Goal: Task Accomplishment & Management: Use online tool/utility

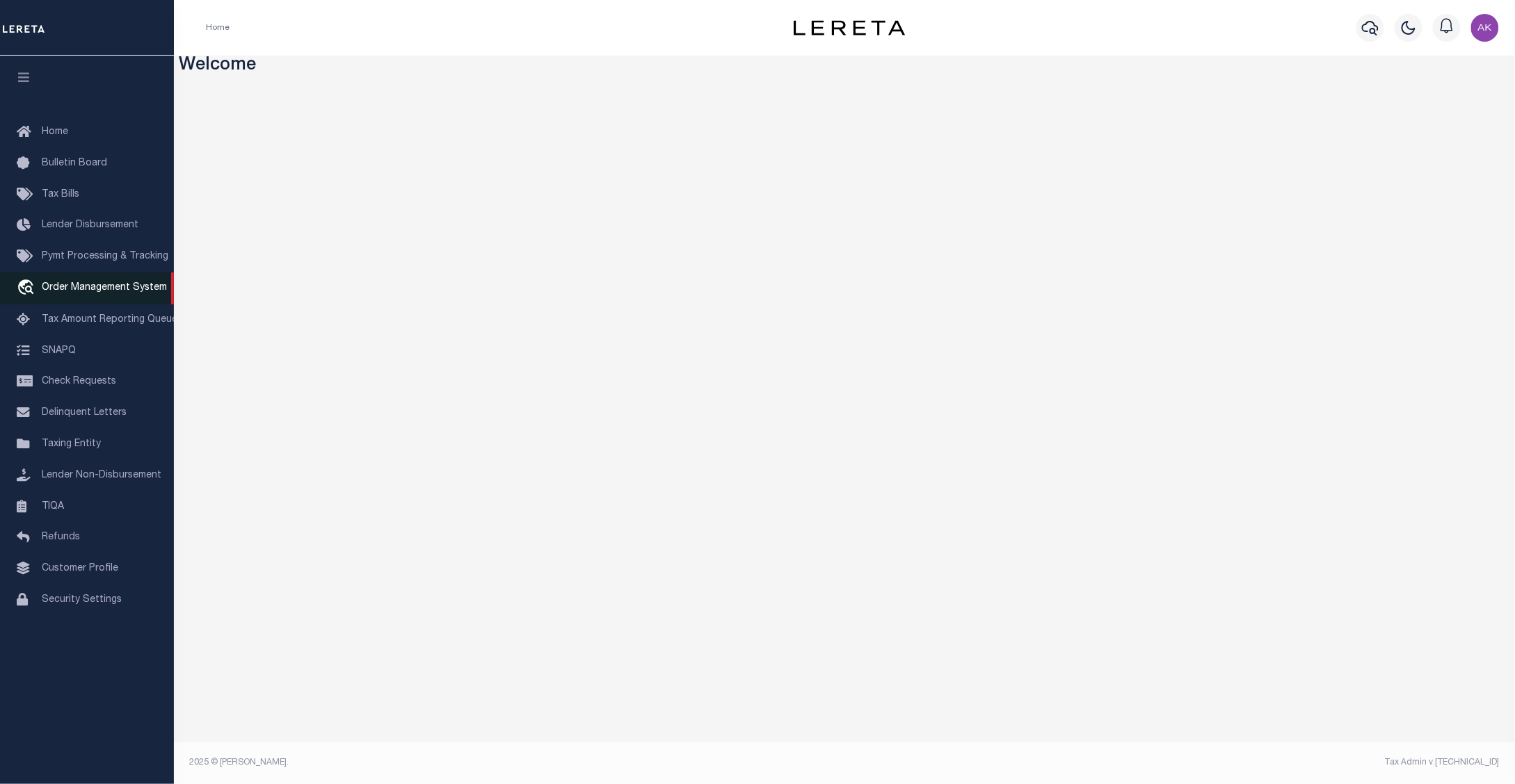
click at [65, 289] on span "Order Management System" at bounding box center [104, 288] width 125 height 10
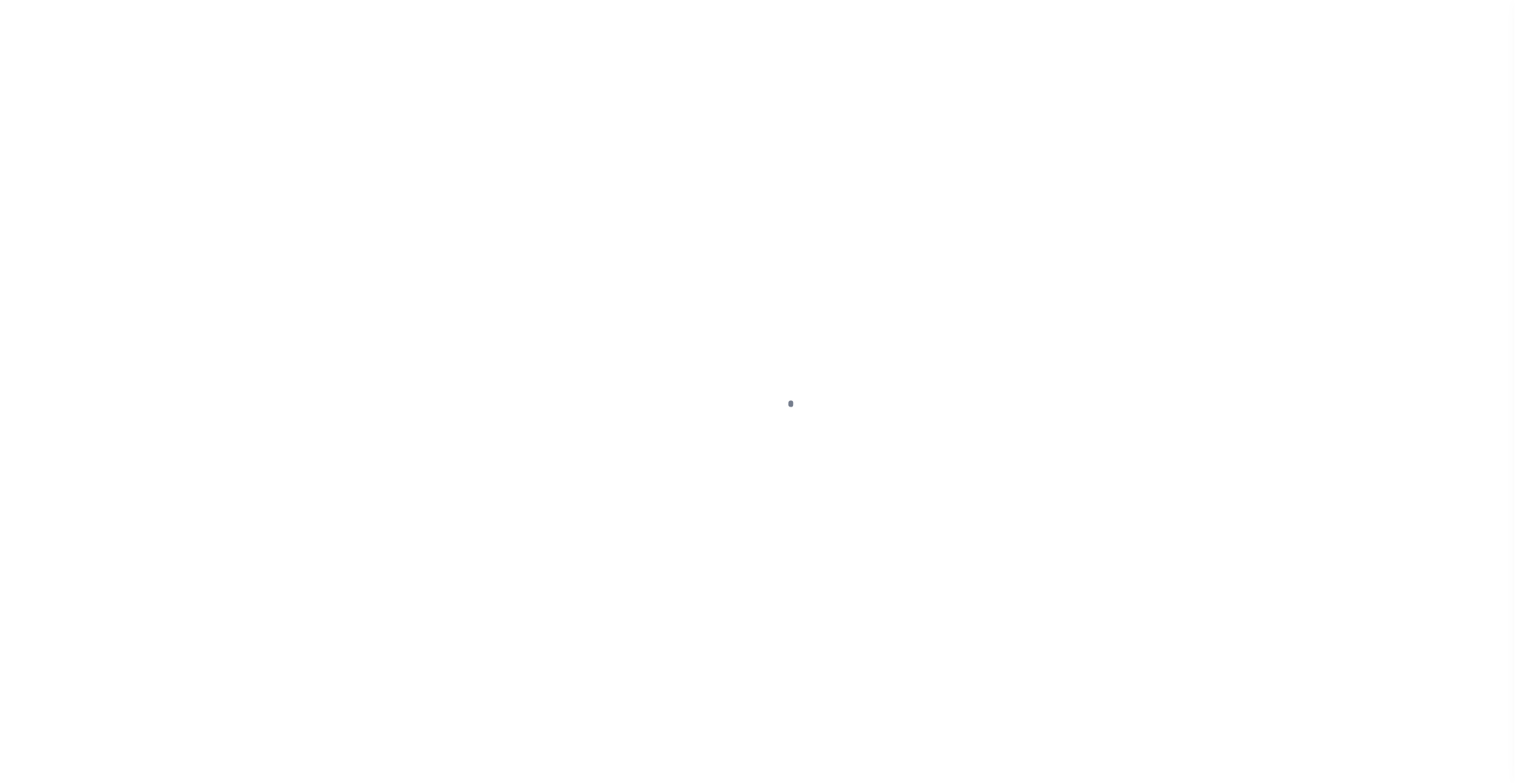
select select "200"
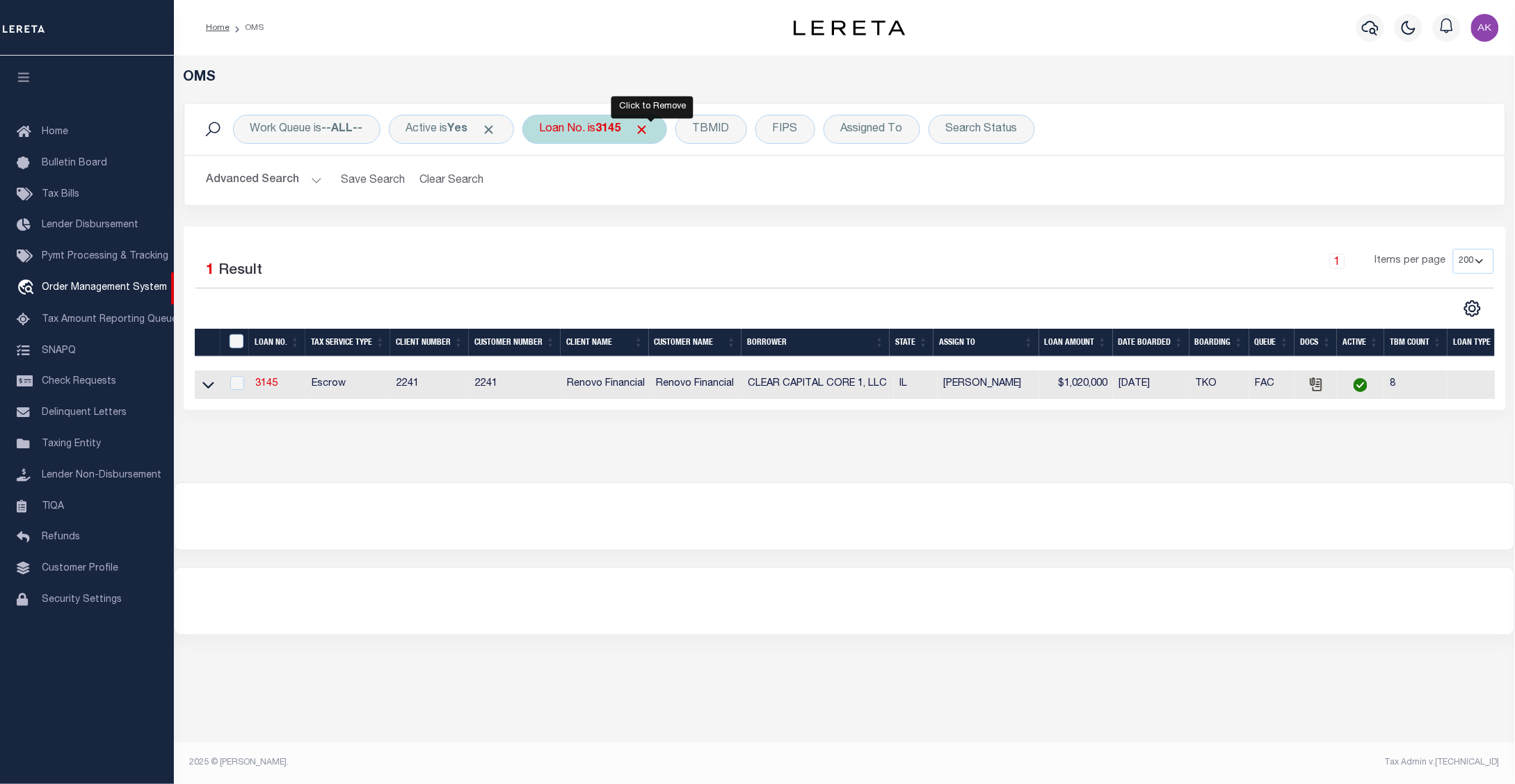
click at [650, 129] on span "Click to Remove" at bounding box center [642, 129] width 14 height 14
click at [583, 127] on div "Loan No." at bounding box center [562, 129] width 81 height 29
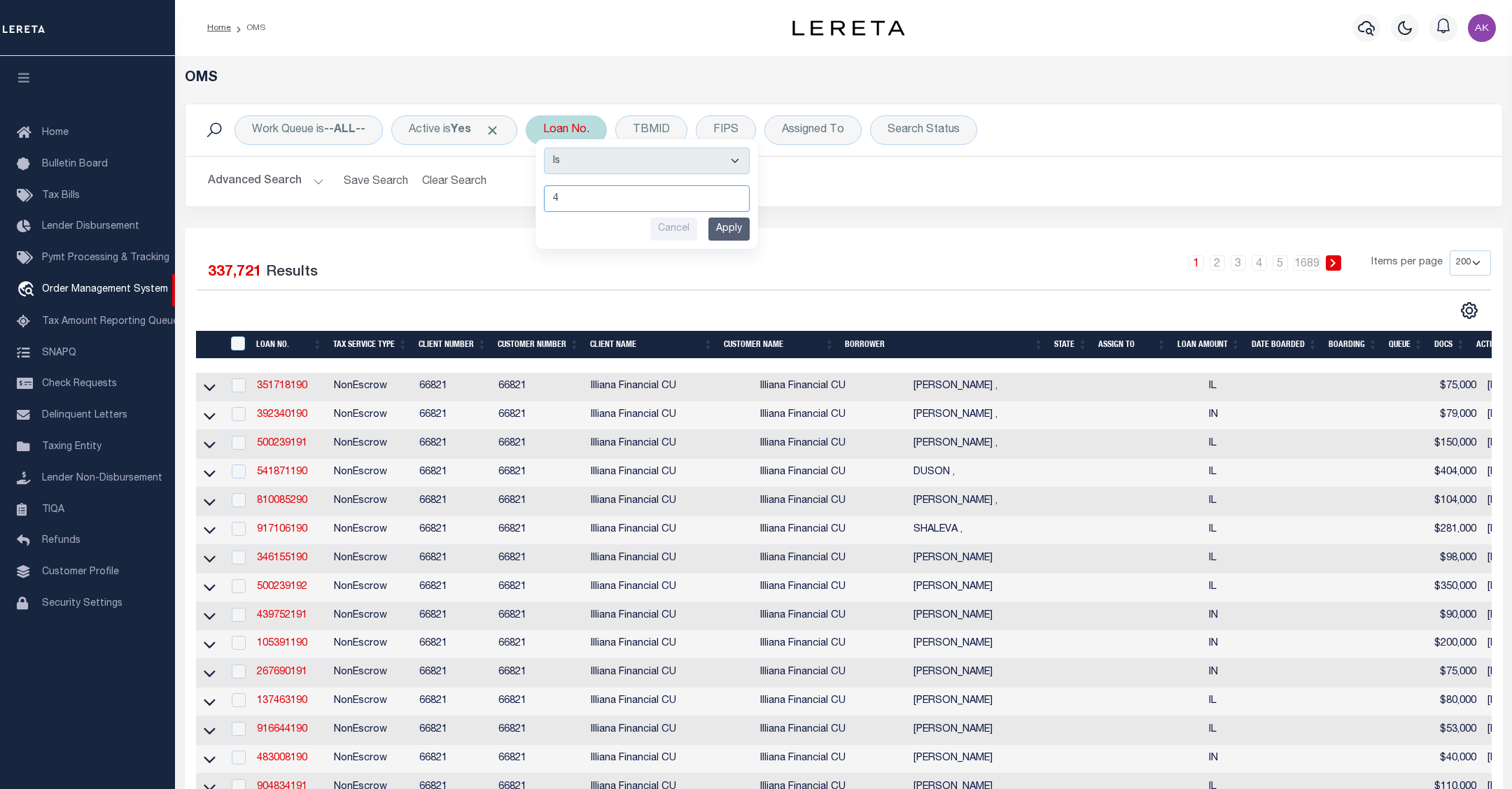
click at [574, 203] on input "4" at bounding box center [646, 199] width 206 height 27
type input "40004678"
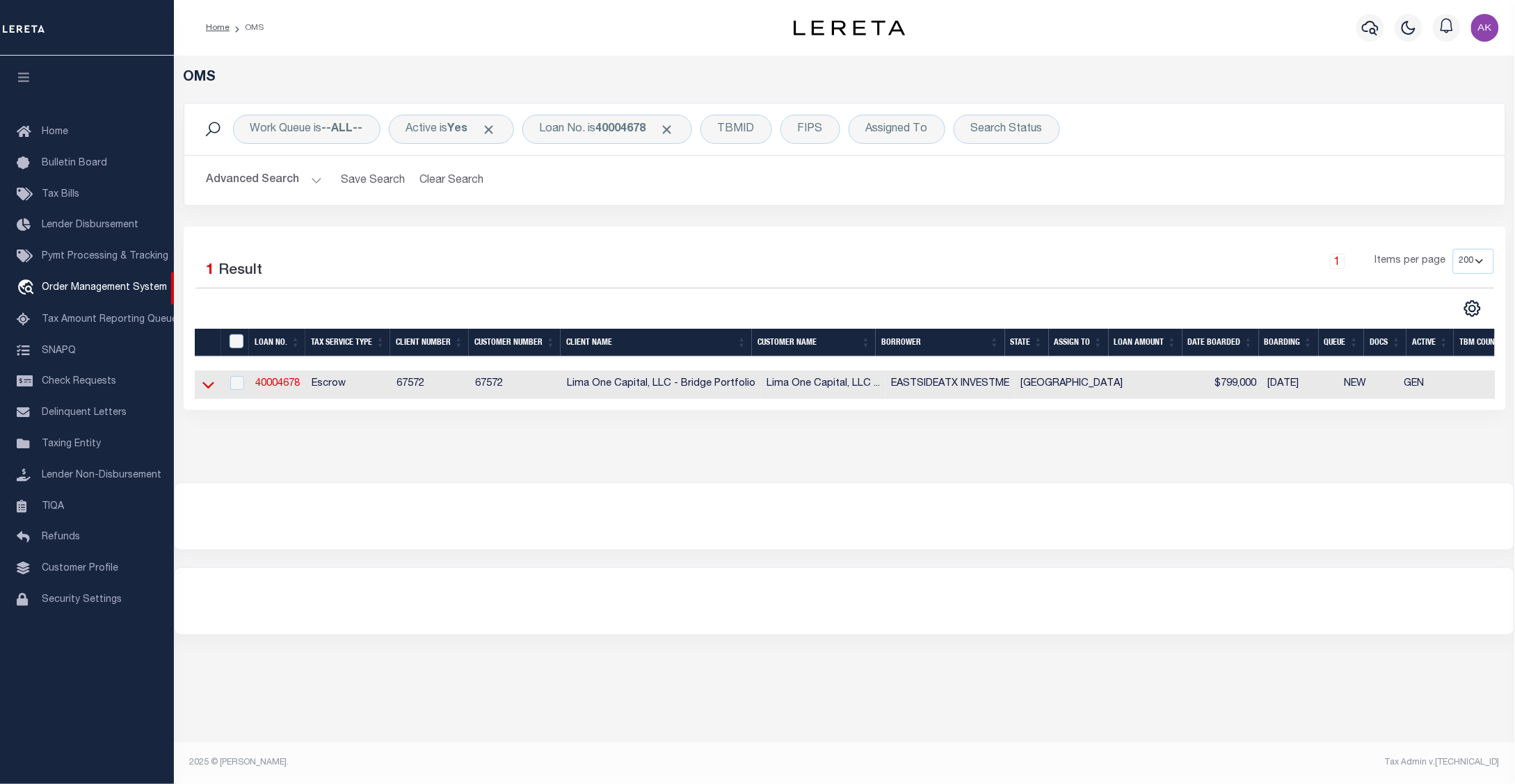
click at [207, 390] on icon at bounding box center [208, 385] width 12 height 7
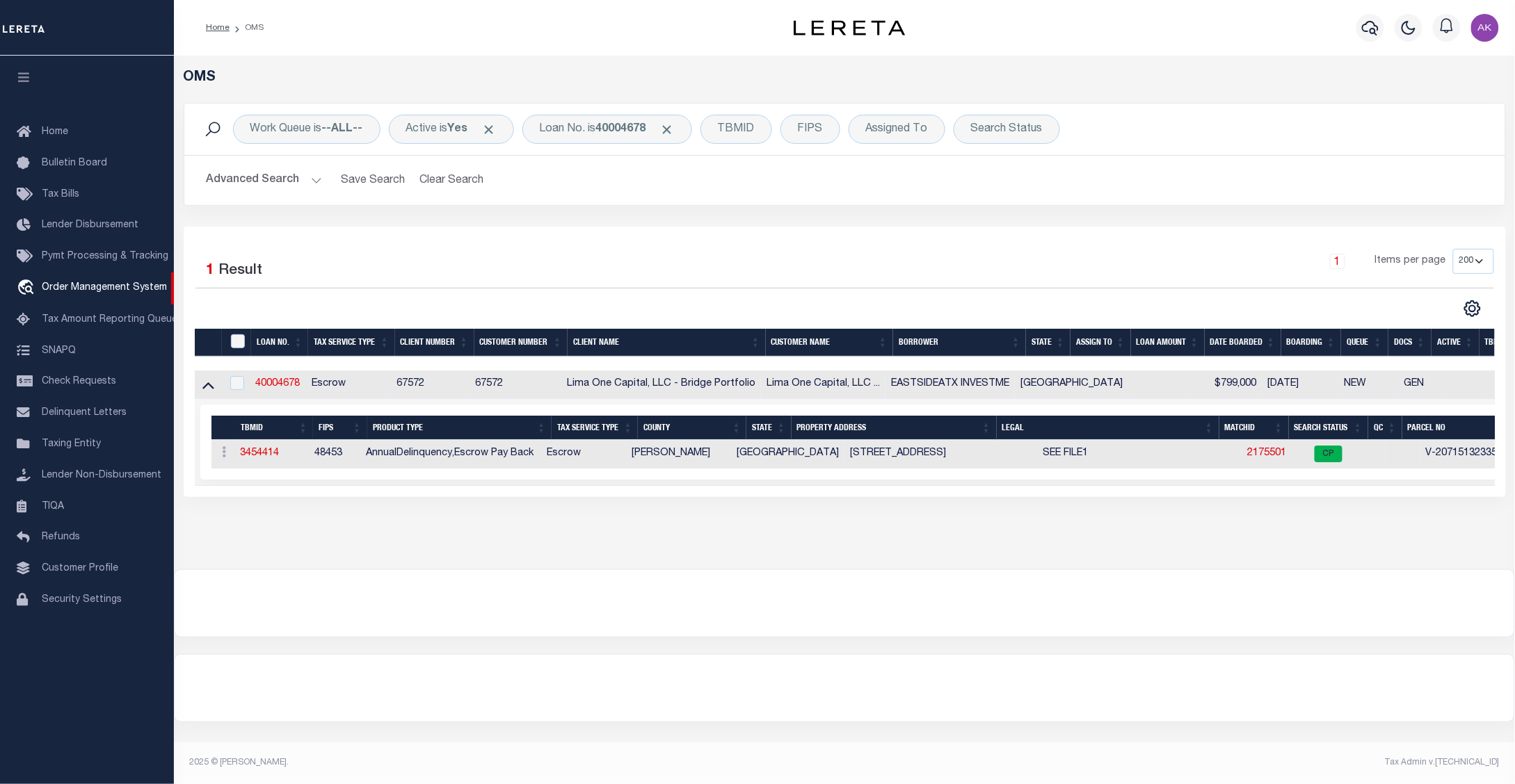
click at [1241, 449] on td "2175501" at bounding box center [1275, 454] width 67 height 29
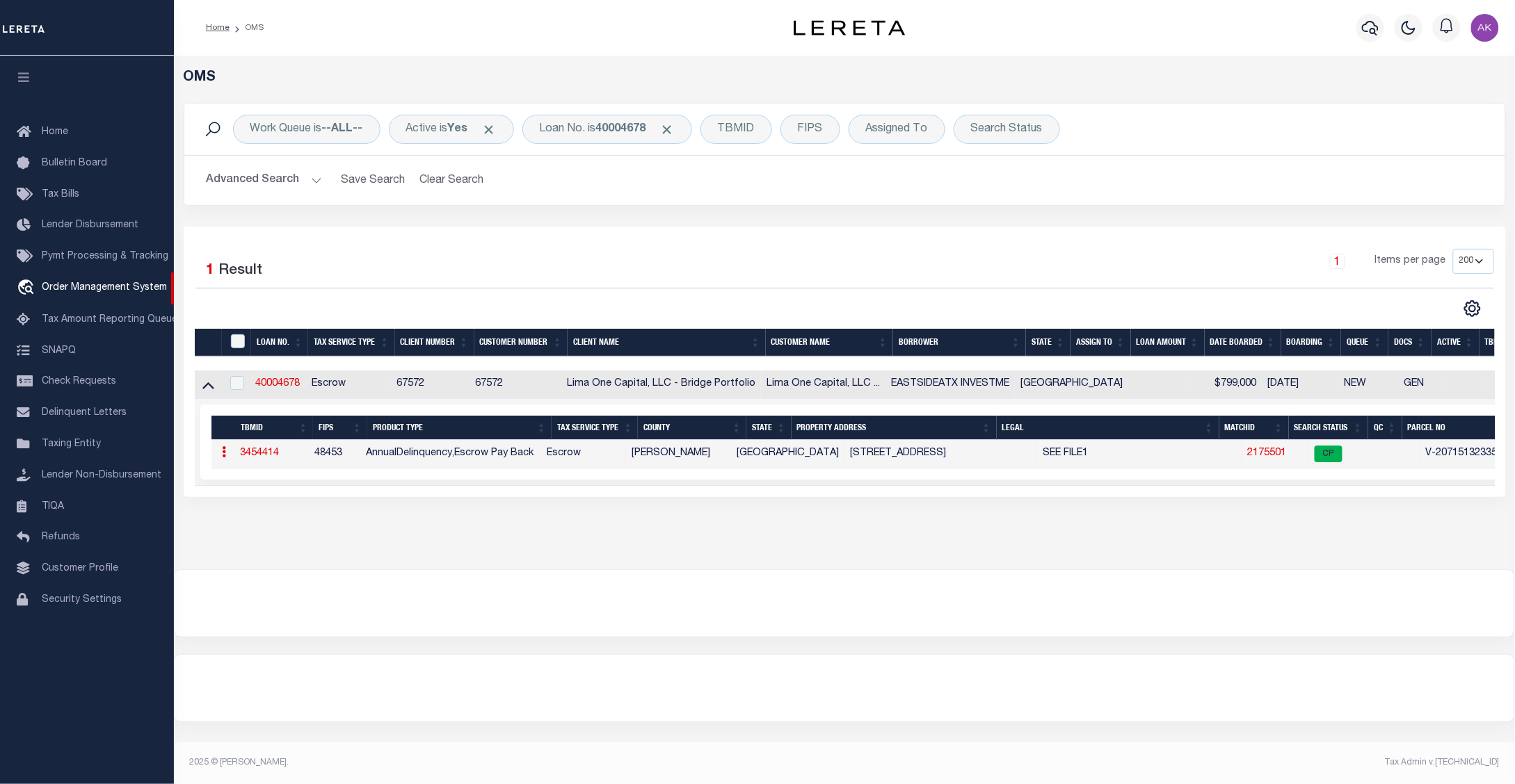
click at [1247, 456] on link "2175501" at bounding box center [1266, 453] width 39 height 10
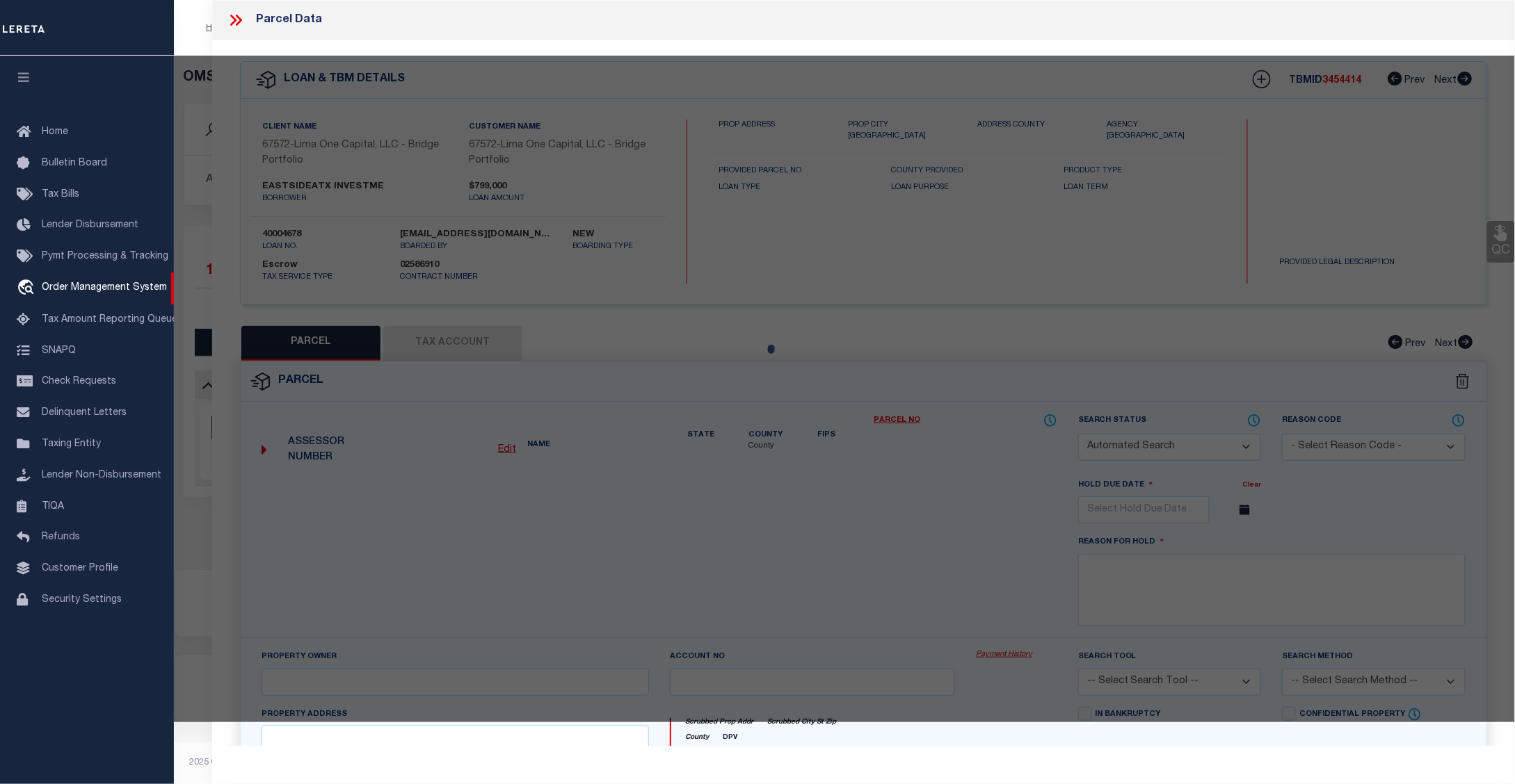
checkbox input "false"
select select "CP"
select select "AGW"
select select "ADD"
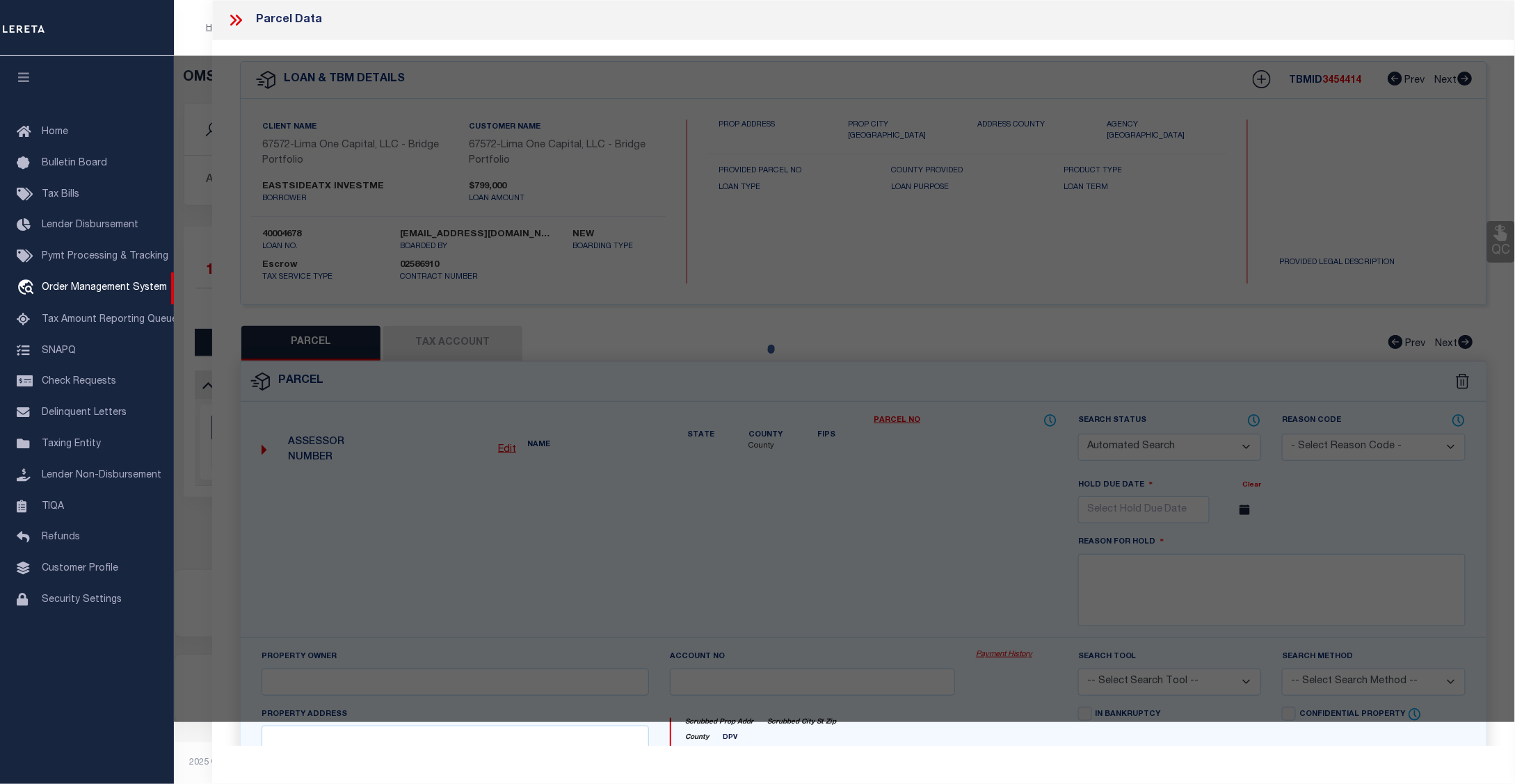
type input "3010 WEBBERVILLE RD UNIT 1"
checkbox input "false"
type input "AUSTIN TX 78702"
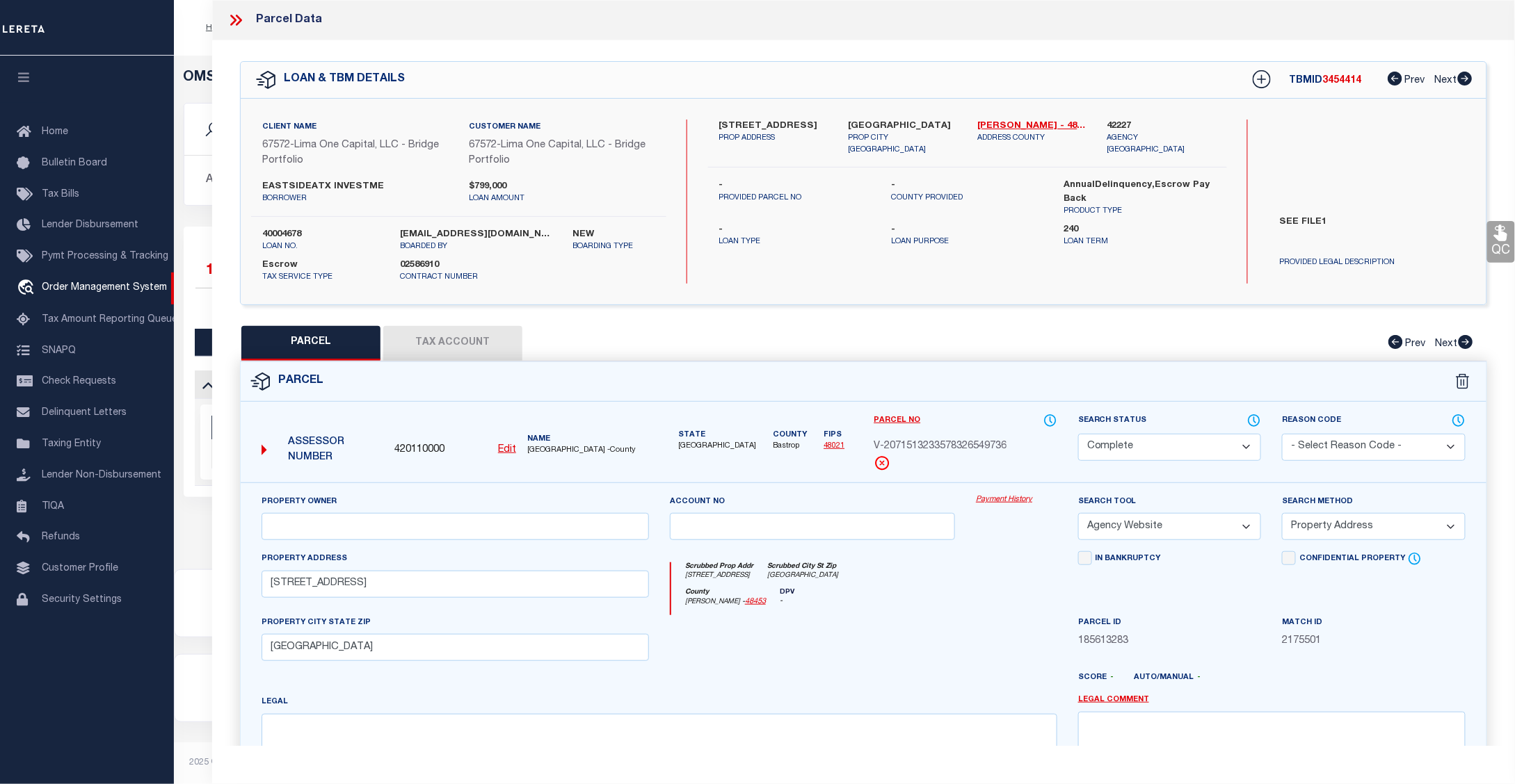
click at [1008, 501] on link "Payment History" at bounding box center [1016, 501] width 81 height 12
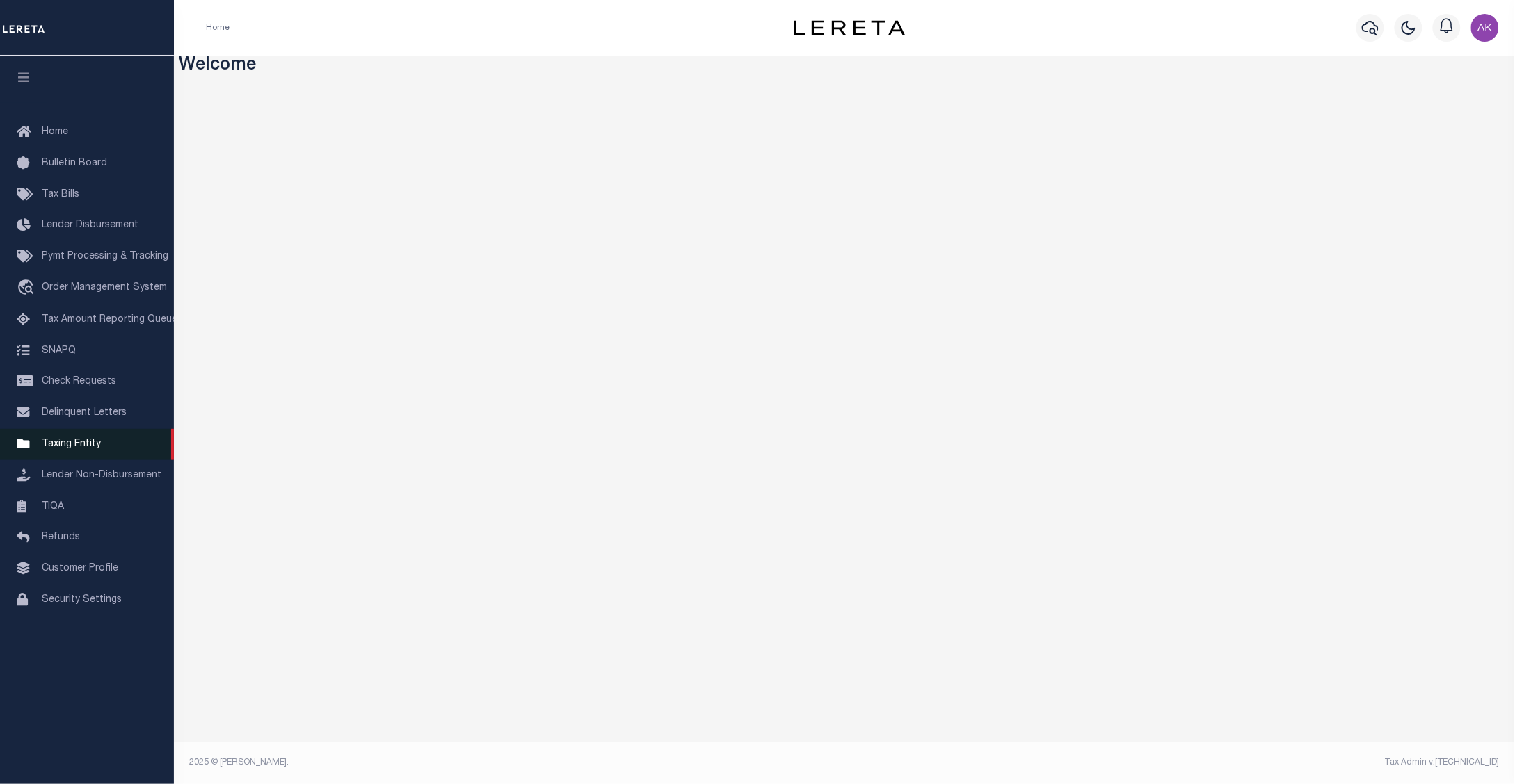
drag, startPoint x: 87, startPoint y: 448, endPoint x: 82, endPoint y: 436, distance: 13.0
click at [87, 448] on span "Taxing Entity" at bounding box center [71, 444] width 59 height 10
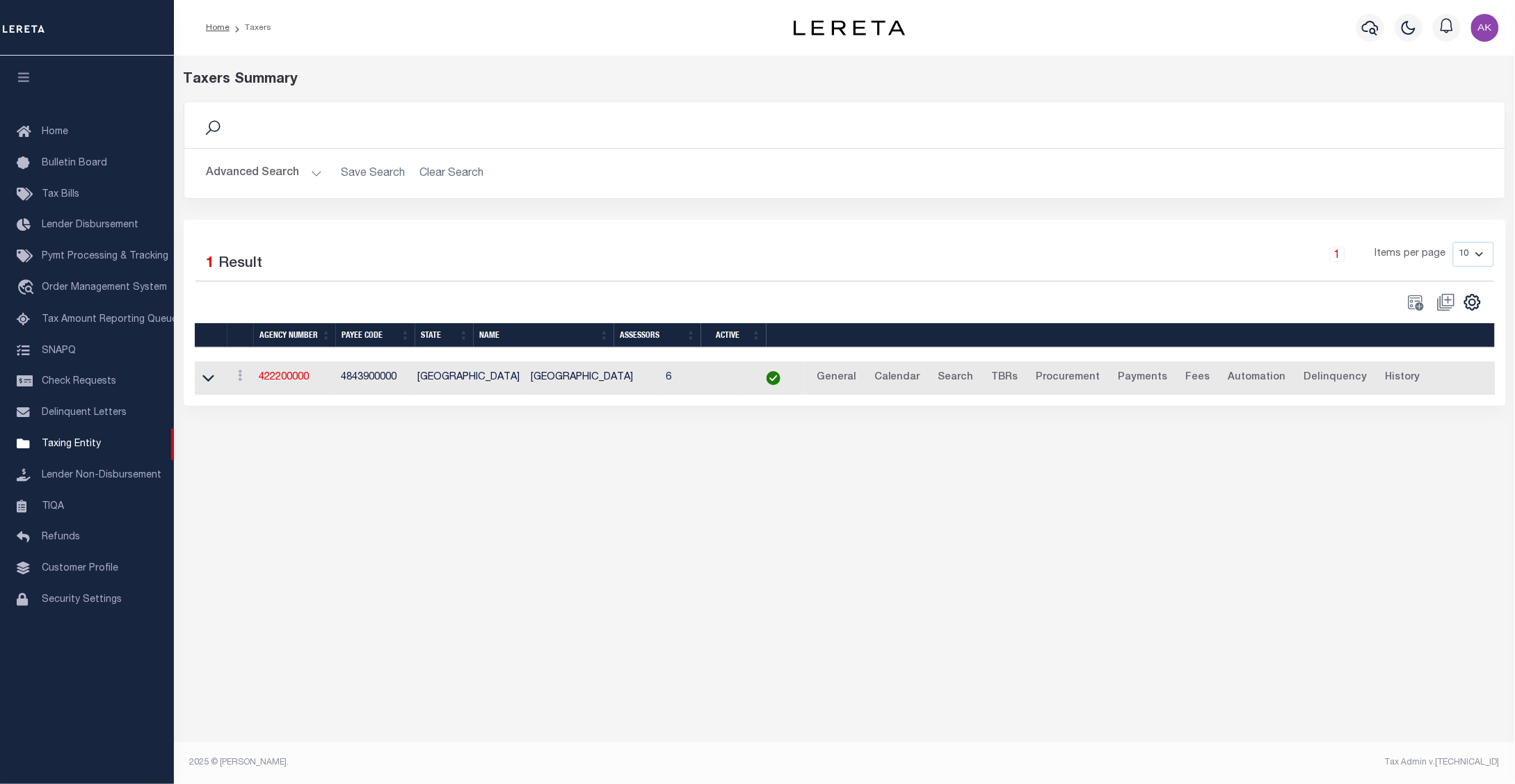
click at [1288, 675] on div "Taxers Summary Search Advanced Search Save Search Clear Search tblPayees_dynami…" at bounding box center [844, 408] width 1341 height 706
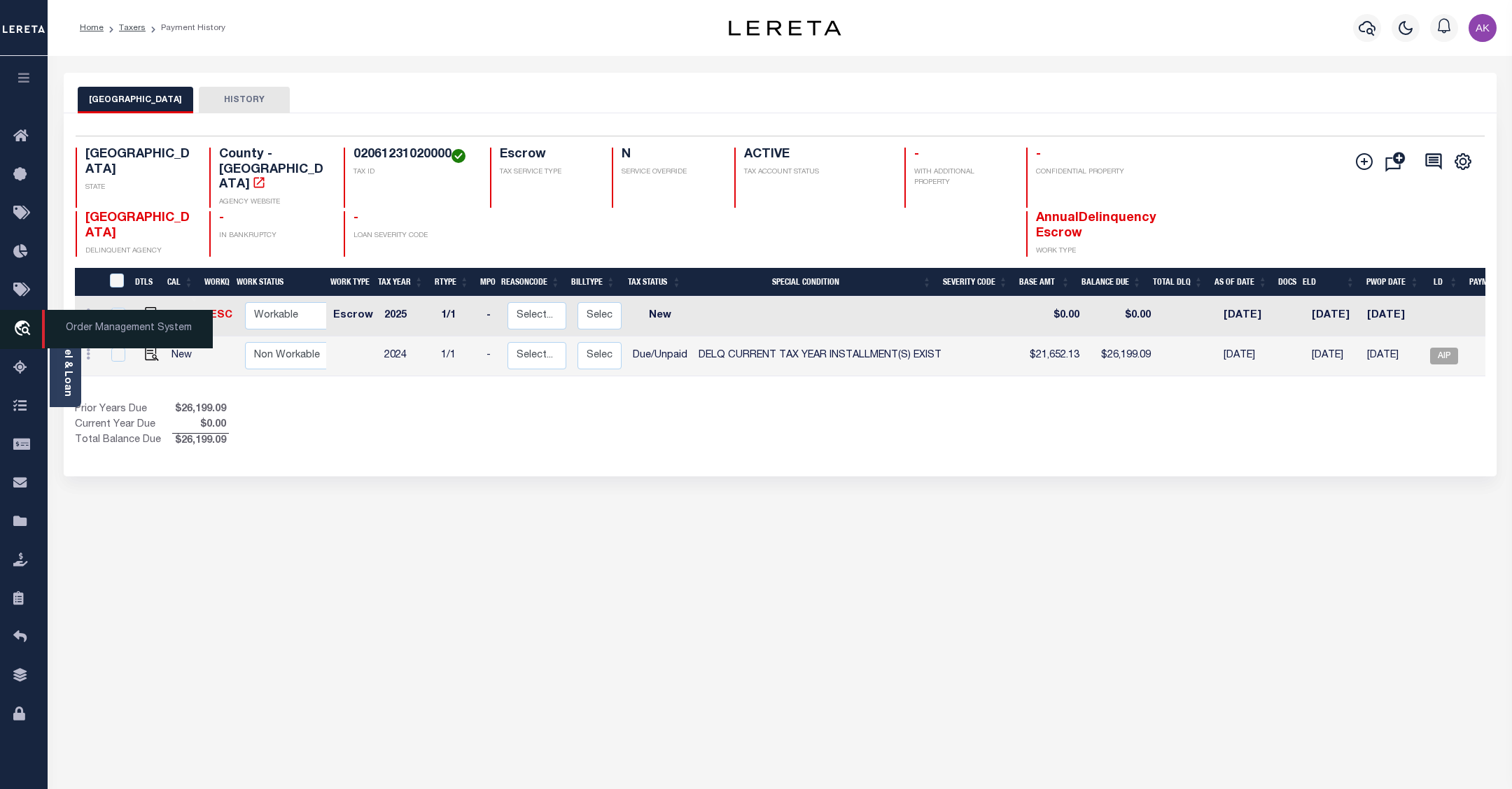
click at [18, 326] on icon "travel_explore" at bounding box center [24, 330] width 22 height 18
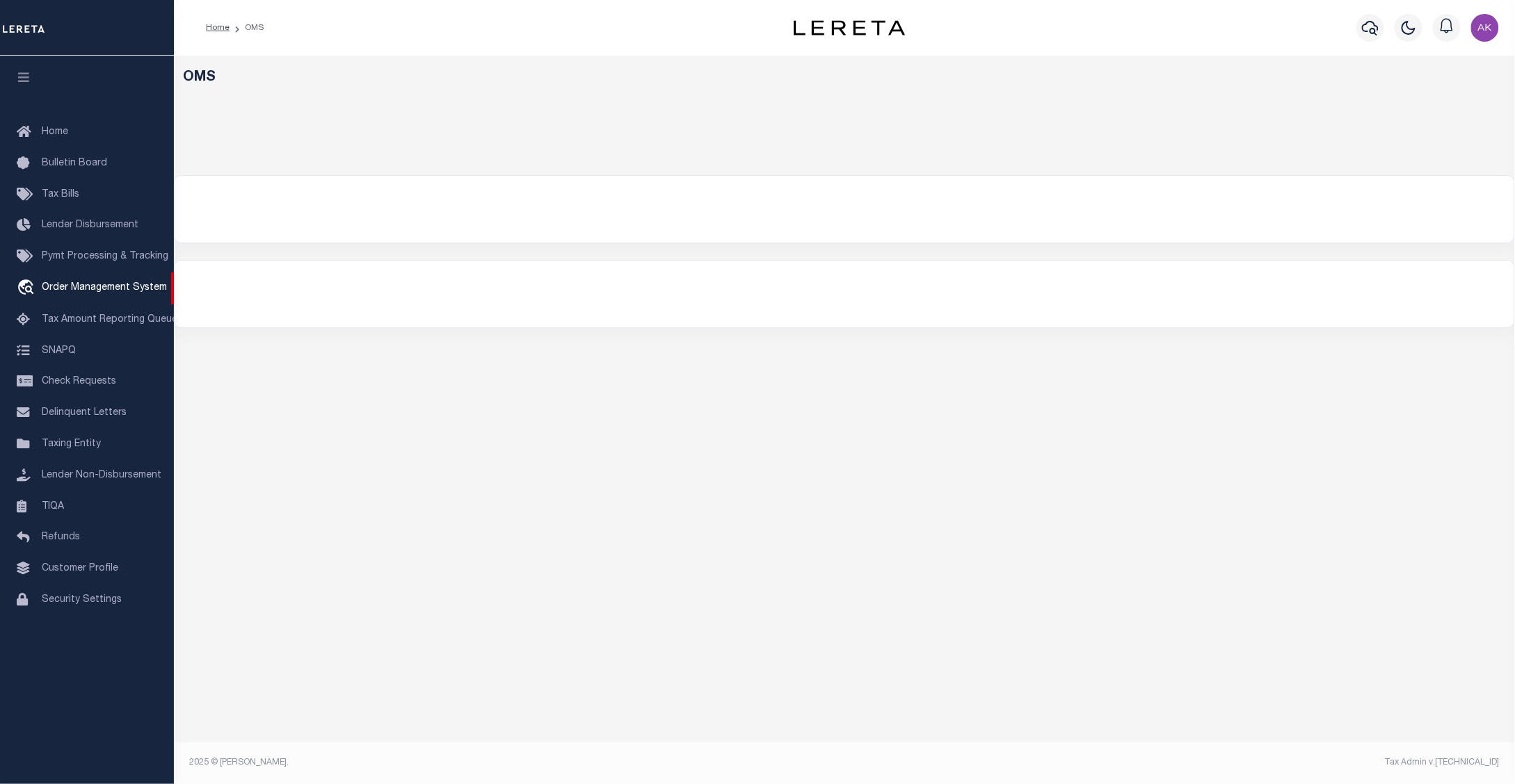
select select "200"
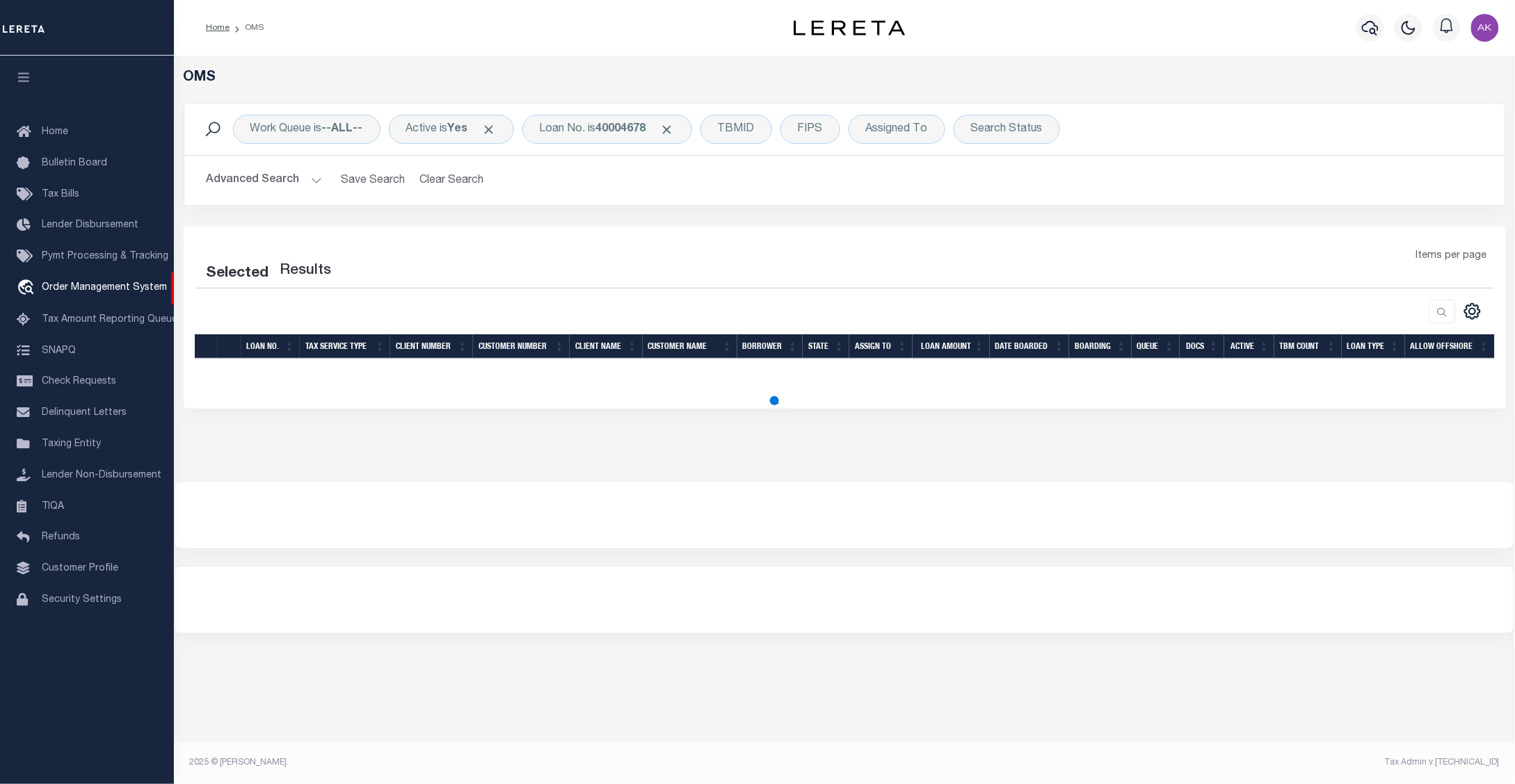
select select "200"
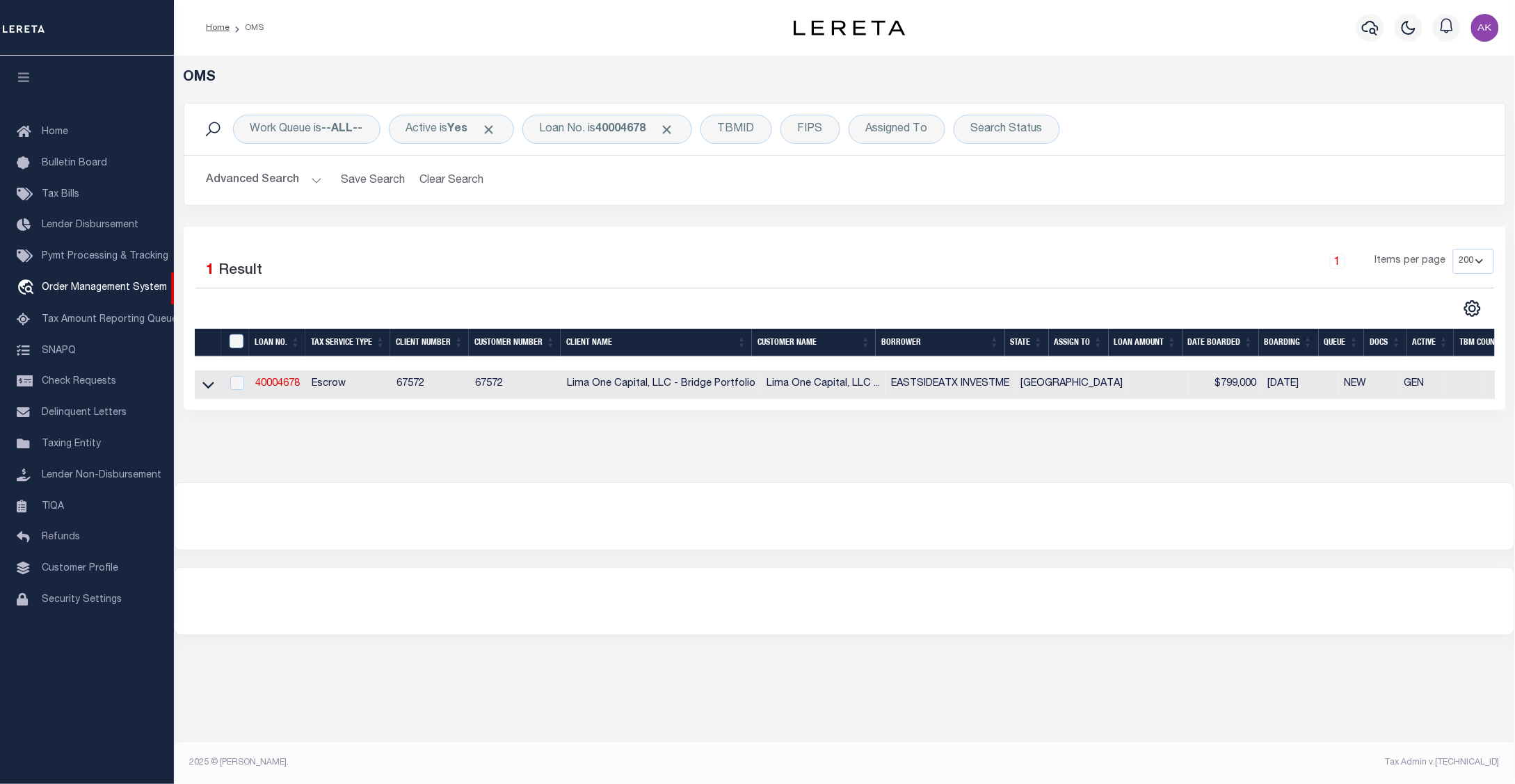
drag, startPoint x: 1257, startPoint y: 168, endPoint x: 1365, endPoint y: 169, distance: 108.0
click at [1257, 168] on h2 "Advanced Search Save Search Clear Search tblSearchTopScreen_dynamictable_____De…" at bounding box center [844, 181] width 1298 height 27
drag, startPoint x: 678, startPoint y: 128, endPoint x: 638, endPoint y: 162, distance: 52.5
click at [675, 128] on span "Click to Remove" at bounding box center [667, 129] width 14 height 14
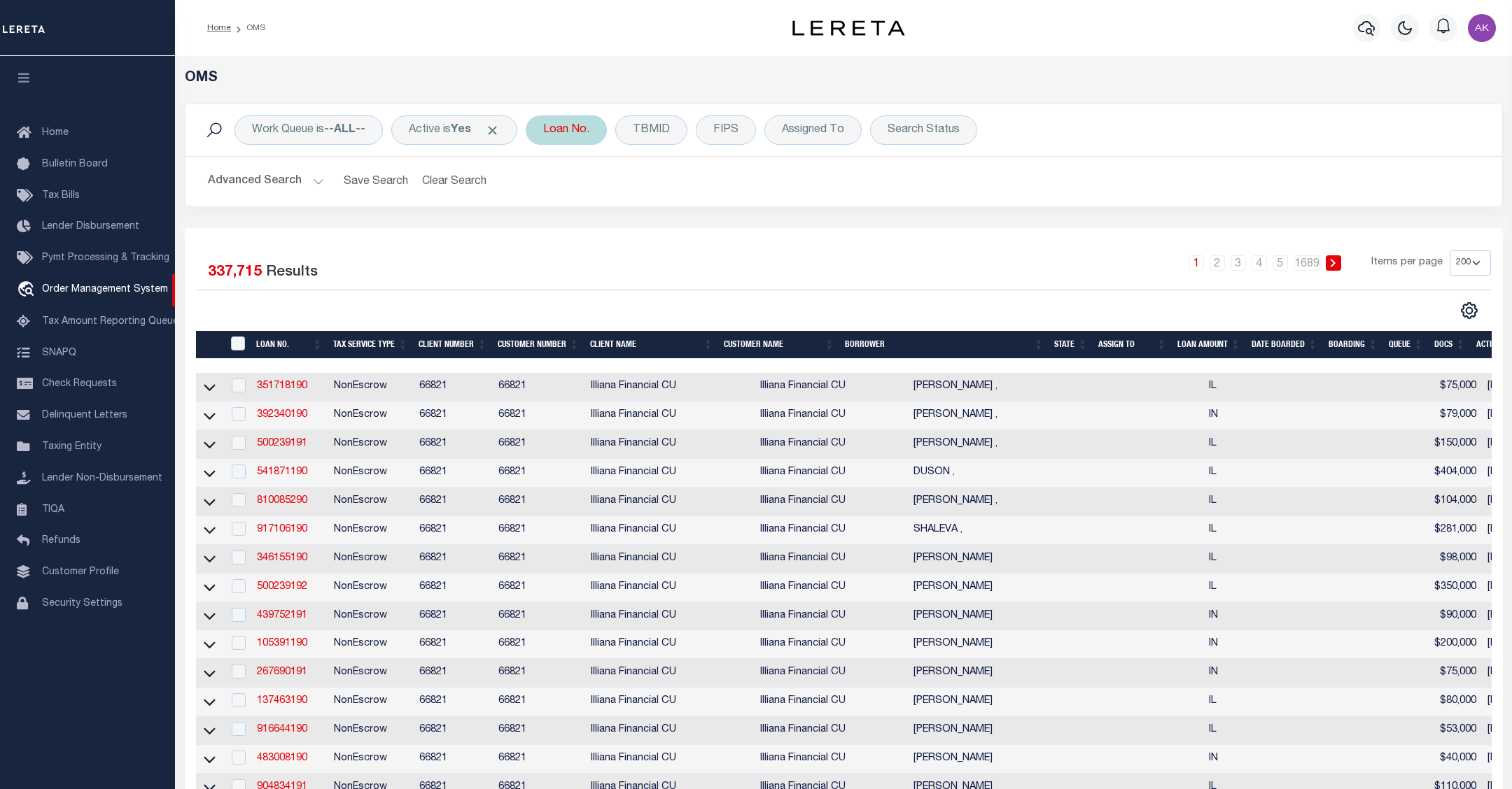
click at [574, 128] on div "Loan No." at bounding box center [566, 130] width 81 height 29
click at [571, 196] on input "text" at bounding box center [646, 199] width 206 height 27
type input "19494"
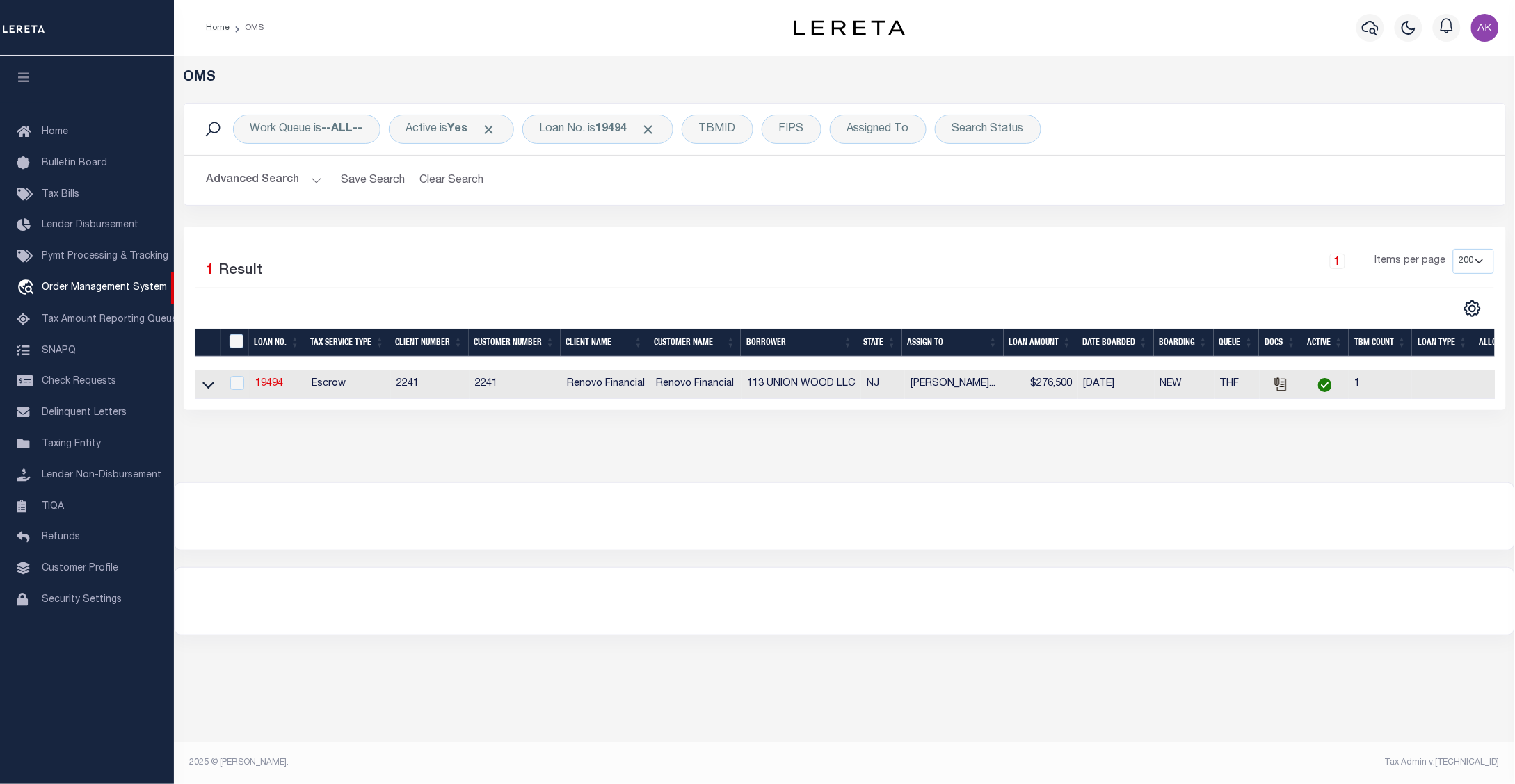
click at [207, 390] on icon at bounding box center [208, 385] width 12 height 7
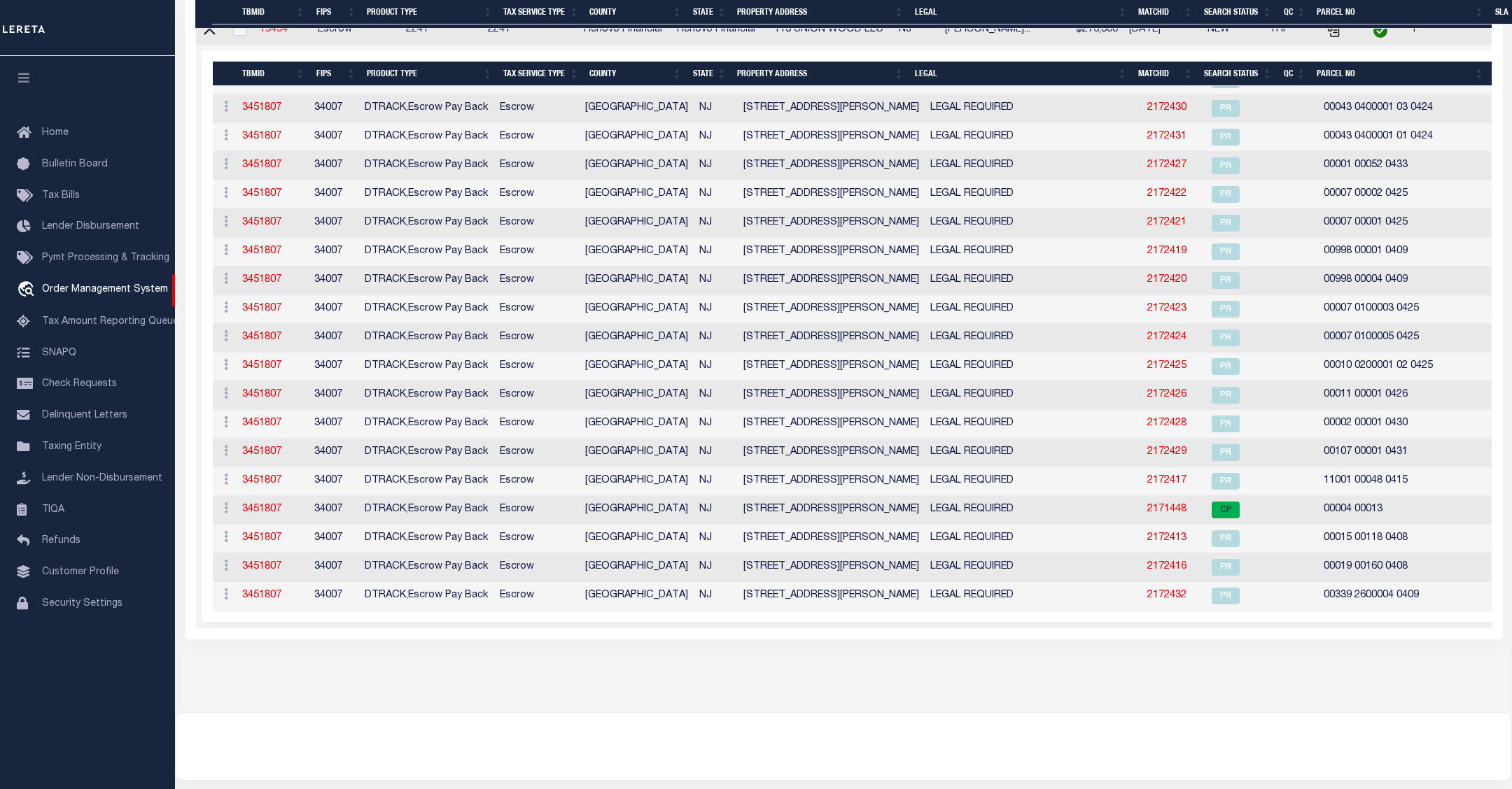
scroll to position [437, 0]
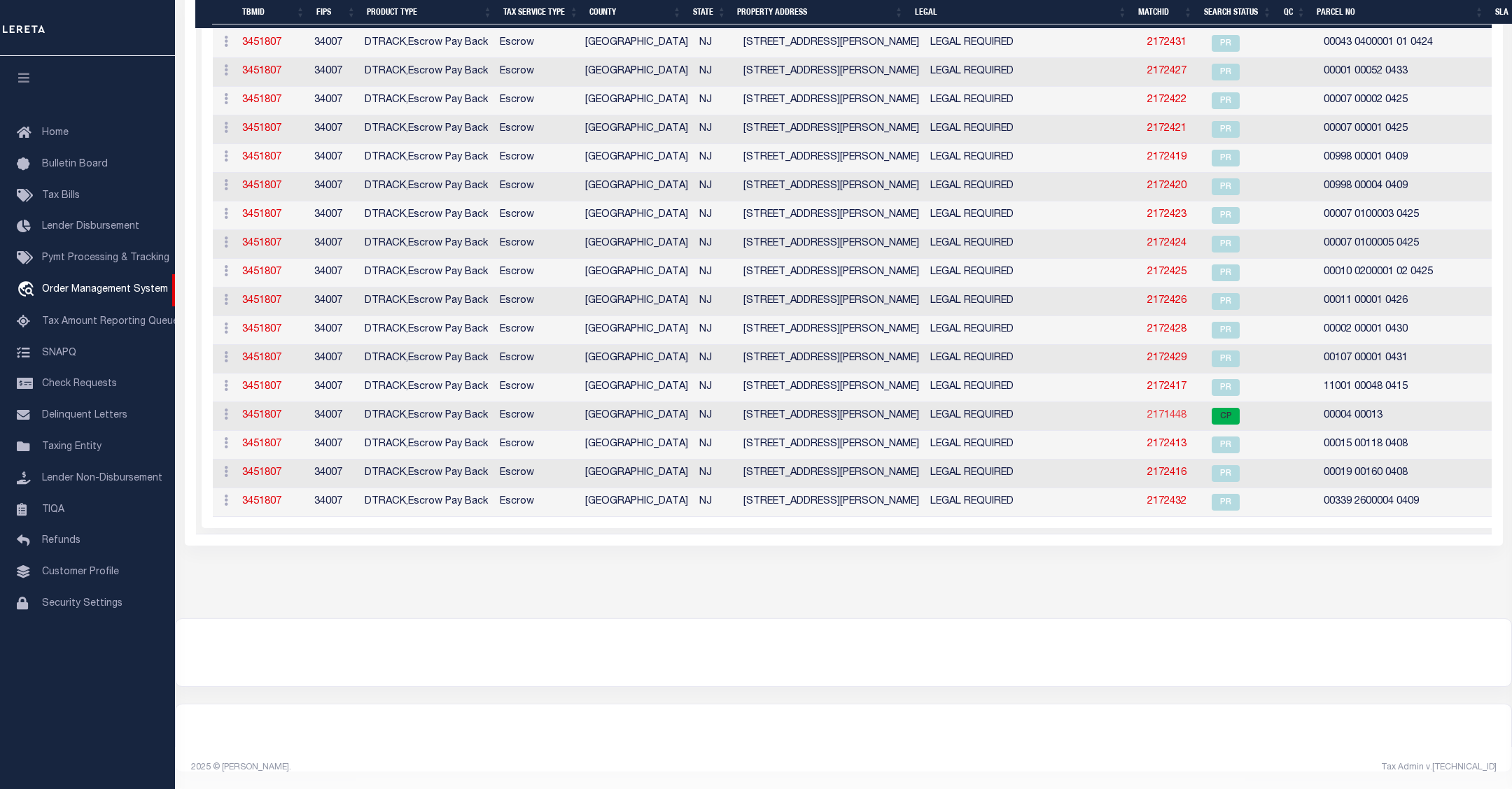
click at [1155, 417] on link "2171448" at bounding box center [1166, 415] width 39 height 10
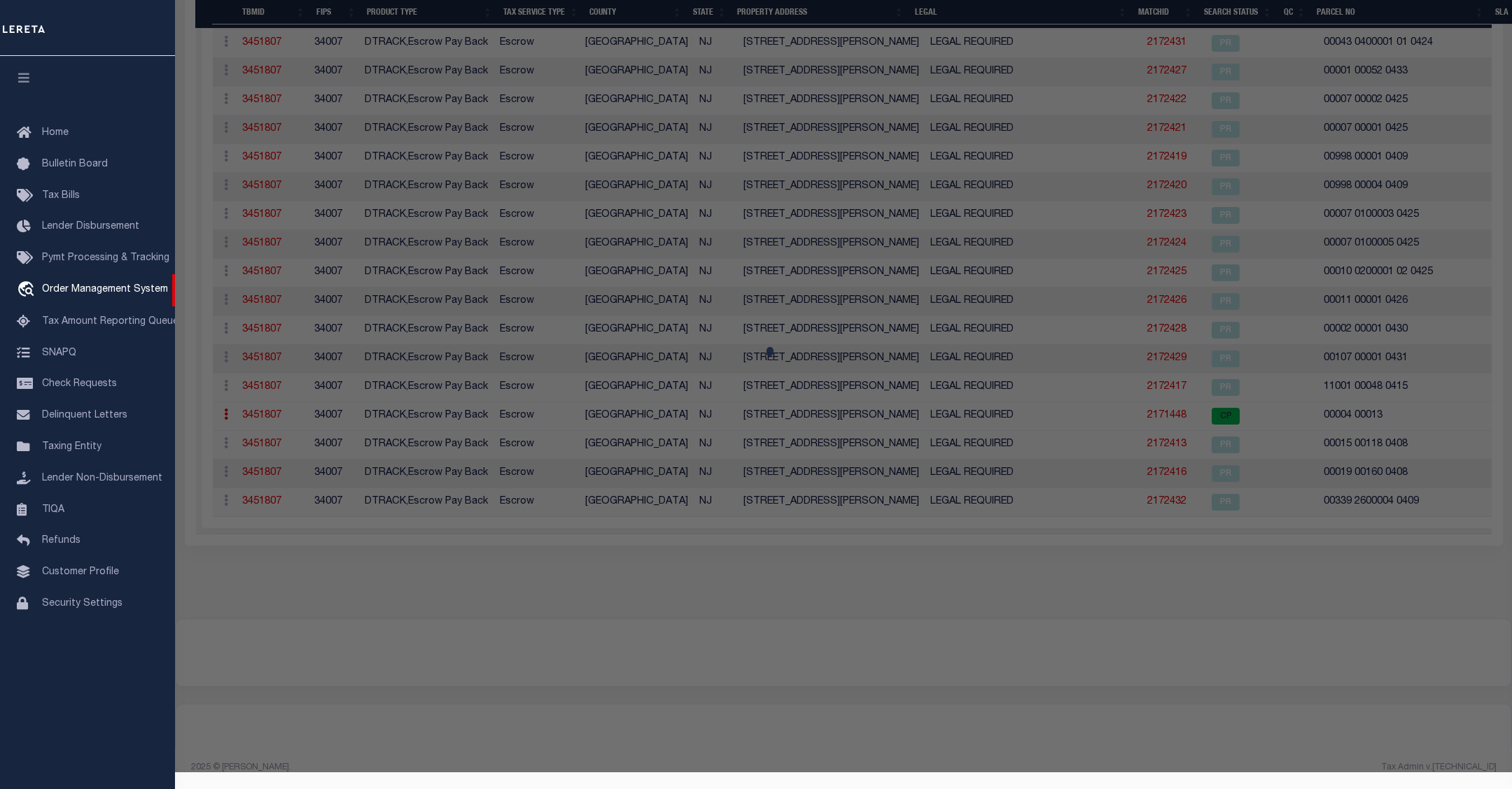
checkbox input "false"
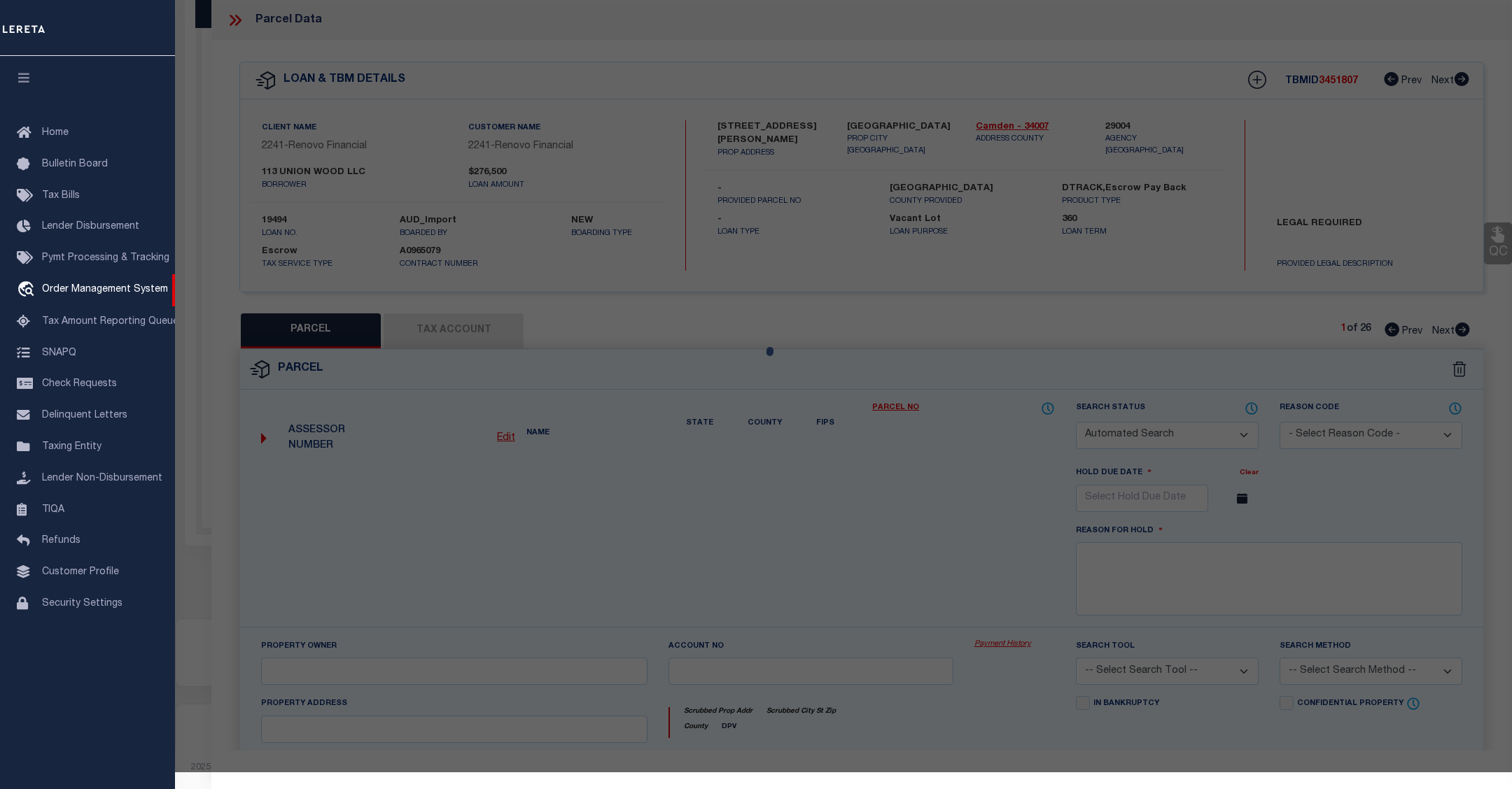
select select "CP"
type input "113 Union Wood Llc"
select select "AGW"
select select "LEG"
type input "1133 HOWARD AVE"
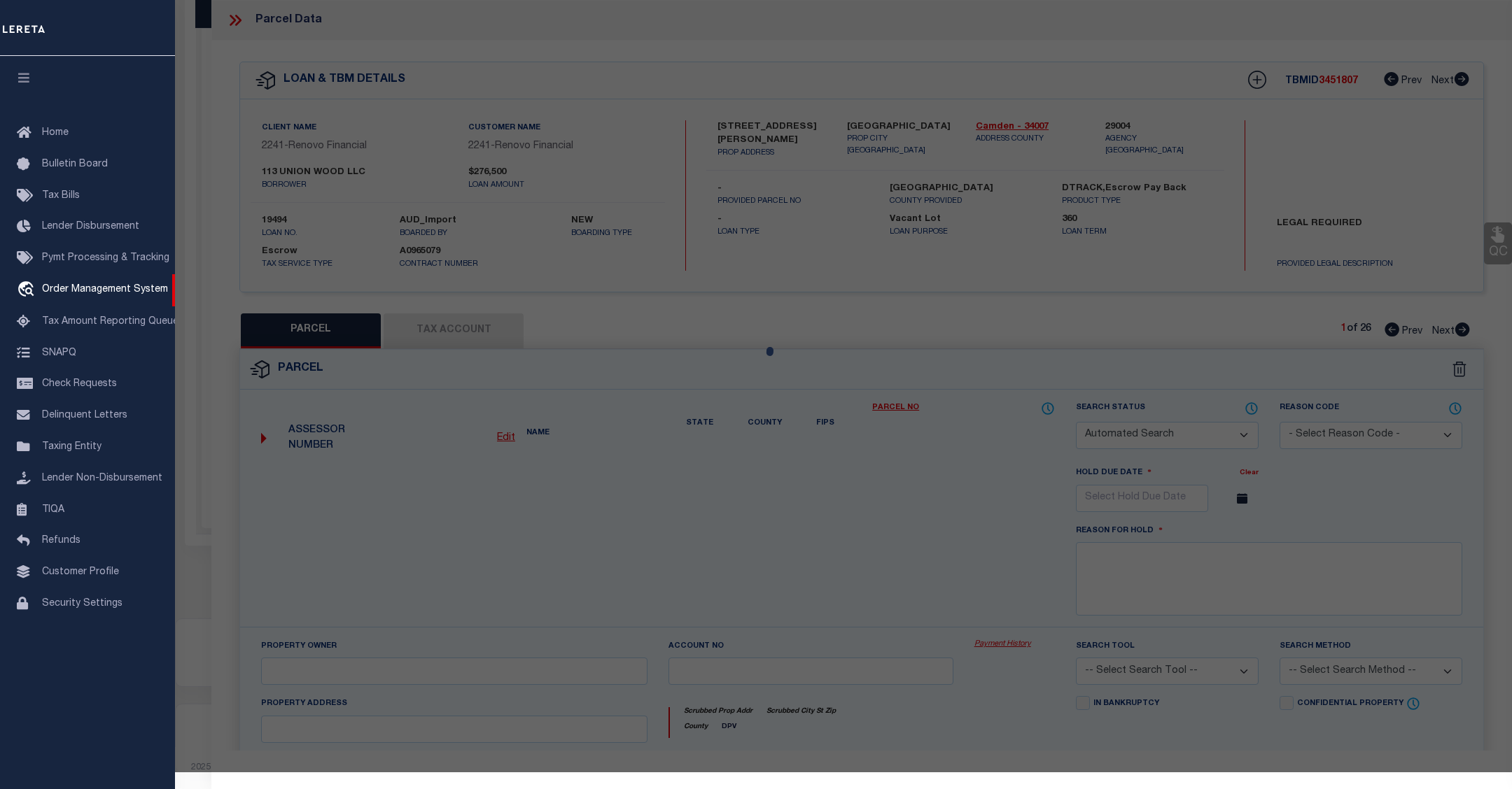
checkbox input "false"
type input "BELLMAWR, NJ 08031"
type textarea "LOT:13 BLK:4"
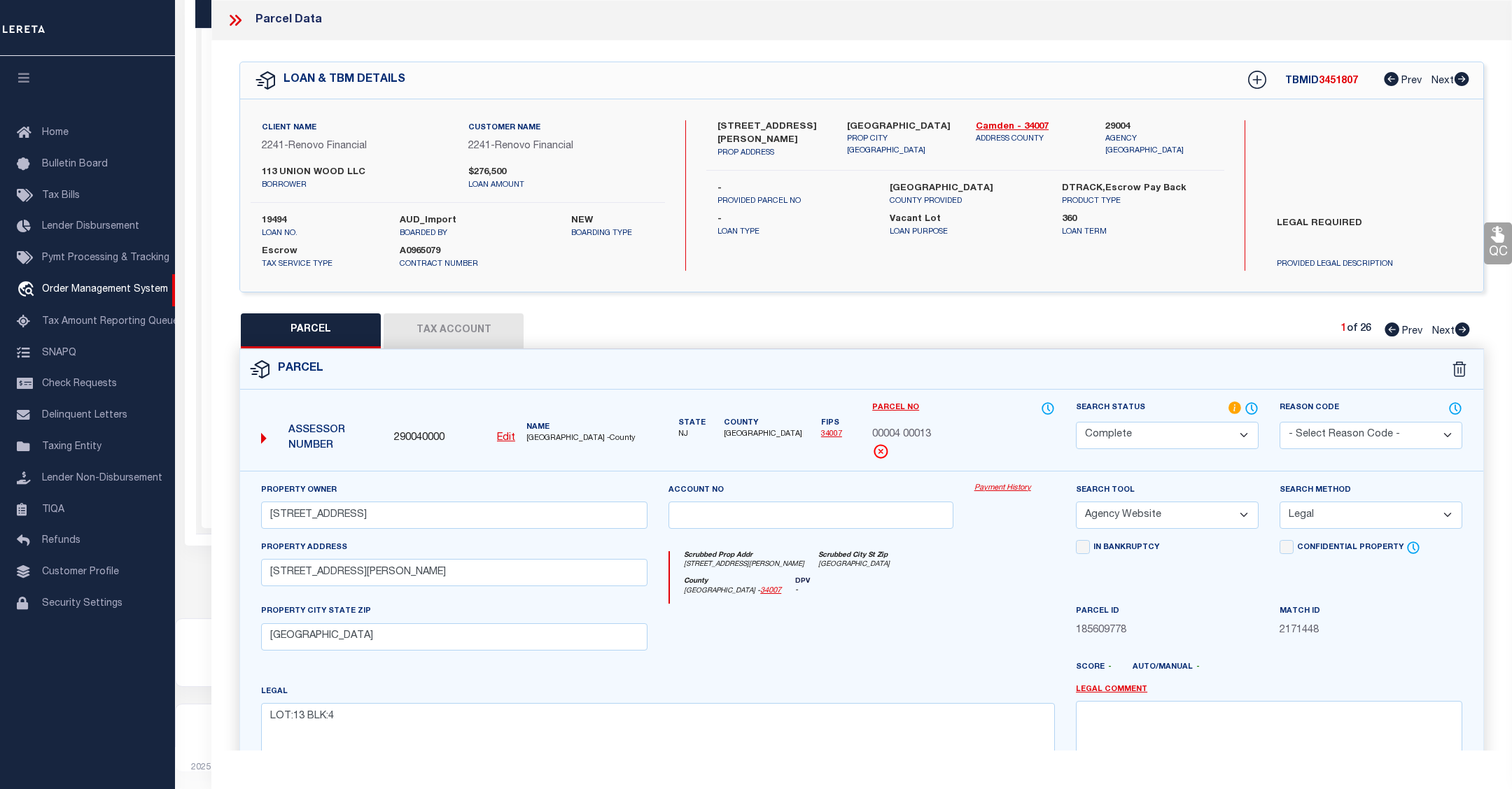
click at [993, 489] on link "Payment History" at bounding box center [1014, 489] width 80 height 12
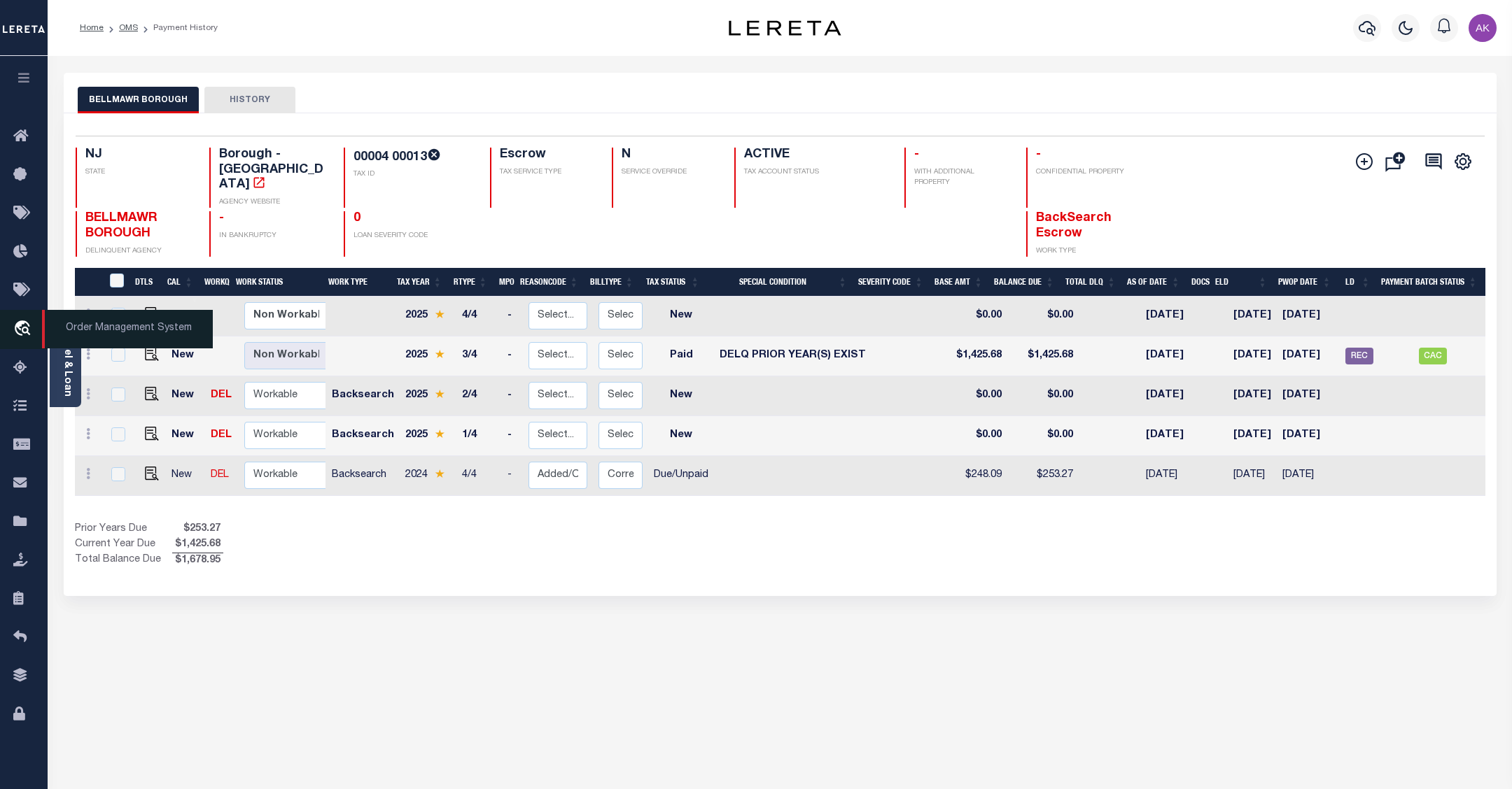
click at [21, 331] on icon "travel_explore" at bounding box center [24, 330] width 22 height 18
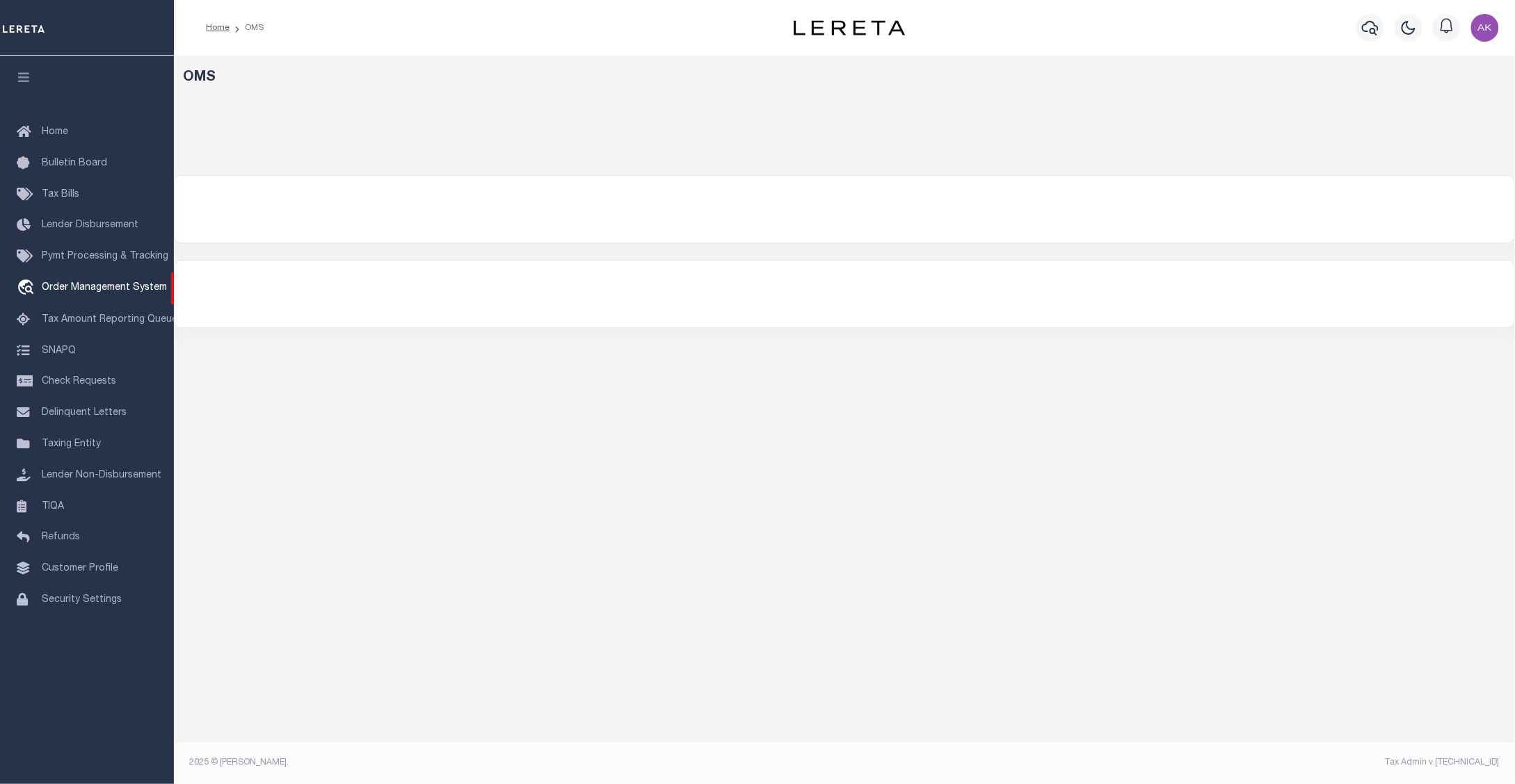
select select "200"
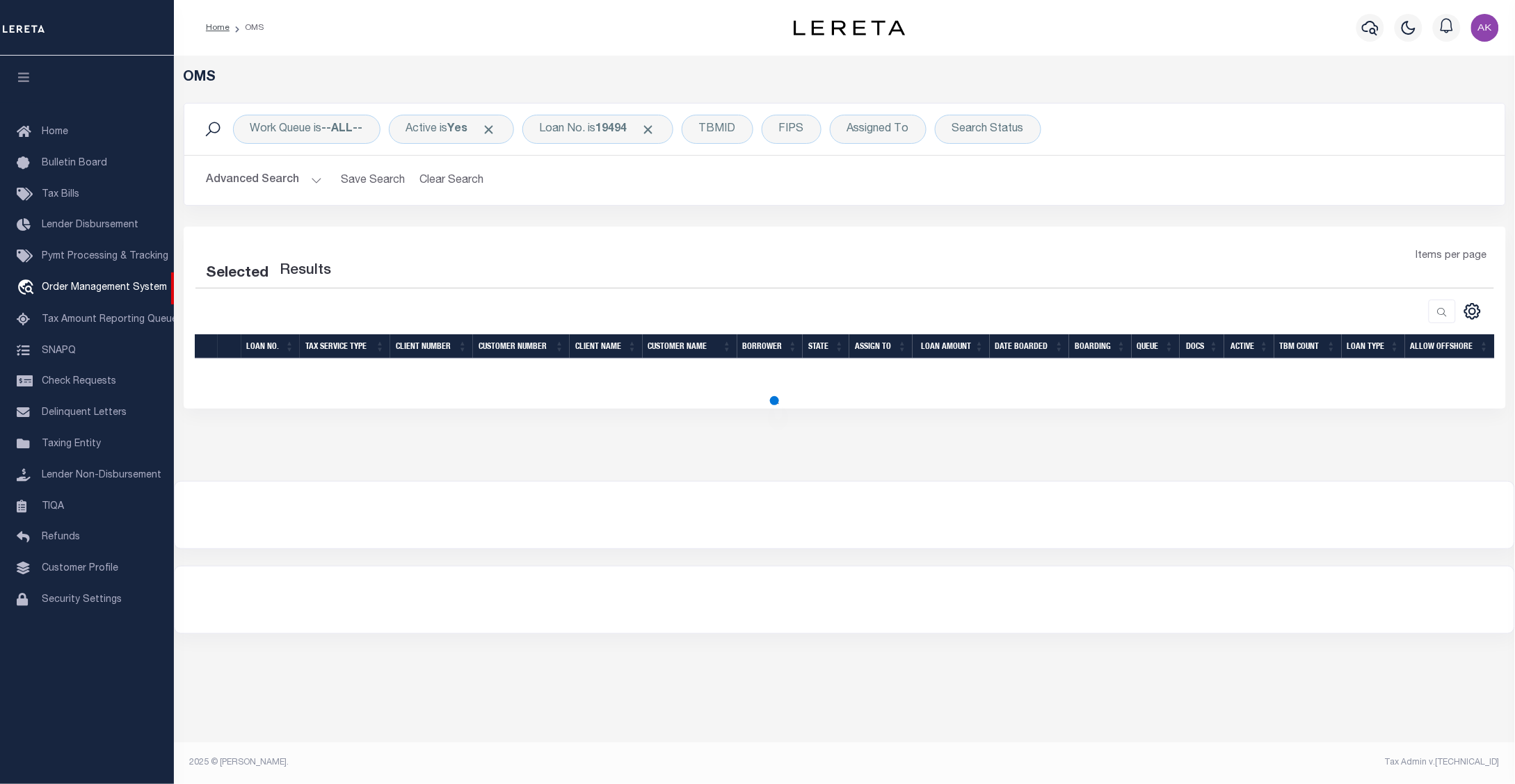
select select "200"
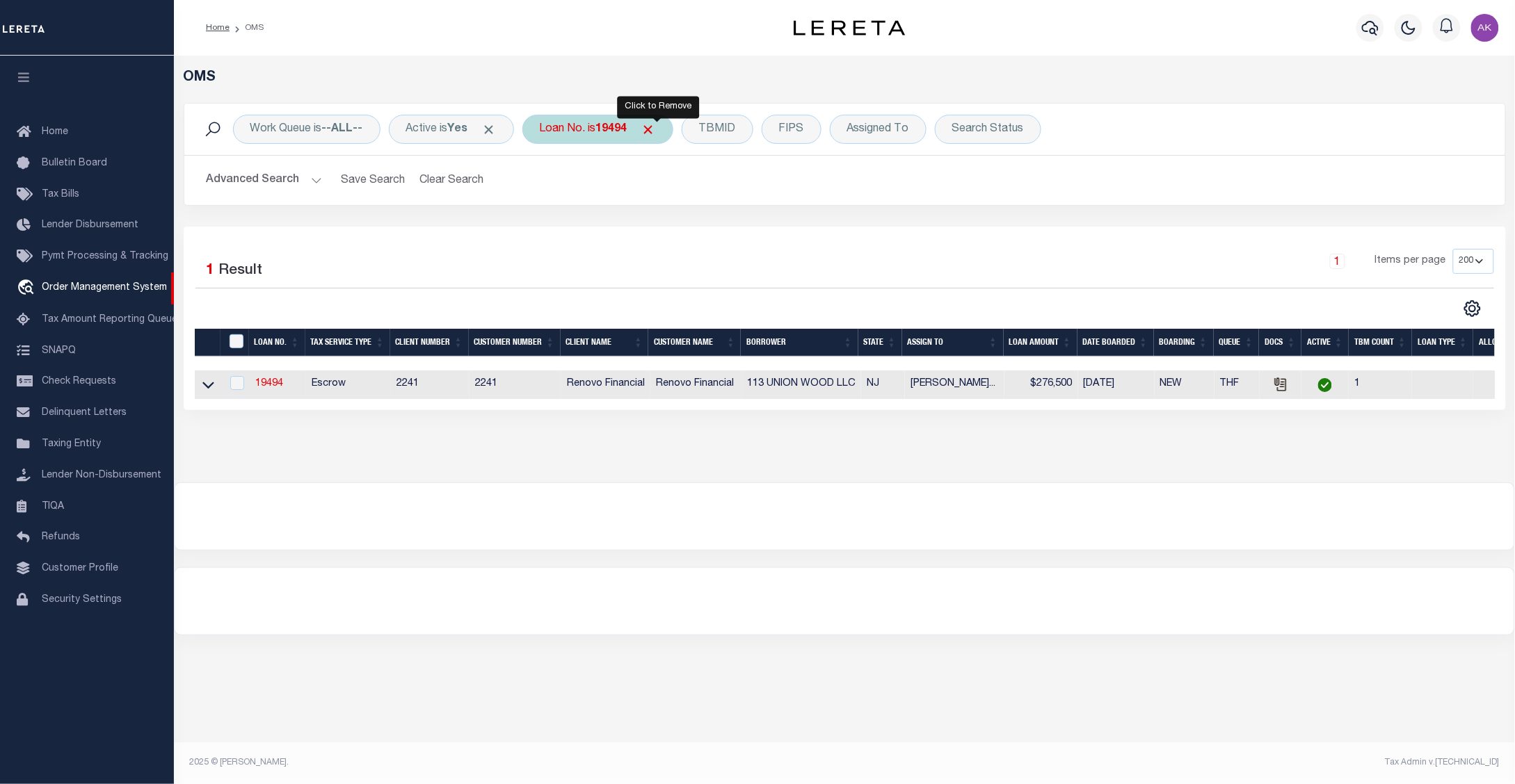
click at [656, 129] on span "Click to Remove" at bounding box center [648, 129] width 14 height 14
click at [580, 127] on div "Loan No." at bounding box center [562, 129] width 81 height 29
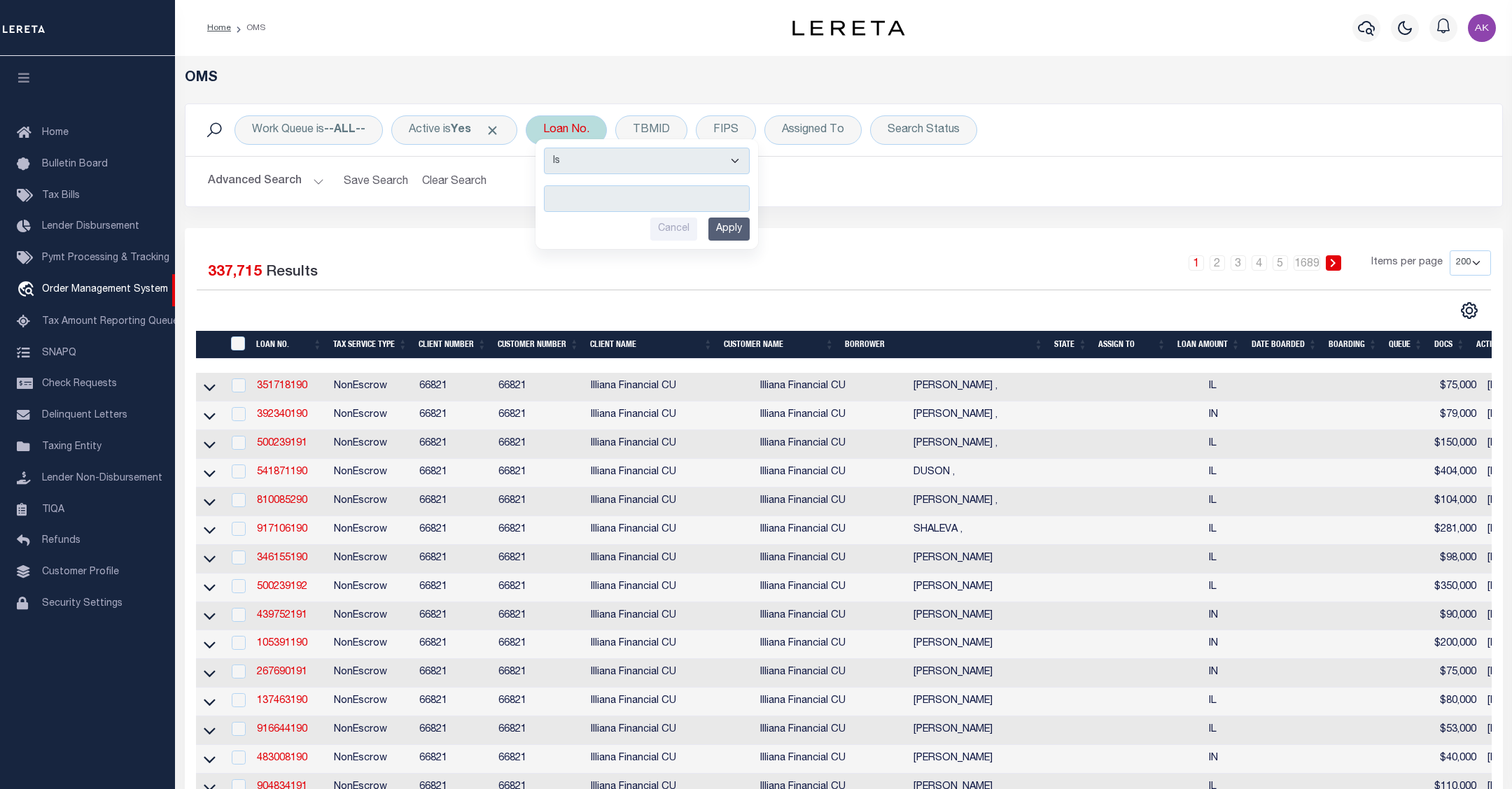
click at [584, 198] on input "text" at bounding box center [646, 199] width 206 height 27
type input "10010612"
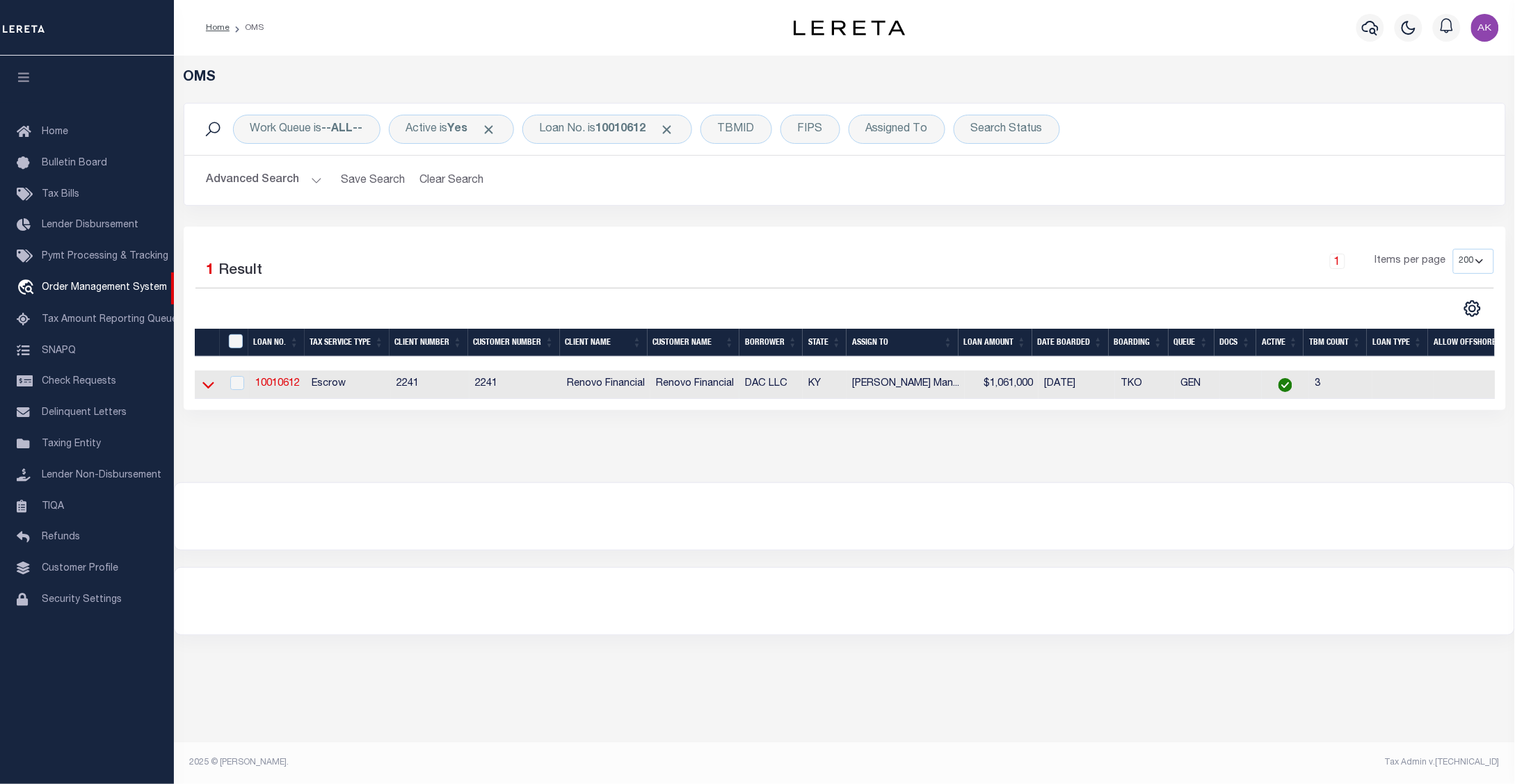
click at [210, 388] on icon at bounding box center [208, 385] width 12 height 7
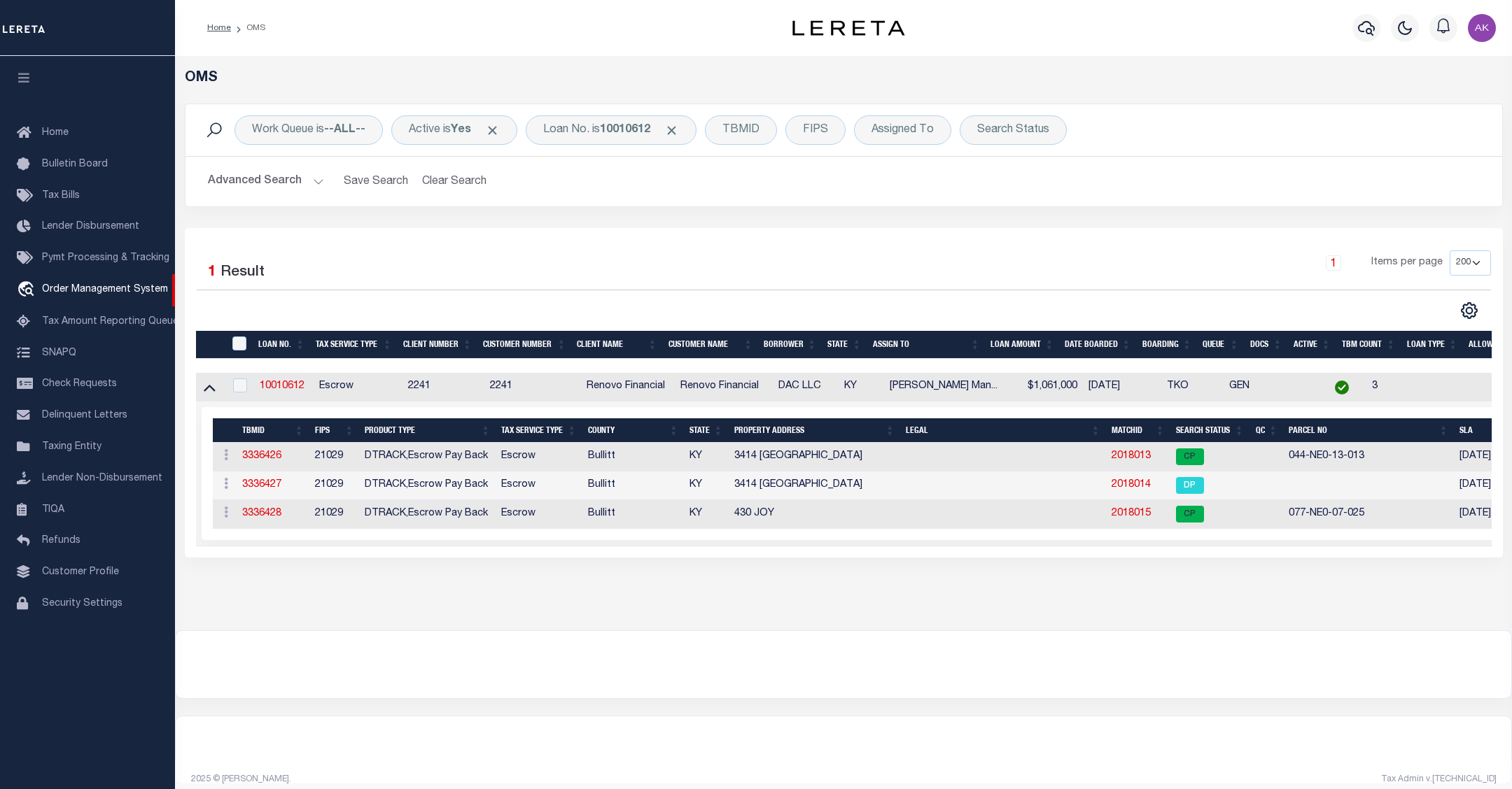
click at [1312, 87] on div "OMS" at bounding box center [844, 87] width 1339 height 34
click at [1128, 456] on link "2018013" at bounding box center [1130, 456] width 39 height 10
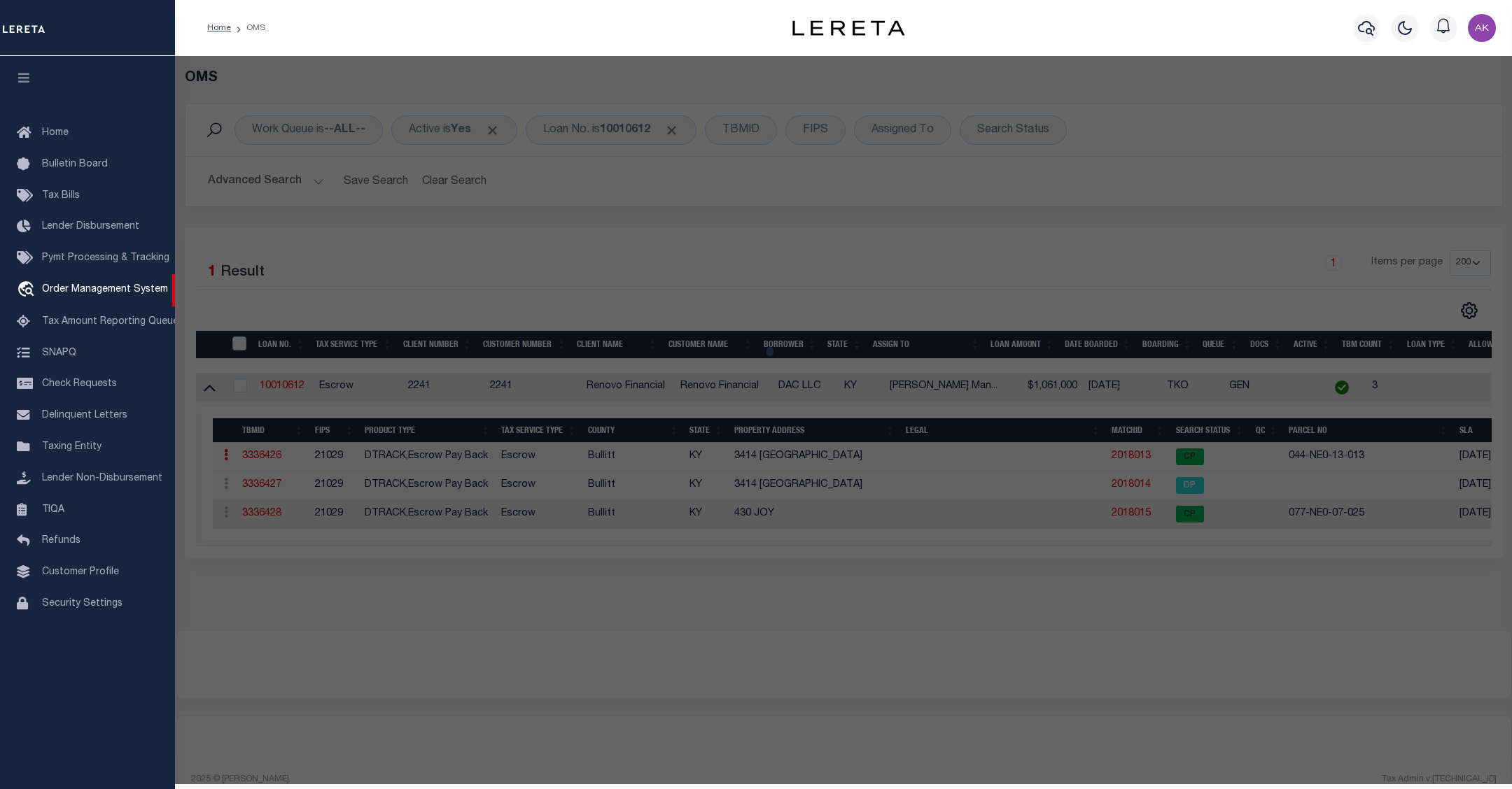
checkbox input "false"
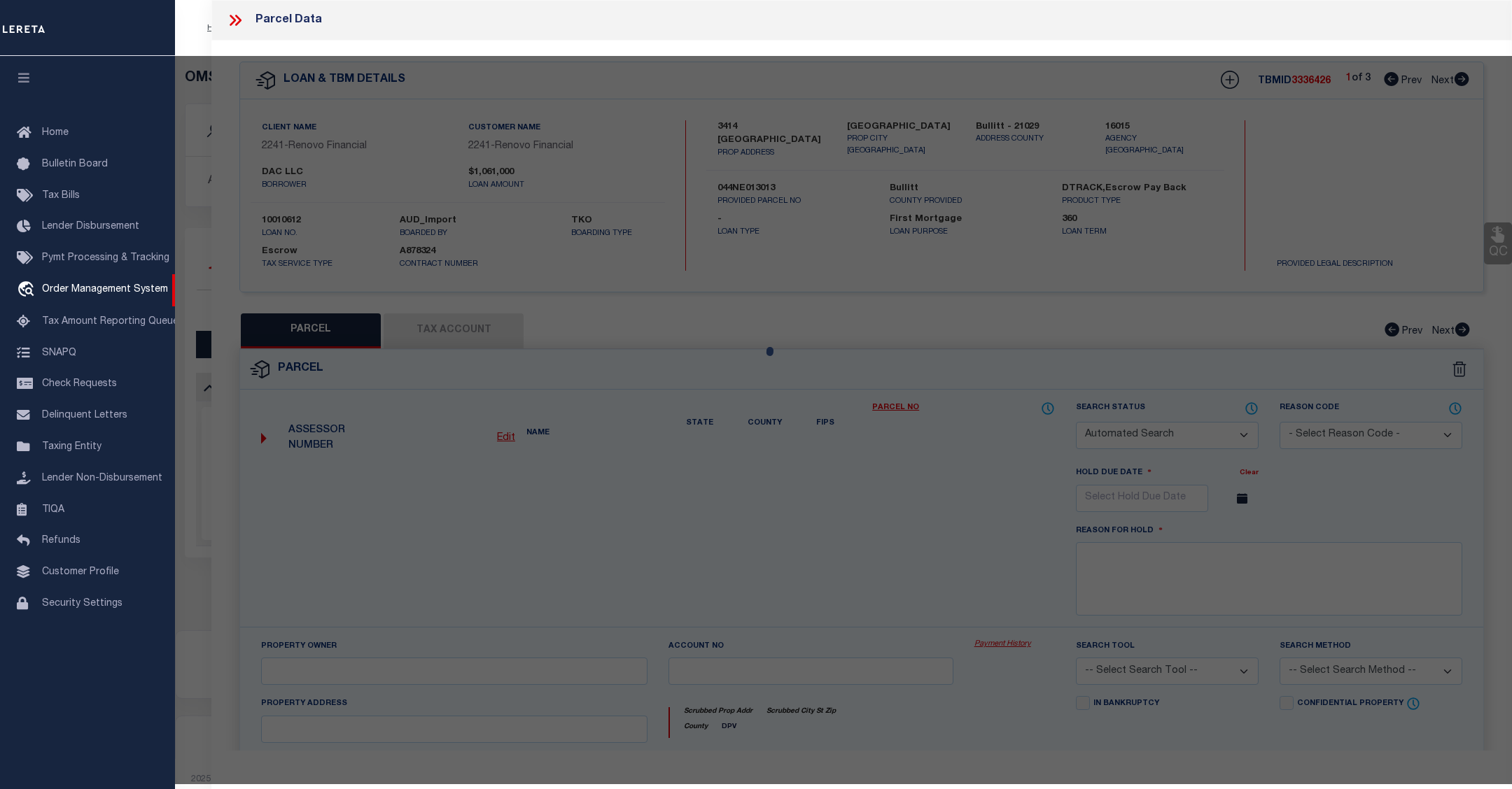
select select "CP"
type input "DAC LLC"
select select "AGW"
select select "ADD"
type input "3414 BURKLAND BLVD"
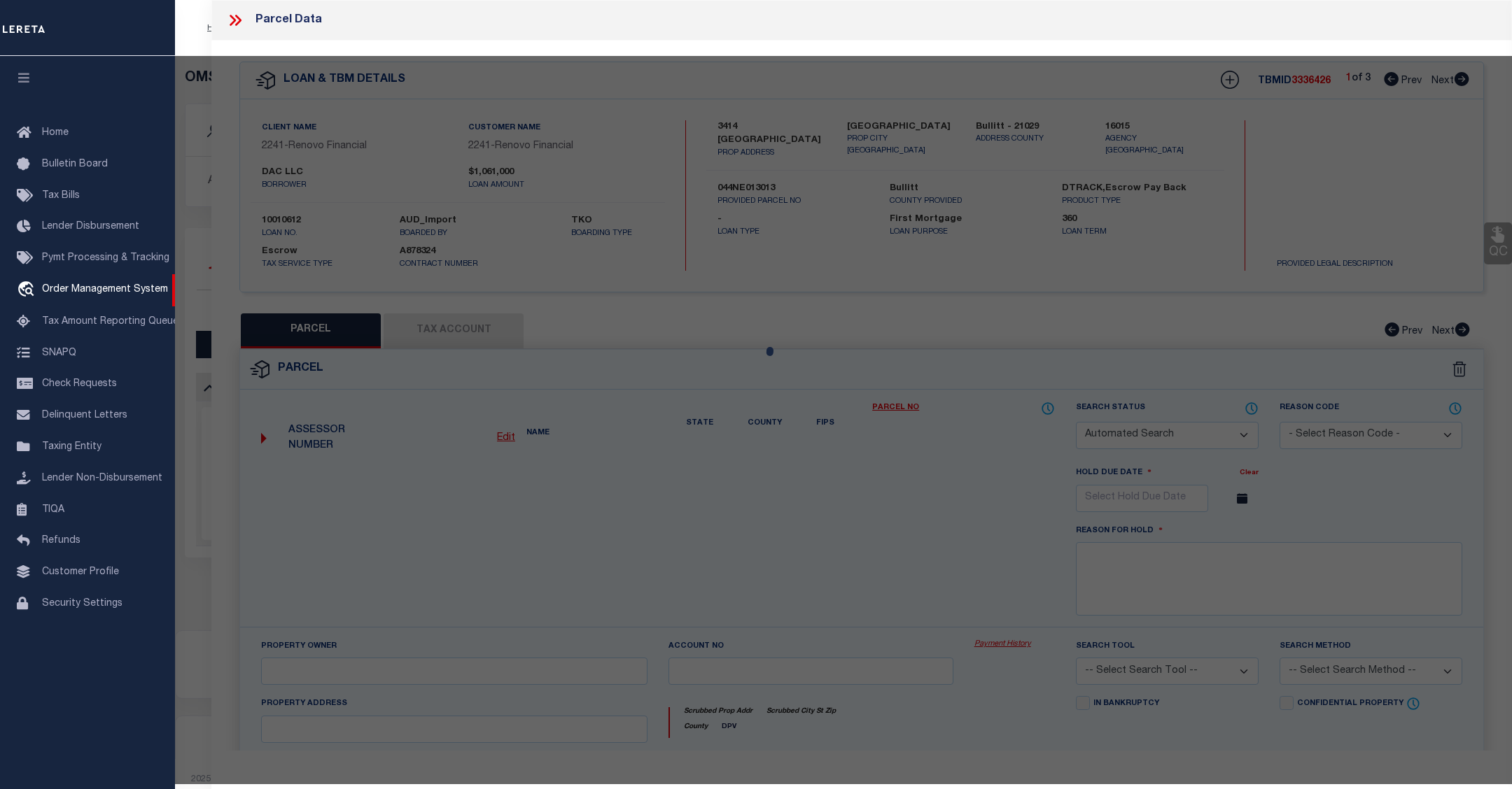
checkbox input "false"
type input "SHEPHERDSVILLE KY 40165"
type textarea "LTS 60-61-62 SEC 3-A BURKLAND GARDENS"
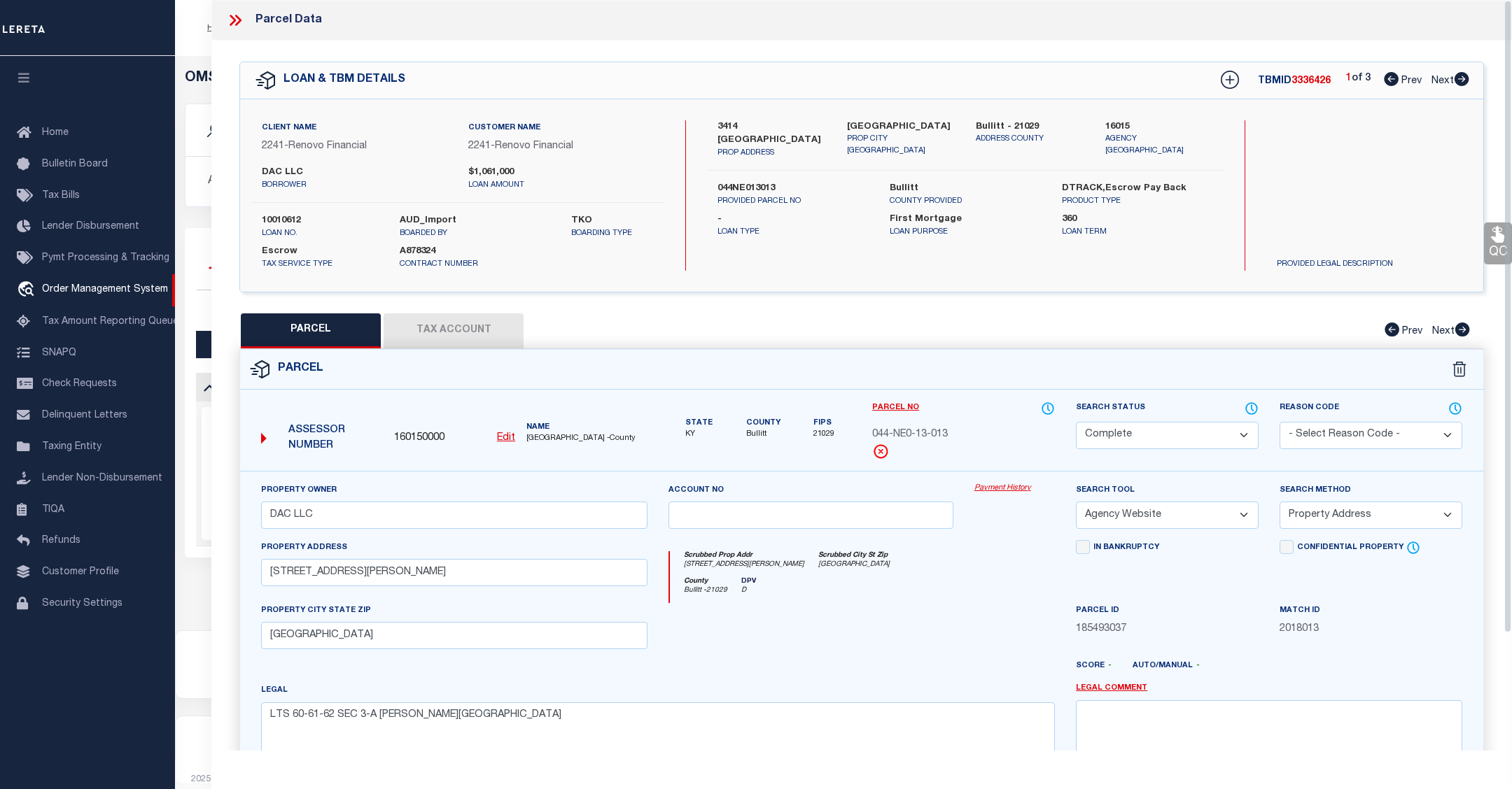
click at [1019, 490] on link "Payment History" at bounding box center [1014, 489] width 80 height 12
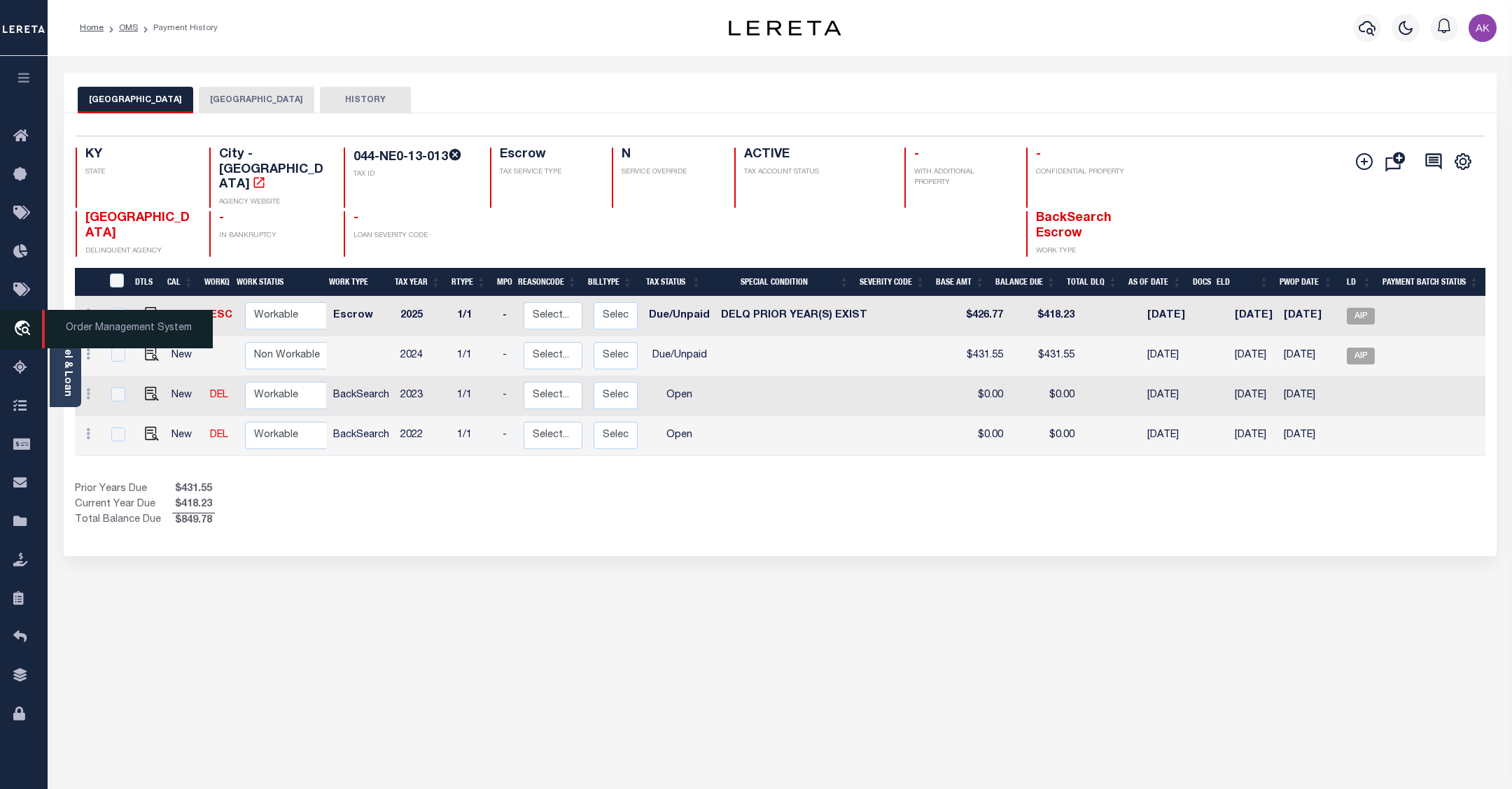
click at [20, 323] on icon "travel_explore" at bounding box center [24, 330] width 22 height 18
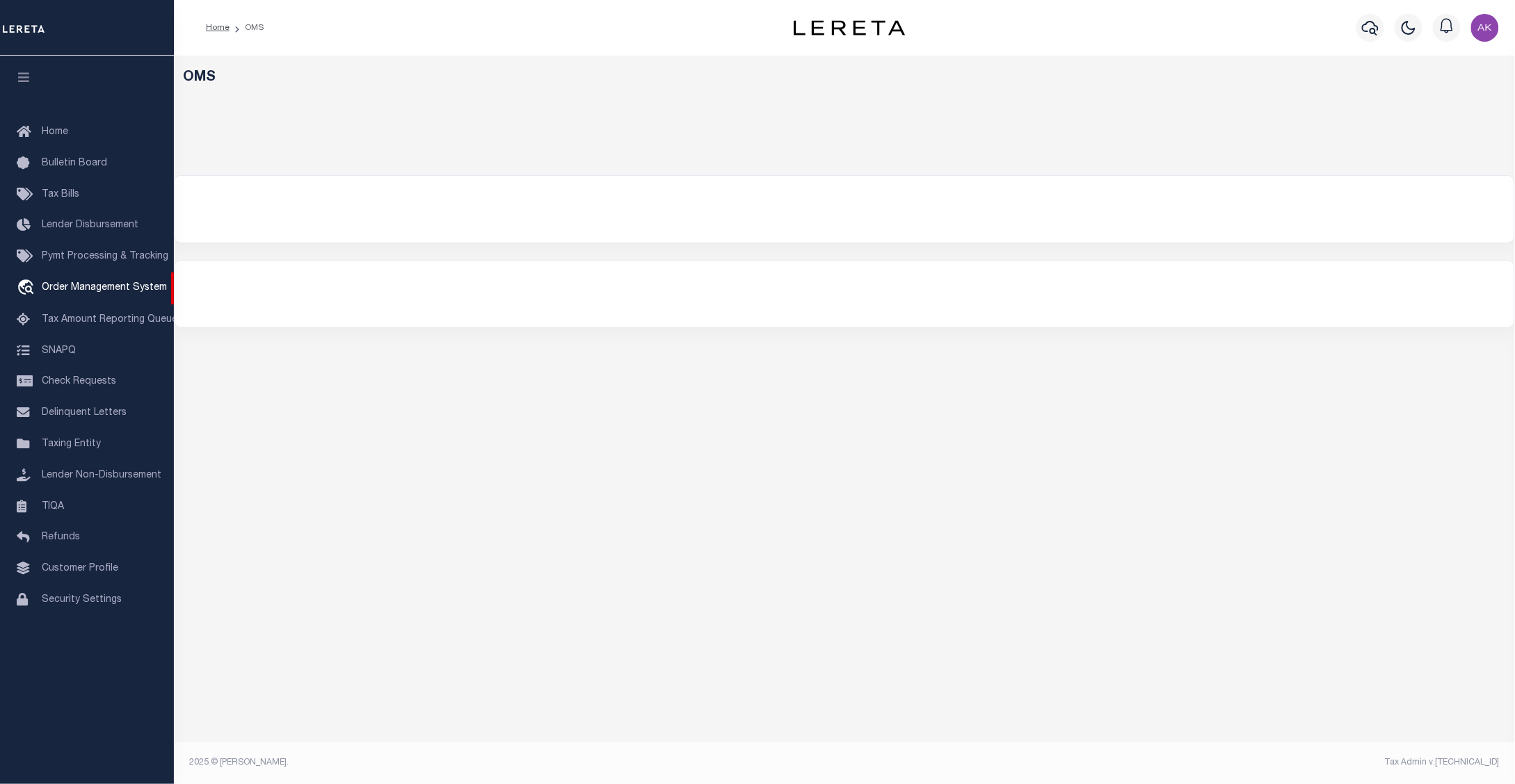
select select "200"
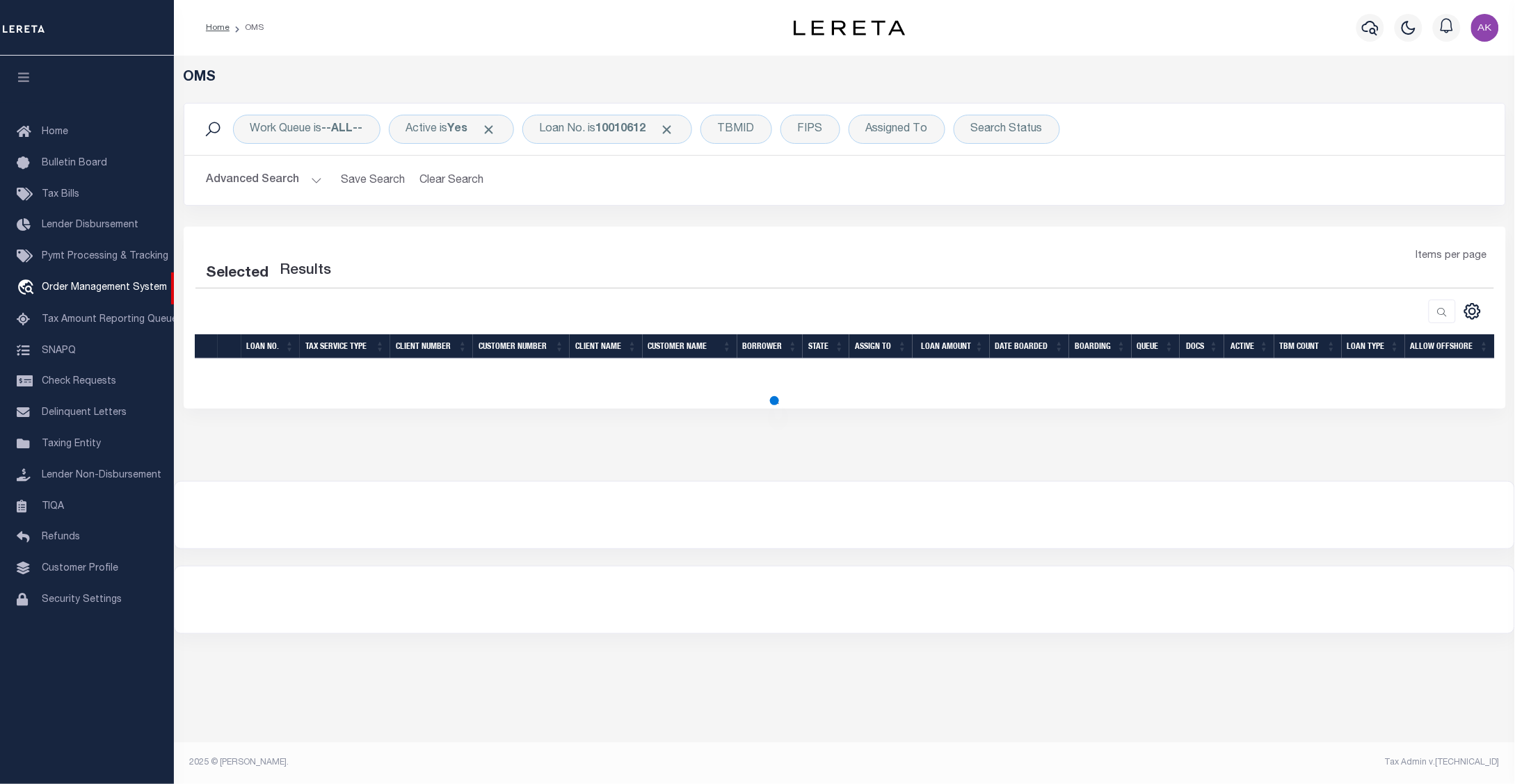
select select "200"
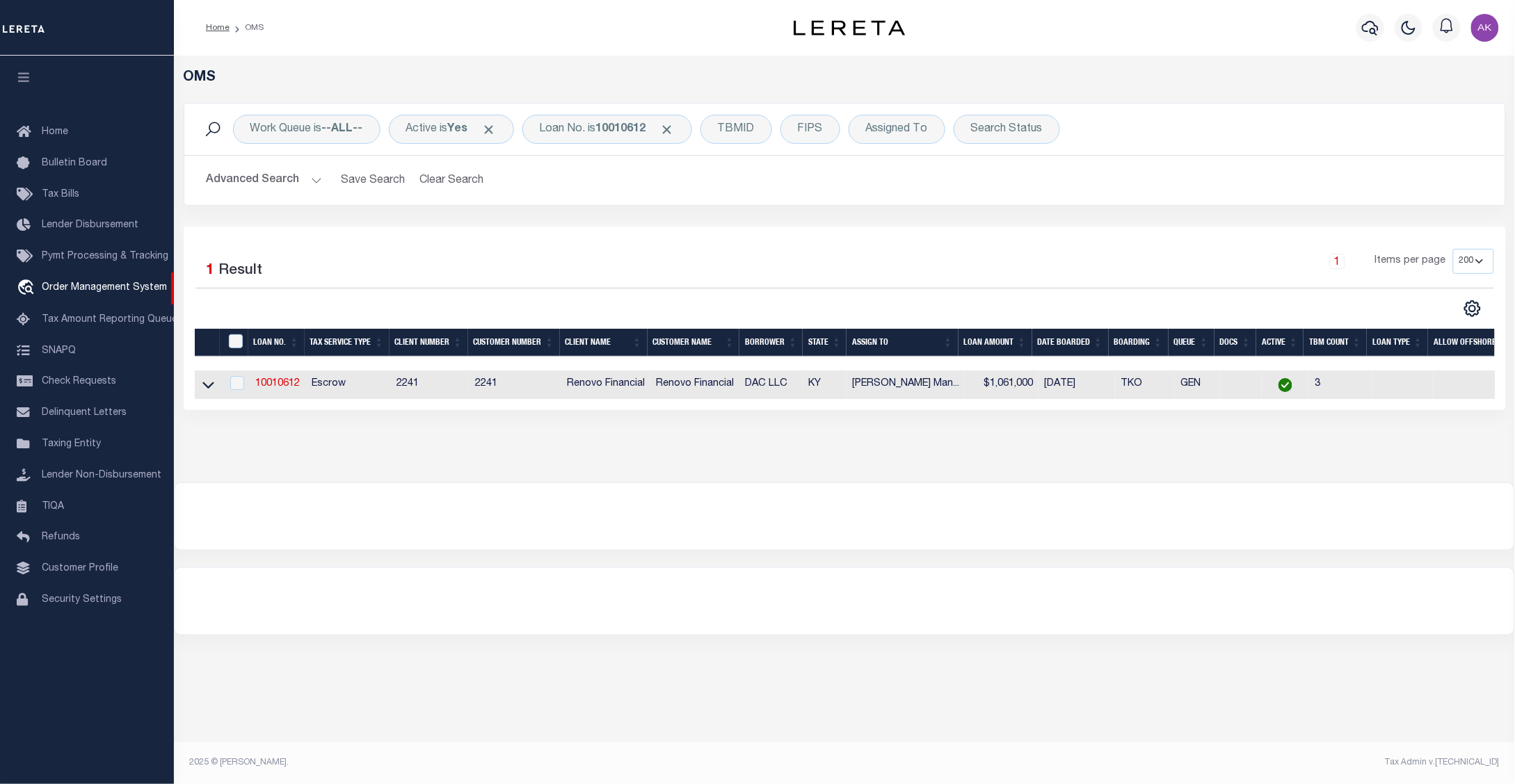
click at [1246, 86] on h5 "OMS" at bounding box center [845, 78] width 1322 height 17
click at [675, 126] on span "Click to Remove" at bounding box center [667, 129] width 14 height 14
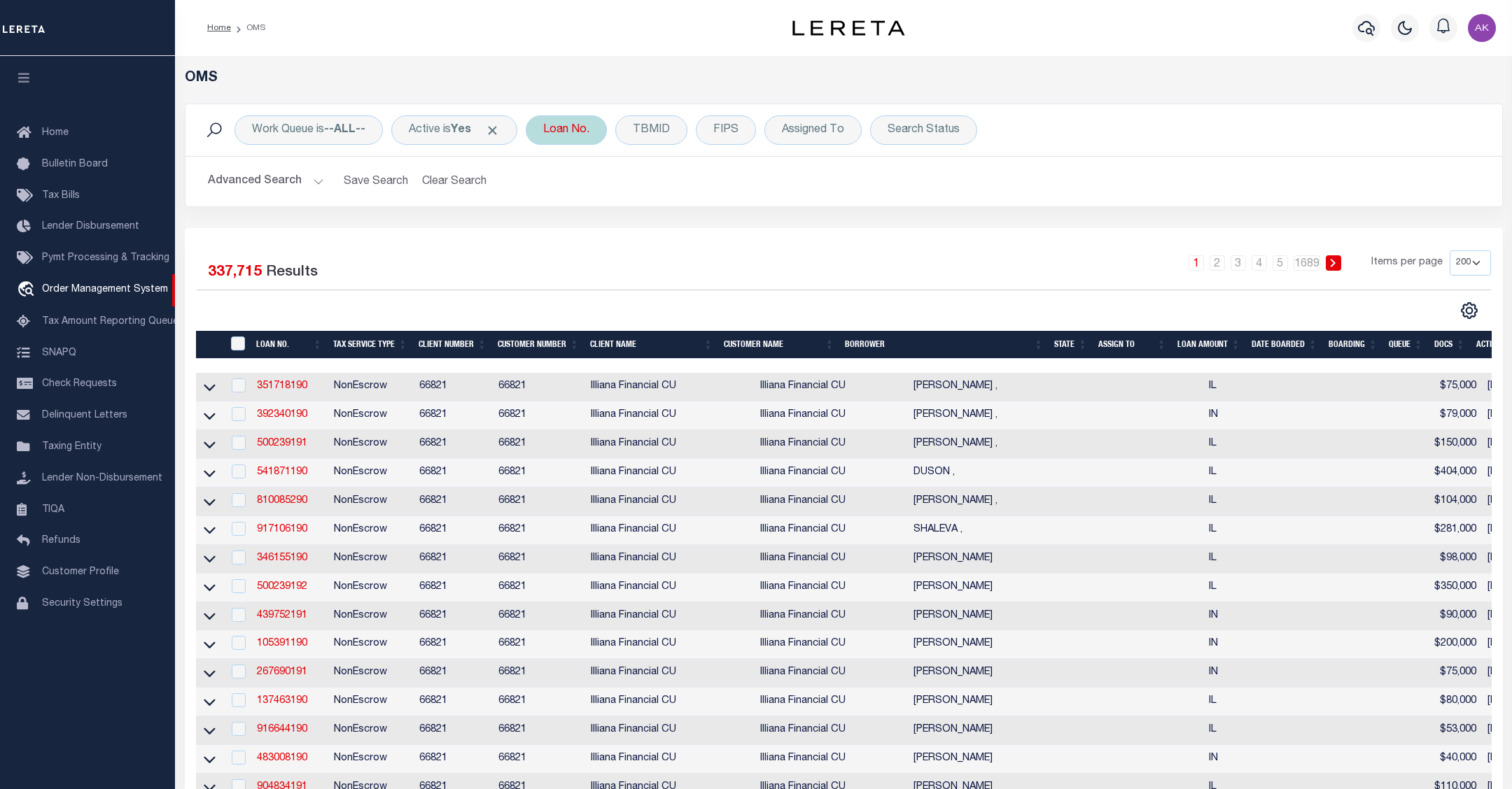
click at [561, 131] on div "Loan No." at bounding box center [566, 130] width 81 height 29
click at [564, 197] on input "text" at bounding box center [646, 199] width 206 height 27
type input "3908250001509"
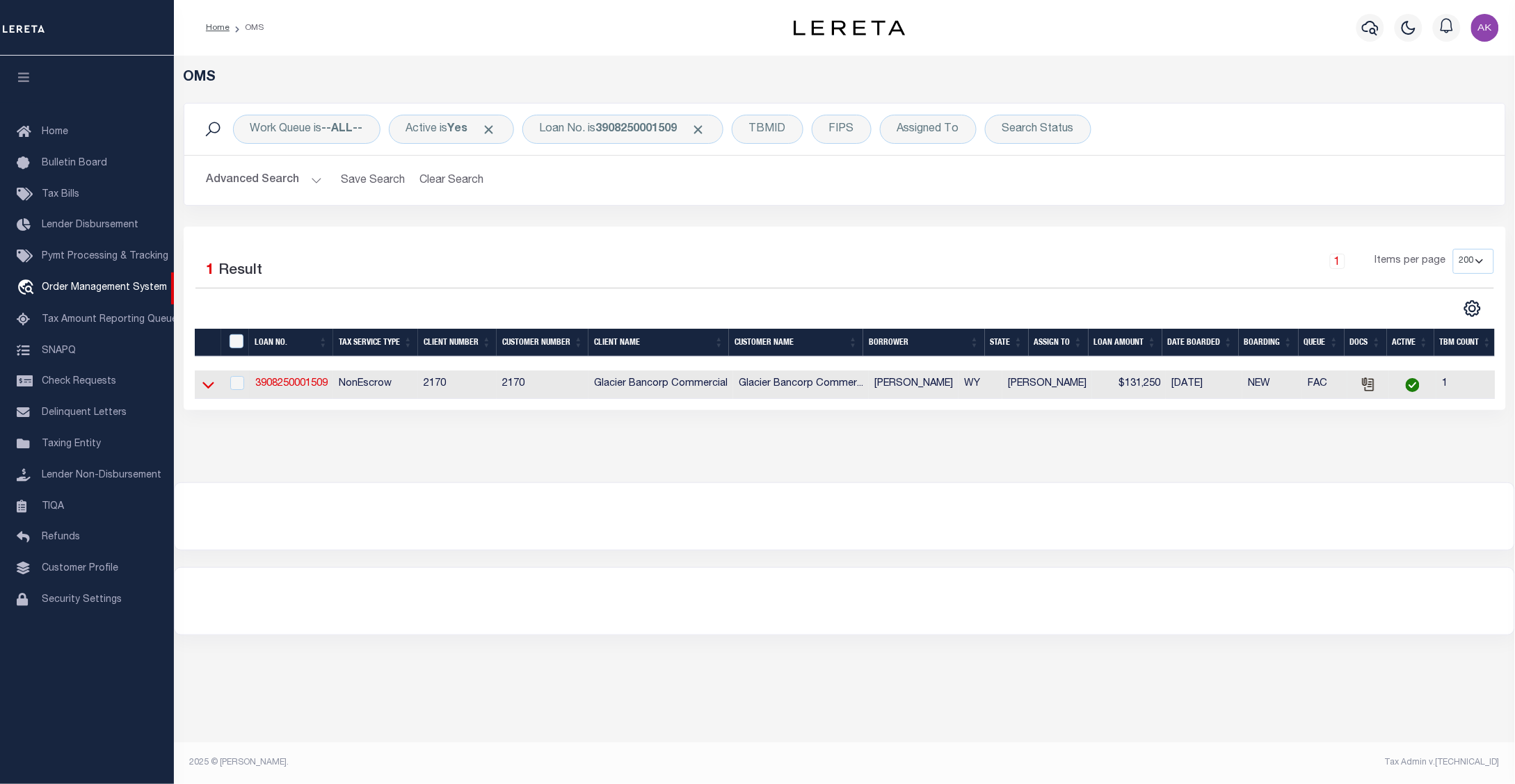
click at [205, 390] on icon at bounding box center [208, 384] width 12 height 14
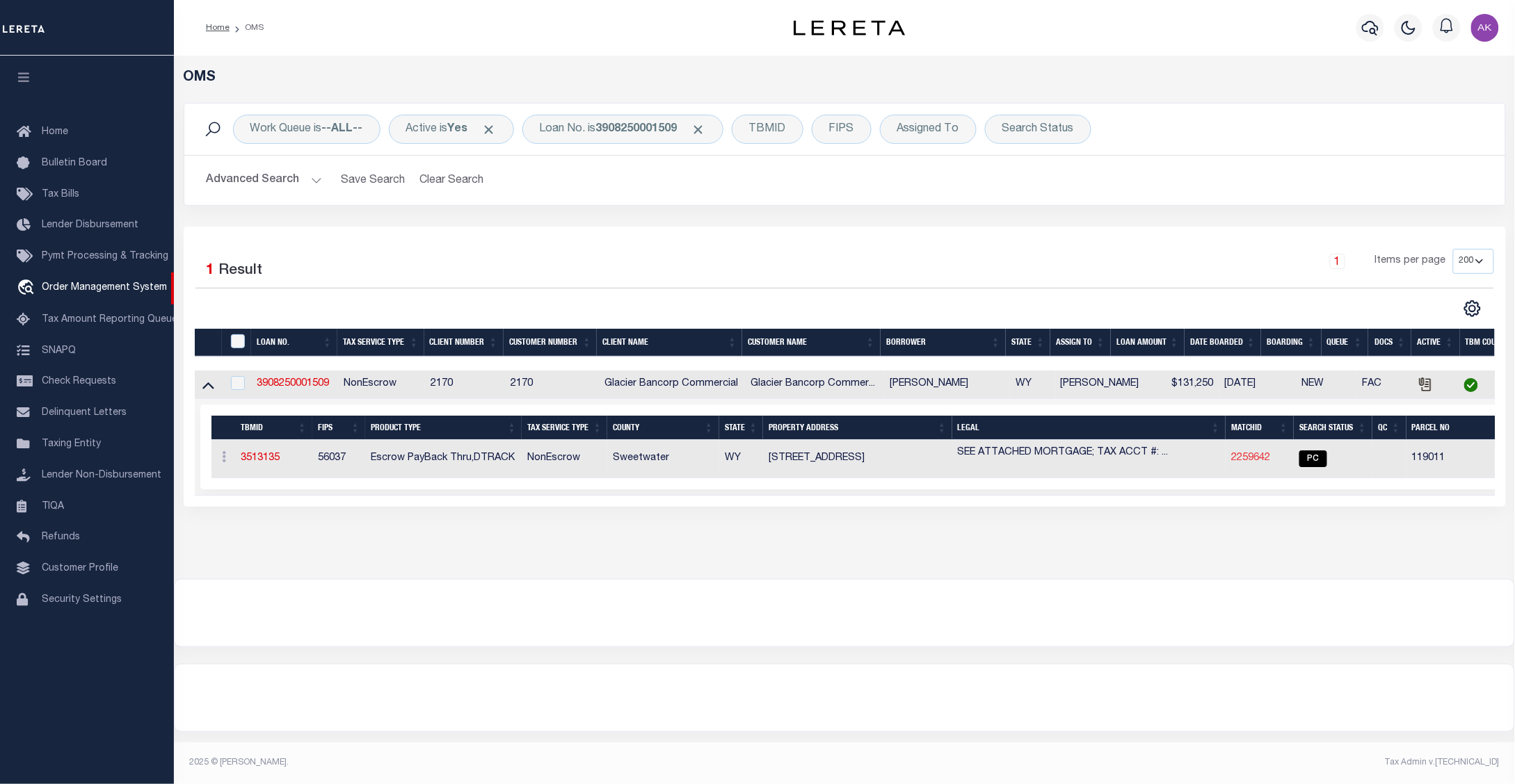
click at [1245, 461] on link "2259642" at bounding box center [1250, 458] width 39 height 10
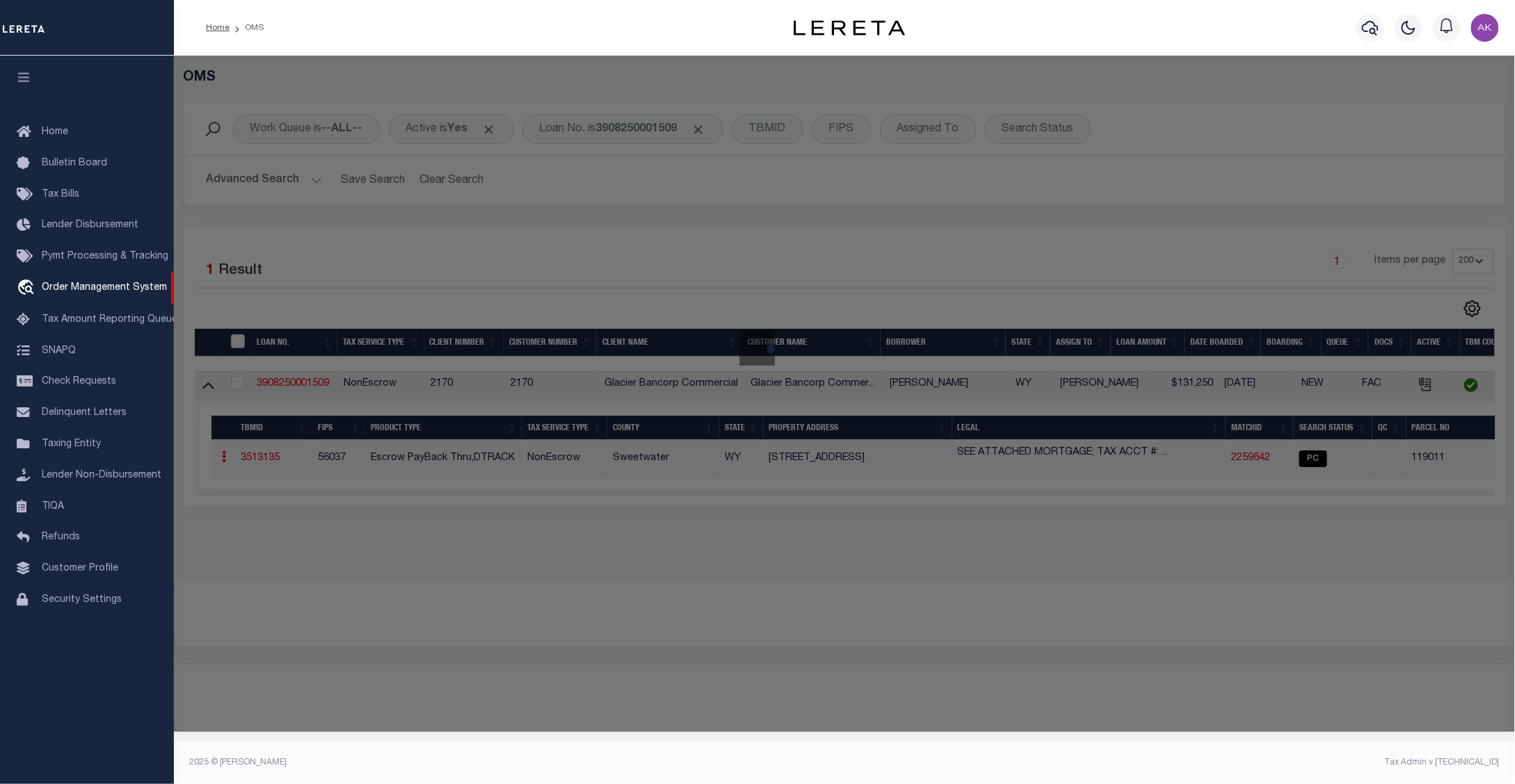
checkbox input "false"
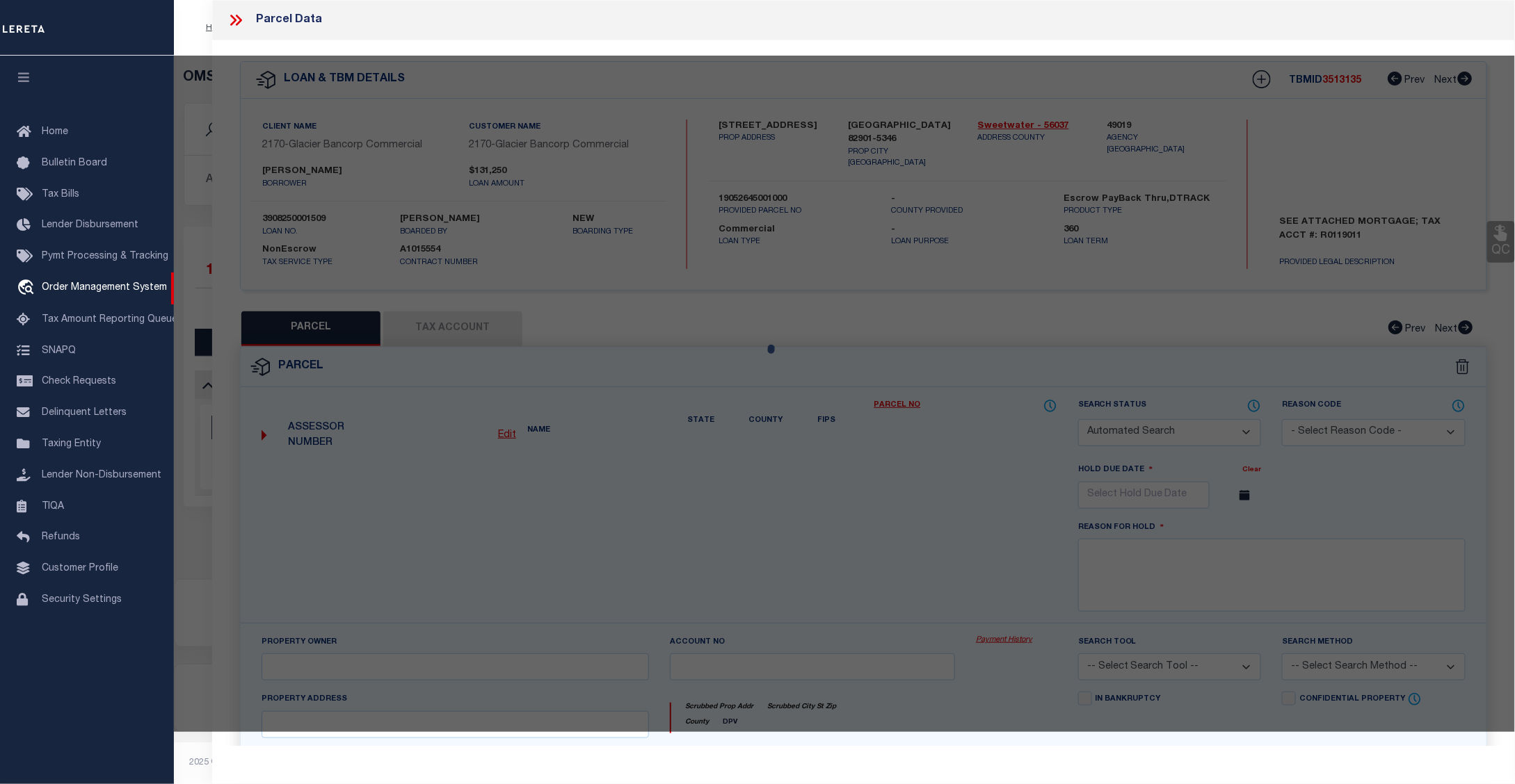
select select "PC"
type input "ZEPEDA ALEJANDRO G"
select select "AGW"
select select "LEG"
type input "756 PILOT BUTTE AVE"
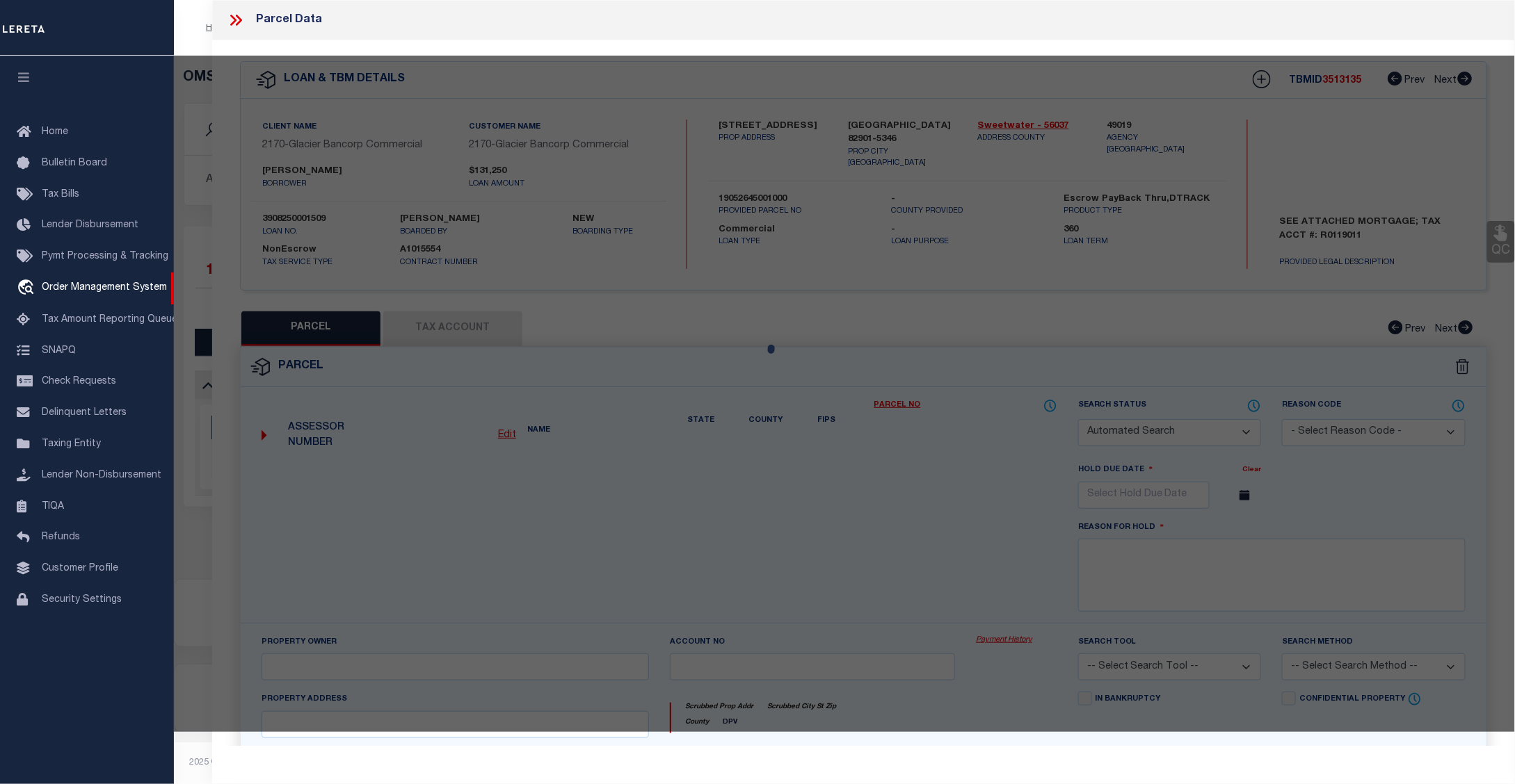
type input "ROCK SPRINGS WY 82901"
type textarea "NORTH BLK 02 LOT 18 PT AS DESCRIBED IN DEED 987/1399"
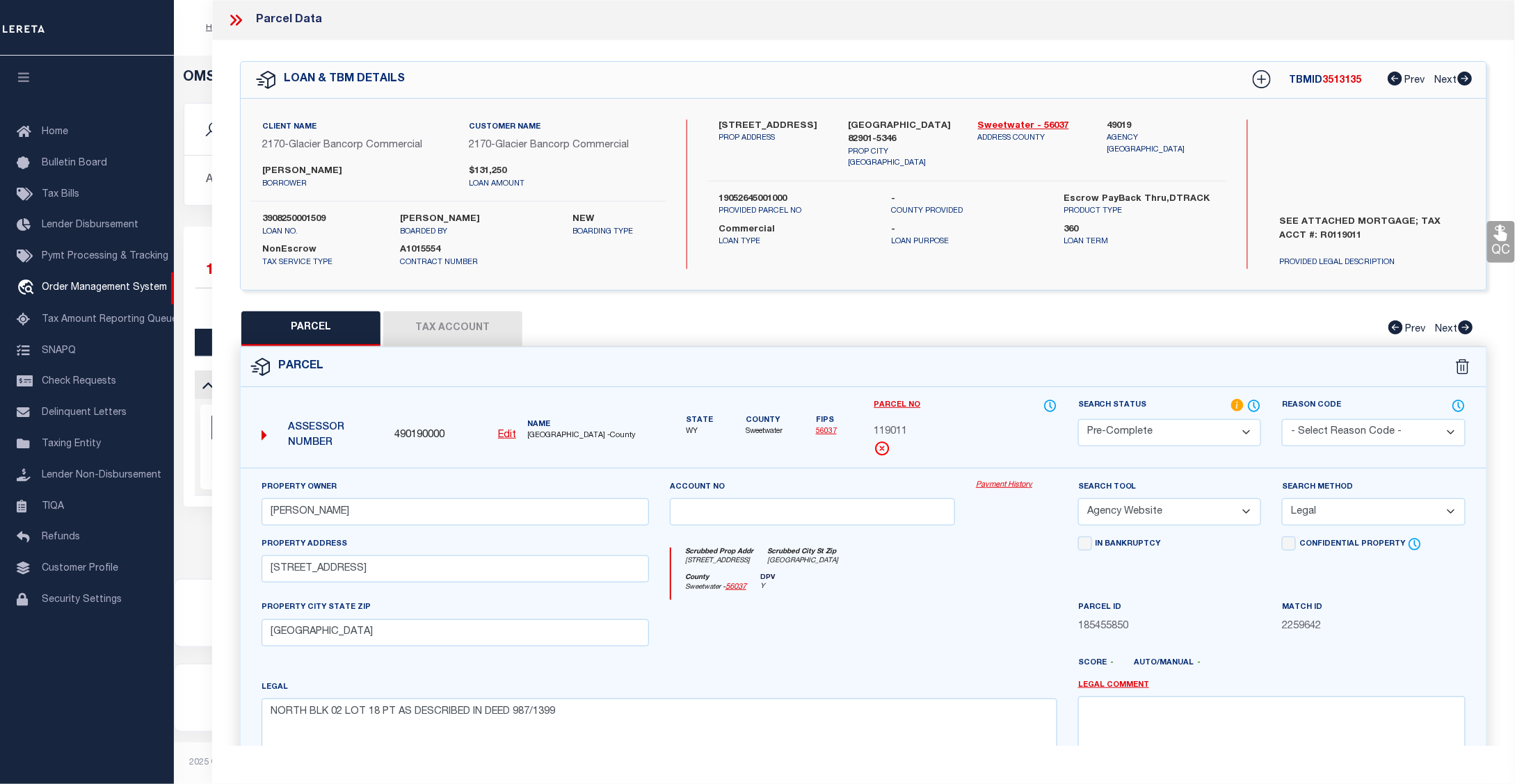
click at [240, 20] on icon at bounding box center [239, 20] width 6 height 11
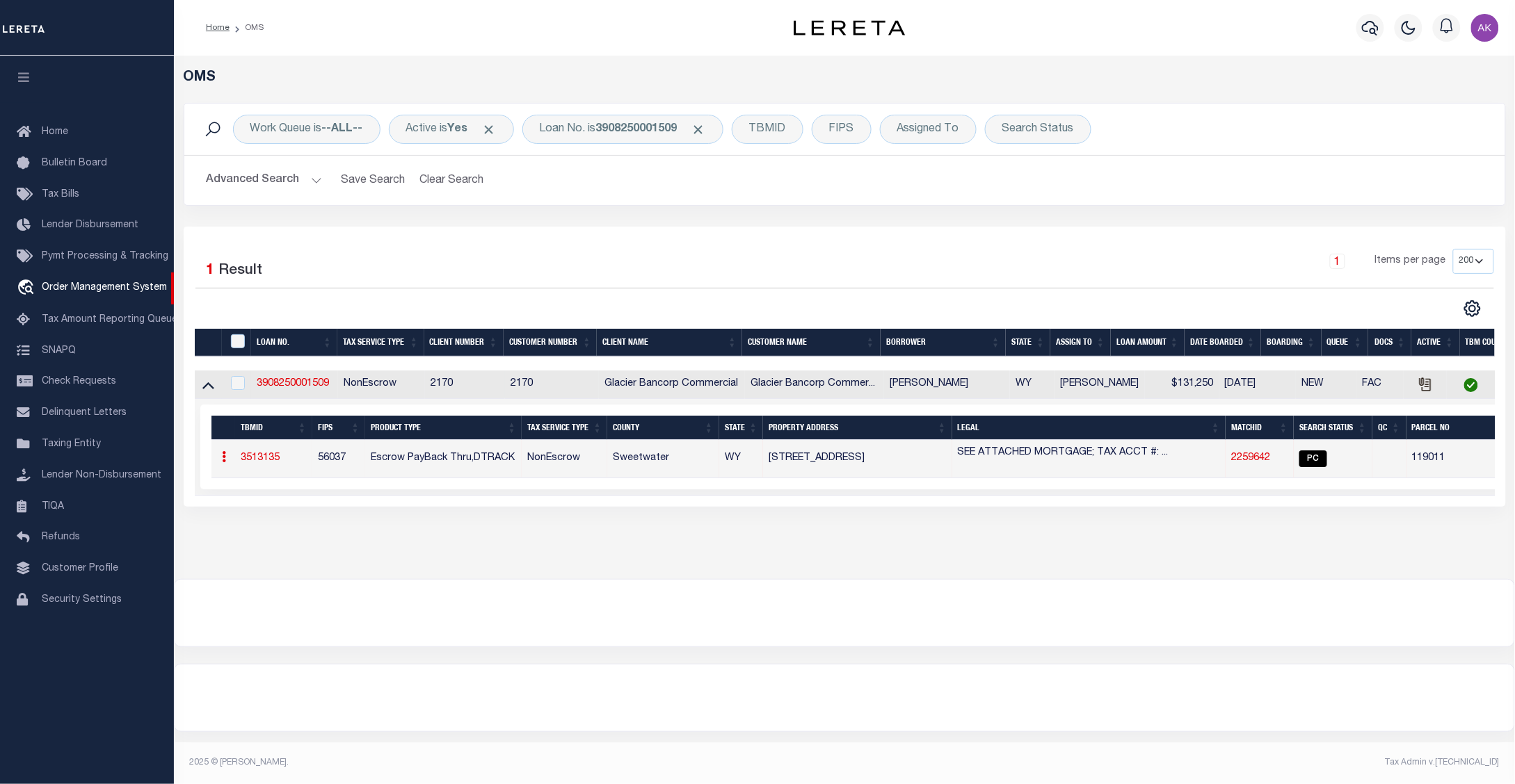
click at [1421, 564] on div "OMS Work Queue is --ALL-- Active is Yes Loan No. is 3908250001509 TBMID FIPS As…" at bounding box center [844, 317] width 1341 height 523
click at [1333, 719] on div at bounding box center [844, 698] width 1339 height 67
click at [1305, 622] on div at bounding box center [844, 613] width 1339 height 67
click at [706, 127] on span "Click to Remove" at bounding box center [698, 129] width 14 height 14
click at [579, 123] on div "Loan No." at bounding box center [562, 129] width 81 height 29
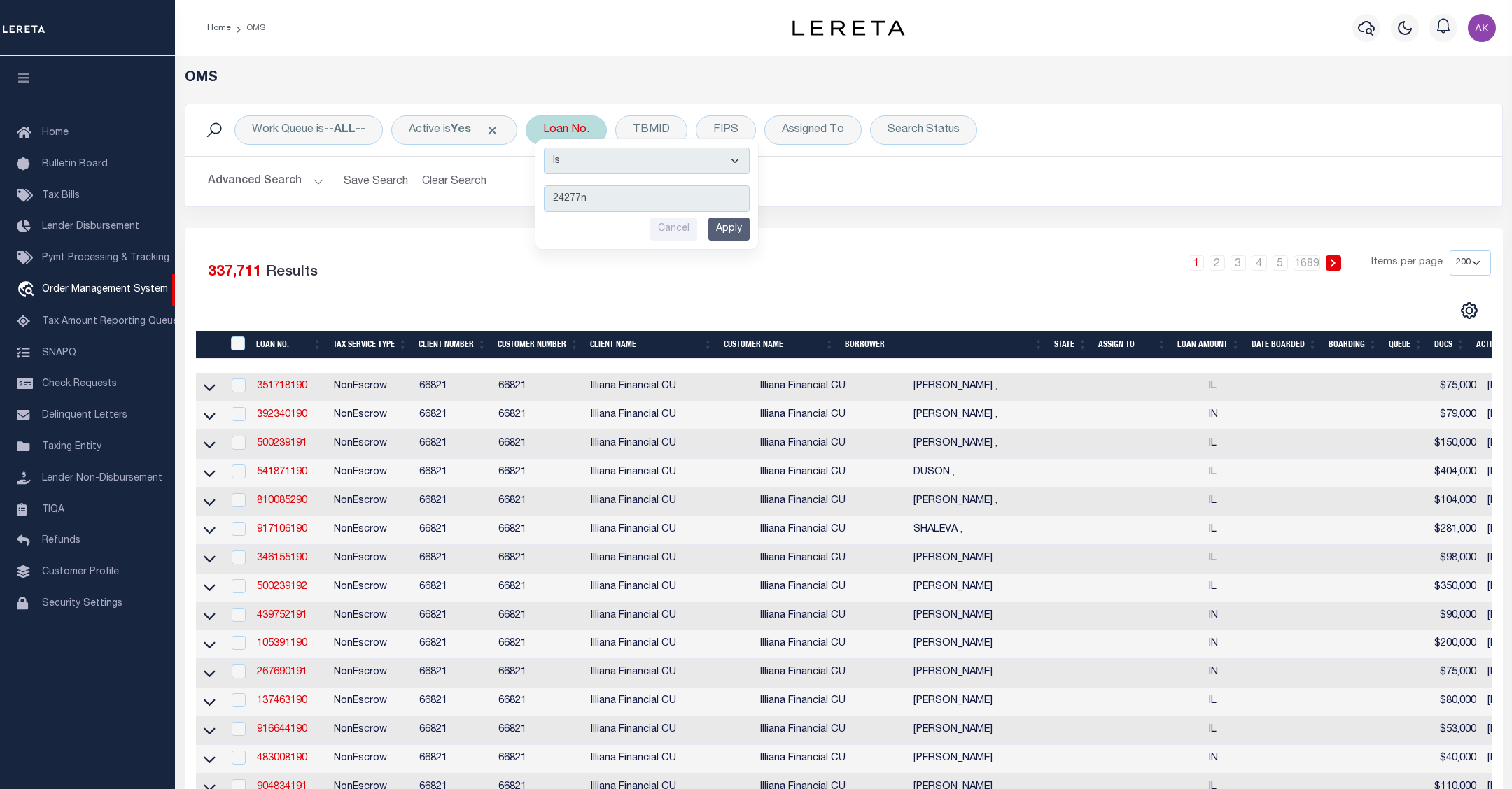
type input "24277nd"
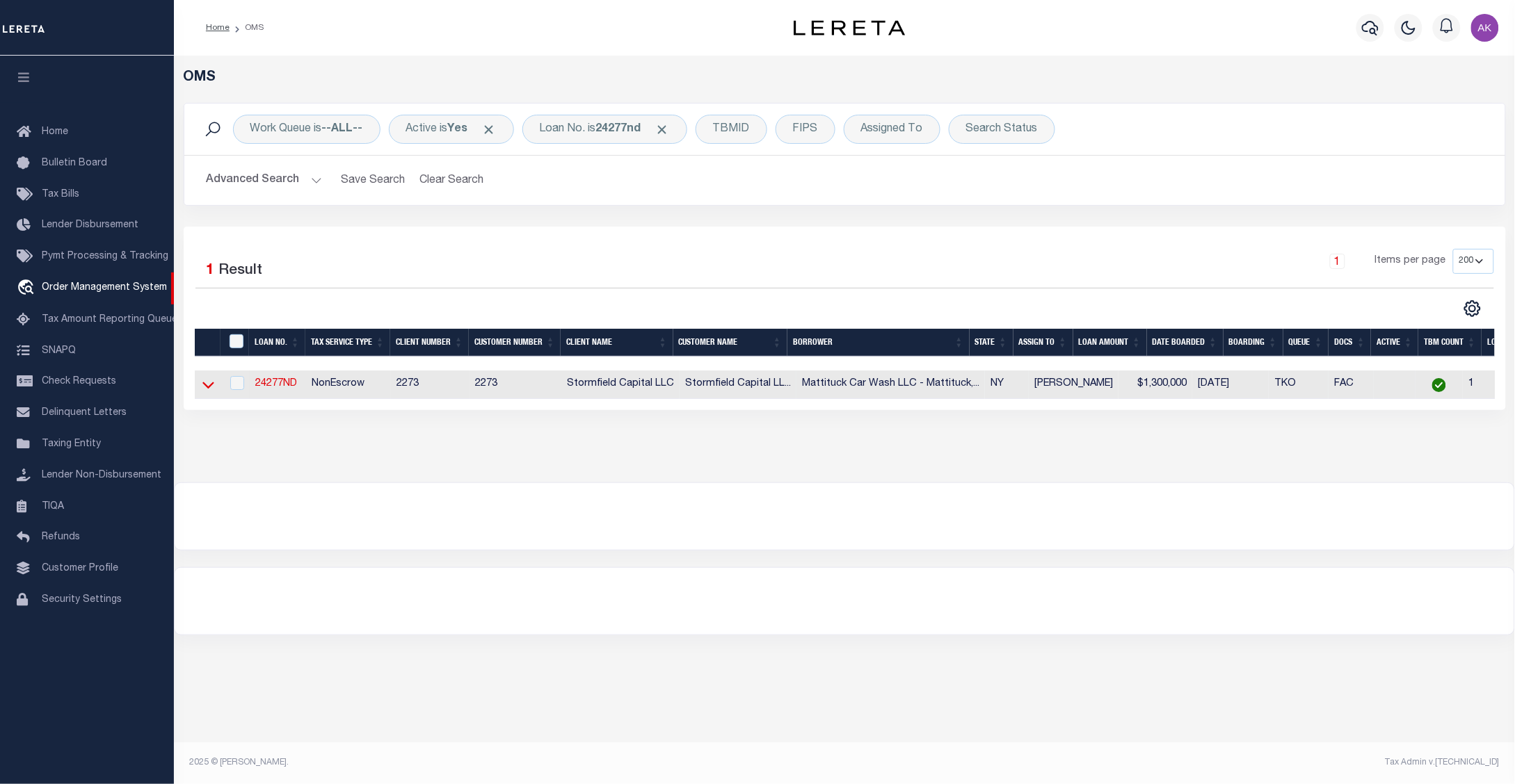
click at [203, 390] on icon at bounding box center [208, 384] width 12 height 14
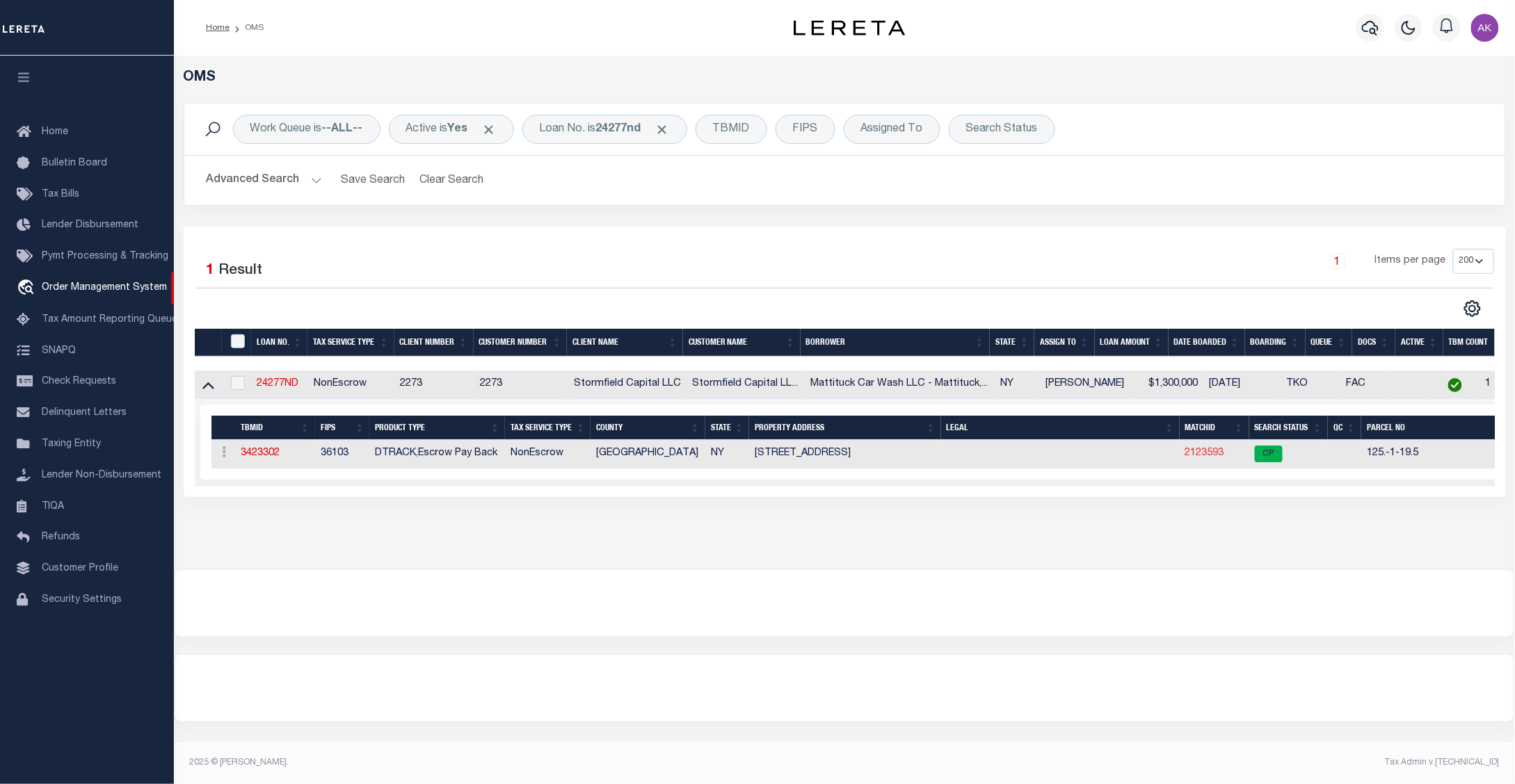
click at [1209, 453] on link "2123593" at bounding box center [1204, 453] width 39 height 10
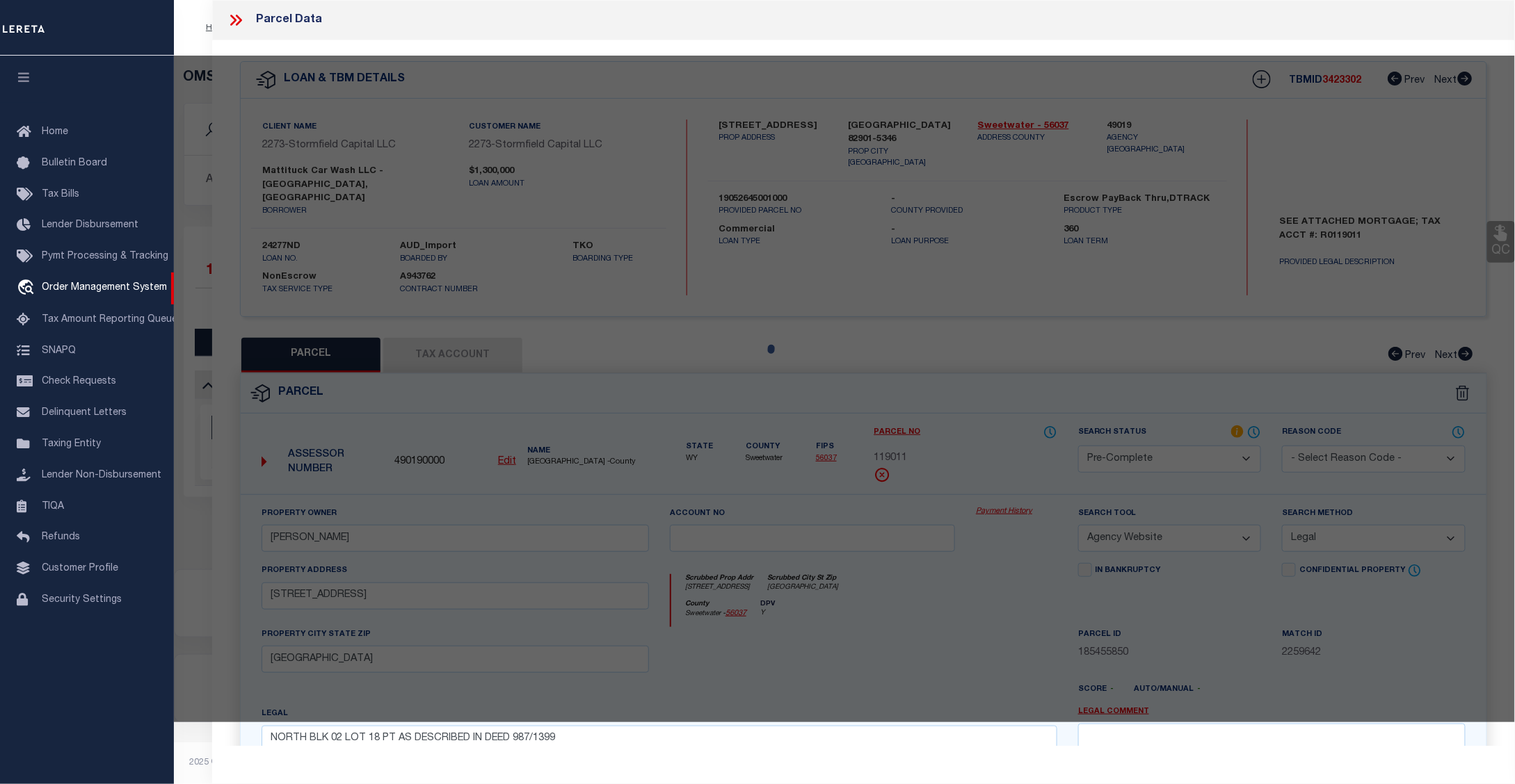
select select "AS"
select select
checkbox input "false"
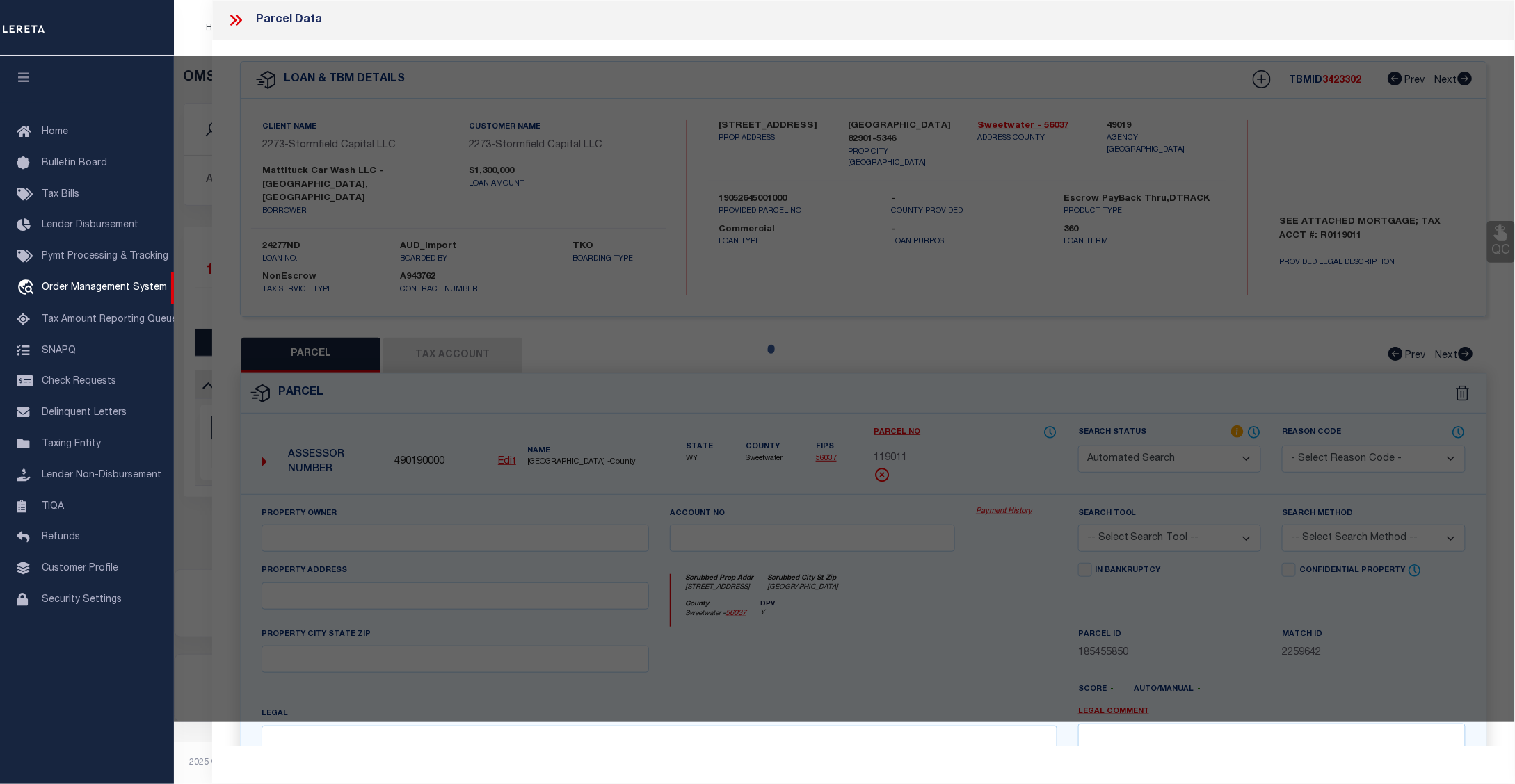
select select "CP"
type input "MATTITUCK CAR WASH LLC"
select select
type input "6565 Main Road"
checkbox input "false"
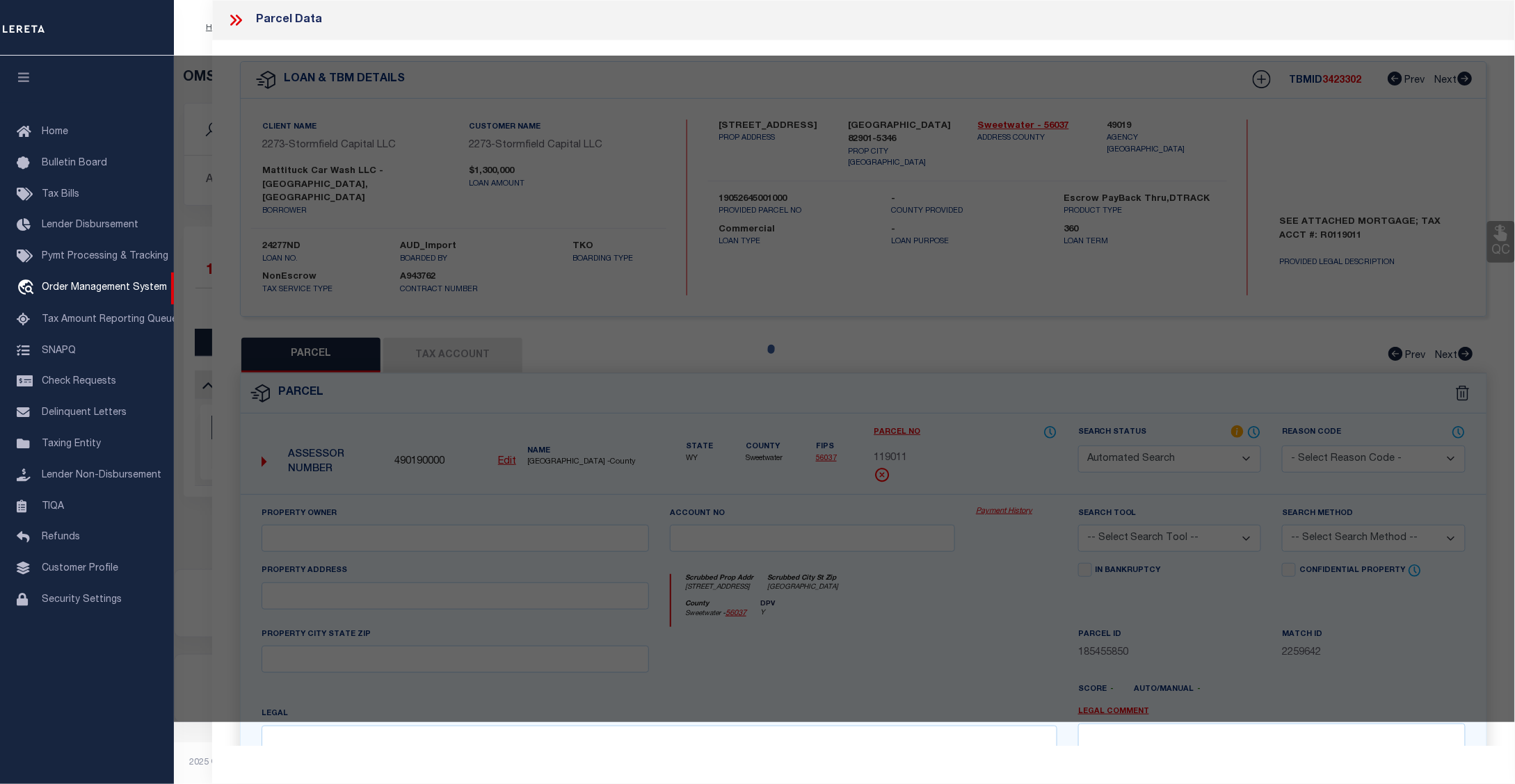
type input "Mattituck NY 11952"
type textarea "Information Only - Installment Tax Years Based on Agency Review"
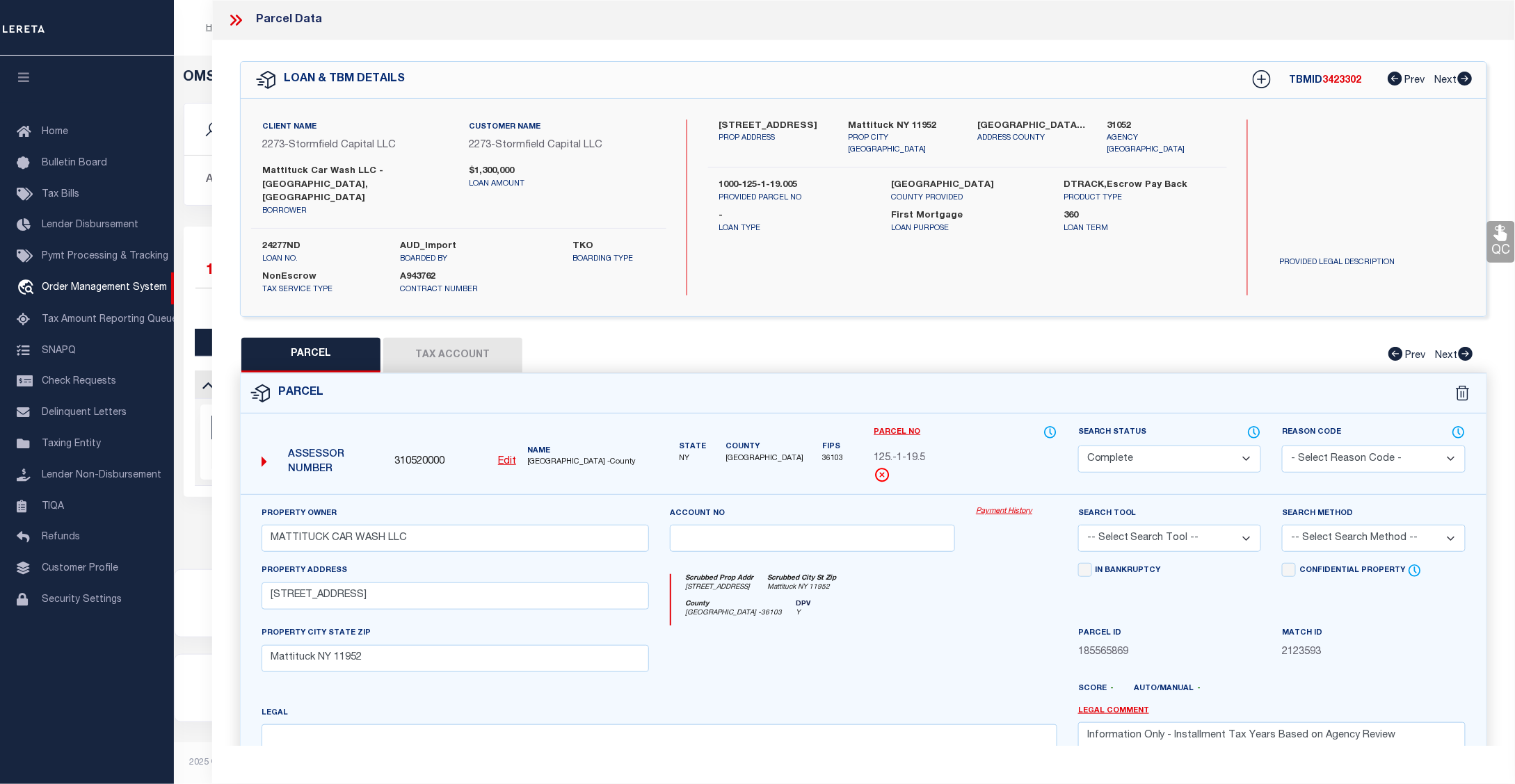
click at [1020, 506] on link "Payment History" at bounding box center [1016, 512] width 81 height 12
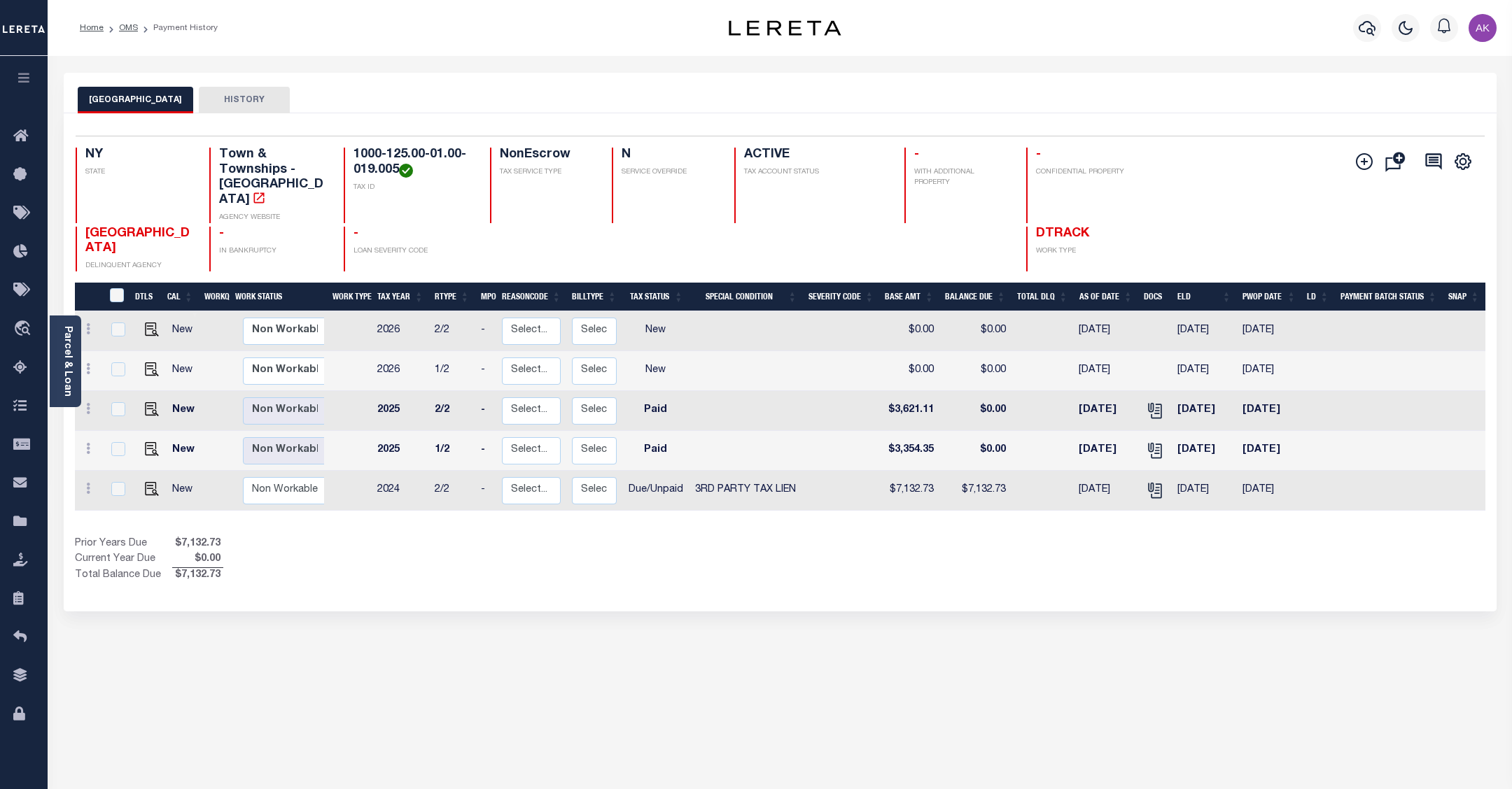
click at [1342, 680] on div "SOUTHOLD TOWN HISTORY Selected 5 Results" at bounding box center [780, 467] width 1454 height 790
click at [21, 323] on icon "travel_explore" at bounding box center [24, 330] width 22 height 18
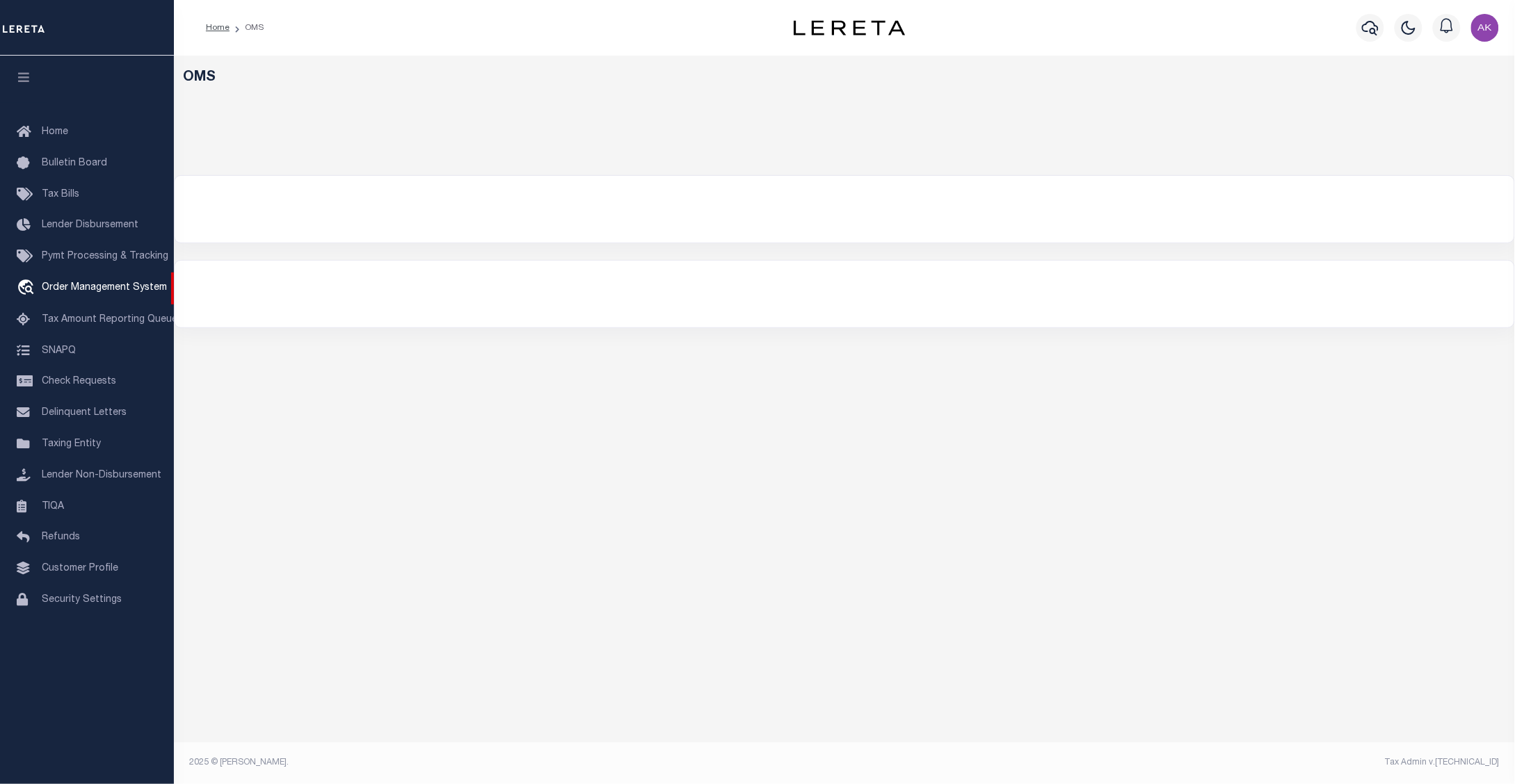
select select "200"
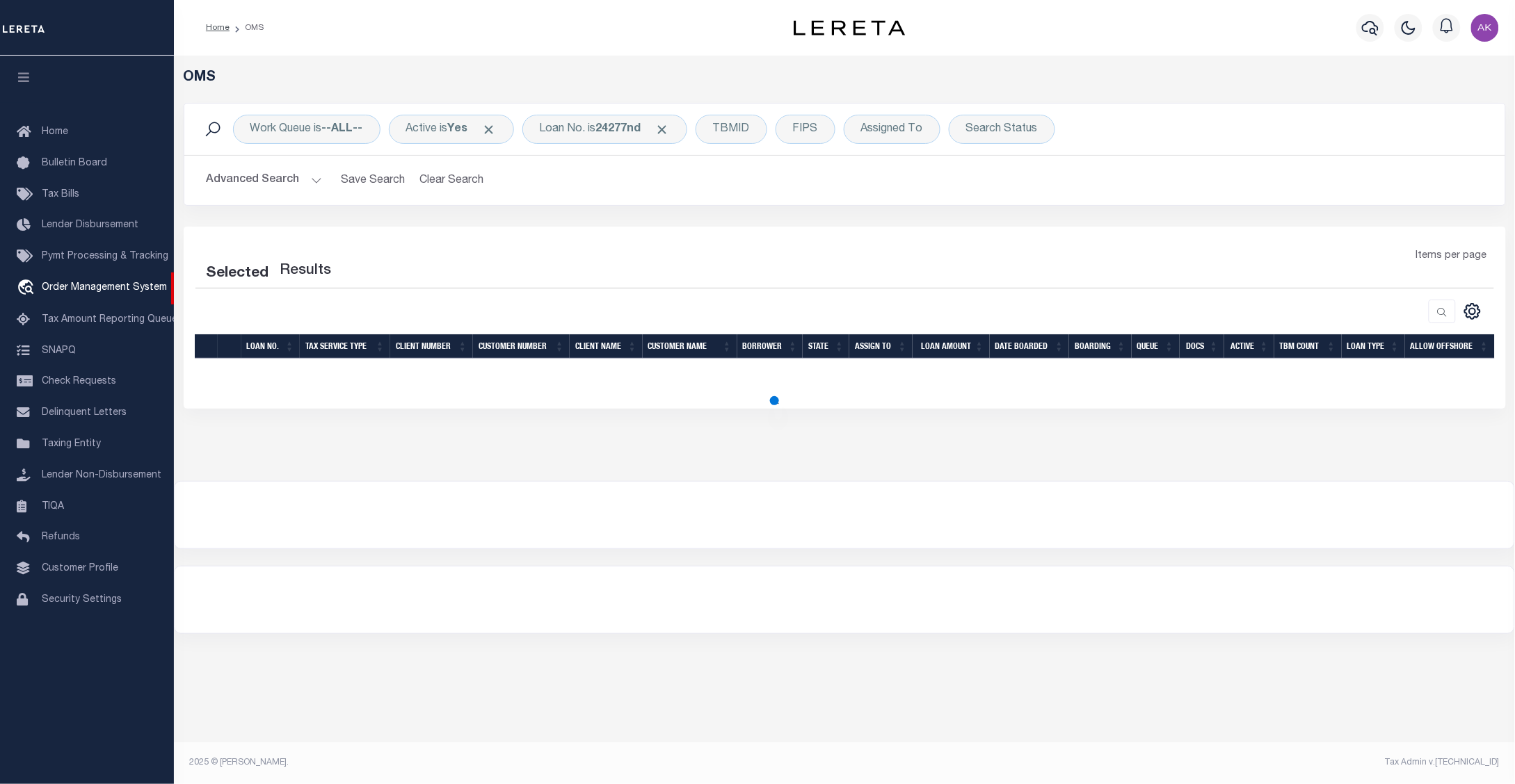
select select "200"
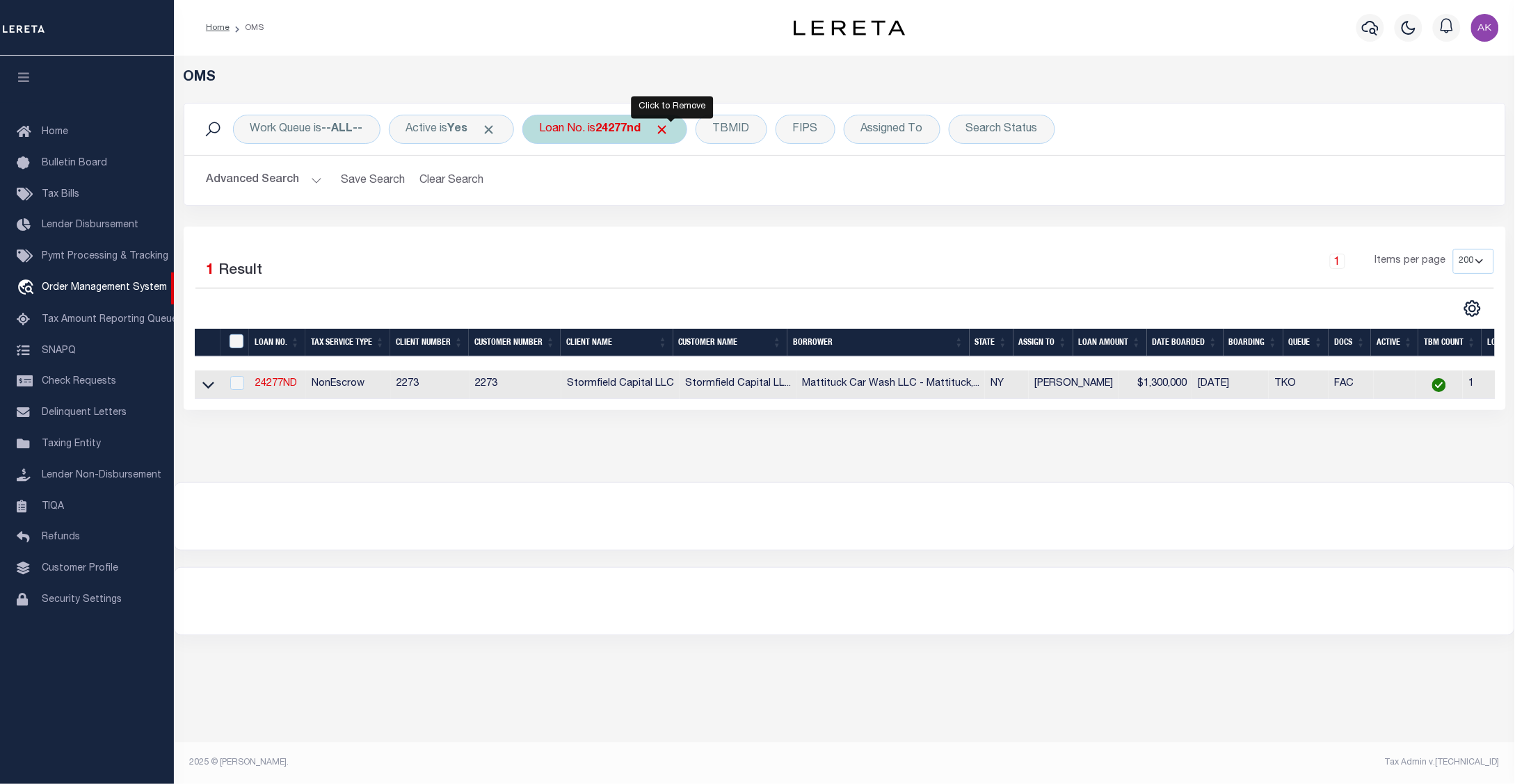
click at [669, 129] on span "Click to Remove" at bounding box center [662, 129] width 14 height 14
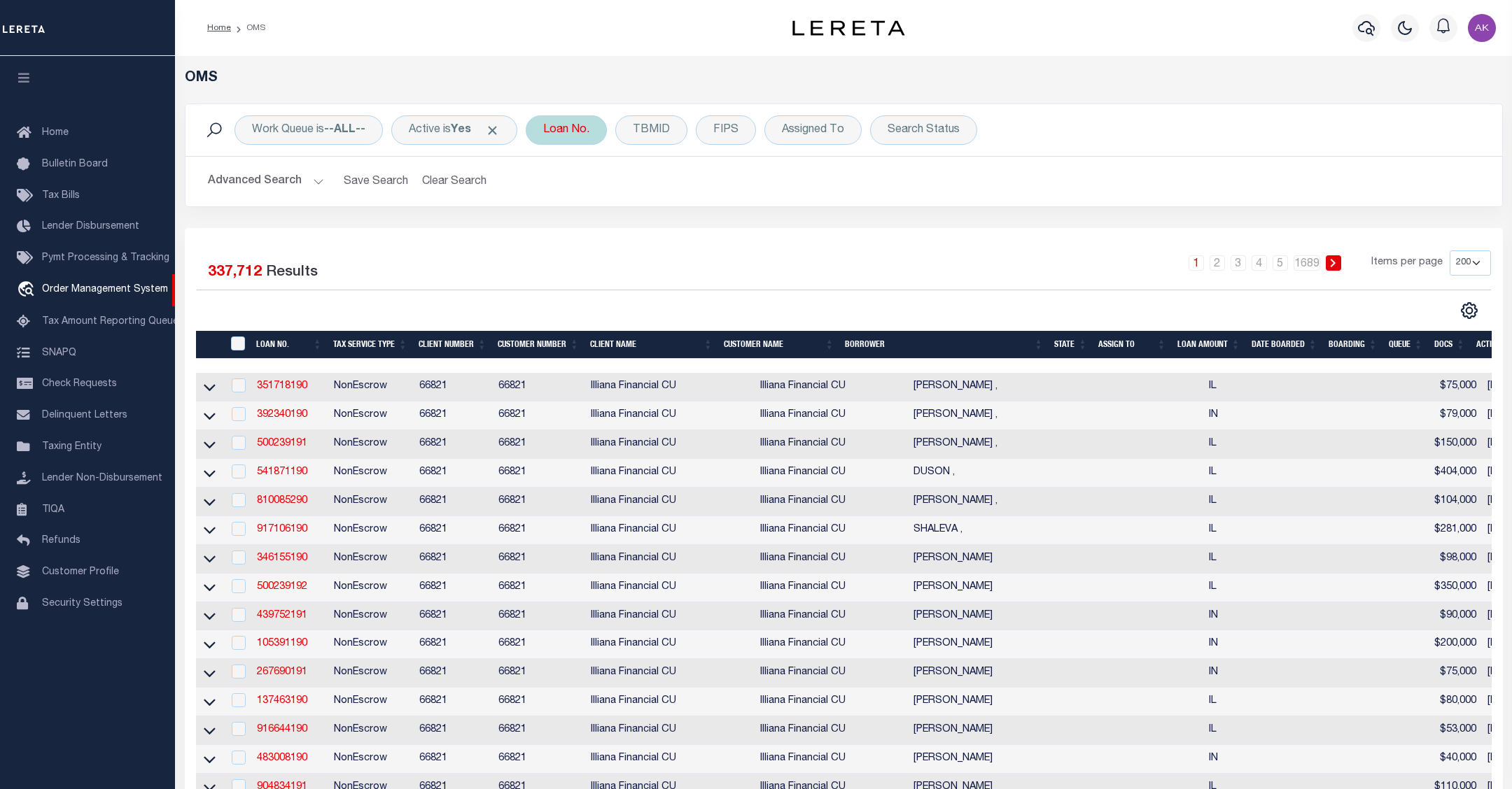
click at [569, 125] on div "Loan No." at bounding box center [566, 130] width 81 height 29
type input "3412230001474"
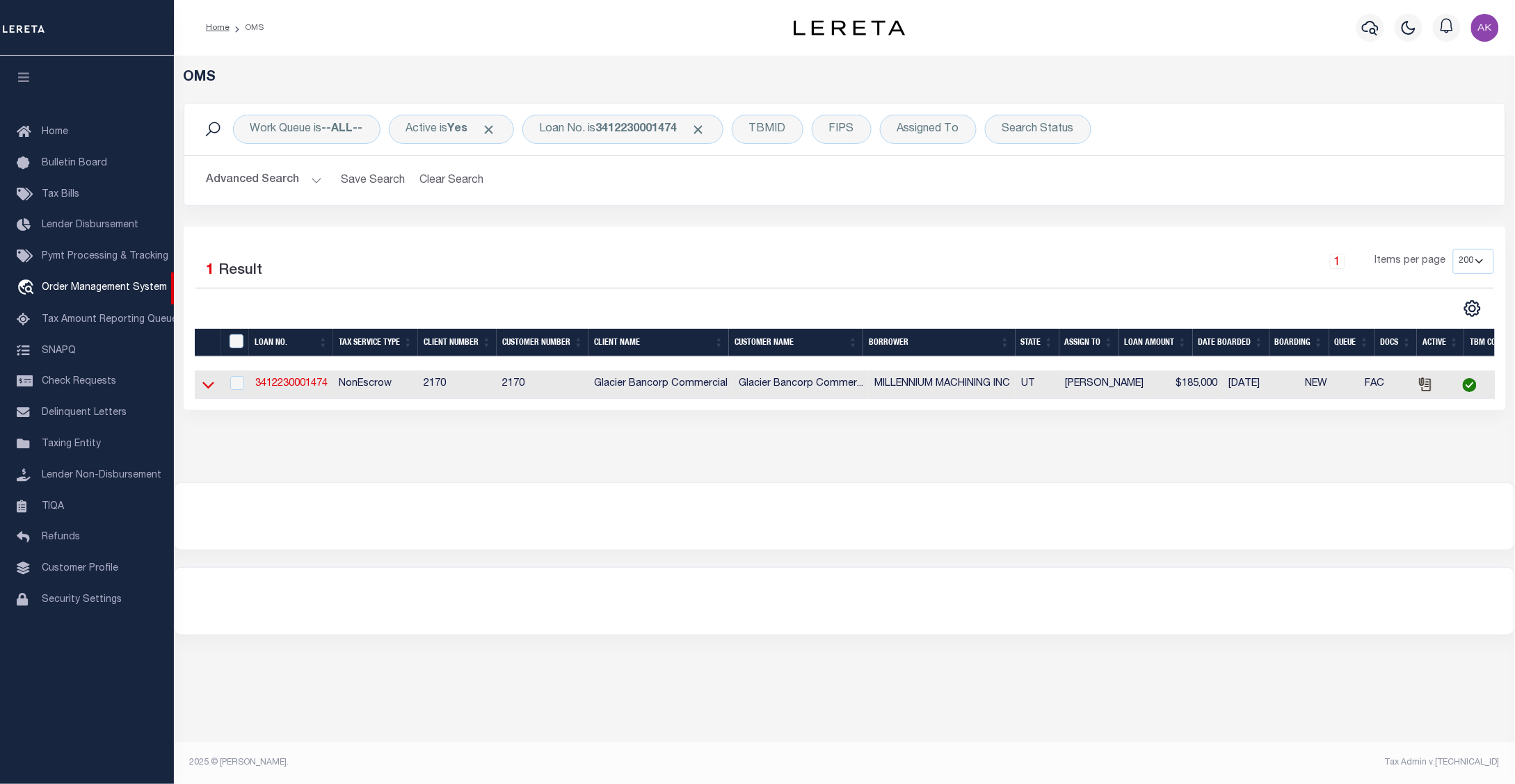
click at [210, 390] on icon at bounding box center [208, 385] width 12 height 7
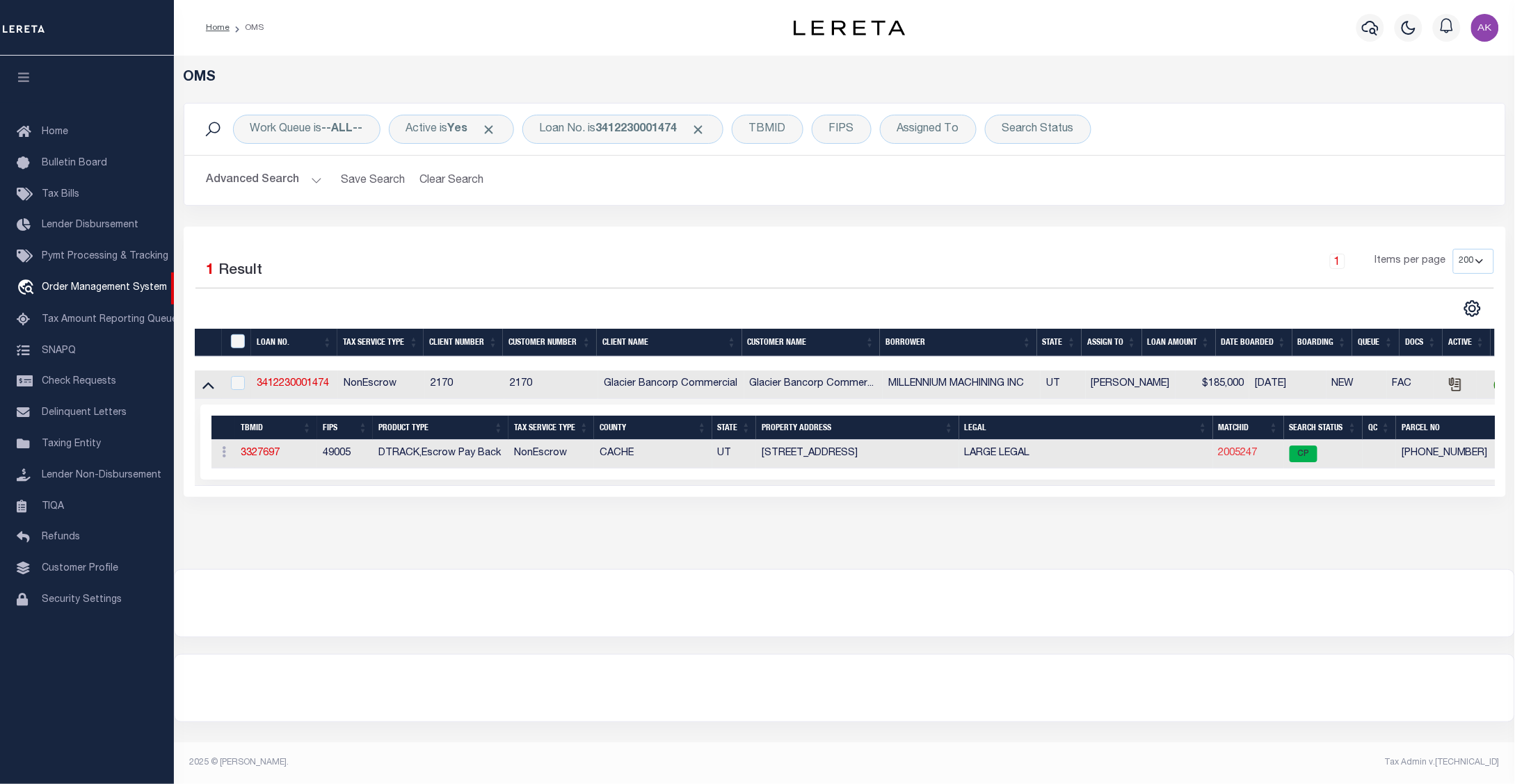
click at [1233, 454] on link "2005247" at bounding box center [1238, 453] width 39 height 10
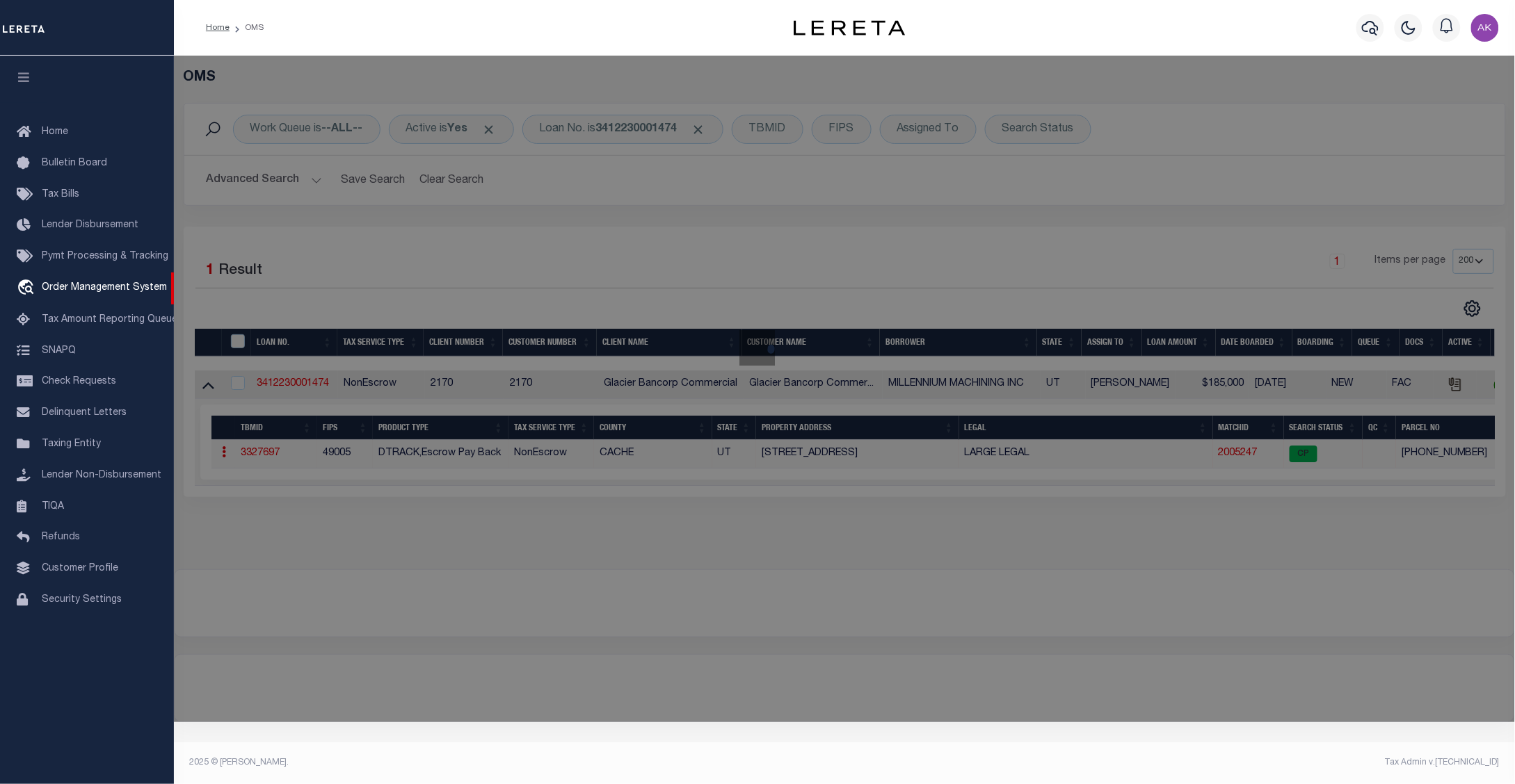
checkbox input "false"
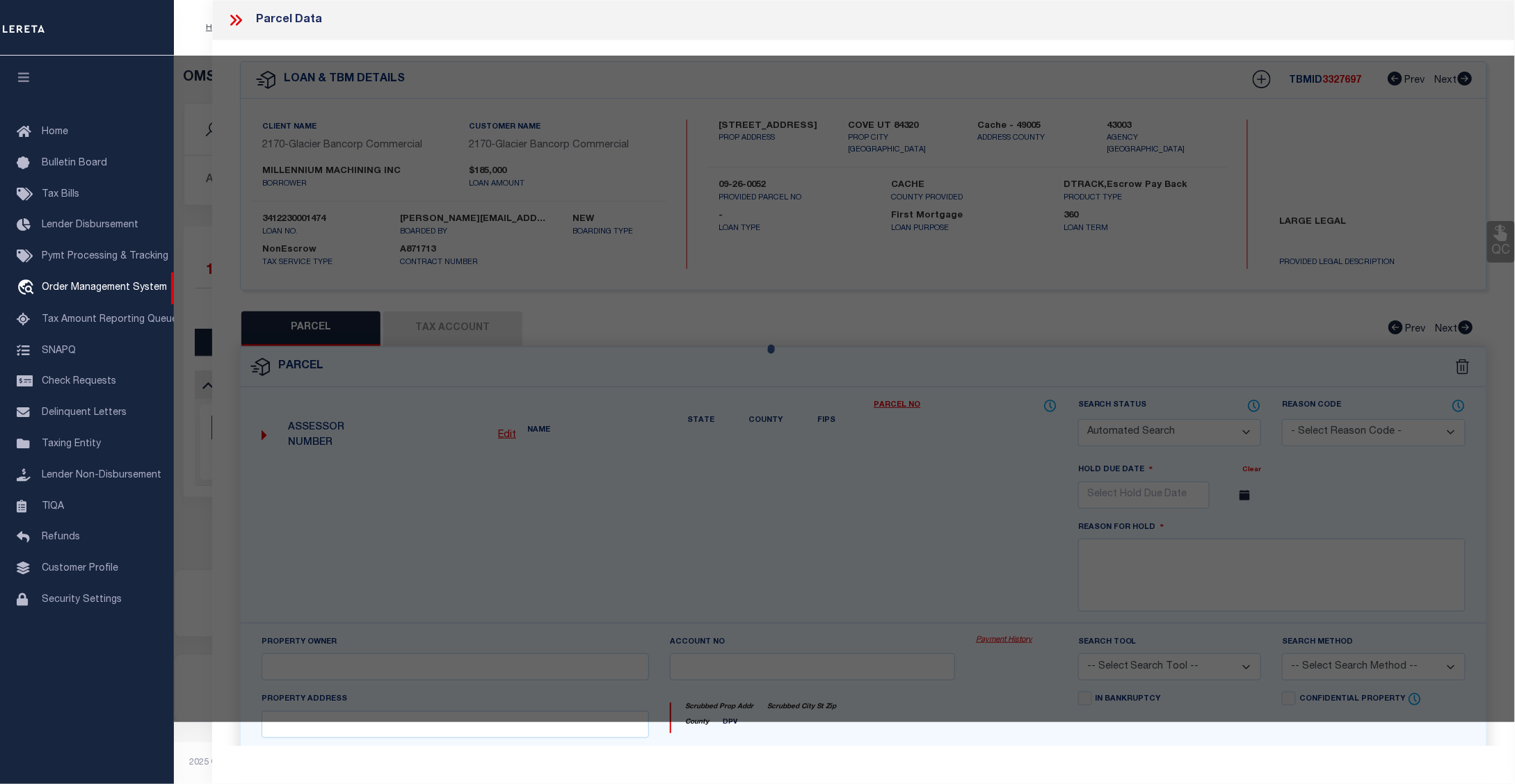
select select "CP"
type input "MILLENNIUM MACHINING INC"
select select "AGW"
select select
type input "[STREET_ADDRESS]"
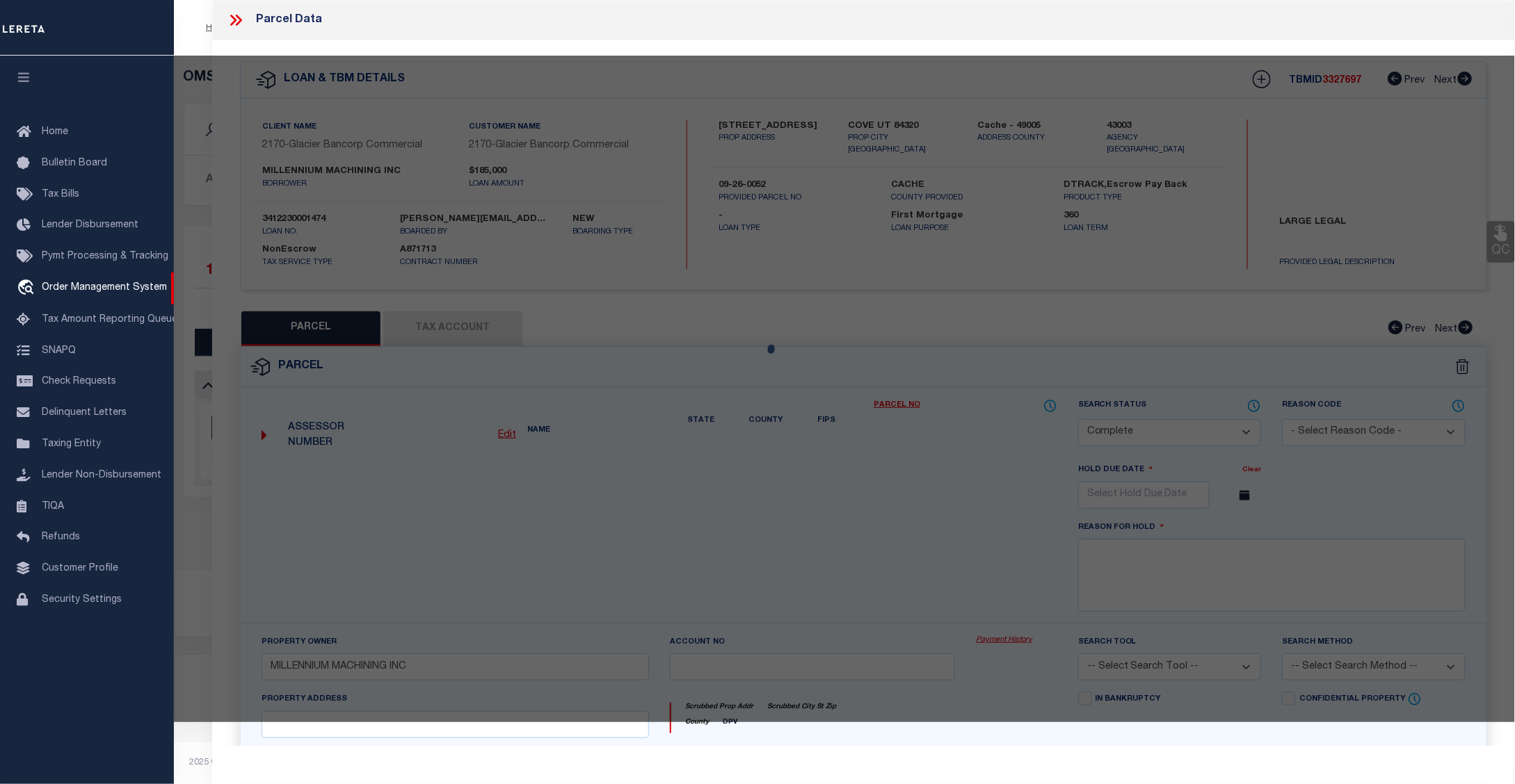
checkbox input "false"
type input "COVE UT 843200000"
type textarea "BEG 80 RDS W OF NE COR OF NW/4 SEC 11 14N R 1E S 280 FT W TO E R/W LN OF RD N 2…"
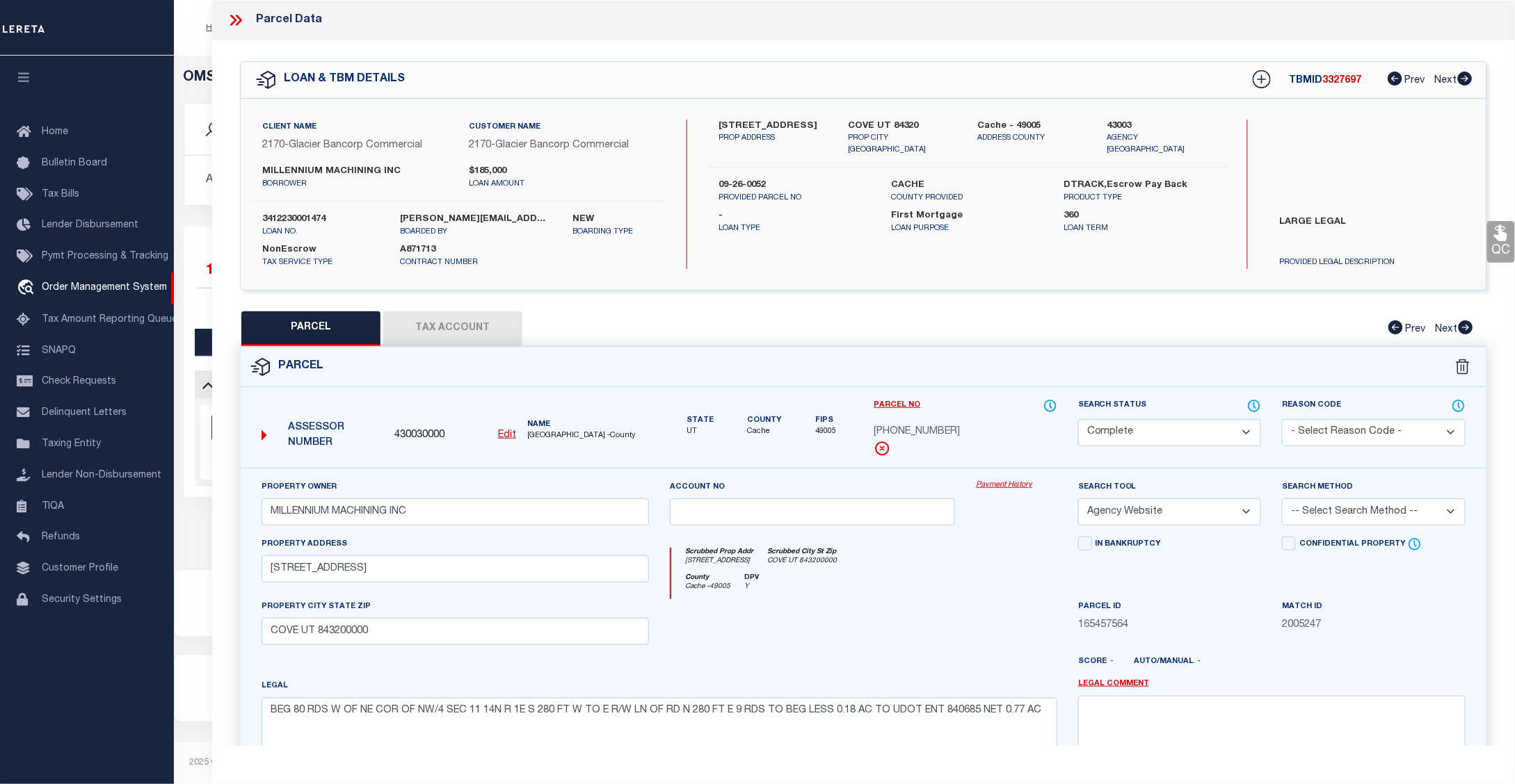
click at [1001, 484] on link "Payment History" at bounding box center [1016, 486] width 81 height 12
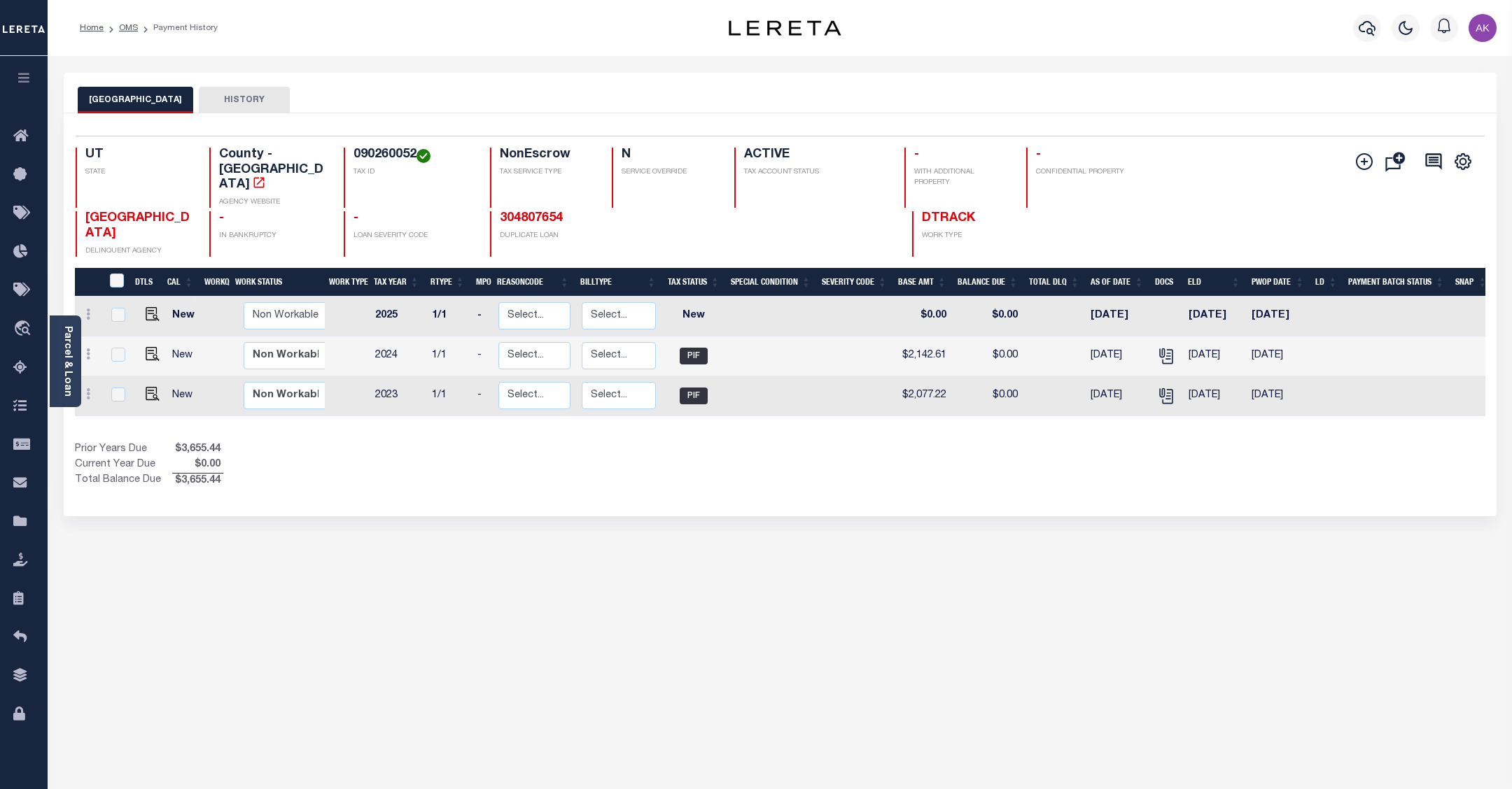
click at [226, 99] on button "HISTORY" at bounding box center [244, 99] width 91 height 27
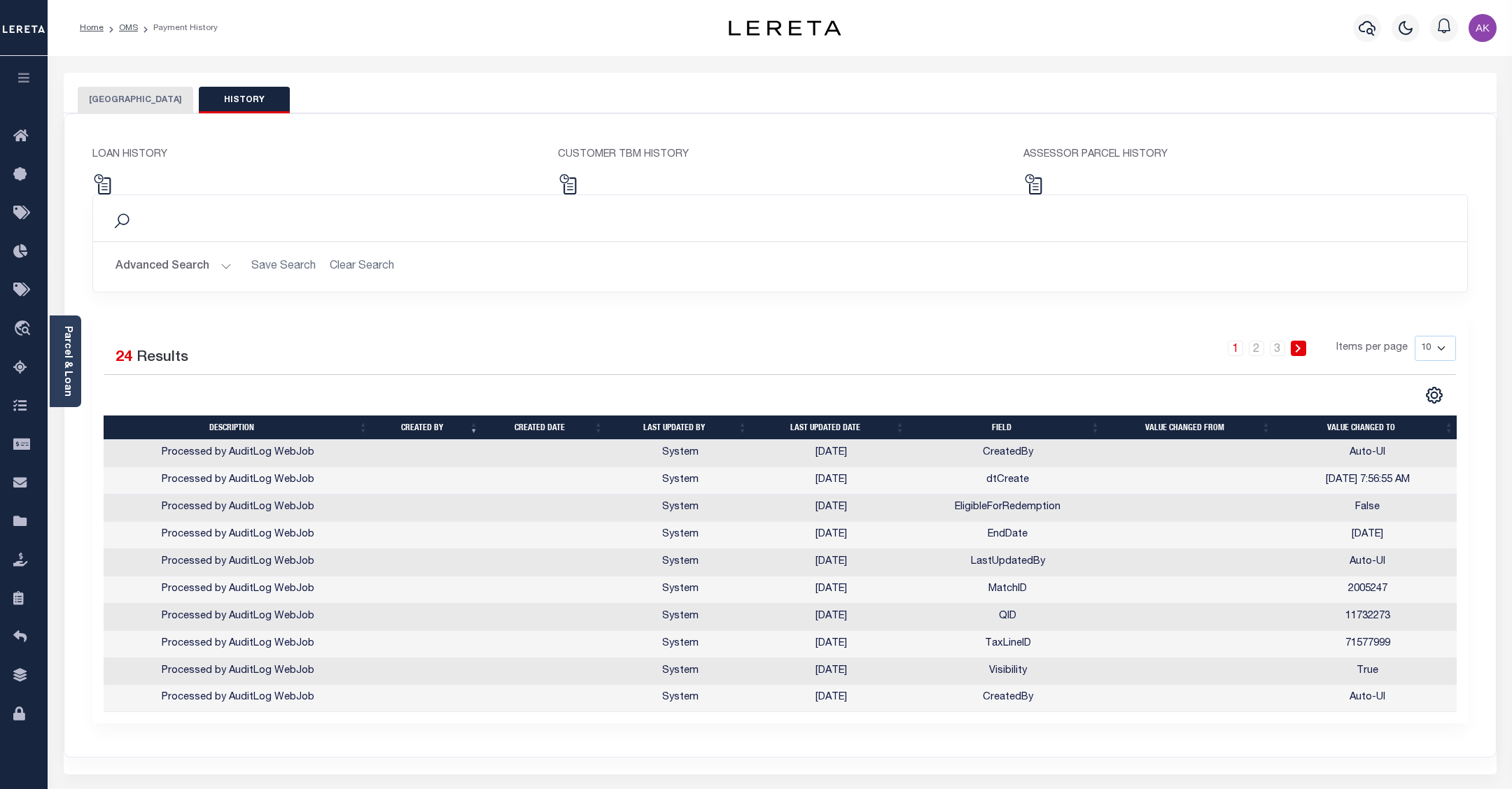
click at [135, 96] on button "[GEOGRAPHIC_DATA]" at bounding box center [135, 99] width 115 height 27
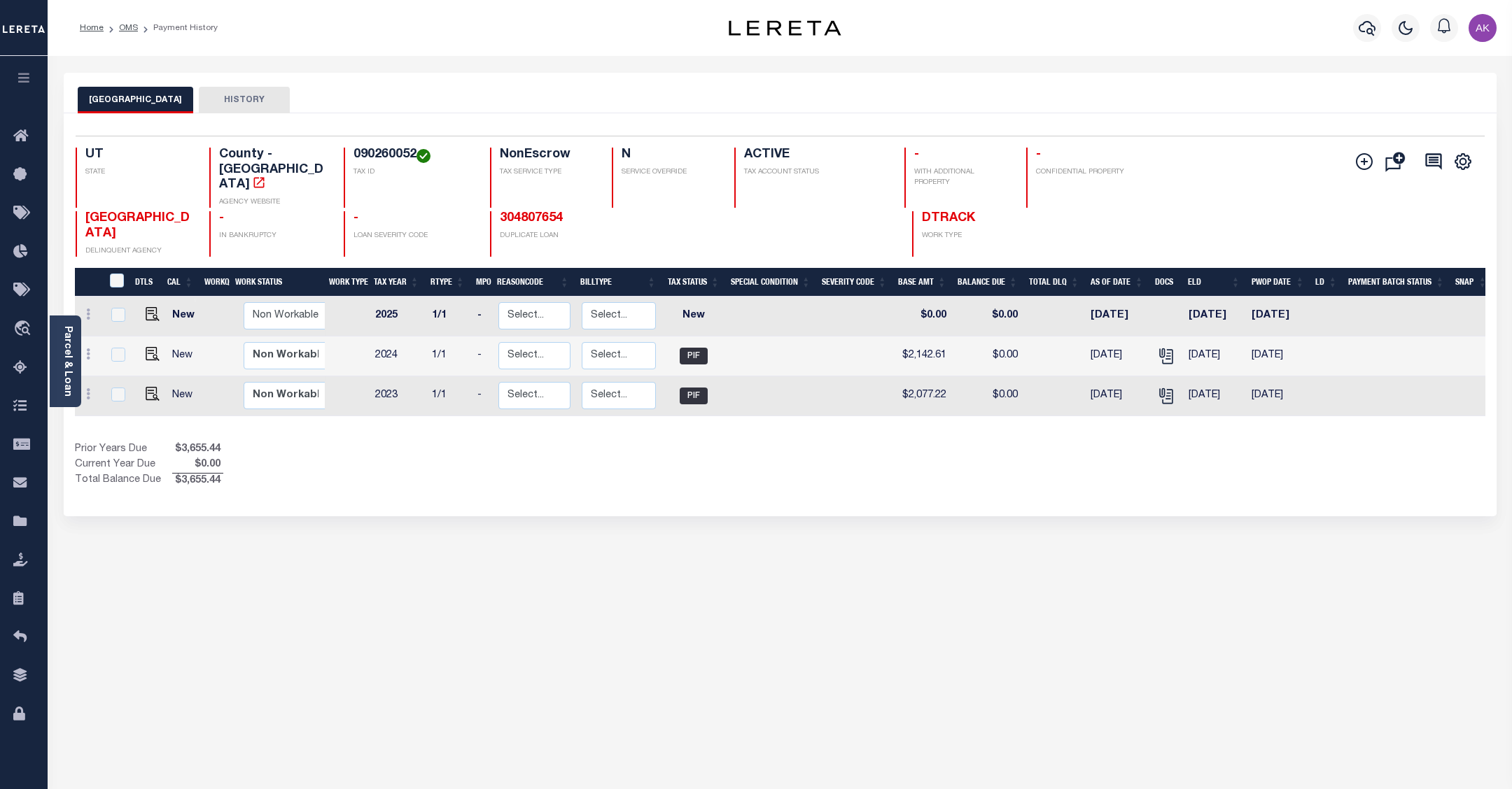
click at [1342, 530] on div "CACHE COUNTY HISTORY Selected 3 Results" at bounding box center [780, 467] width 1454 height 790
click at [128, 28] on link "OMS" at bounding box center [128, 28] width 19 height 8
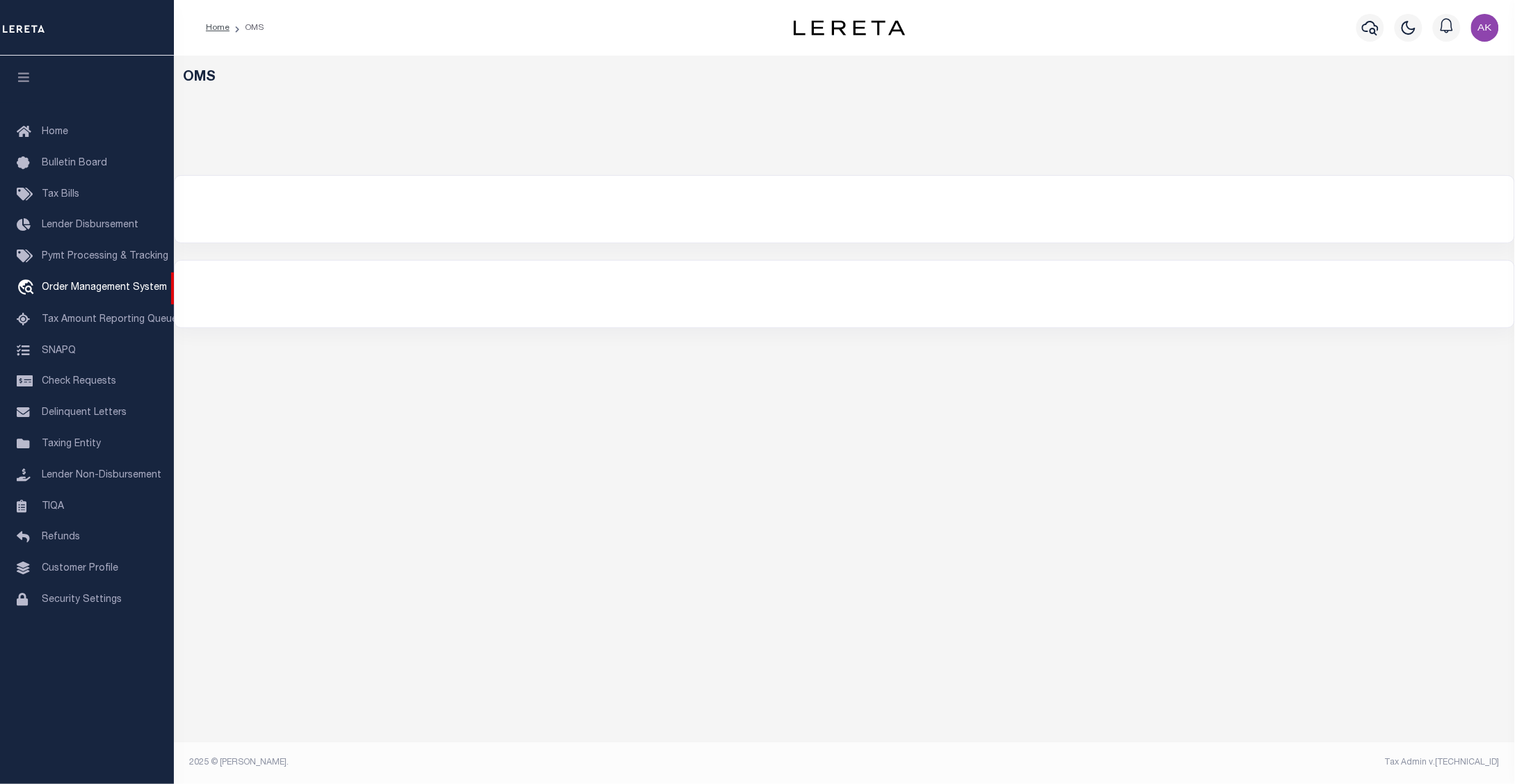
select select "200"
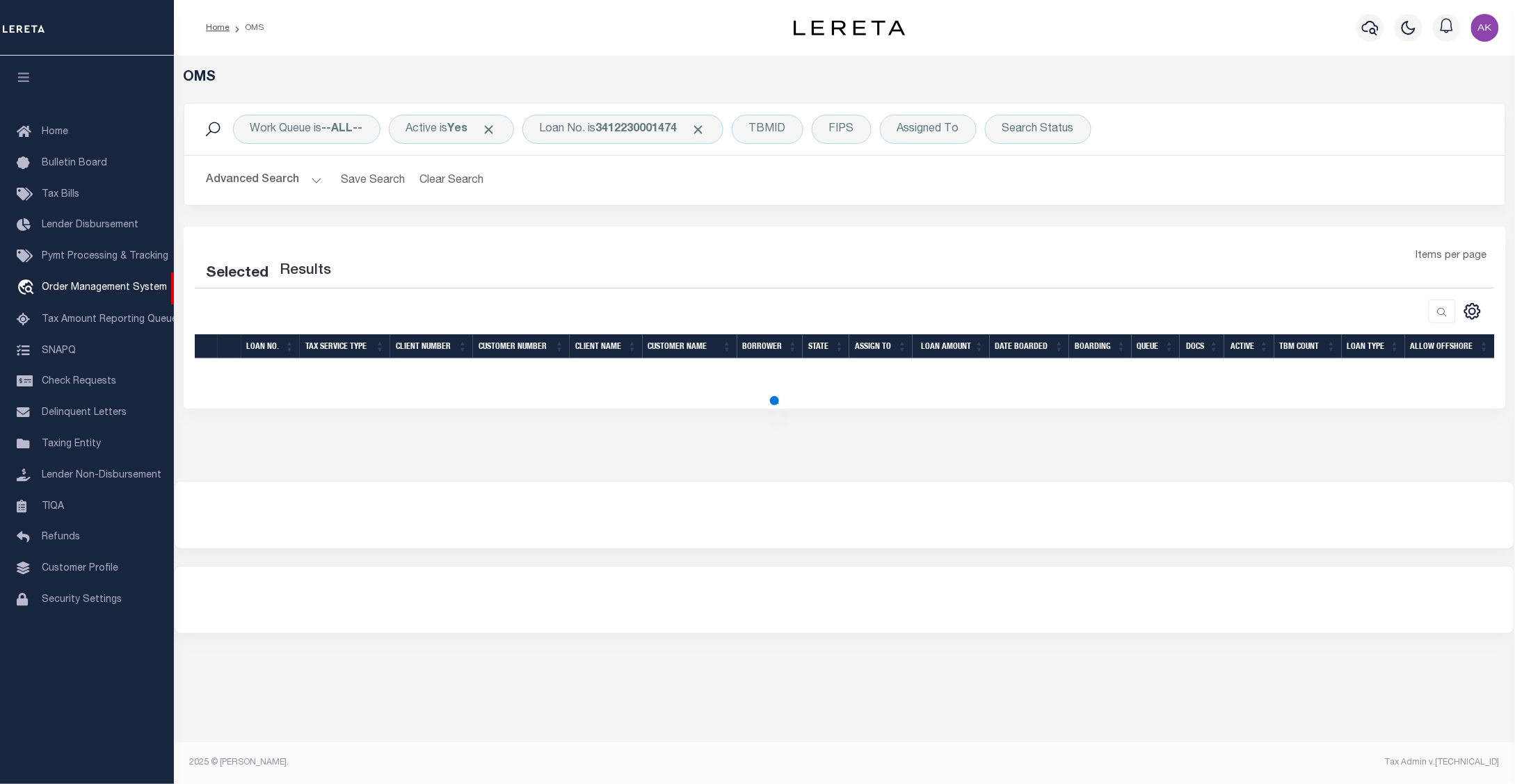
select select "200"
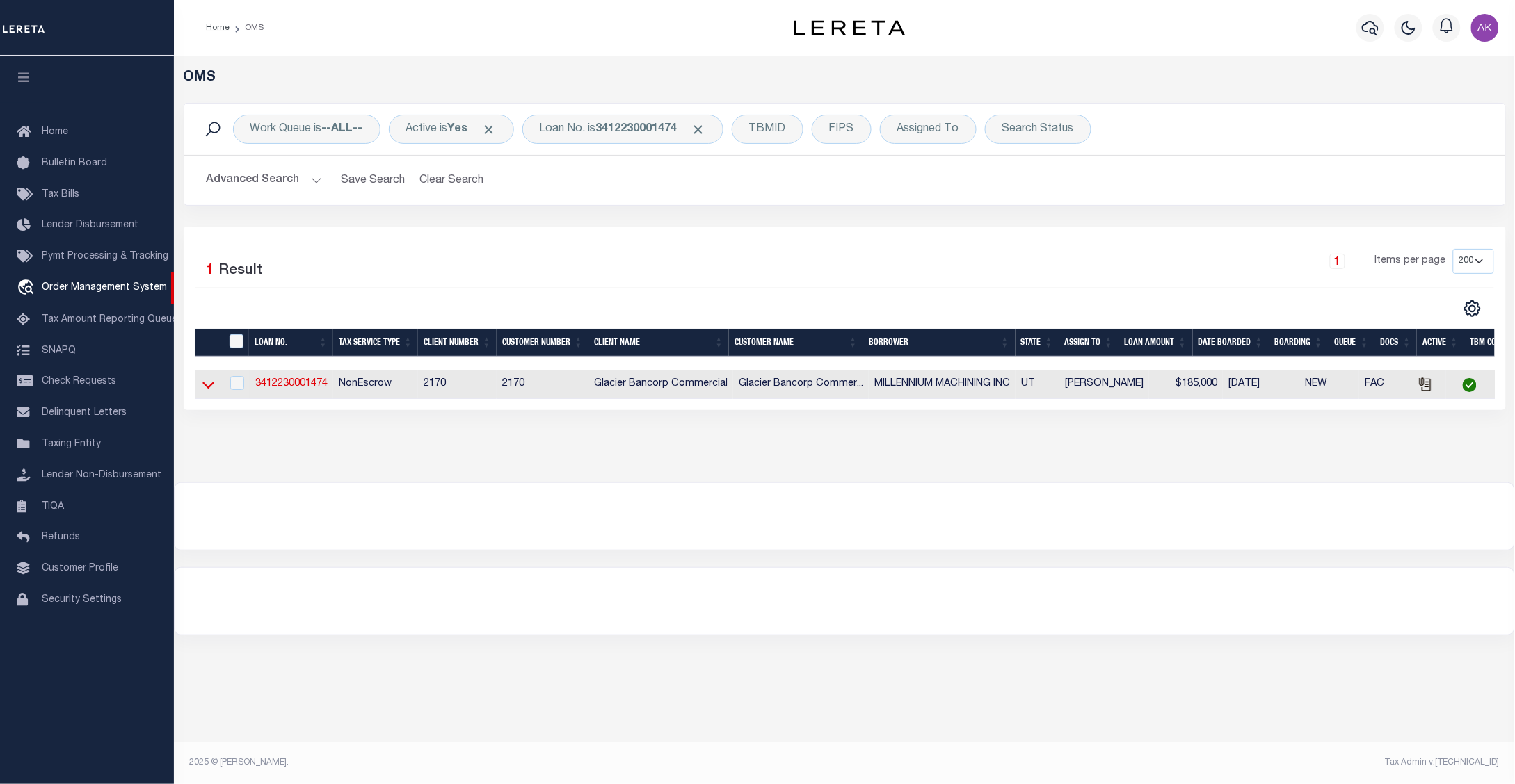
click at [210, 390] on icon at bounding box center [208, 385] width 12 height 7
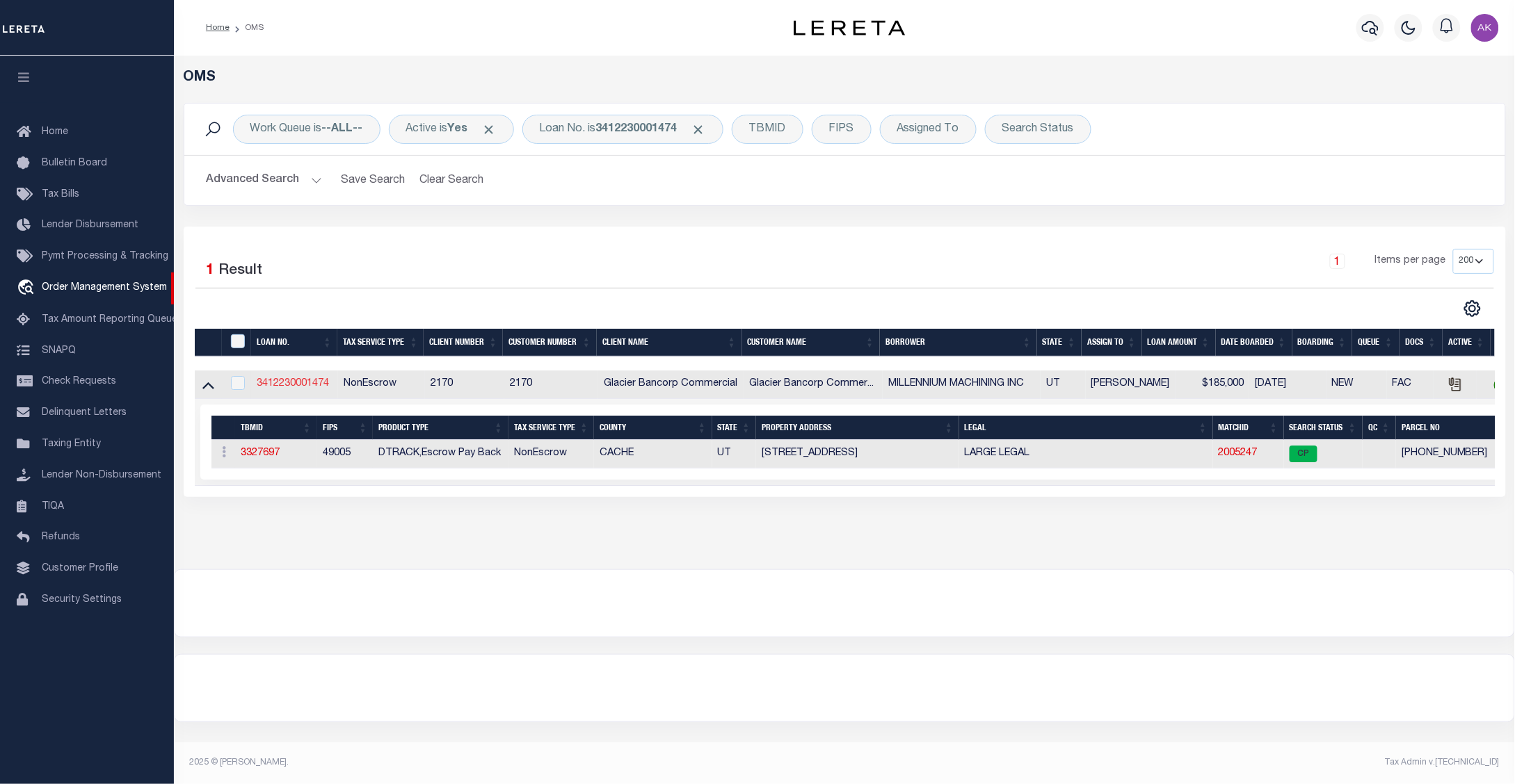
click at [316, 386] on link "3412230001474" at bounding box center [293, 384] width 72 height 10
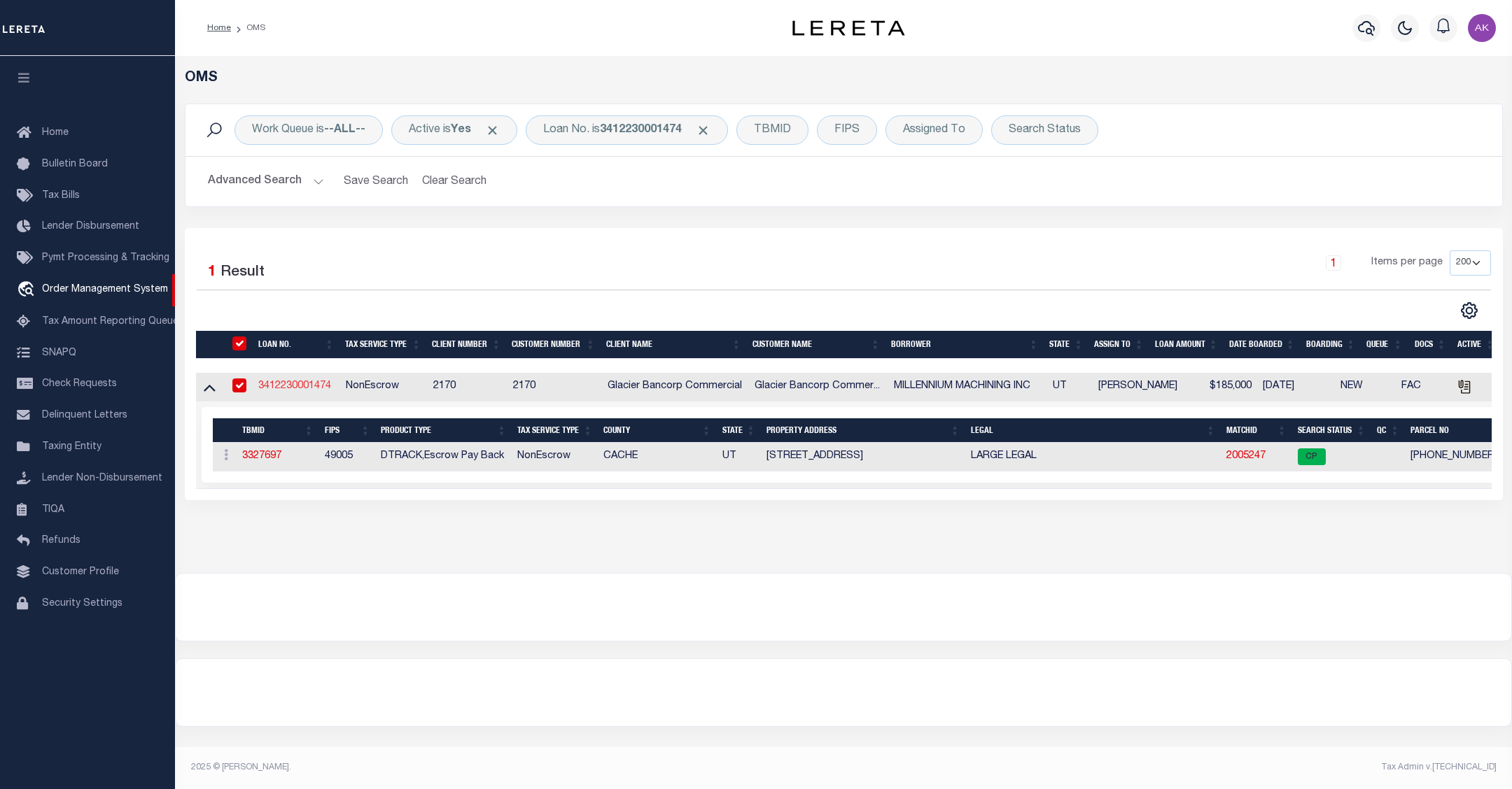
type input "3412230001474"
type input "MILLENNIUM MACHINING INC"
select select
type input "13380 N HIGHWAY 91"
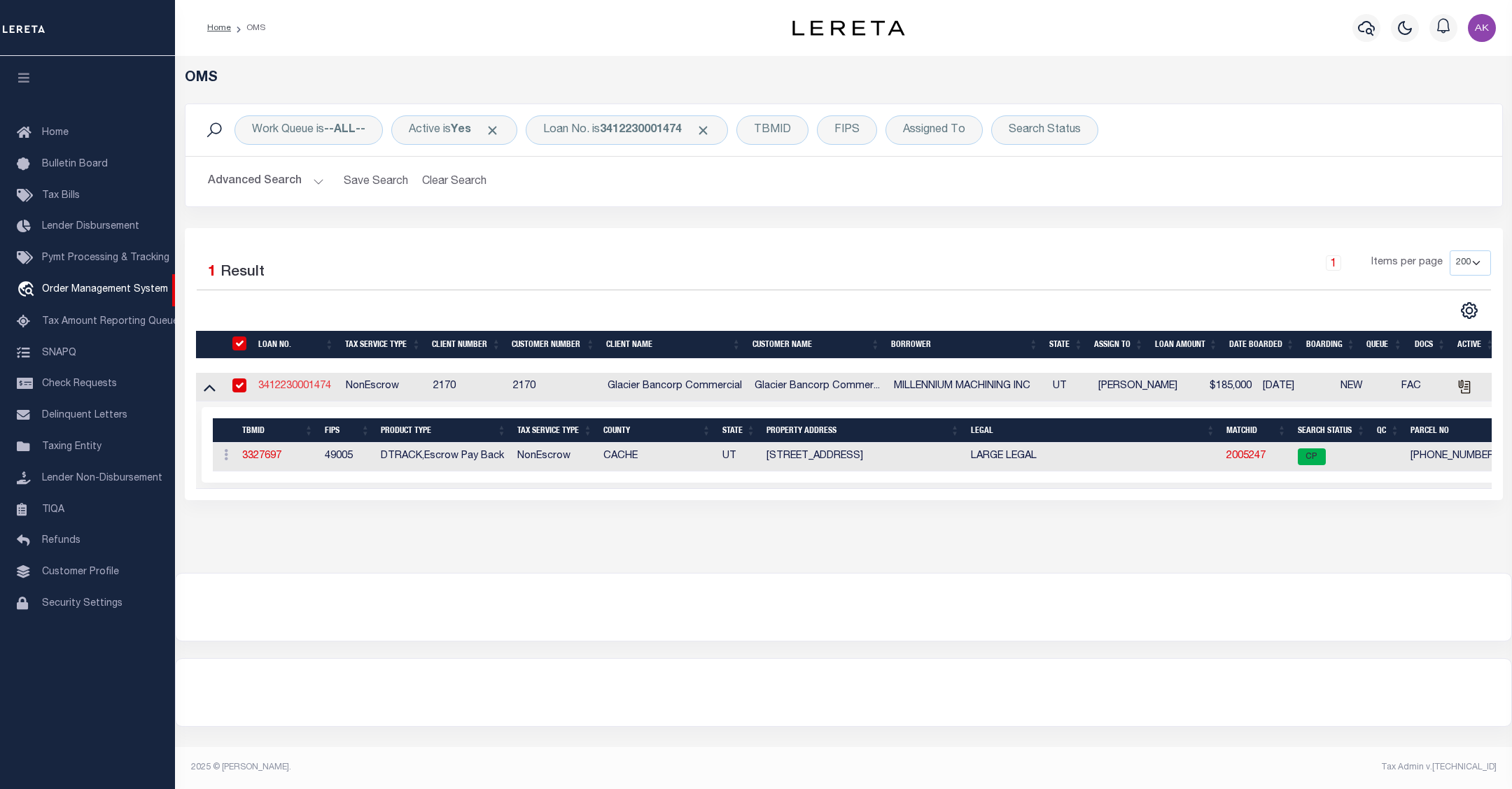
type input "LEWISTON UT 84320-2103"
select select "10"
select select "NonEscrow"
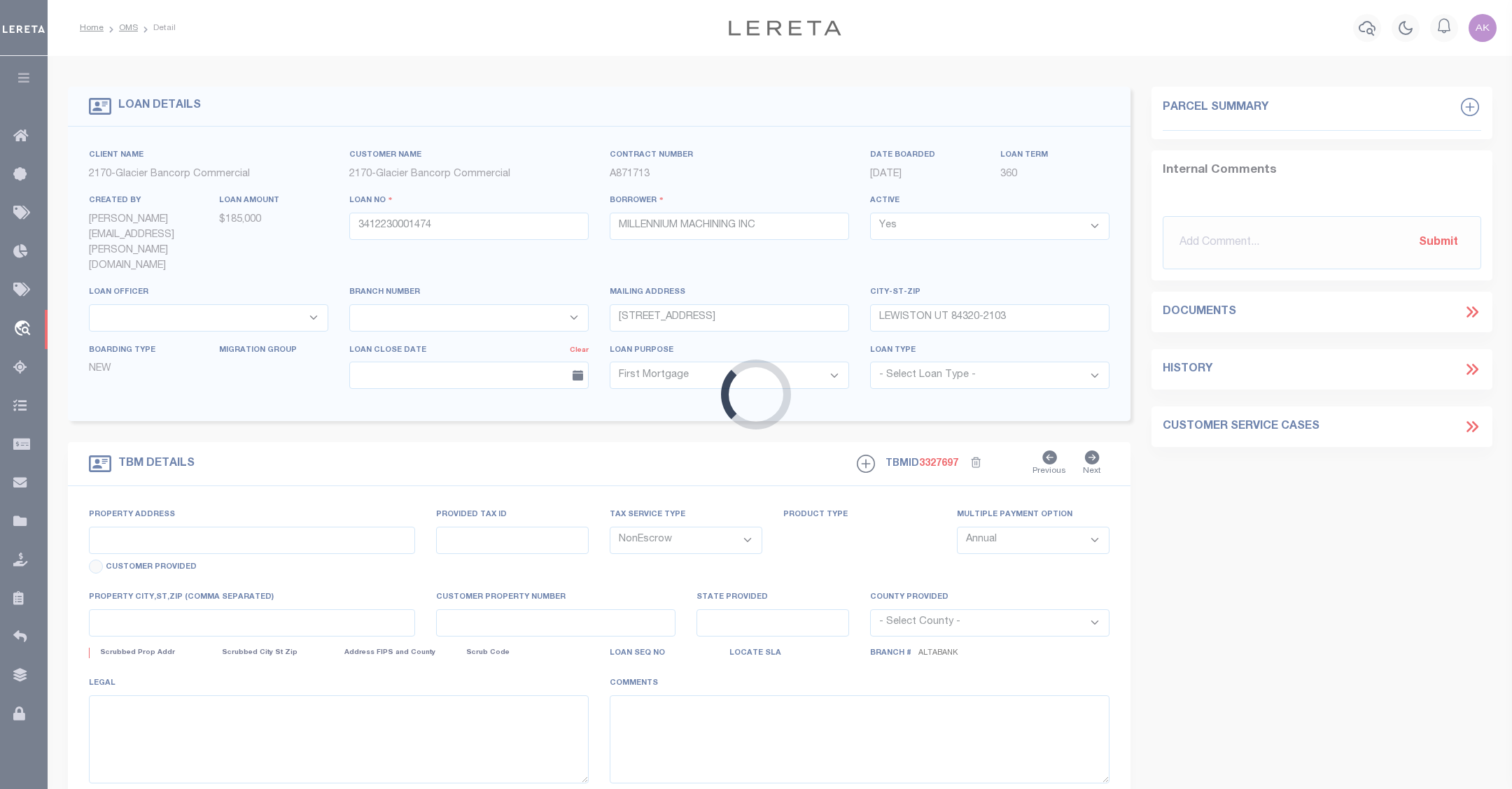
type input "13380 NORTH HIGHWAY 91"
type input "09-26-0052"
select select
type input "COVE UT 84320"
type input "UT"
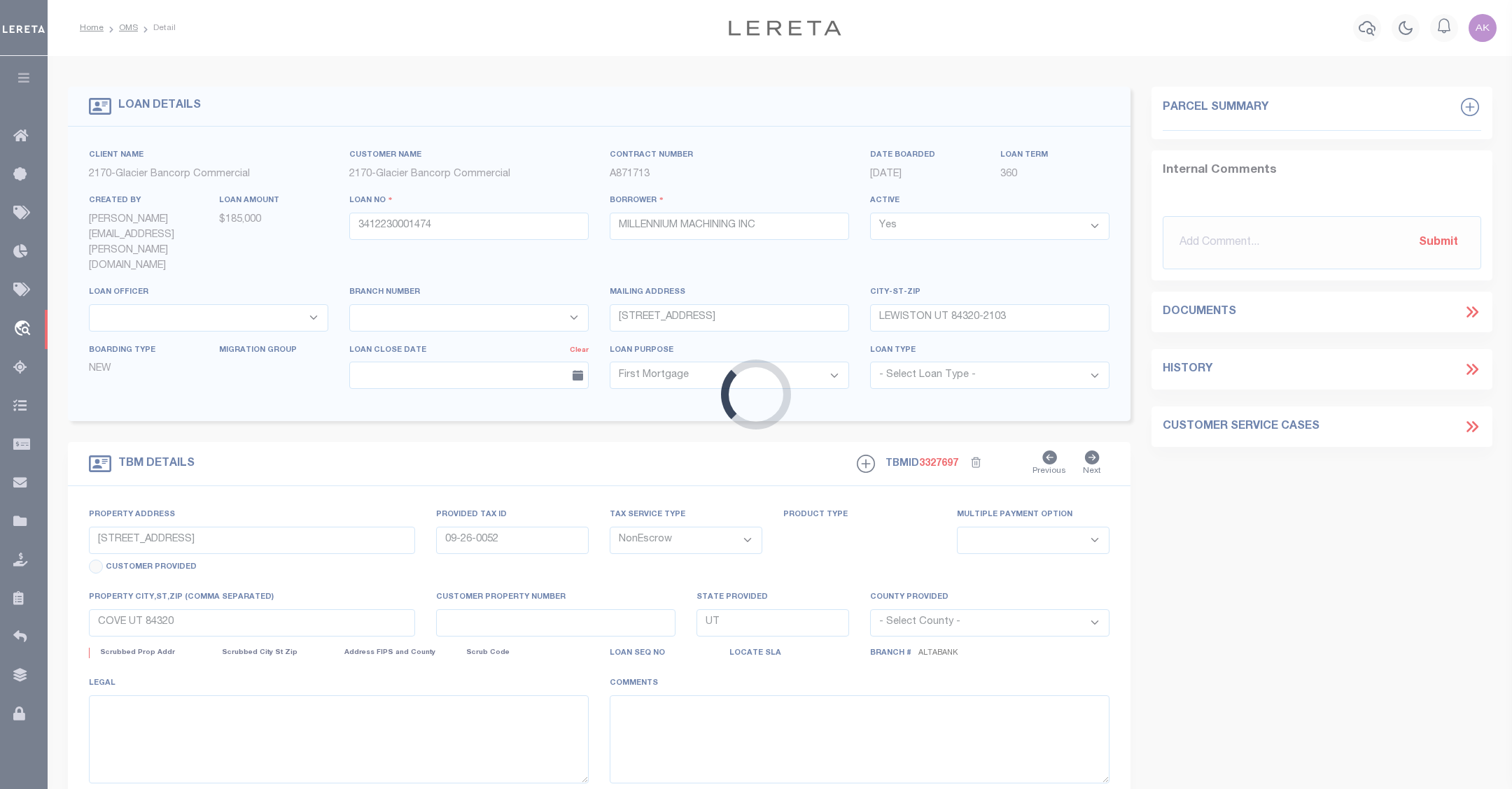
select select
type textarea "LARGE LEGAL"
select select "5655"
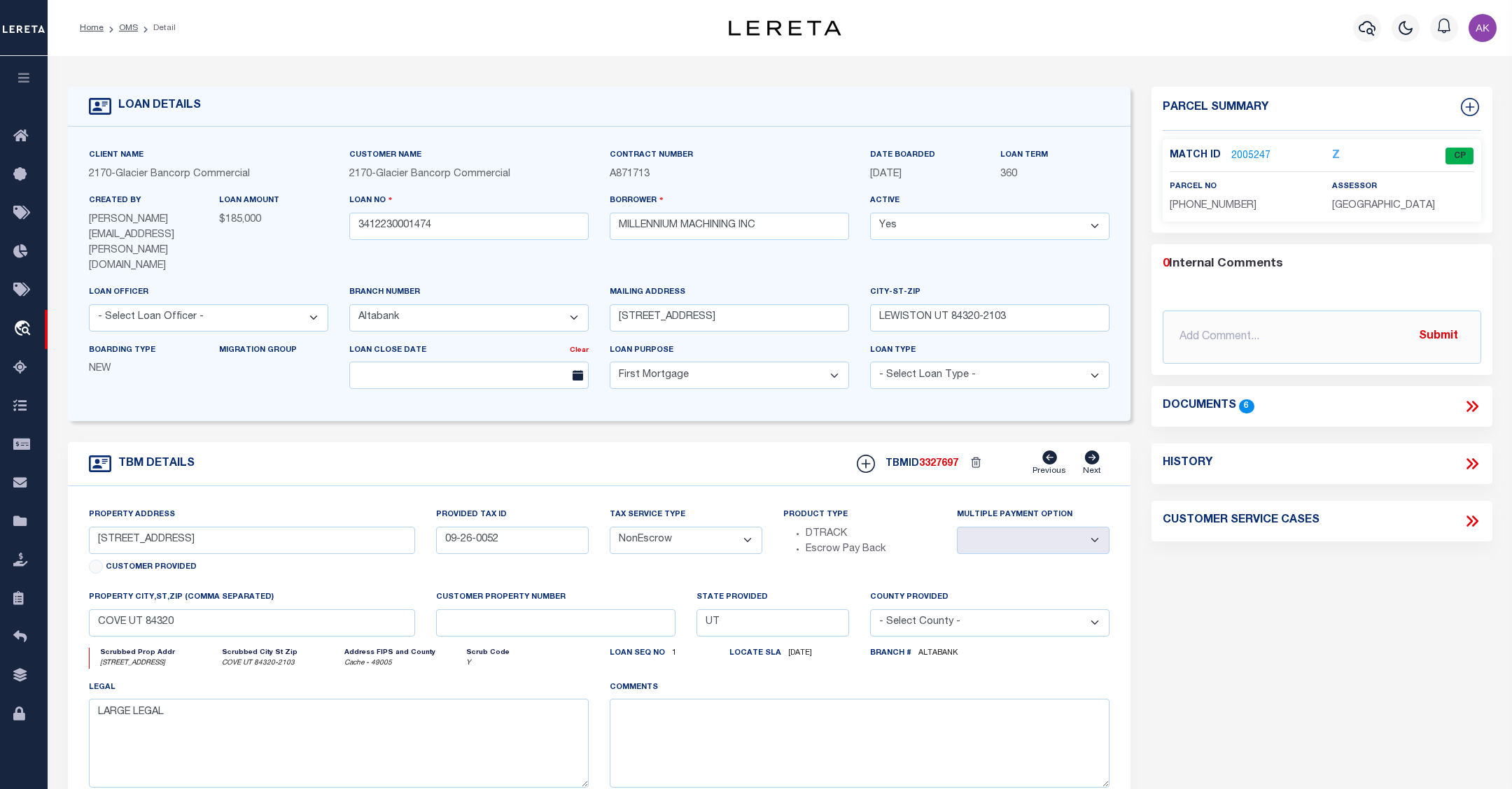
click at [418, 27] on div "Home OMS Detail" at bounding box center [367, 28] width 597 height 29
click at [128, 24] on link "OMS" at bounding box center [128, 28] width 19 height 8
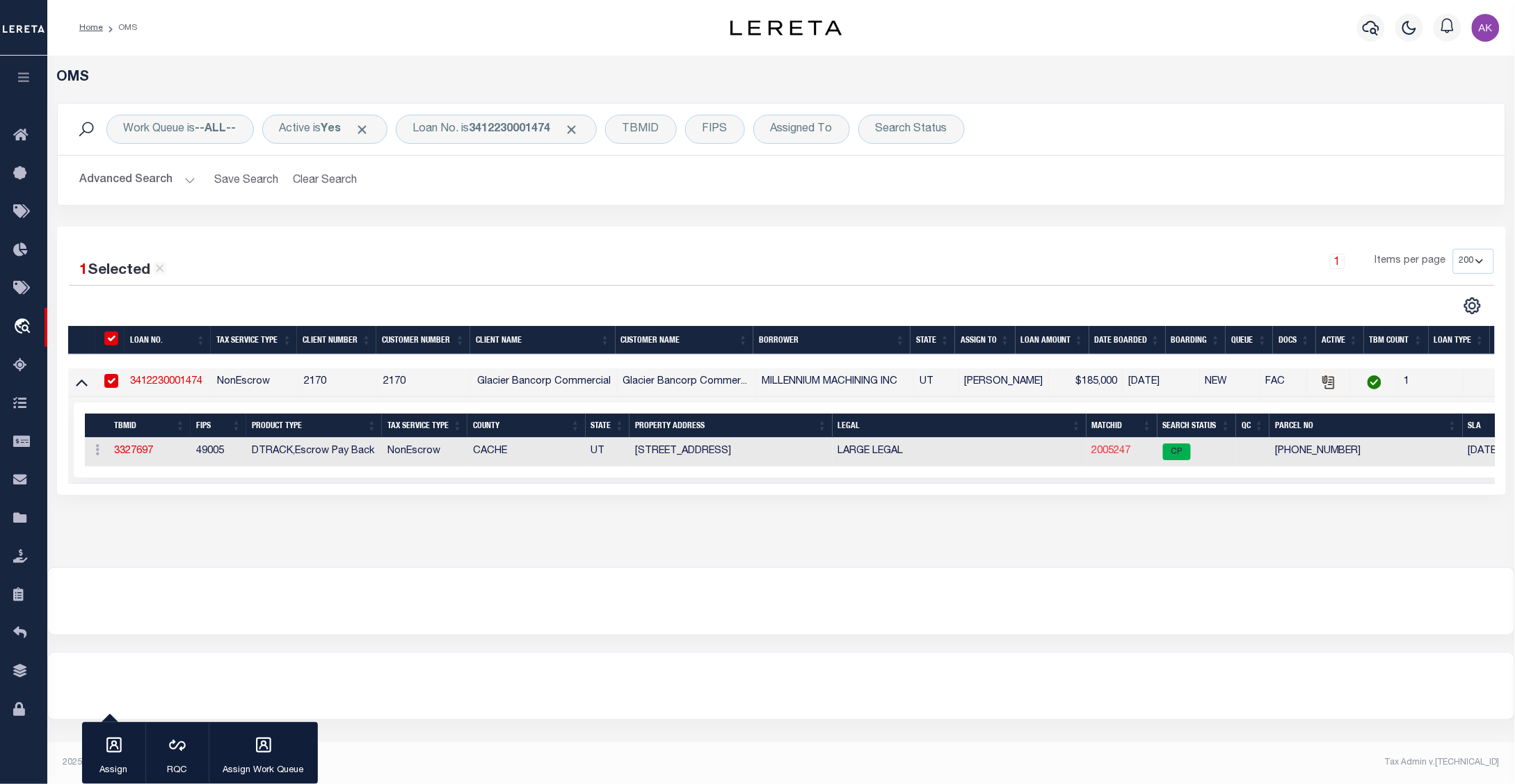
click at [1110, 450] on link "2005247" at bounding box center [1111, 451] width 39 height 10
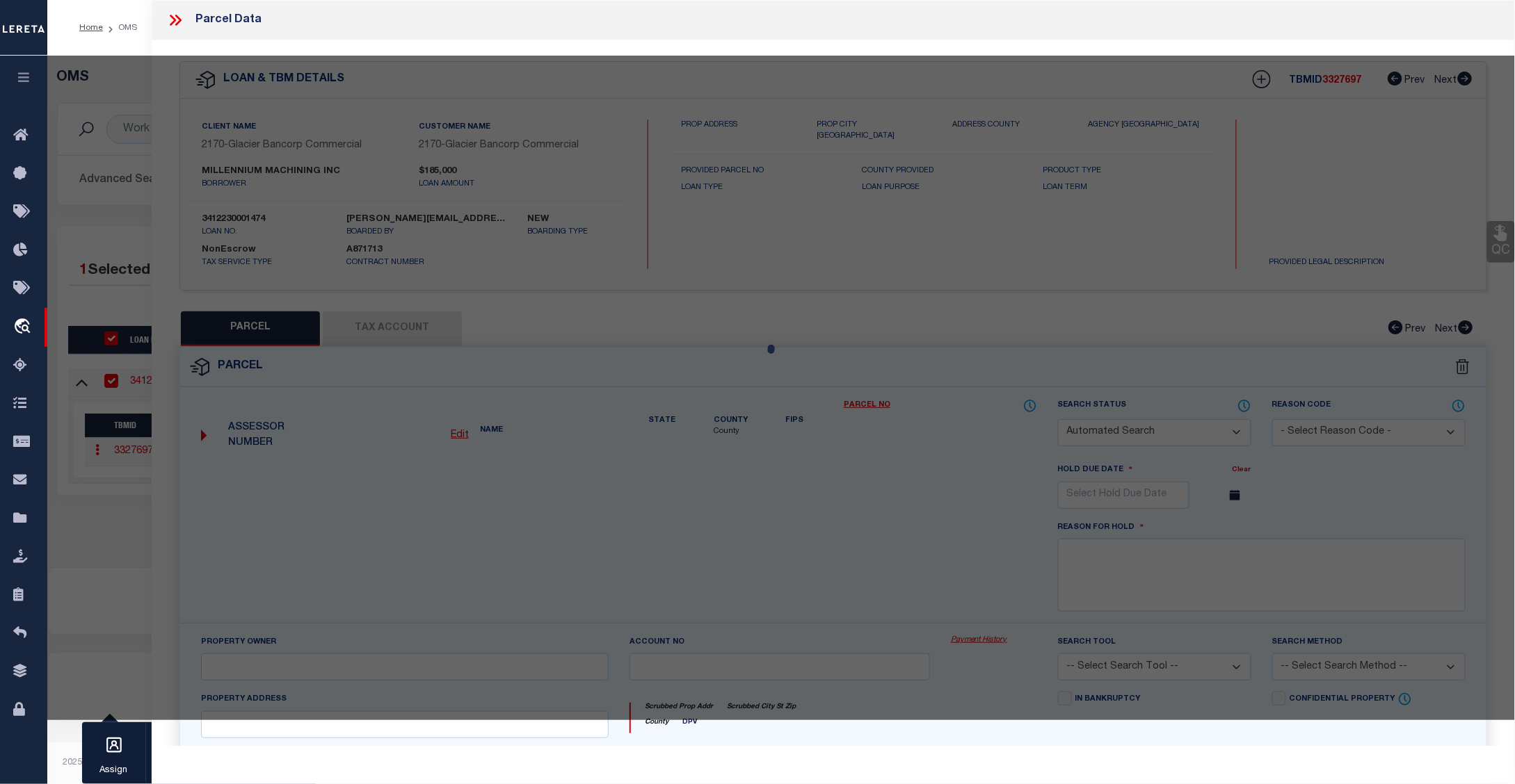
checkbox input "false"
select select "CP"
type input "MILLENNIUM MACHINING INC"
select select "AGW"
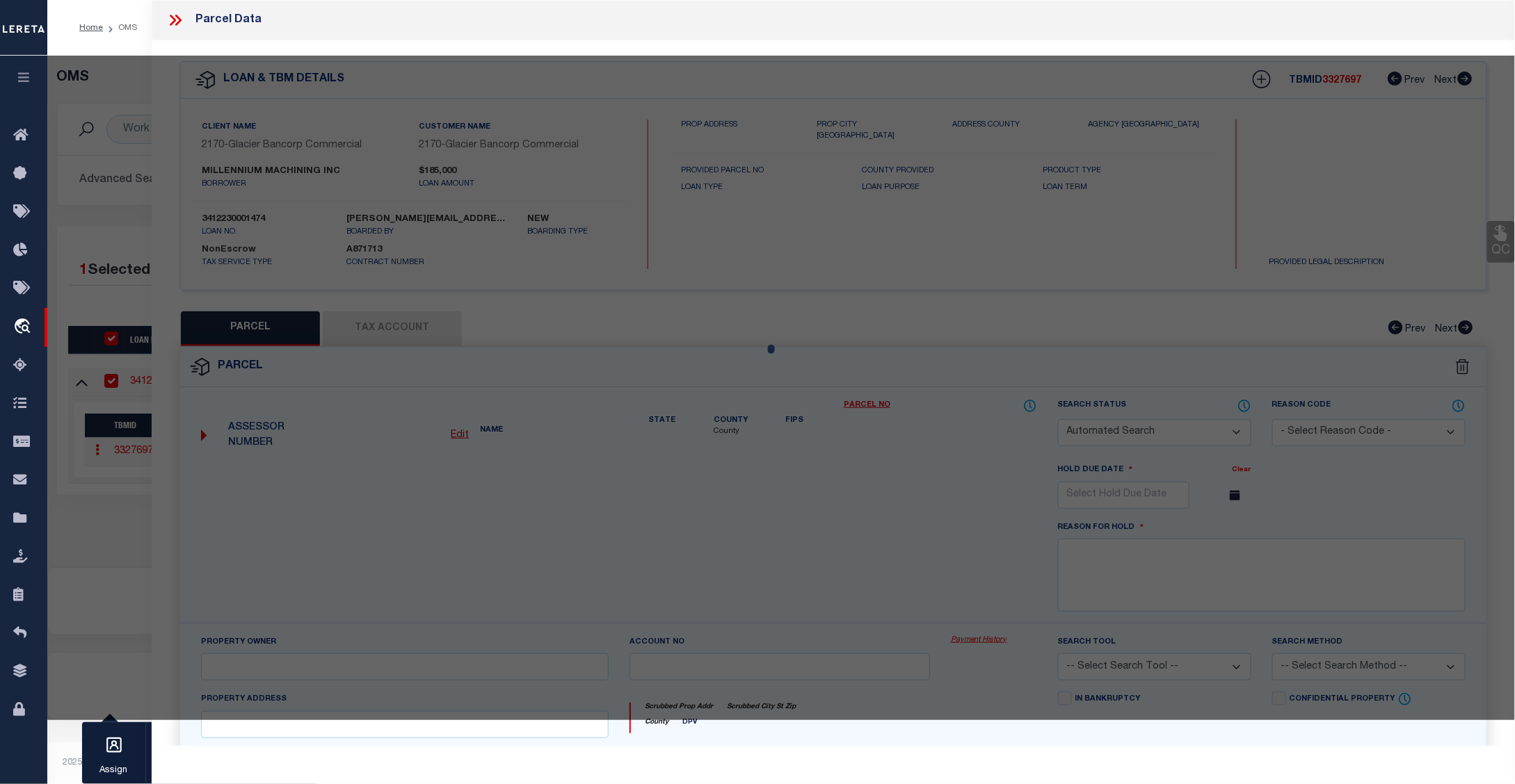
select select
type input "13380 NORTH HWY 91"
checkbox input "false"
type input "COVE UT 843200000"
type textarea "BEG 80 RDS W OF NE COR OF NW/4 SEC 11 14N R 1E S 280 FT W TO E R/W LN OF RD N 2…"
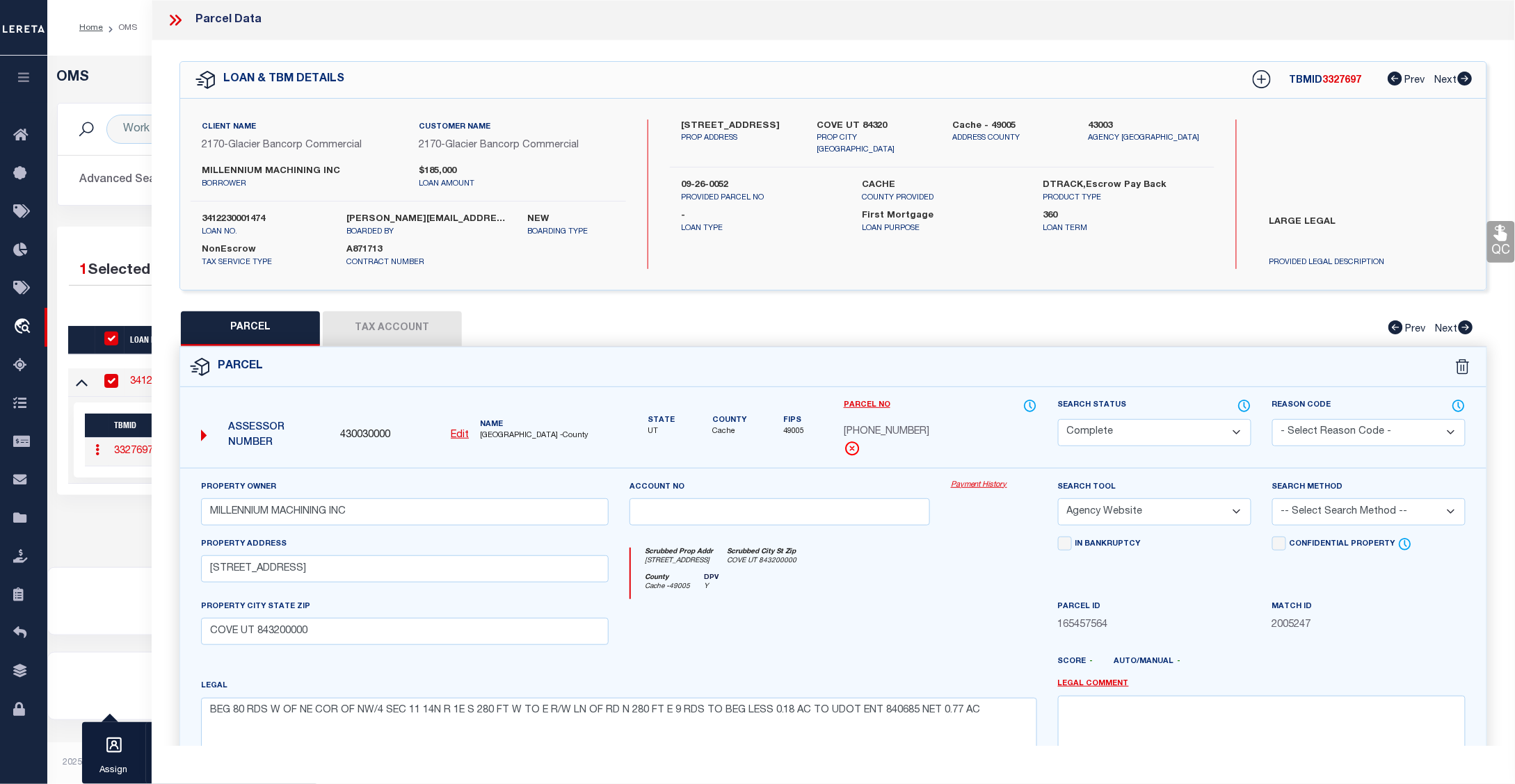
drag, startPoint x: 985, startPoint y: 487, endPoint x: 973, endPoint y: 526, distance: 40.8
click at [985, 485] on link "Payment History" at bounding box center [993, 486] width 86 height 12
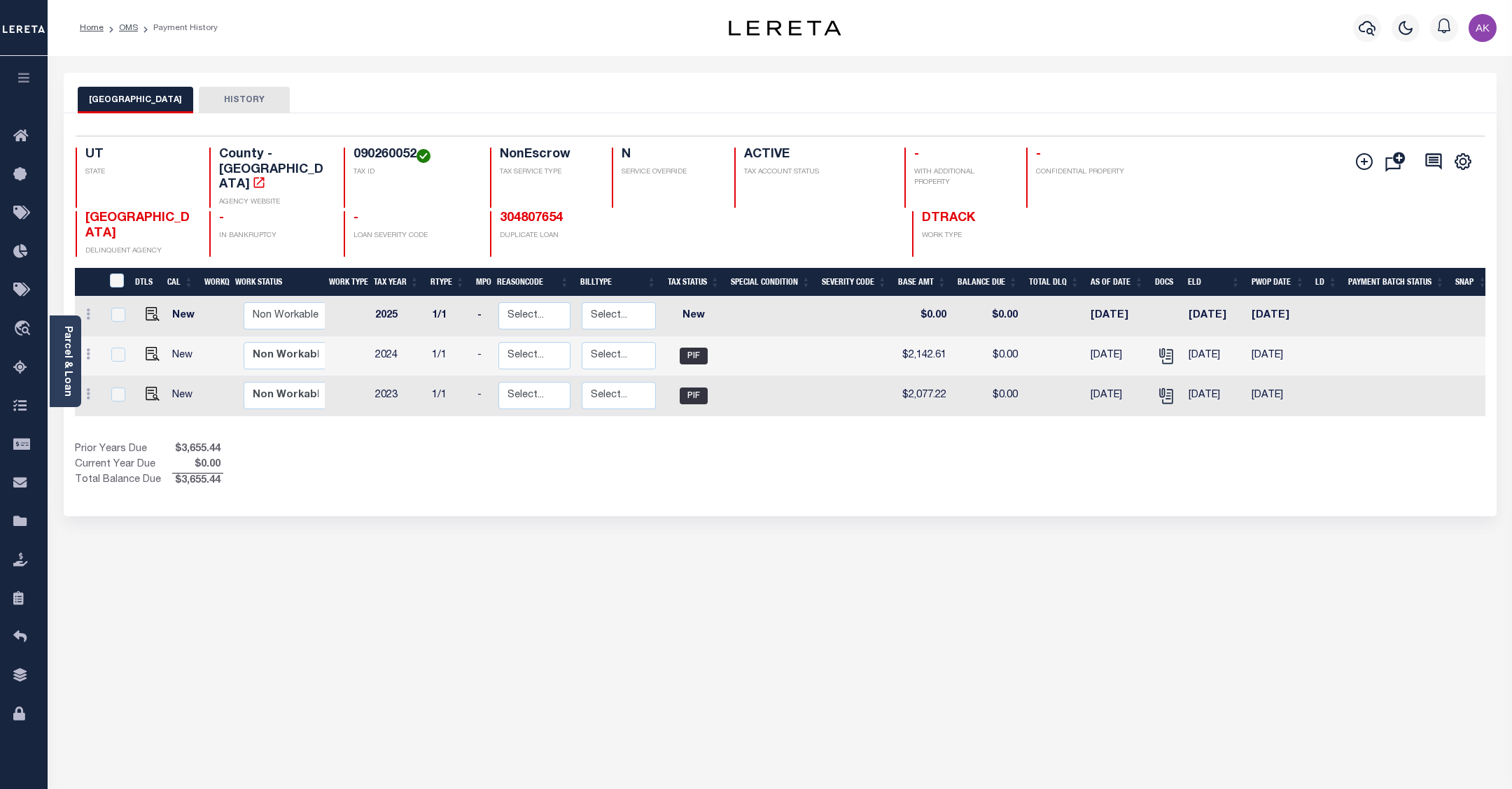
click at [1353, 588] on div "CACHE COUNTY HISTORY Selected 3 Results" at bounding box center [780, 467] width 1454 height 790
click at [141, 99] on button "CACHE COUNTY" at bounding box center [135, 99] width 115 height 27
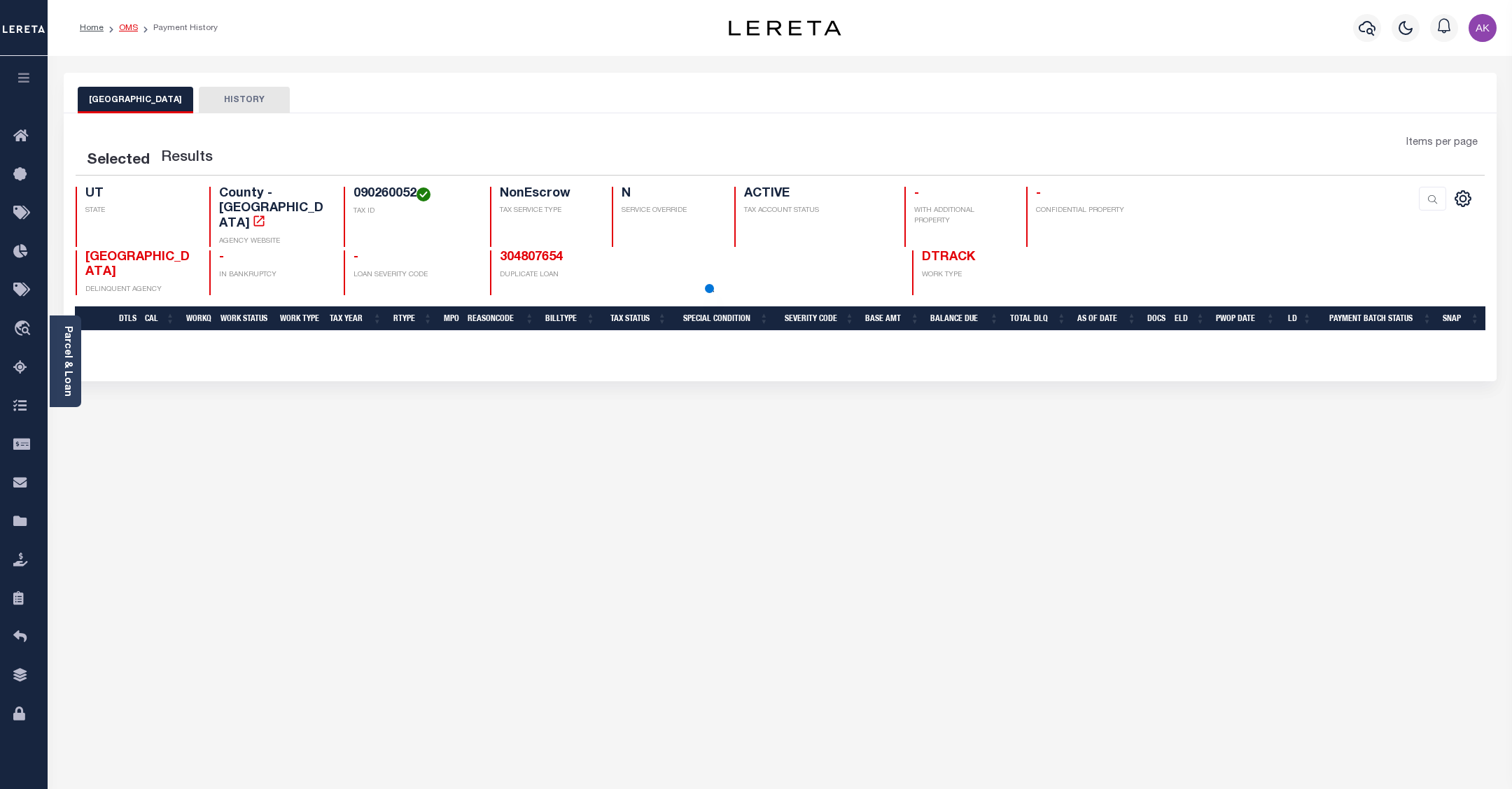
click at [129, 26] on link "OMS" at bounding box center [128, 28] width 19 height 8
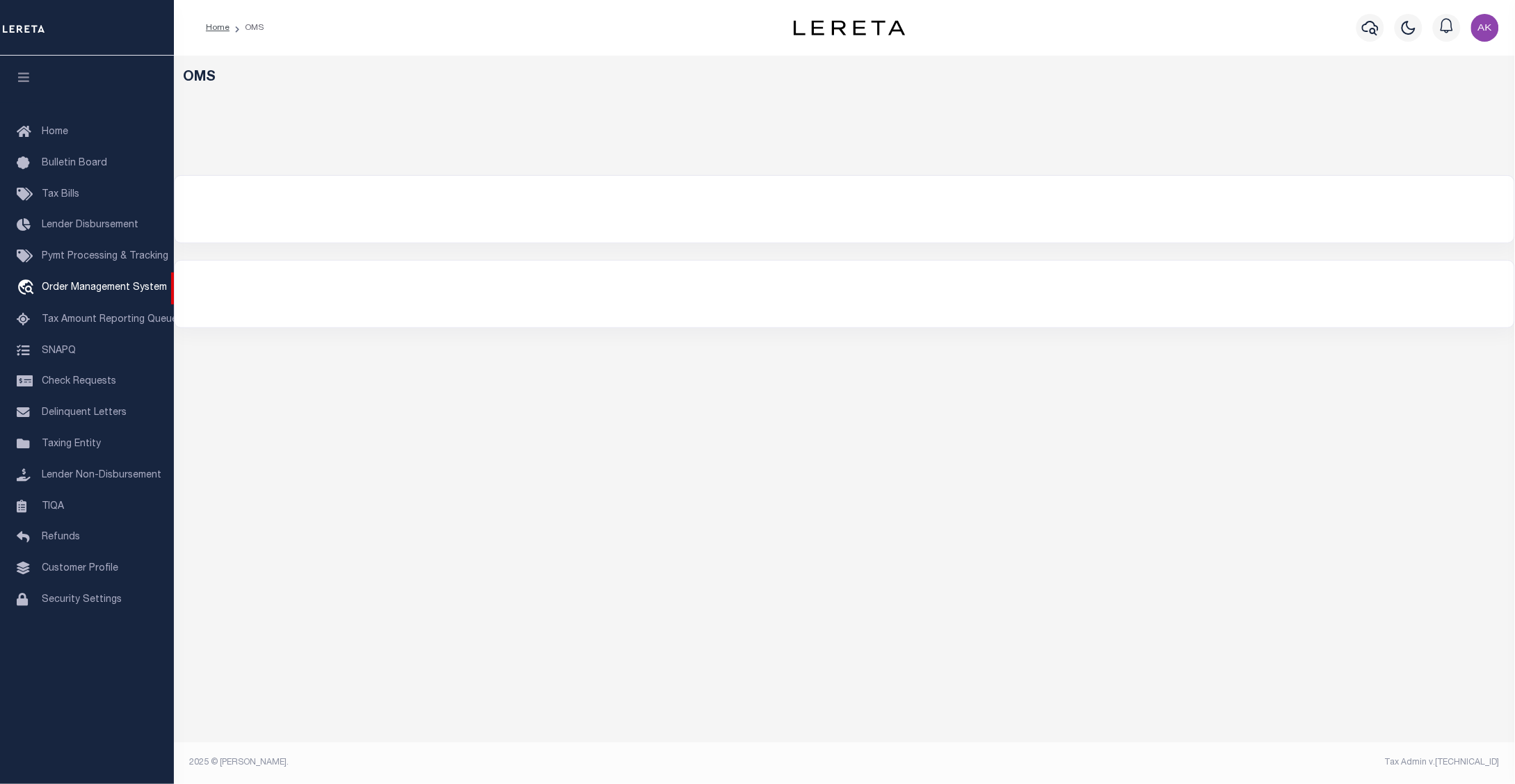
select select "200"
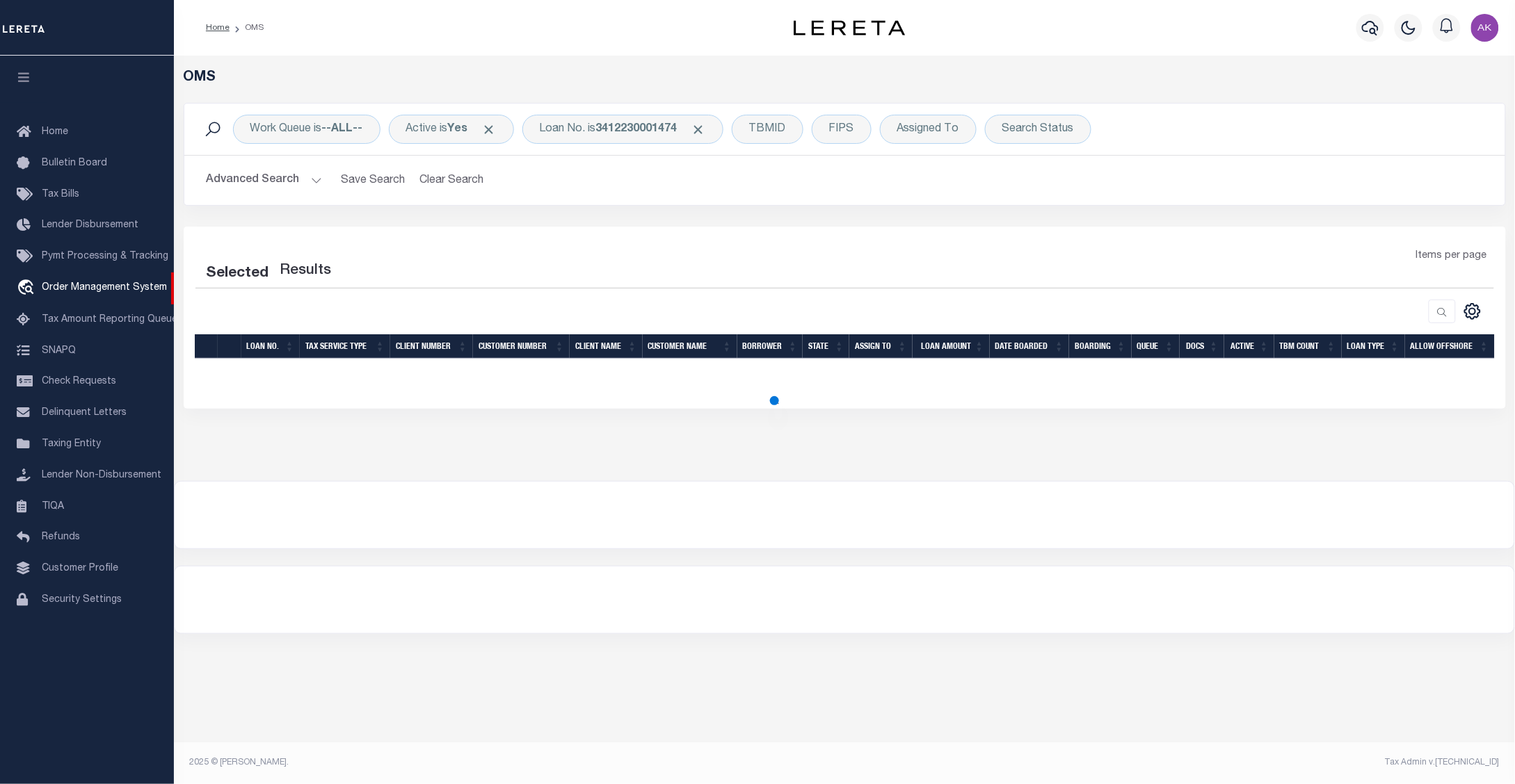
select select "200"
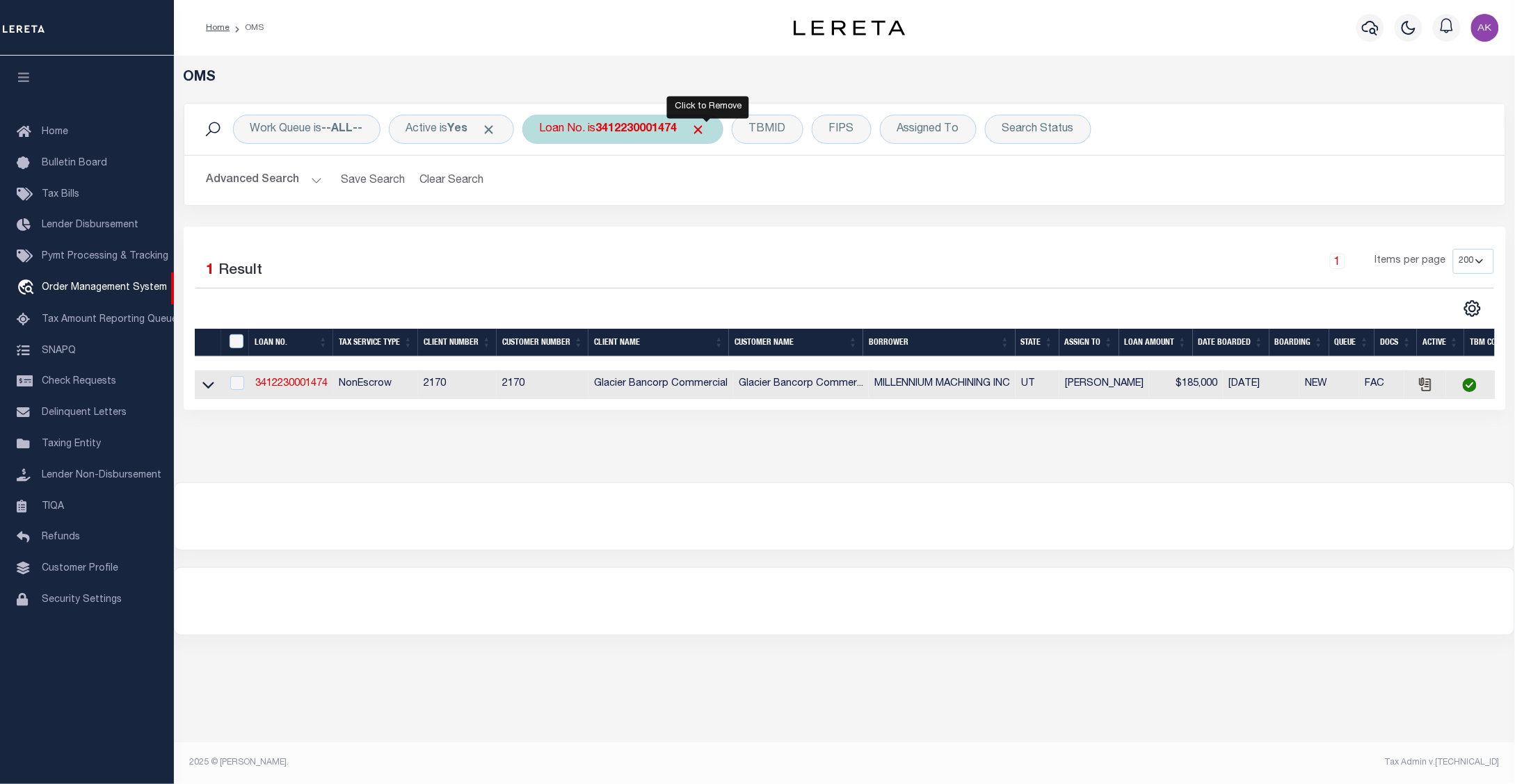
click at [706, 127] on span "Click to Remove" at bounding box center [698, 129] width 14 height 14
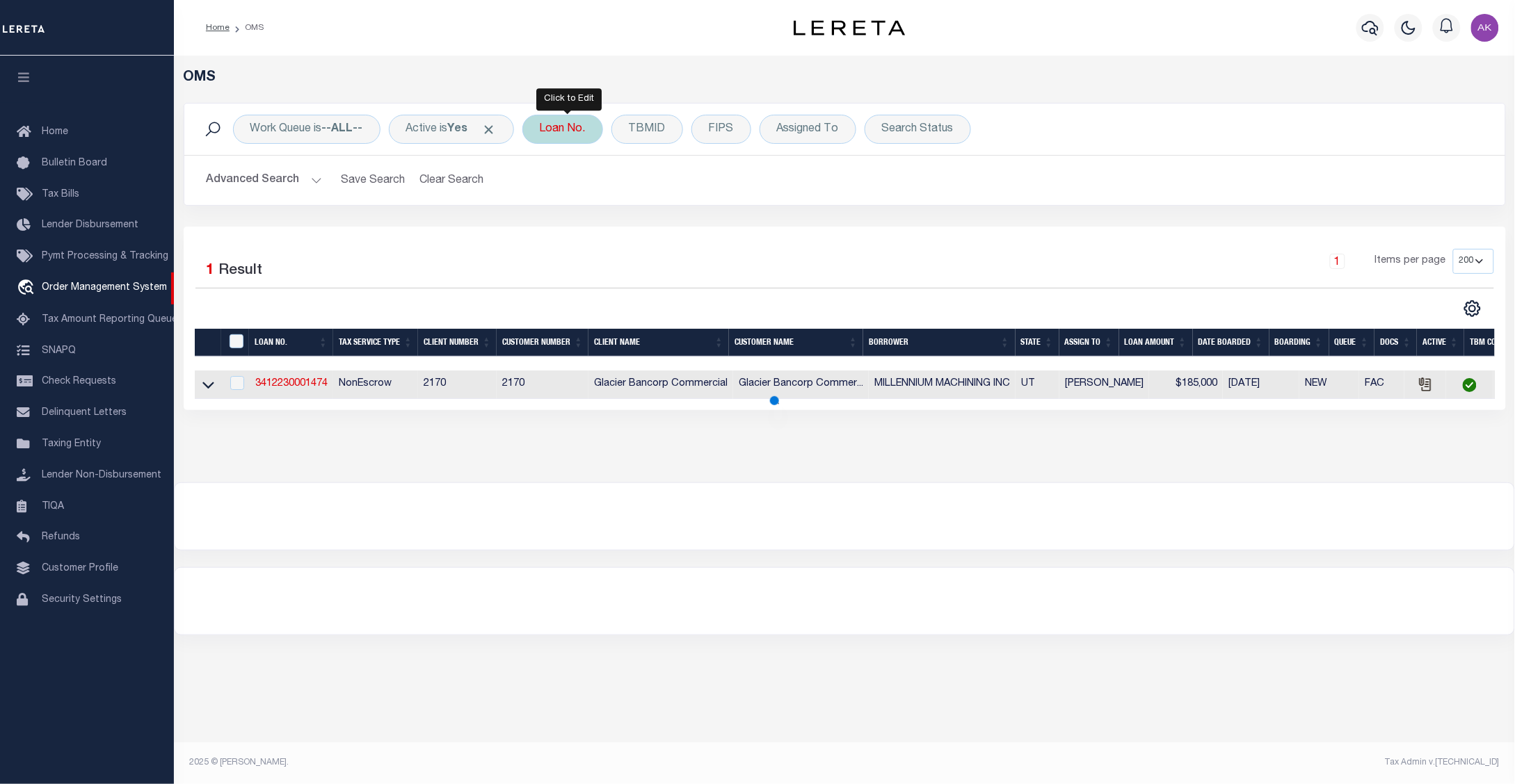
click at [571, 127] on div "Loan No." at bounding box center [562, 129] width 81 height 29
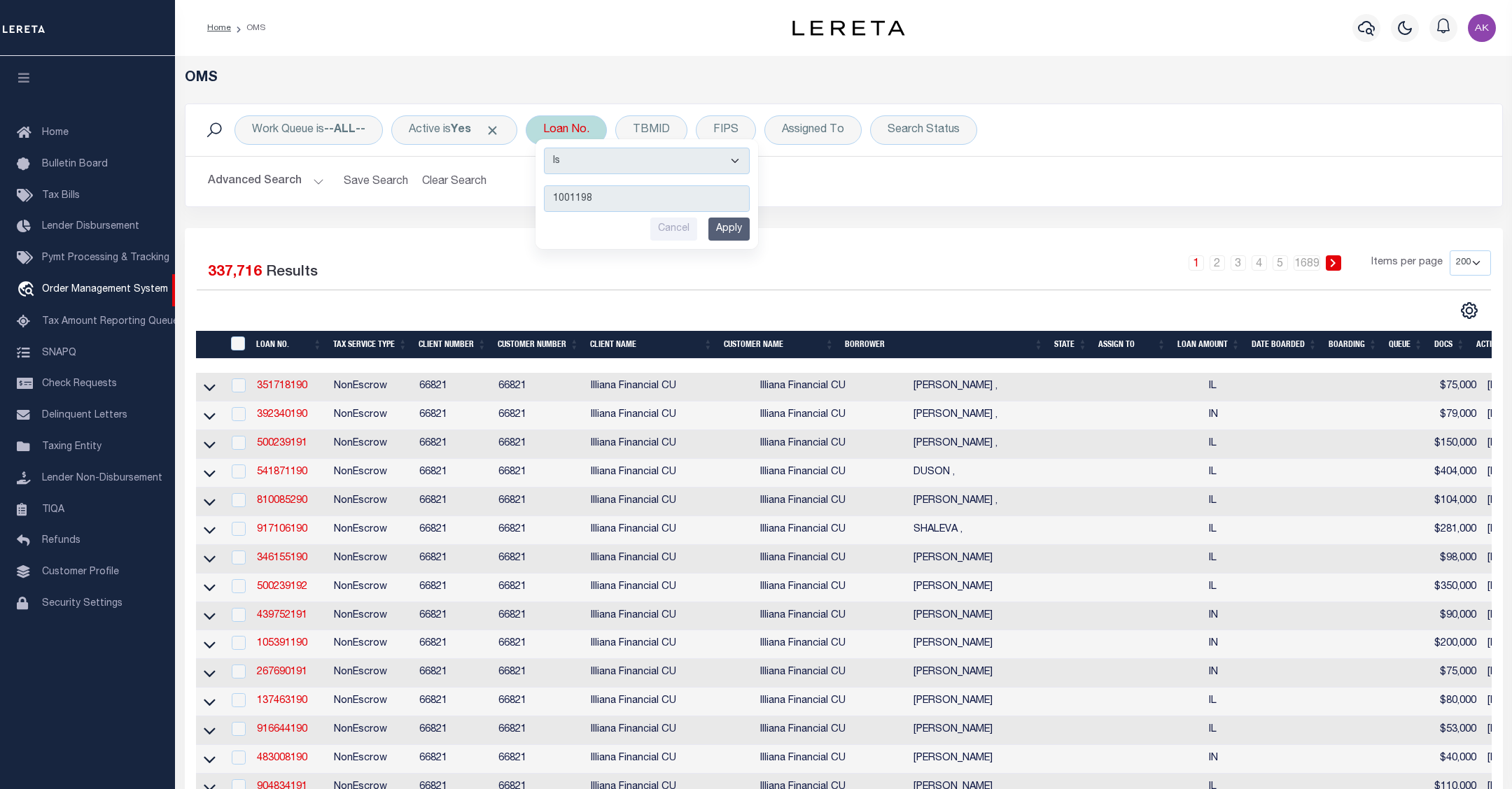
type input "10011989"
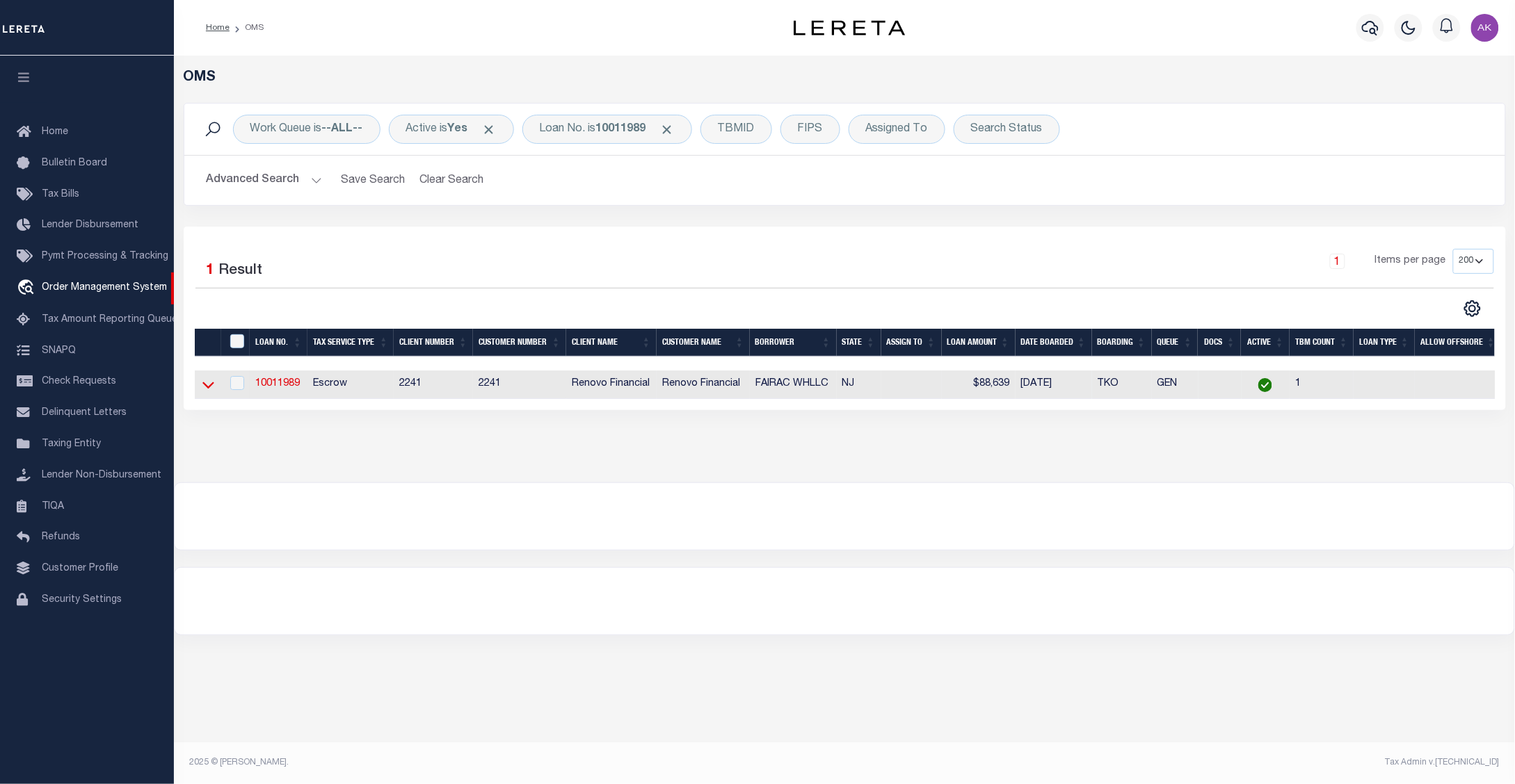
click at [209, 391] on icon at bounding box center [208, 384] width 12 height 14
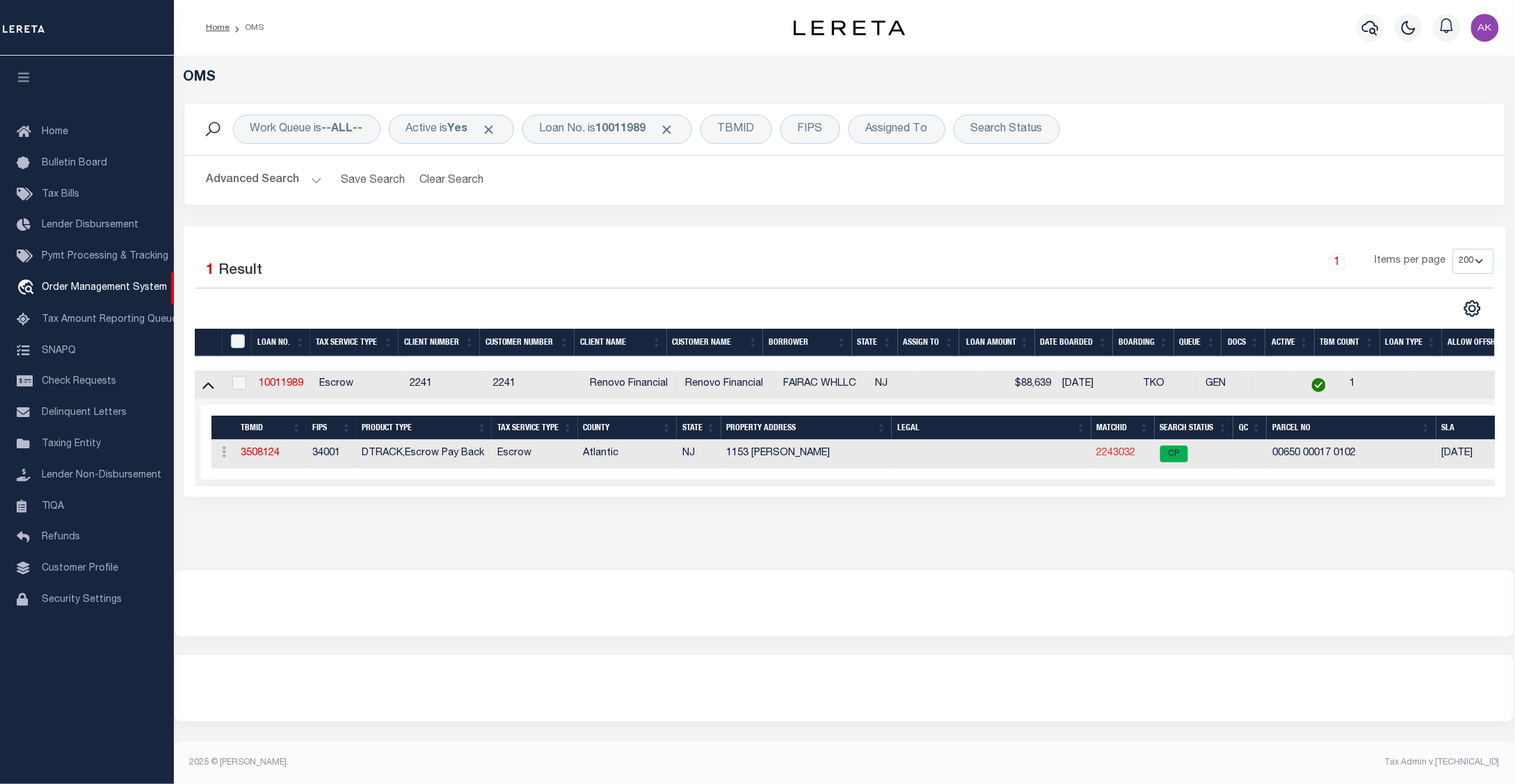
click at [1124, 456] on link "2243032" at bounding box center [1115, 453] width 39 height 10
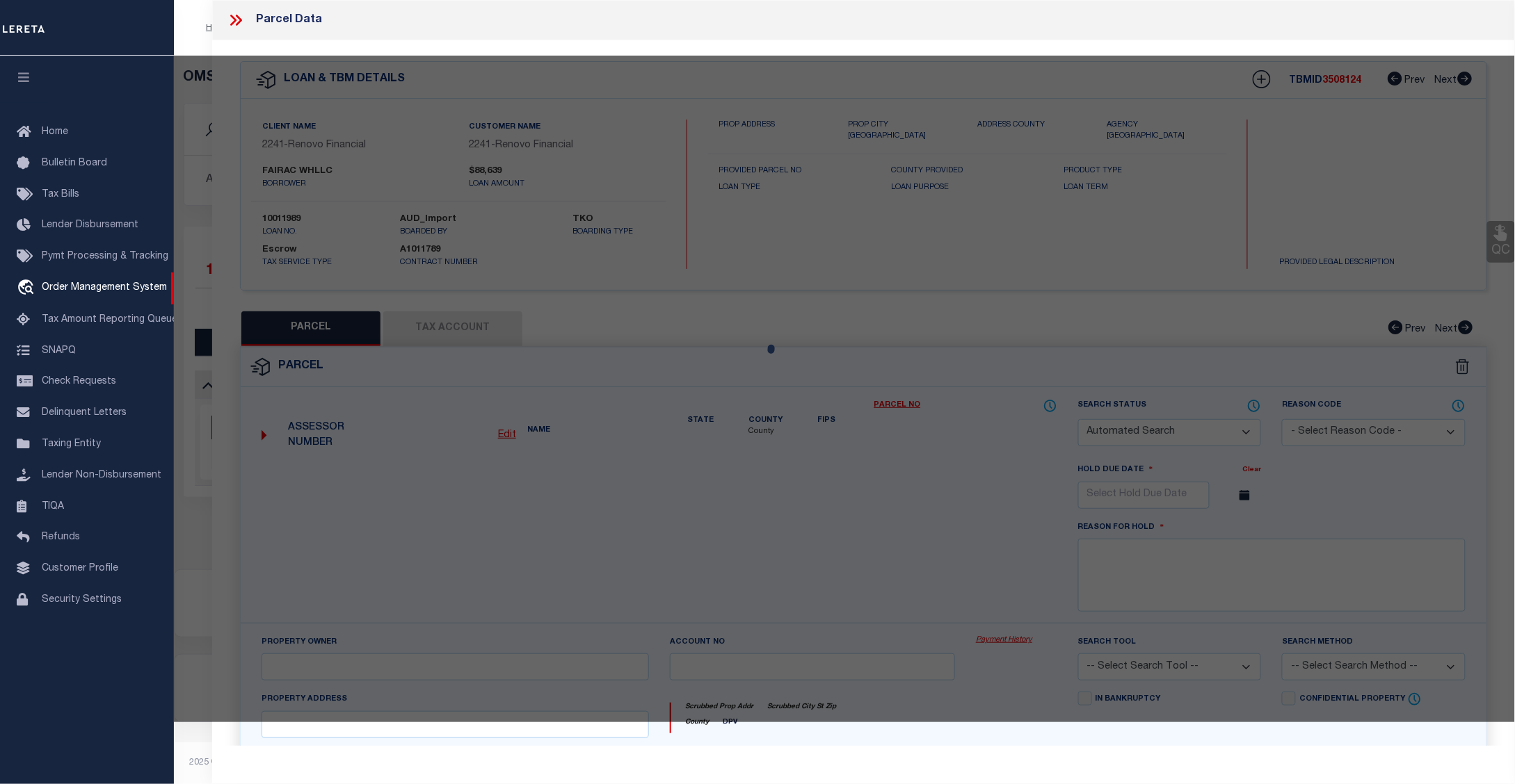
checkbox input "false"
select select "CP"
type input "FAIRAC WH LLC"
select select "ATL"
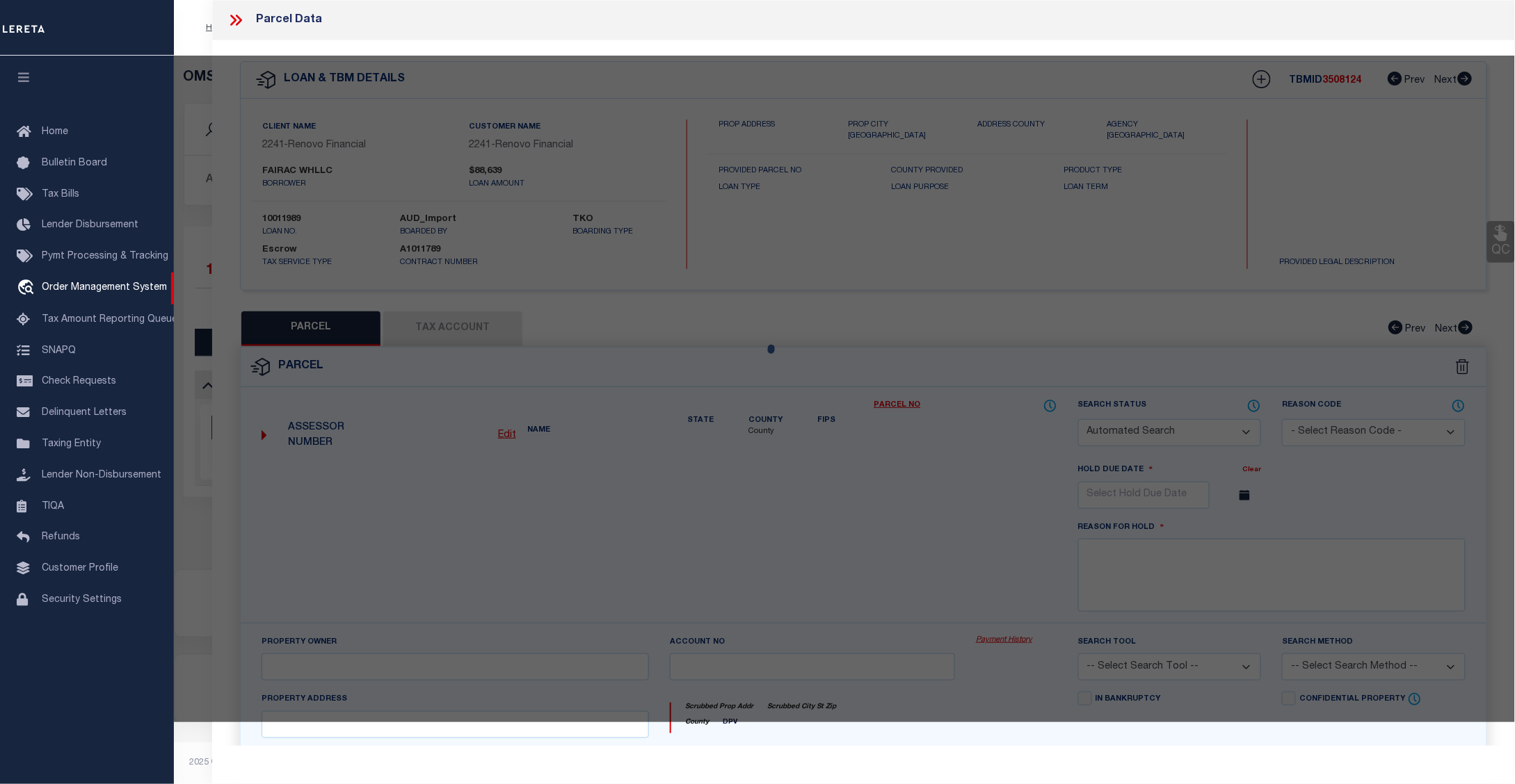
select select "ADD"
type input "1153 [PERSON_NAME]"
checkbox input "false"
type input "[GEOGRAPHIC_DATA]"
type textarea "LOT:17 BLK:650 DIST:02 CITY/[GEOGRAPHIC_DATA]/TWP:ATLANTIC CITY MAP REF:TAX MAP…"
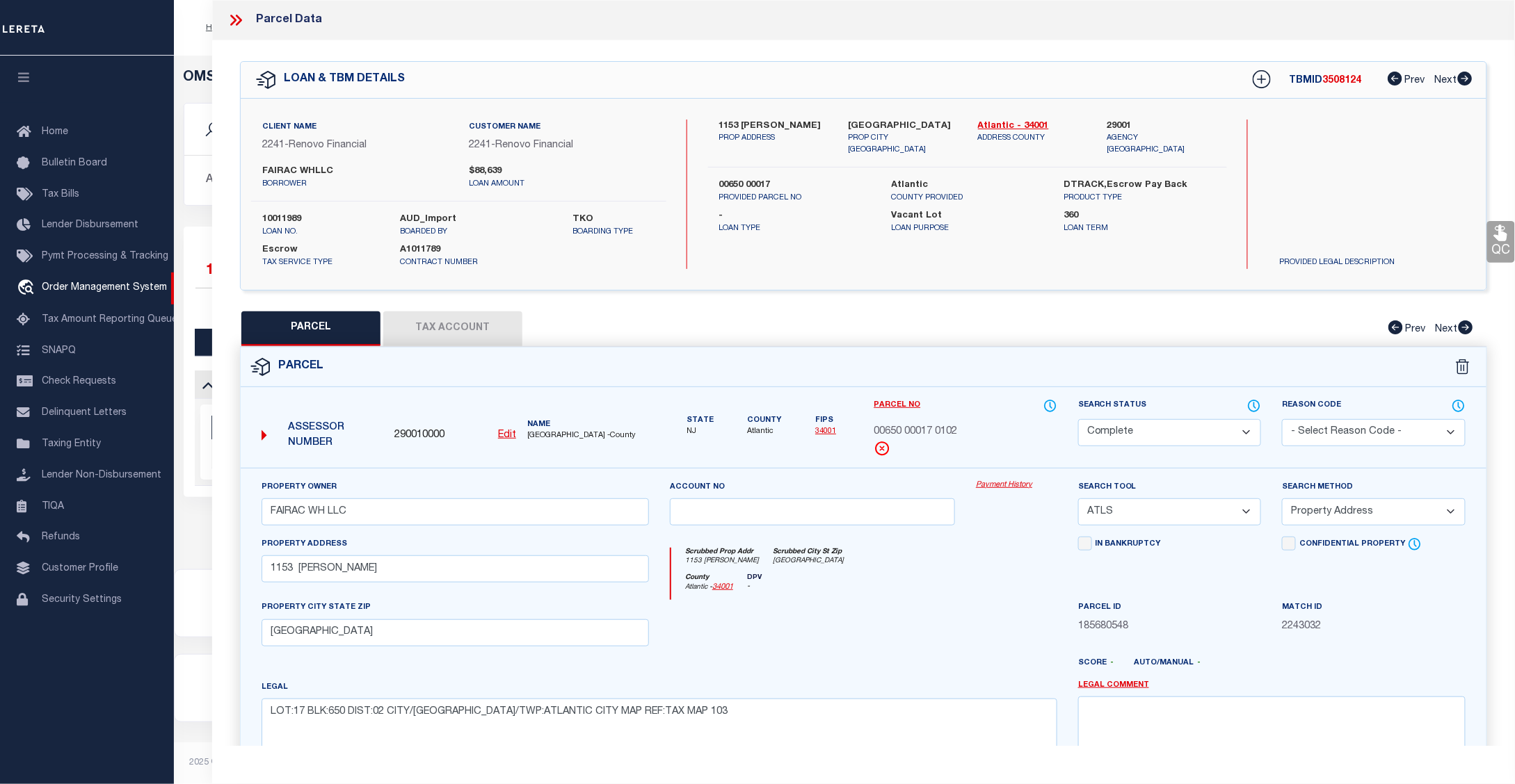
click at [1016, 483] on link "Payment History" at bounding box center [1016, 486] width 81 height 12
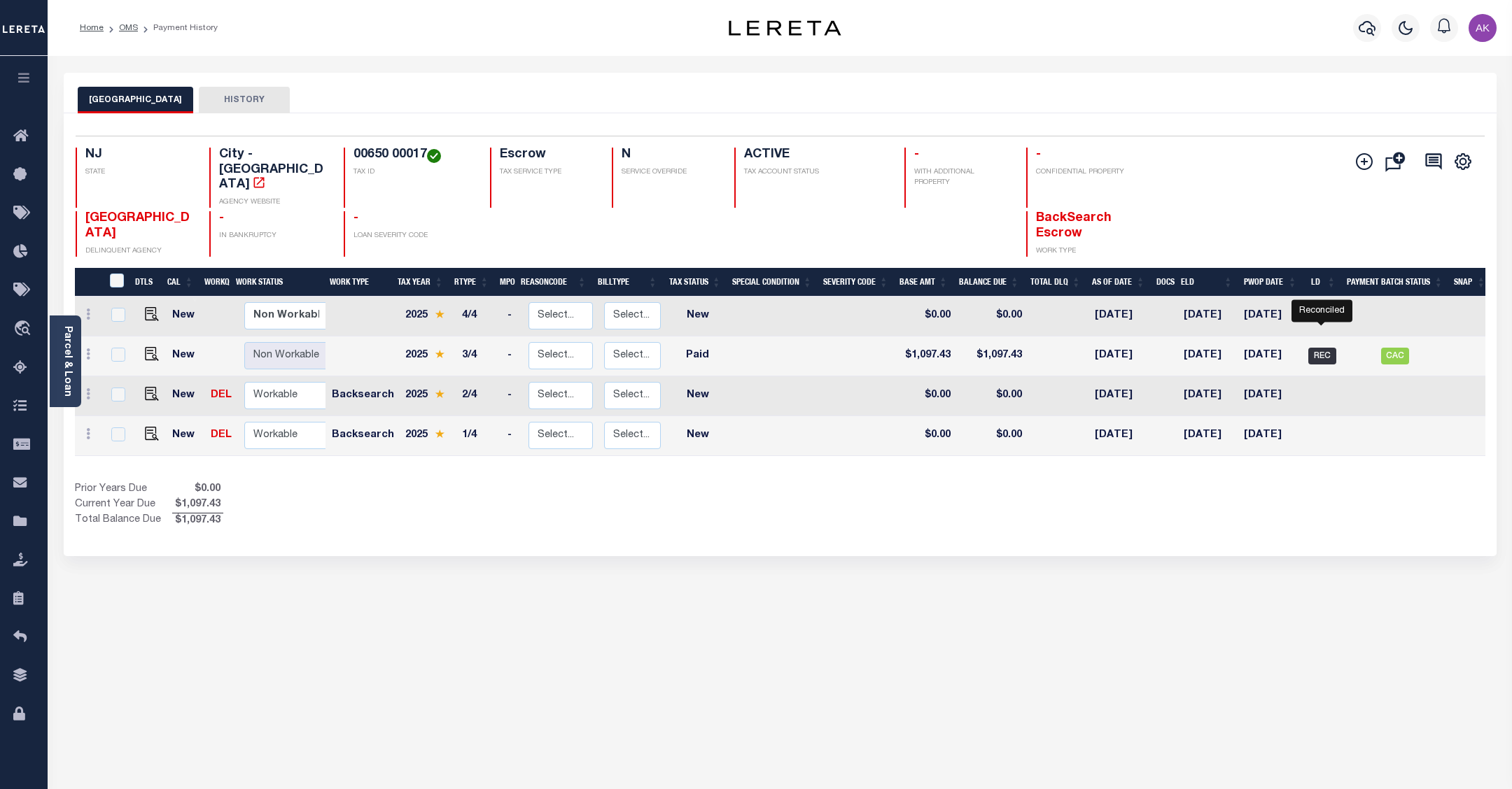
click at [1319, 348] on span "REC" at bounding box center [1322, 356] width 28 height 17
checkbox input "true"
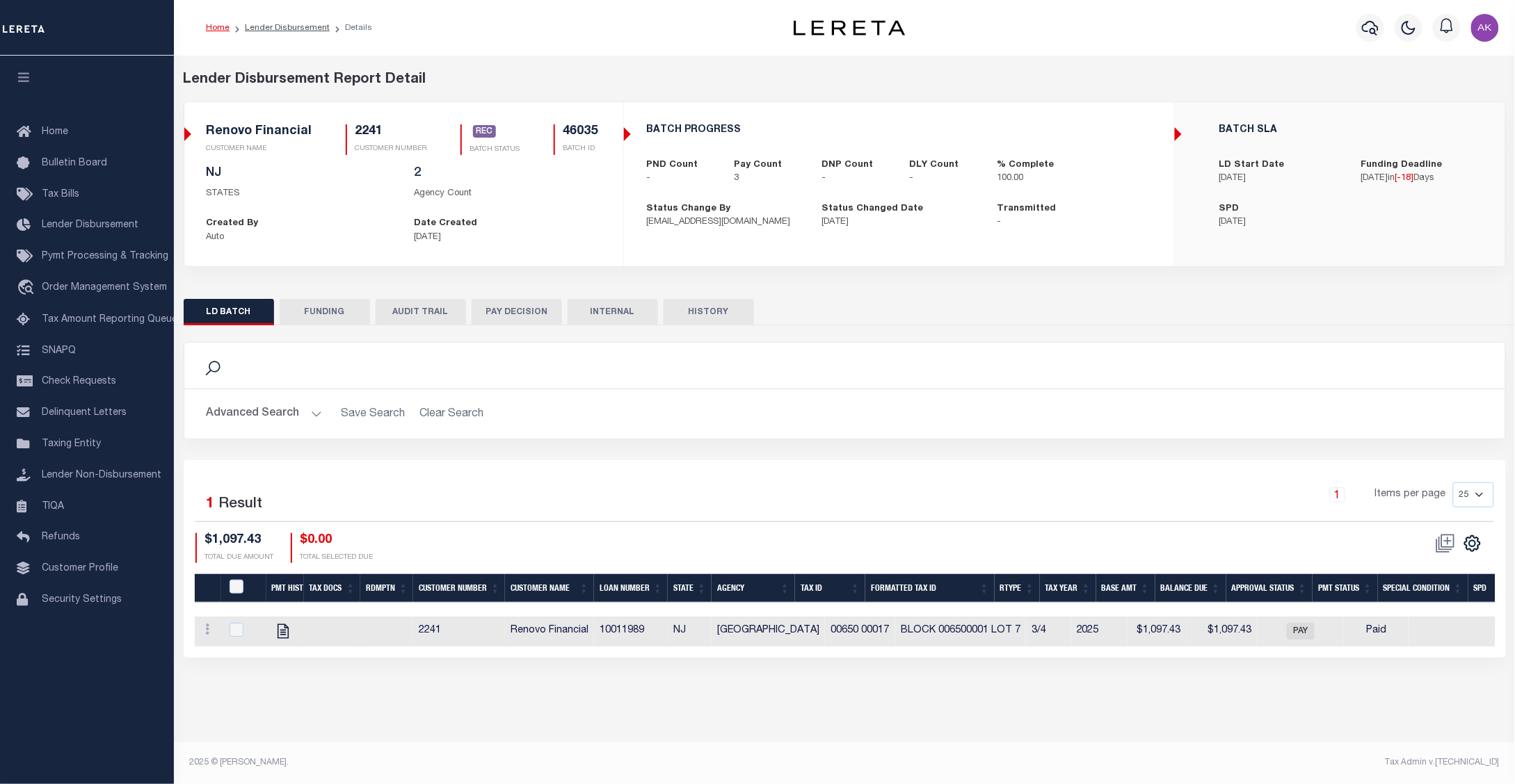
click at [322, 311] on button "FUNDING" at bounding box center [324, 312] width 90 height 27
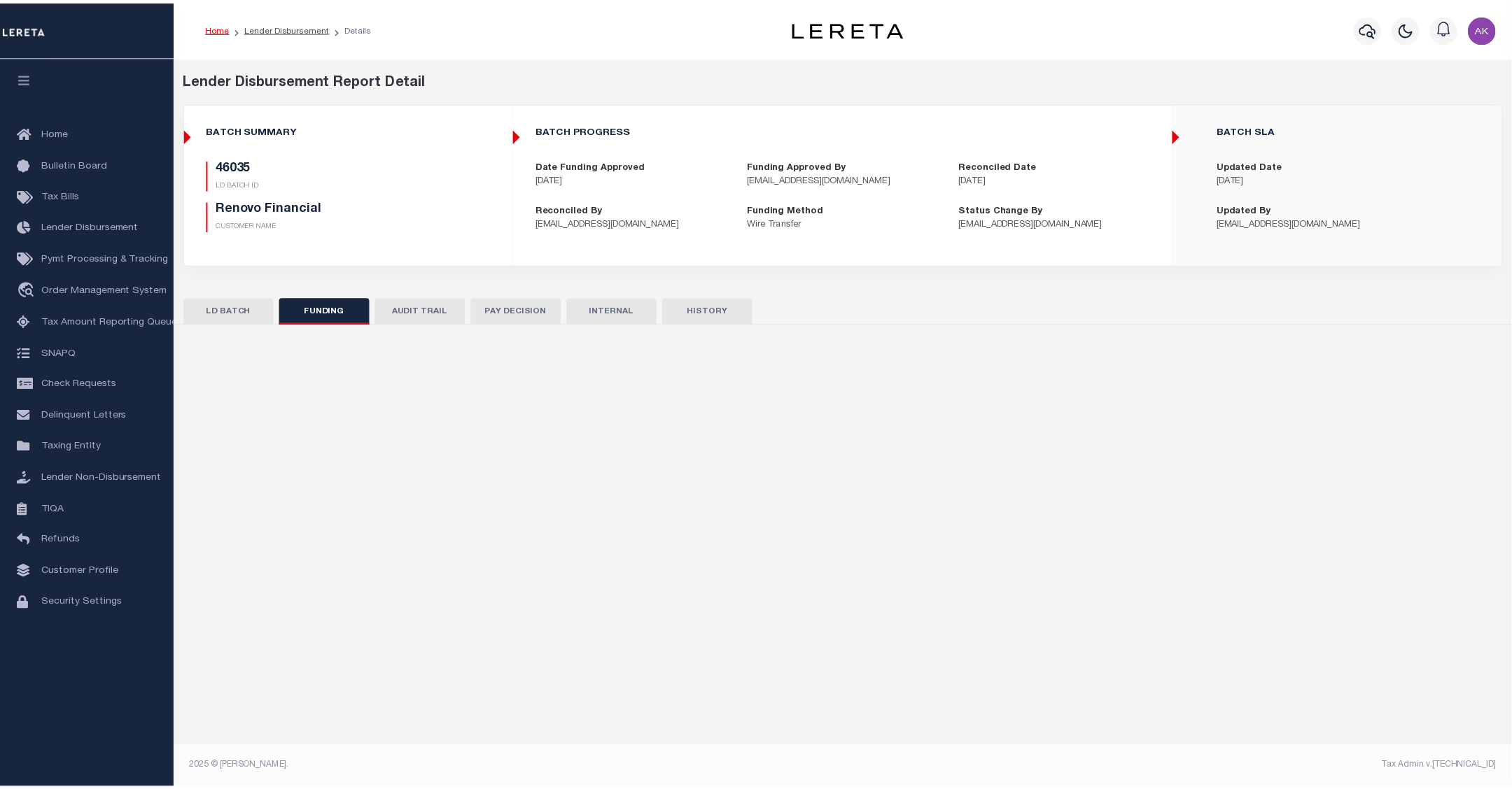
type input "$3,549.25"
type input "$0"
type input "09/11/2025"
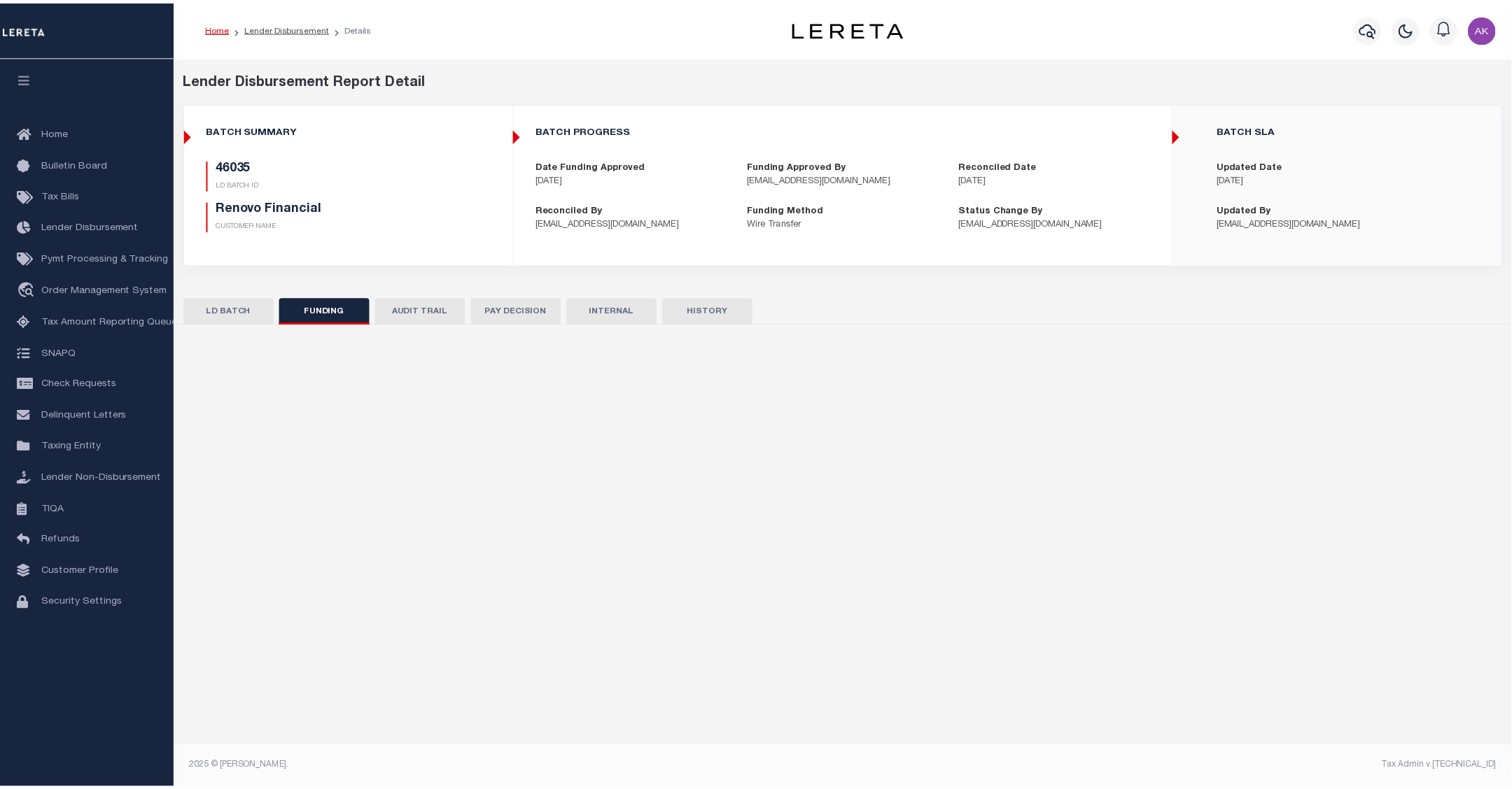
type input "20250911MMQFMP2700331009111716FT03"
type input "09/15/2025"
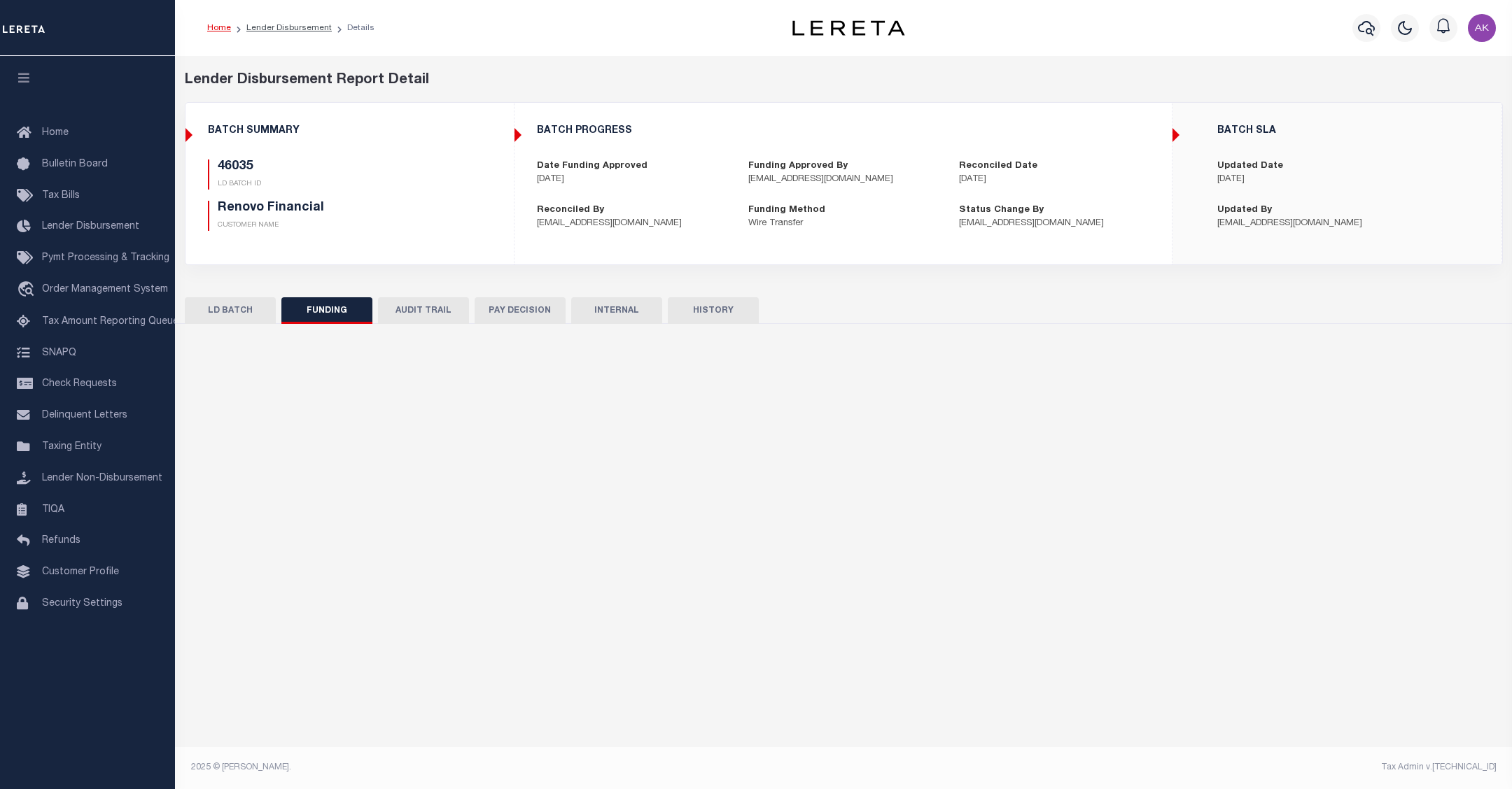
select select "100"
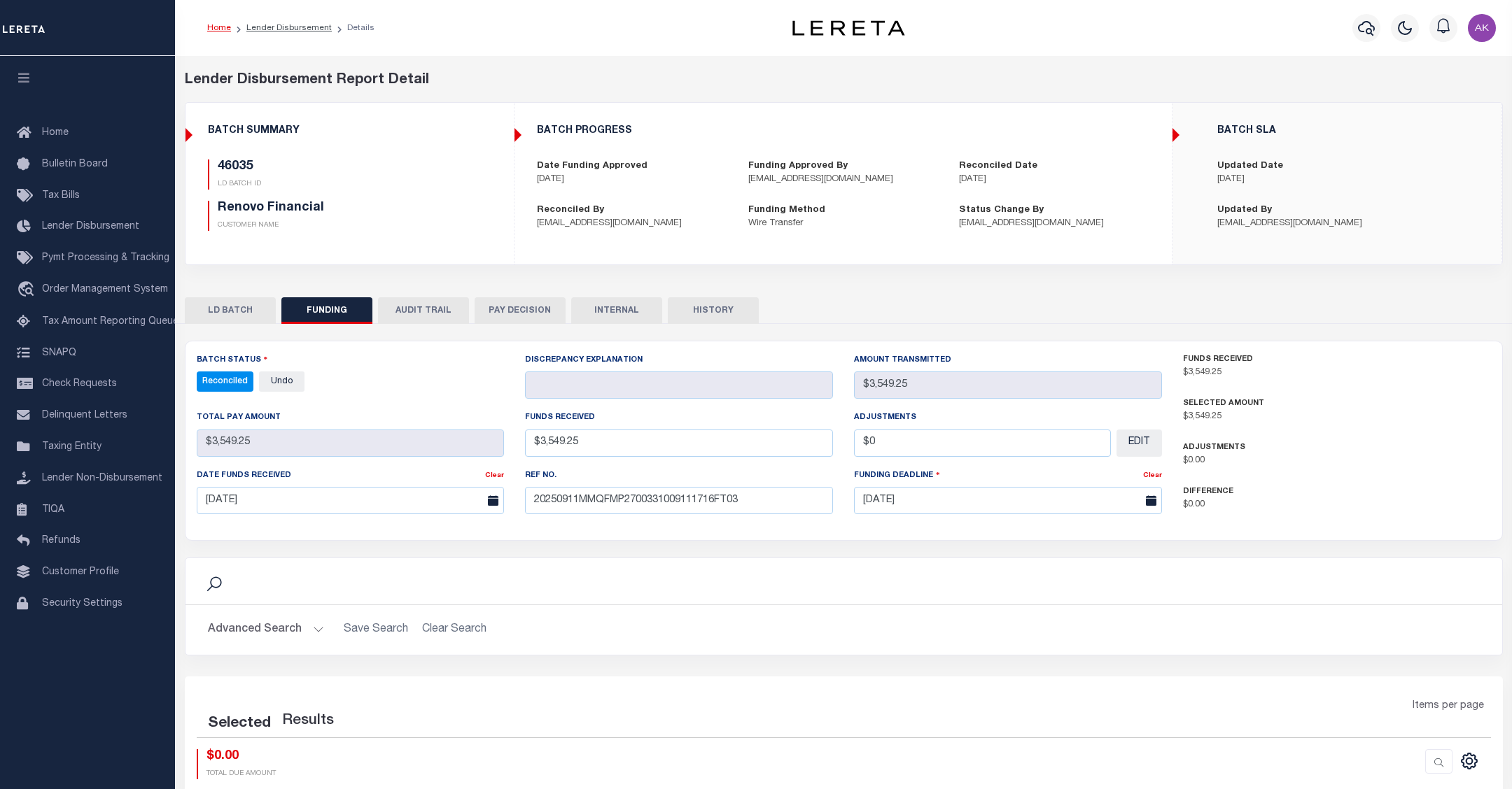
select select "100"
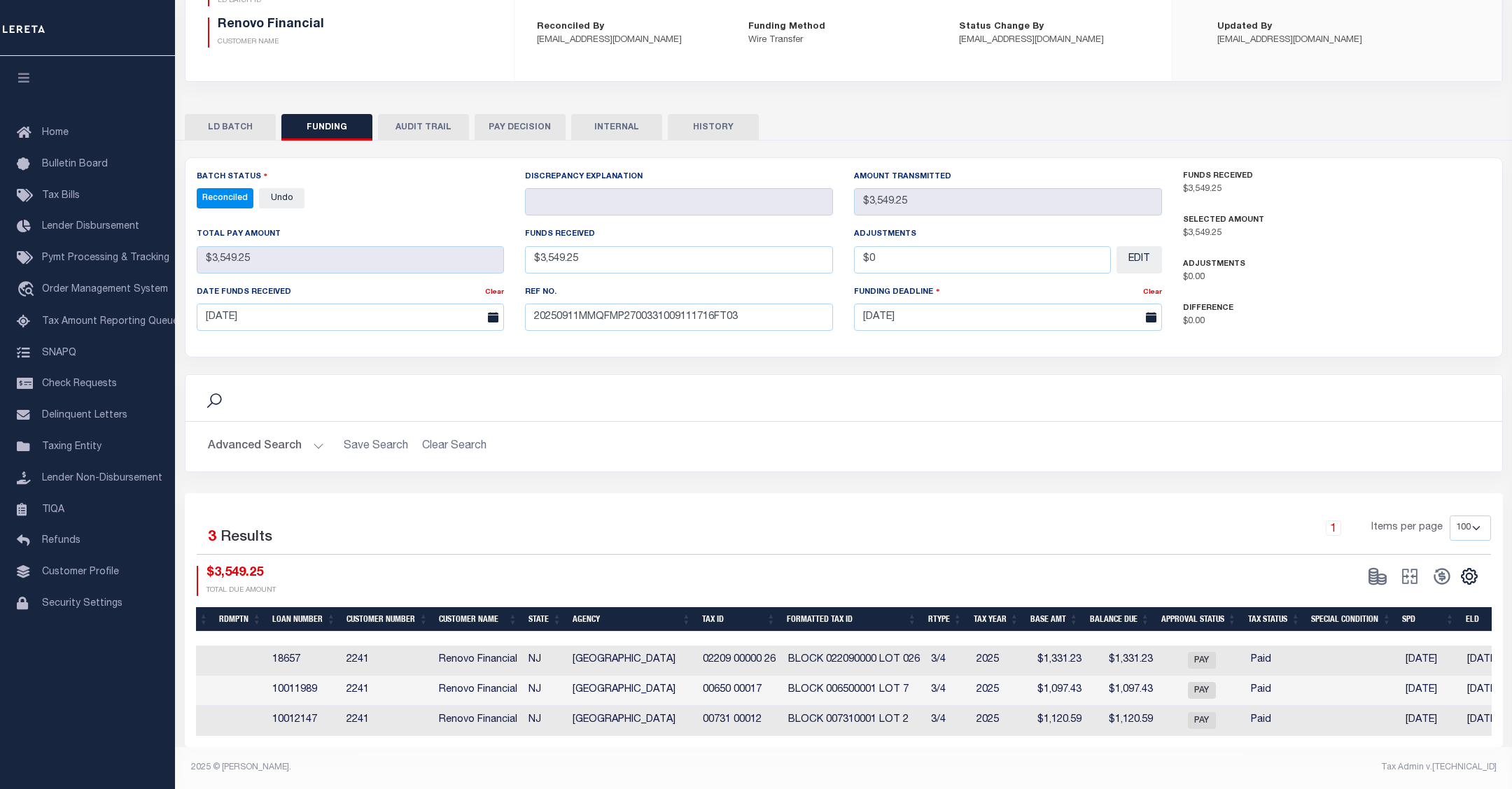
scroll to position [0, 223]
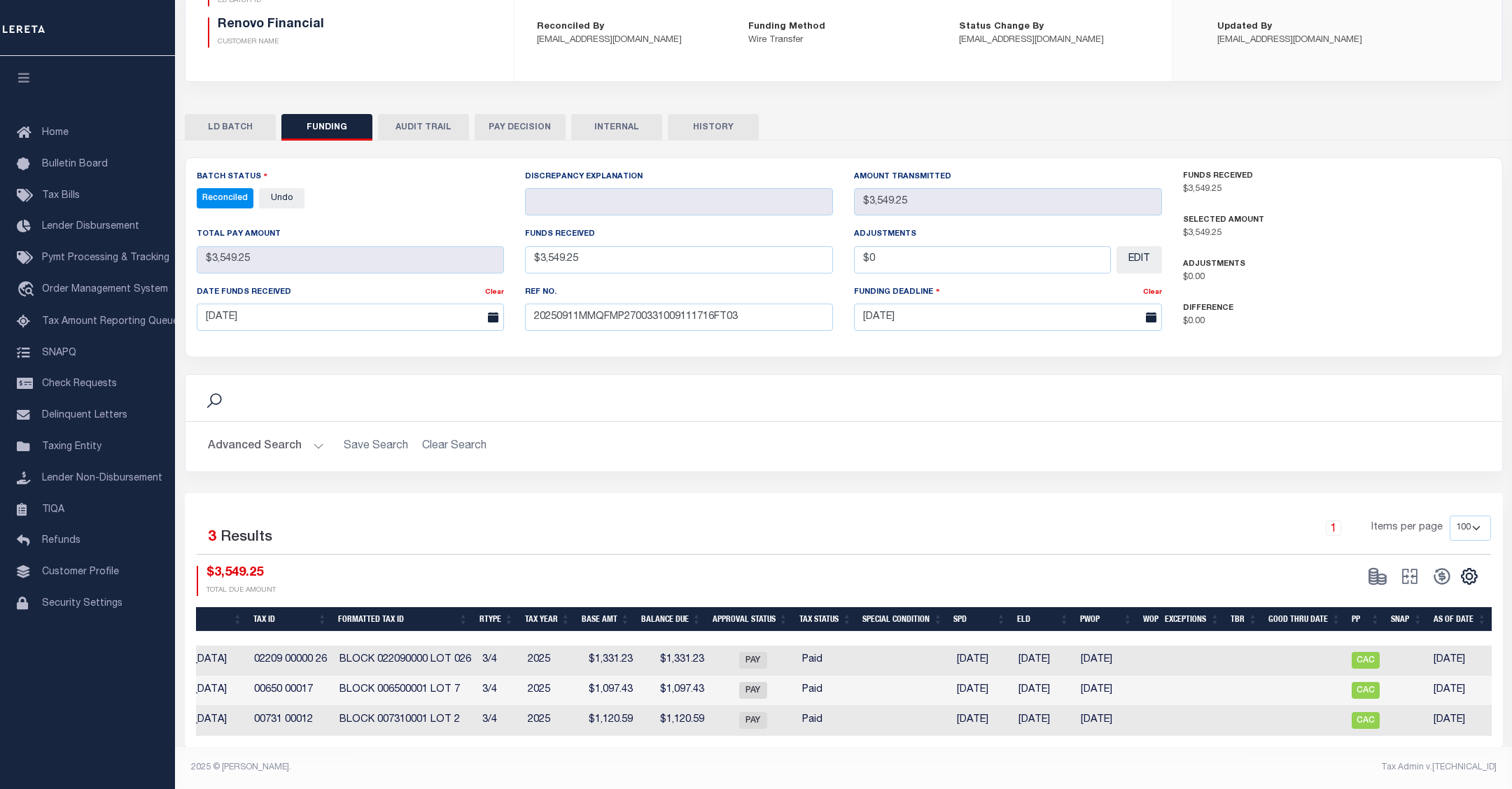
click at [1297, 386] on div "Search" at bounding box center [844, 398] width 1294 height 24
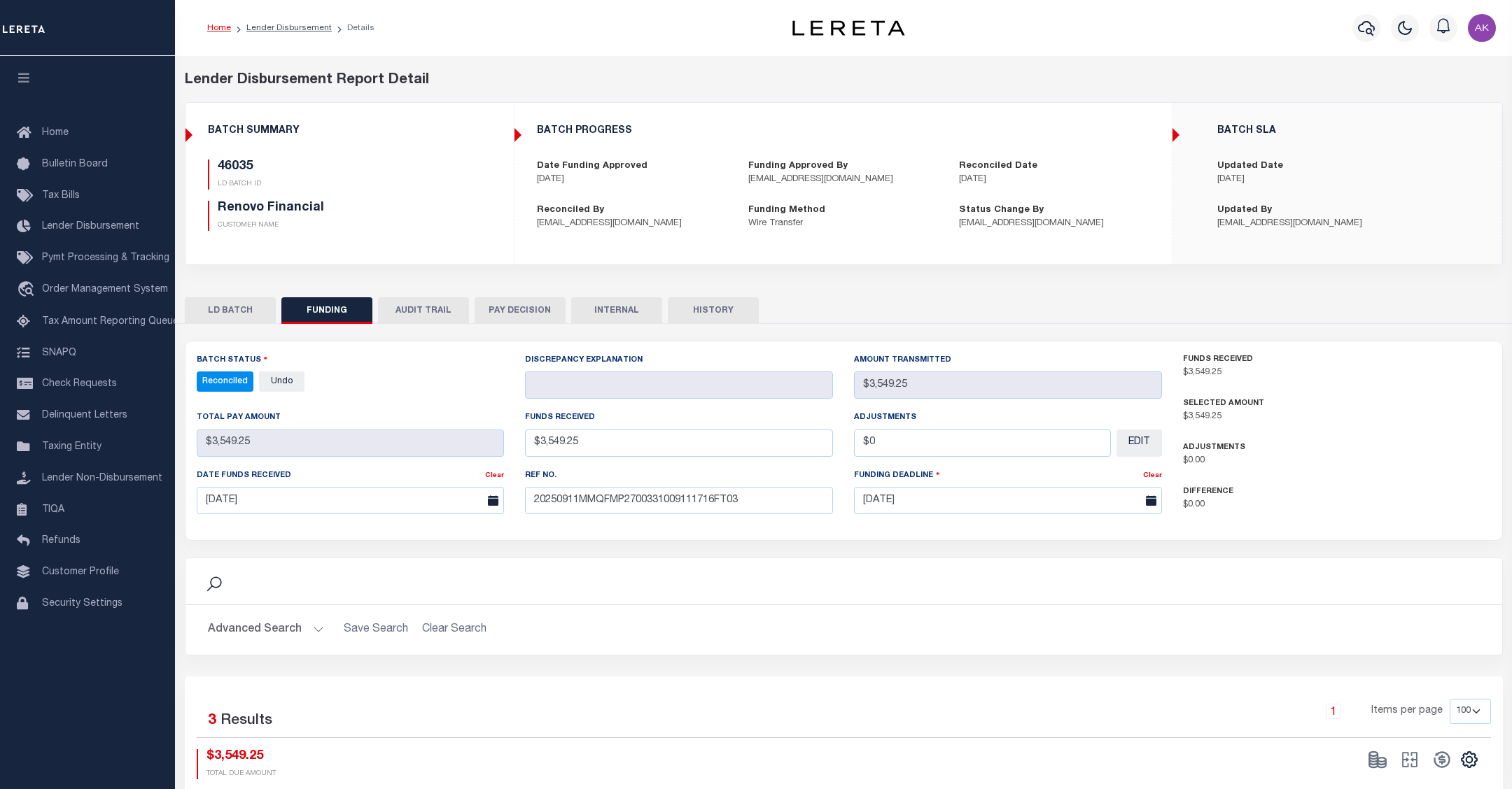
click at [240, 310] on button "LD BATCH" at bounding box center [230, 310] width 91 height 27
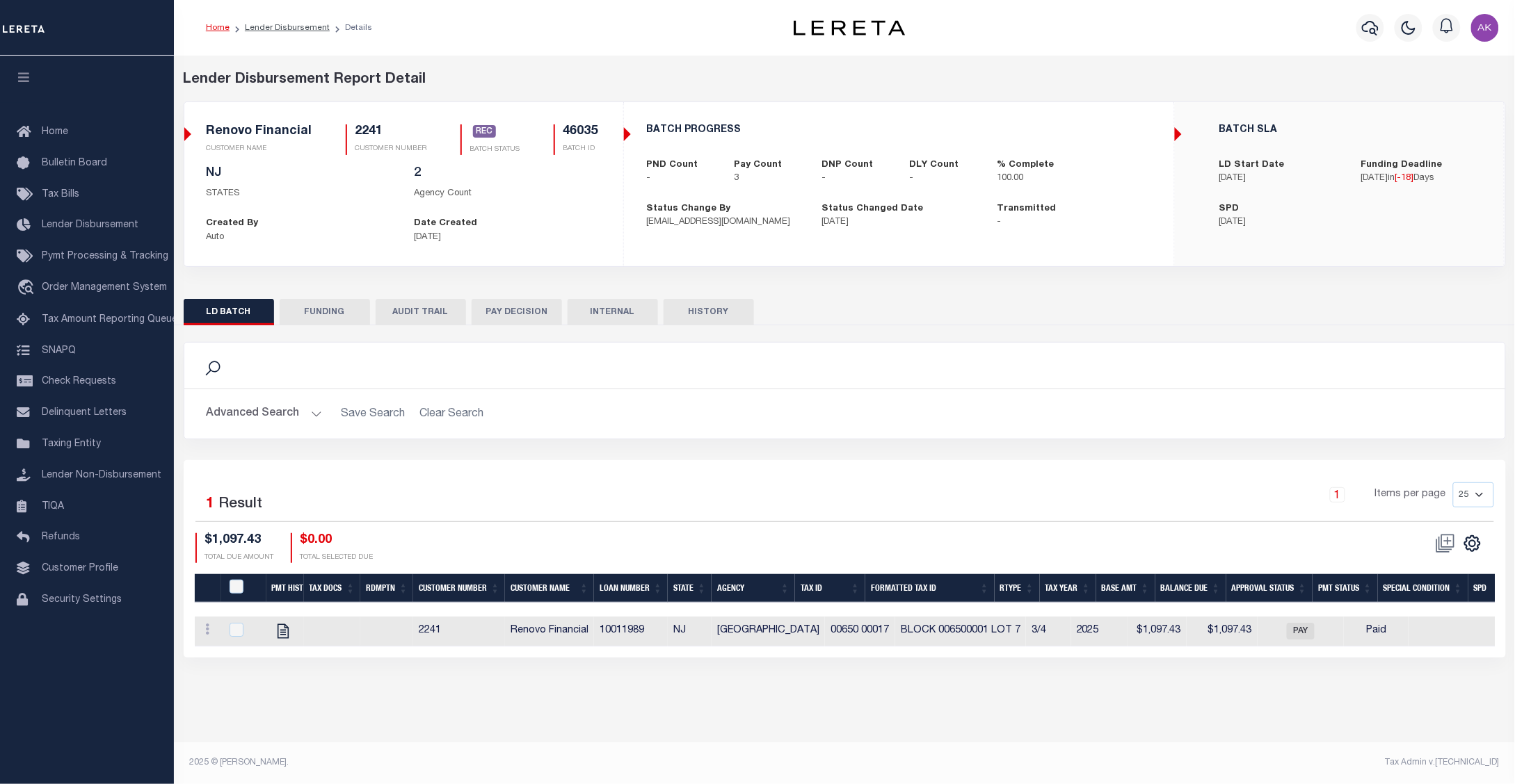
click at [322, 311] on button "FUNDING" at bounding box center [324, 312] width 90 height 27
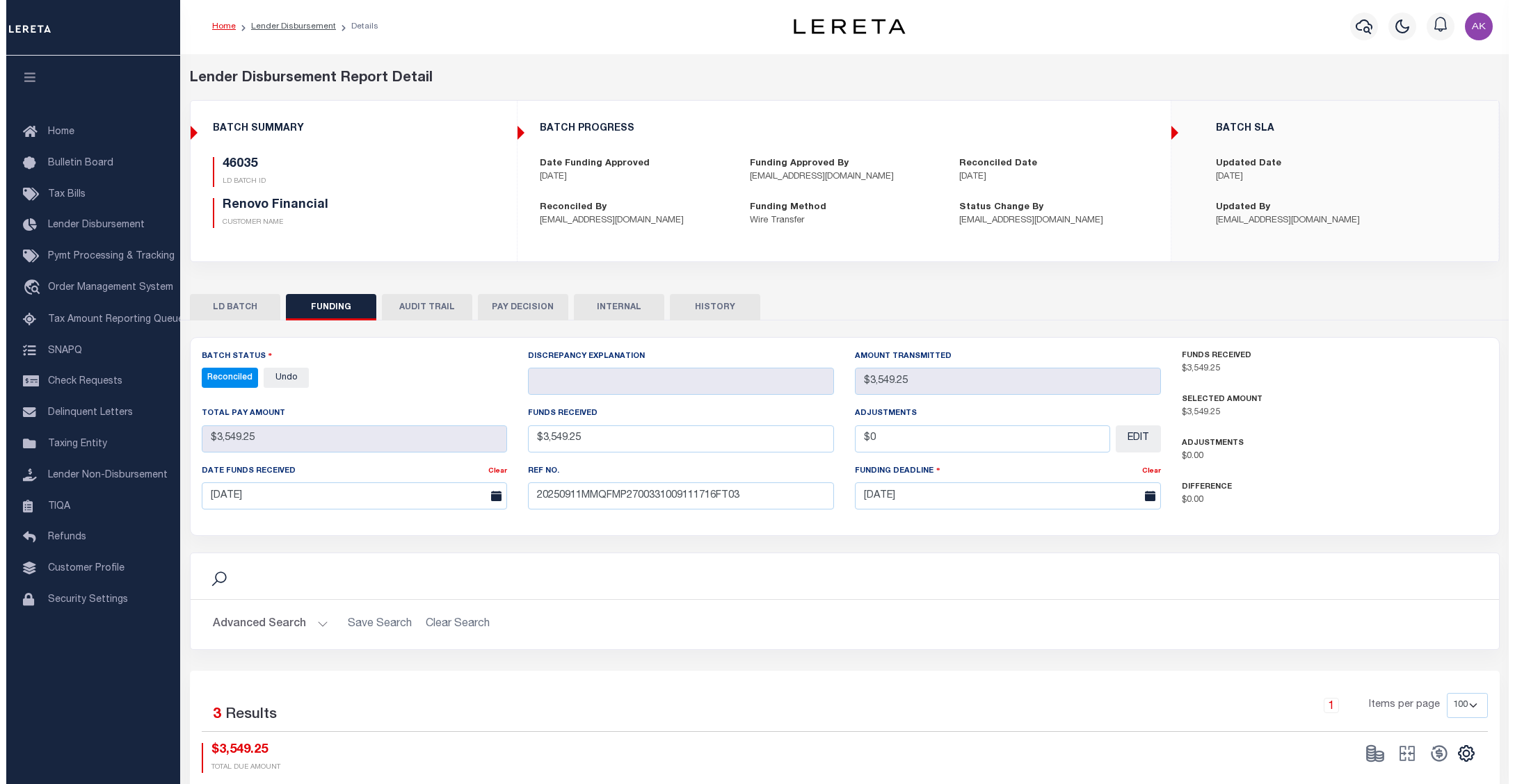
scroll to position [0, 0]
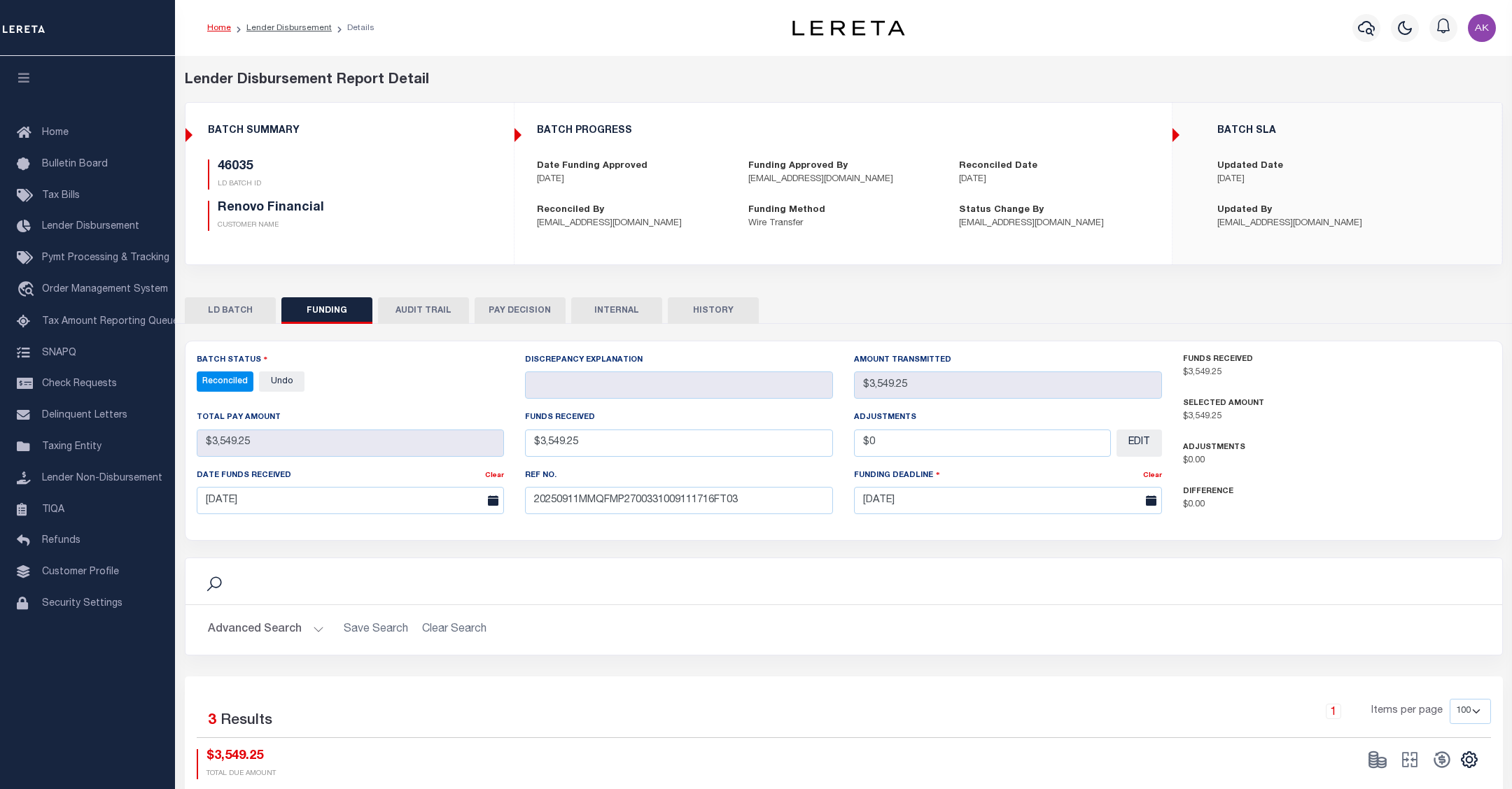
click at [424, 309] on button "AUDIT TRAIL" at bounding box center [423, 310] width 91 height 27
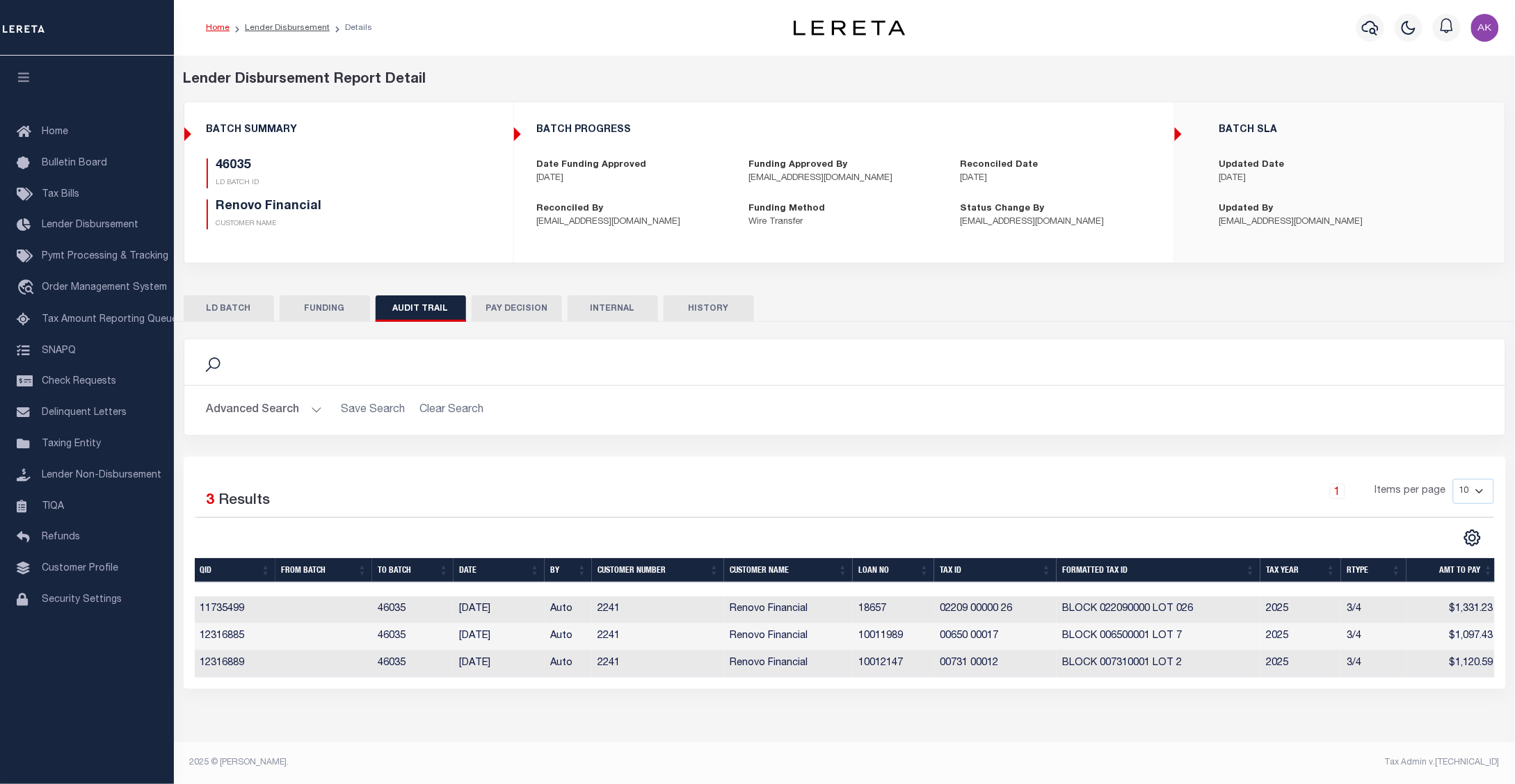
click at [511, 308] on button "PAY DECISION" at bounding box center [517, 308] width 90 height 27
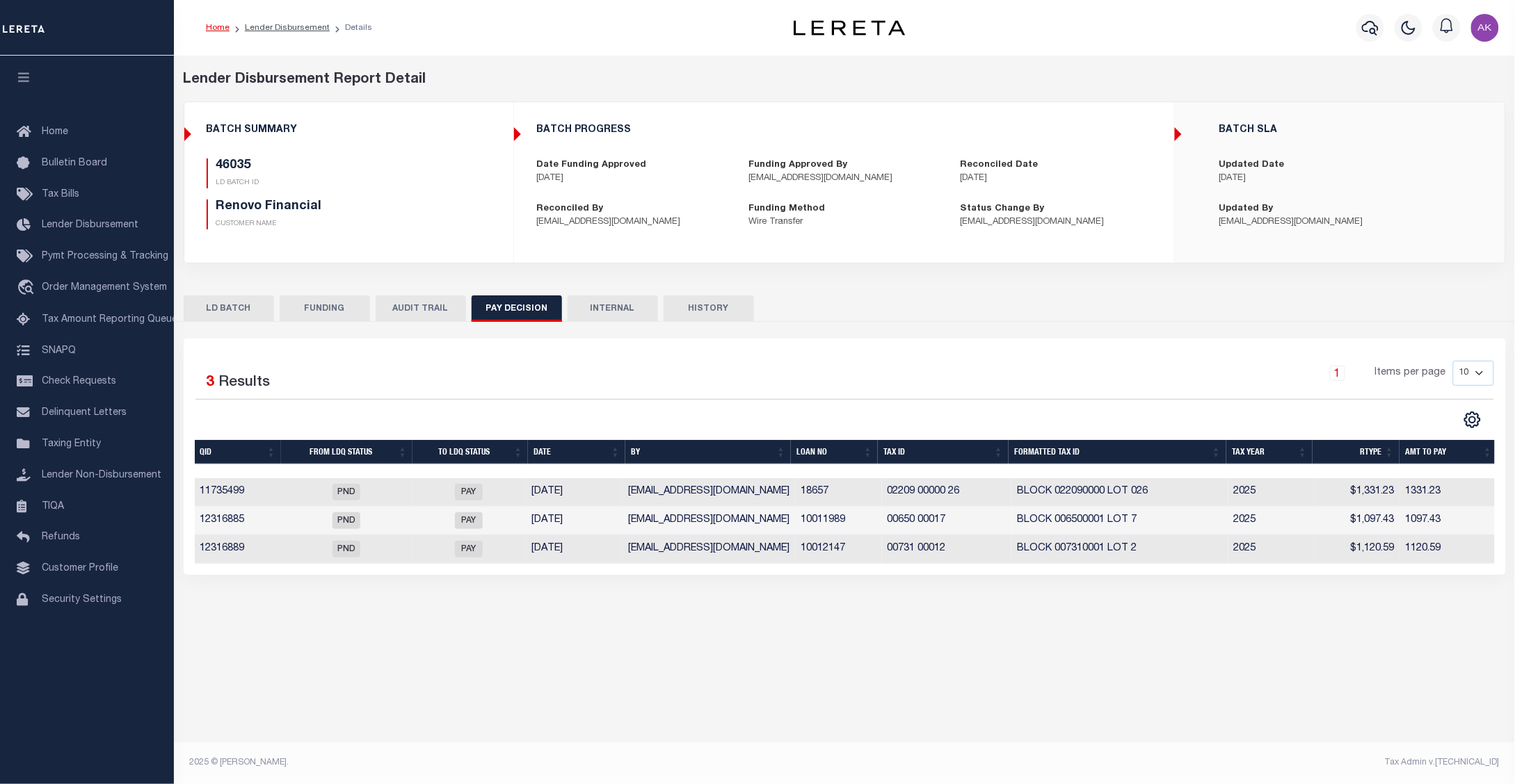
click at [612, 304] on button "INTERNAL" at bounding box center [612, 308] width 90 height 27
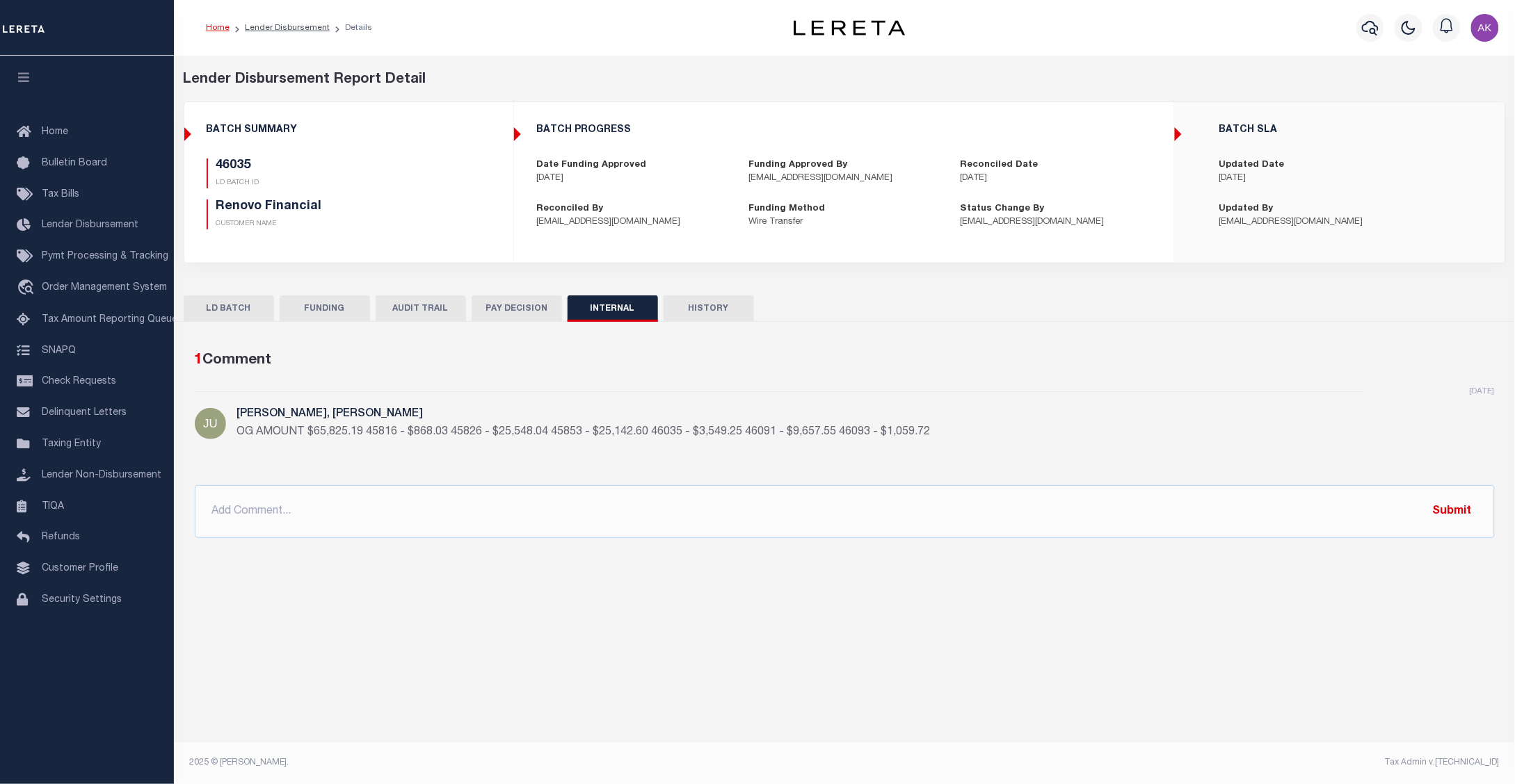
click at [706, 308] on button "HISTORY" at bounding box center [708, 308] width 90 height 27
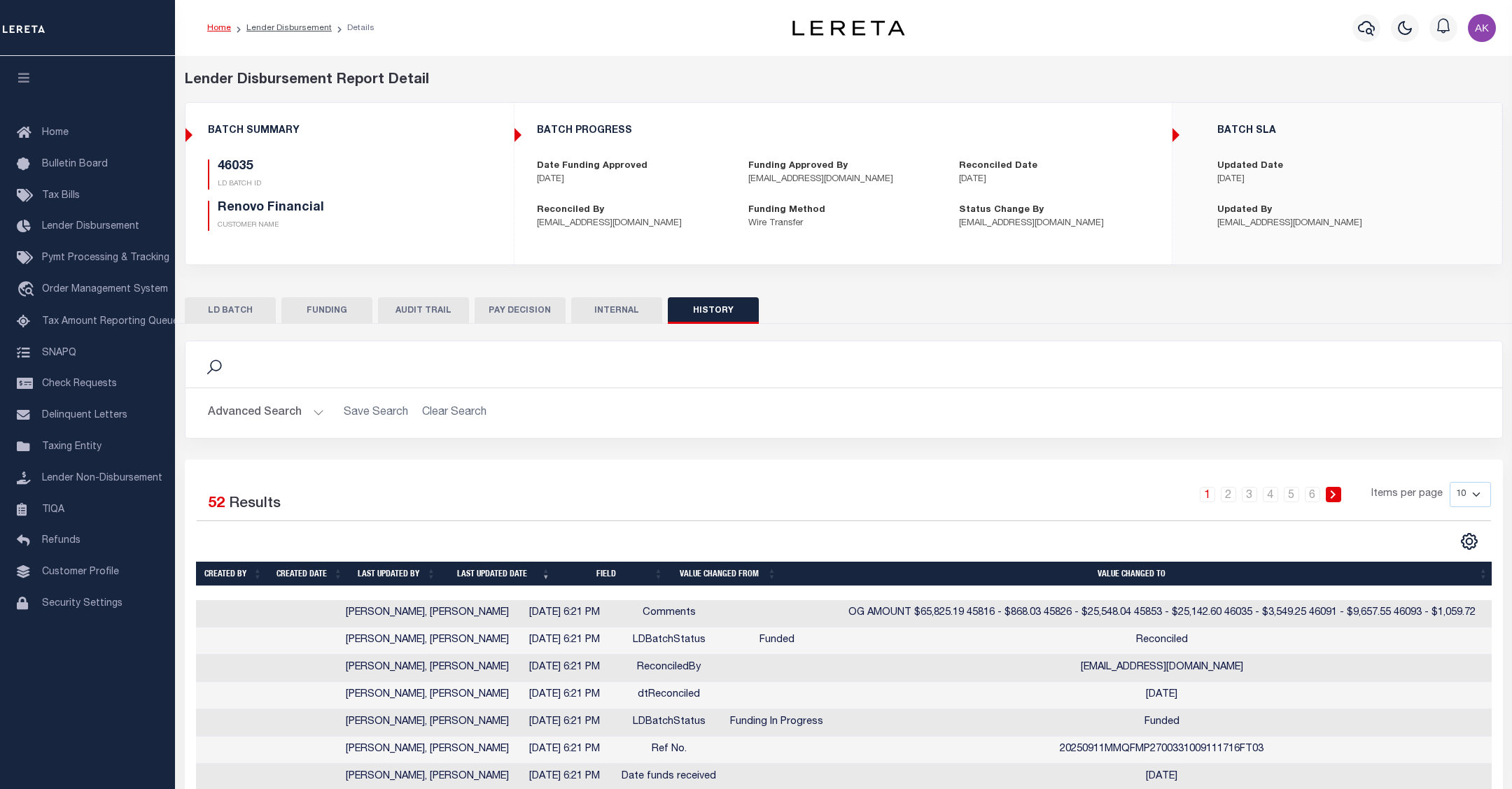
click at [242, 310] on button "LD BATCH" at bounding box center [230, 310] width 91 height 27
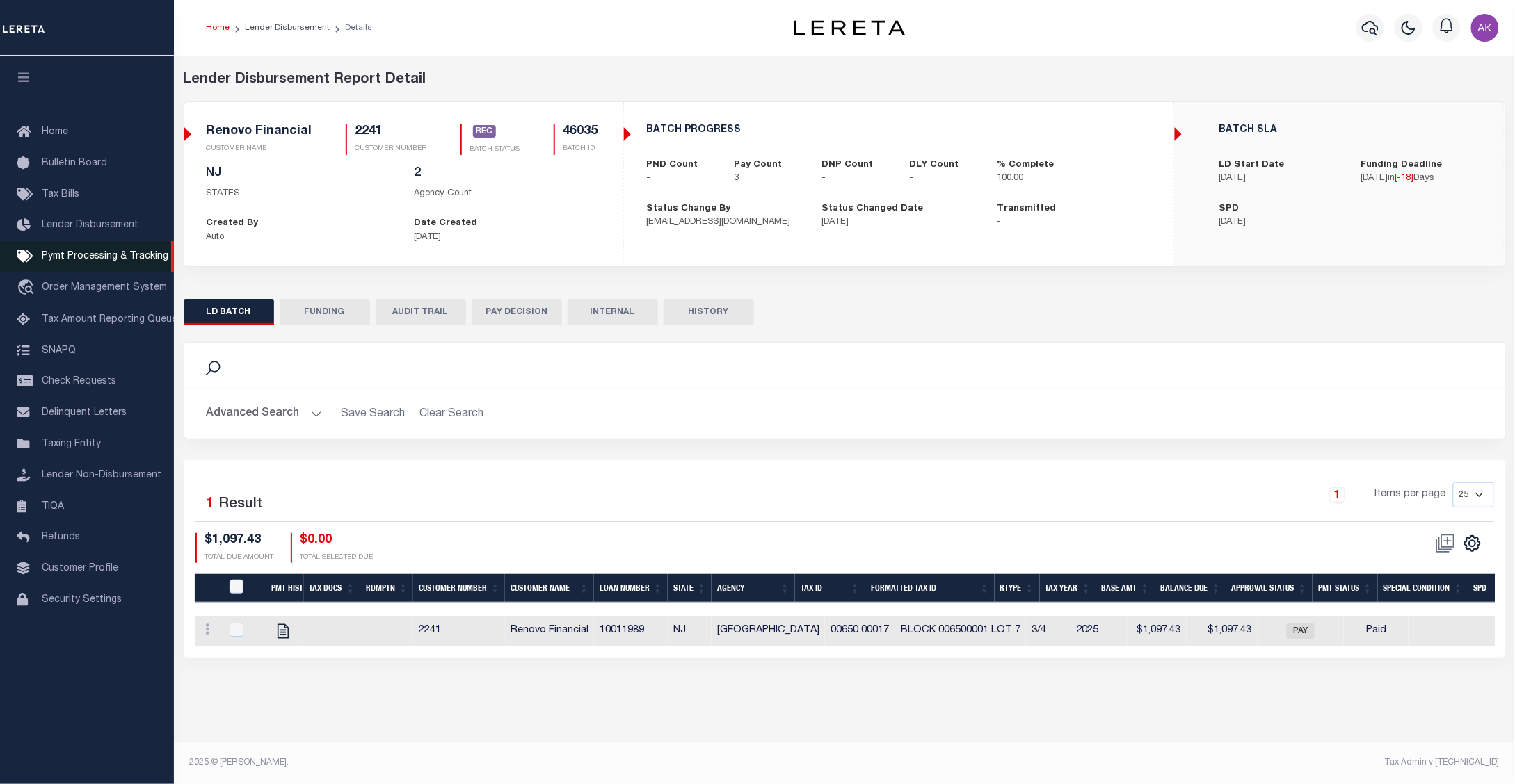
click at [122, 258] on span "Pymt Processing & Tracking" at bounding box center [105, 256] width 127 height 10
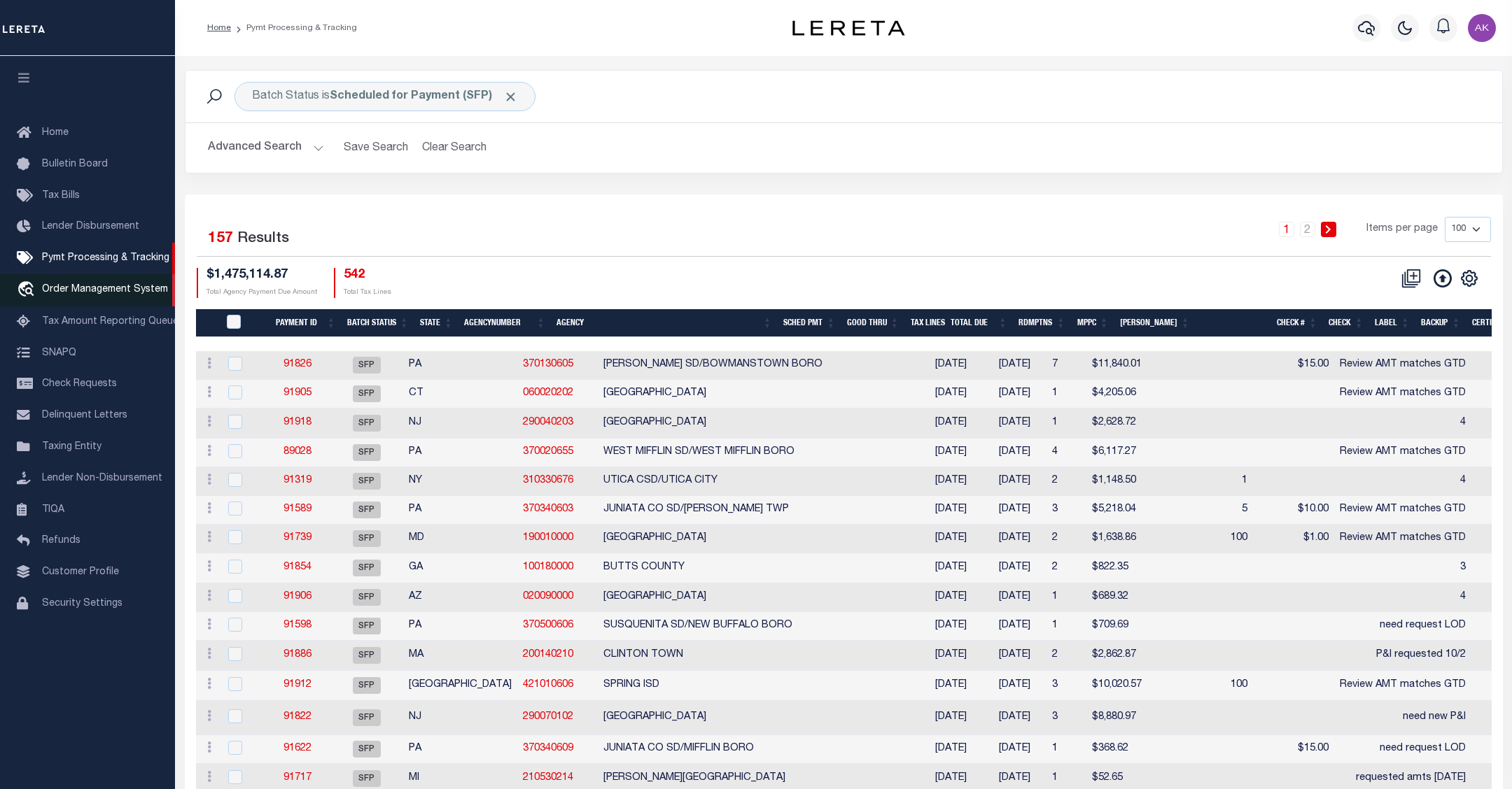
click at [100, 293] on span "Order Management System" at bounding box center [105, 290] width 126 height 10
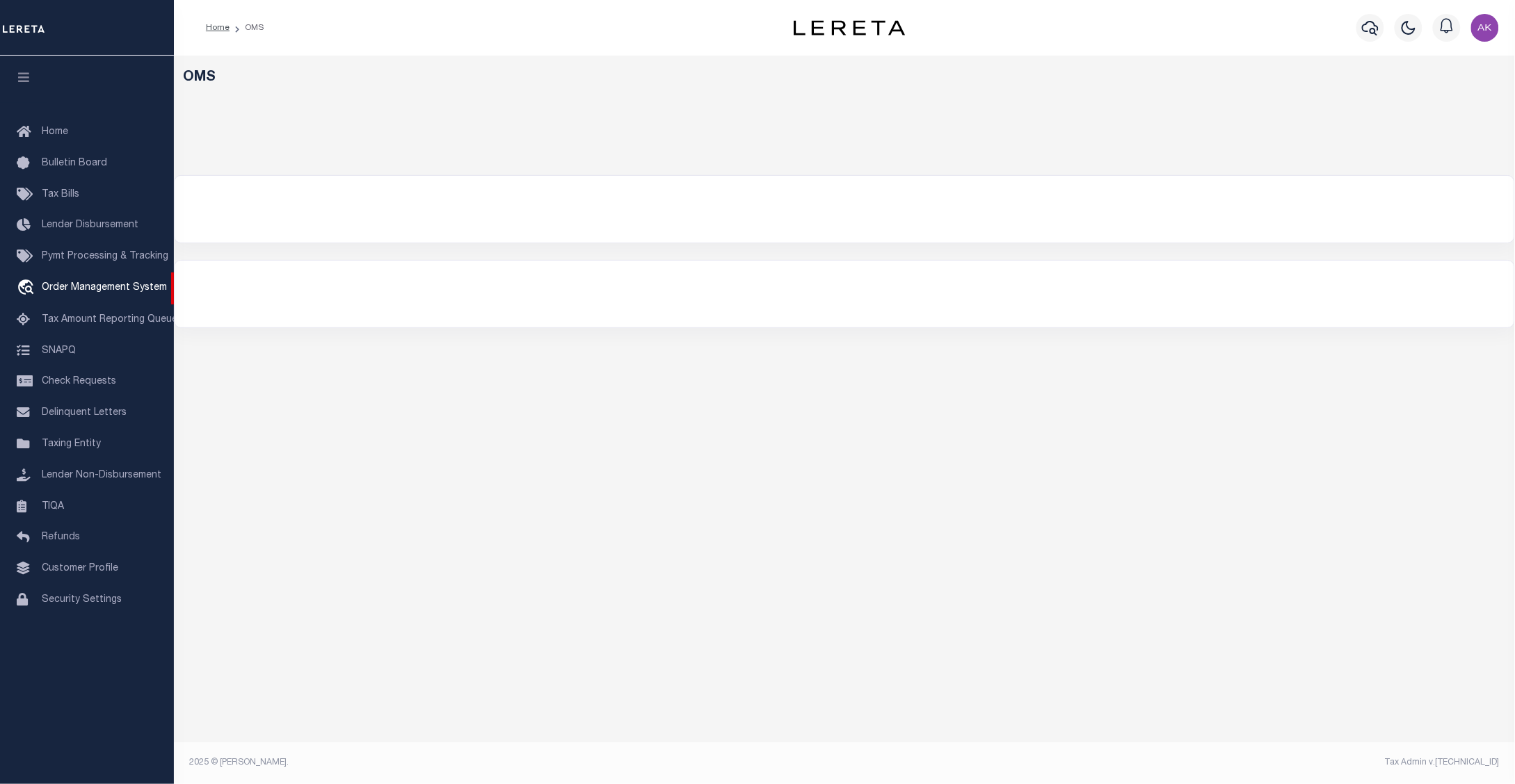
select select "200"
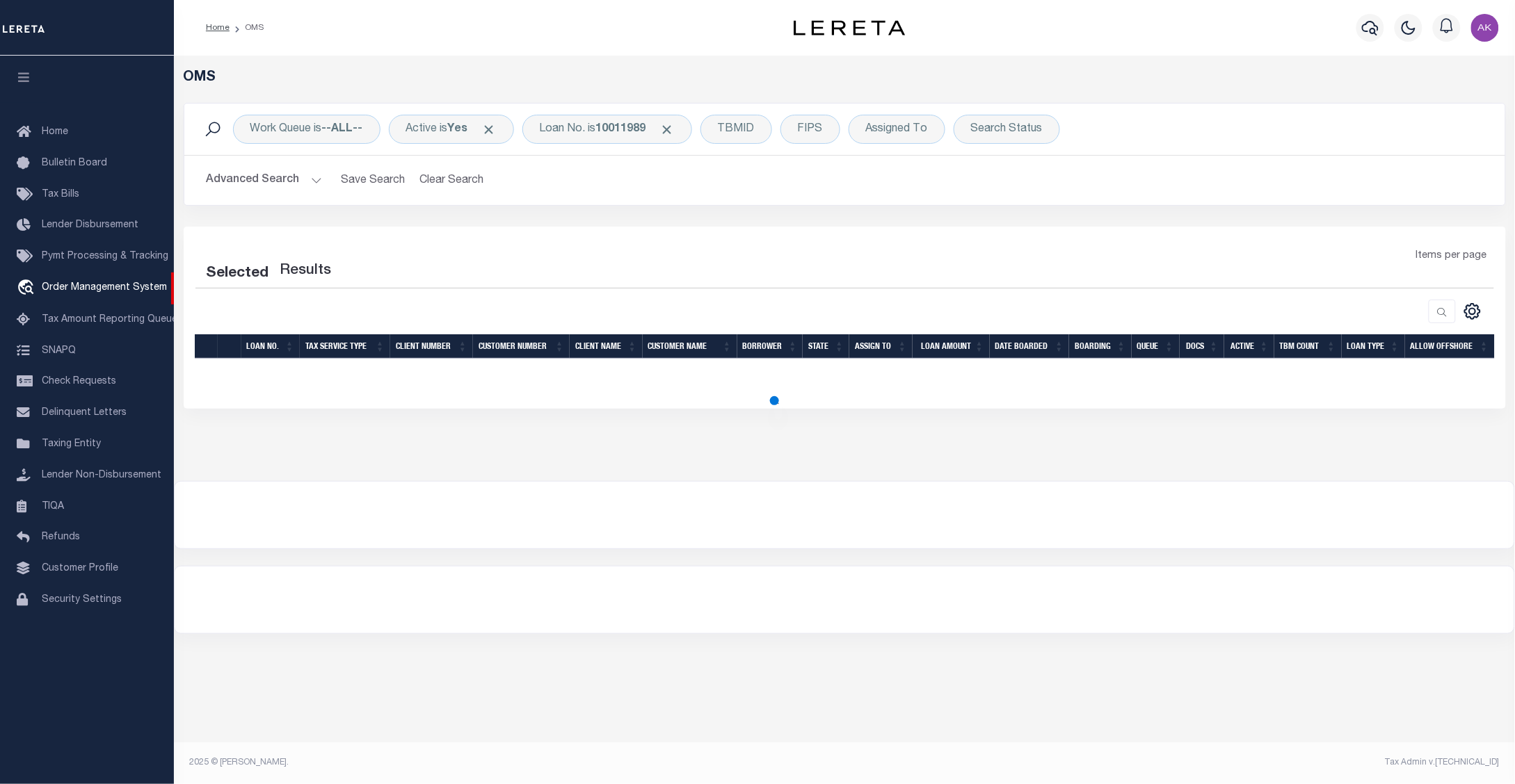
select select "200"
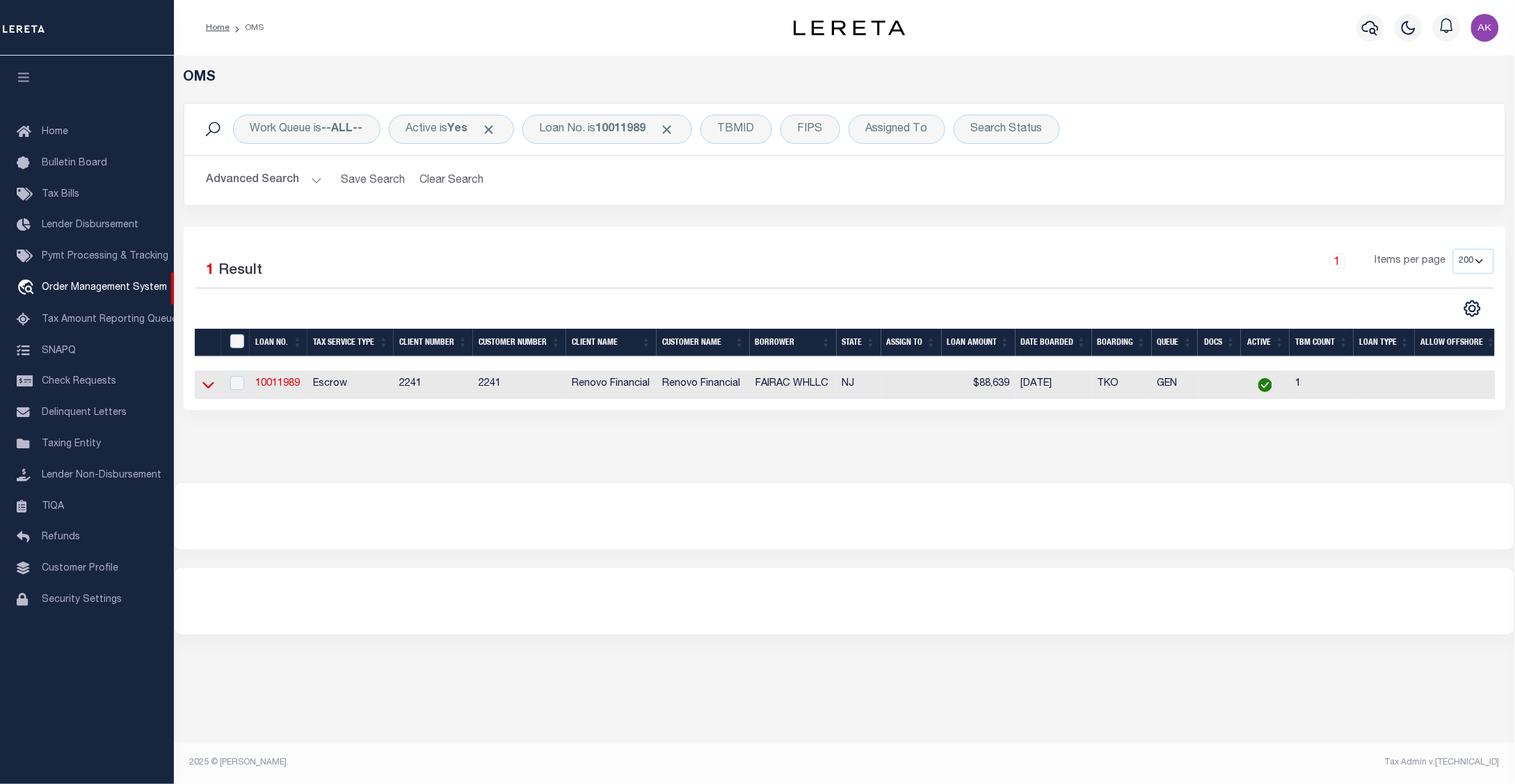
click at [207, 387] on icon at bounding box center [208, 384] width 12 height 14
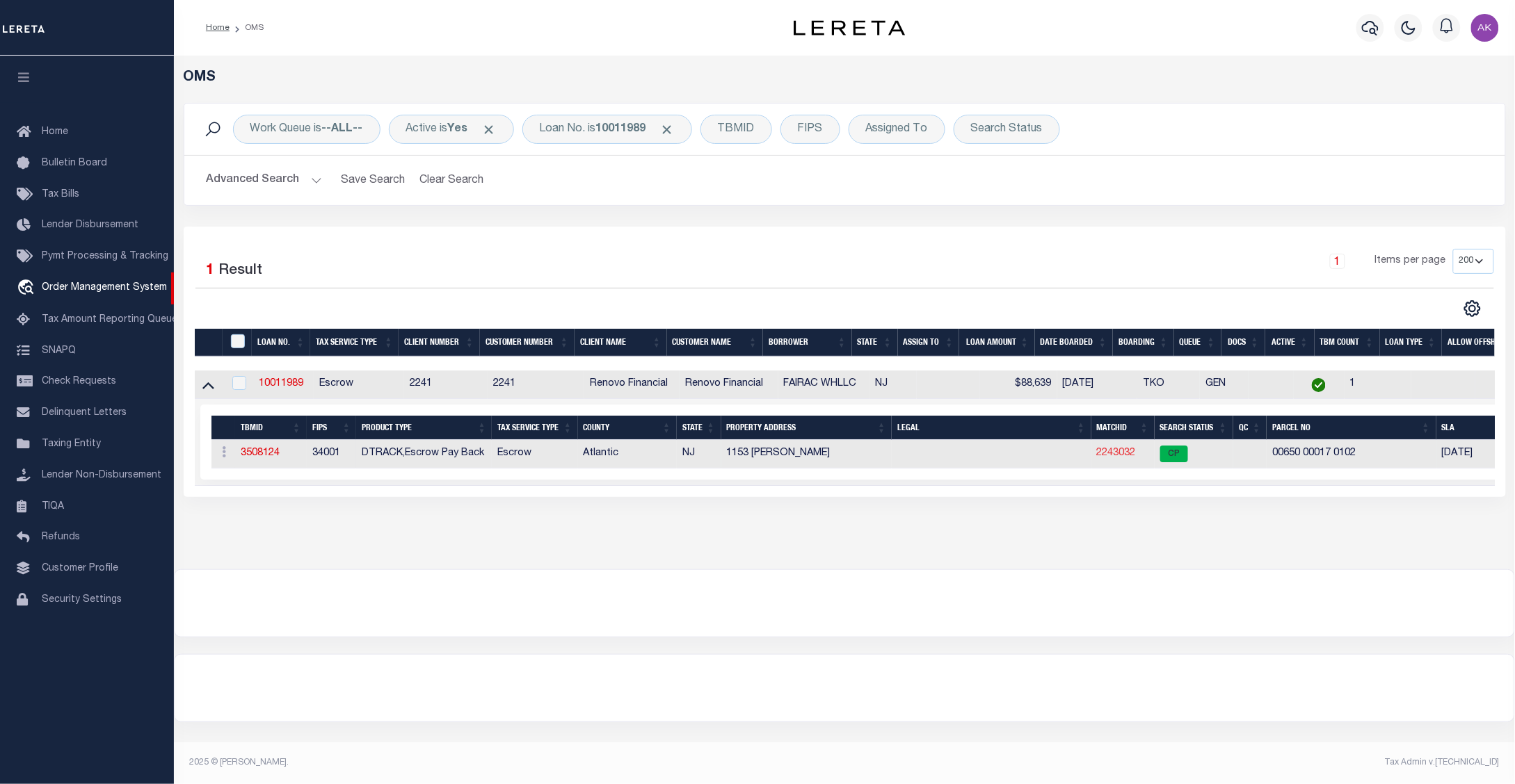
click at [1118, 456] on link "2243032" at bounding box center [1115, 453] width 39 height 10
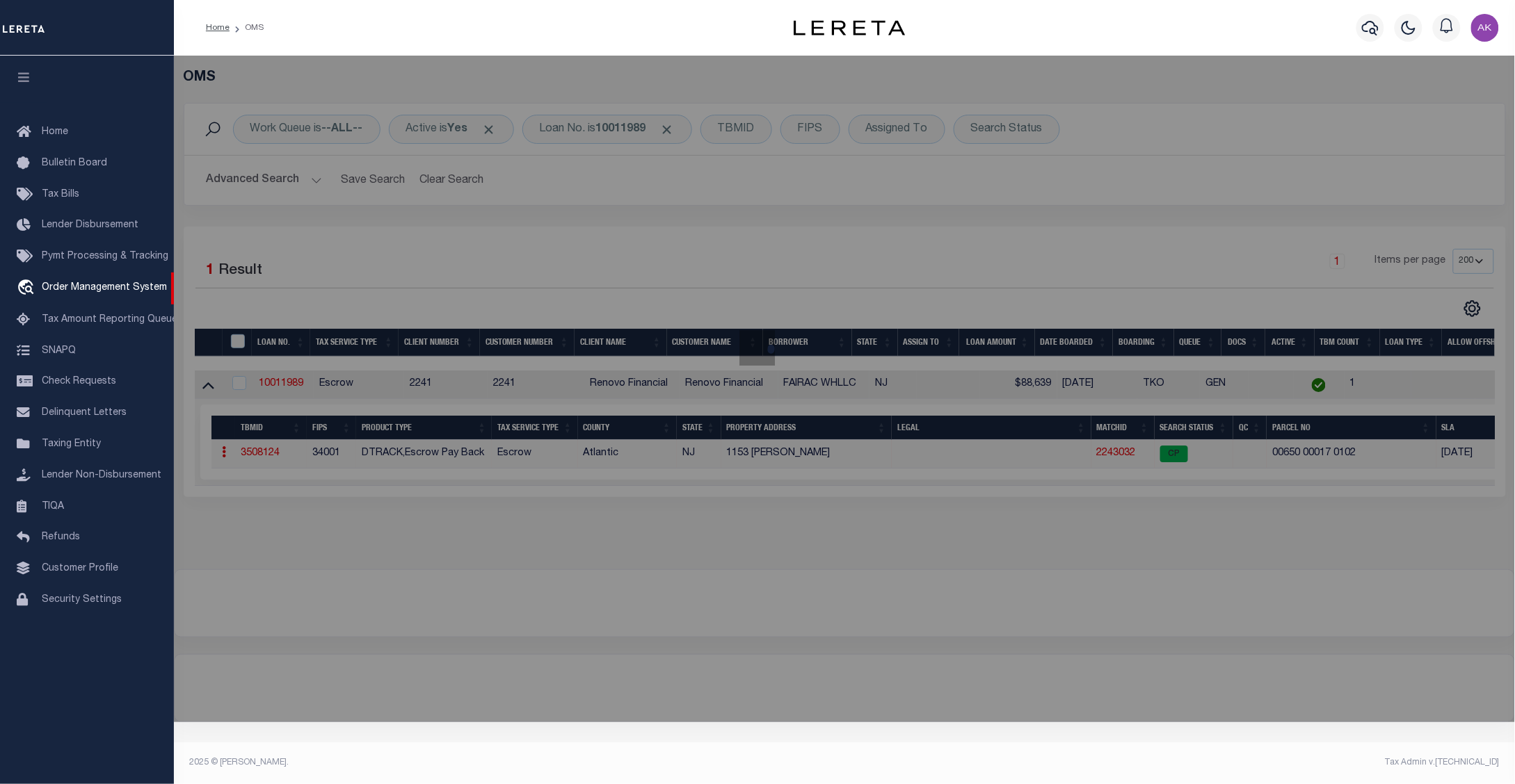
checkbox input "false"
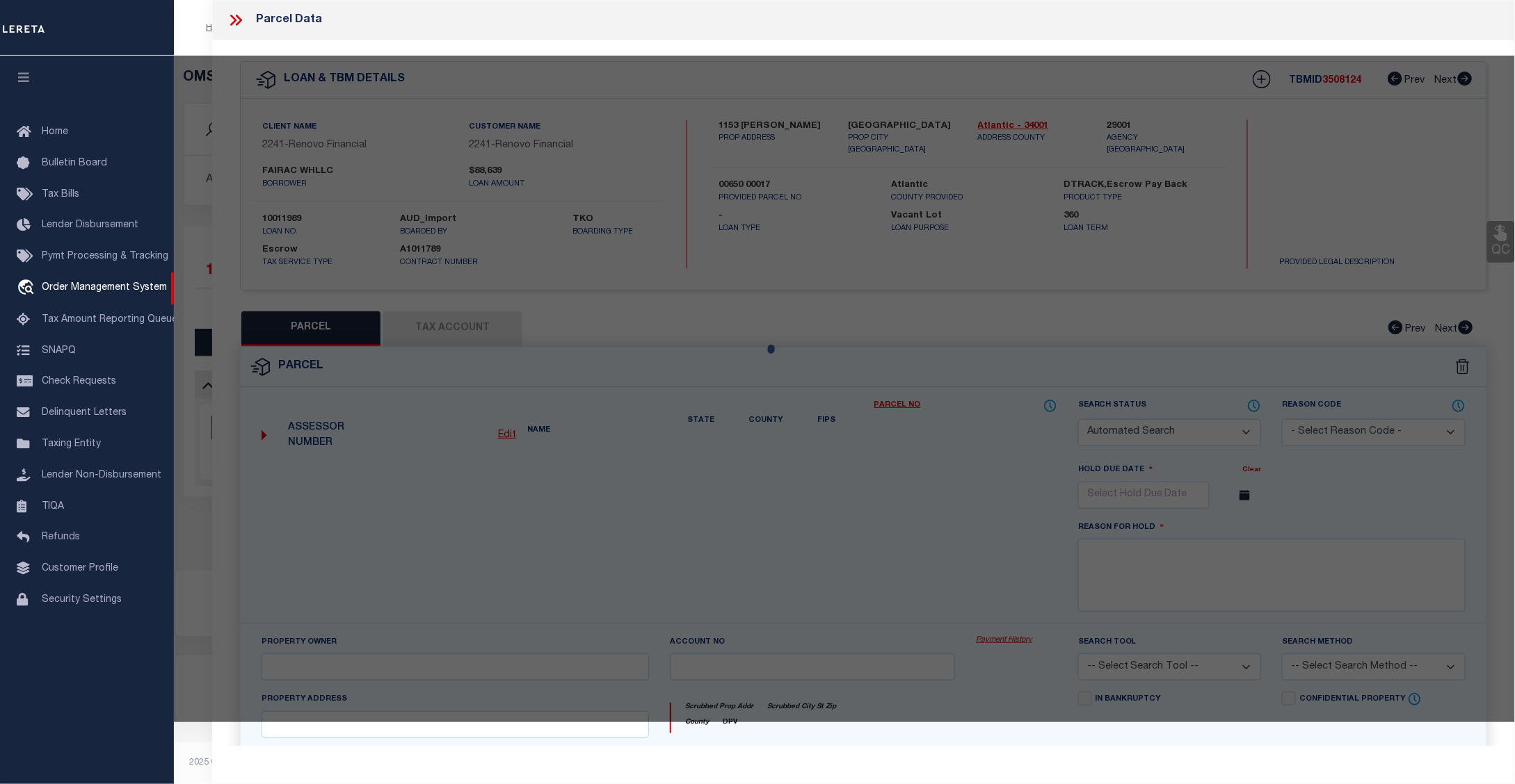
select select "CP"
type input "FAIRAC WH LLC"
select select "ATL"
select select "ADD"
type input "1153 EMERSON PL"
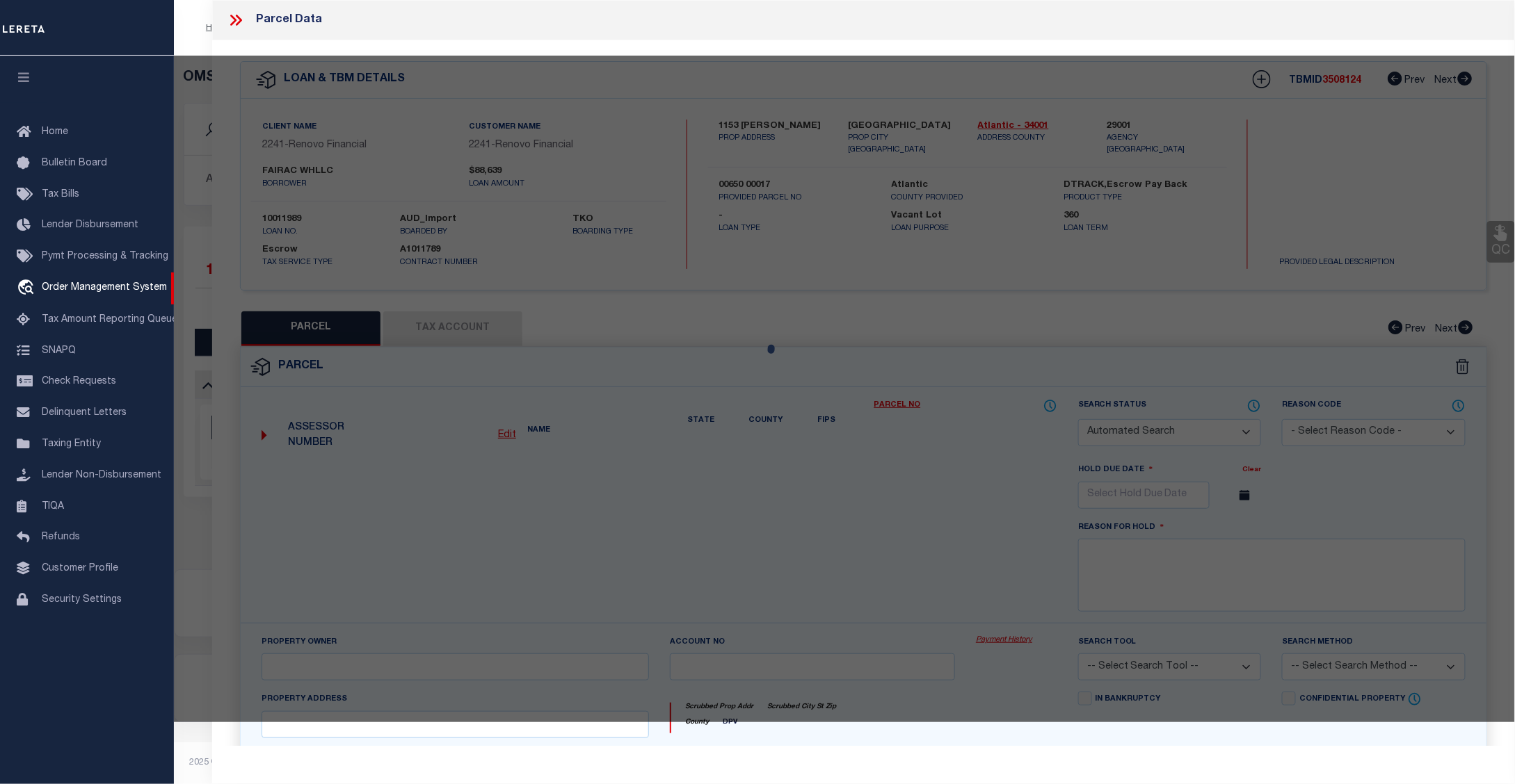
checkbox input "false"
type input "[GEOGRAPHIC_DATA]"
type textarea "LOT:17 BLK:650 DIST:02 CITY/[GEOGRAPHIC_DATA]/TWP:ATLANTIC CITY MAP REF:TAX MAP…"
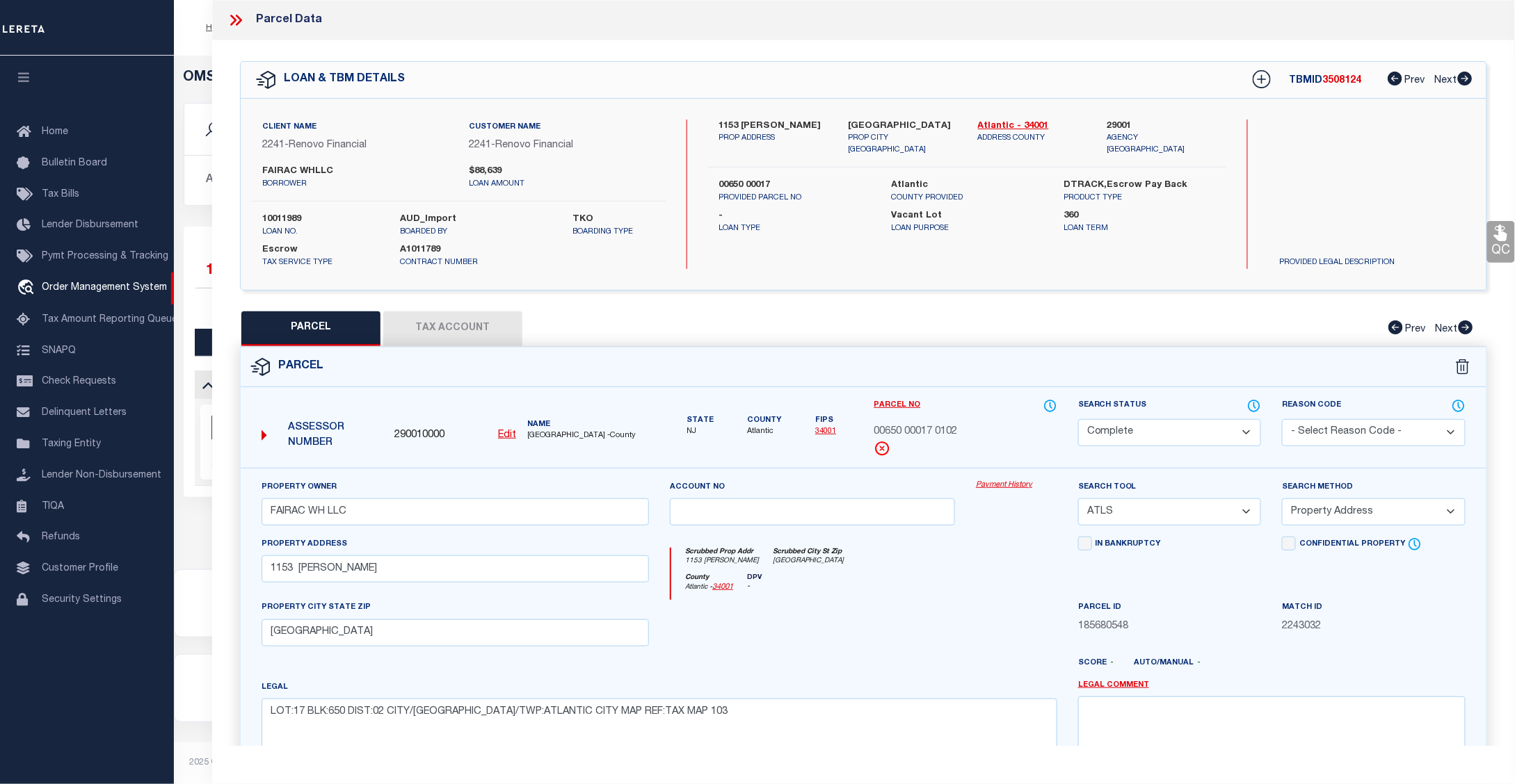
click at [1019, 485] on link "Payment History" at bounding box center [1016, 486] width 81 height 12
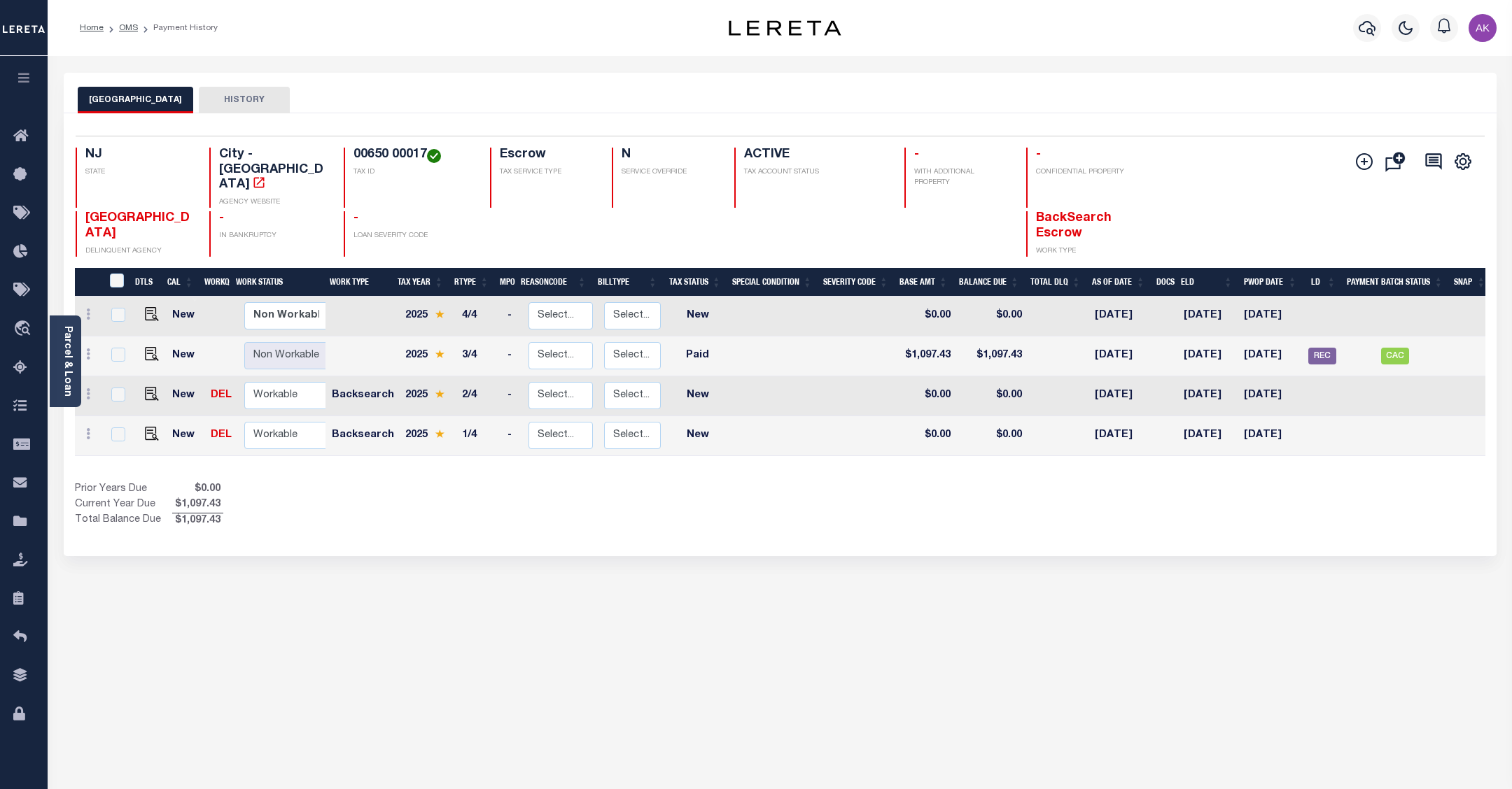
scroll to position [0, 5]
click at [148, 347] on img "" at bounding box center [151, 354] width 14 height 14
checkbox input "true"
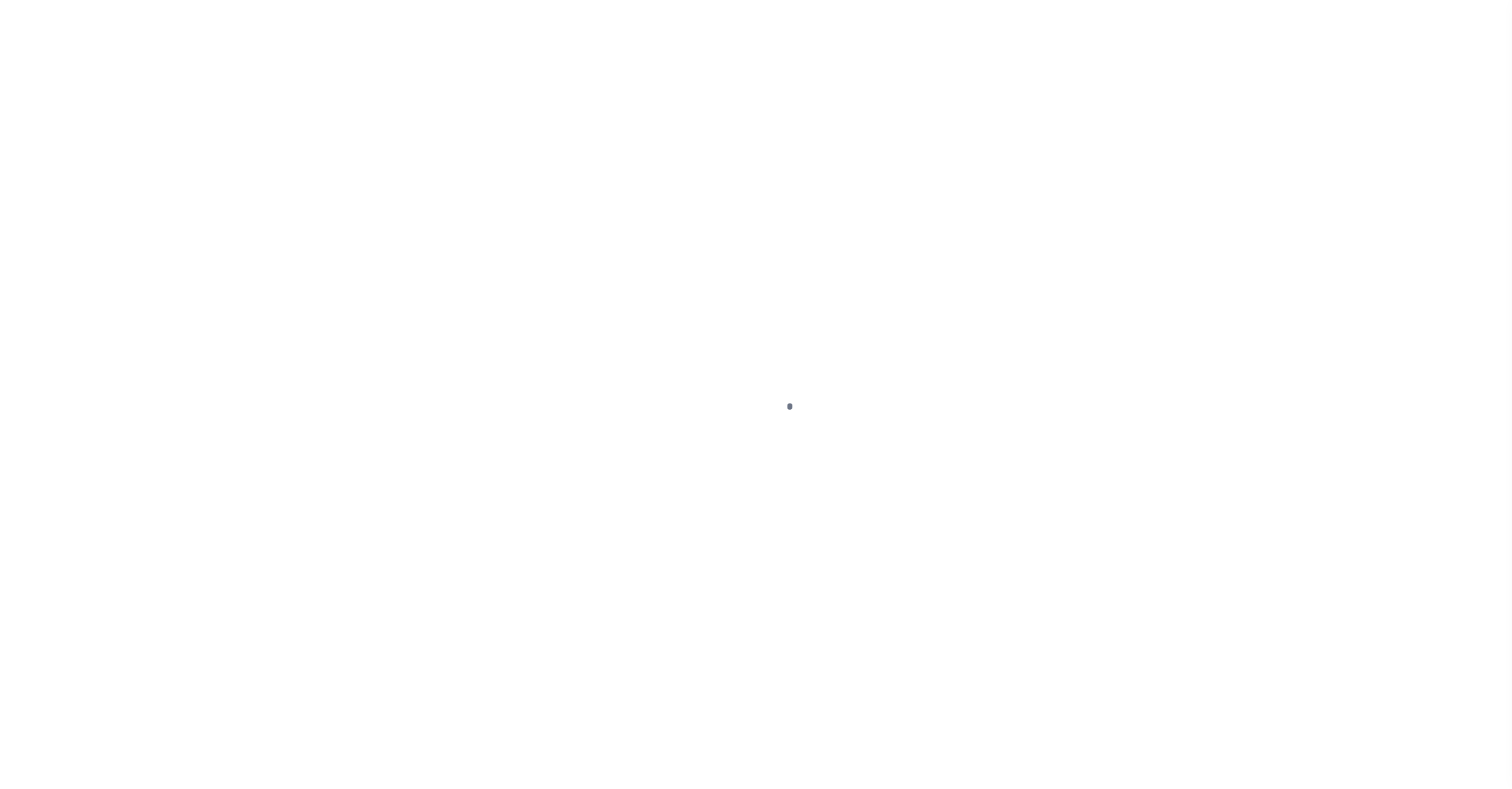
select select "PYD"
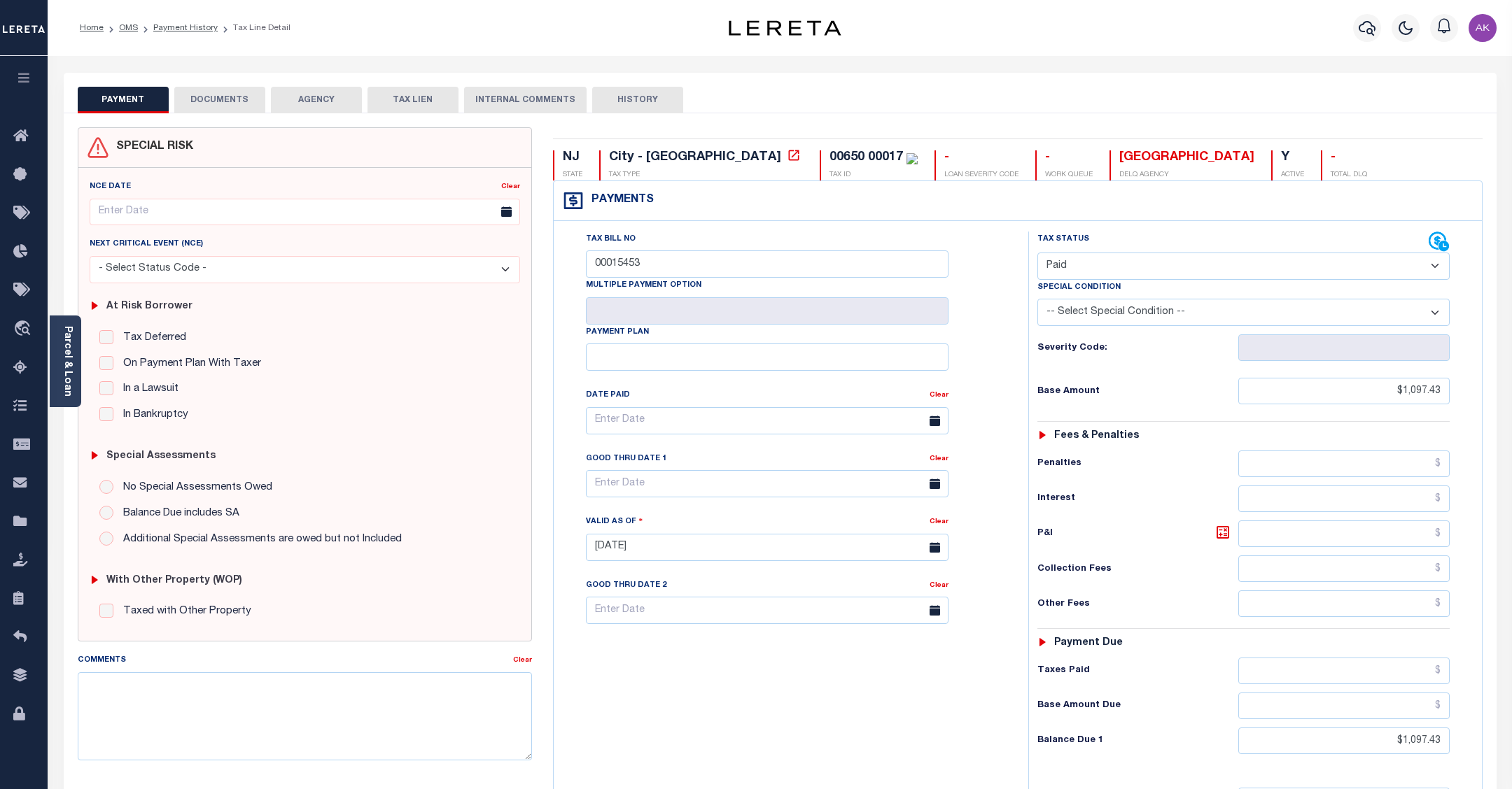
click at [235, 99] on button "DOCUMENTS" at bounding box center [219, 99] width 91 height 27
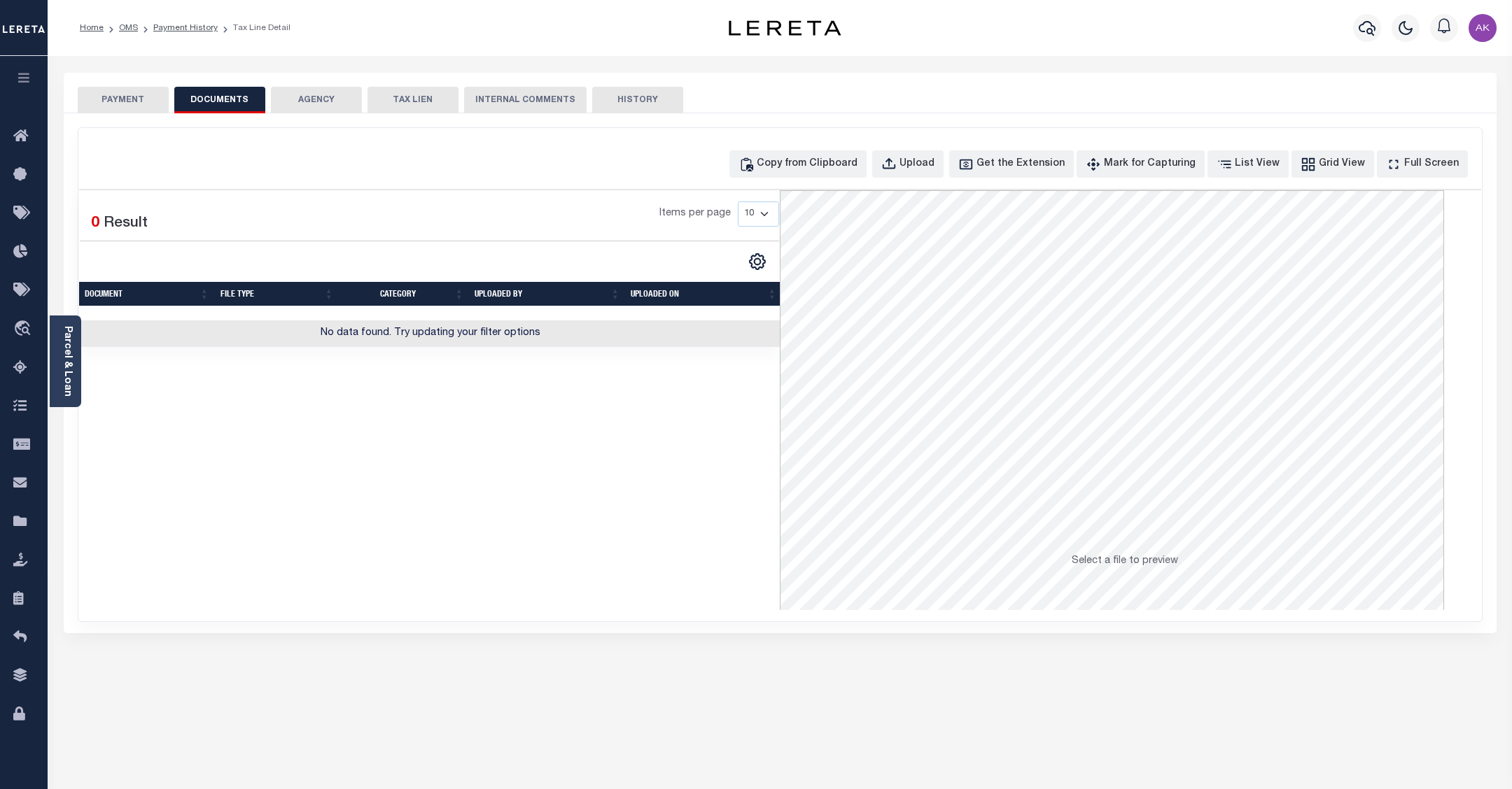
click at [322, 98] on button "AGENCY" at bounding box center [316, 99] width 91 height 27
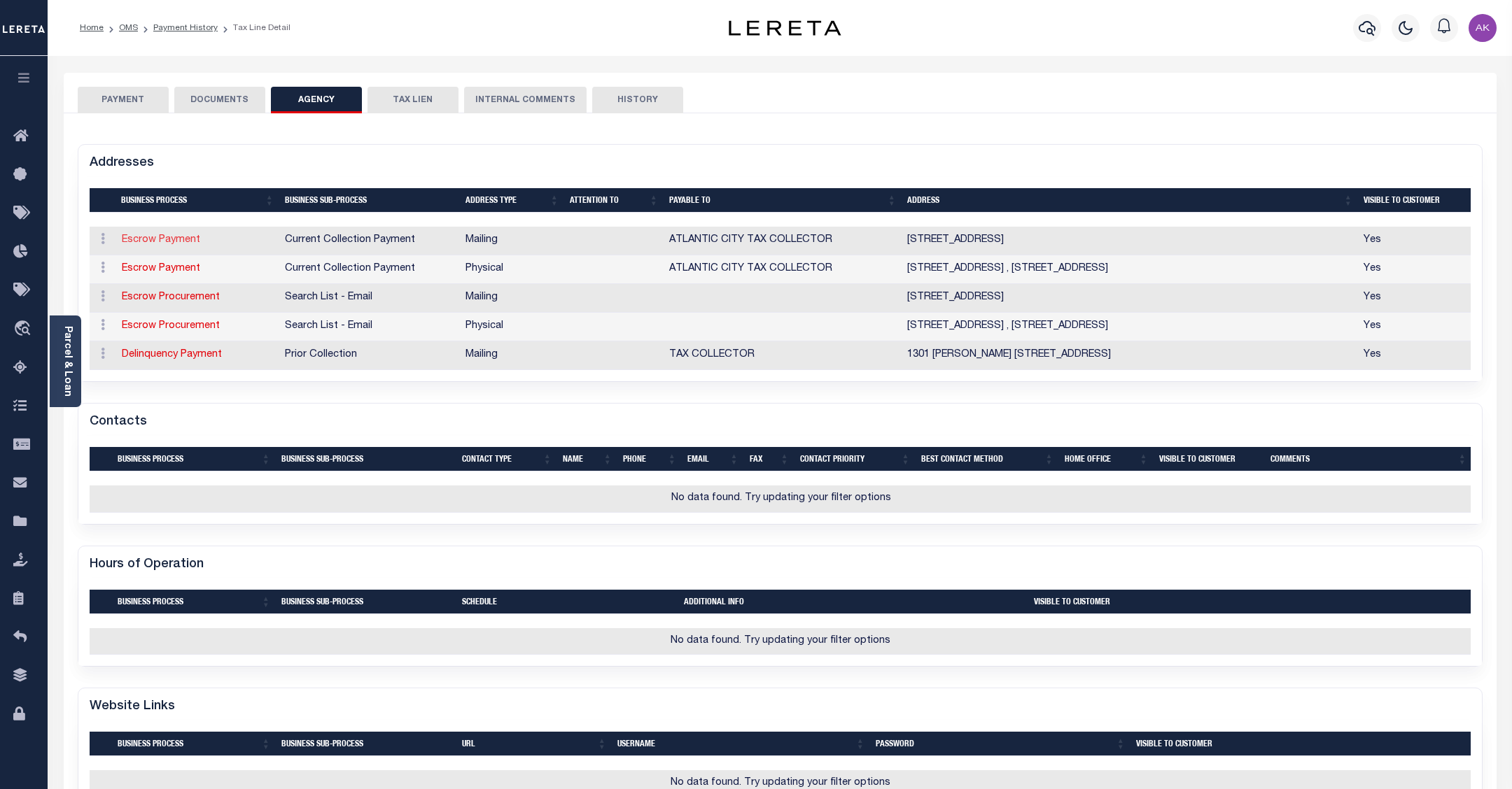
click at [145, 240] on link "Escrow Payment" at bounding box center [161, 240] width 79 height 10
select select "1"
checkbox input "false"
type input "1301 BACHARACH BLVD #126"
type input "[GEOGRAPHIC_DATA]"
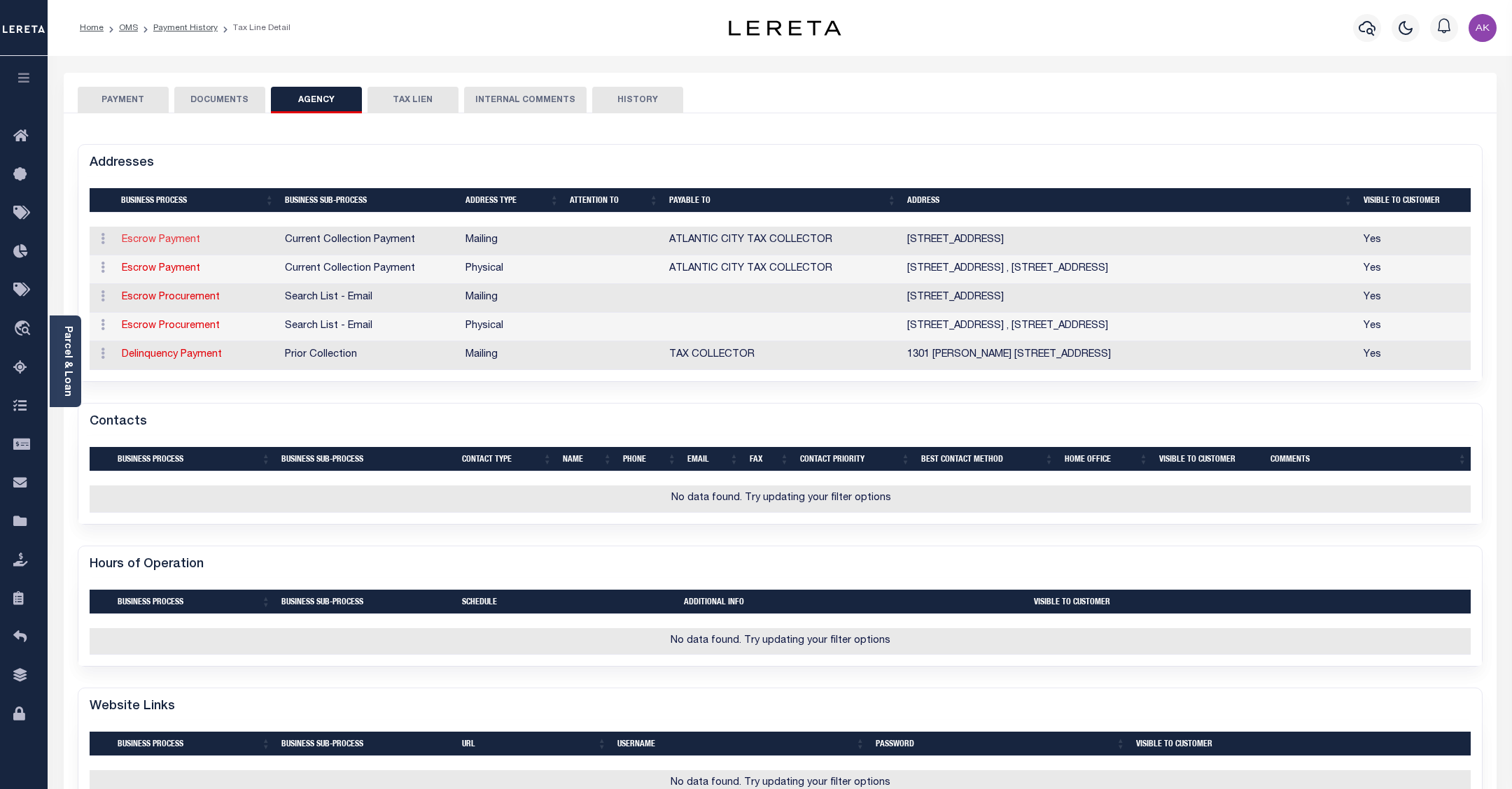
select select "NJ"
type input "08401-4607"
checkbox input "true"
type input "ATLANTIC CITY TAX COLLECTOR"
select select "11"
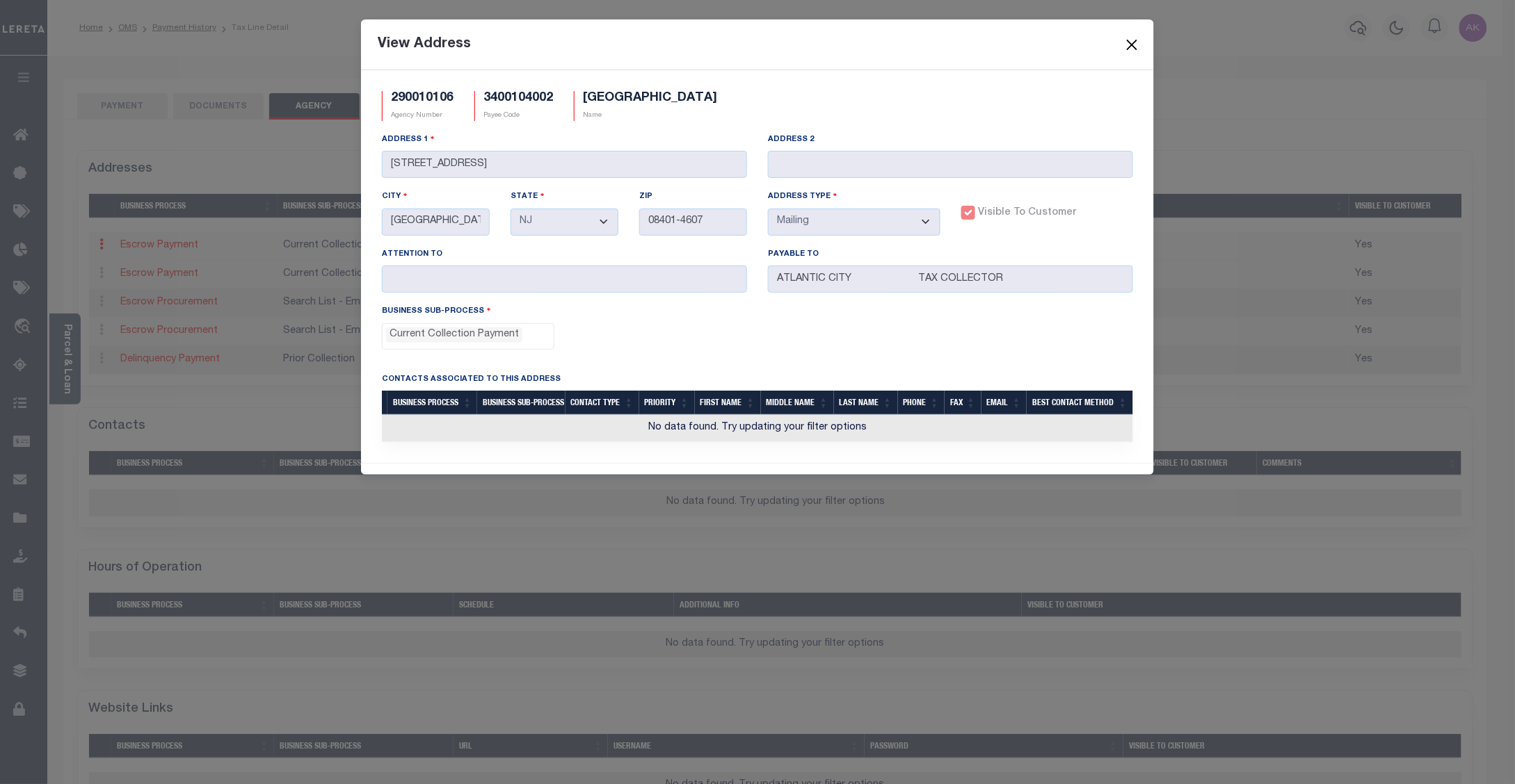
click at [1138, 40] on button "Close" at bounding box center [1132, 45] width 18 height 18
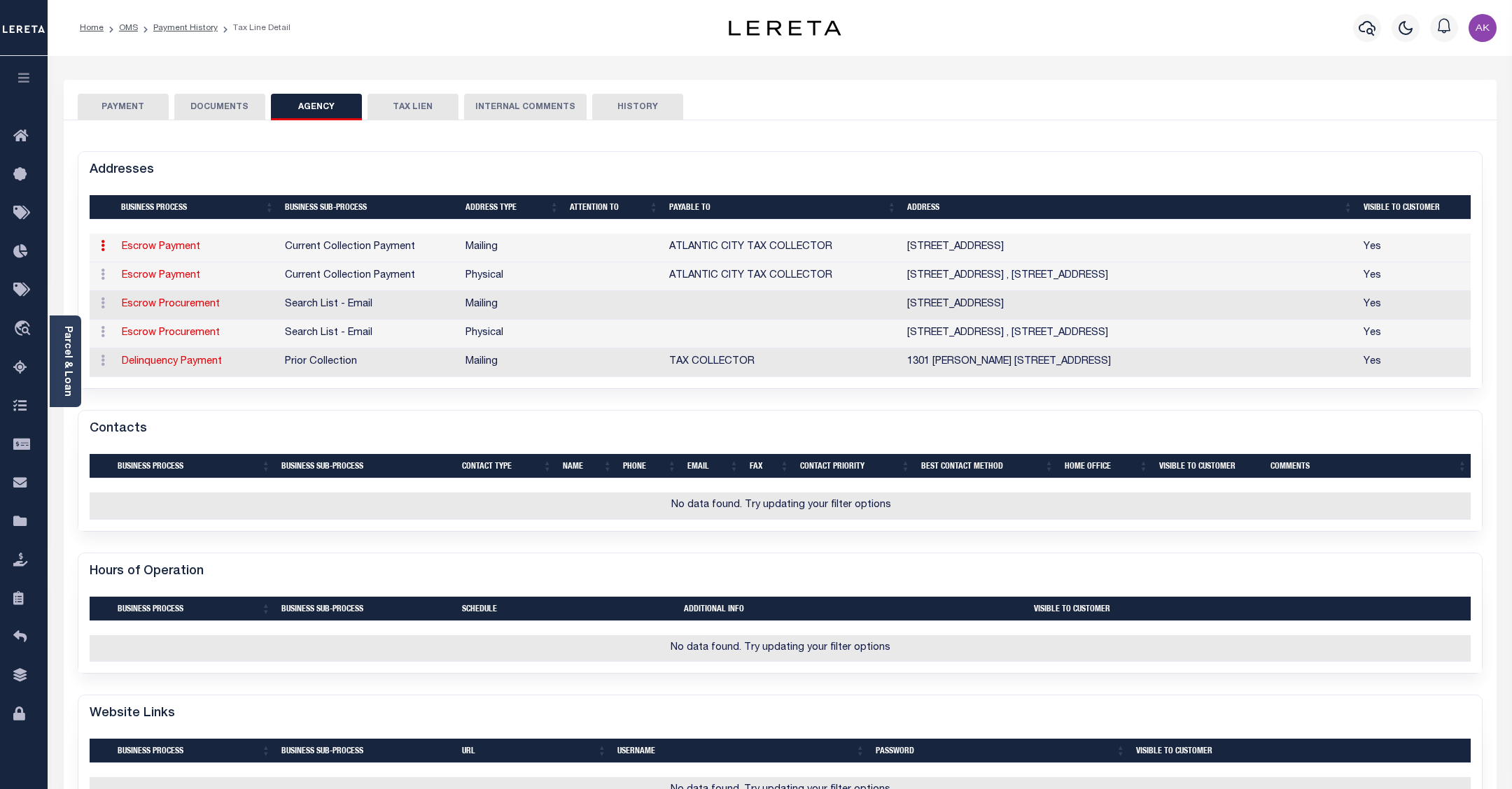
click at [125, 103] on button "PAYMENT" at bounding box center [123, 107] width 91 height 27
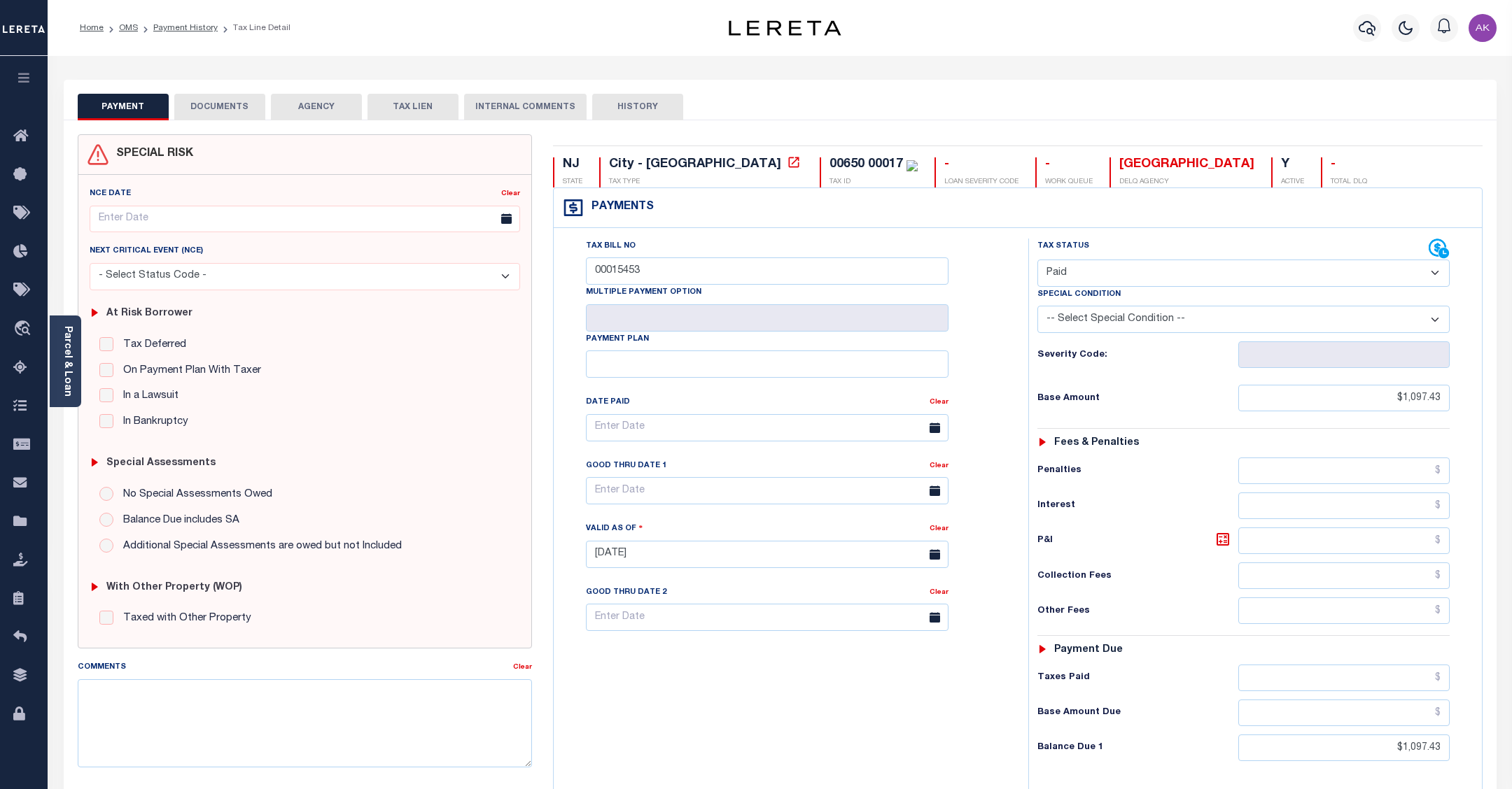
drag, startPoint x: 197, startPoint y: 29, endPoint x: 219, endPoint y: 25, distance: 22.4
click at [197, 29] on link "Payment History" at bounding box center [185, 28] width 64 height 8
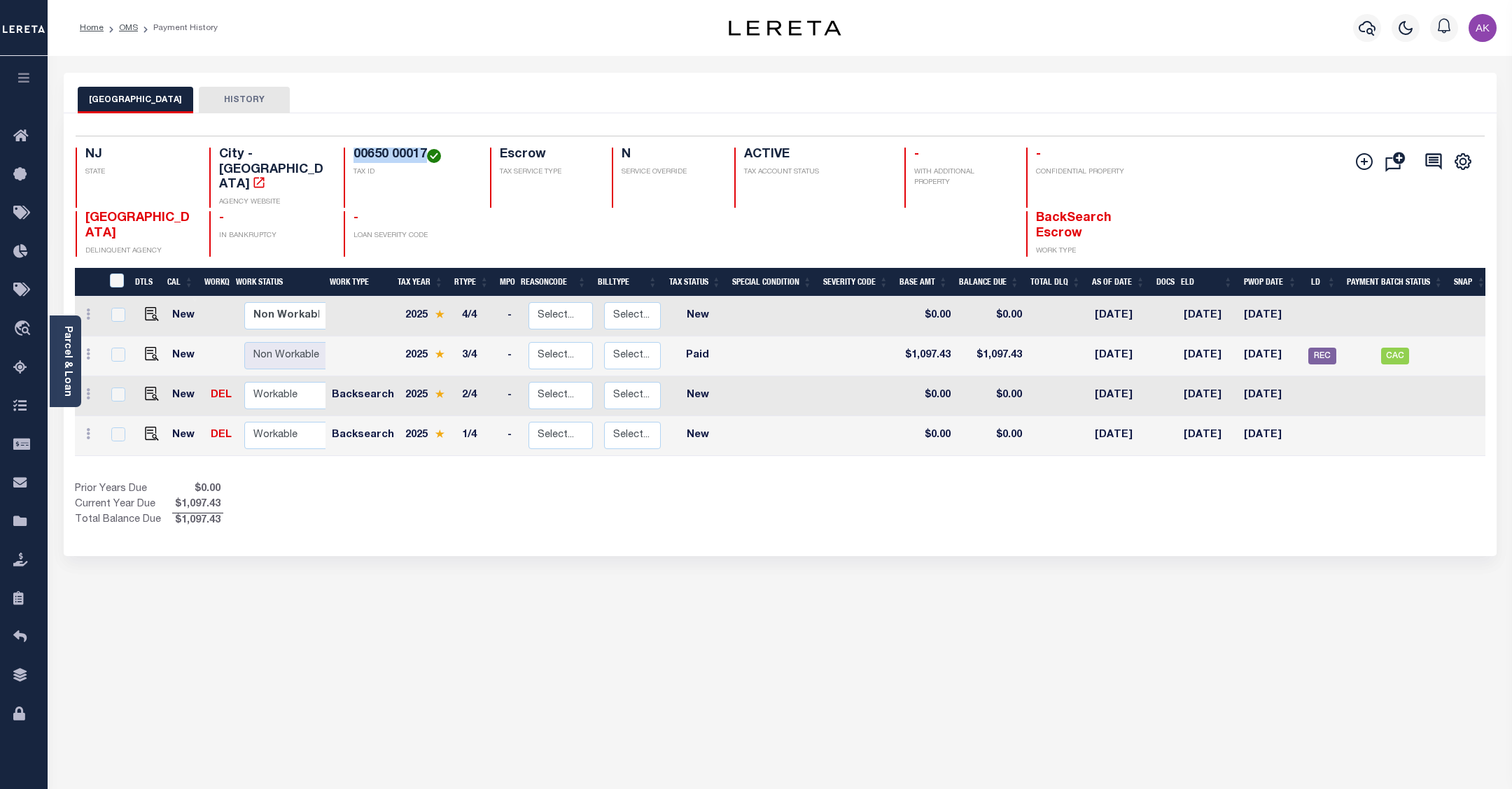
drag, startPoint x: 425, startPoint y: 151, endPoint x: 343, endPoint y: 156, distance: 82.2
click at [343, 156] on div "00650 00017 TAX ID" at bounding box center [408, 177] width 129 height 60
copy h4 "00650 00017"
click at [148, 347] on img "" at bounding box center [151, 354] width 14 height 14
checkbox input "true"
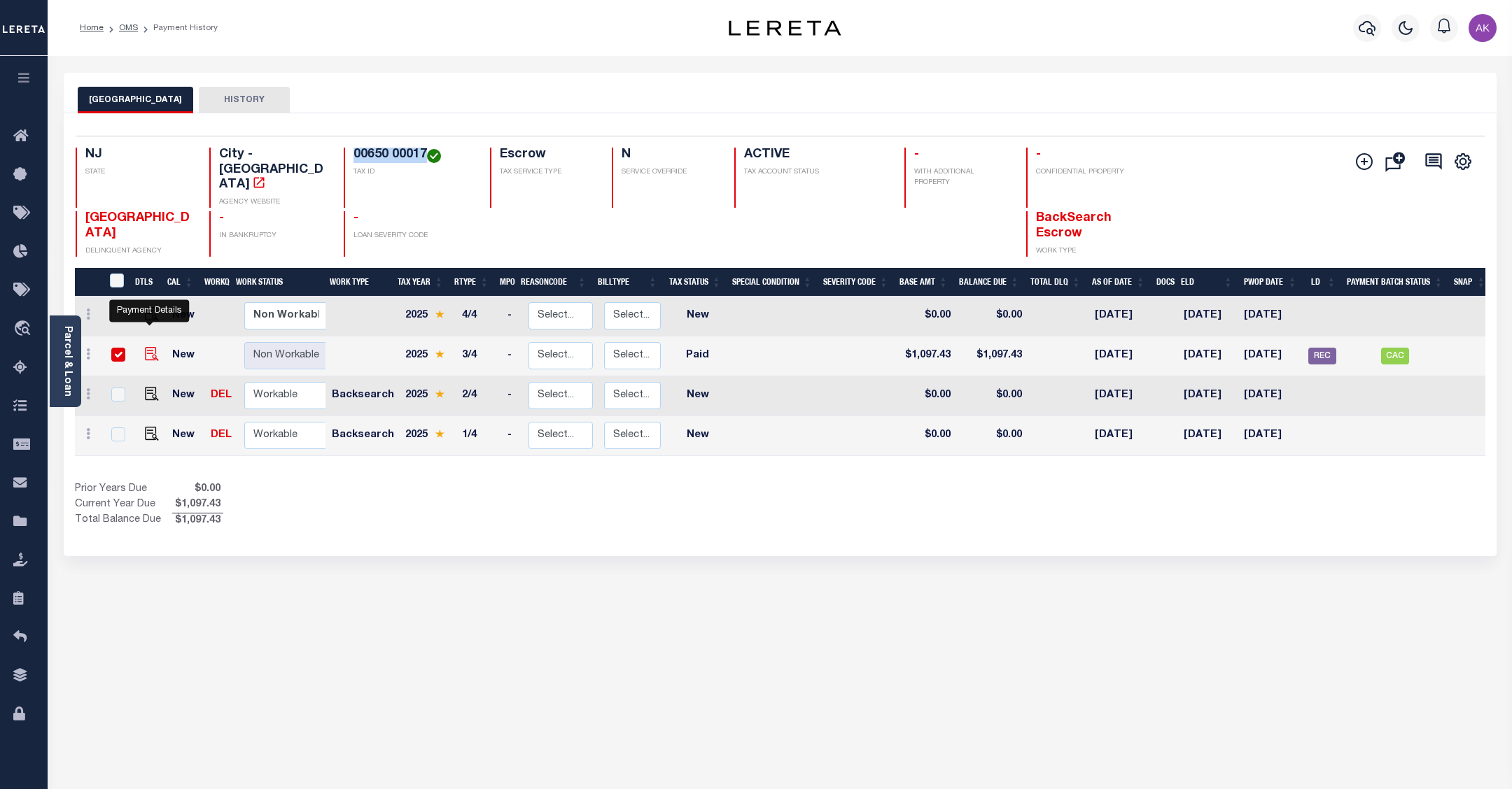
checkbox input "true"
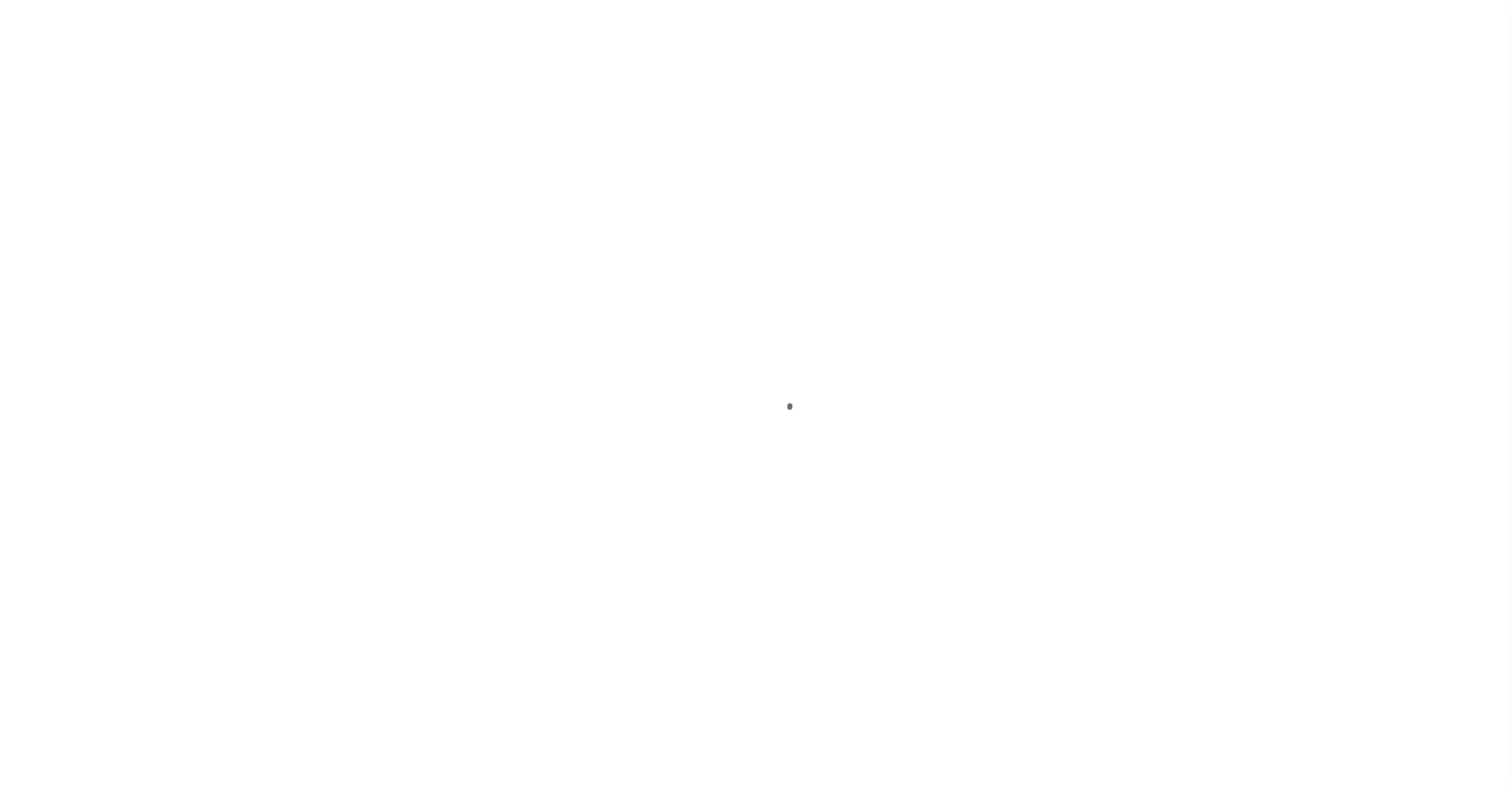
select select "PYD"
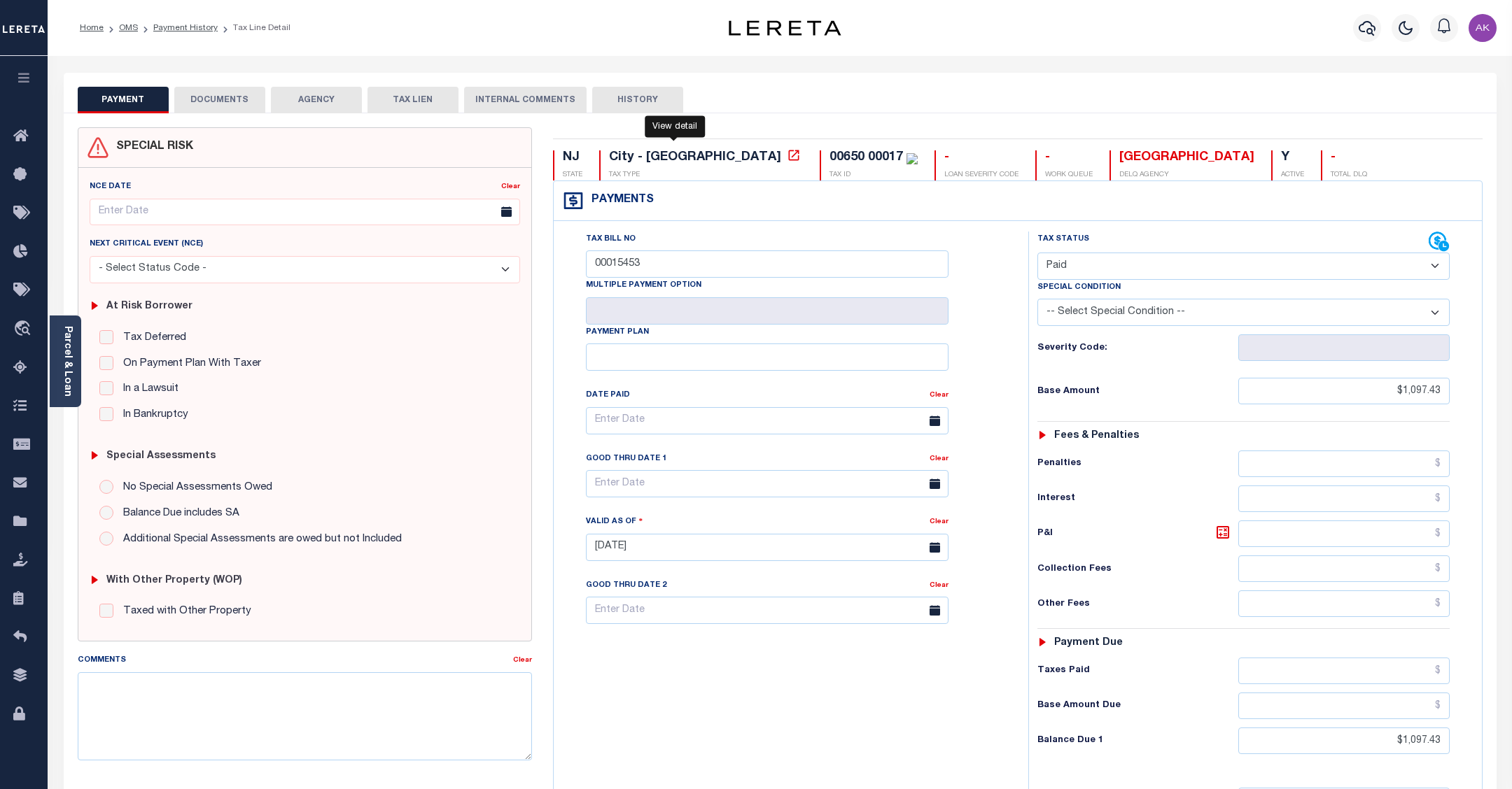
click at [787, 160] on icon at bounding box center [794, 155] width 14 height 14
click at [198, 26] on link "Payment History" at bounding box center [185, 28] width 64 height 8
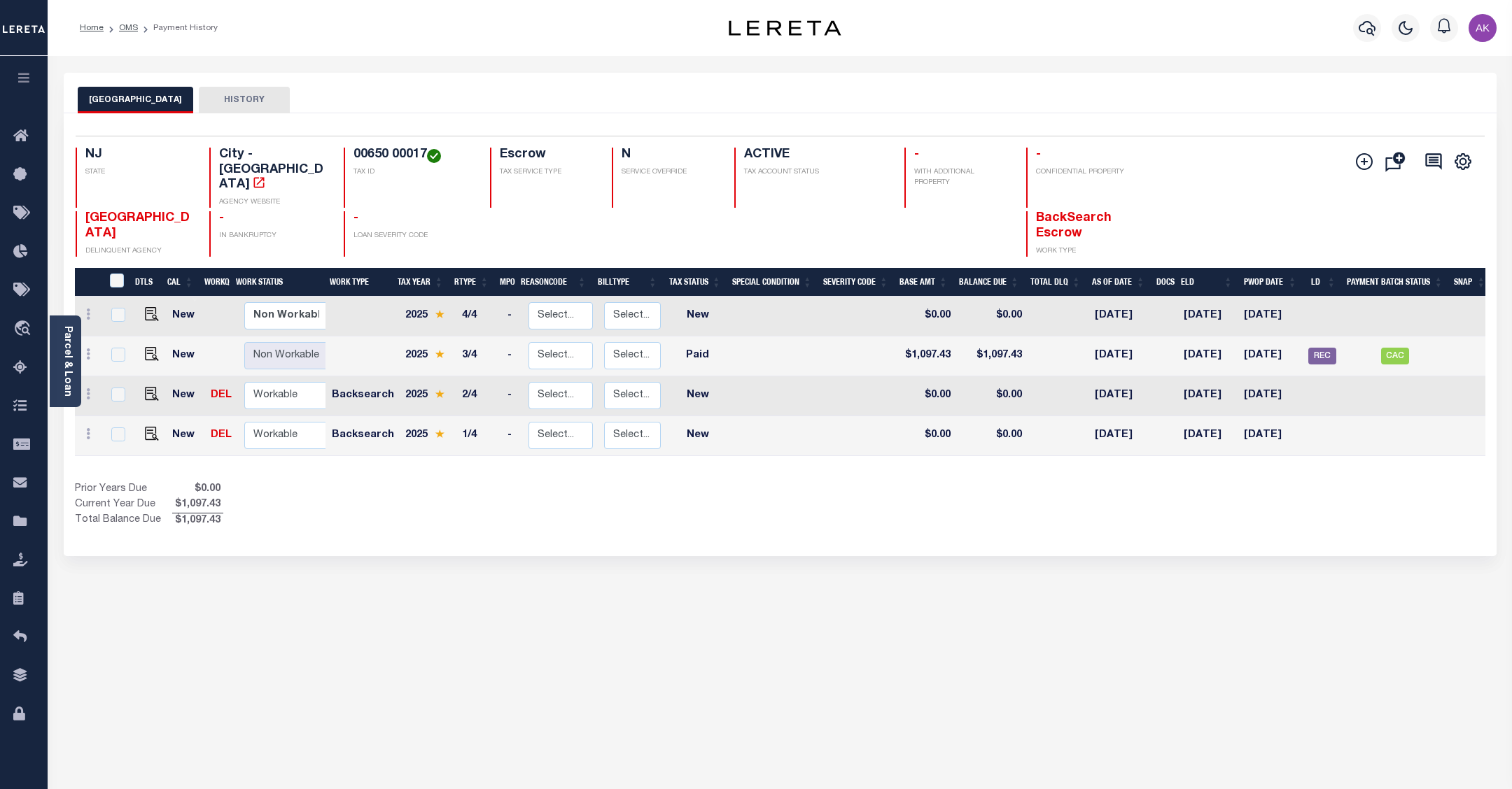
click at [499, 12] on div "Home OMS Payment History Profile" at bounding box center [779, 28] width 1465 height 56
click at [1397, 348] on span "CAC" at bounding box center [1395, 356] width 28 height 17
checkbox input "true"
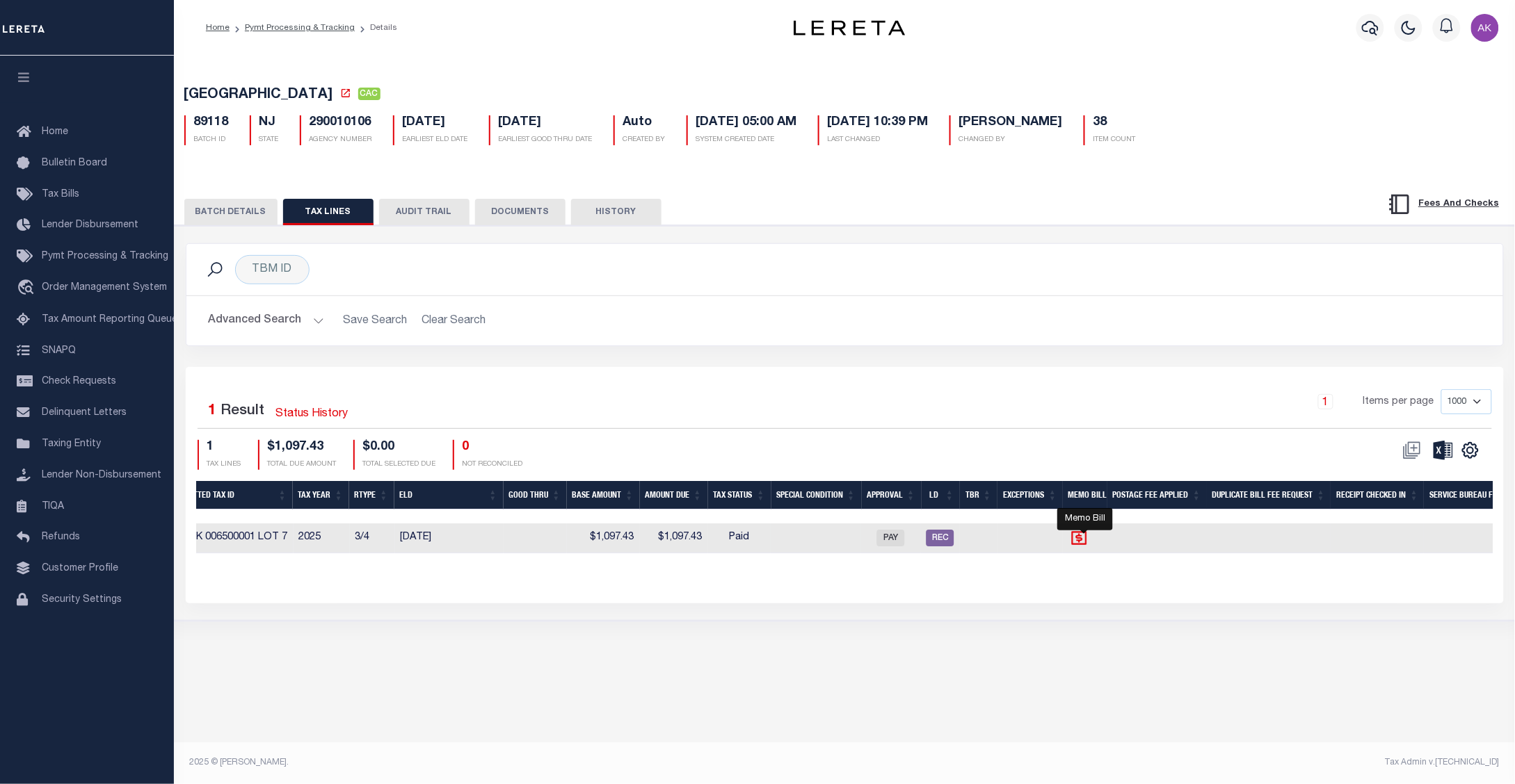
click at [1085, 545] on icon "" at bounding box center [1080, 538] width 15 height 14
checkbox input "true"
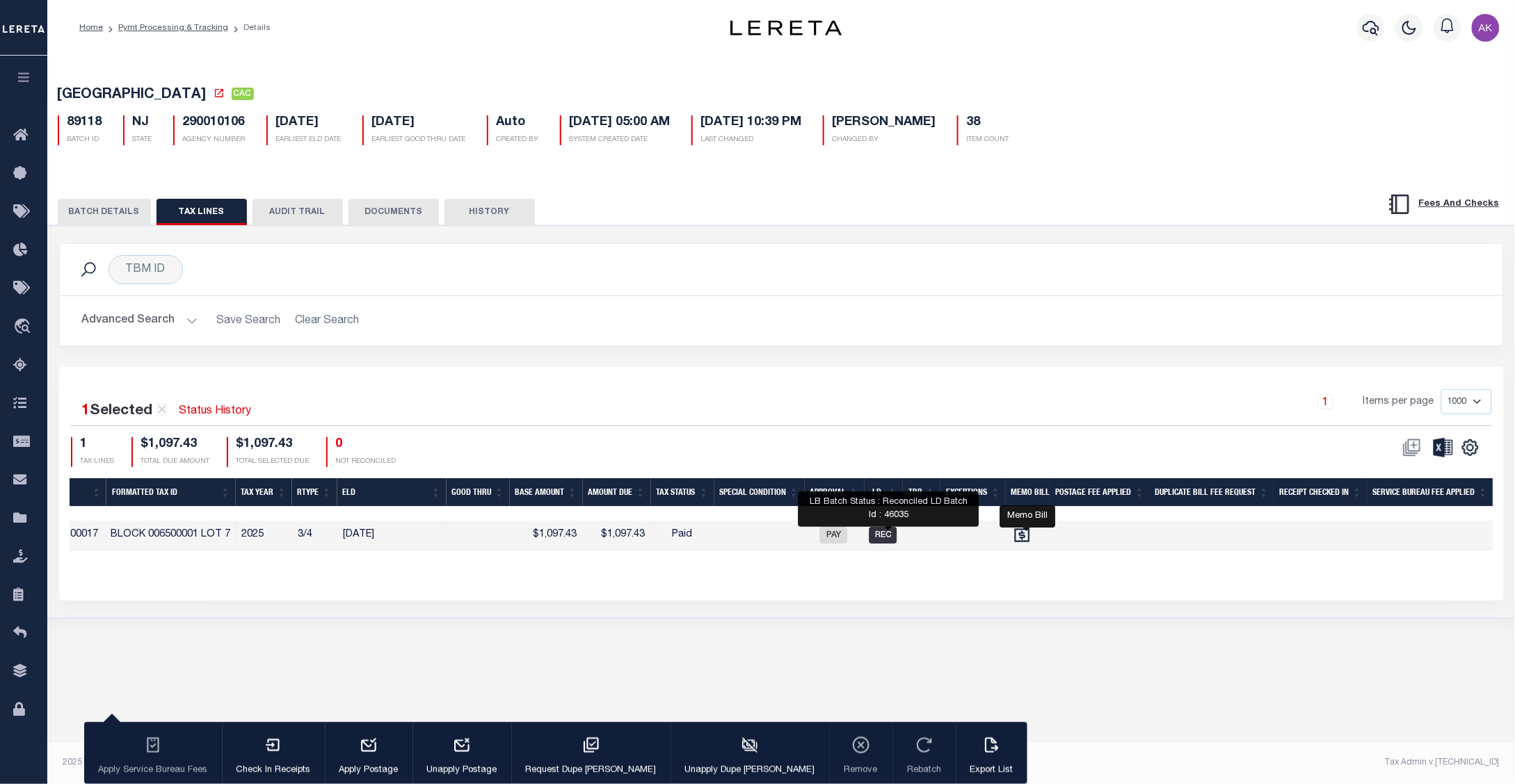
click at [884, 540] on span "REC" at bounding box center [883, 536] width 28 height 17
checkbox input "false"
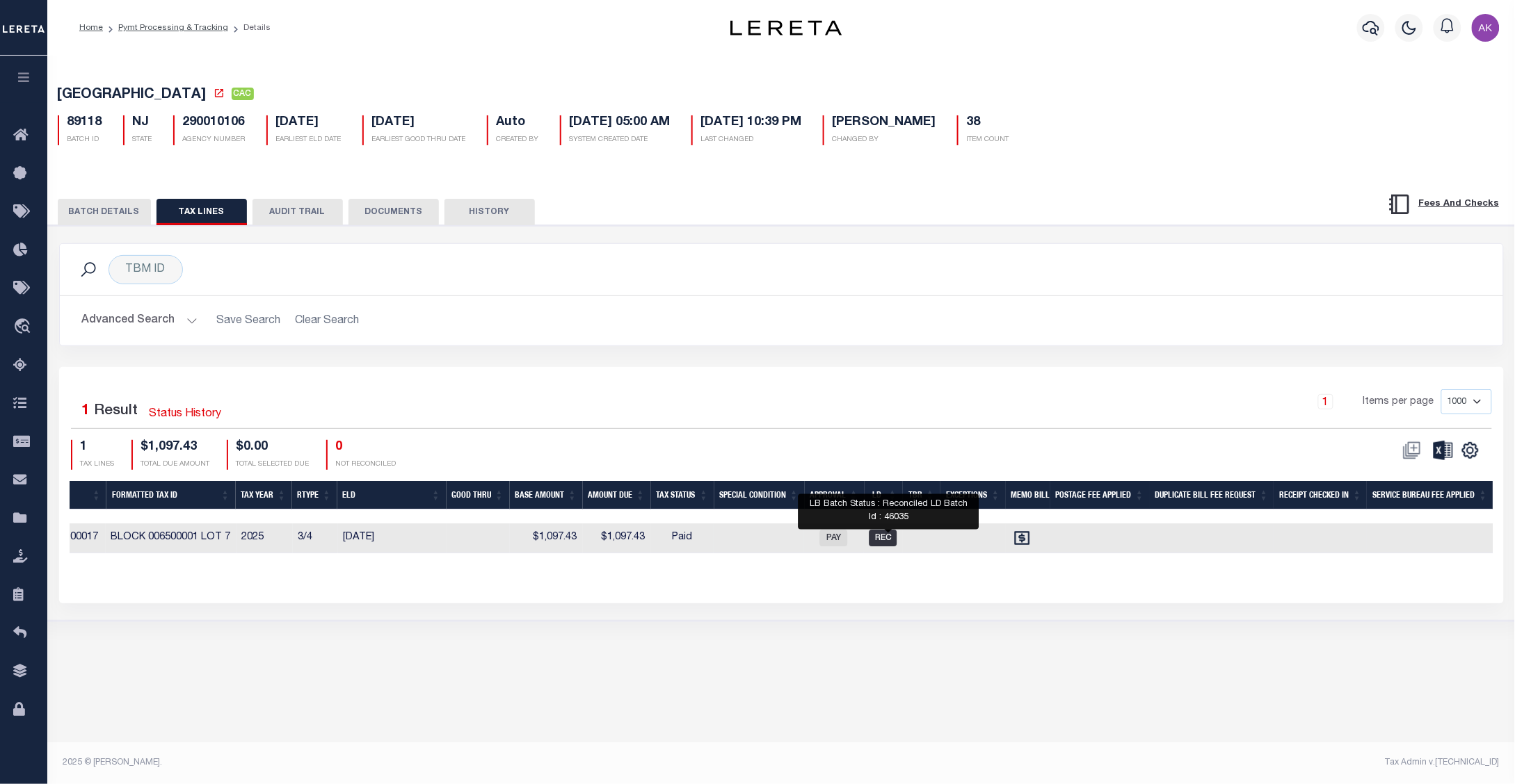
click at [889, 543] on span "REC" at bounding box center [883, 538] width 28 height 17
checkbox input "true"
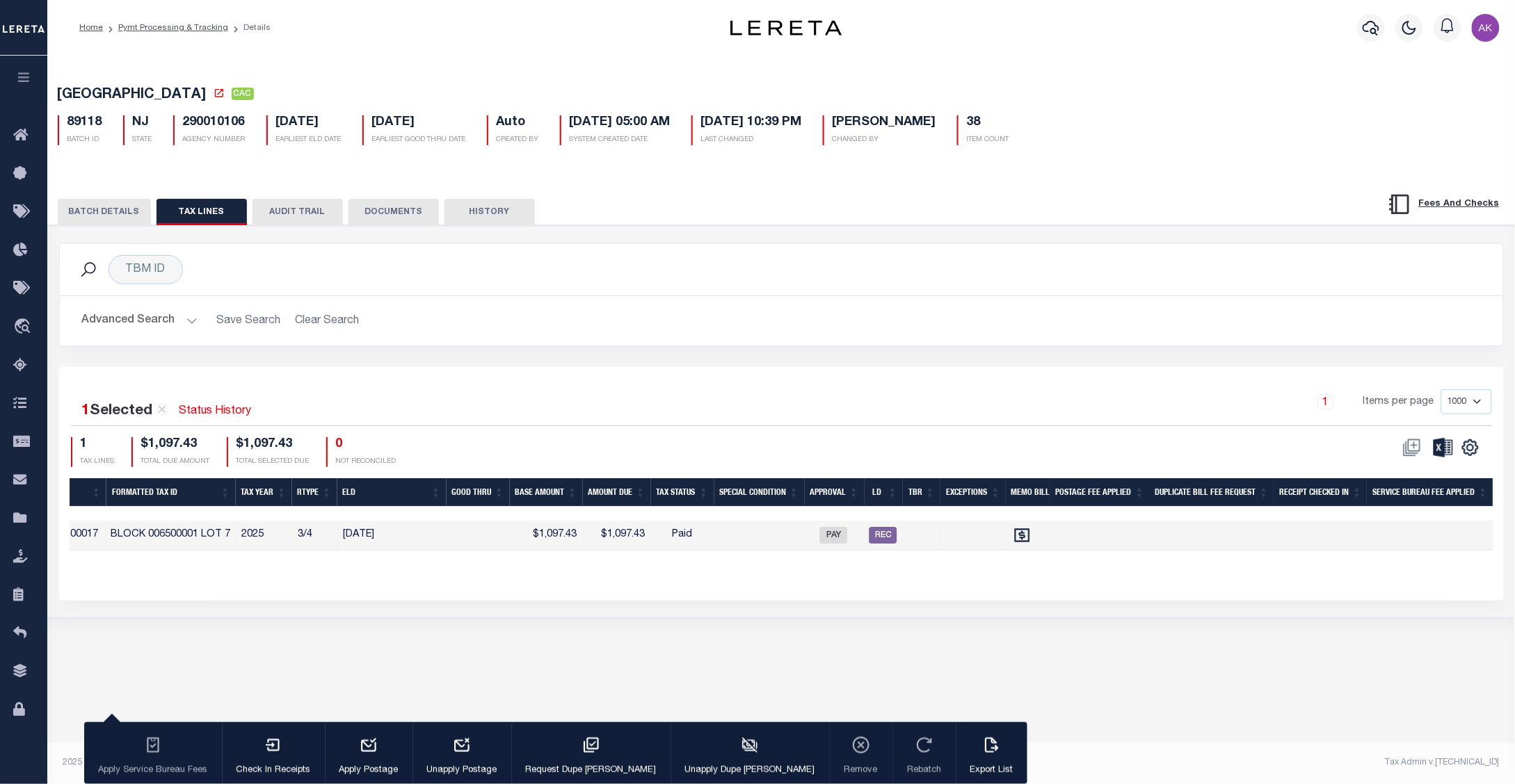
click at [1116, 694] on div "ATLANTIC CITY CAC 89118 BATCH ID NJ STATE 290010106 Auto 38" at bounding box center [780, 408] width 1467 height 706
click at [536, 599] on div "1 Selected 1 Result Status History 1 Items per page 1000 2500 5000 10000 1 TAX …" at bounding box center [781, 484] width 1444 height 234
click at [892, 539] on span "REC" at bounding box center [883, 536] width 28 height 17
checkbox input "false"
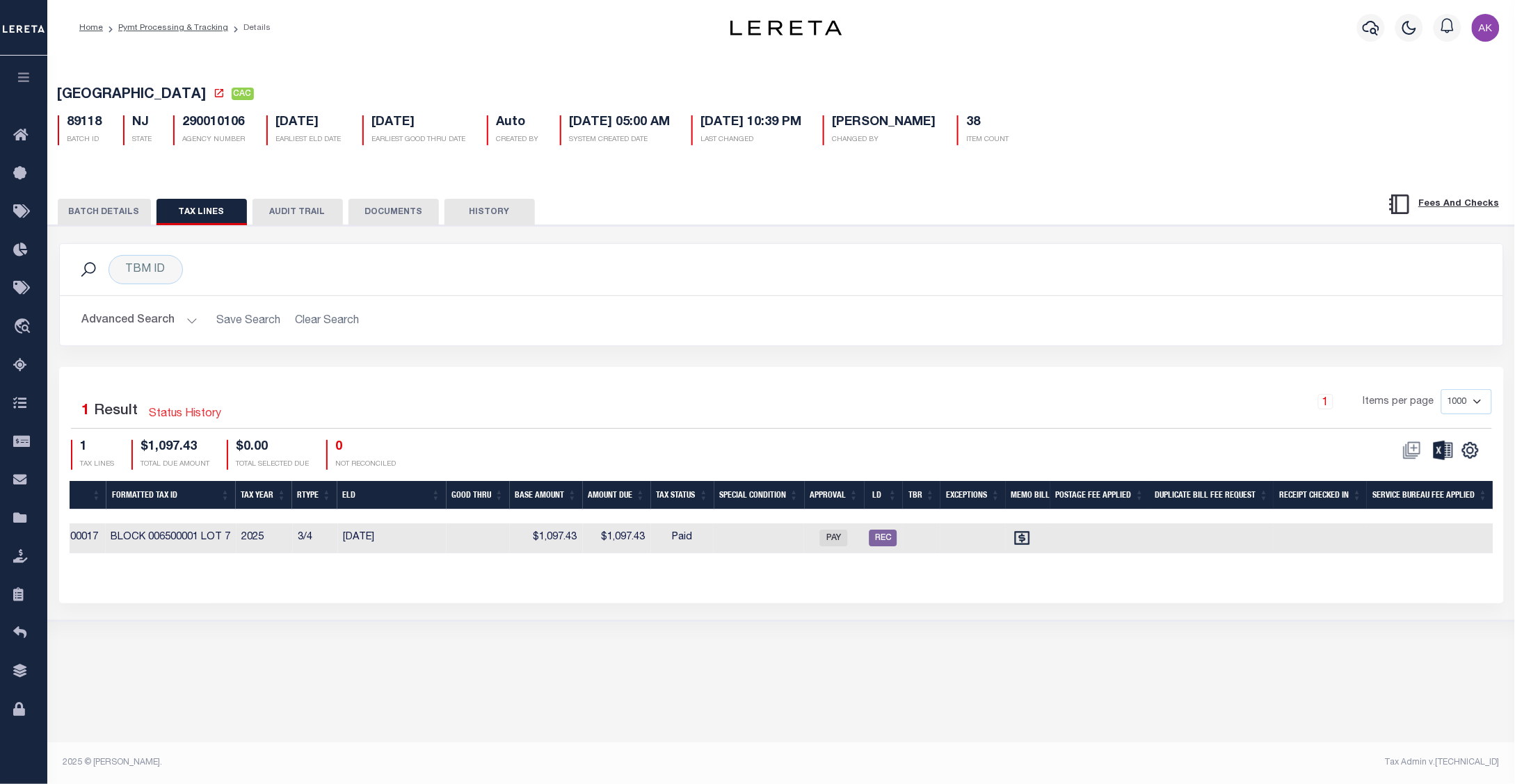
click at [201, 416] on link "Status History" at bounding box center [185, 415] width 72 height 17
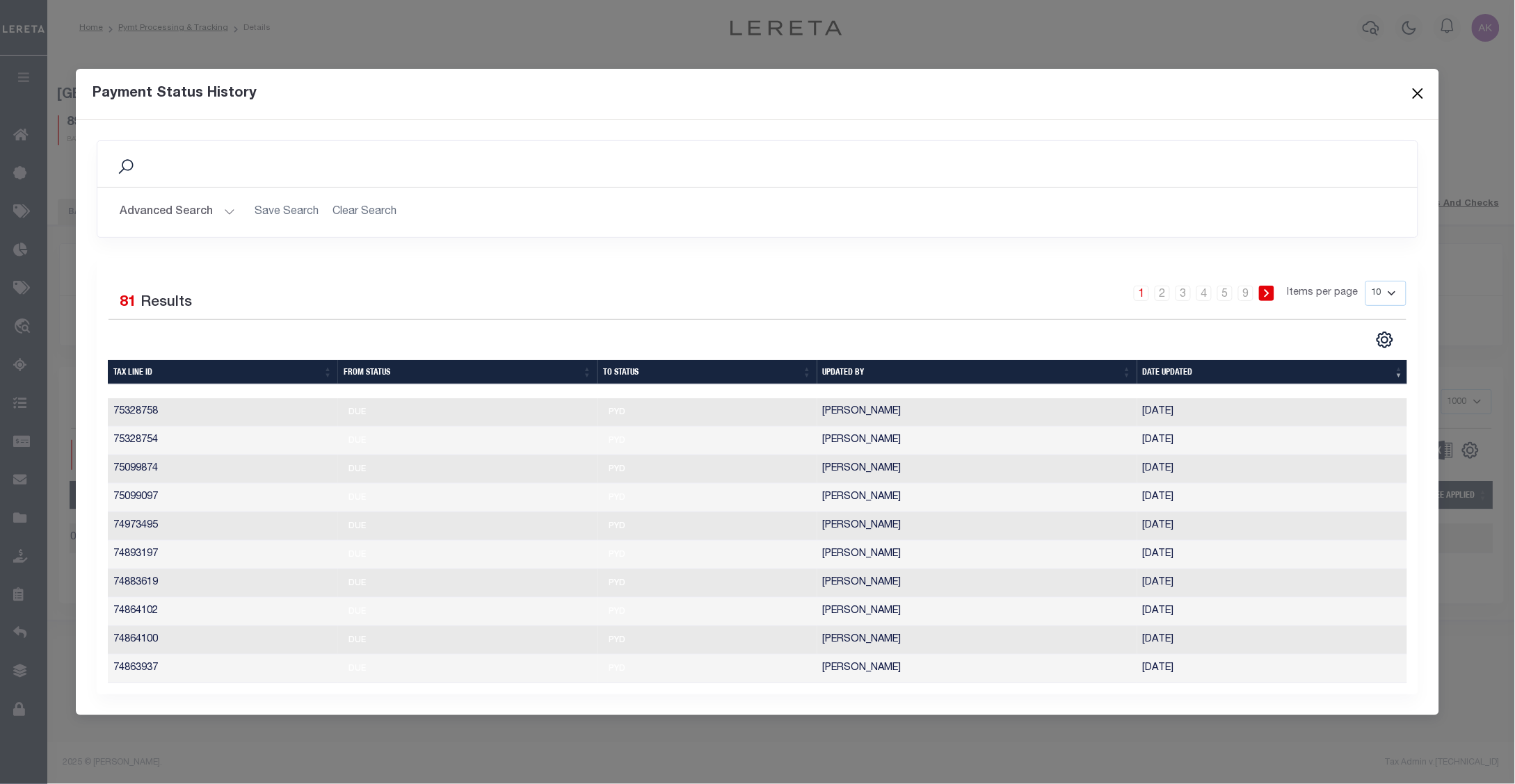
click at [1422, 87] on button "Close" at bounding box center [1417, 94] width 18 height 18
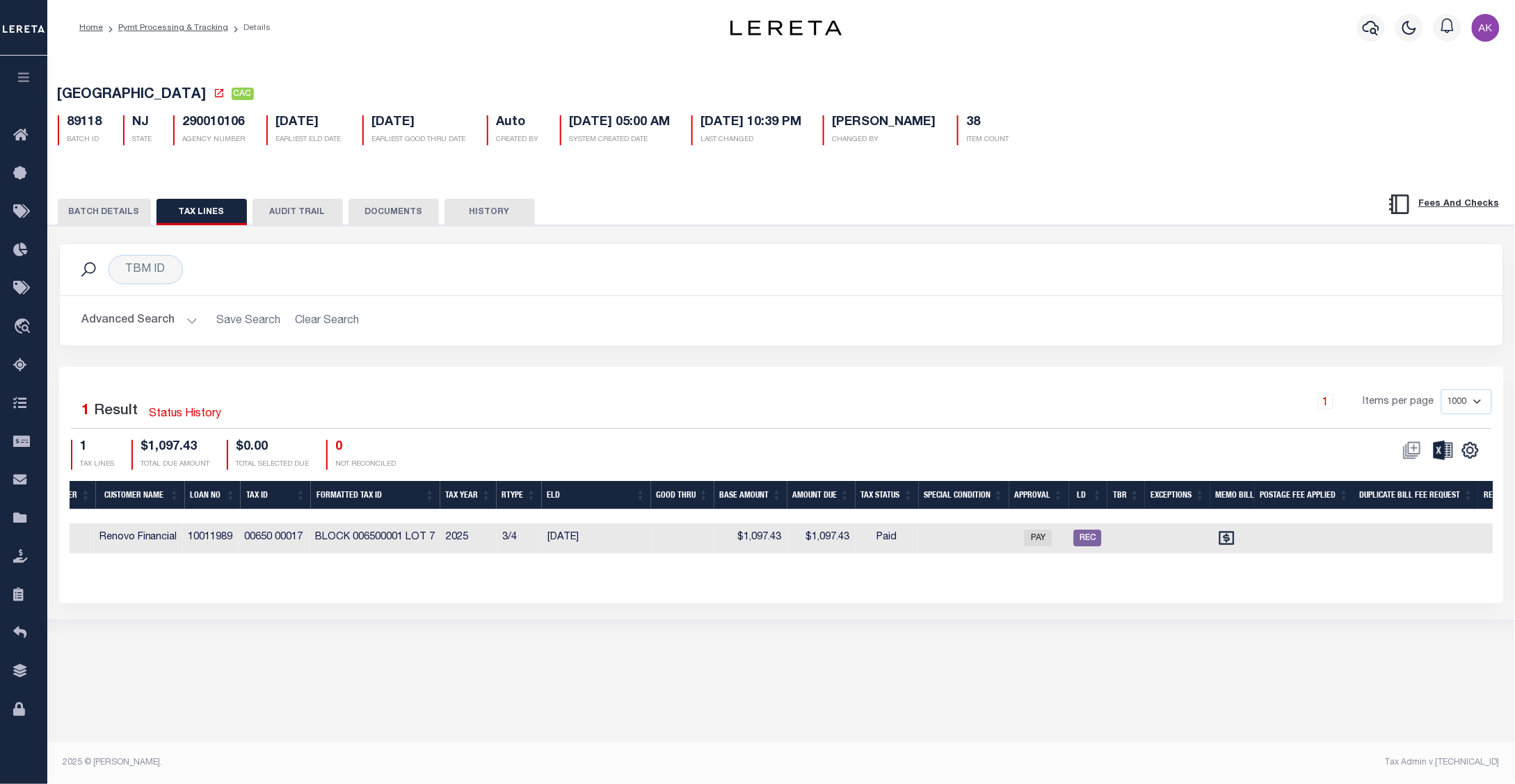
scroll to position [0, 659]
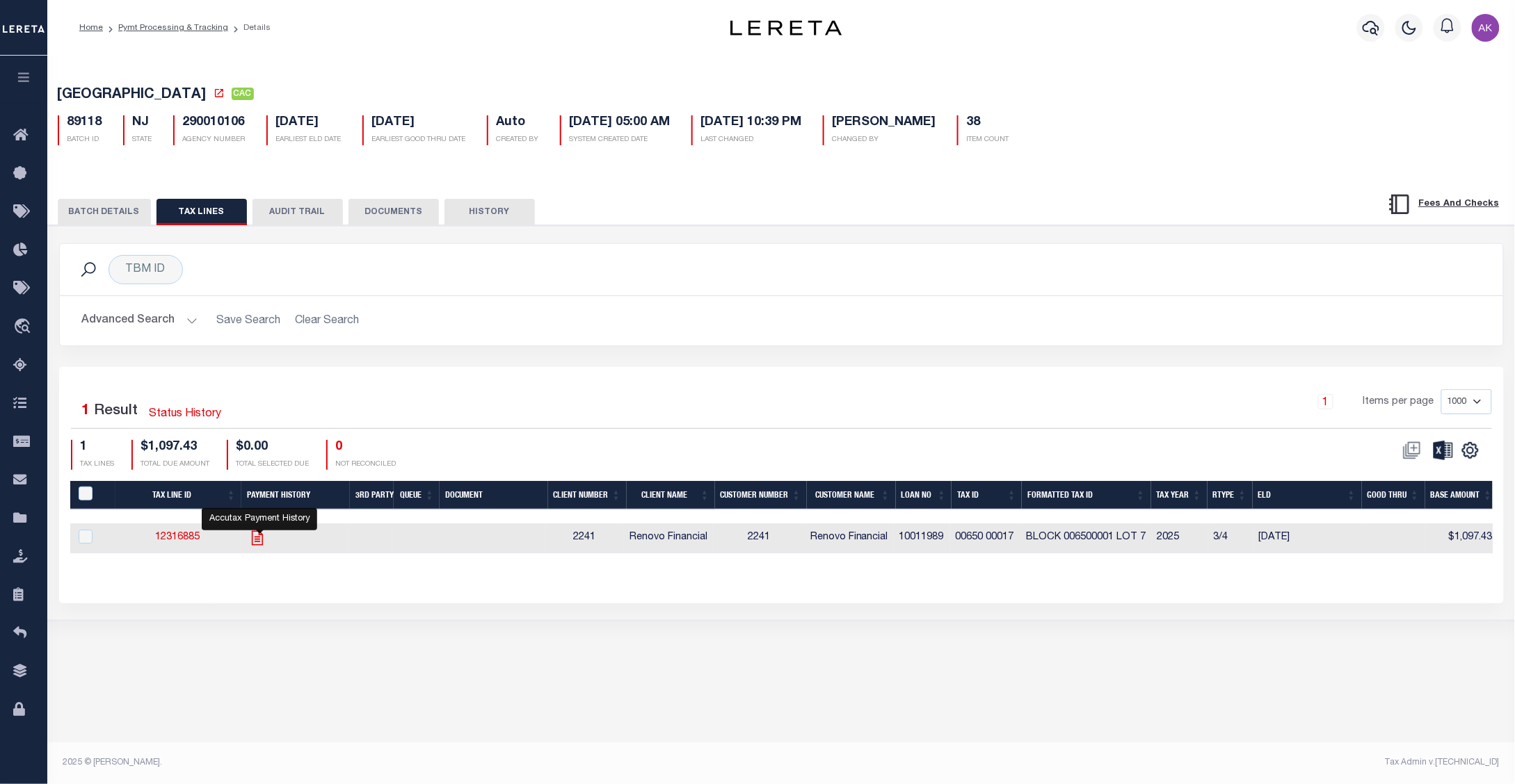
click at [255, 540] on icon "" at bounding box center [258, 539] width 18 height 18
checkbox input "true"
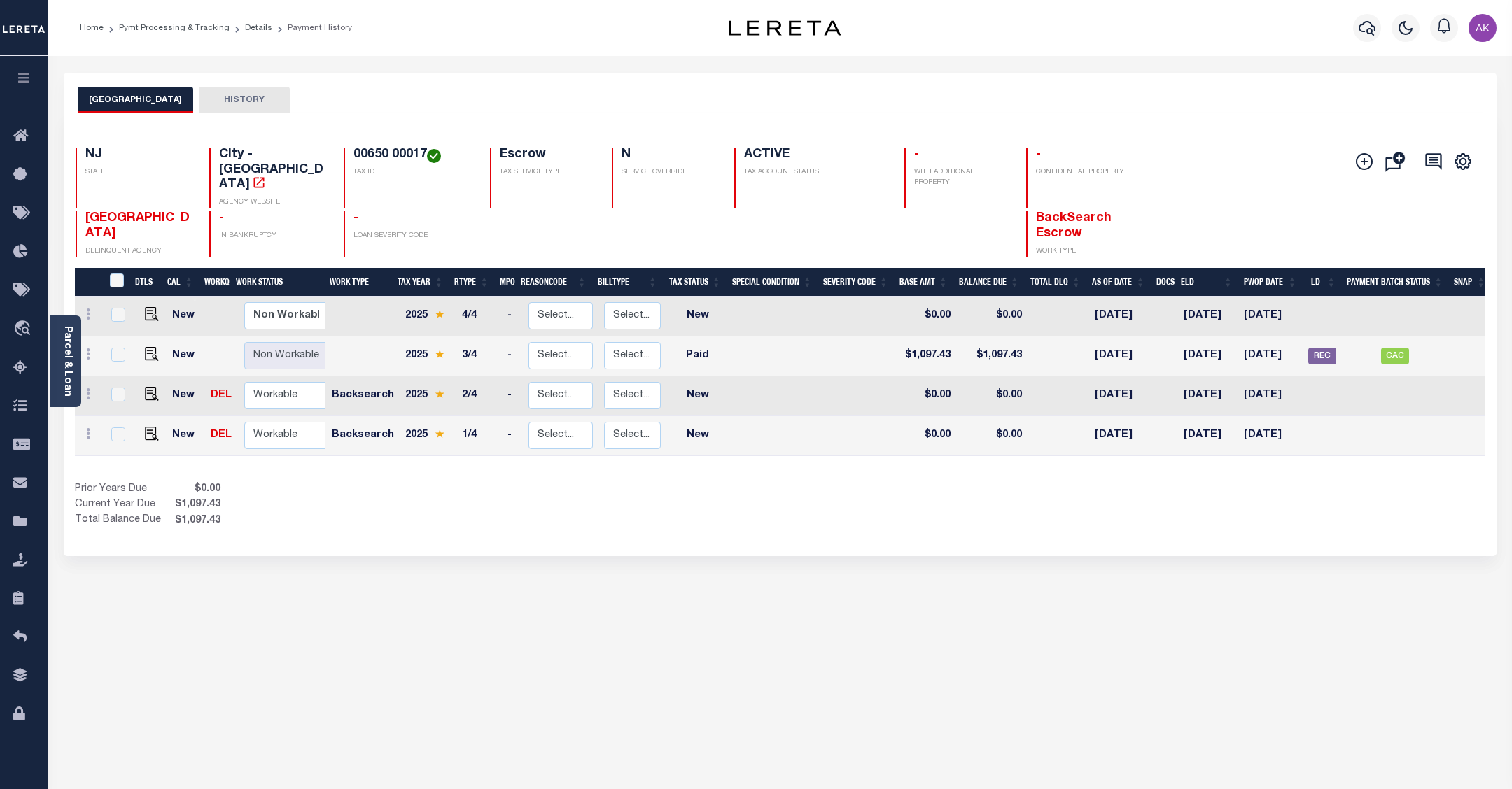
click at [222, 95] on button "HISTORY" at bounding box center [244, 99] width 91 height 27
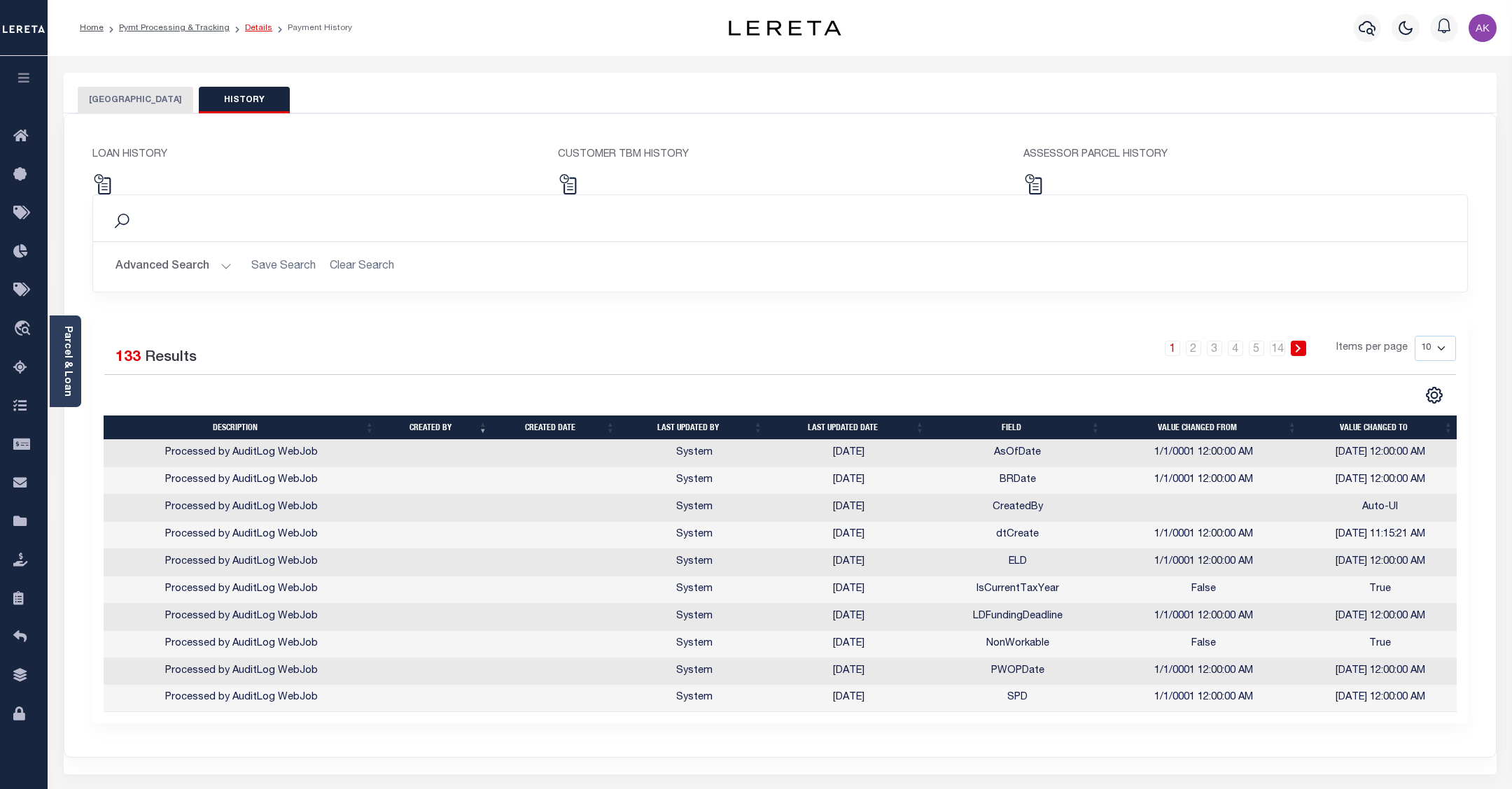
click at [253, 29] on link "Details" at bounding box center [259, 28] width 28 height 8
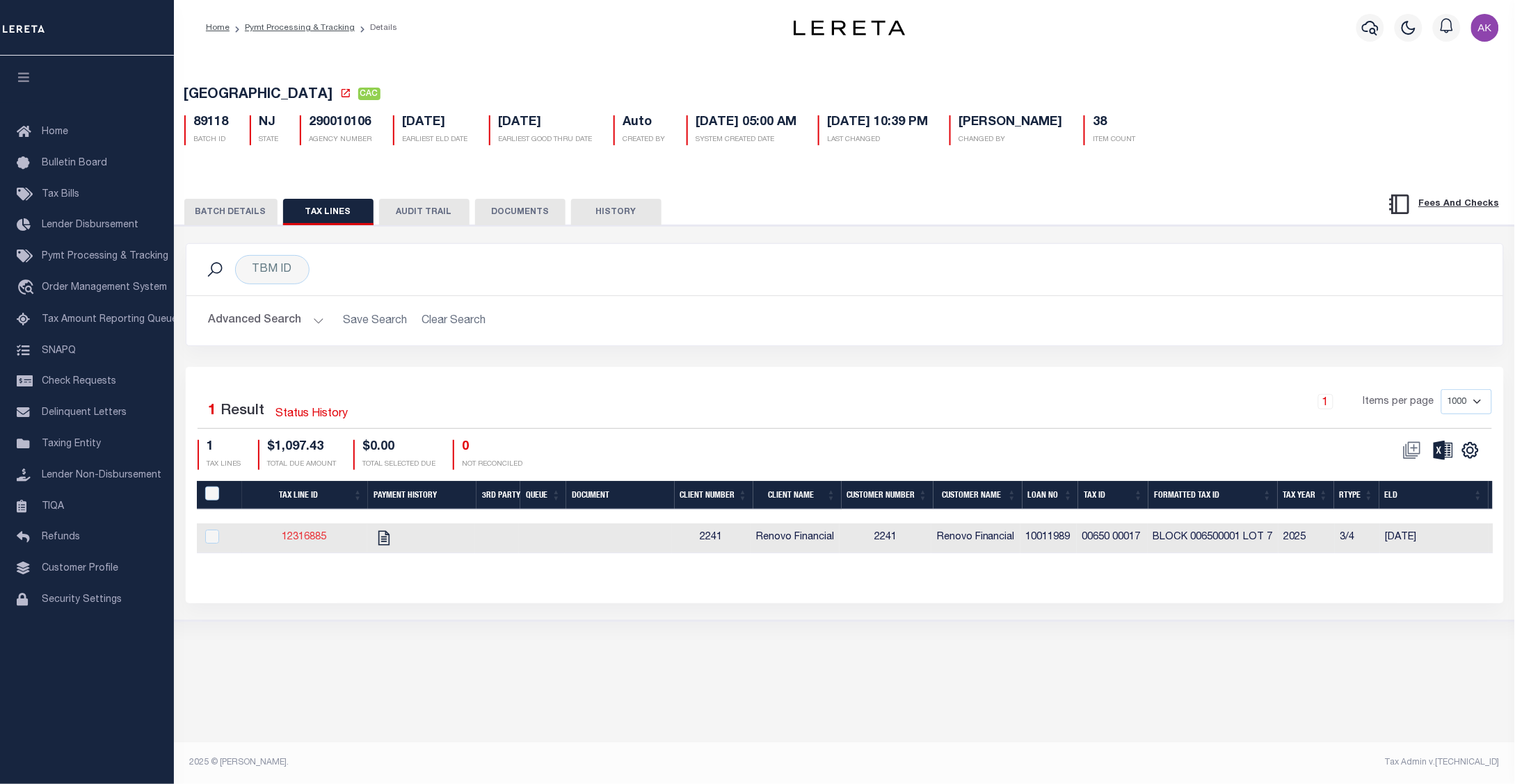
click at [307, 540] on link "12316885" at bounding box center [305, 537] width 45 height 10
checkbox input "true"
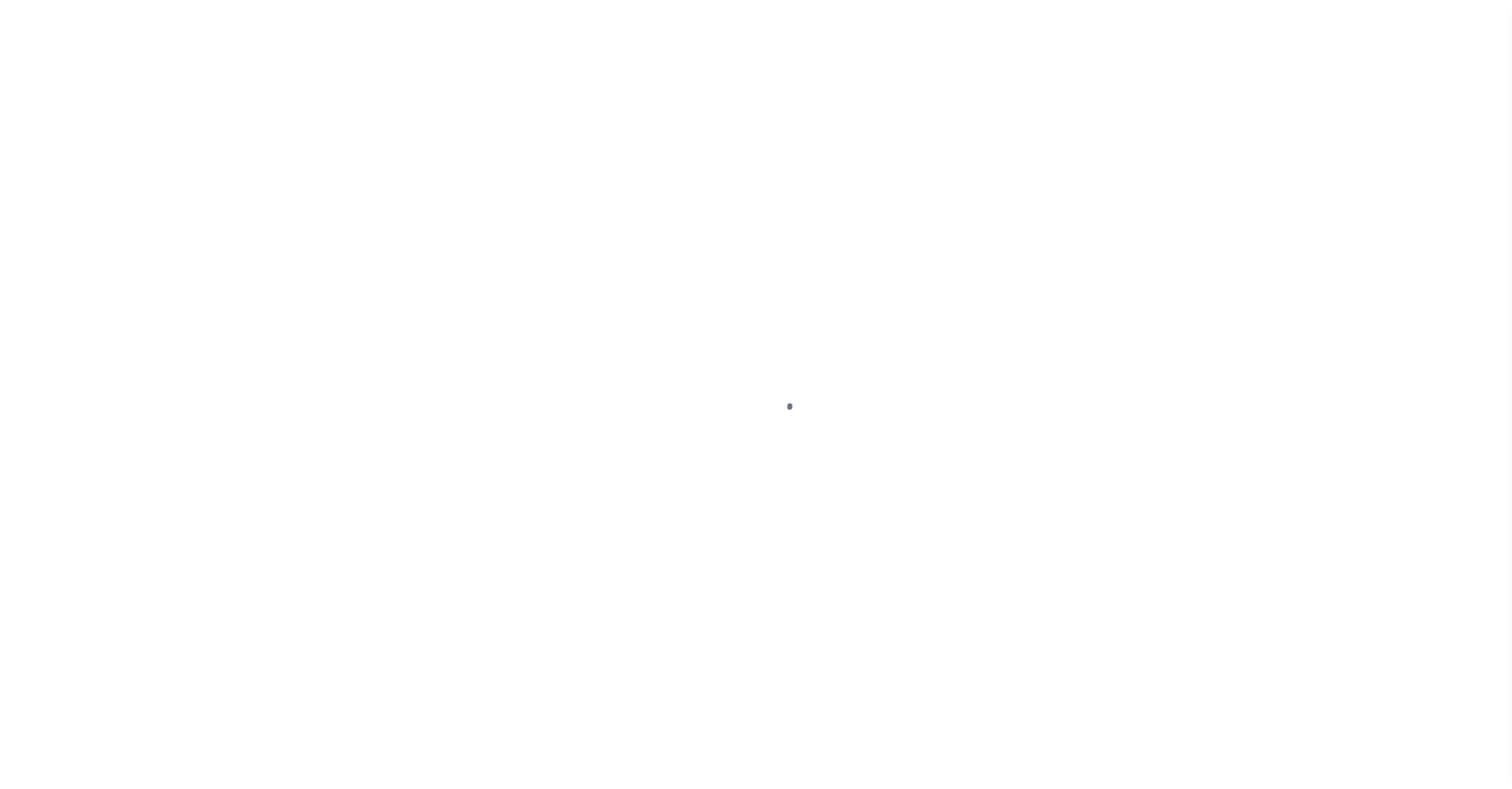
select select "PYD"
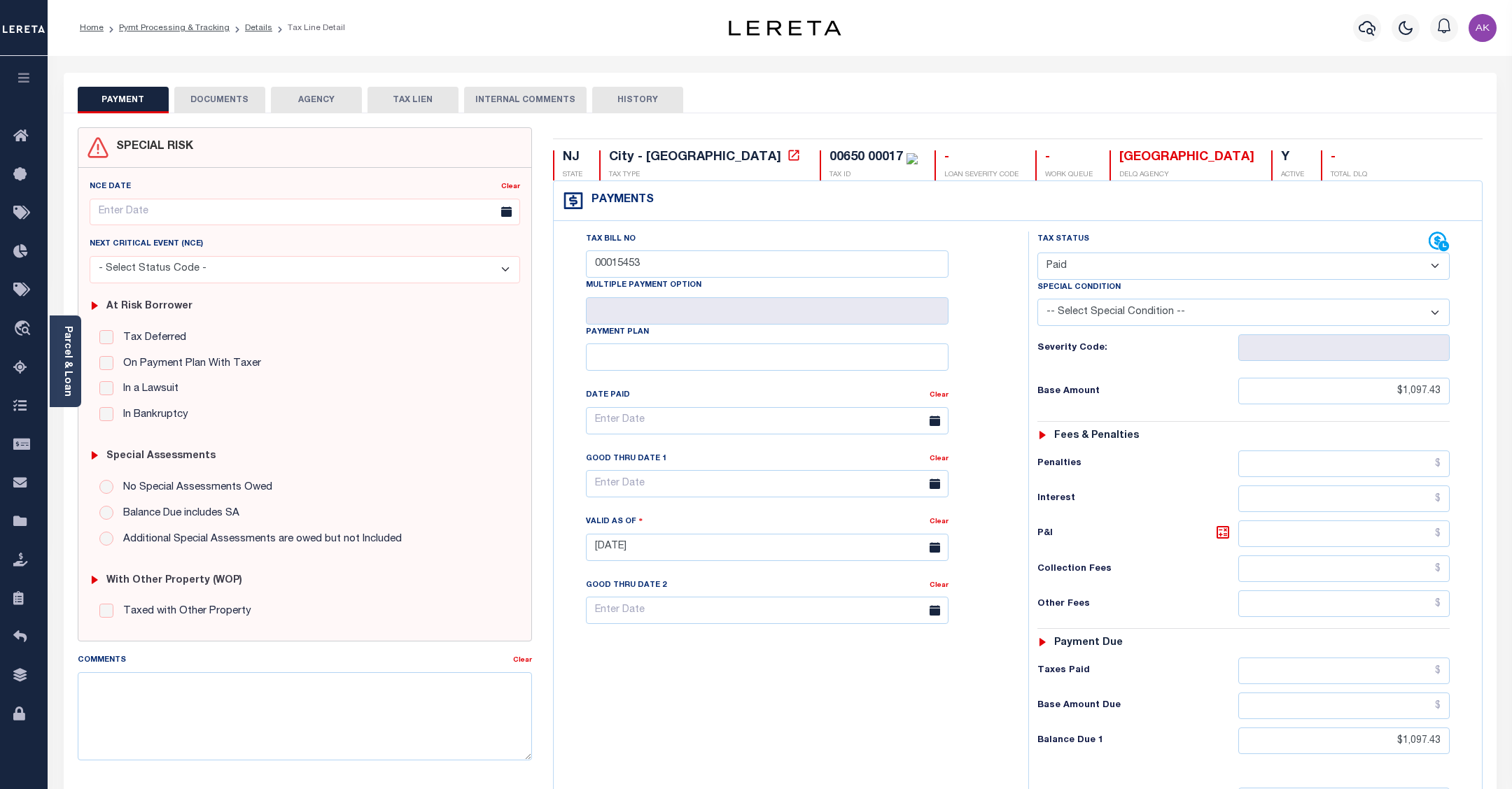
click at [1195, 371] on div "Tax Status Status - Select Status Code -" at bounding box center [1248, 541] width 440 height 618
click at [21, 327] on icon "travel_explore" at bounding box center [24, 330] width 22 height 18
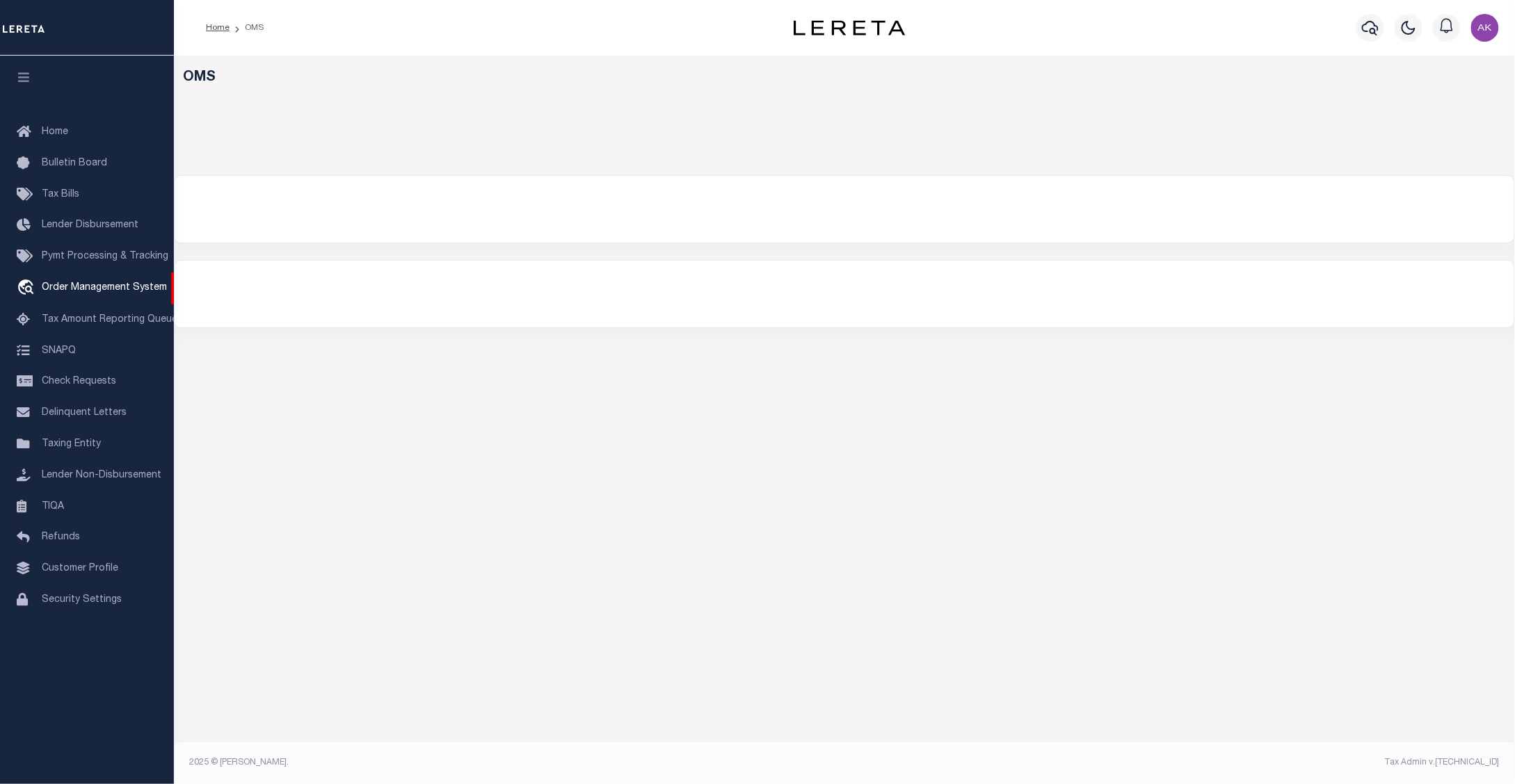
select select "200"
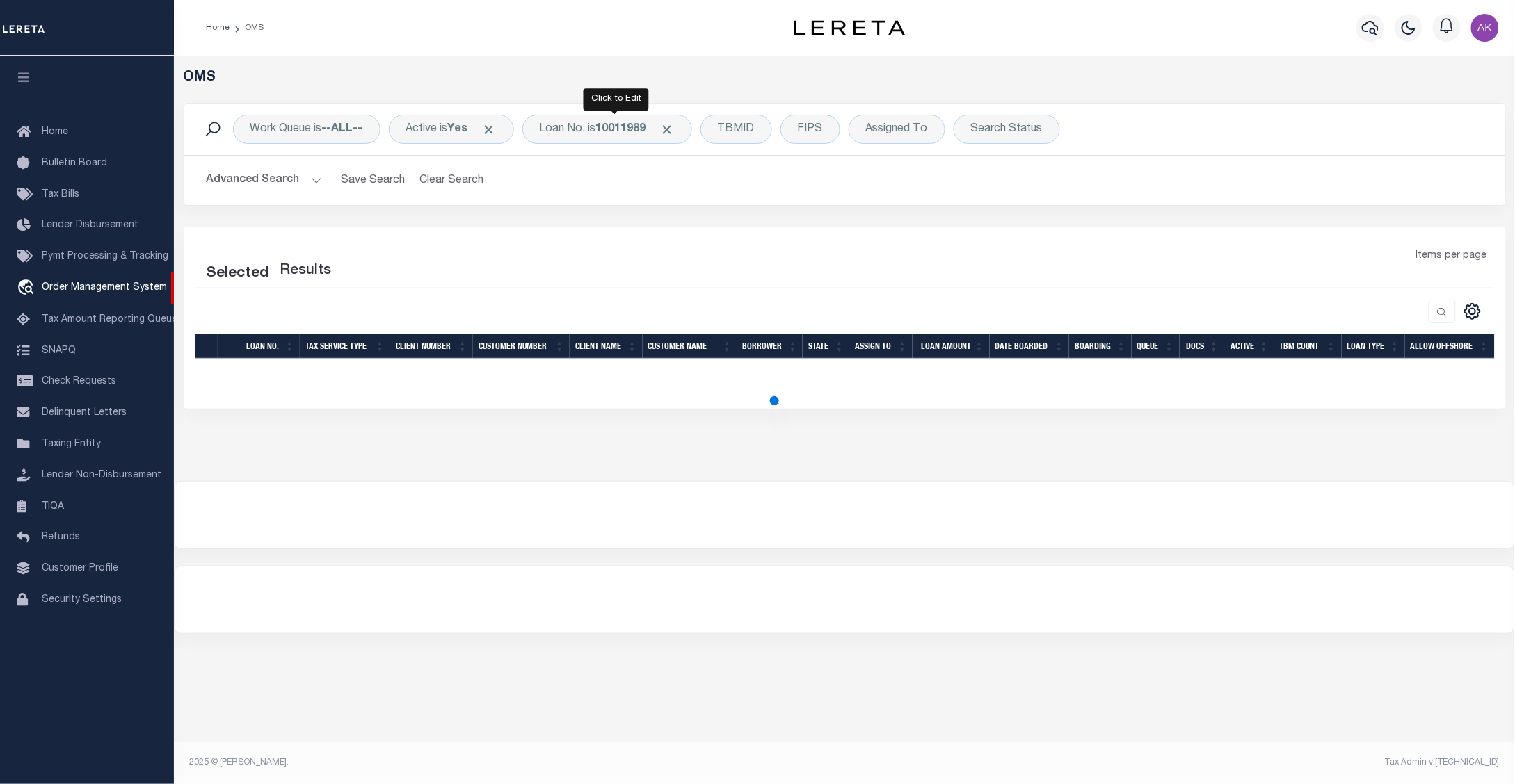
select select "200"
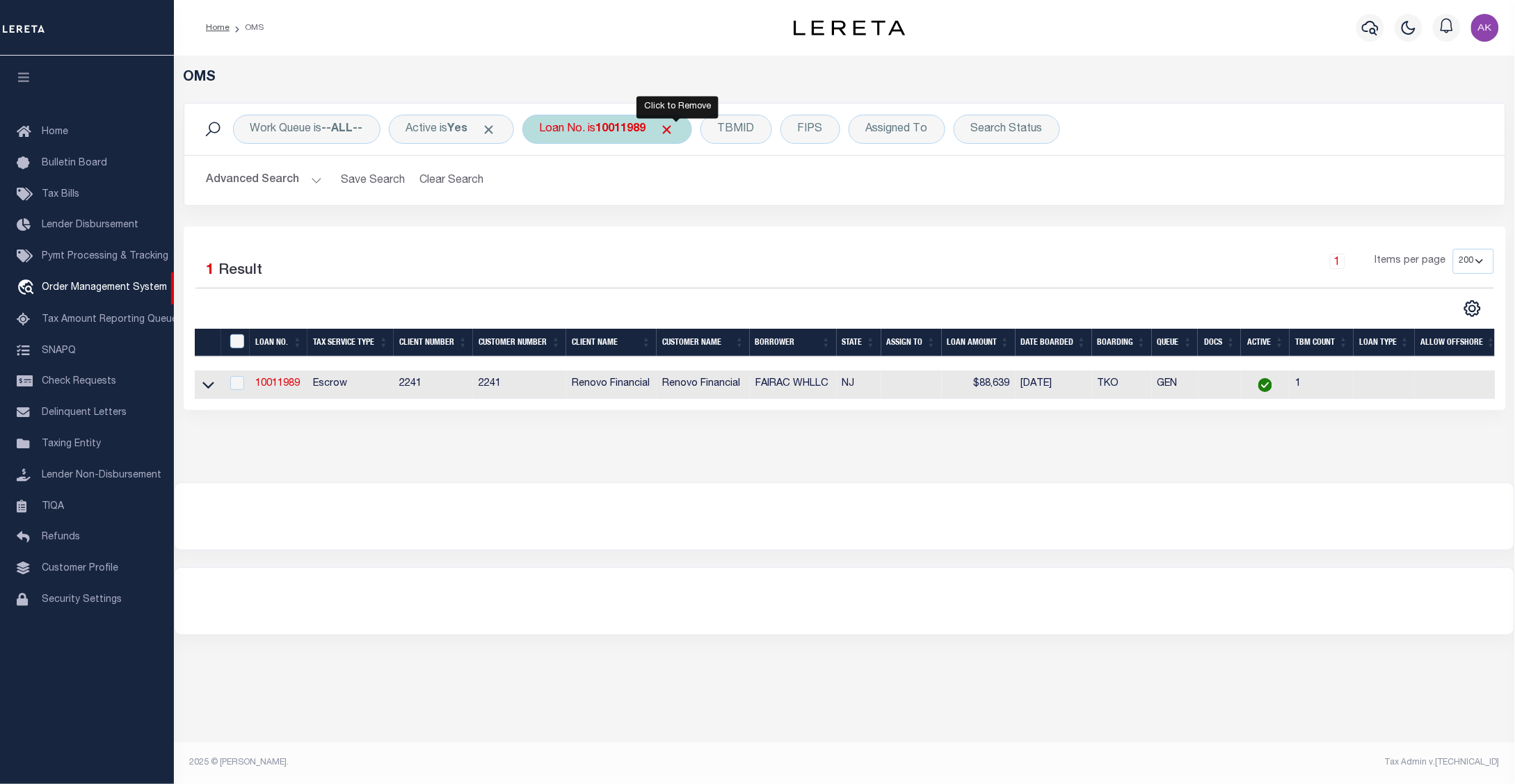
click at [675, 124] on span "Click to Remove" at bounding box center [667, 129] width 14 height 14
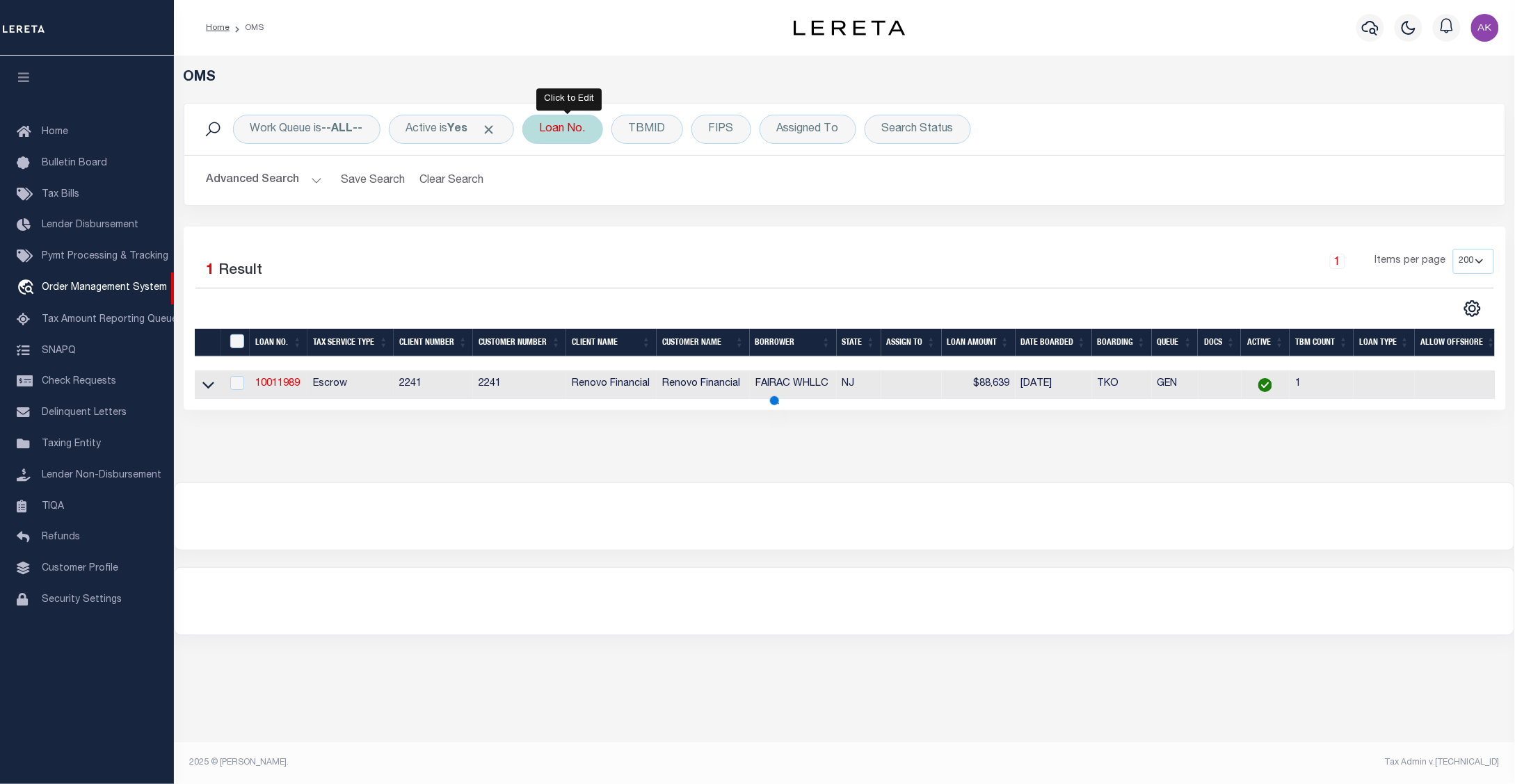
drag, startPoint x: 579, startPoint y: 122, endPoint x: 574, endPoint y: 134, distance: 13.0
click at [578, 122] on div "Loan No." at bounding box center [562, 129] width 81 height 29
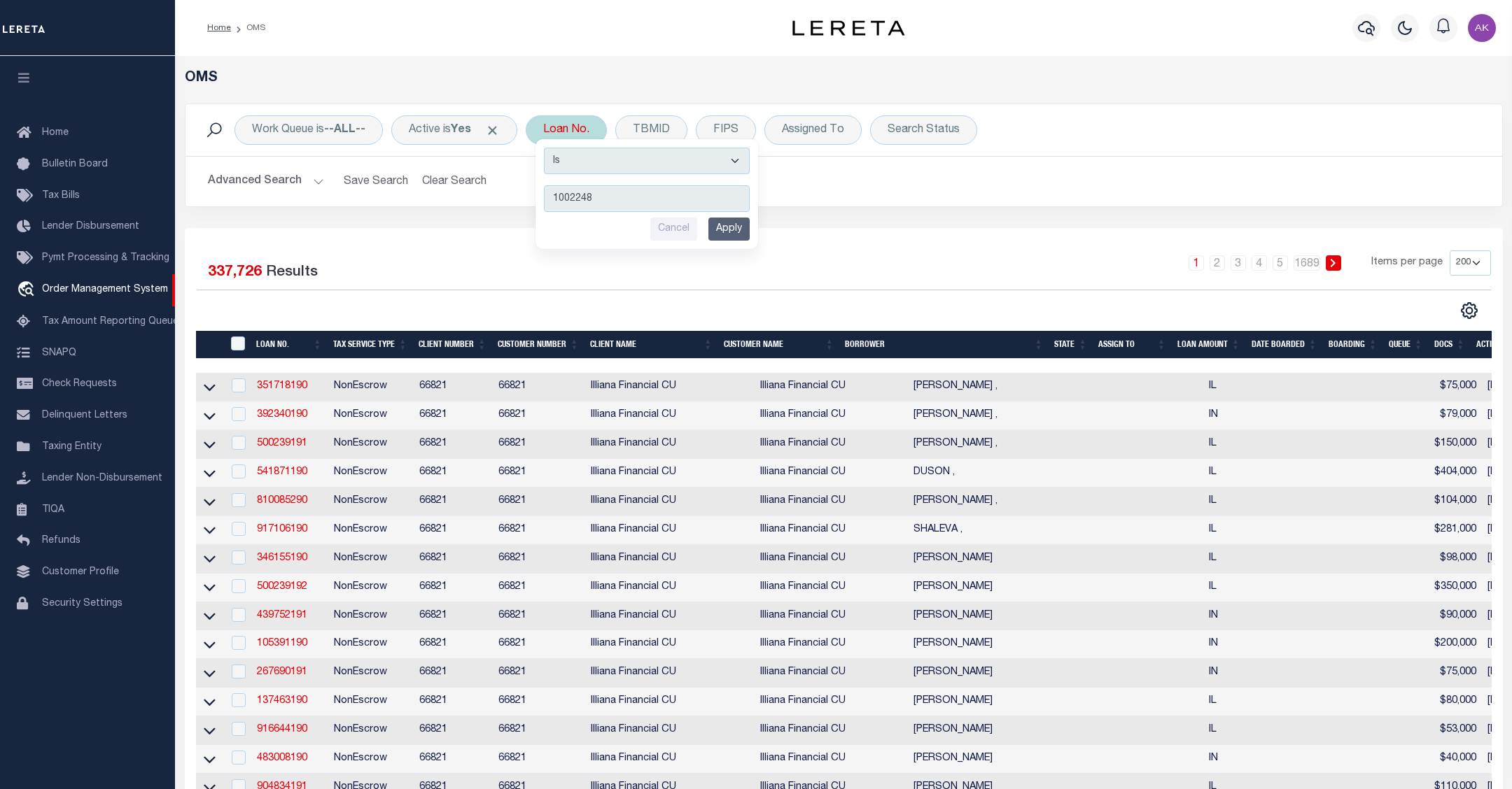
type input "10022482"
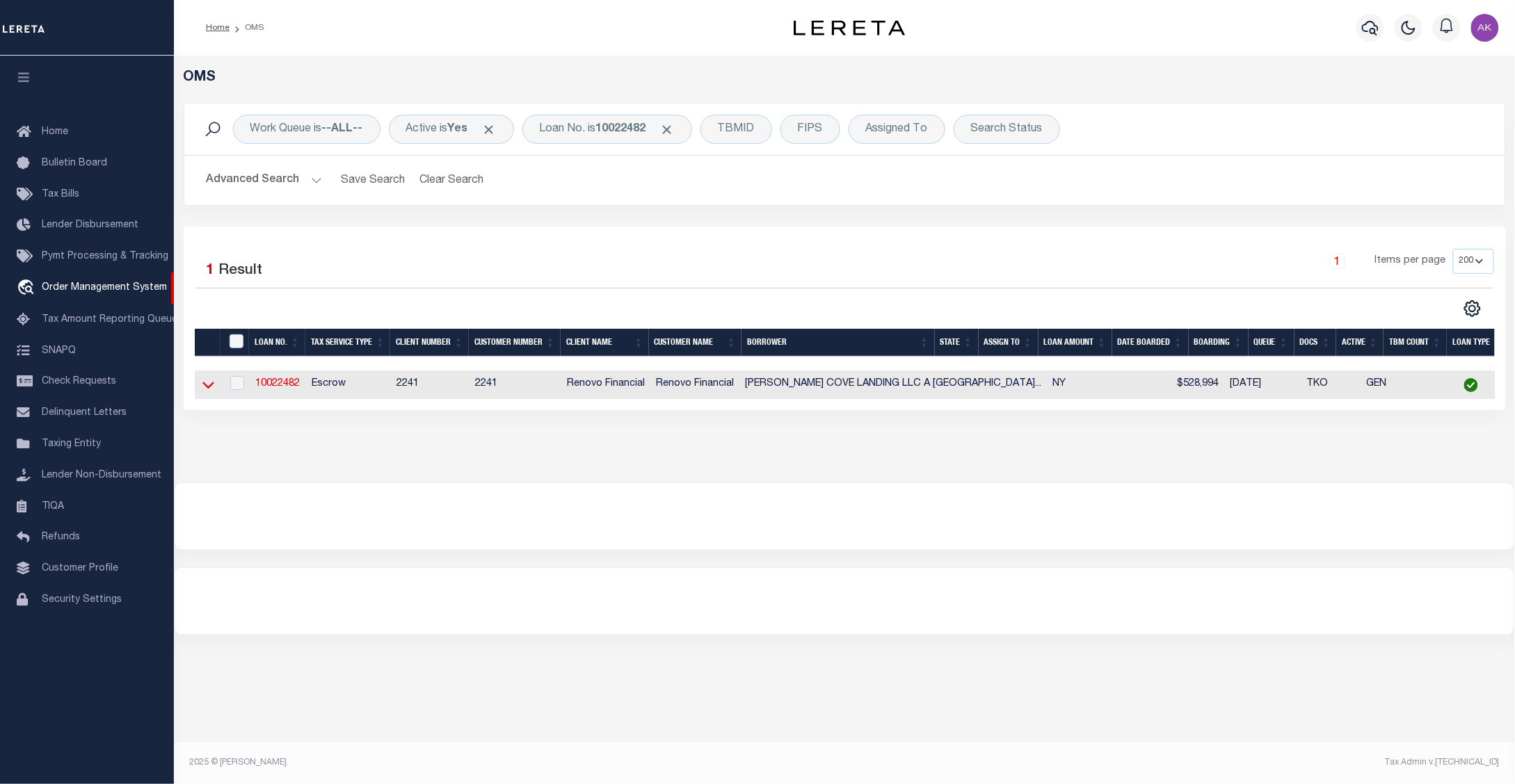
click at [207, 387] on icon at bounding box center [208, 384] width 12 height 14
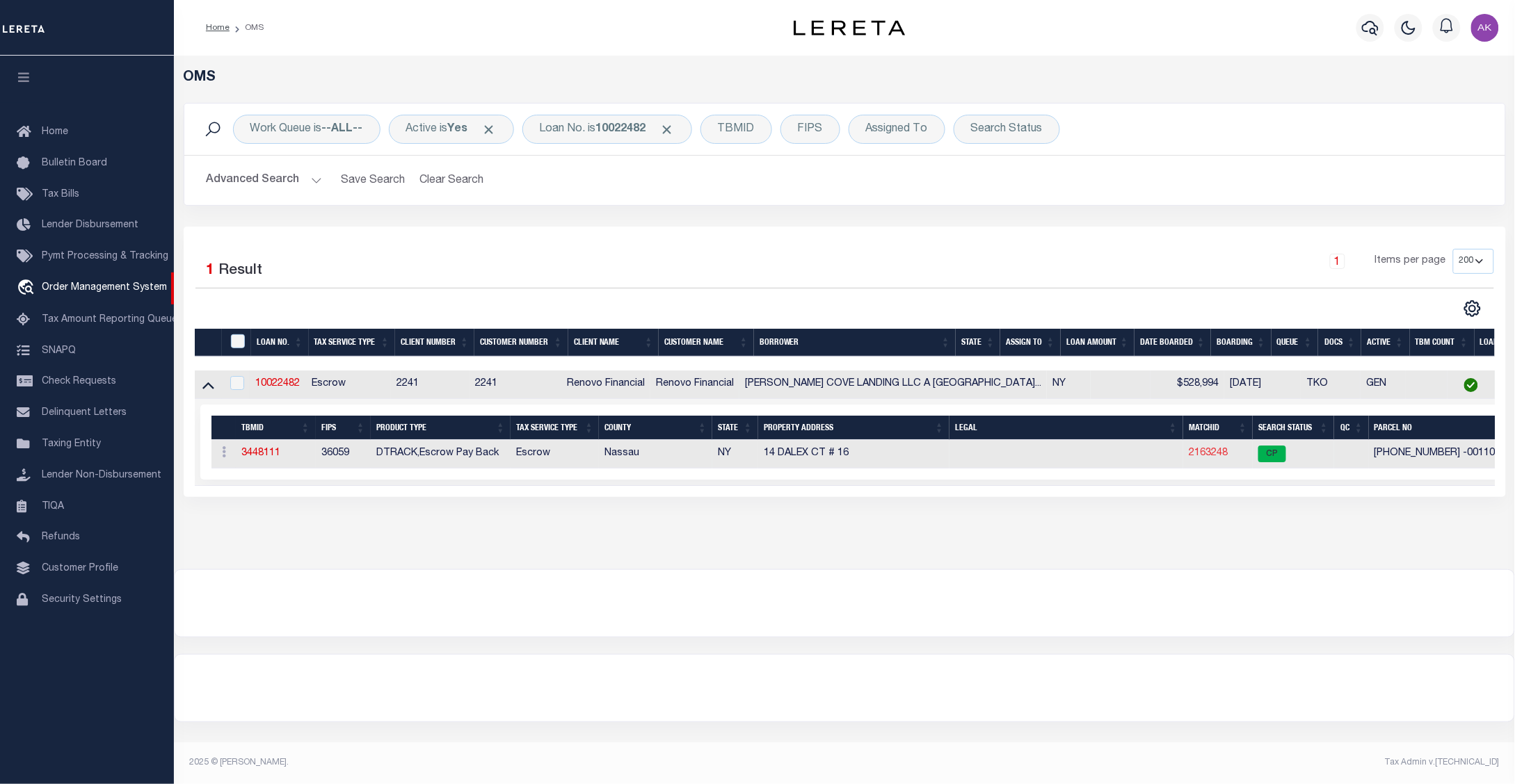
click at [1188, 454] on link "2163248" at bounding box center [1207, 453] width 39 height 10
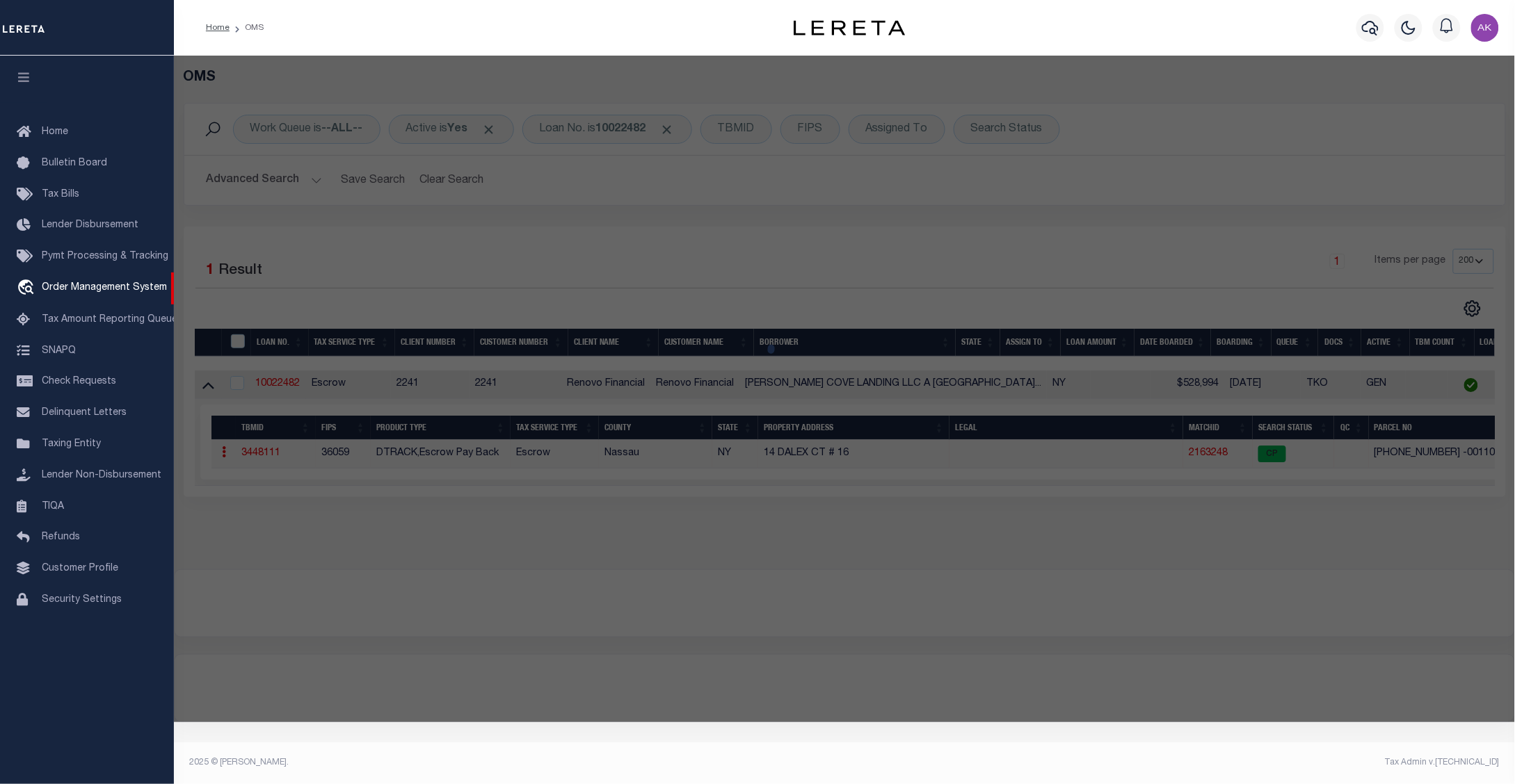
checkbox input "false"
select select "CP"
type input "PIRONI,ANGELO & SILVANA"
select select "ATL"
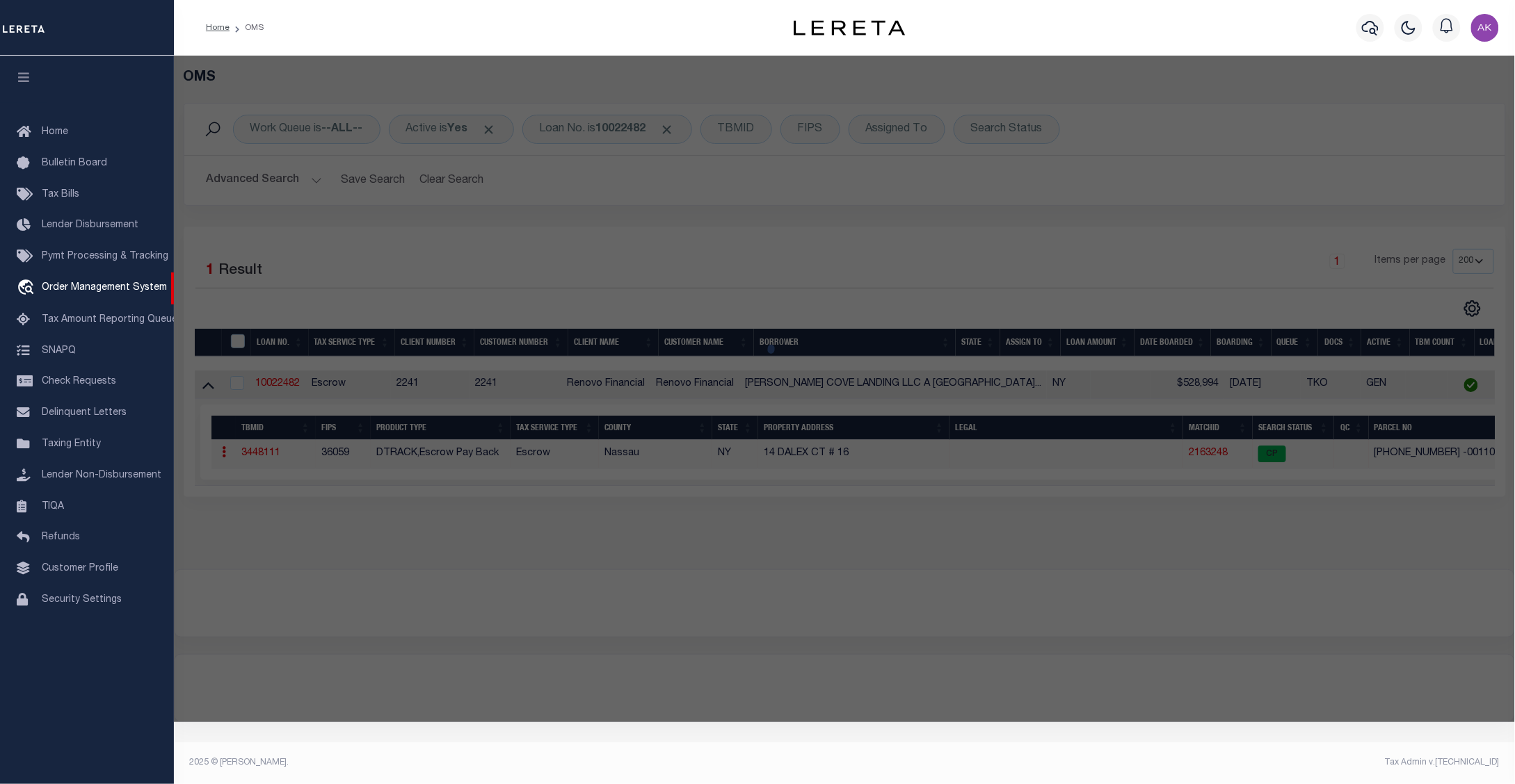
select select "ADD"
type input "[STREET_ADDRESS]"
checkbox input "false"
type input "[GEOGRAPHIC_DATA], [GEOGRAPHIC_DATA] 11542"
type textarea "TOWN #4 SCH DIST 005"
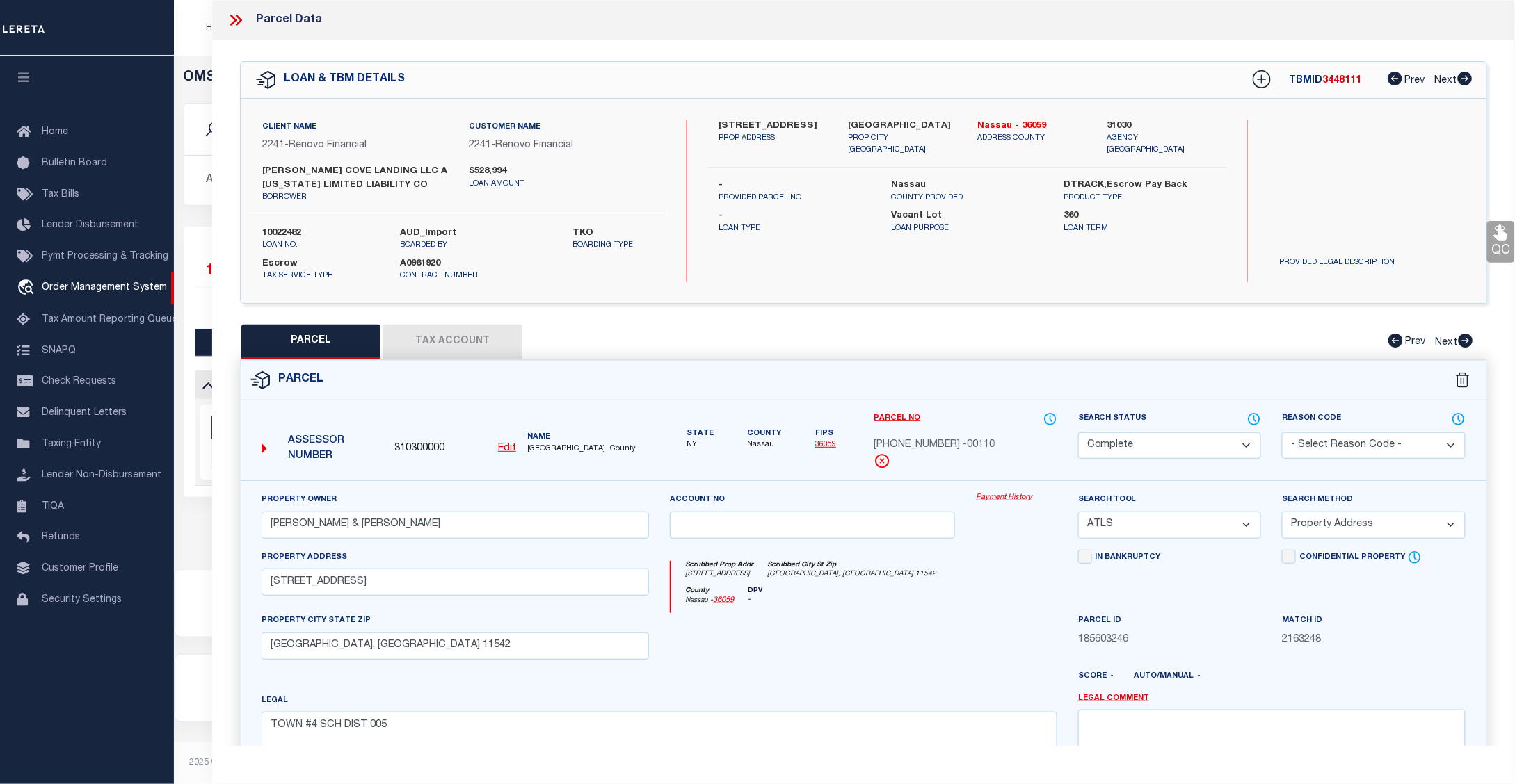
click at [1017, 502] on link "Payment History" at bounding box center [1016, 498] width 81 height 12
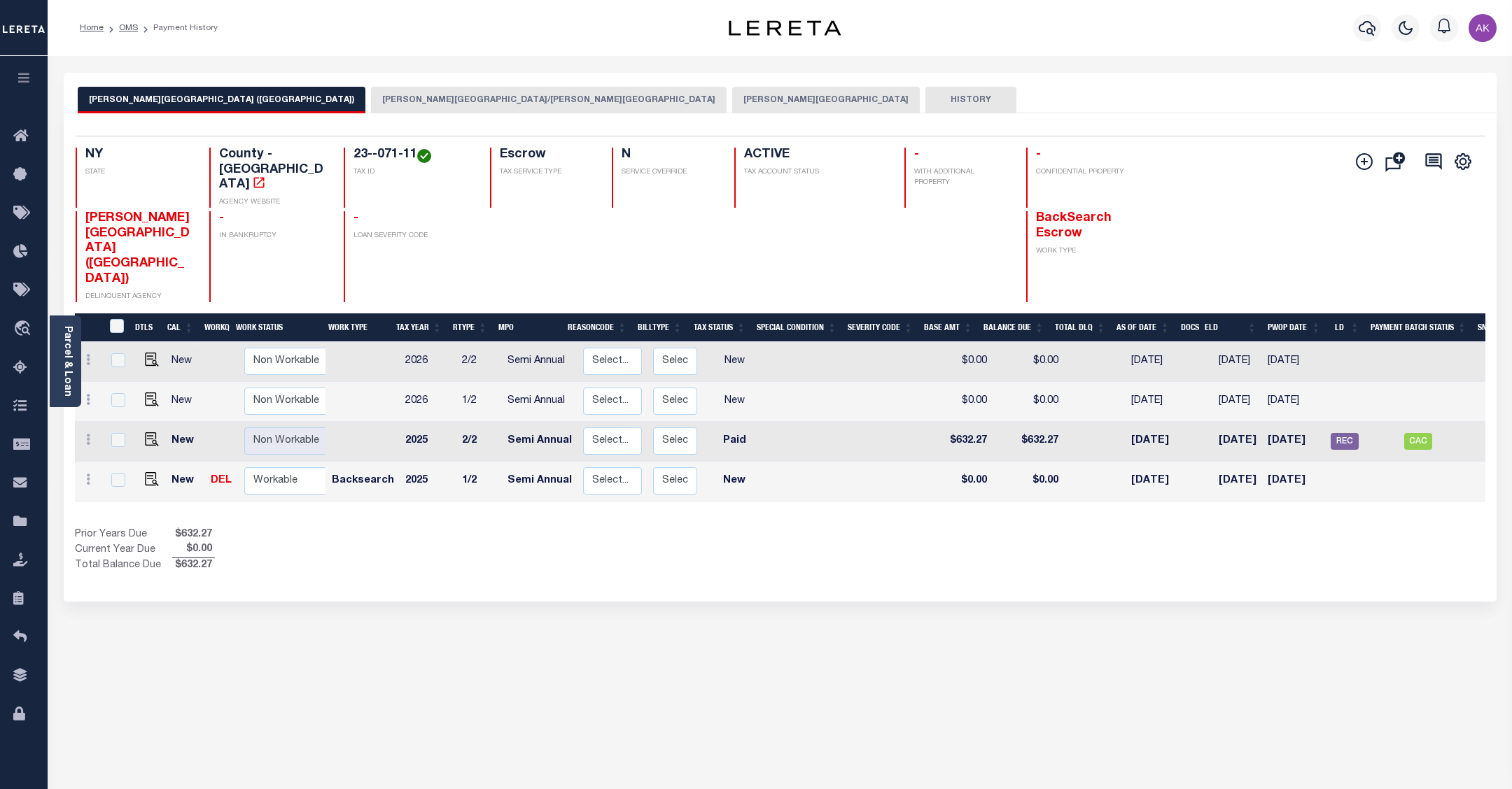
click at [732, 98] on button "GLEN COVE CITY" at bounding box center [825, 99] width 187 height 27
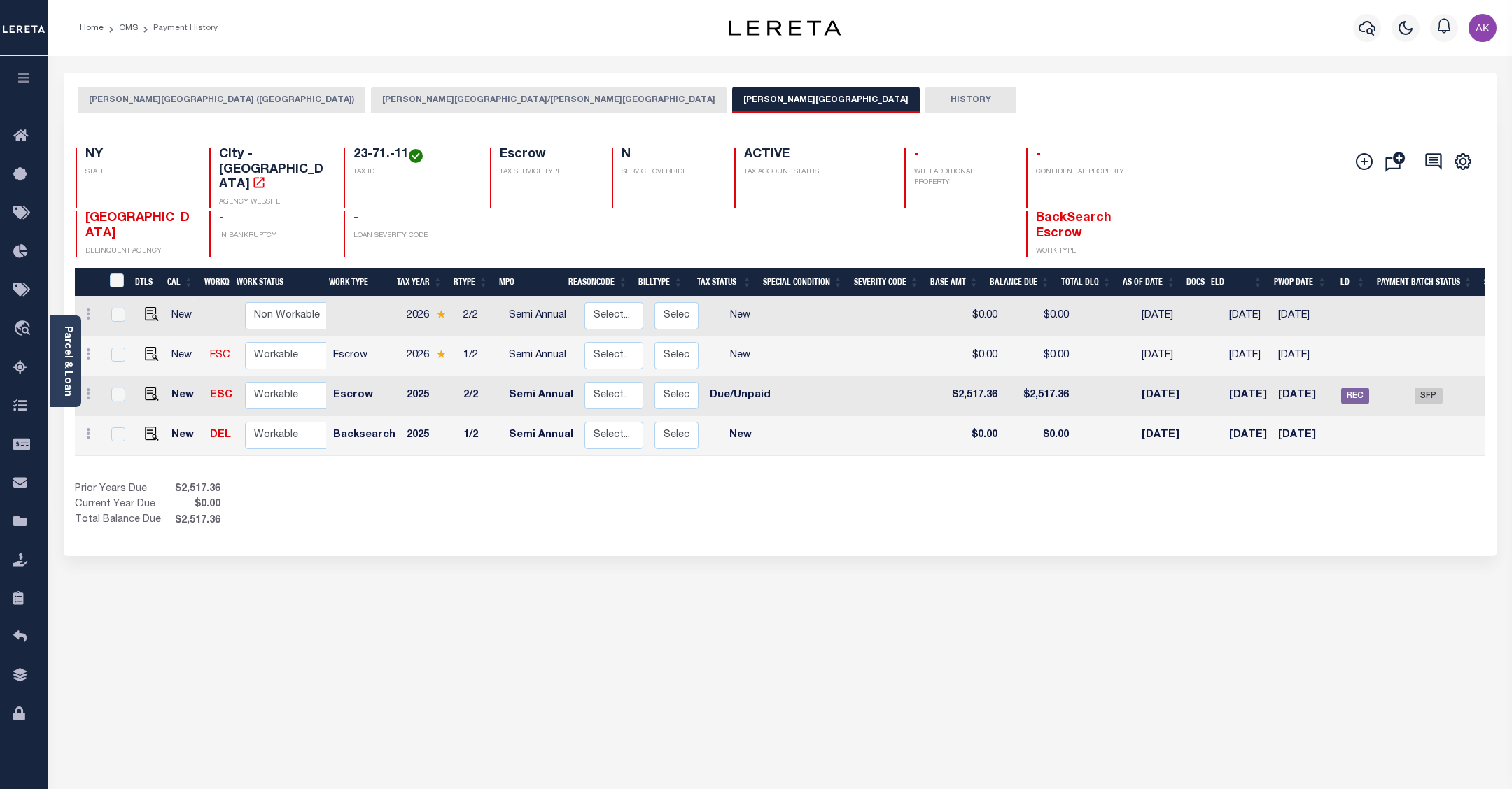
click at [202, 95] on button "GLEN COVE CITY (NASSAU COUNTY)" at bounding box center [222, 99] width 288 height 27
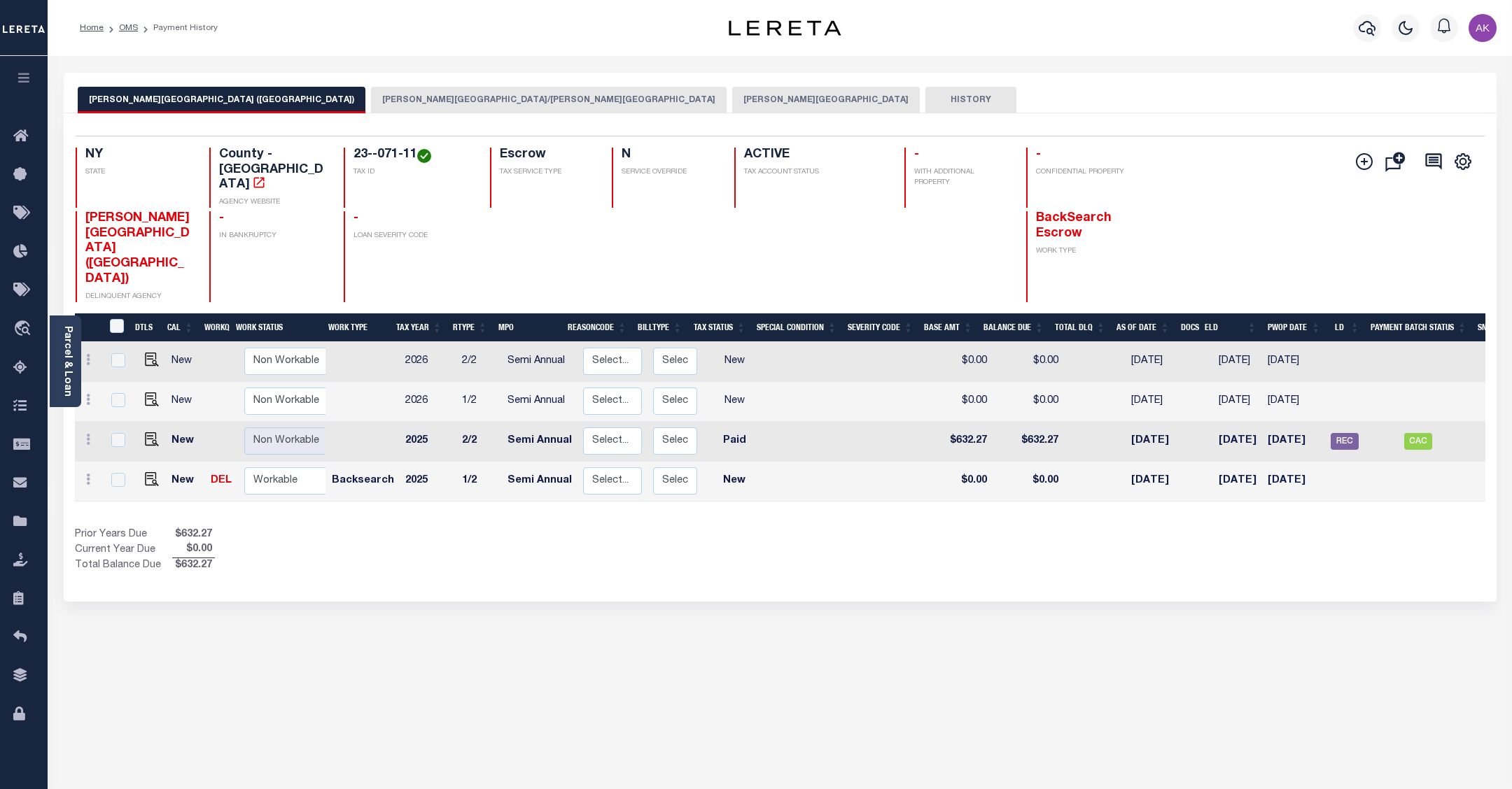
click at [371, 98] on button "GLEN COVE CSD/GLEN COVE CITY" at bounding box center [548, 99] width 356 height 27
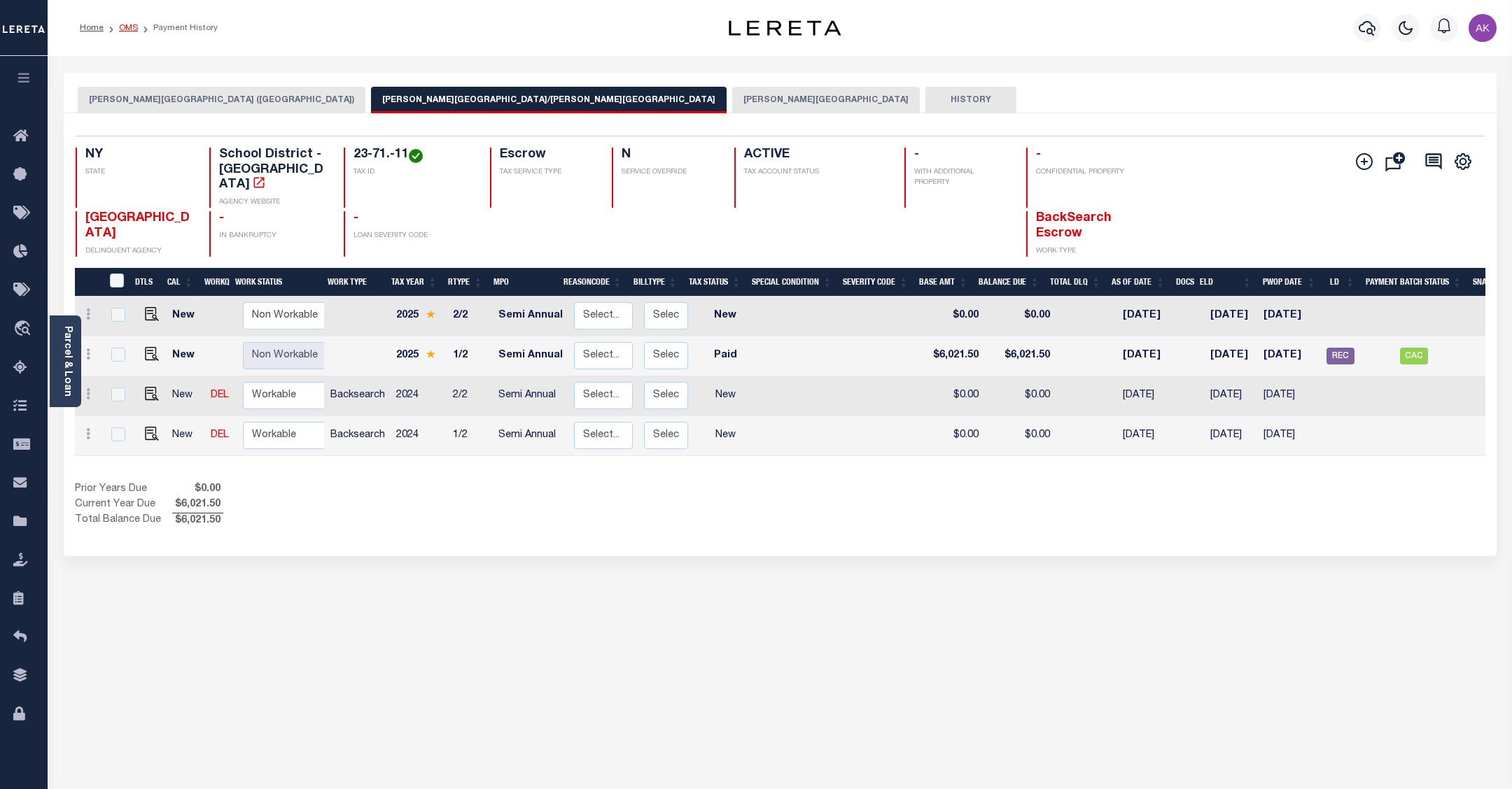
click at [128, 26] on link "OMS" at bounding box center [128, 28] width 19 height 8
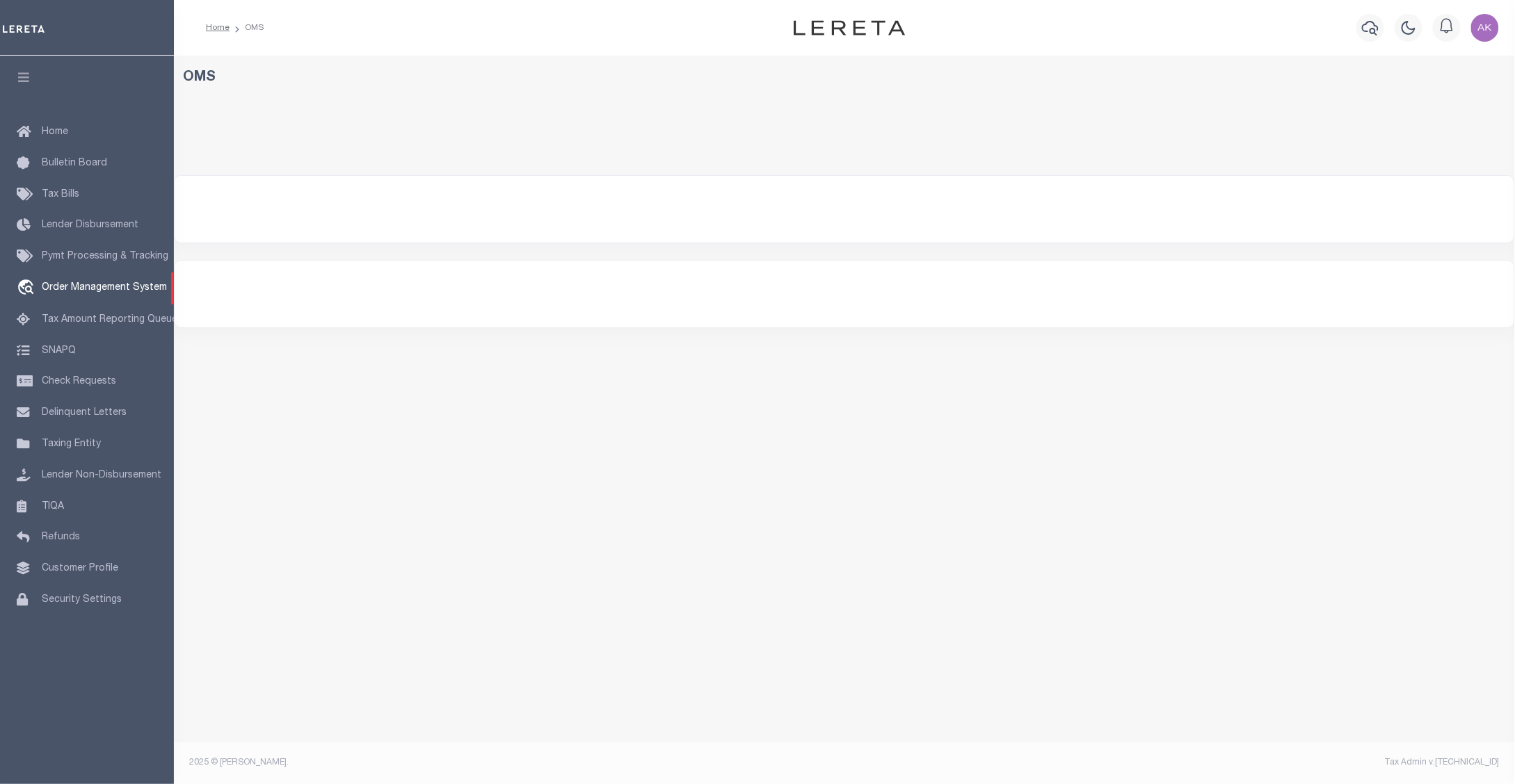
select select "200"
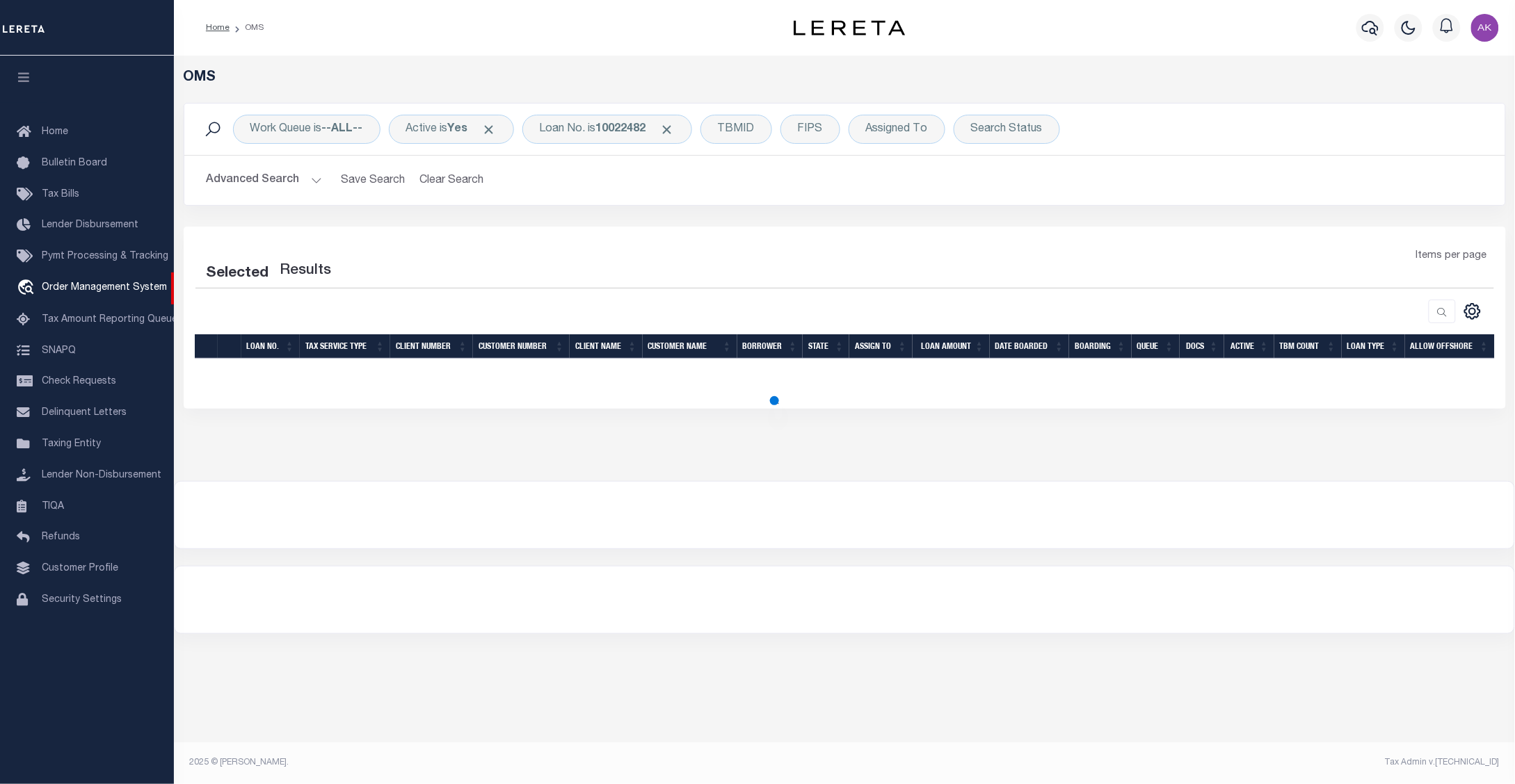
select select "200"
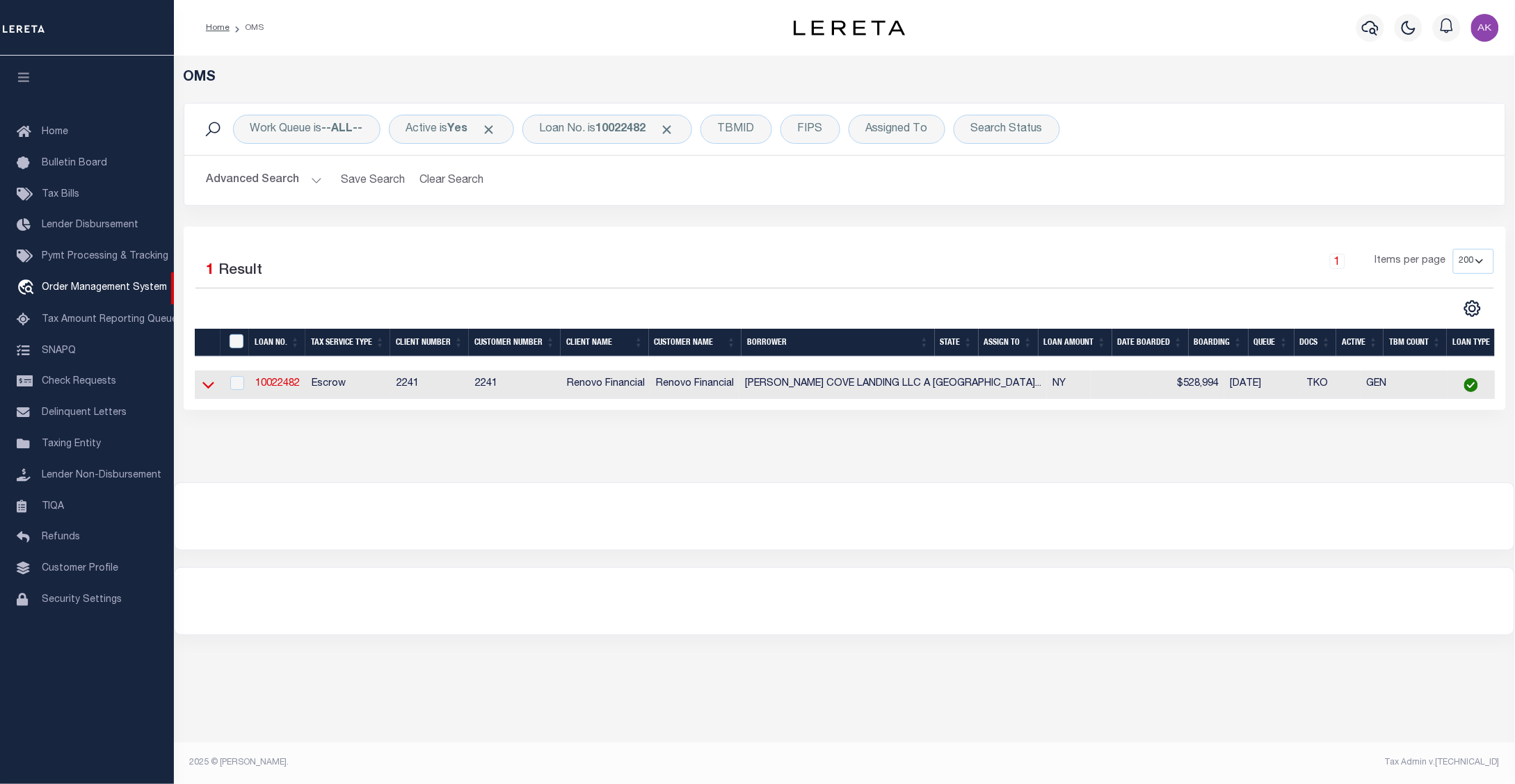
click at [207, 390] on icon at bounding box center [208, 384] width 12 height 14
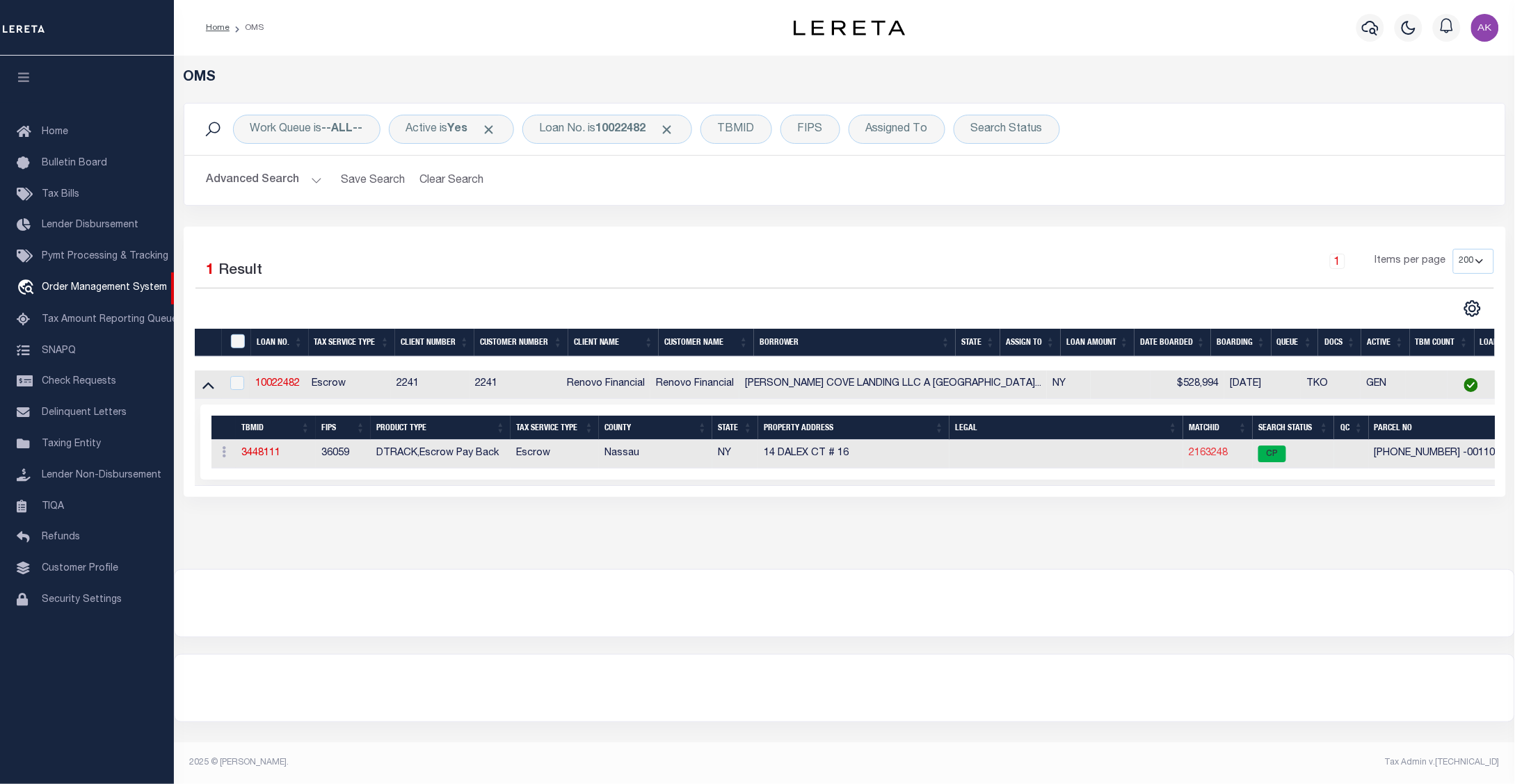
click at [1188, 457] on link "2163248" at bounding box center [1207, 453] width 39 height 10
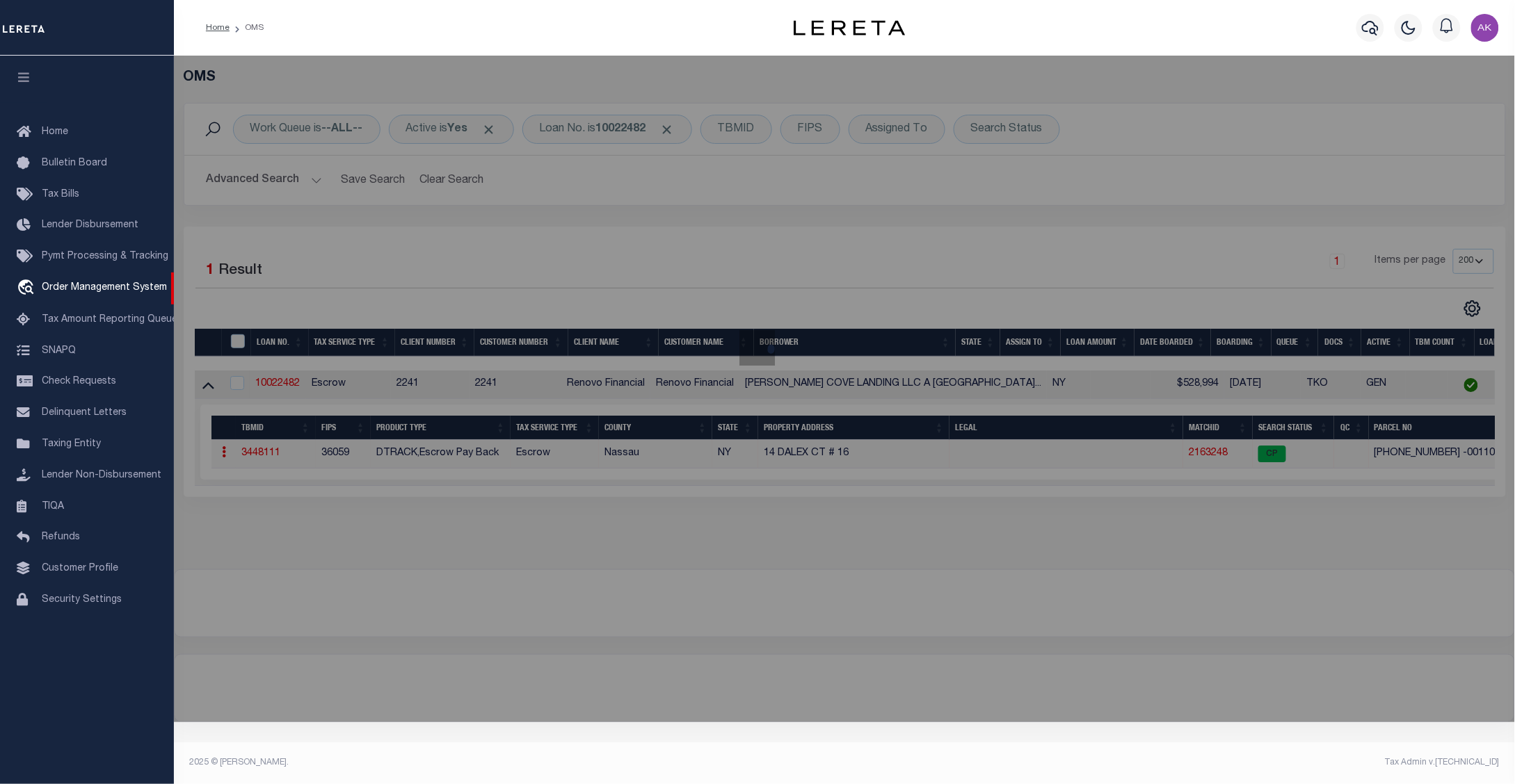
checkbox input "false"
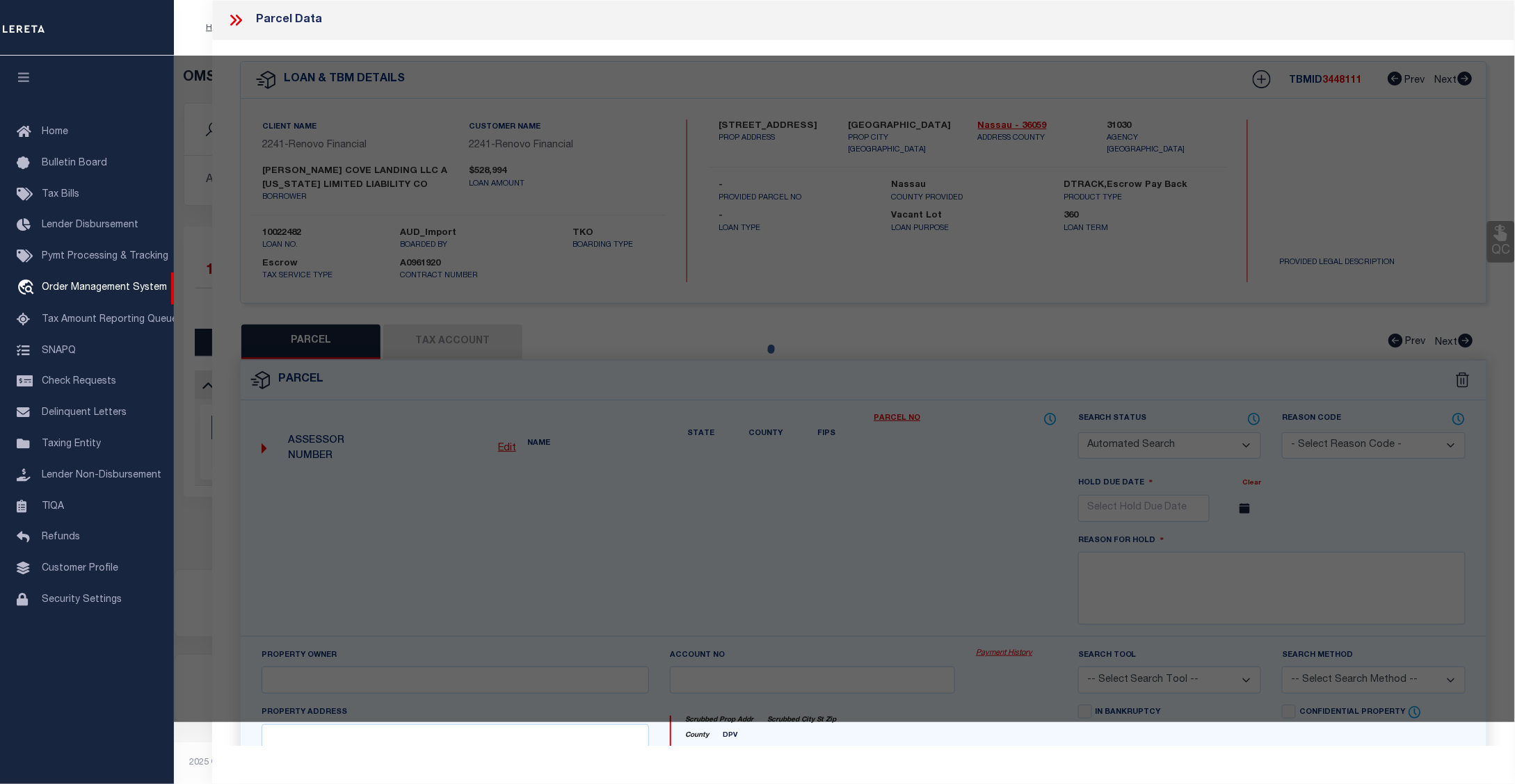
select select "CP"
type input "PIRONI,ANGELO & SILVANA"
select select "ATL"
select select "ADD"
type input "14 DALEX CT , #16"
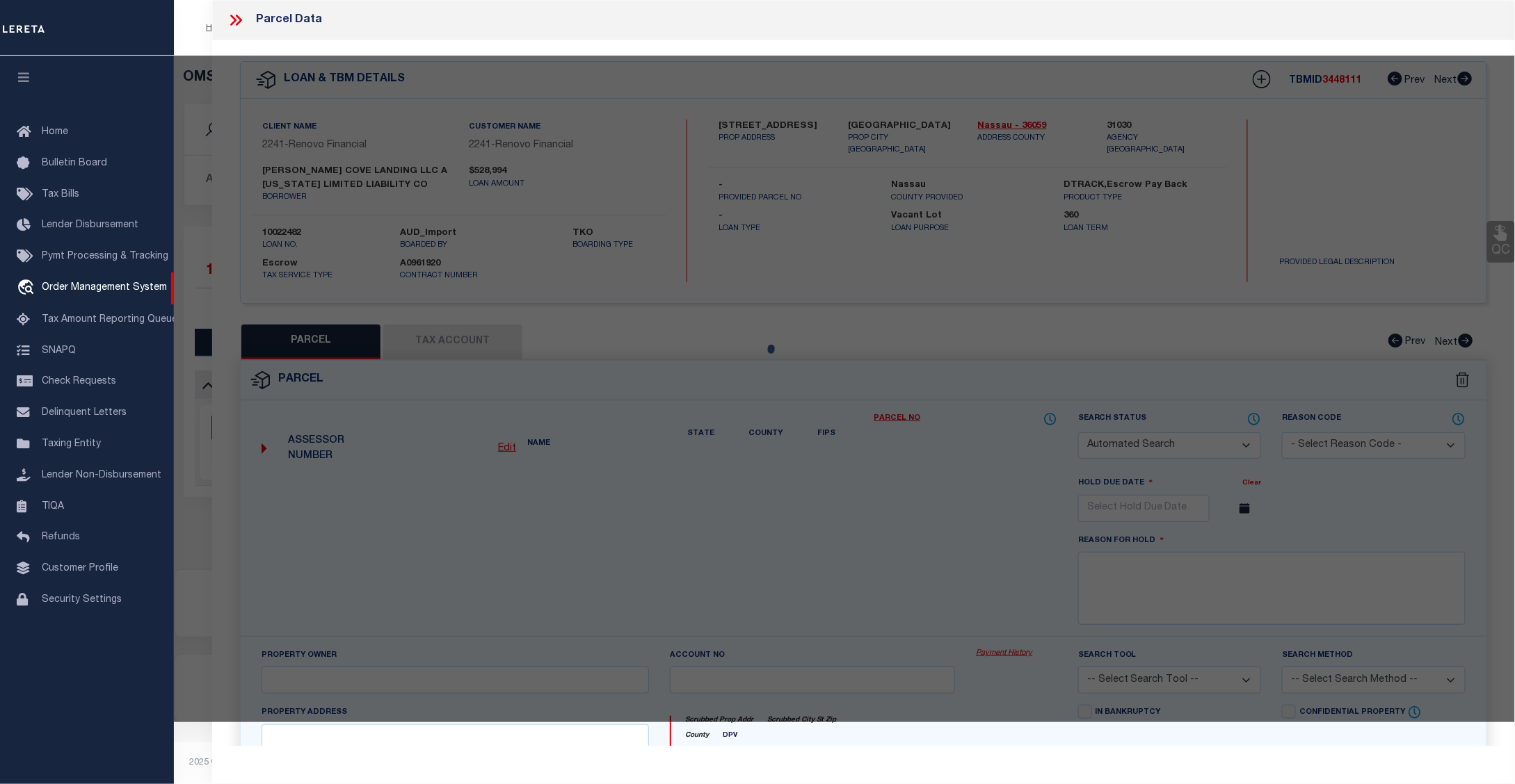
checkbox input "false"
type input "GLEN COVE, NY 11542"
type textarea "TOWN #4 SCH DIST 005"
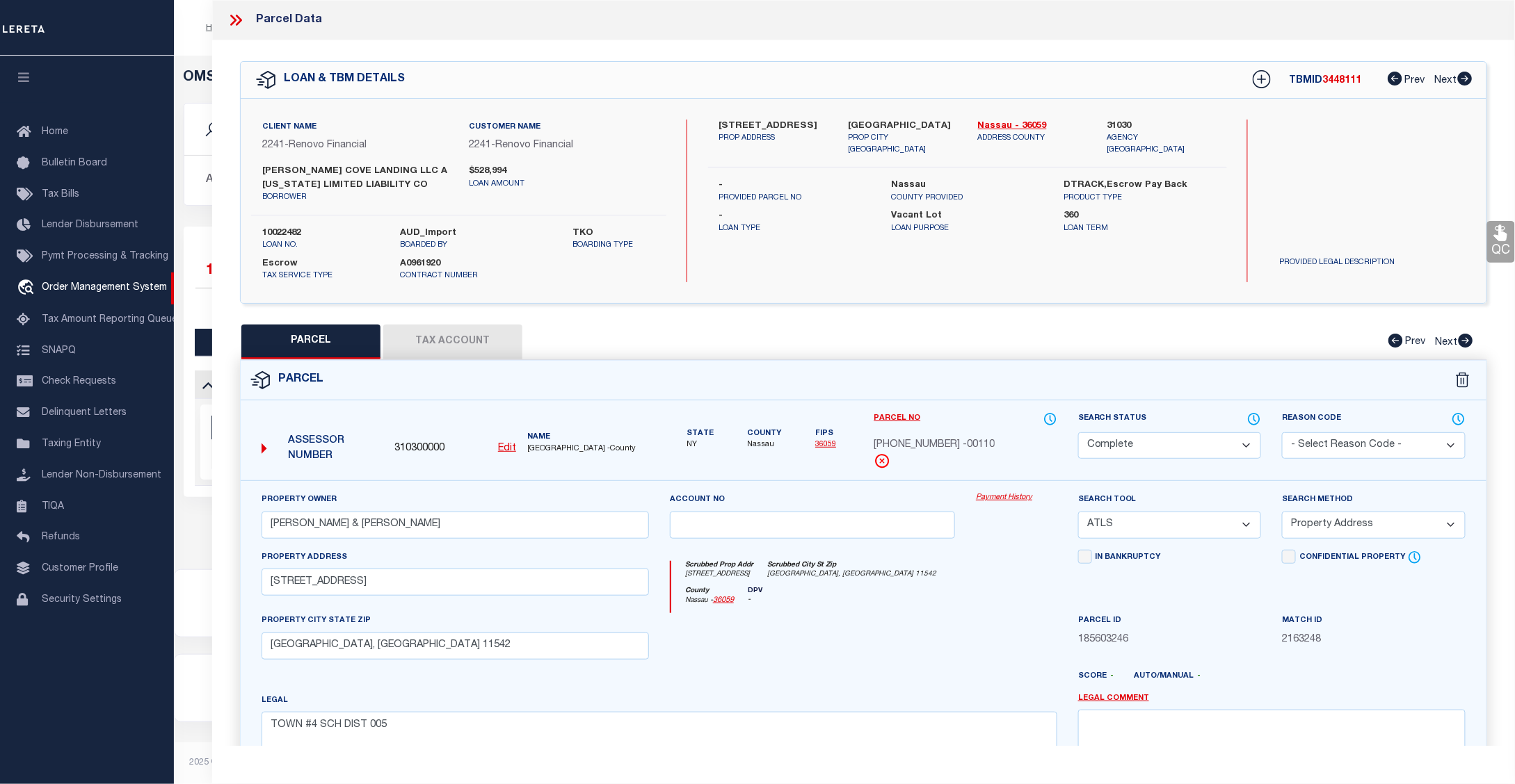
click at [1013, 501] on link "Payment History" at bounding box center [1016, 498] width 81 height 12
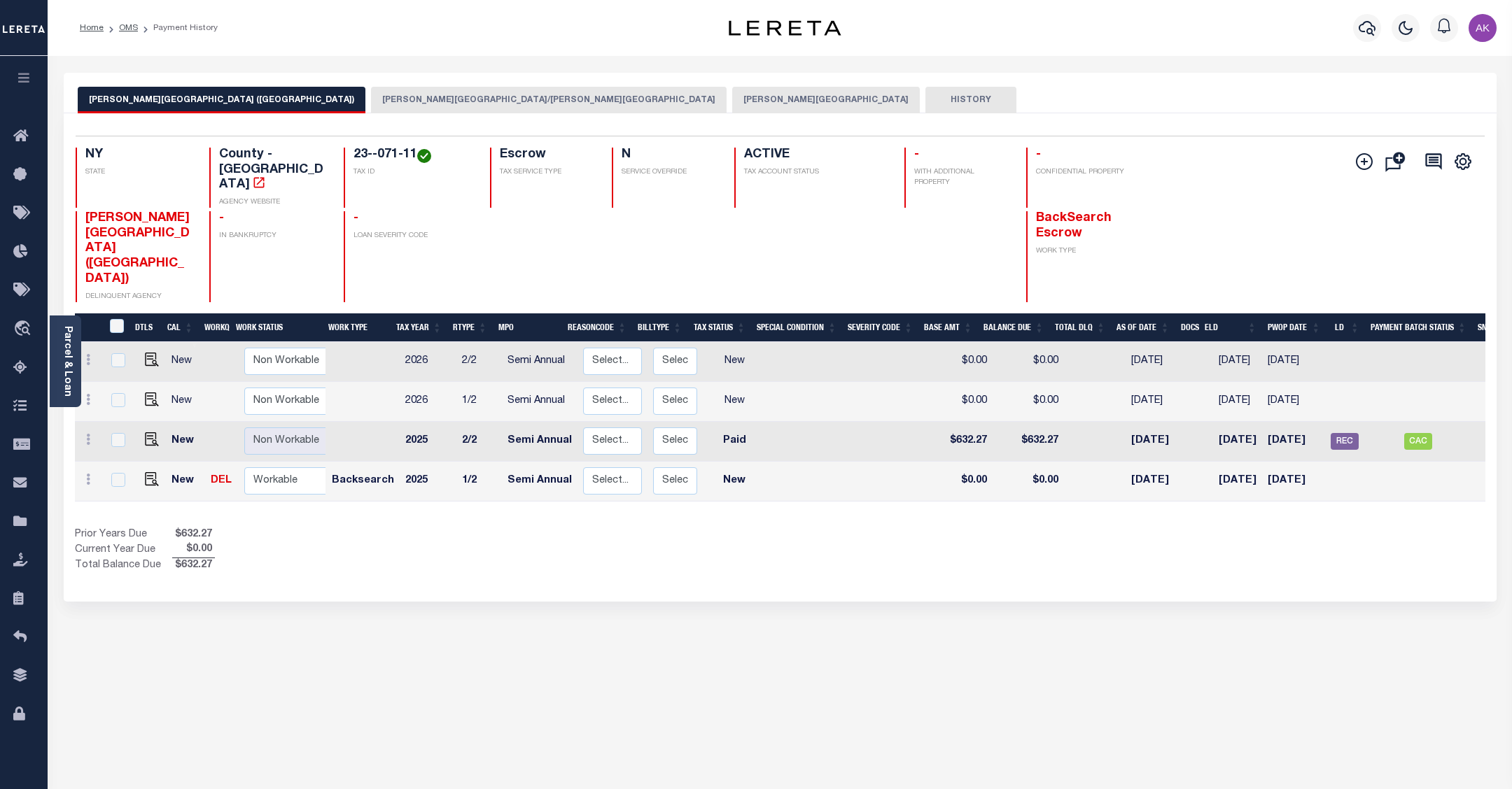
click at [382, 96] on button "GLEN COVE CSD/GLEN COVE CITY" at bounding box center [548, 99] width 356 height 27
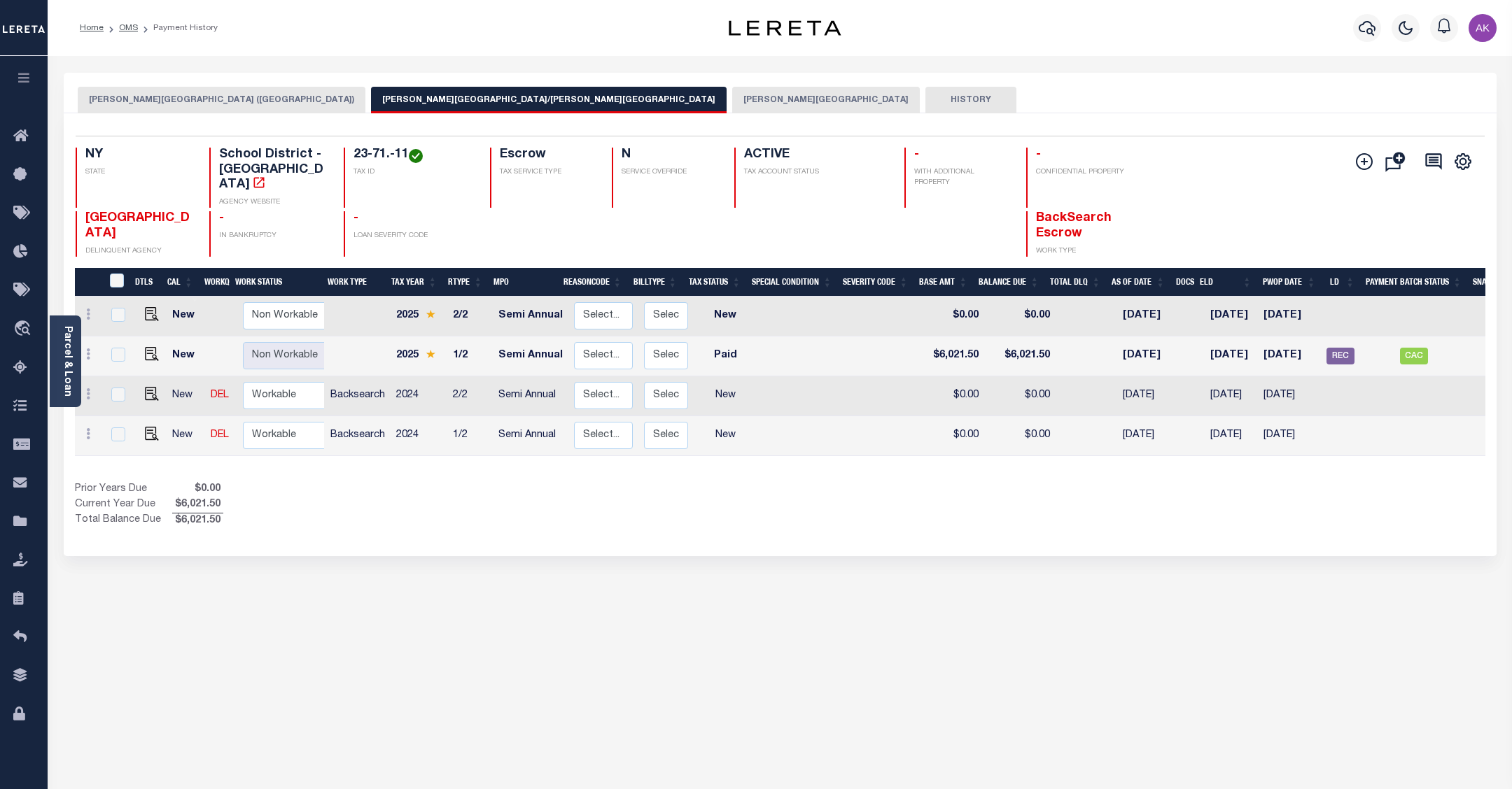
click at [732, 99] on button "[PERSON_NAME][GEOGRAPHIC_DATA]" at bounding box center [825, 99] width 187 height 27
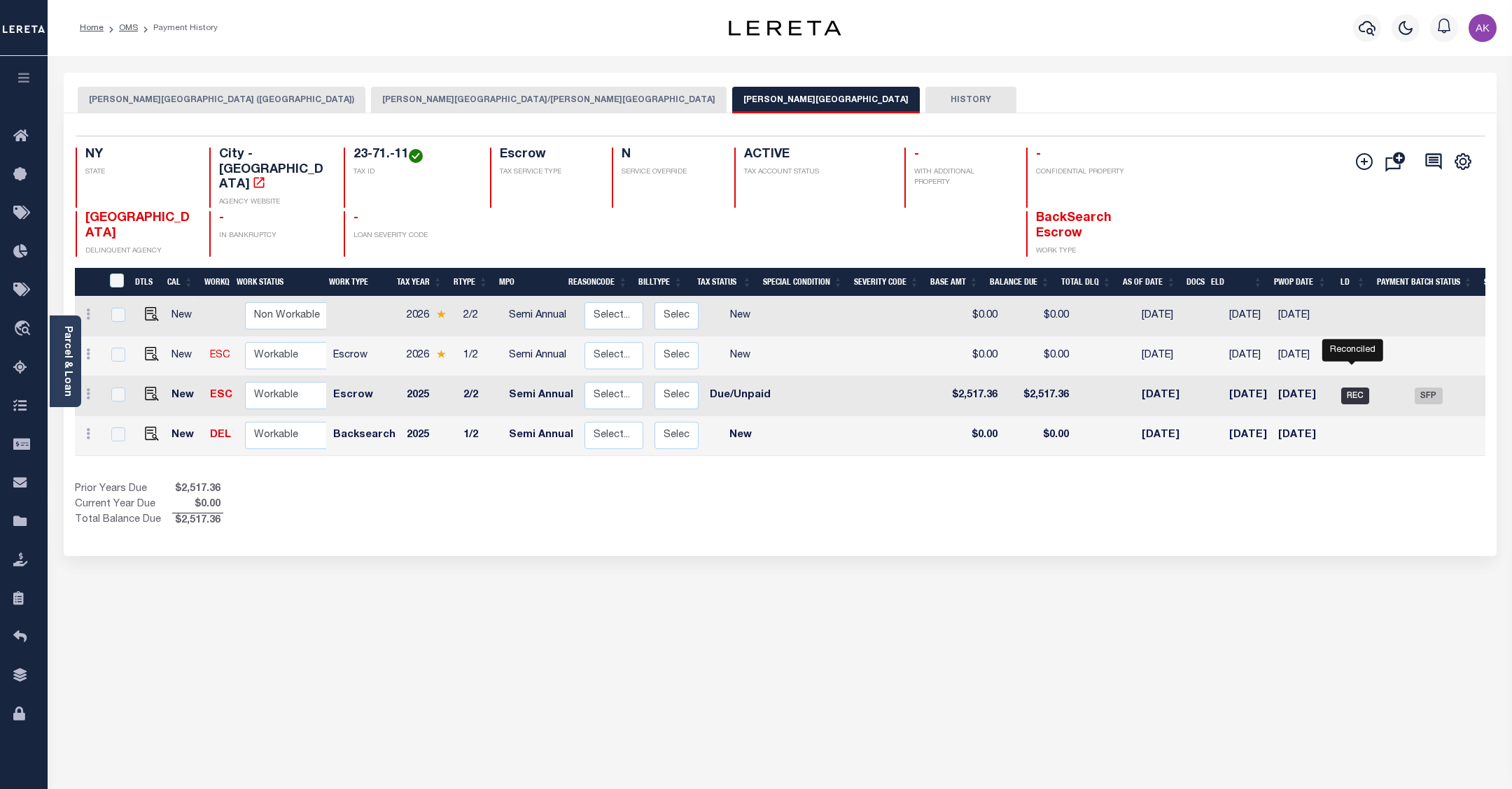
click at [1352, 388] on span "REC" at bounding box center [1355, 396] width 28 height 17
checkbox input "true"
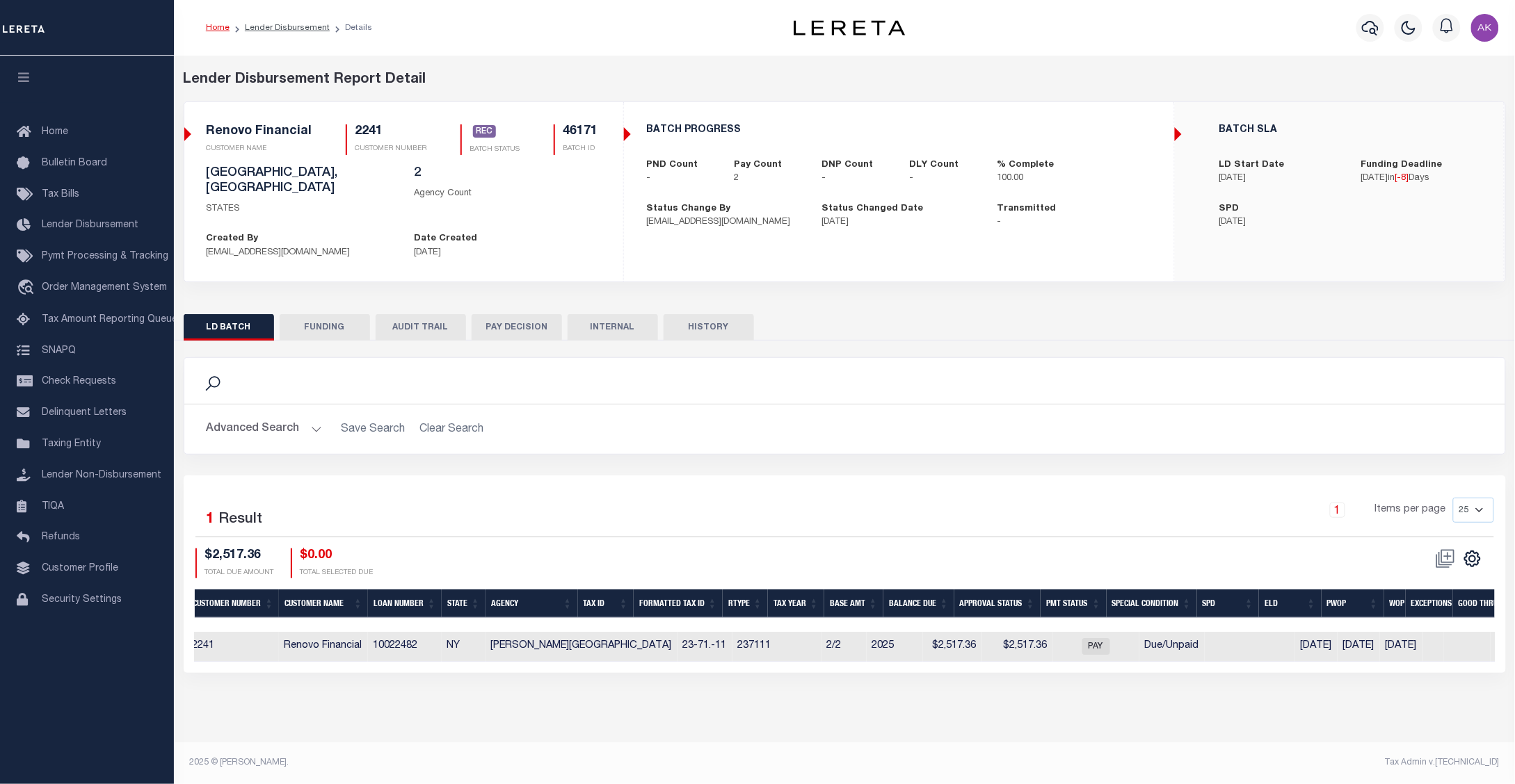
scroll to position [0, 248]
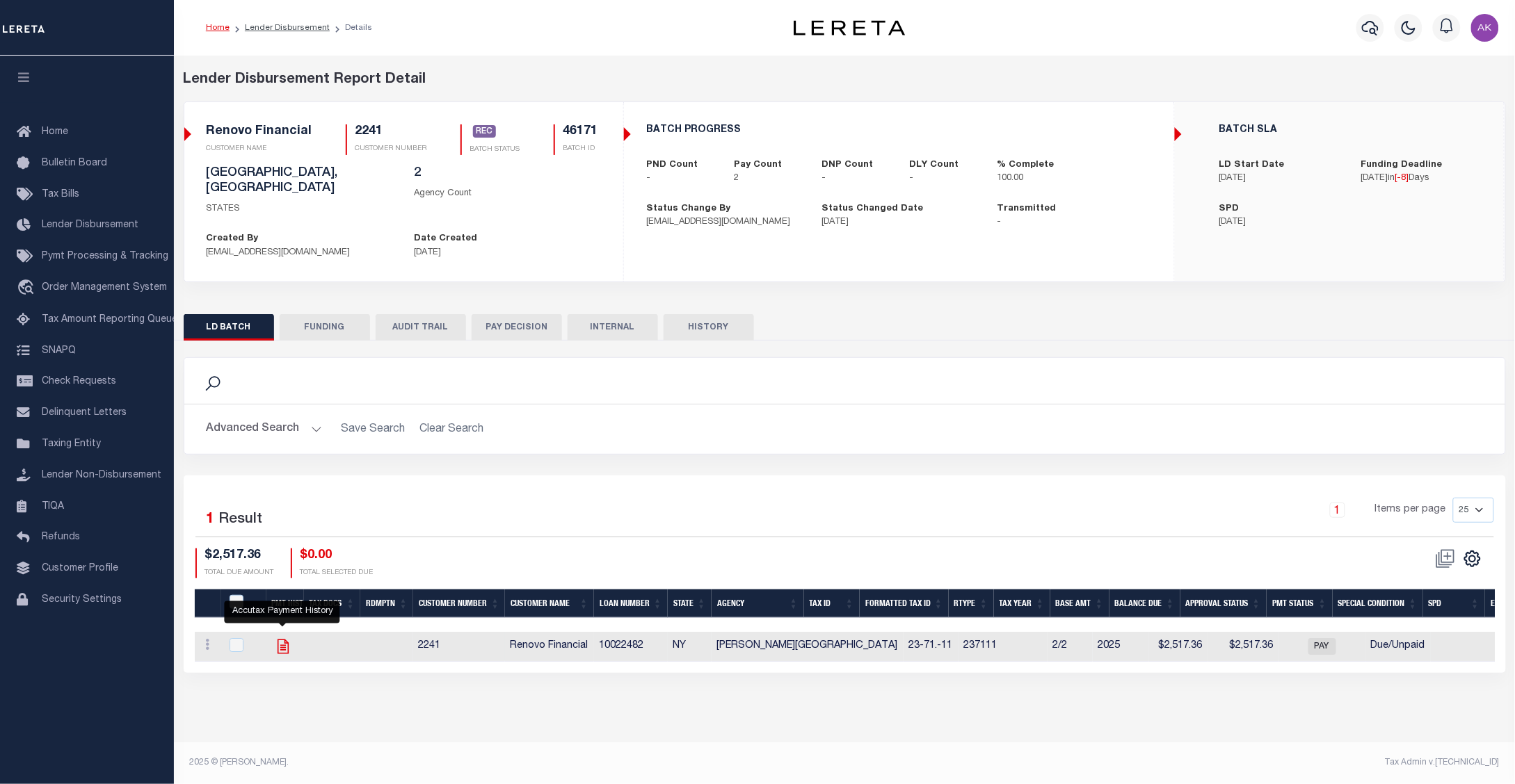
click at [282, 639] on icon "" at bounding box center [282, 646] width 11 height 14
checkbox input "true"
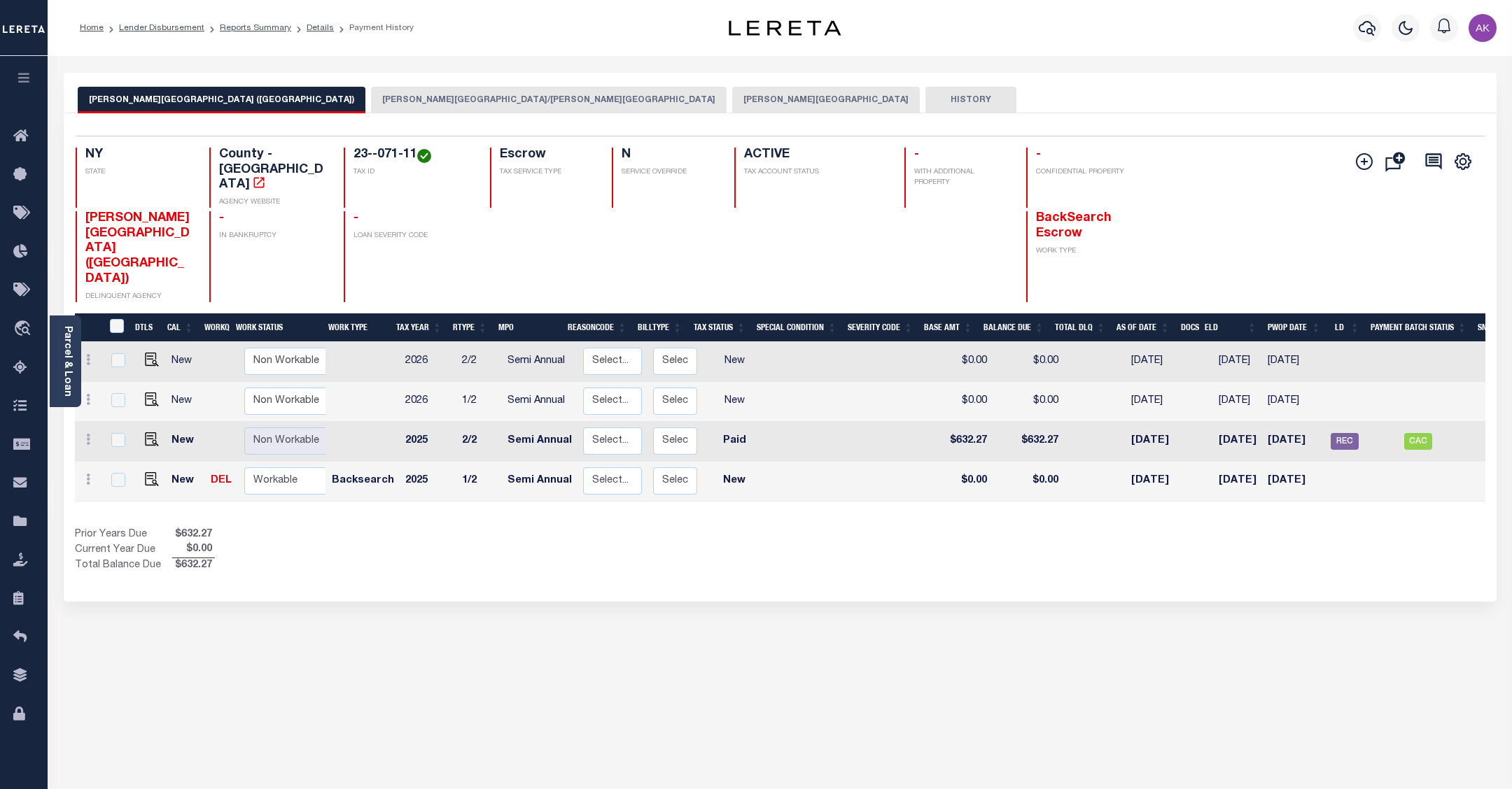
click at [371, 96] on button "[PERSON_NAME][GEOGRAPHIC_DATA]/[PERSON_NAME][GEOGRAPHIC_DATA]" at bounding box center [548, 99] width 356 height 27
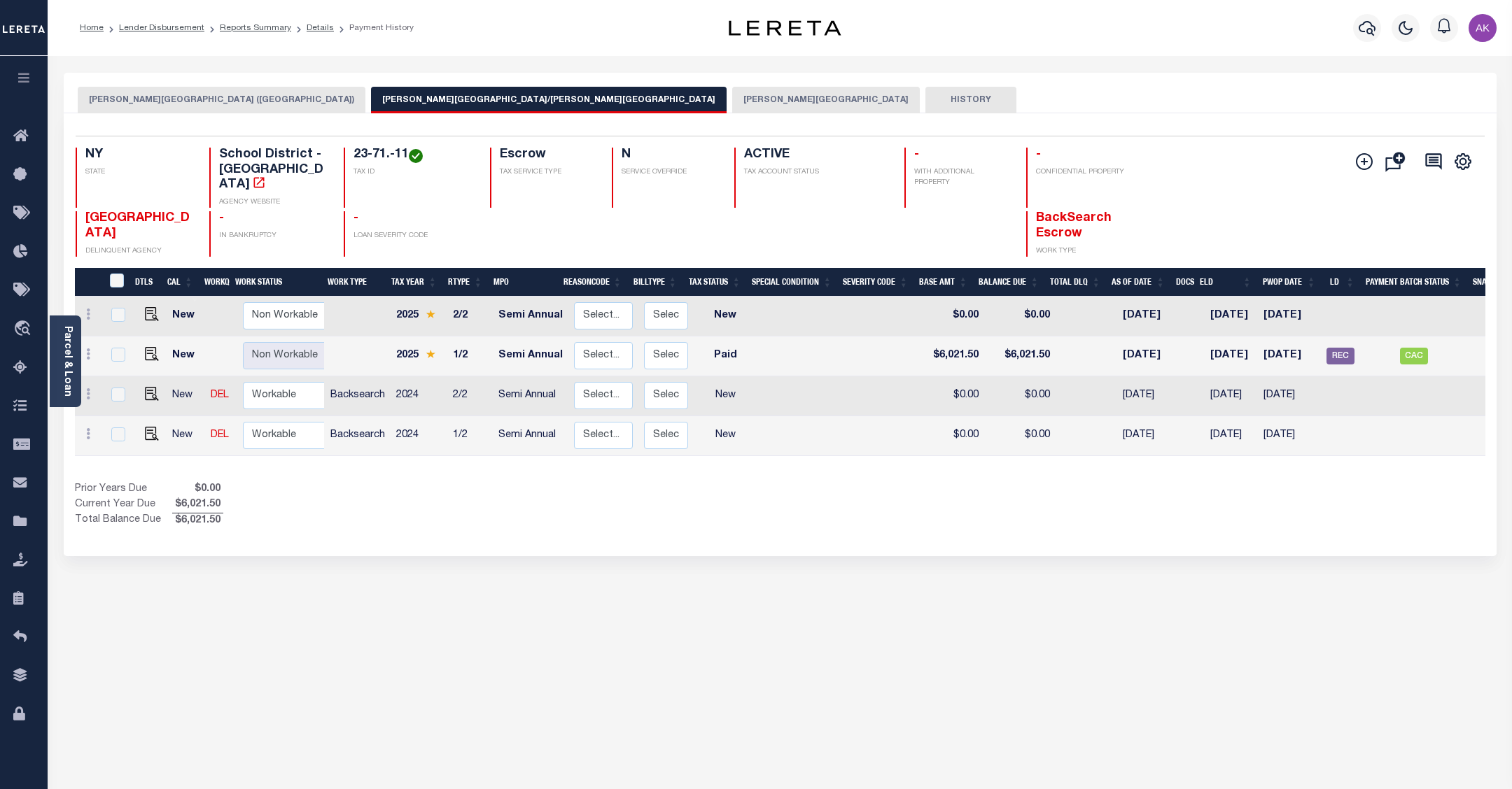
click at [732, 99] on button "[PERSON_NAME][GEOGRAPHIC_DATA]" at bounding box center [825, 99] width 187 height 27
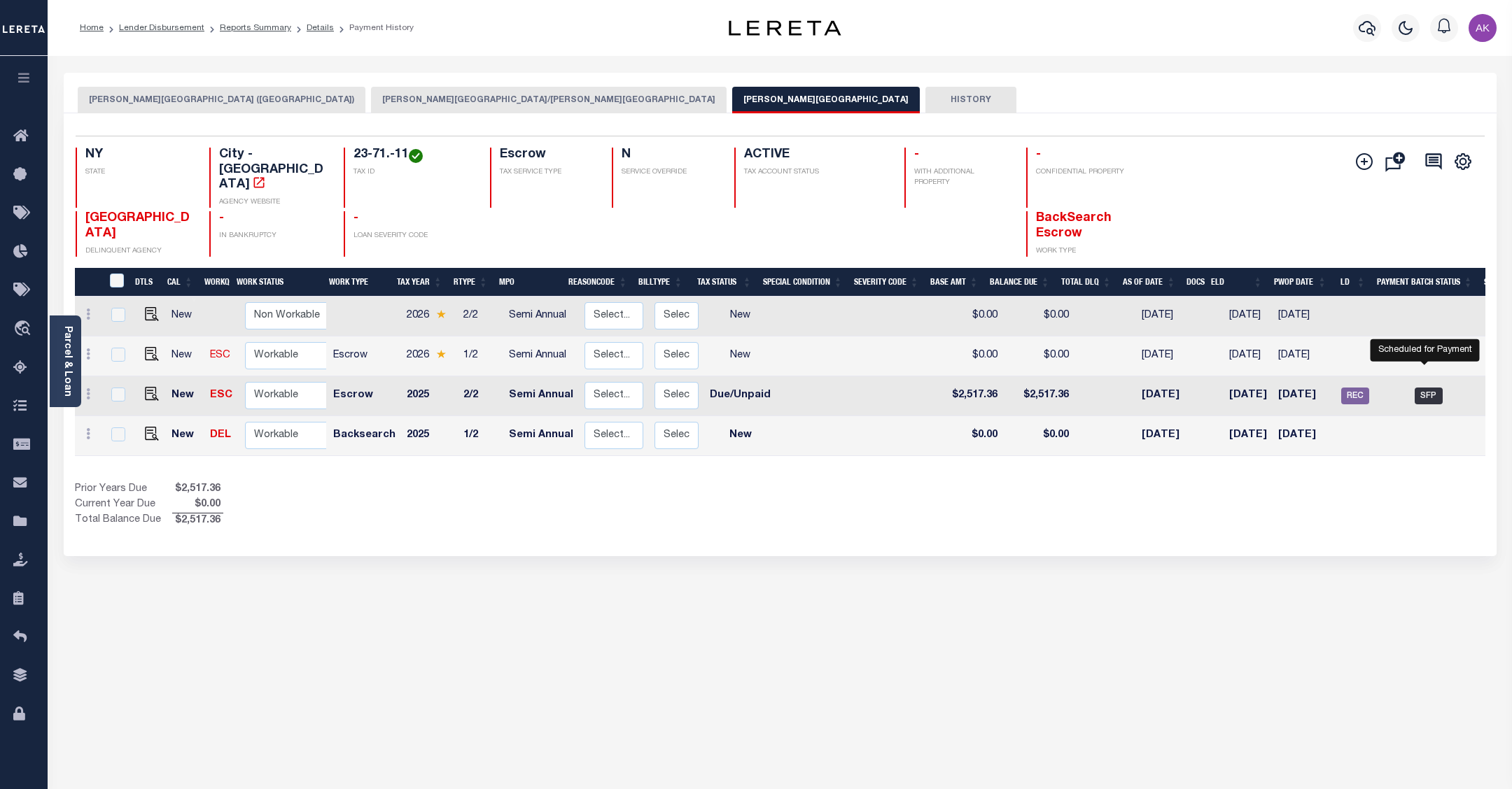
click at [1425, 388] on span "SFP" at bounding box center [1429, 396] width 28 height 17
checkbox input "true"
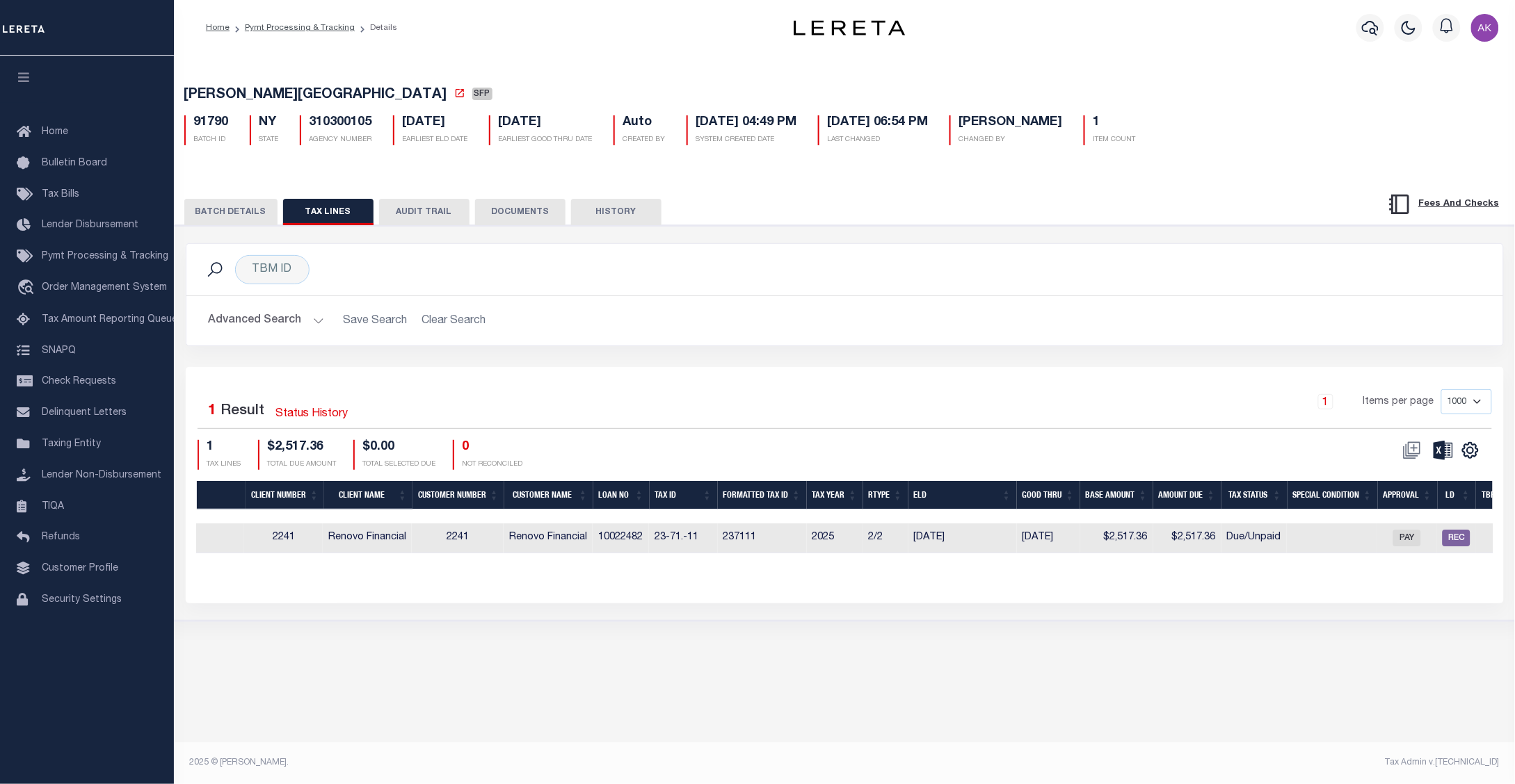
scroll to position [0, 472]
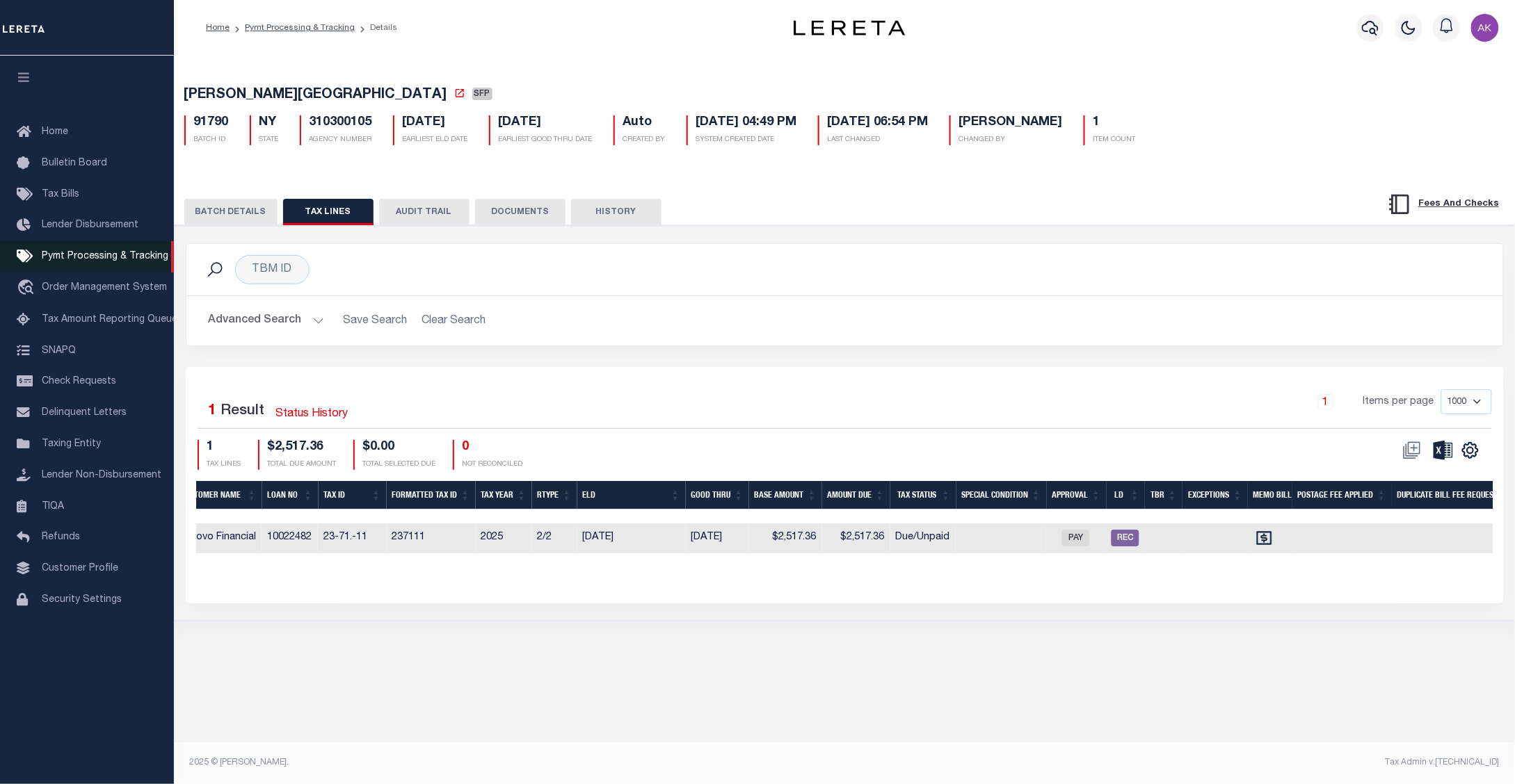
click at [104, 258] on span "Pymt Processing & Tracking" at bounding box center [105, 256] width 127 height 10
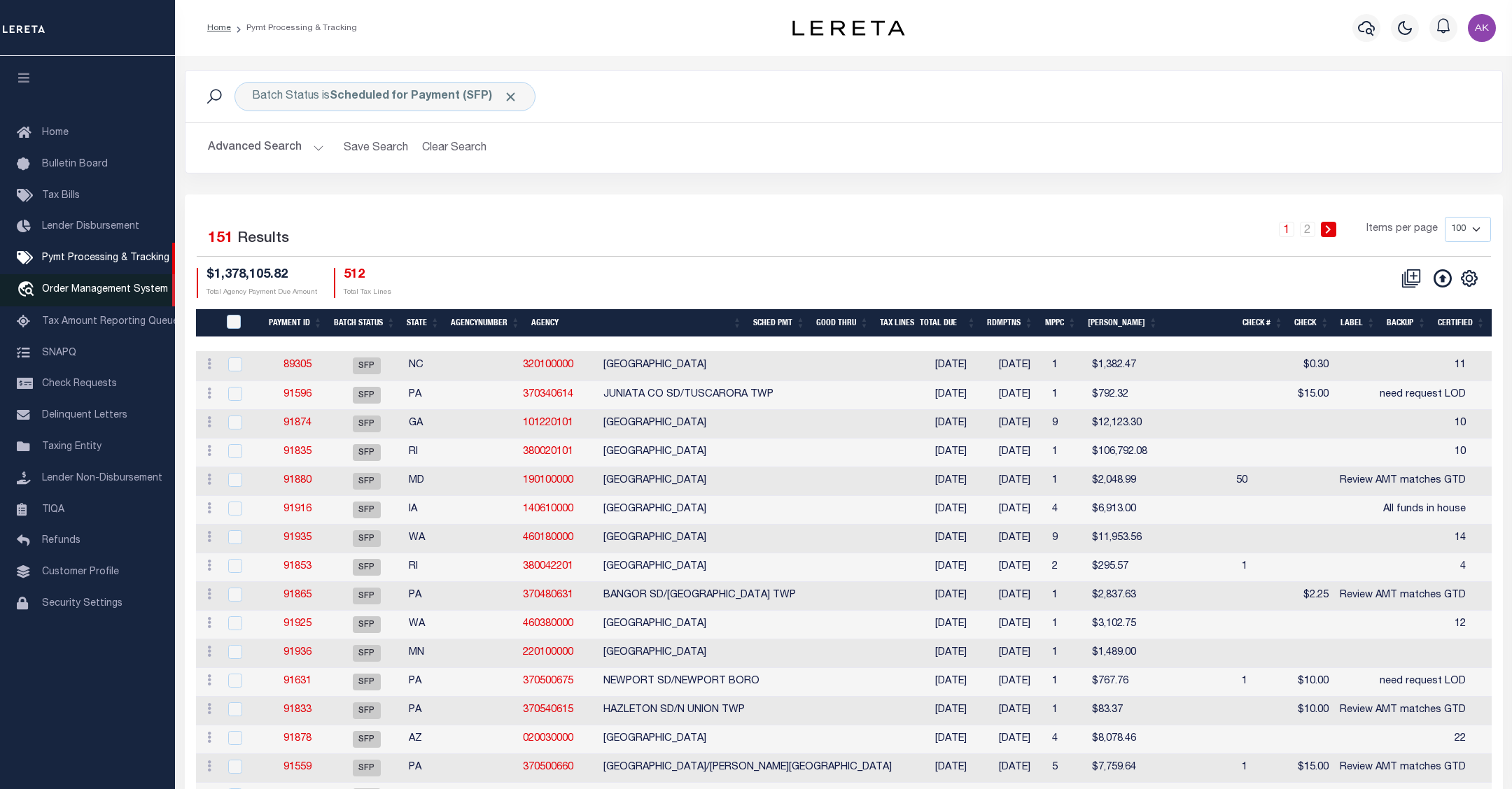
click at [58, 287] on span "Order Management System" at bounding box center [105, 290] width 126 height 10
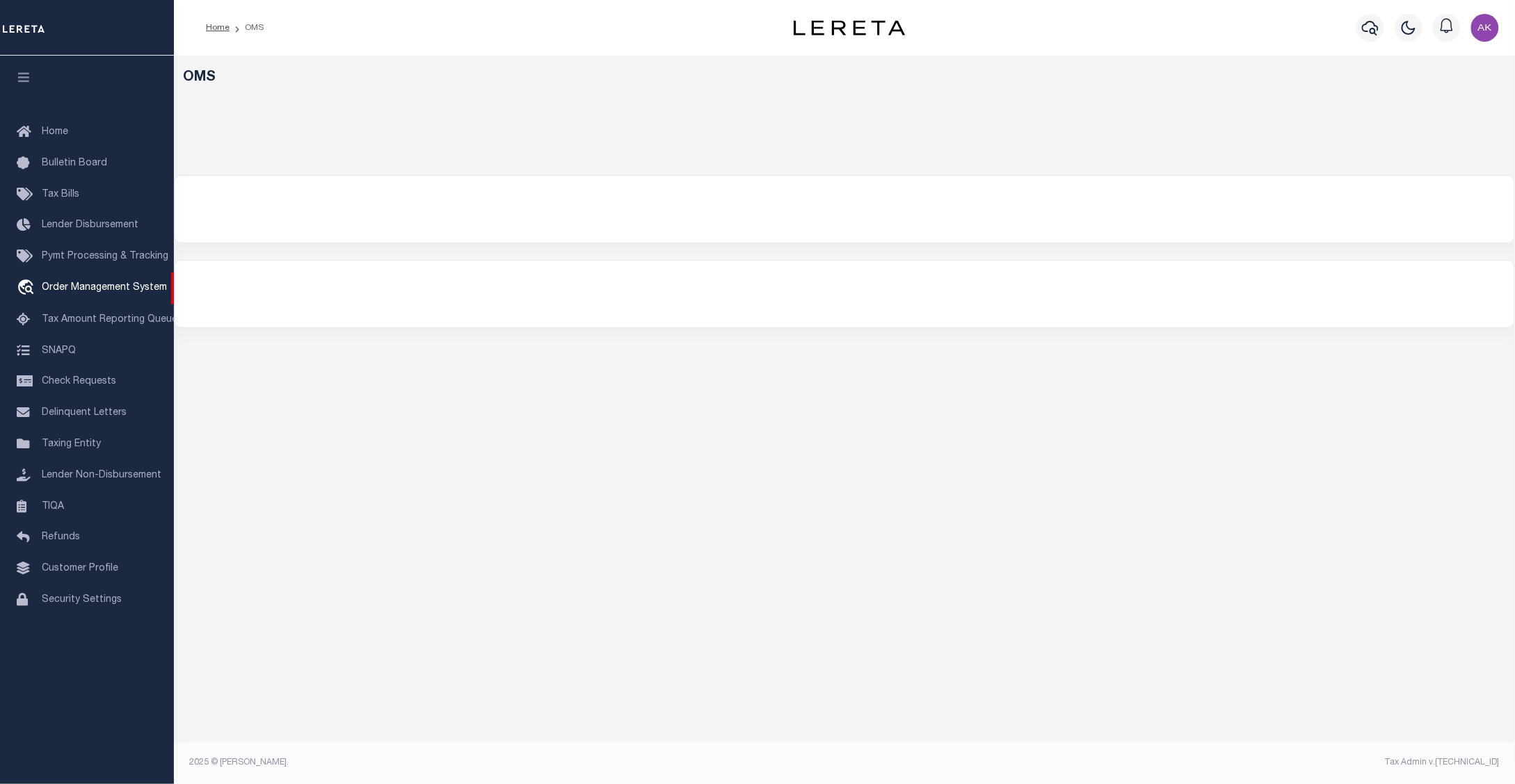
select select "200"
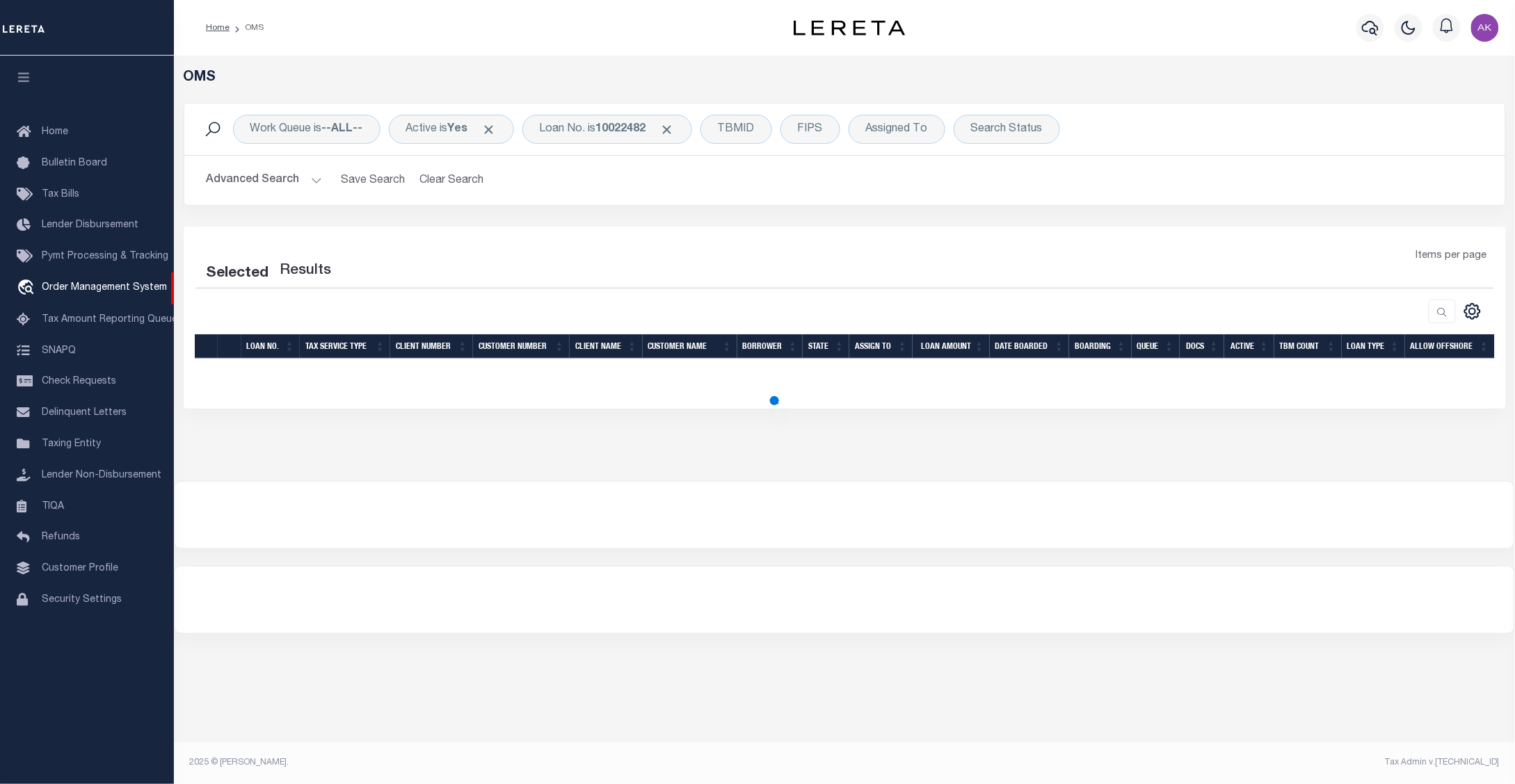
select select "200"
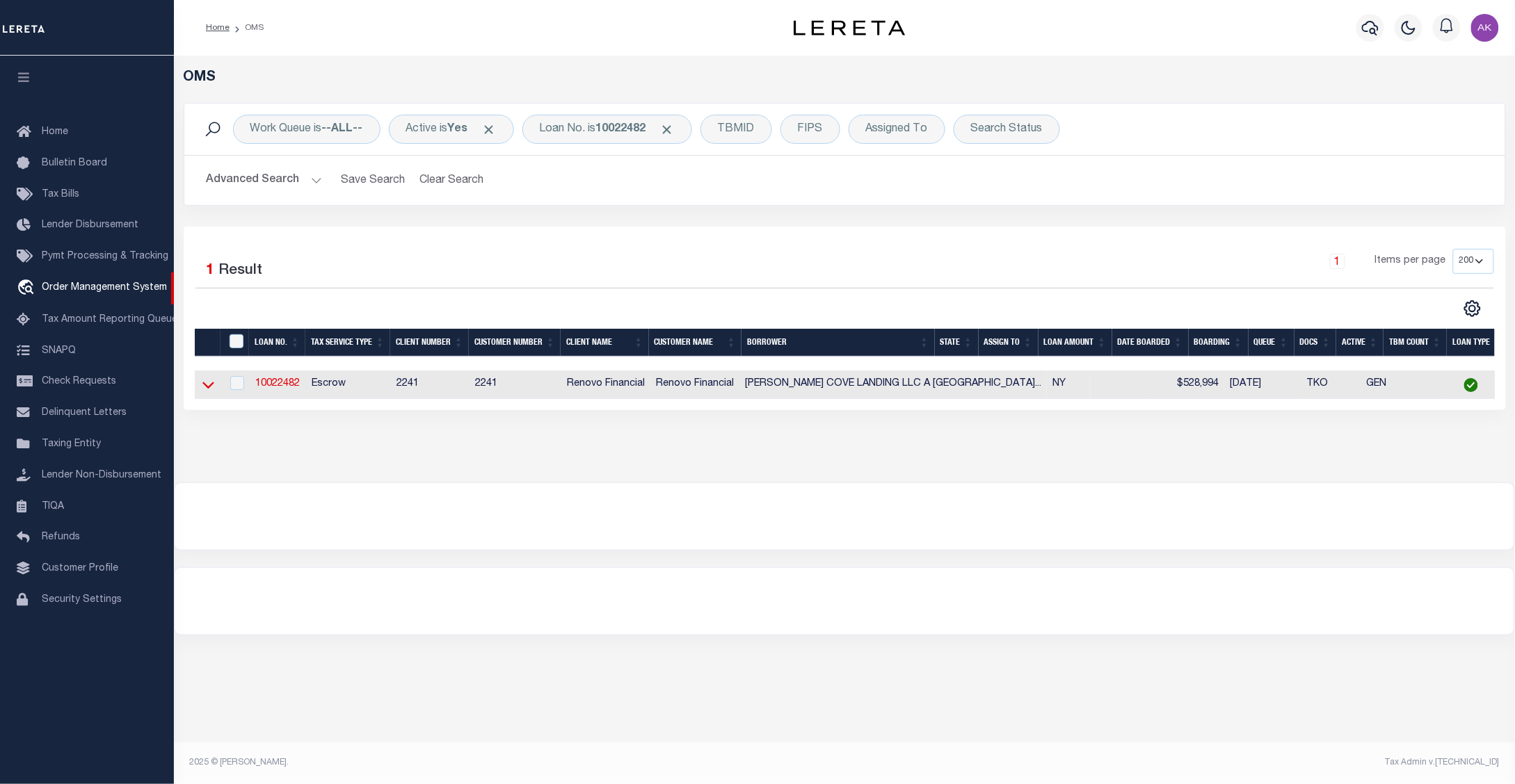
click at [210, 387] on icon at bounding box center [208, 384] width 12 height 14
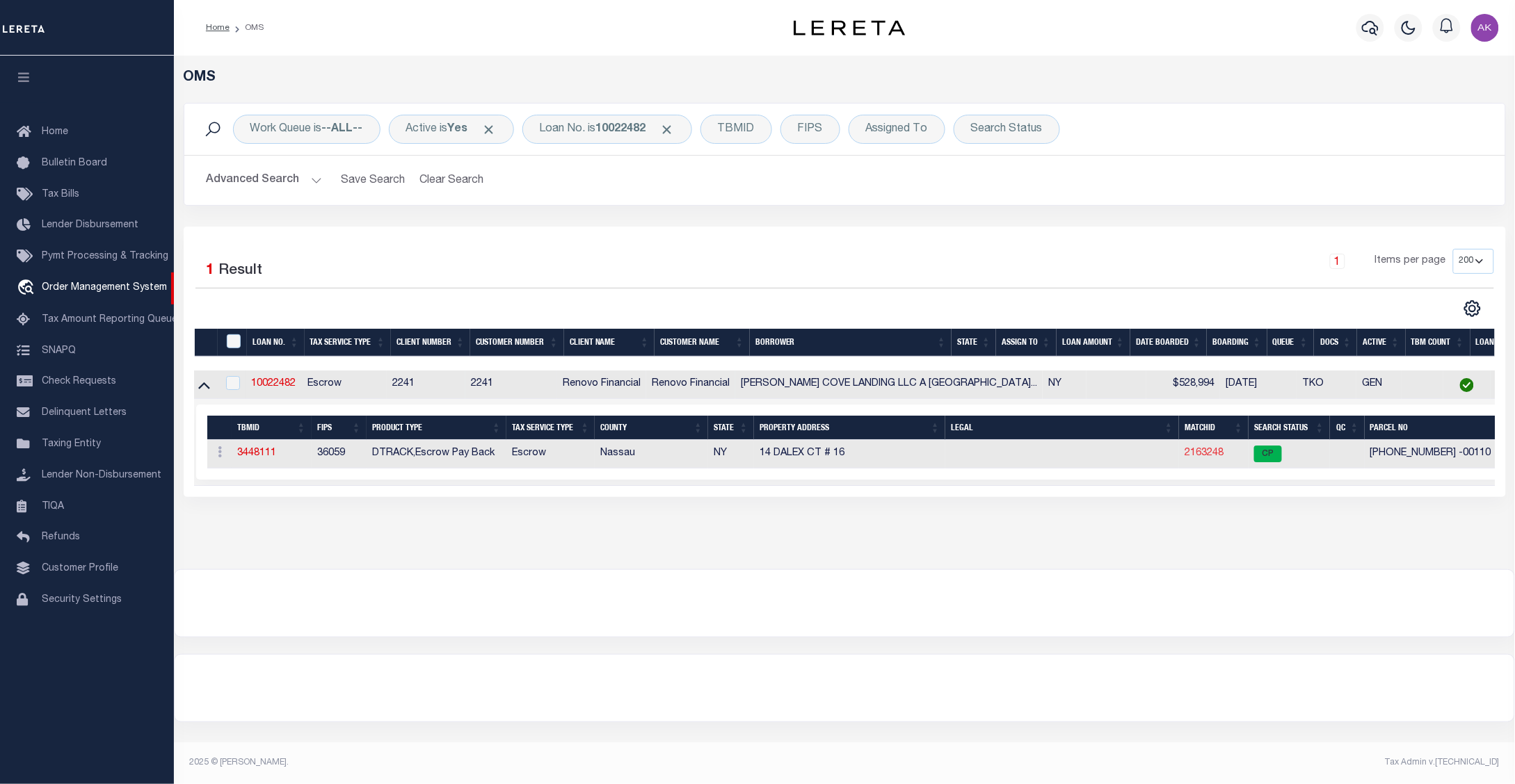
click at [1184, 457] on link "2163248" at bounding box center [1203, 453] width 39 height 10
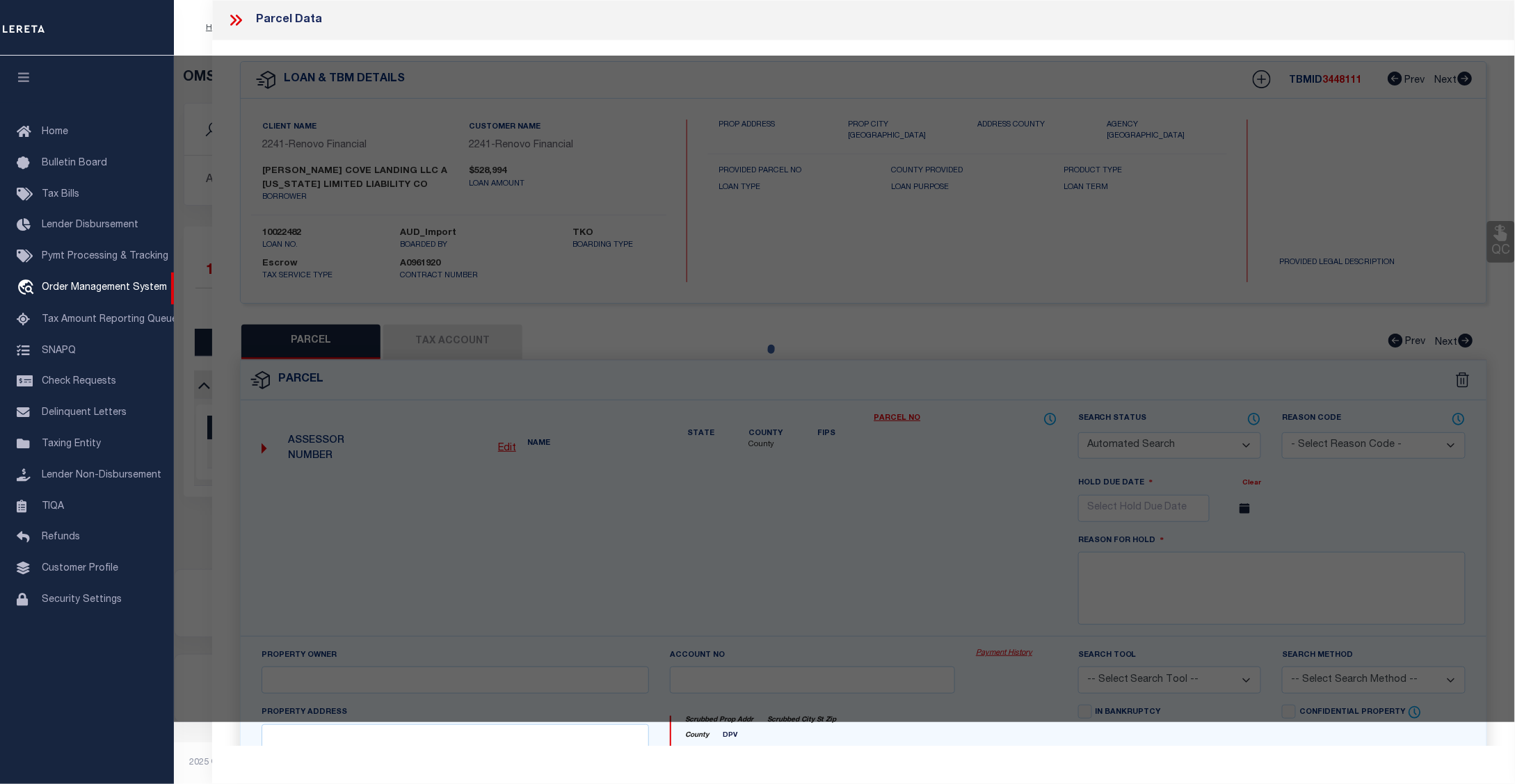
checkbox input "false"
select select "CP"
type input "PIRONI,ANGELO & SILVANA"
select select "ATL"
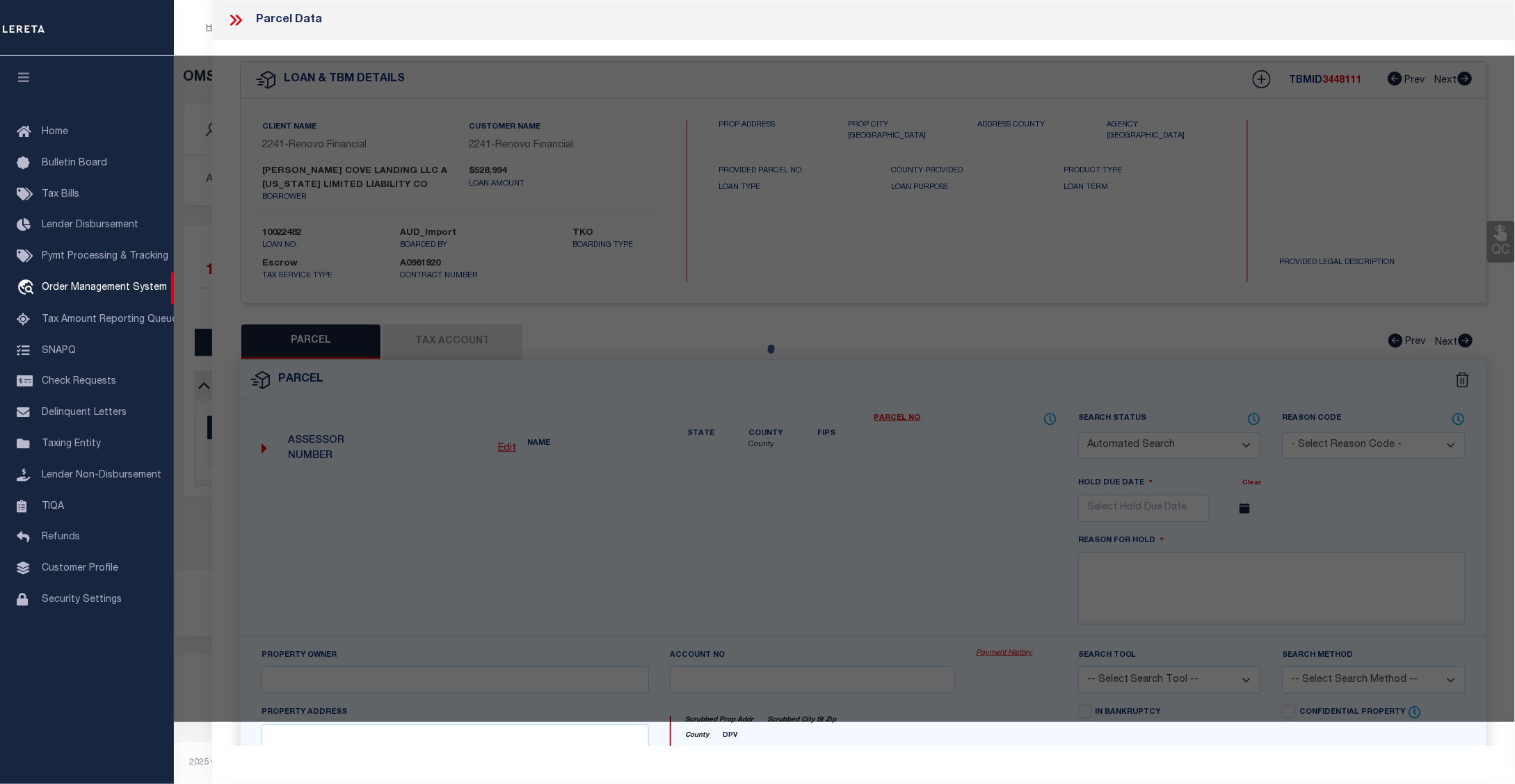
select select "ADD"
type input "14 DALEX CT , #16"
checkbox input "false"
type input "GLEN COVE, NY 11542"
type textarea "TOWN #4 SCH DIST 005"
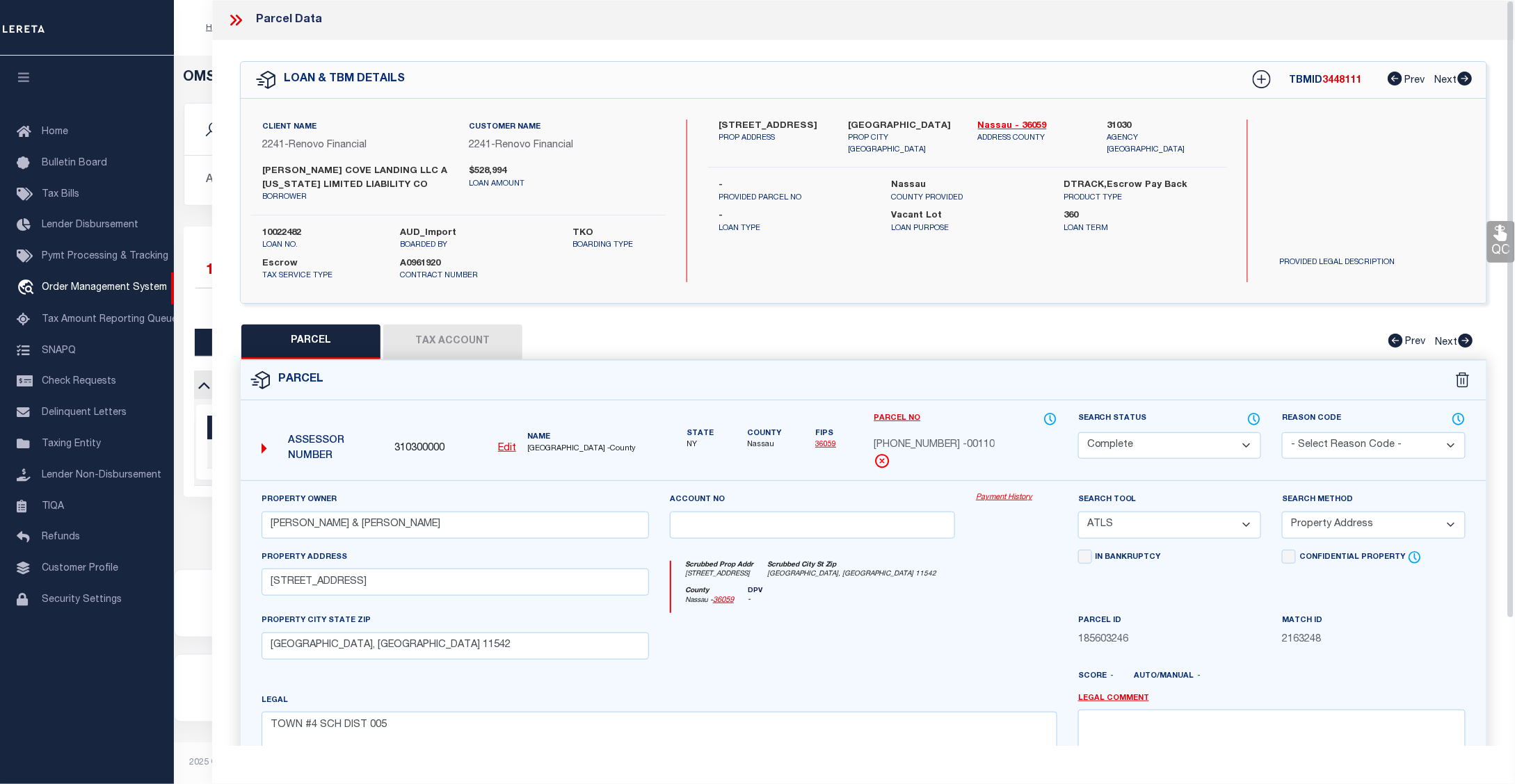
click at [1023, 498] on link "Payment History" at bounding box center [1016, 498] width 81 height 12
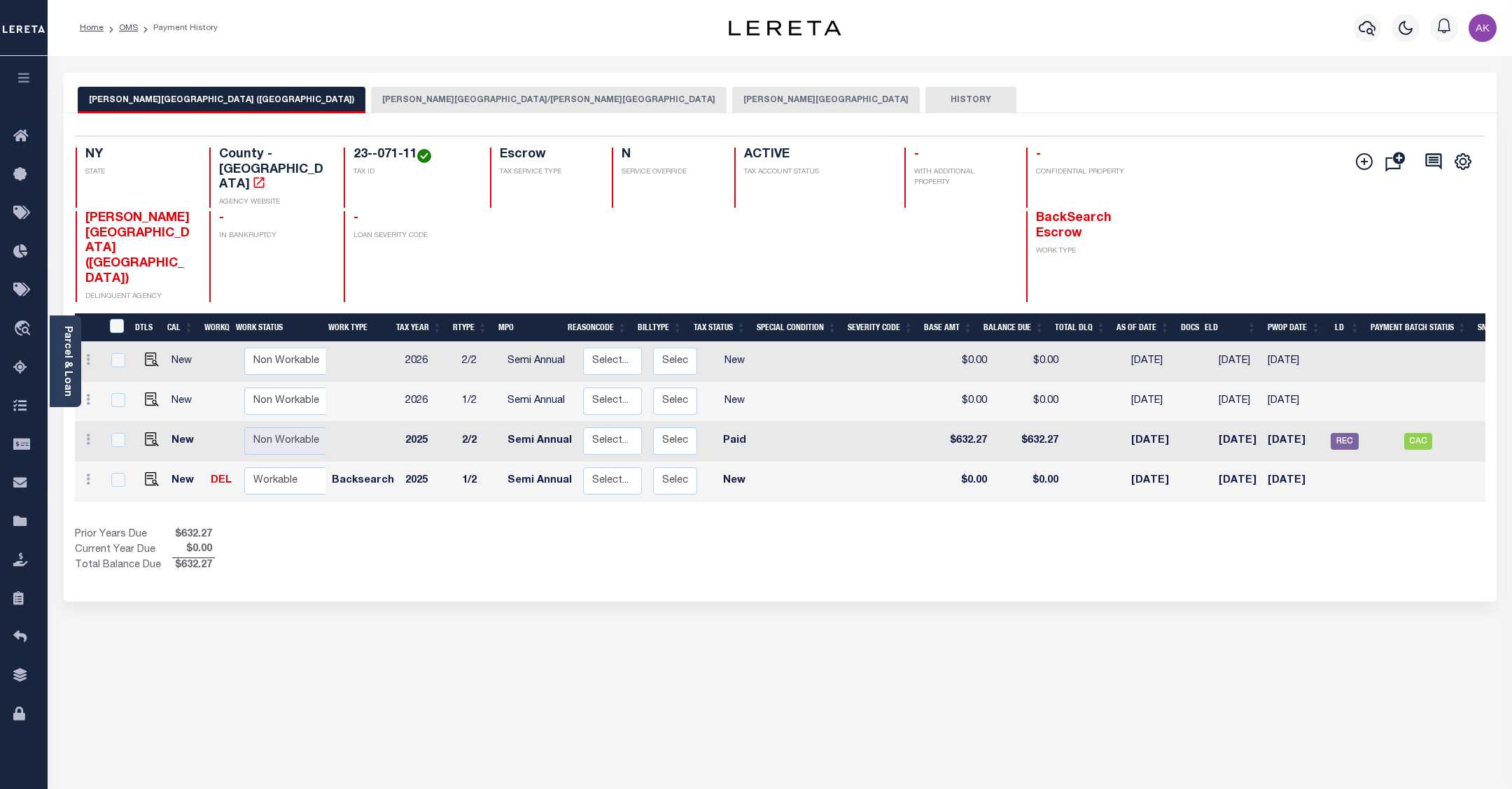
click at [371, 96] on button "GLEN COVE CSD/GLEN COVE CITY" at bounding box center [548, 99] width 356 height 27
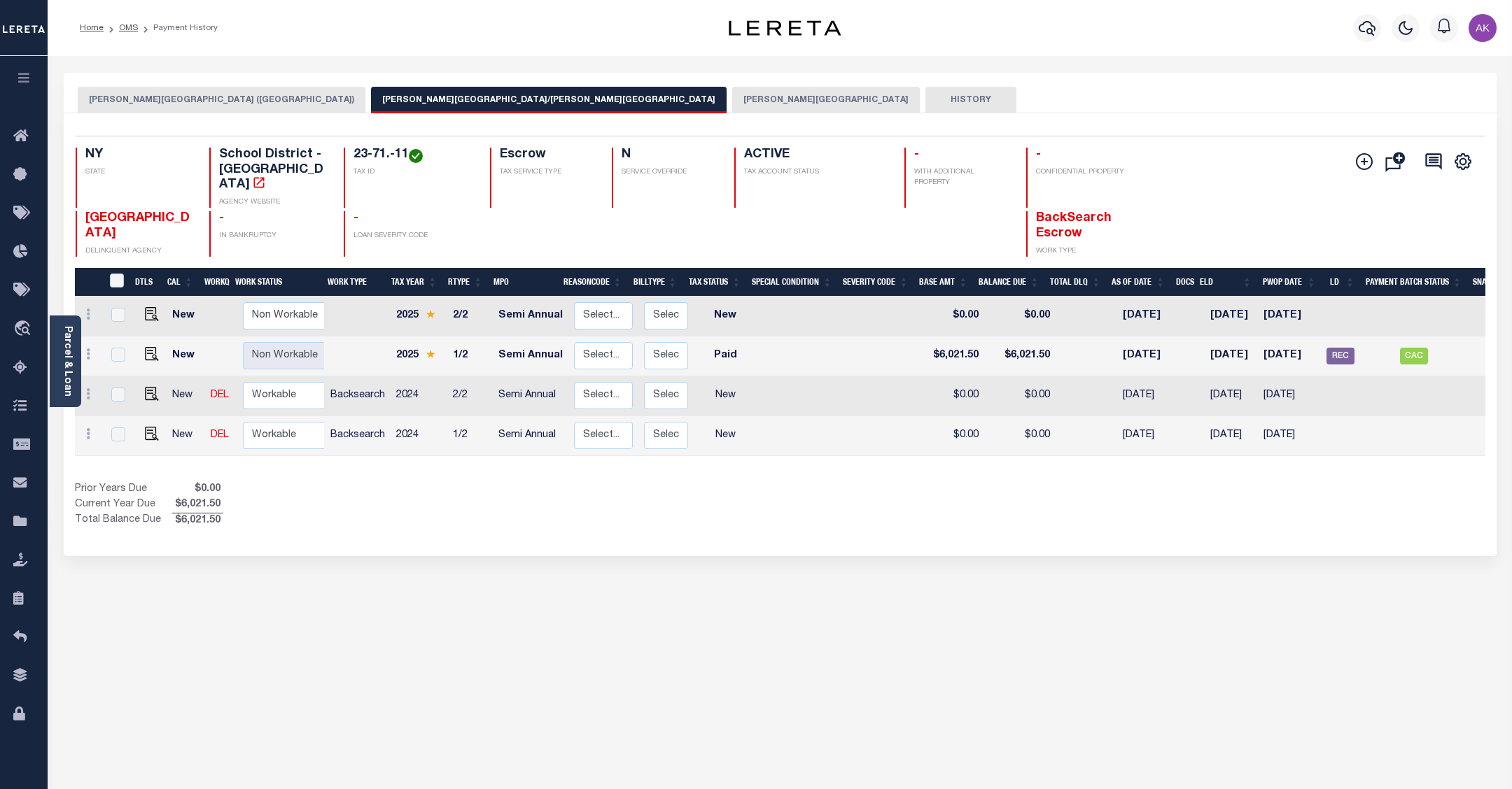
click at [732, 96] on button "[PERSON_NAME][GEOGRAPHIC_DATA]" at bounding box center [825, 99] width 187 height 27
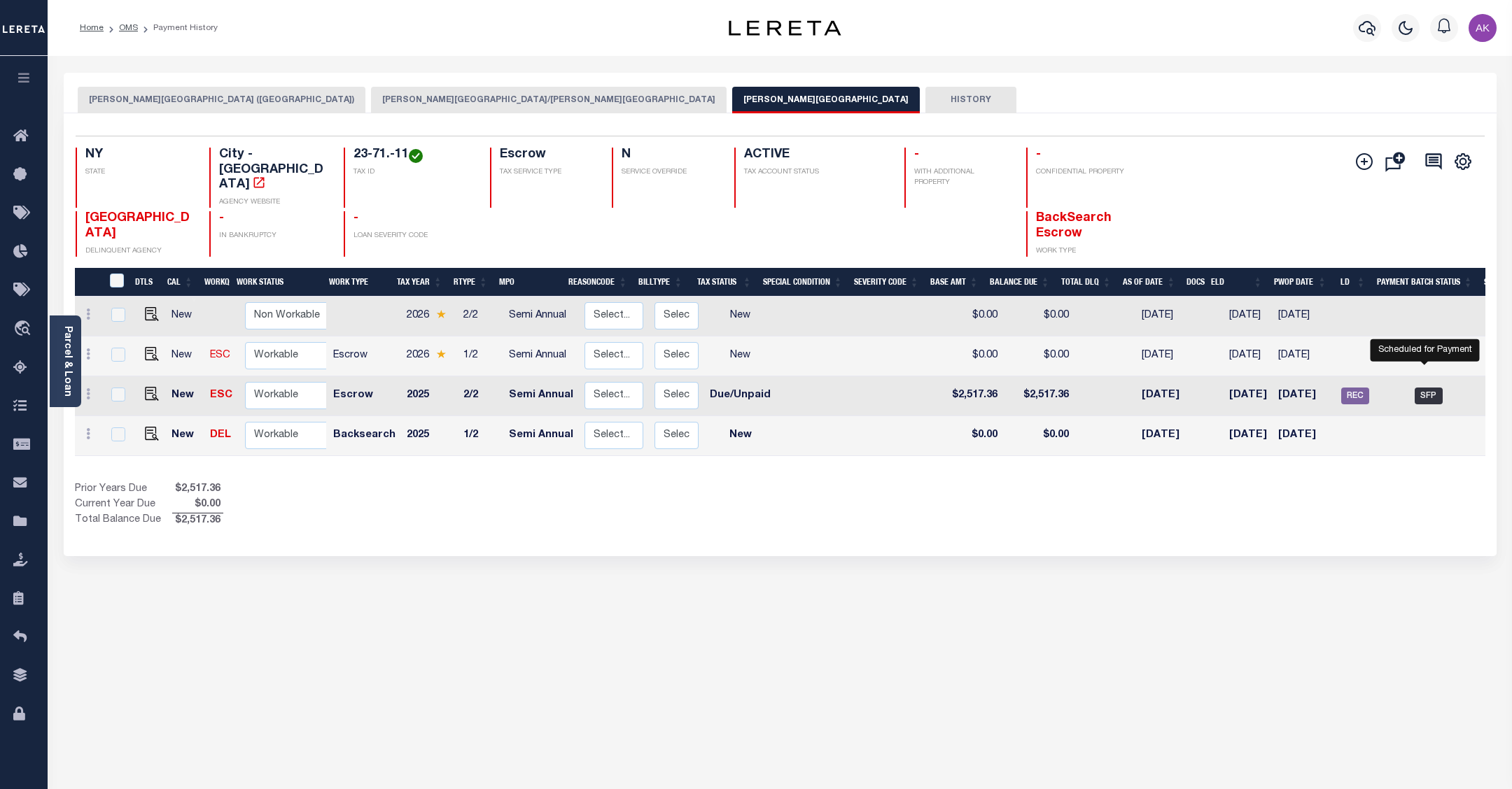
click at [1423, 388] on span "SFP" at bounding box center [1429, 396] width 28 height 17
checkbox input "true"
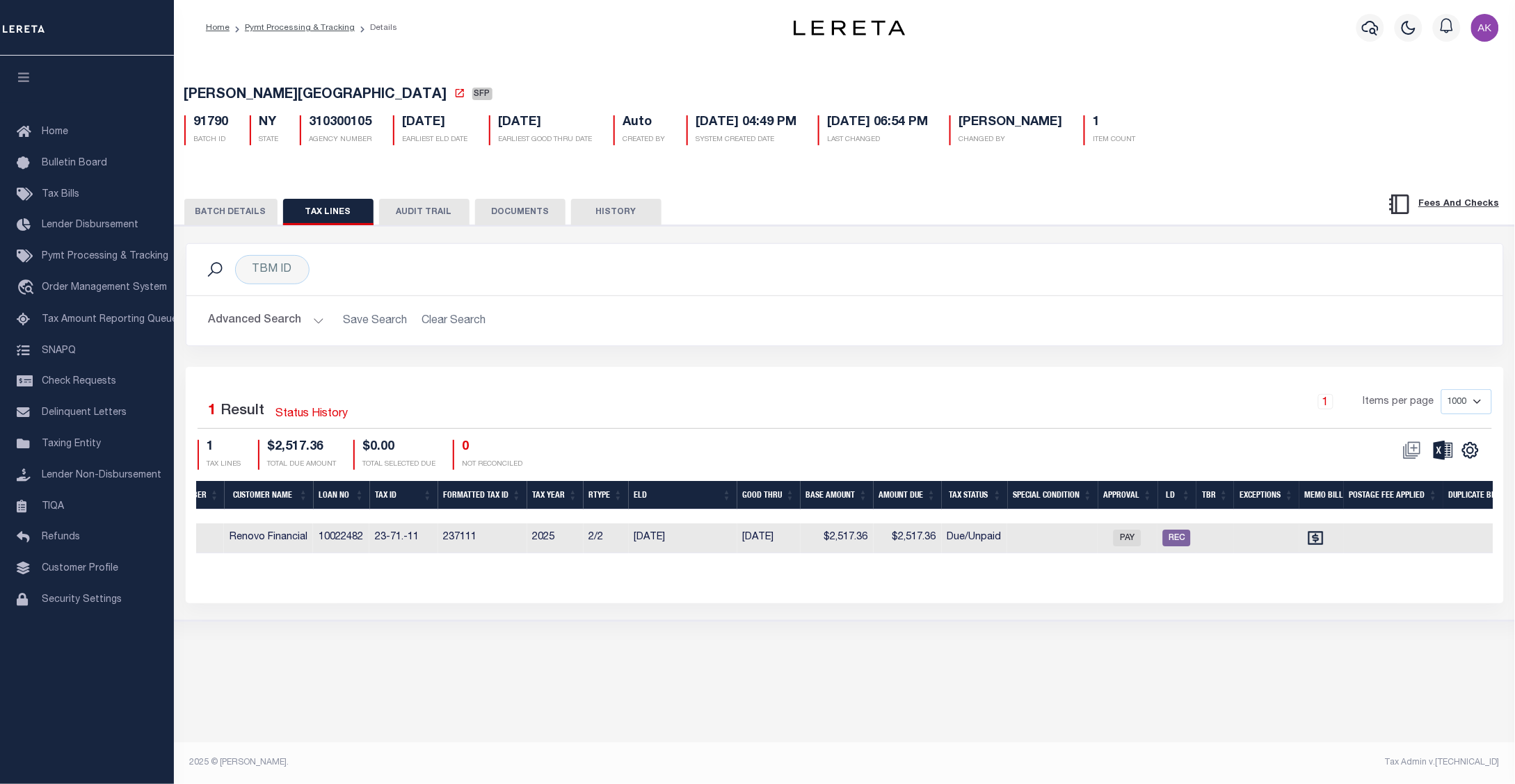
drag, startPoint x: 1291, startPoint y: 155, endPoint x: 1254, endPoint y: 197, distance: 56.0
click at [1284, 160] on div "[PERSON_NAME][GEOGRAPHIC_DATA] SFP 91790 BATCH ID NY STATE 310300105 AGENCY NUM…" at bounding box center [845, 338] width 1355 height 570
click at [1387, 690] on div "[PERSON_NAME][GEOGRAPHIC_DATA] SFP 91790 BATCH ID NY STATE 310300105 Auto 1" at bounding box center [844, 408] width 1341 height 706
click at [81, 291] on span "Order Management System" at bounding box center [104, 288] width 125 height 10
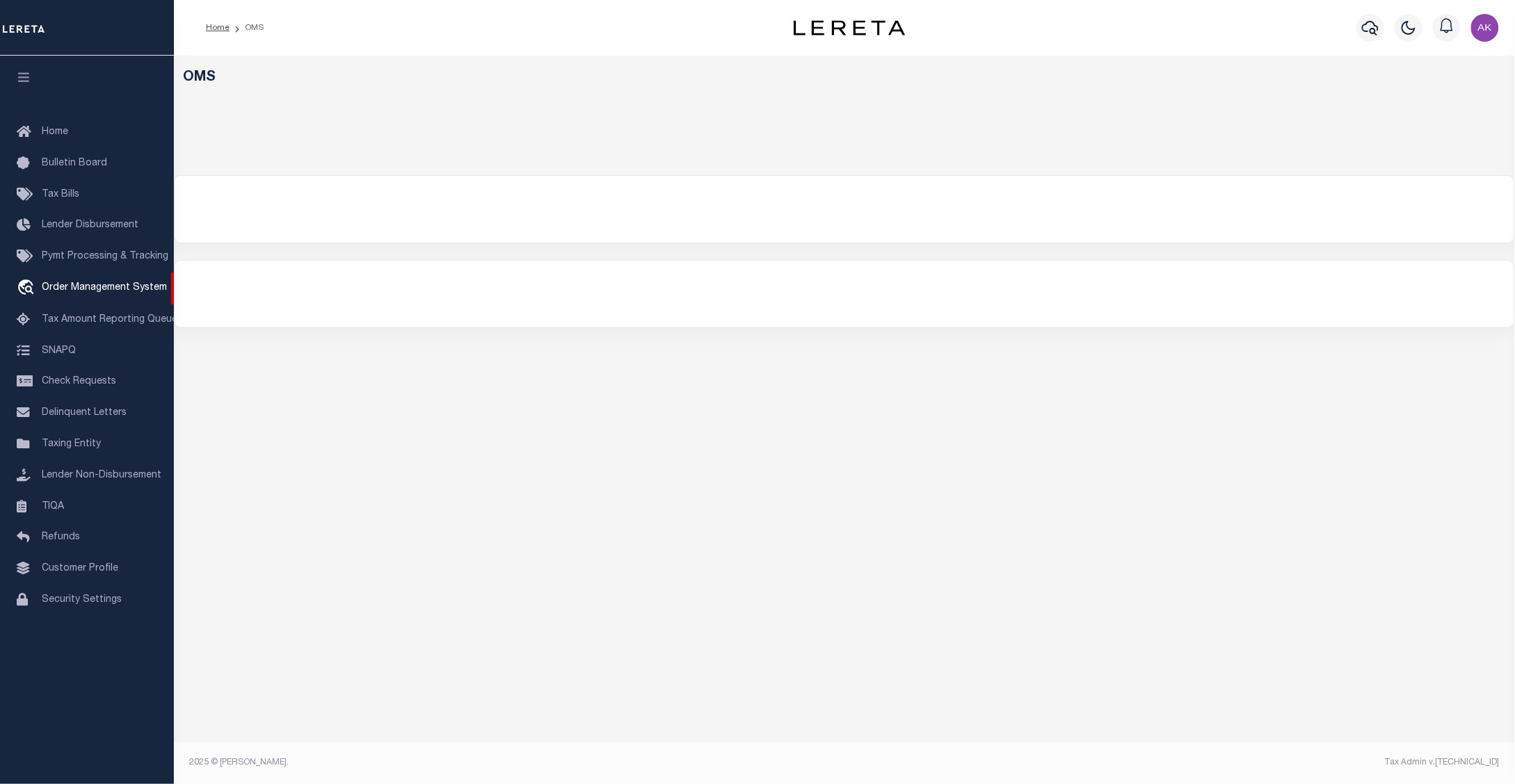
select select "200"
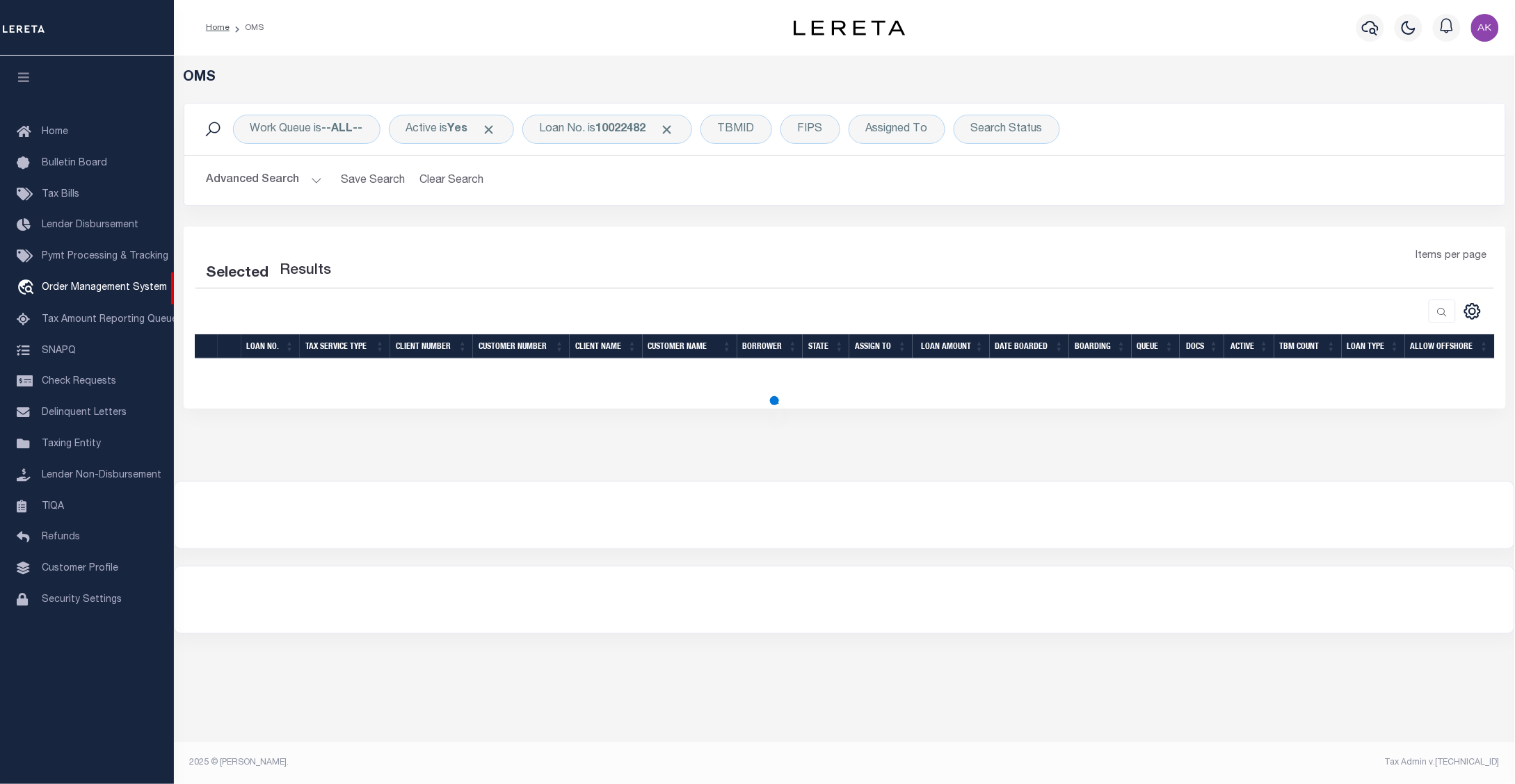
select select "200"
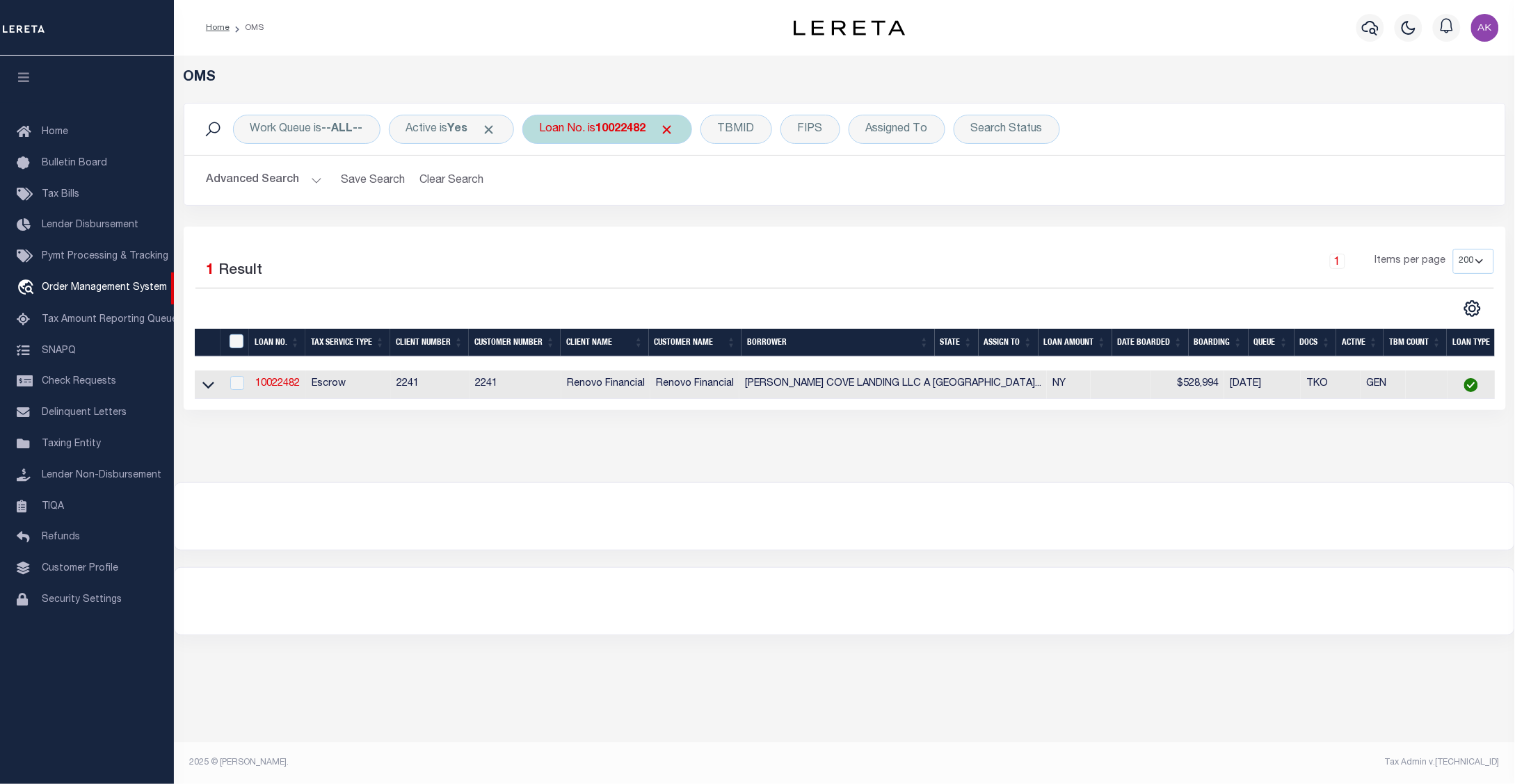
click at [675, 124] on span "Click to Remove" at bounding box center [667, 129] width 14 height 14
click at [568, 130] on div "Loan No." at bounding box center [562, 129] width 81 height 29
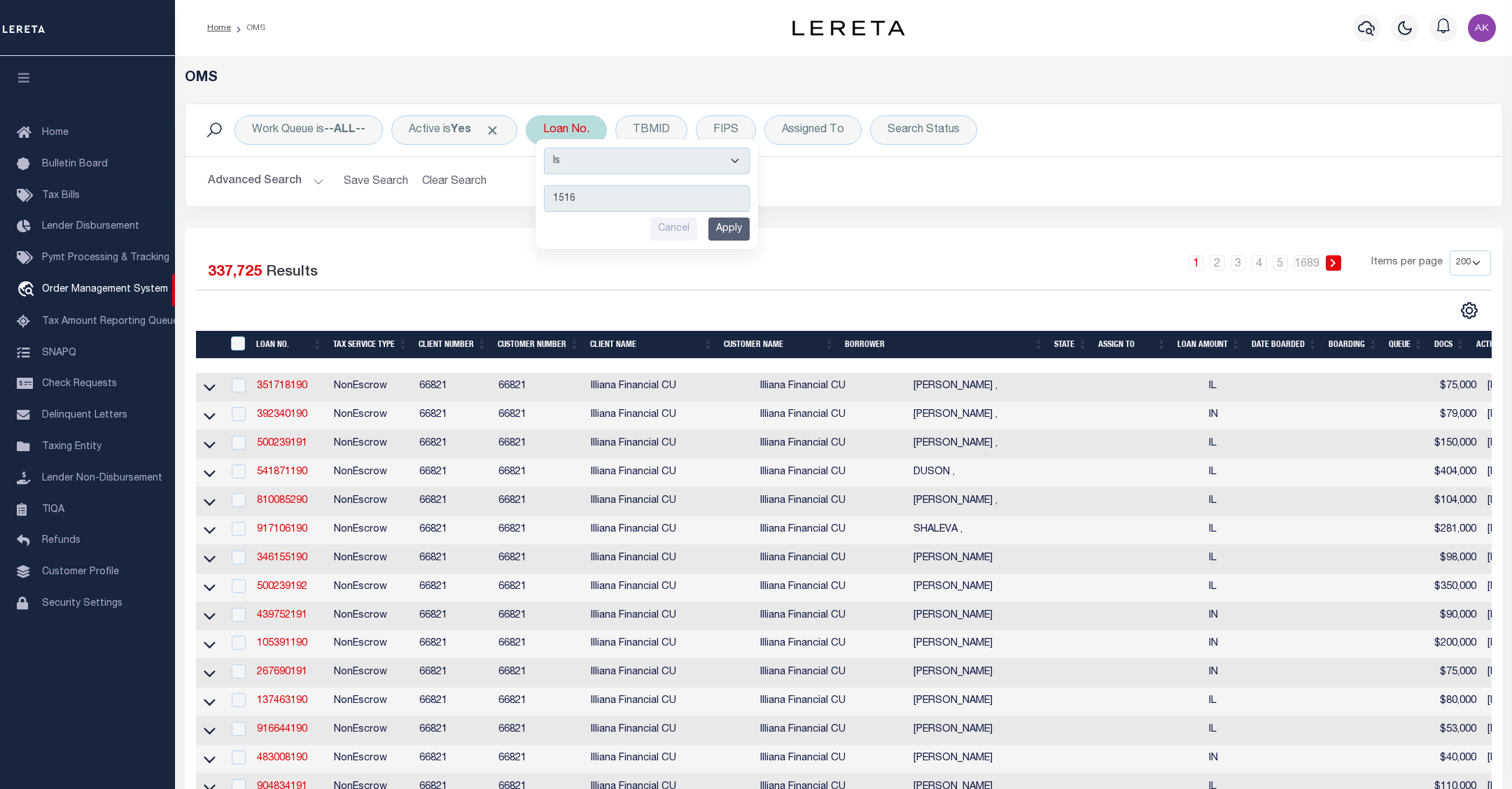
type input "15169"
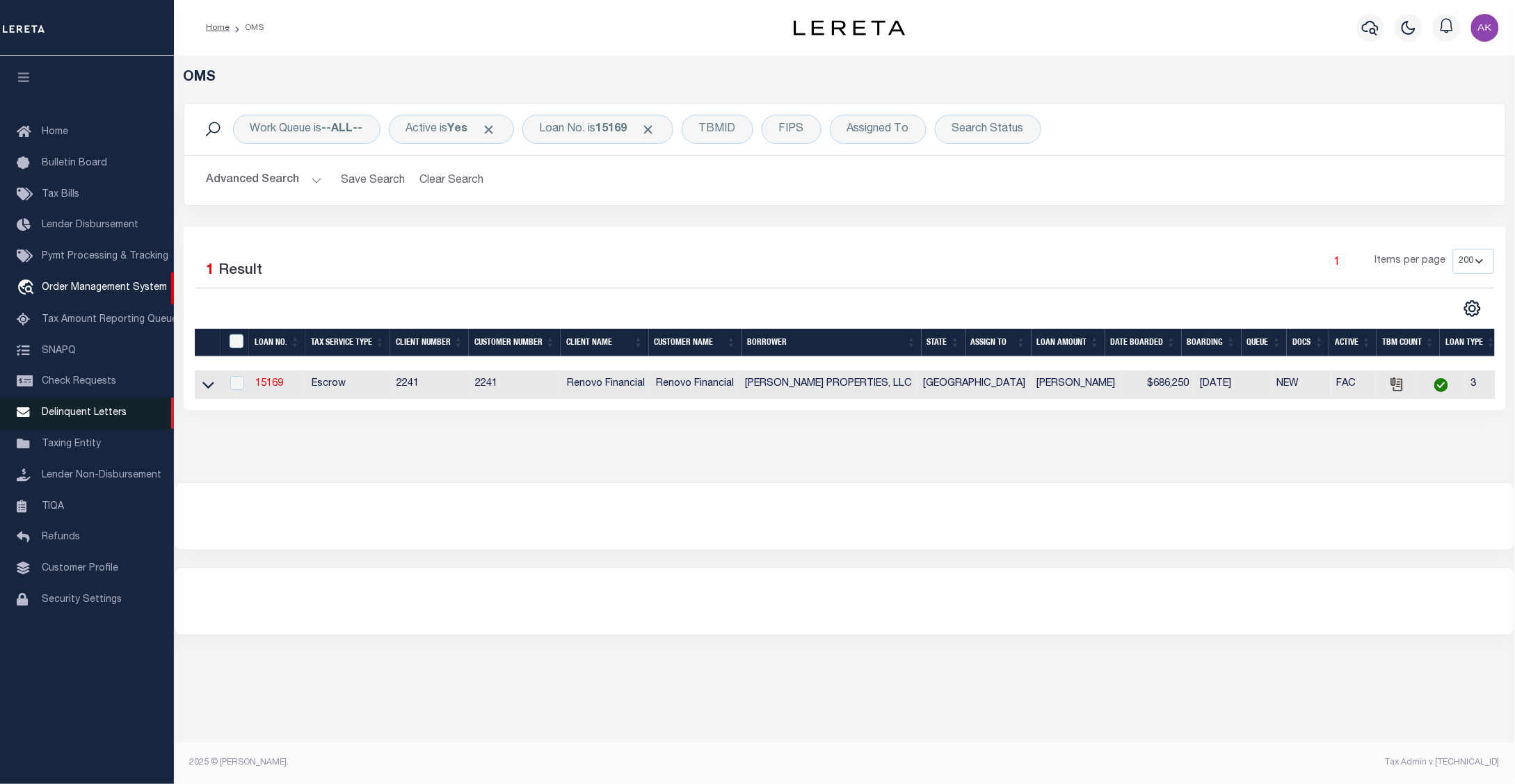
drag, startPoint x: 210, startPoint y: 390, endPoint x: 157, endPoint y: 421, distance: 61.4
click at [210, 390] on icon at bounding box center [208, 385] width 12 height 7
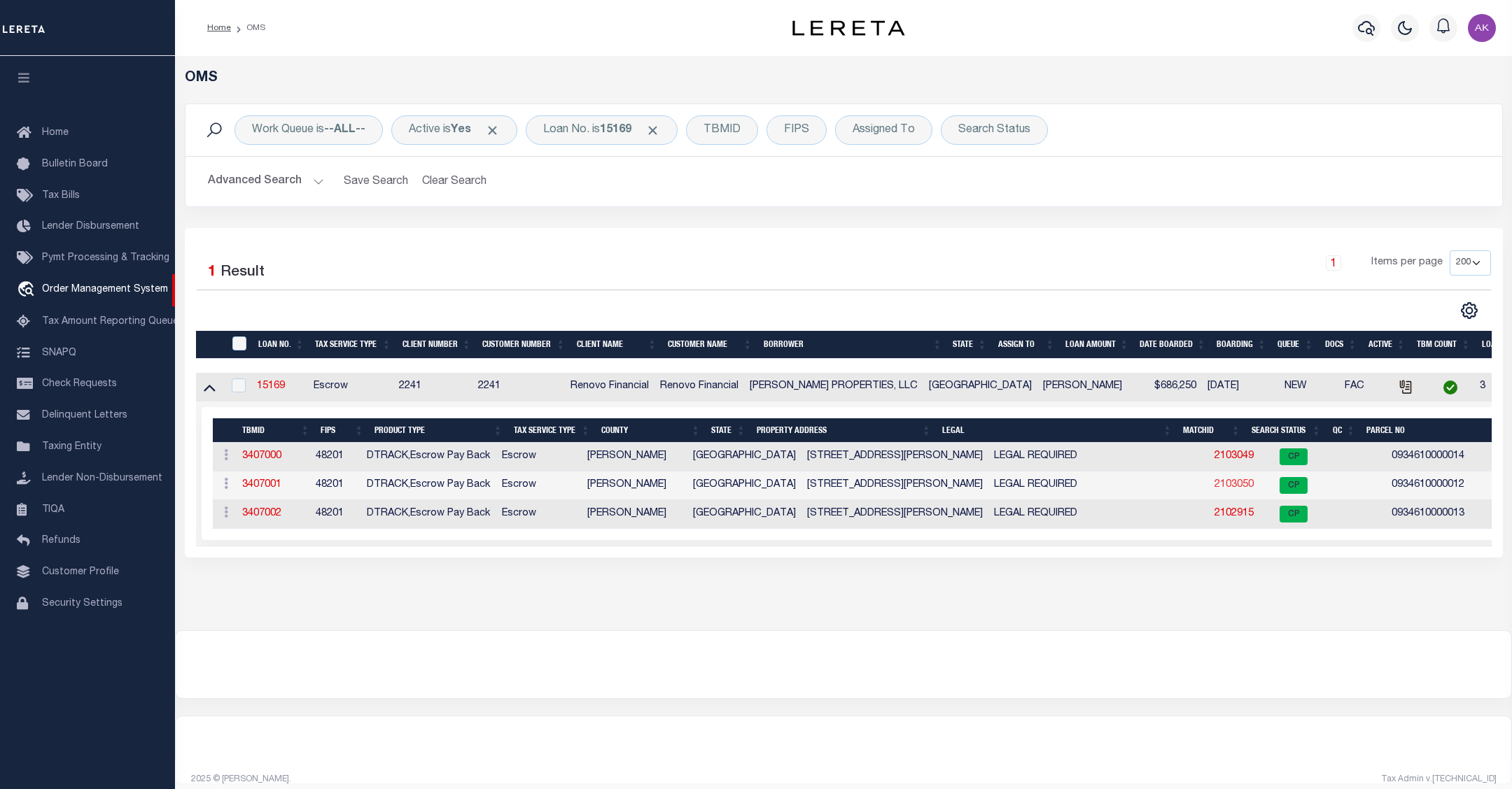
click at [1214, 489] on link "2103050" at bounding box center [1234, 485] width 39 height 10
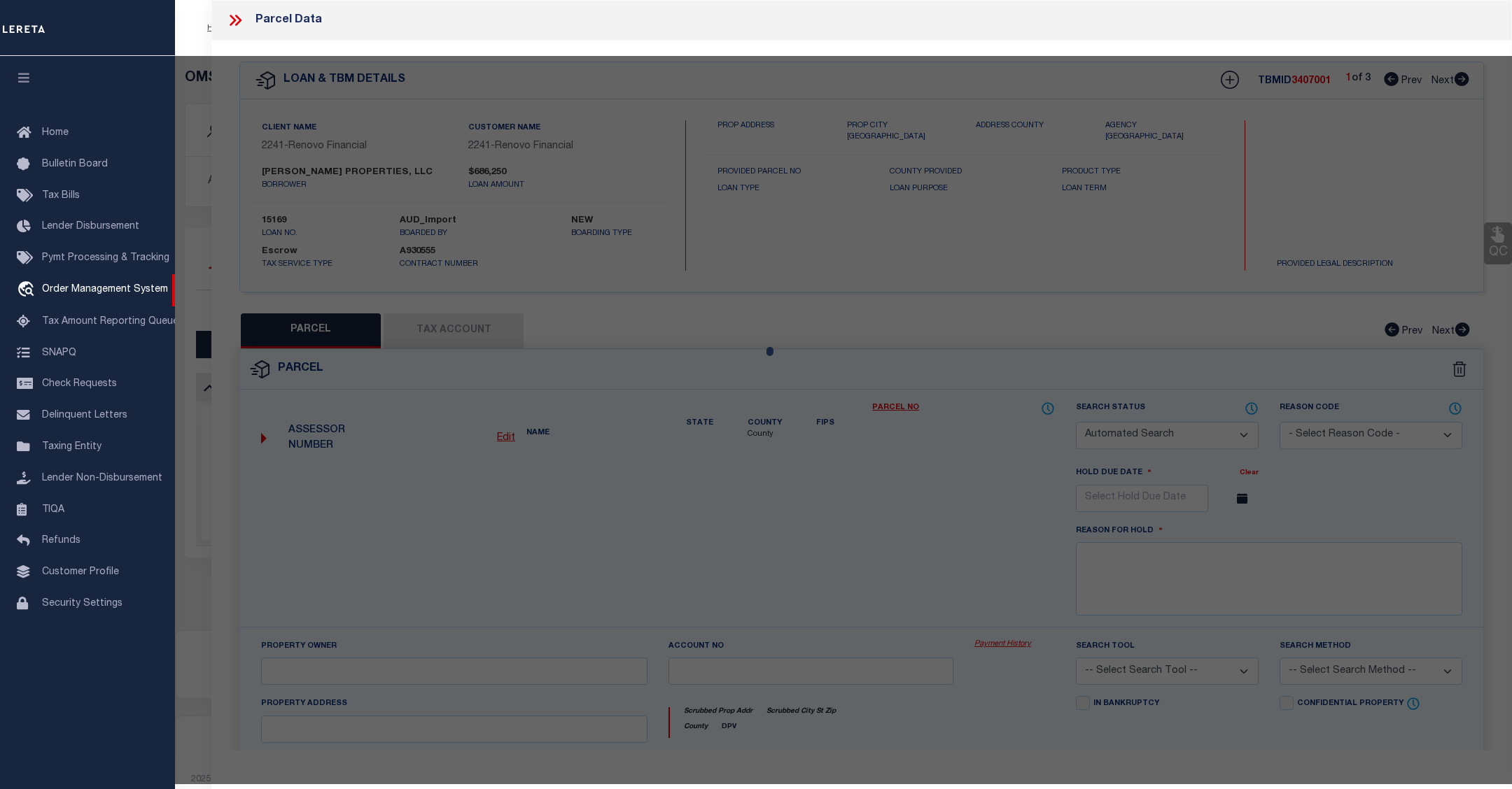
checkbox input "false"
select select "CP"
type input "CHOUDRY GROUP INC"
select select "AGW"
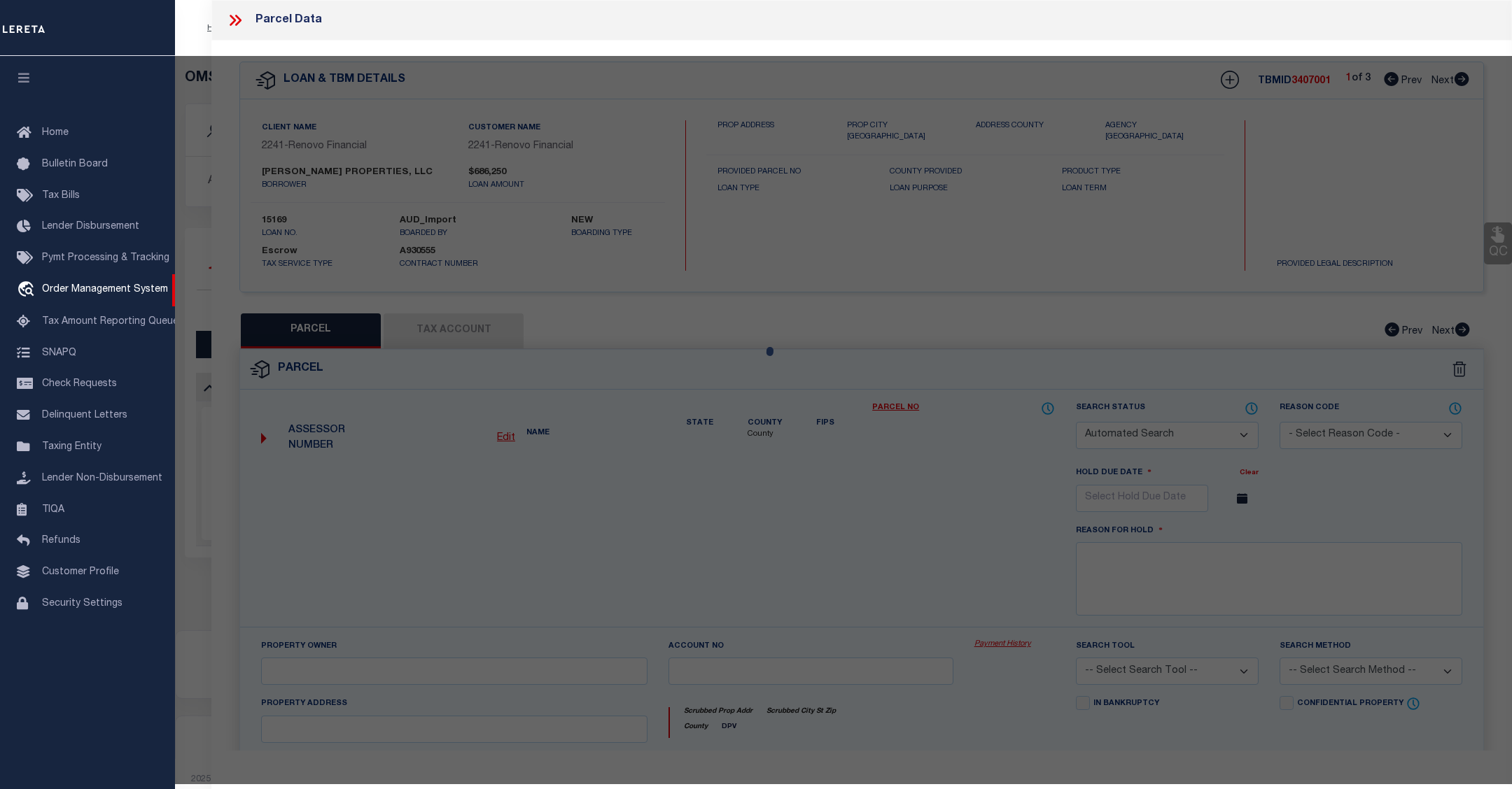
select select "LEG"
type input "6713 Biggs Court"
type input "HOUSTON TX 77061"
type textarea "LT 12 BLK 67 GLENBROOK VALLEY SEC 7 EXTN"
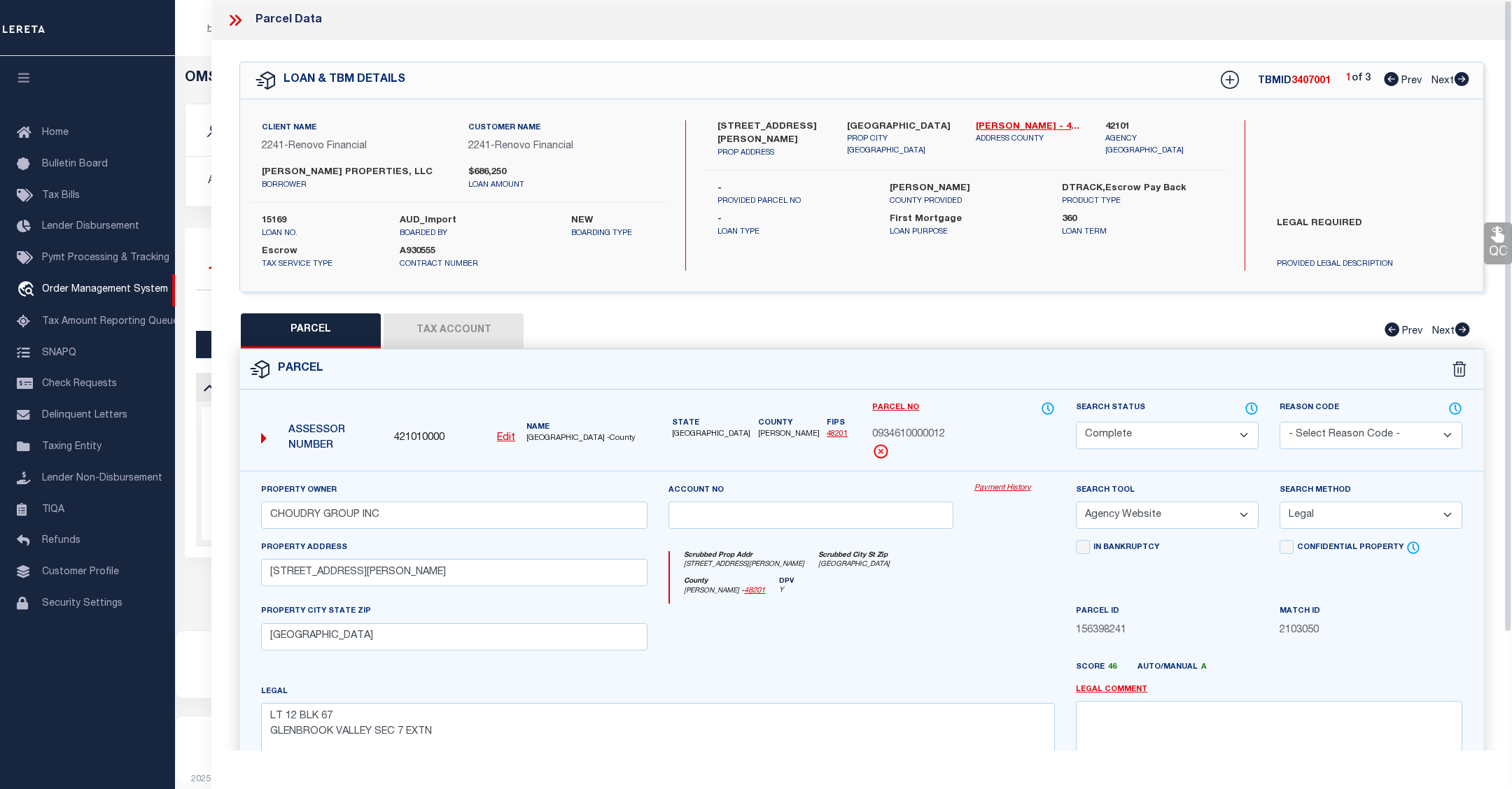
click at [1010, 490] on link "Payment History" at bounding box center [1014, 489] width 80 height 12
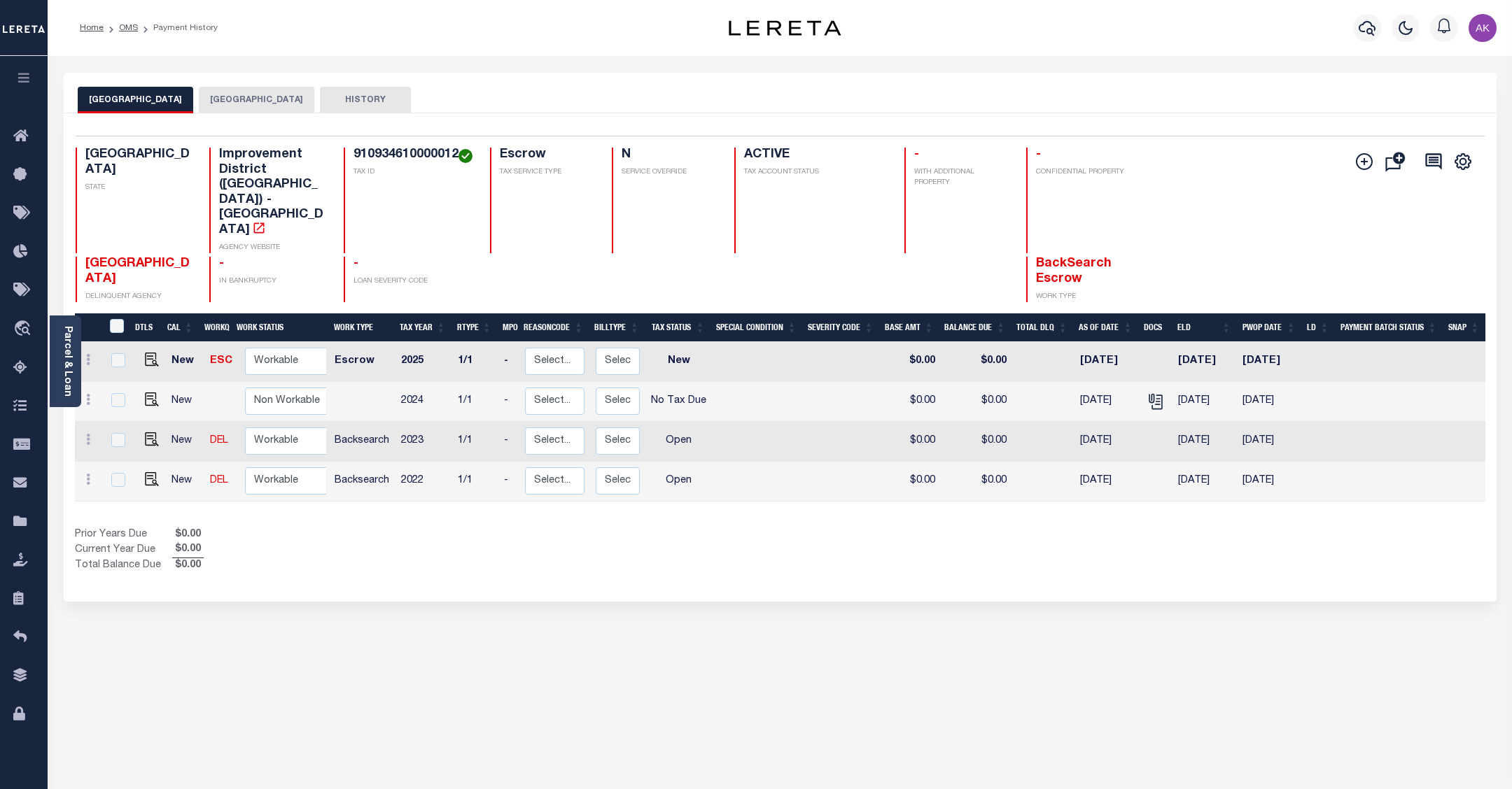
click at [271, 96] on button "HARRIS COUNTY" at bounding box center [256, 99] width 115 height 27
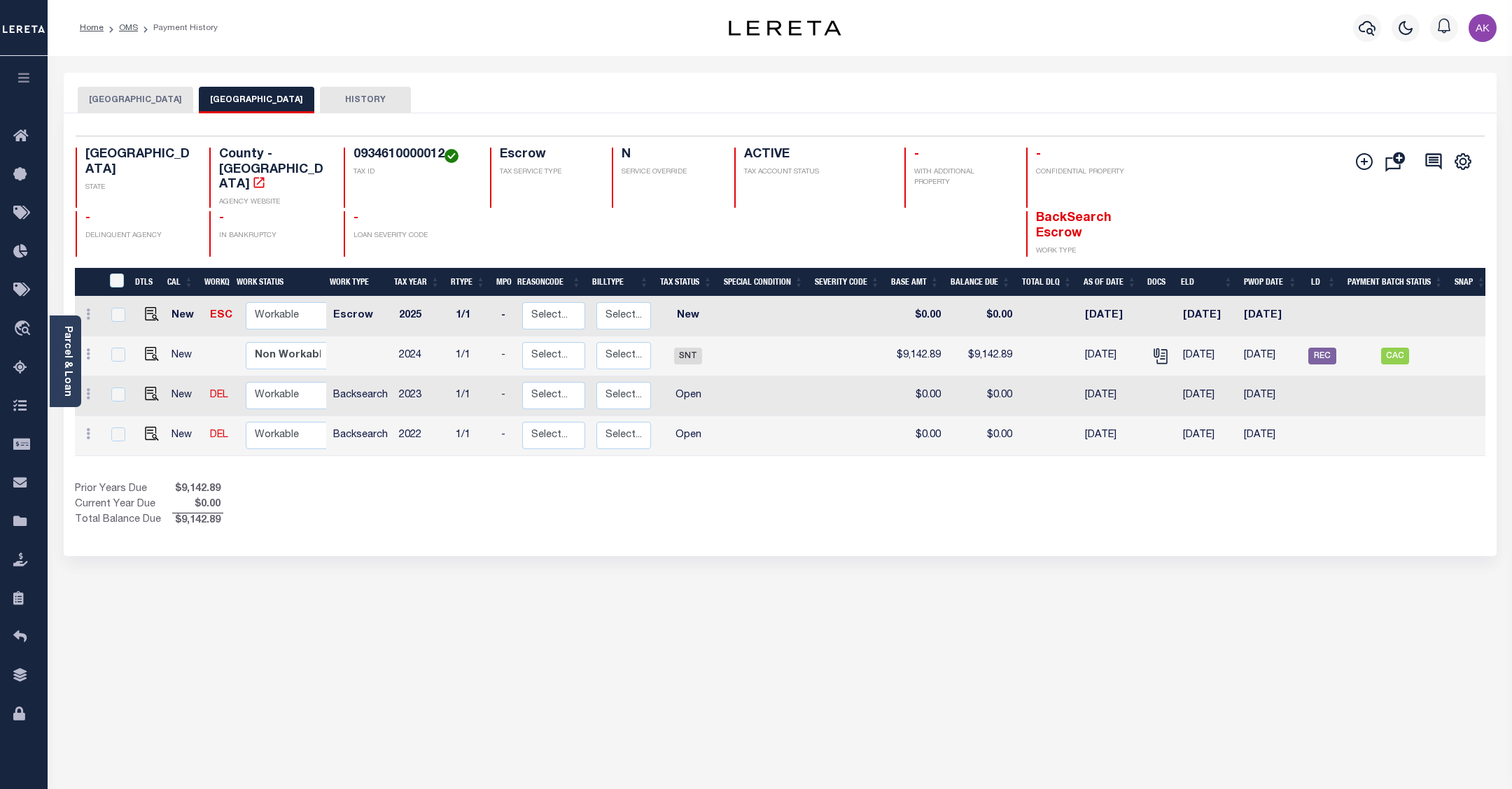
click at [156, 91] on button "HOBBY AREA DISTRICT" at bounding box center [135, 99] width 115 height 27
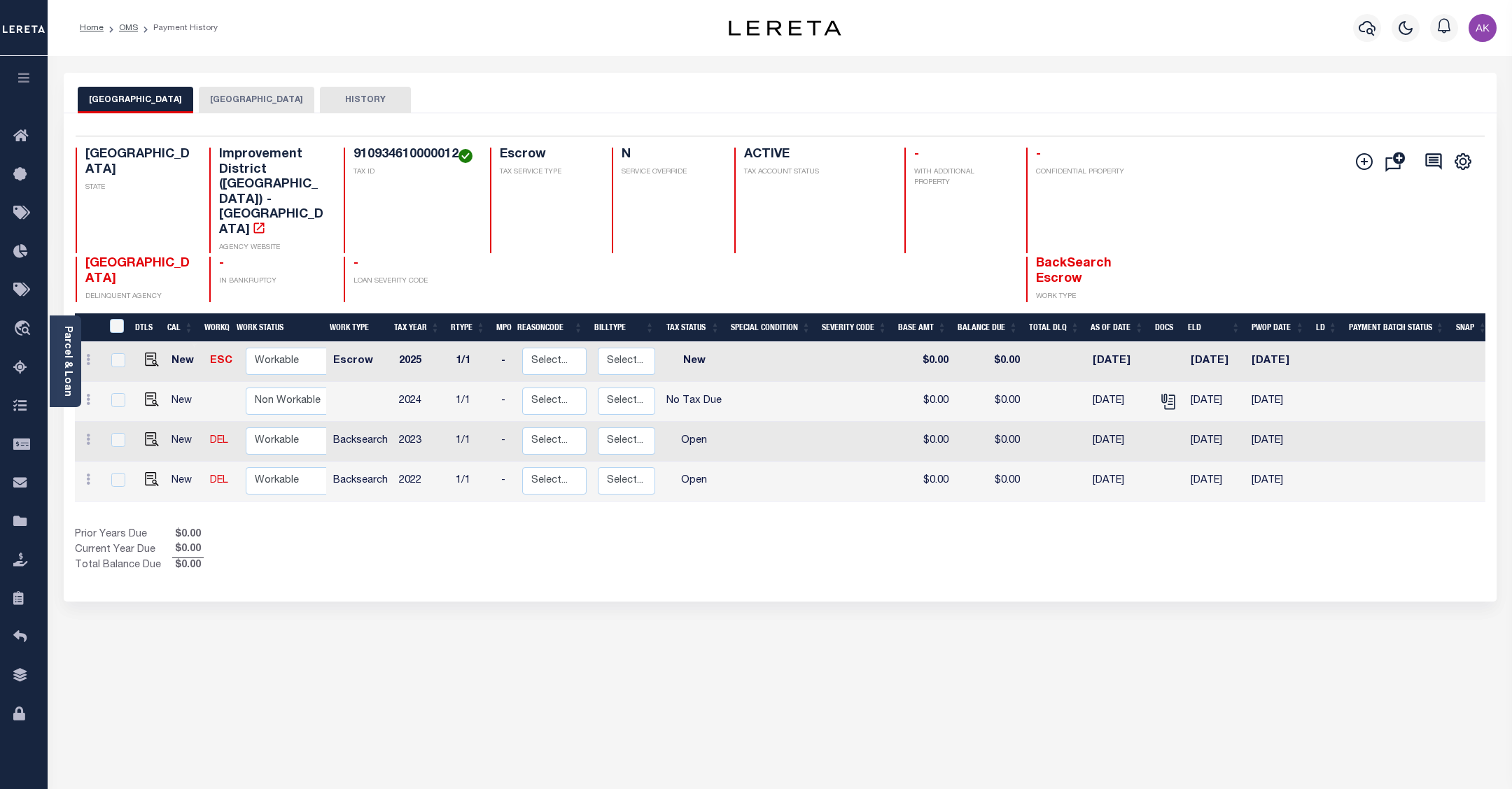
click at [274, 100] on button "HARRIS COUNTY" at bounding box center [256, 99] width 115 height 27
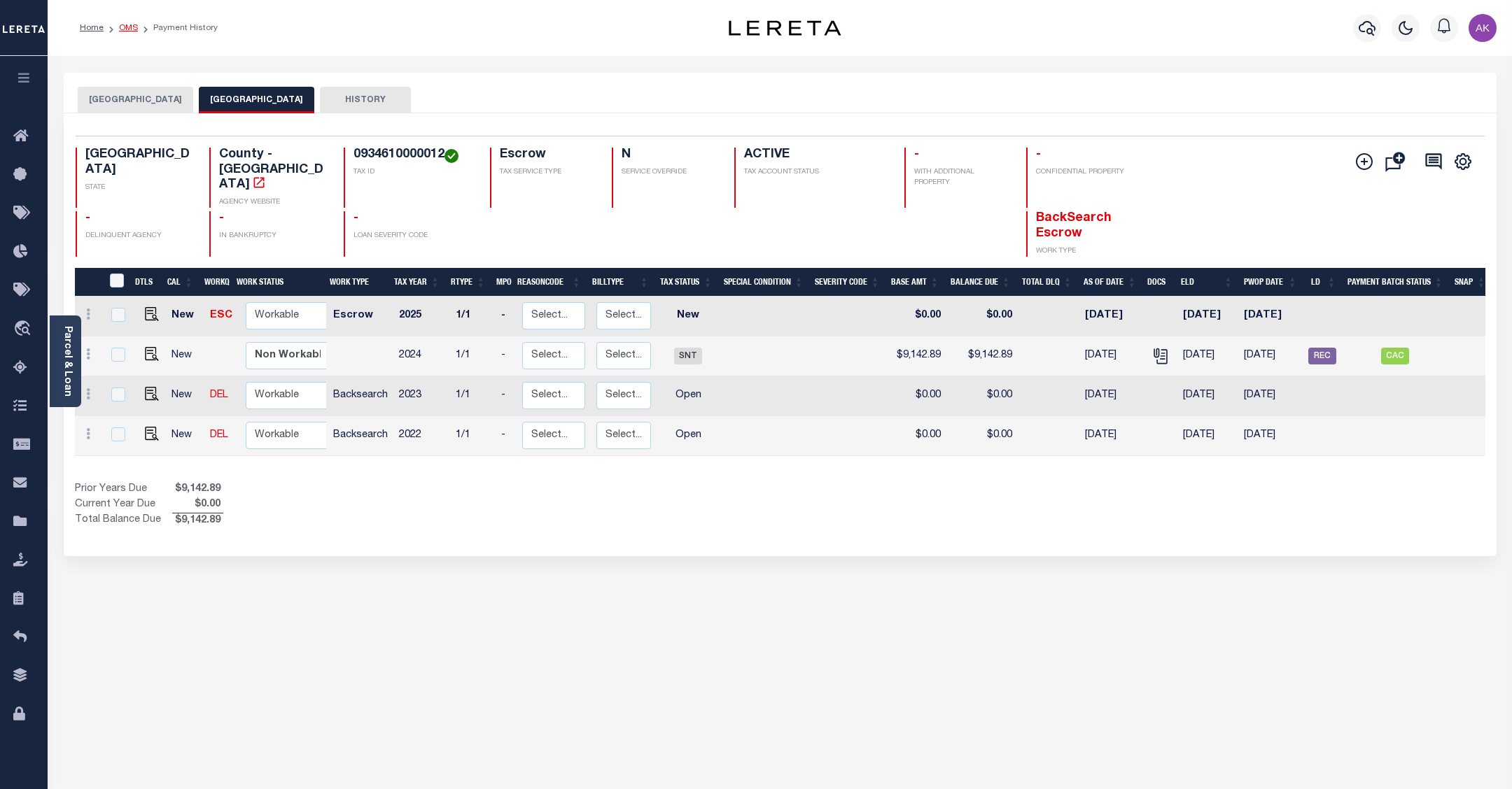
click at [132, 29] on link "OMS" at bounding box center [128, 28] width 19 height 8
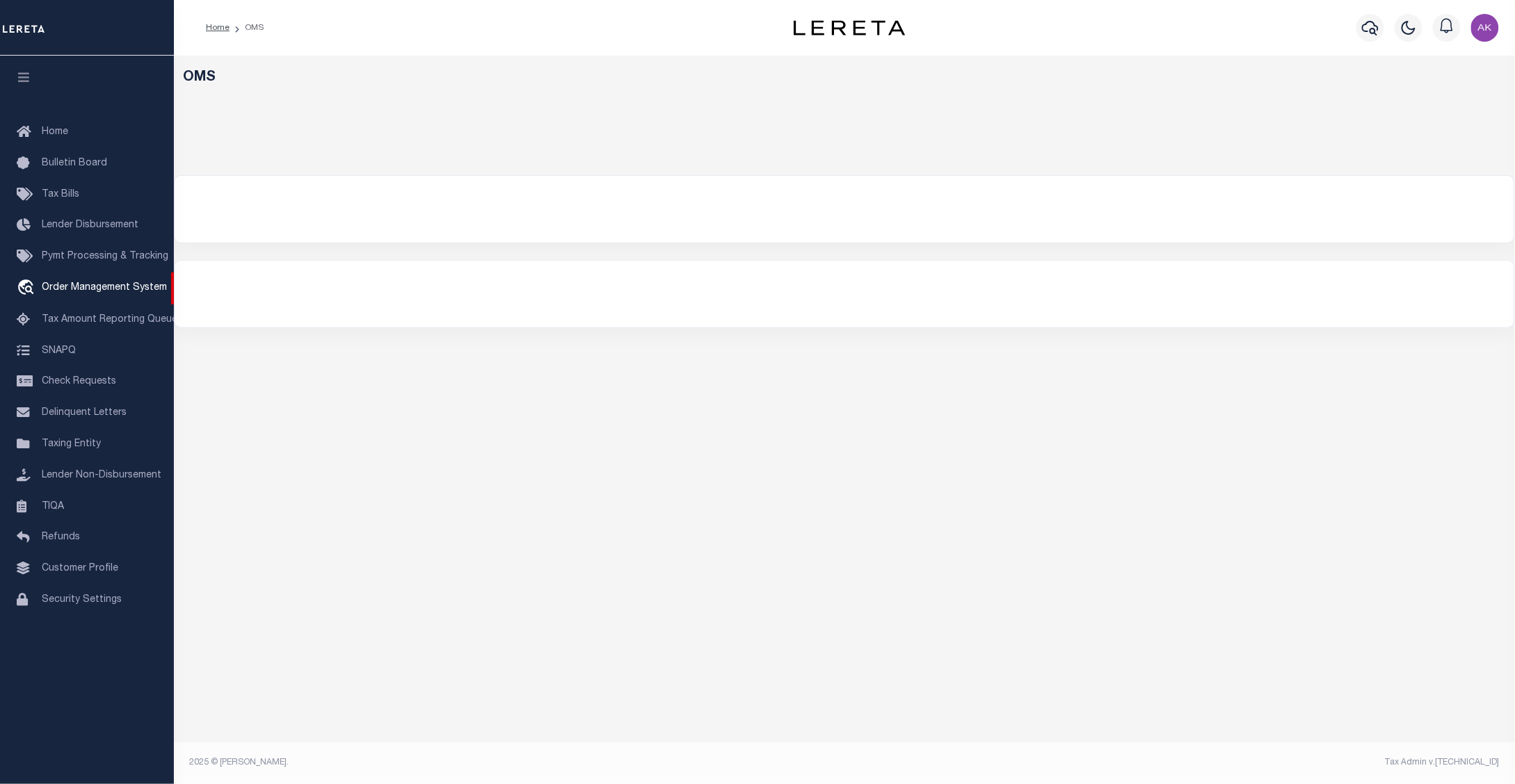
select select "200"
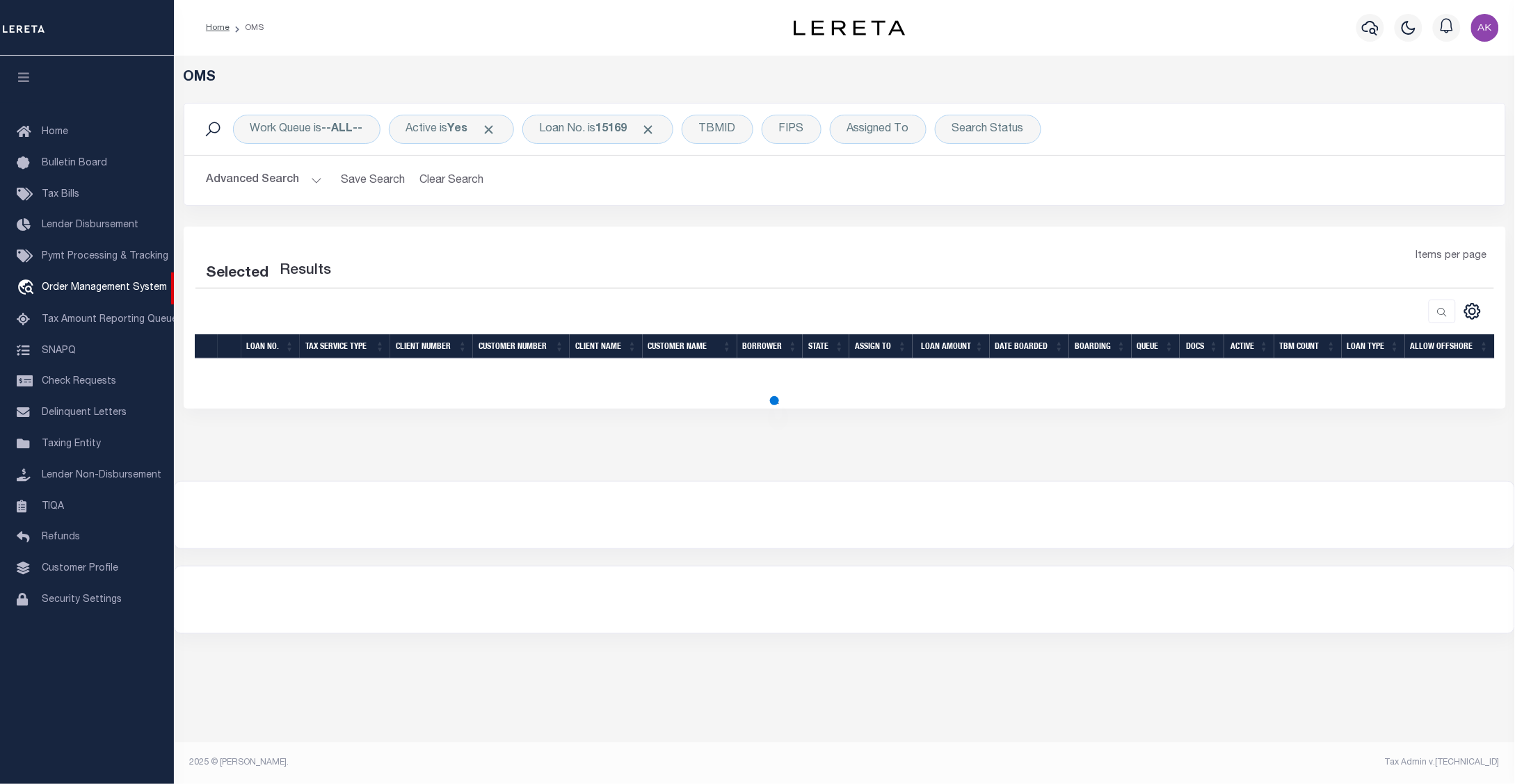
select select "200"
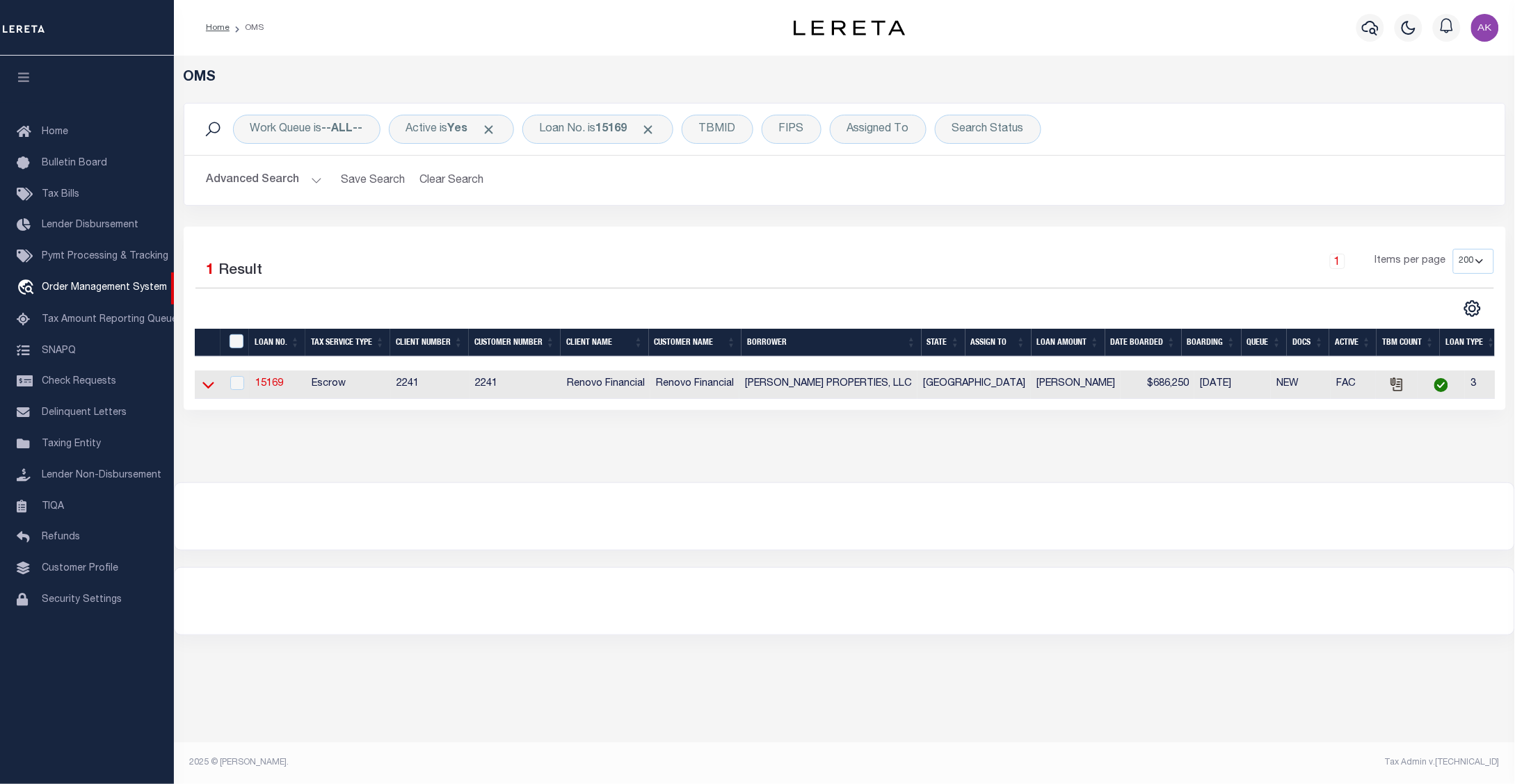
click at [205, 387] on icon at bounding box center [208, 384] width 12 height 14
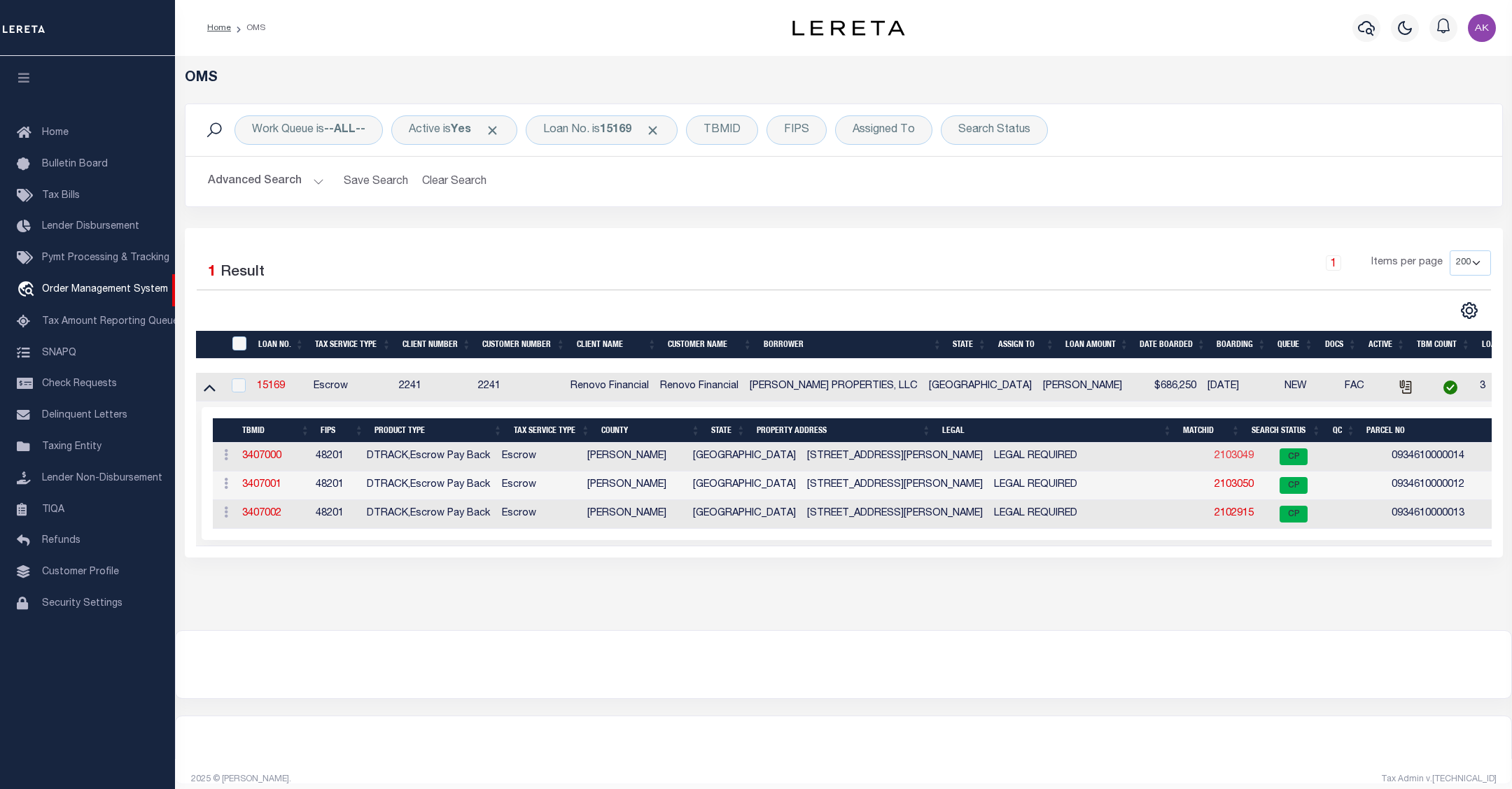
click at [1214, 459] on link "2103049" at bounding box center [1234, 456] width 39 height 10
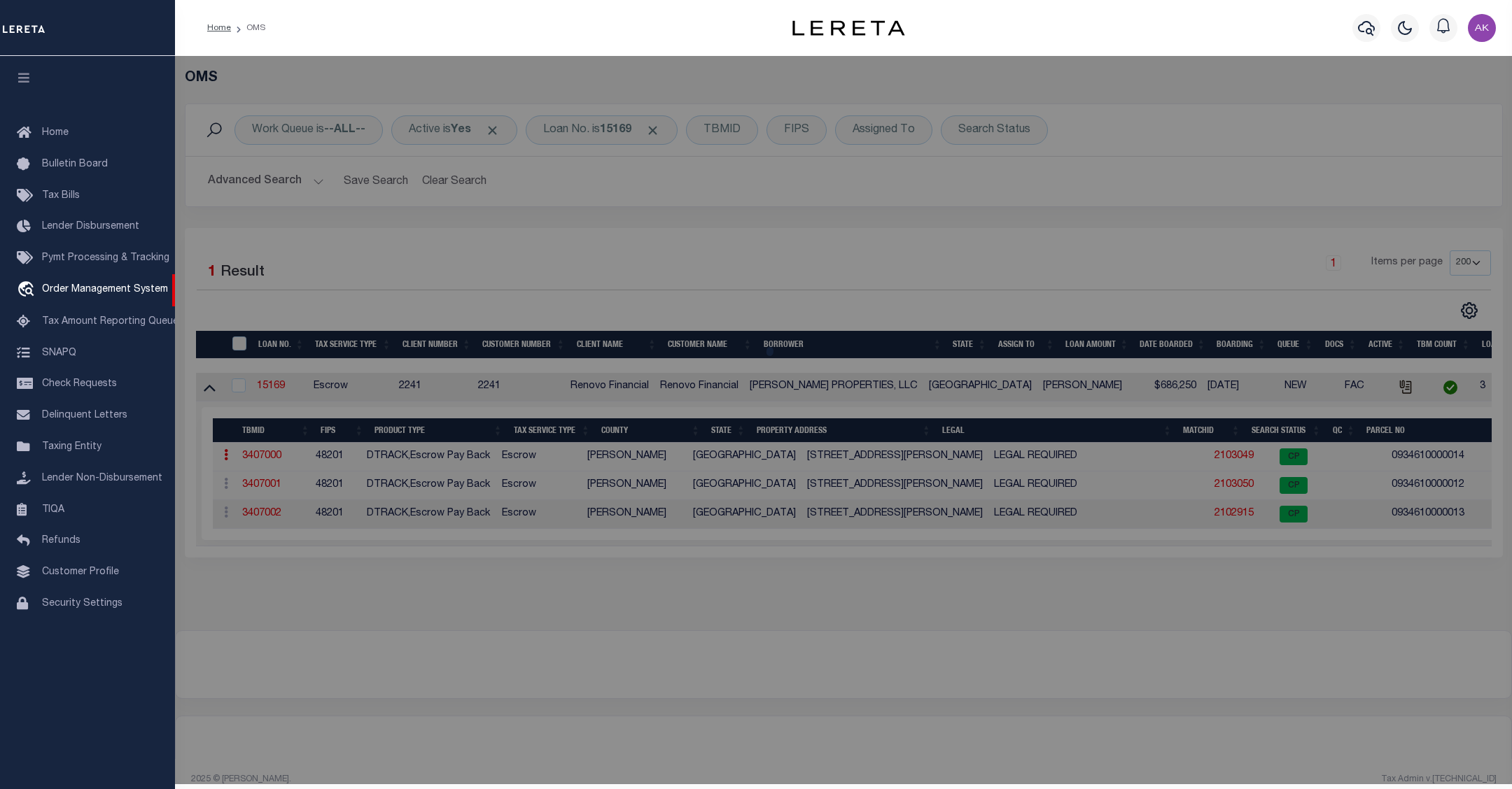
checkbox input "false"
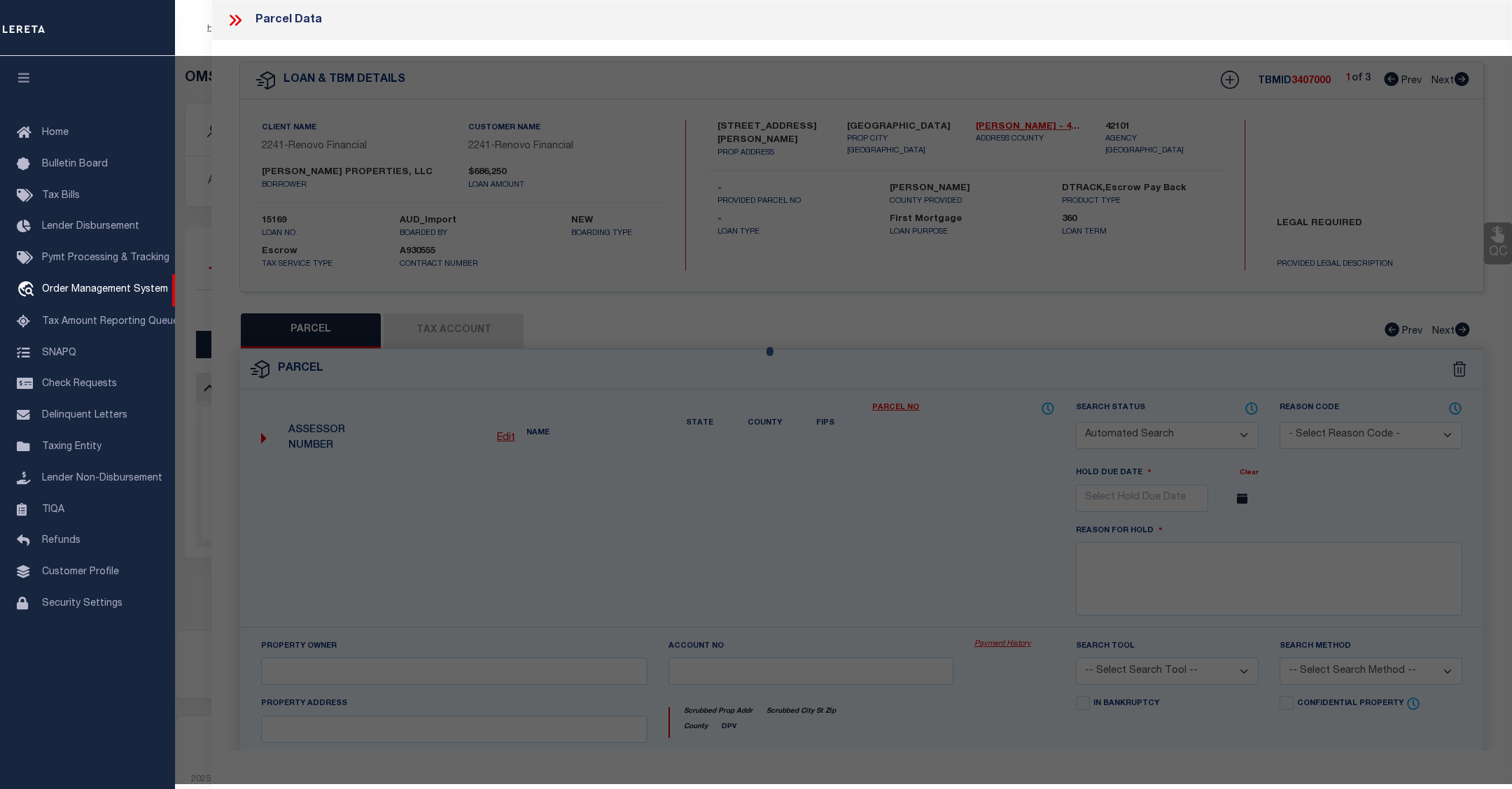
select select "CP"
type input "CHOUDRY GROUP INC"
select select "AGW"
select select "LEG"
type input "6712 BIGGS CT"
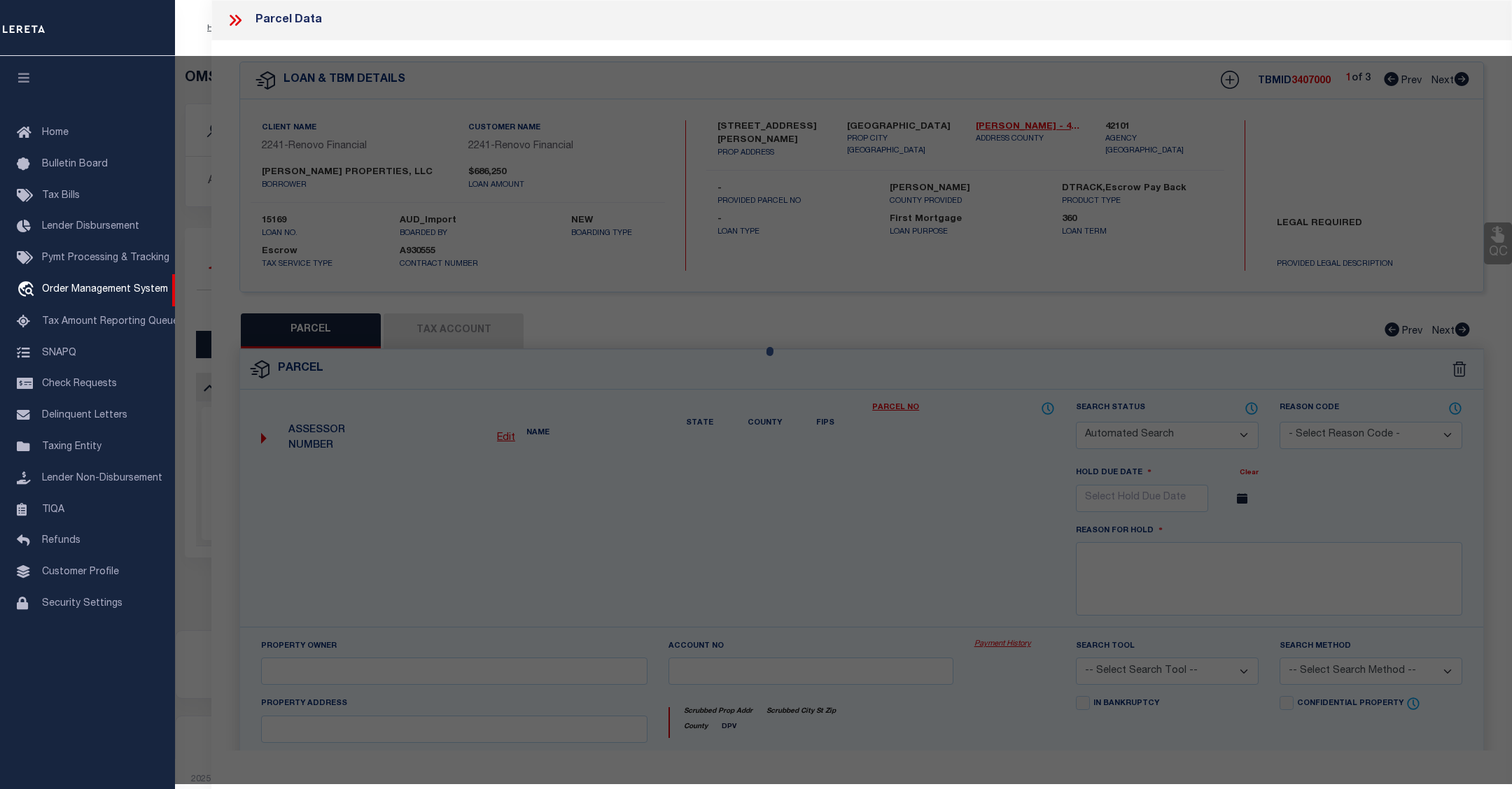
type input "HOUSTON, TX 77061"
type textarea "LT 14 BLK 67 GLENBROOK VALLEY SEC 7 EXTN"
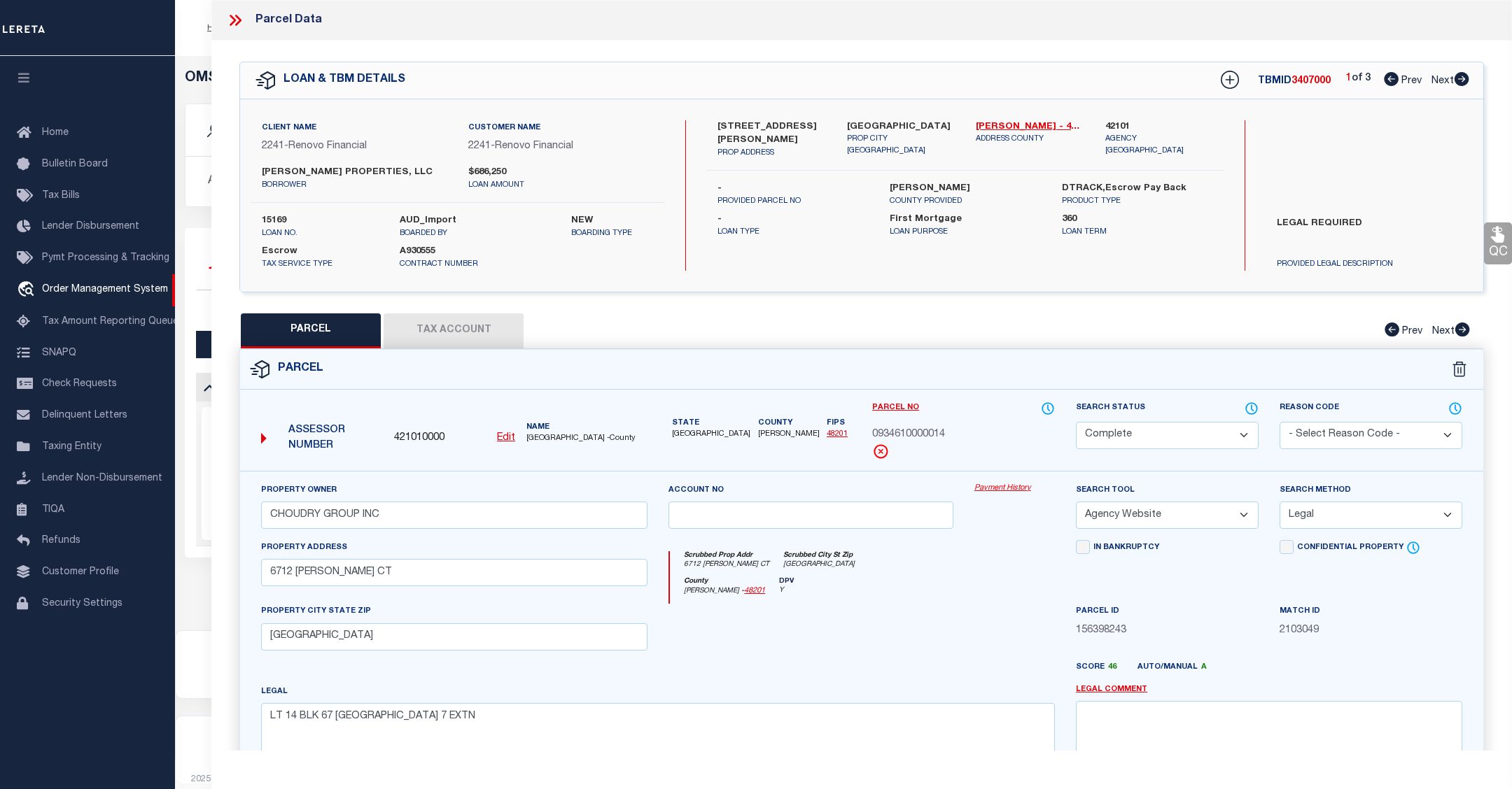
click at [980, 490] on link "Payment History" at bounding box center [1014, 489] width 80 height 12
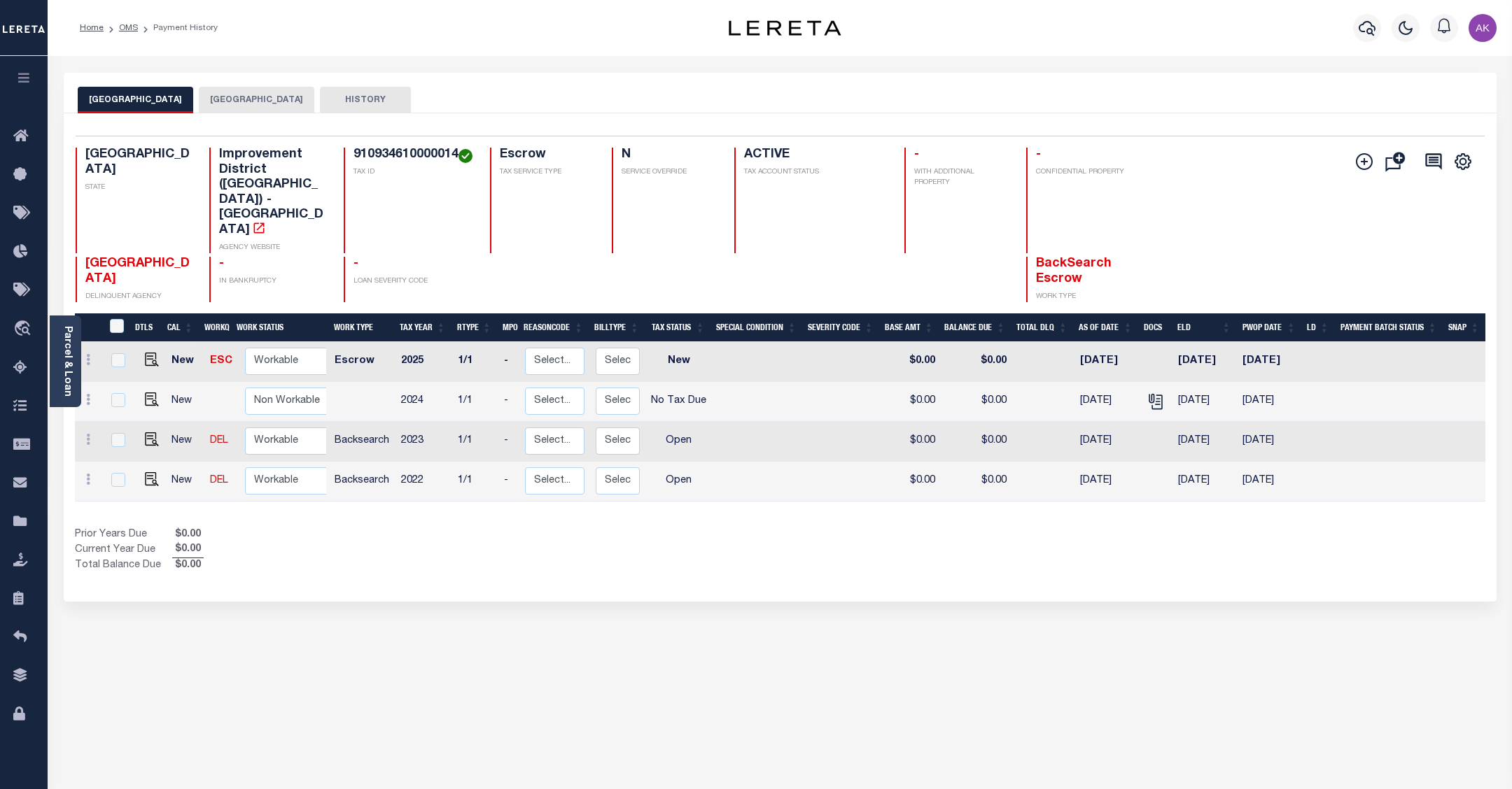
click at [257, 99] on button "[GEOGRAPHIC_DATA]" at bounding box center [256, 99] width 115 height 27
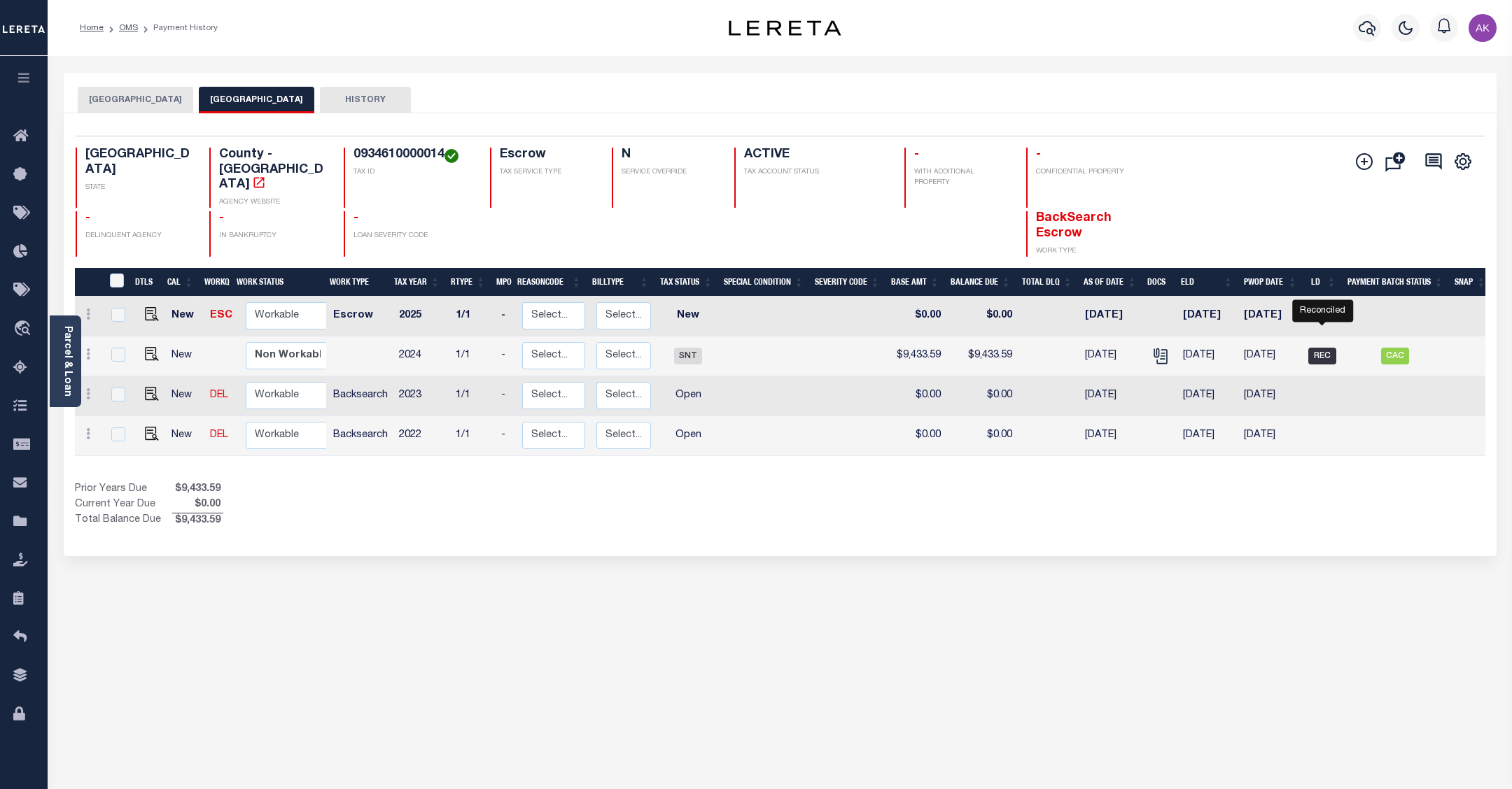
click at [1325, 348] on span "REC" at bounding box center [1322, 356] width 28 height 17
checkbox input "true"
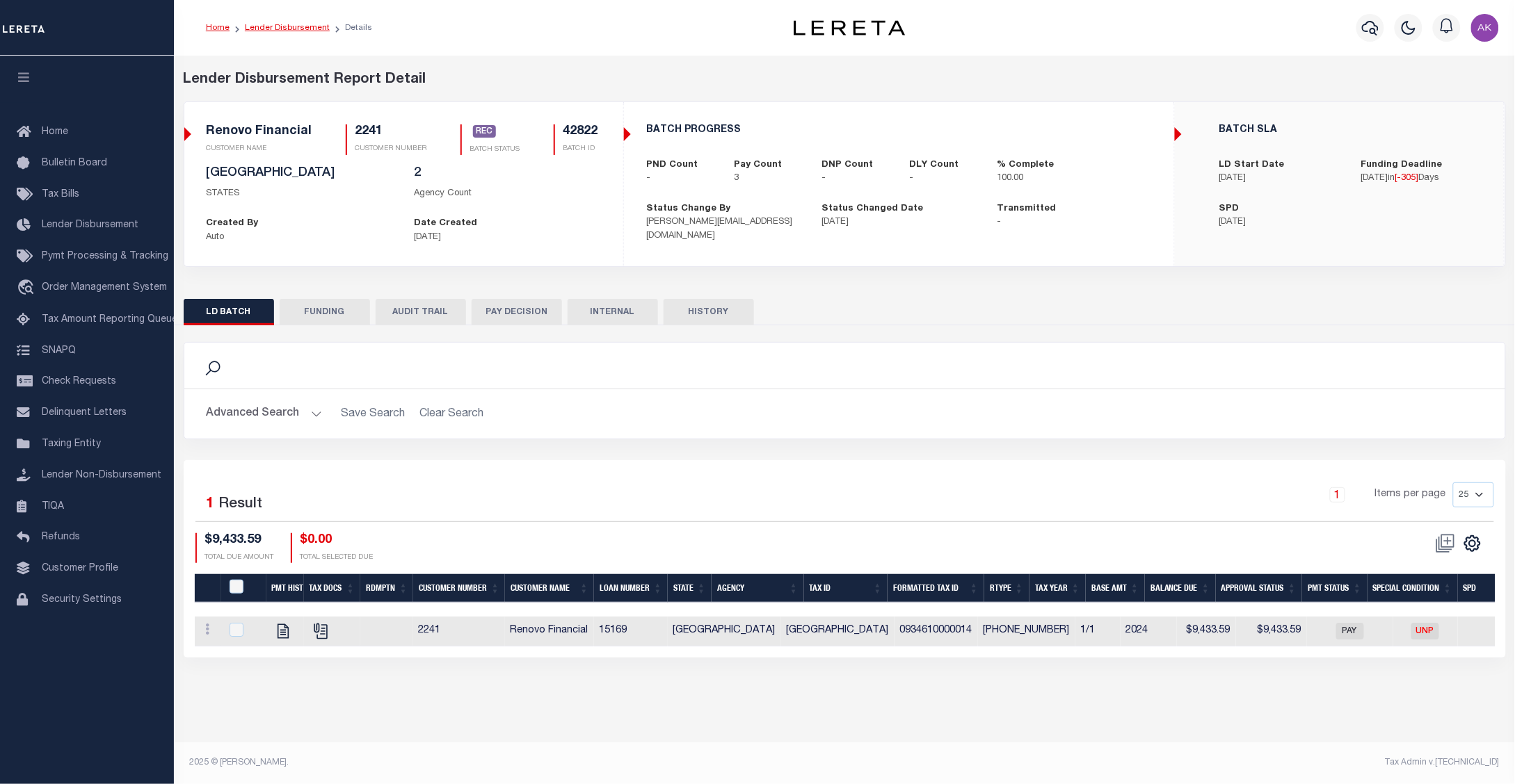
click at [315, 26] on link "Lender Disbursement" at bounding box center [287, 27] width 85 height 8
checkbox input "true"
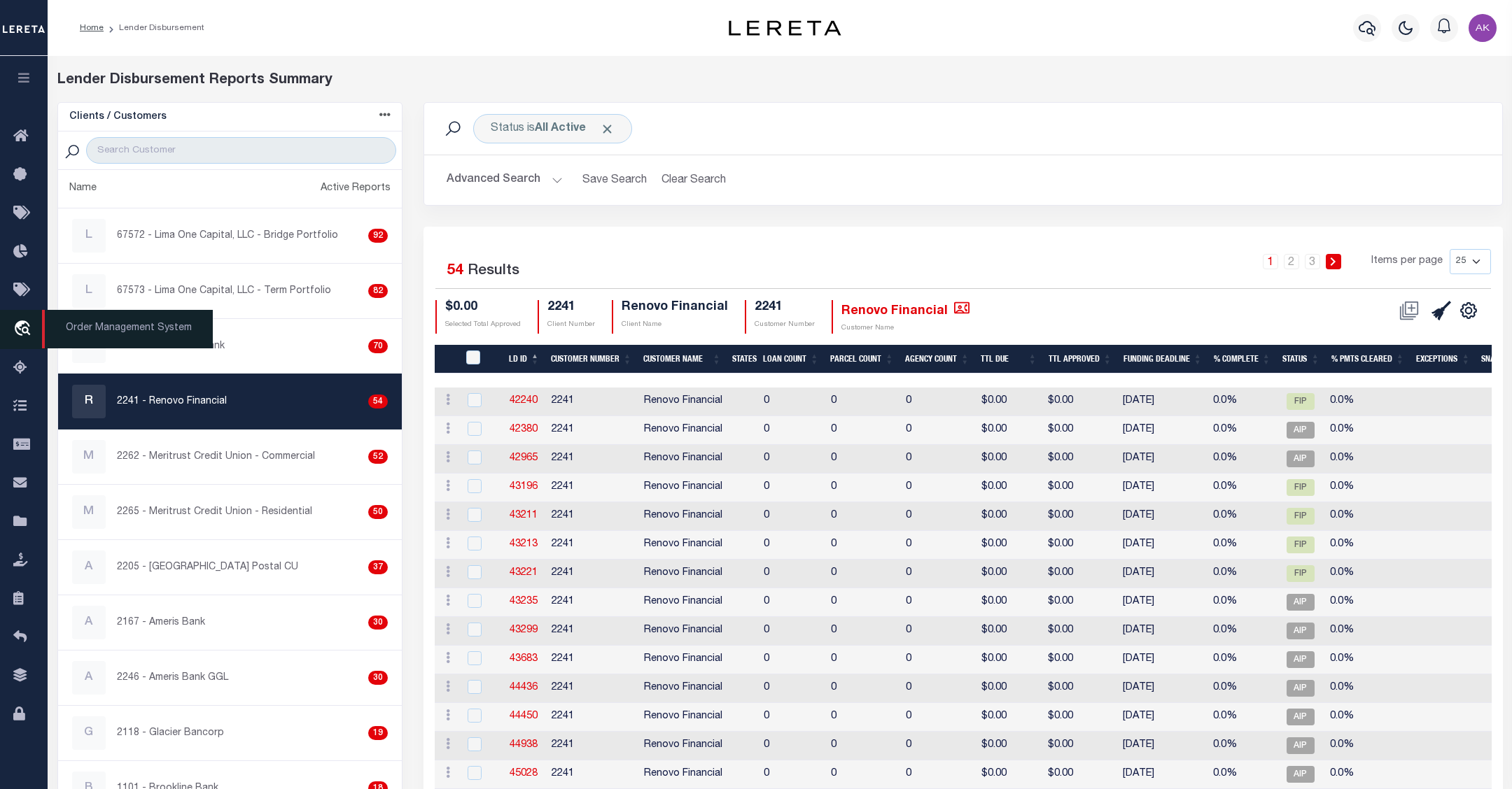
click at [29, 326] on icon "travel_explore" at bounding box center [24, 330] width 22 height 18
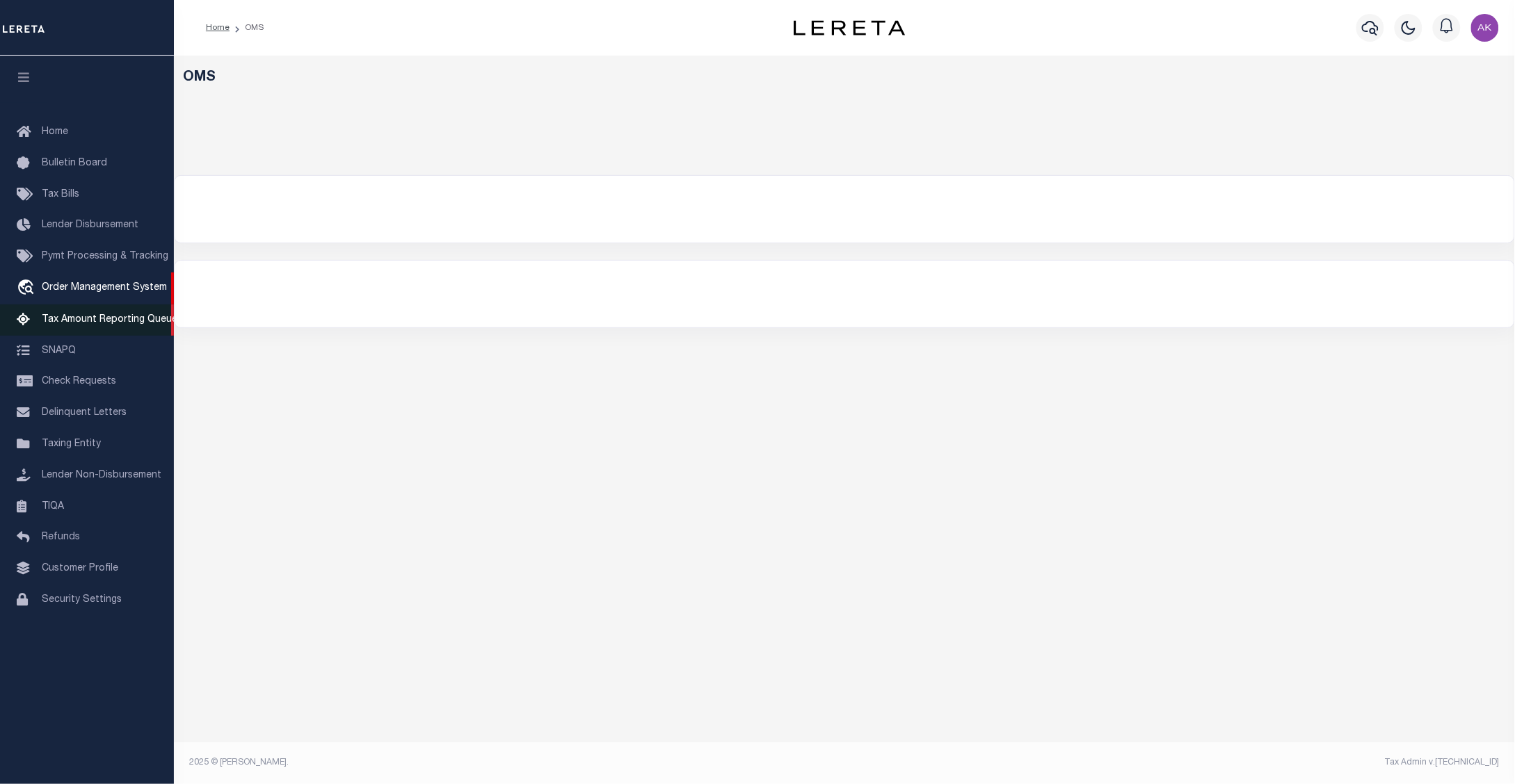
select select "200"
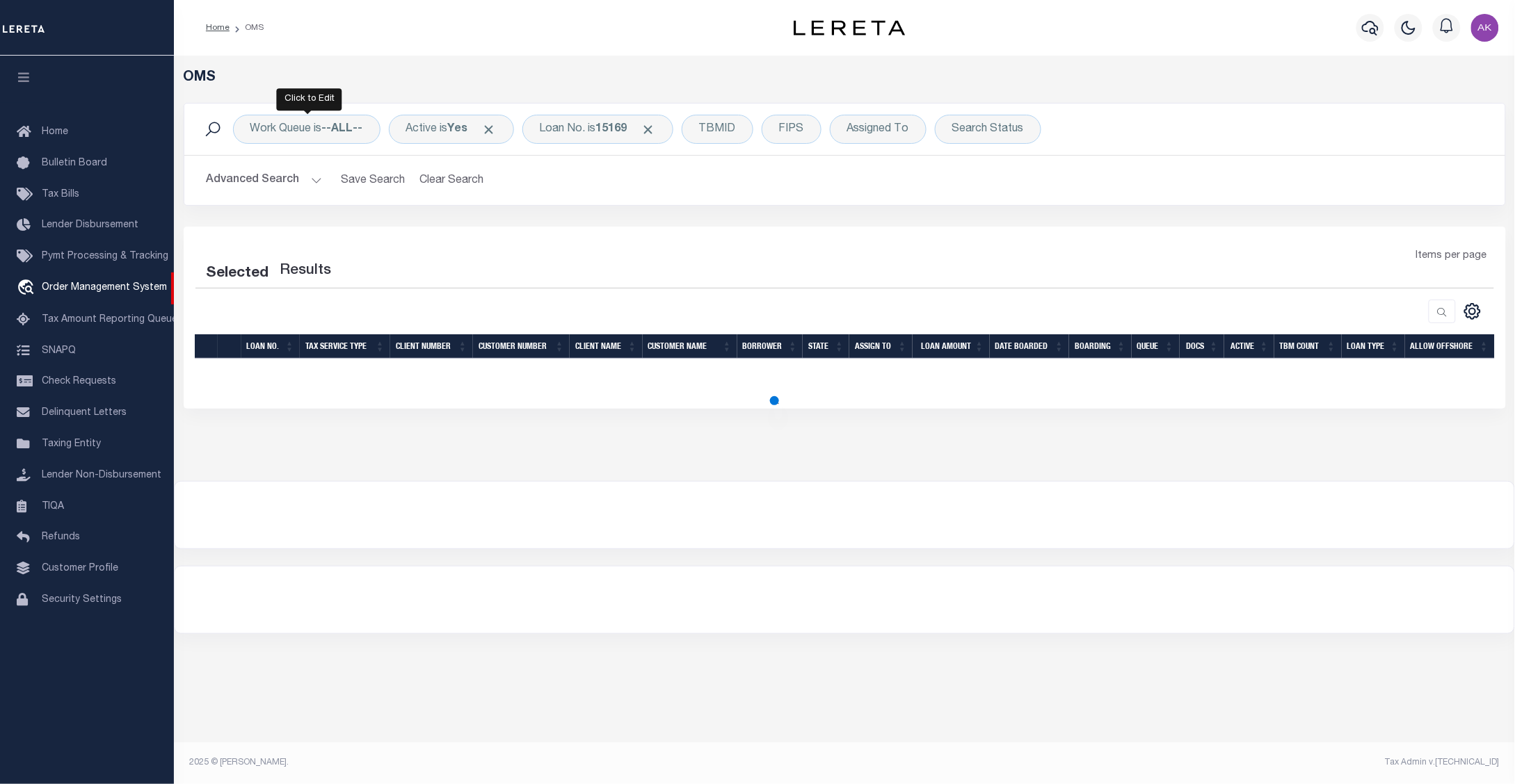
select select "200"
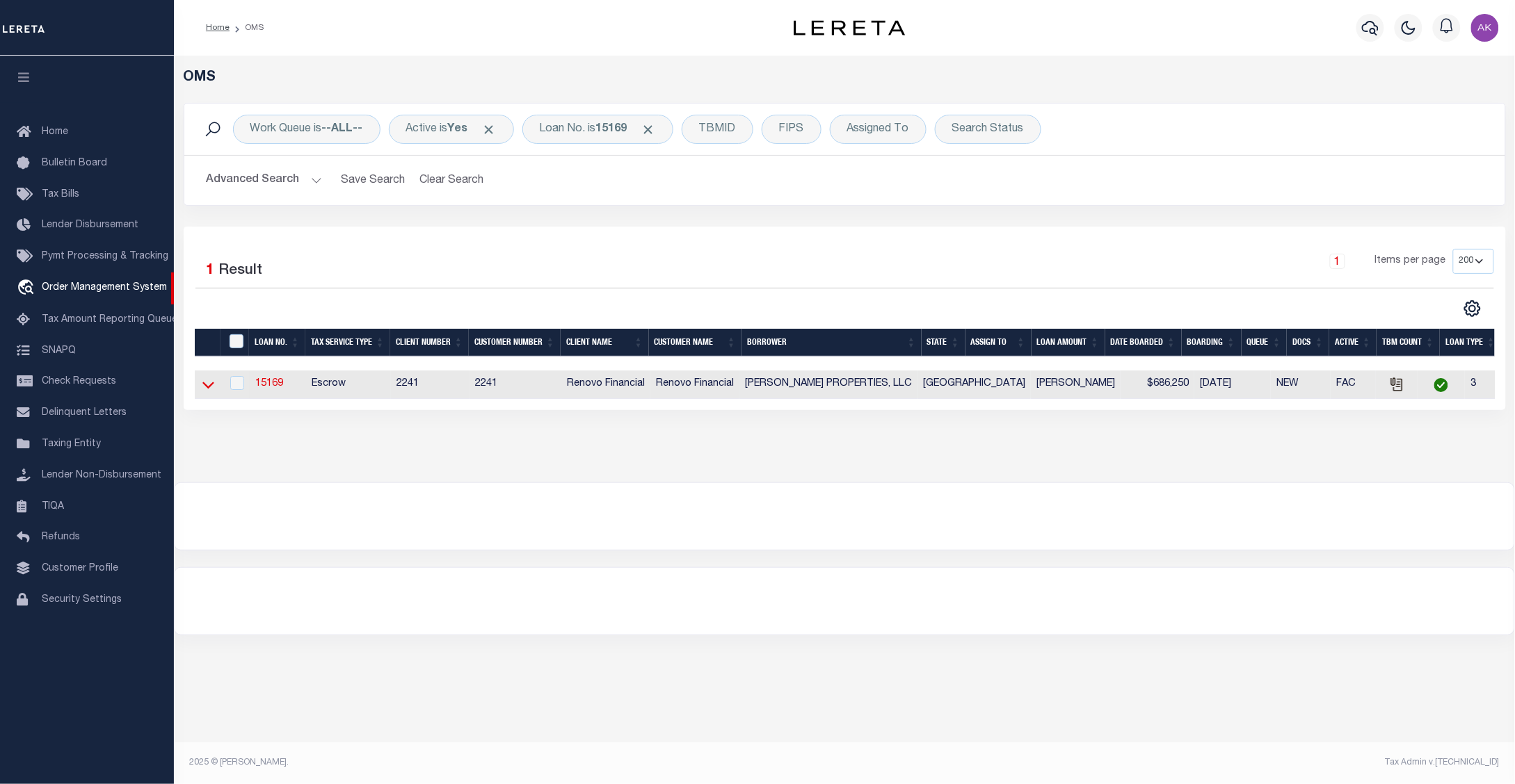
click at [207, 391] on icon at bounding box center [208, 384] width 12 height 14
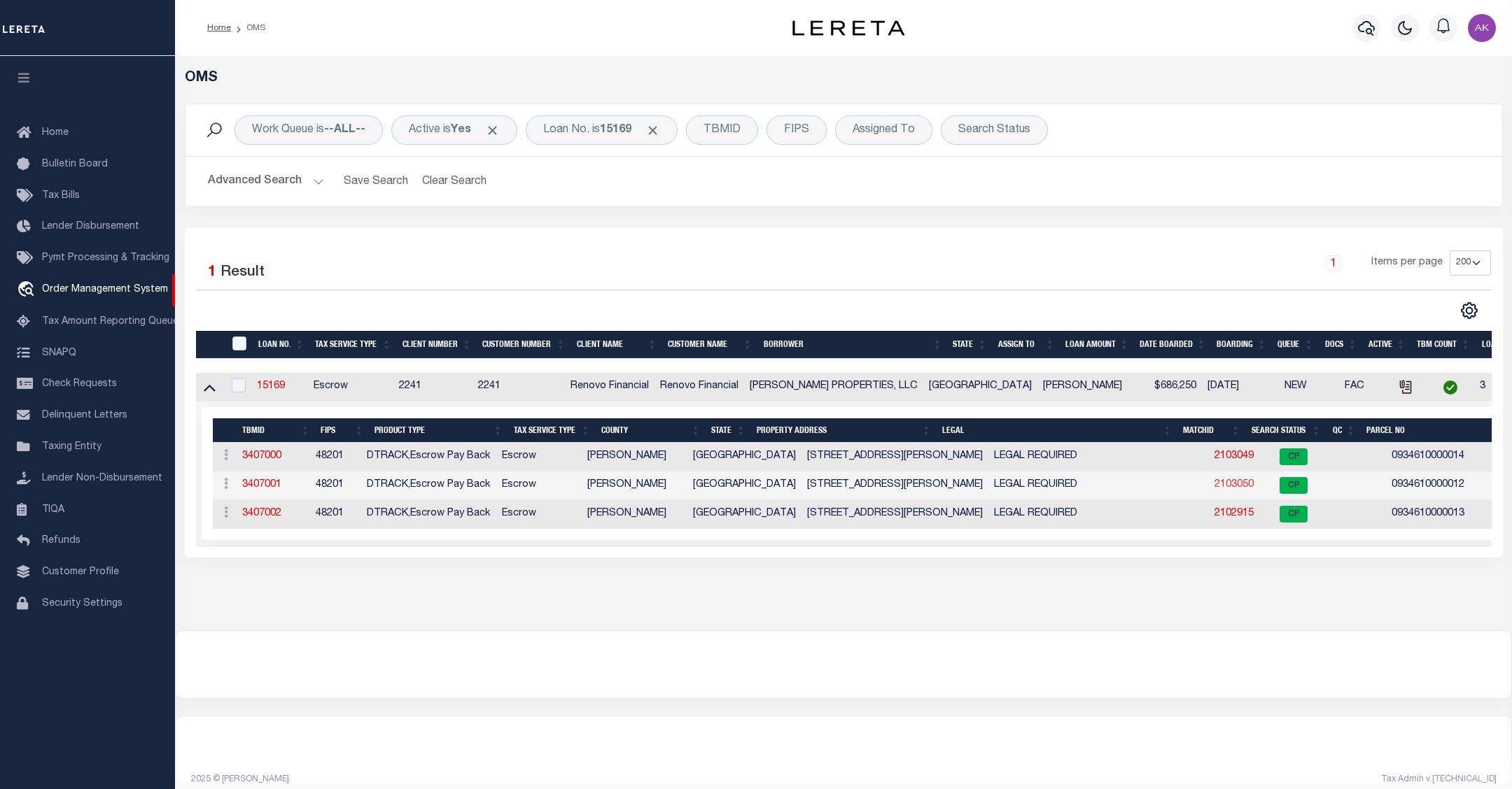
click at [1214, 487] on link "2103050" at bounding box center [1234, 485] width 39 height 10
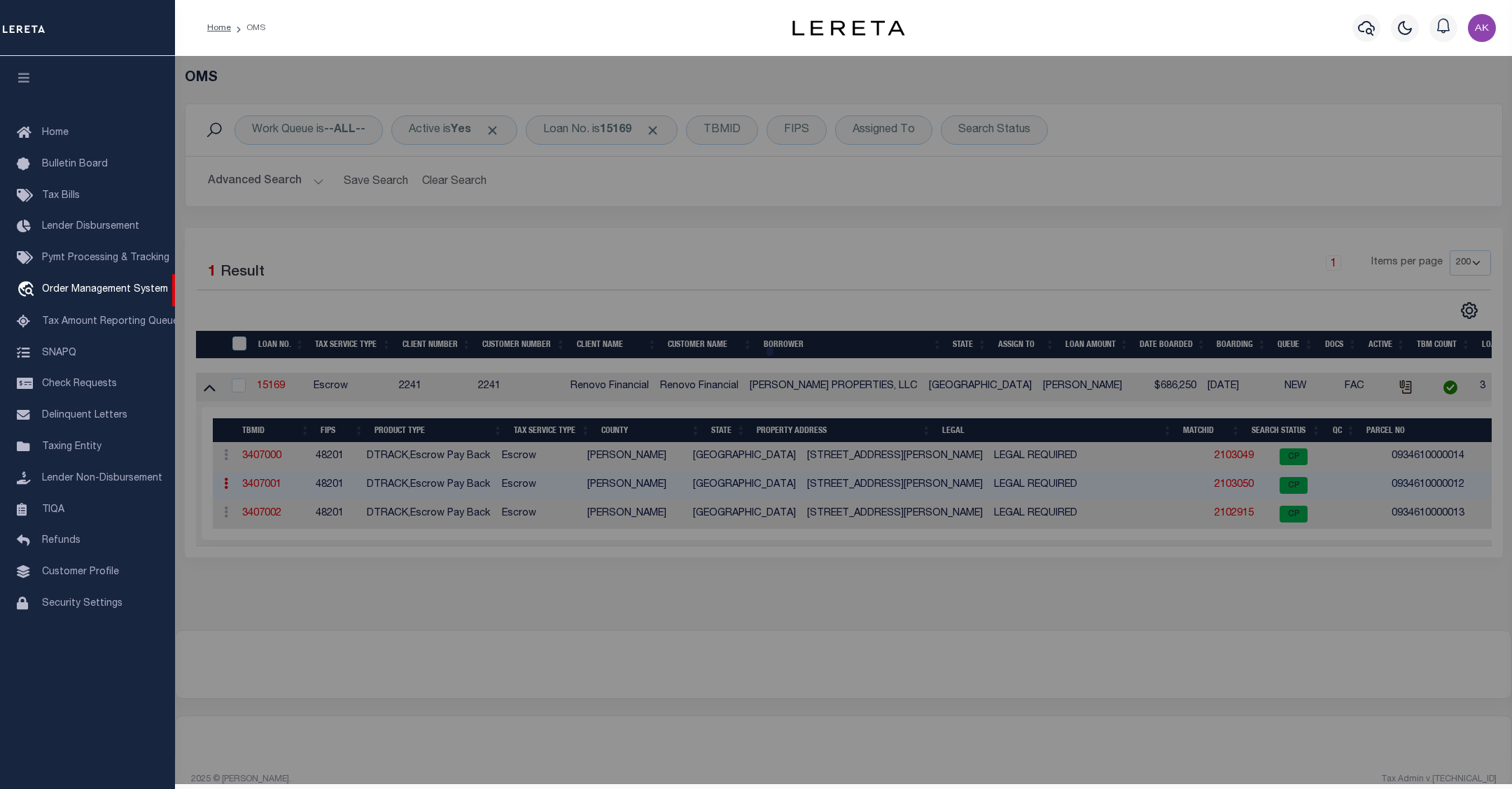
checkbox input "false"
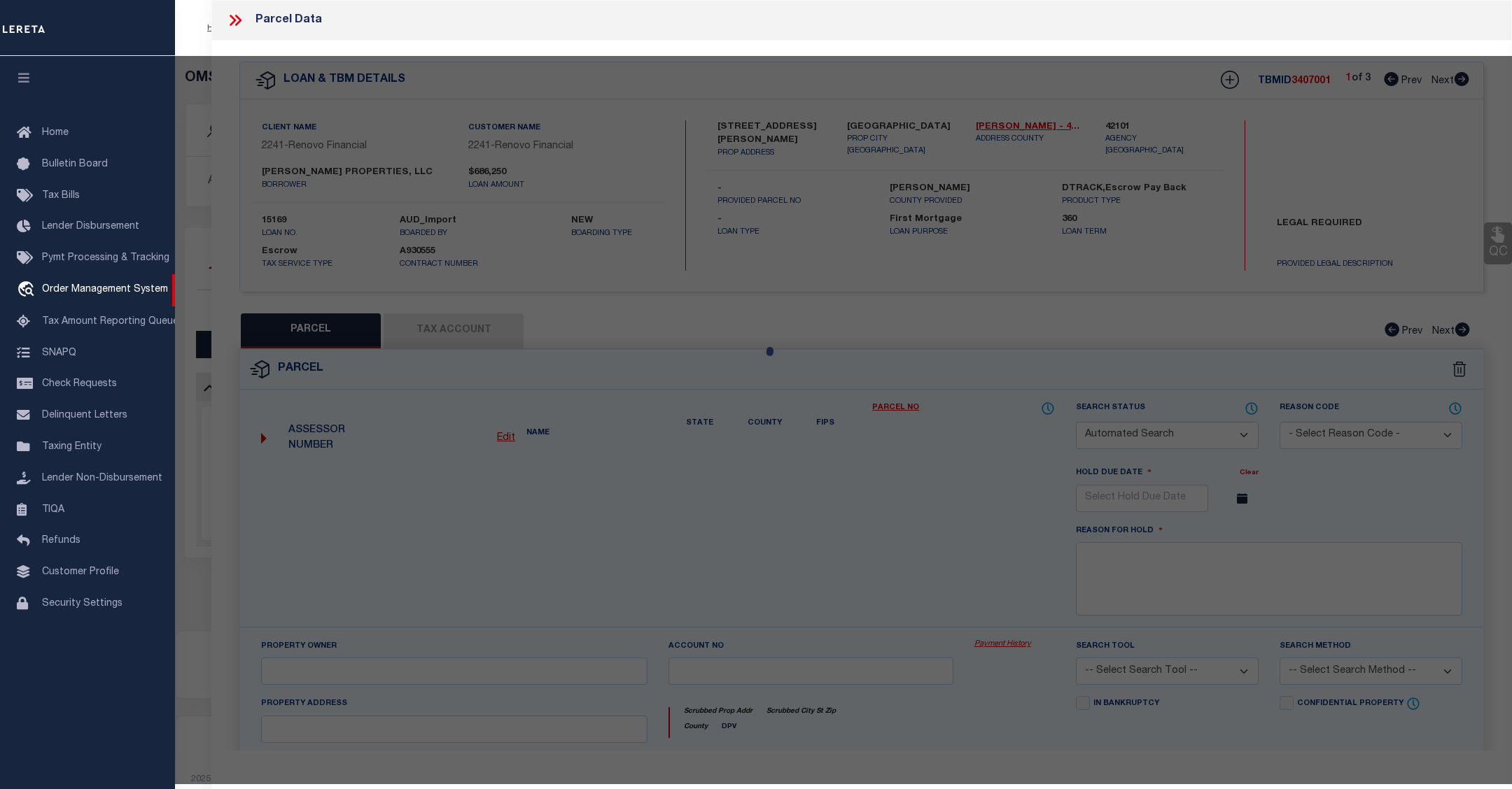
select select "CP"
type input "CHOUDRY GROUP INC"
select select "AGW"
select select "LEG"
type input "[STREET_ADDRESS][PERSON_NAME]"
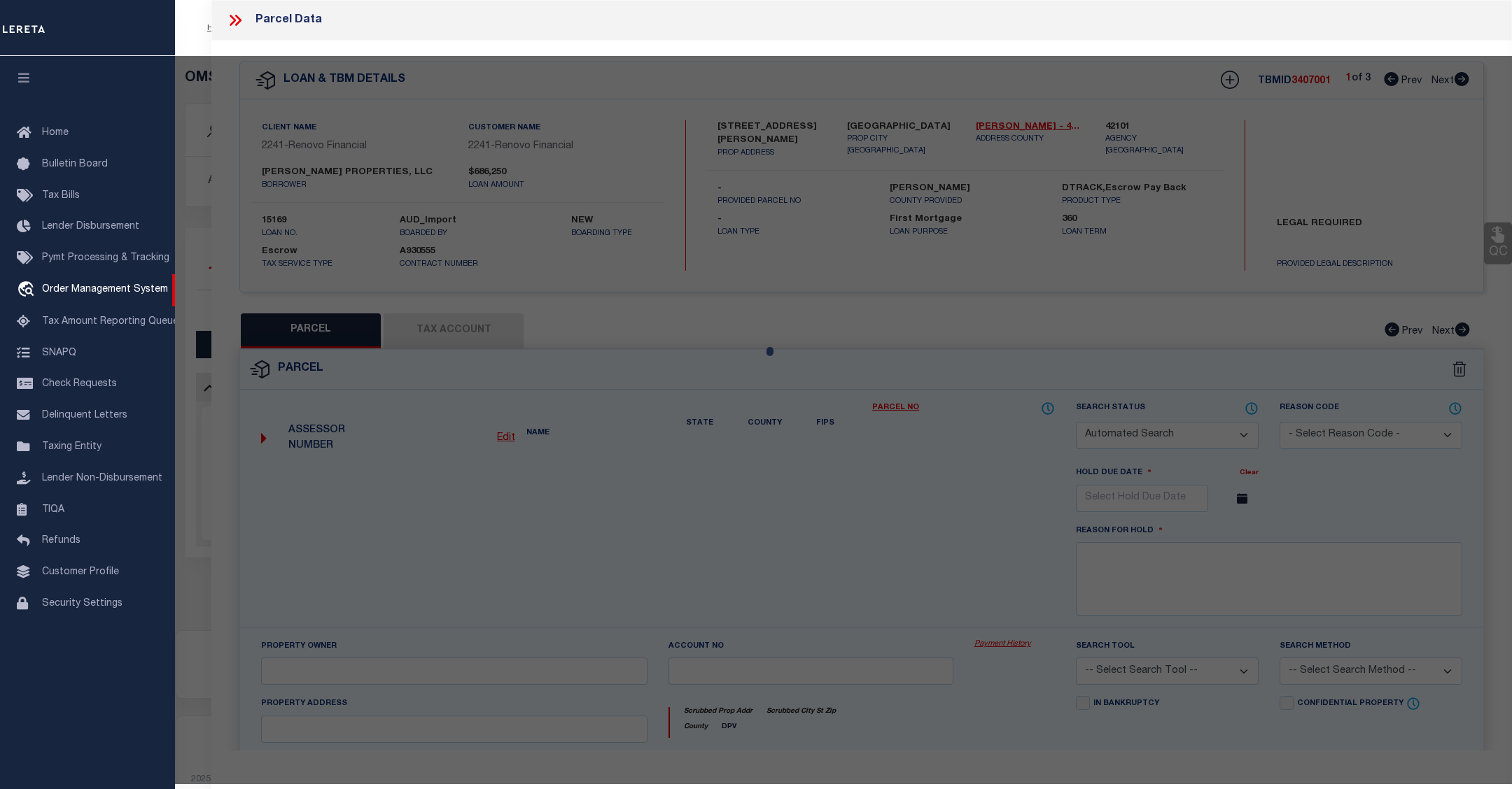
type input "HOUSTON TX 77061"
type textarea "LT 12 BLK 67 GLENBROOK VALLEY SEC 7 EXTN"
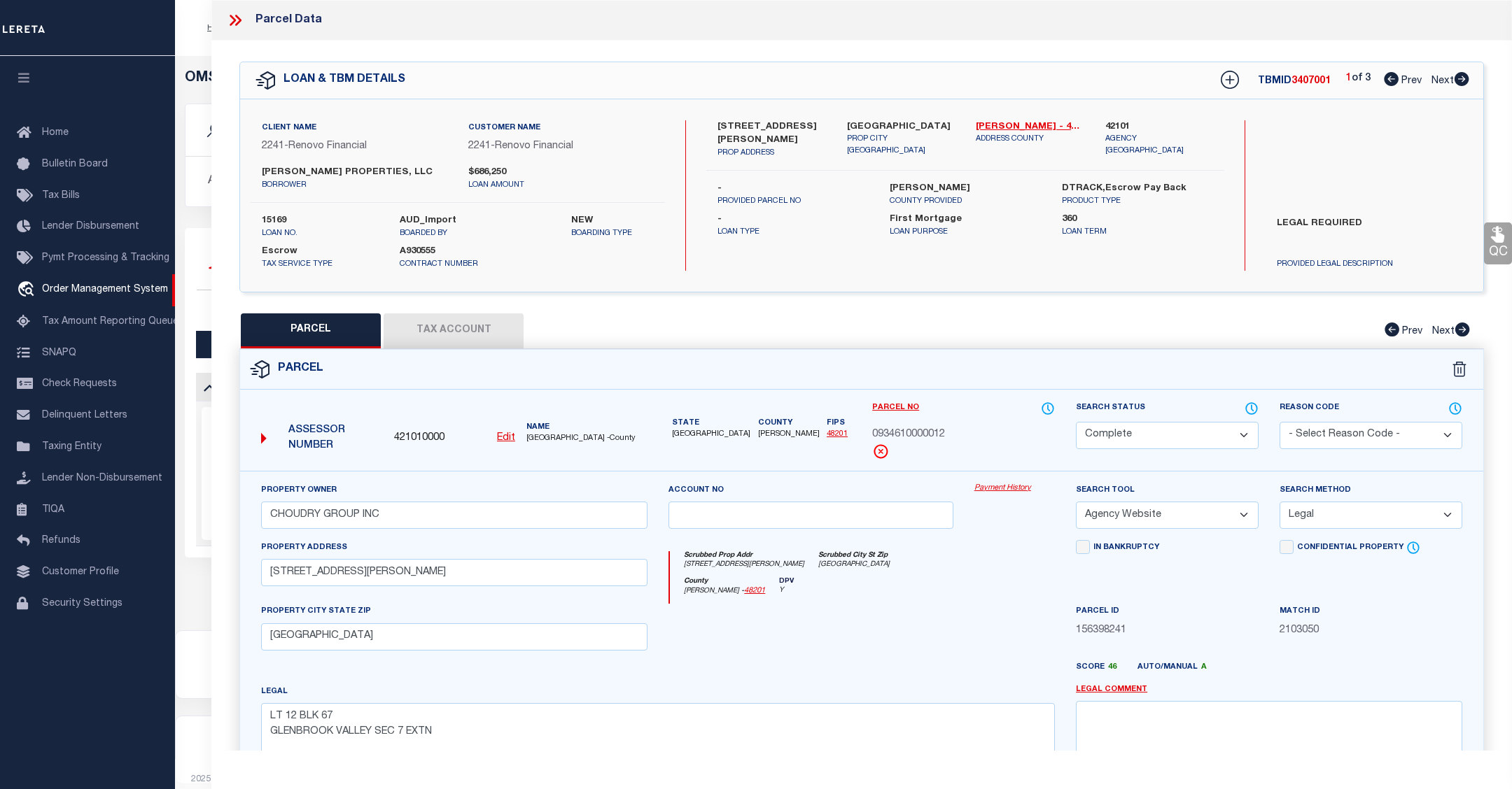
click at [999, 486] on link "Payment History" at bounding box center [1014, 489] width 80 height 12
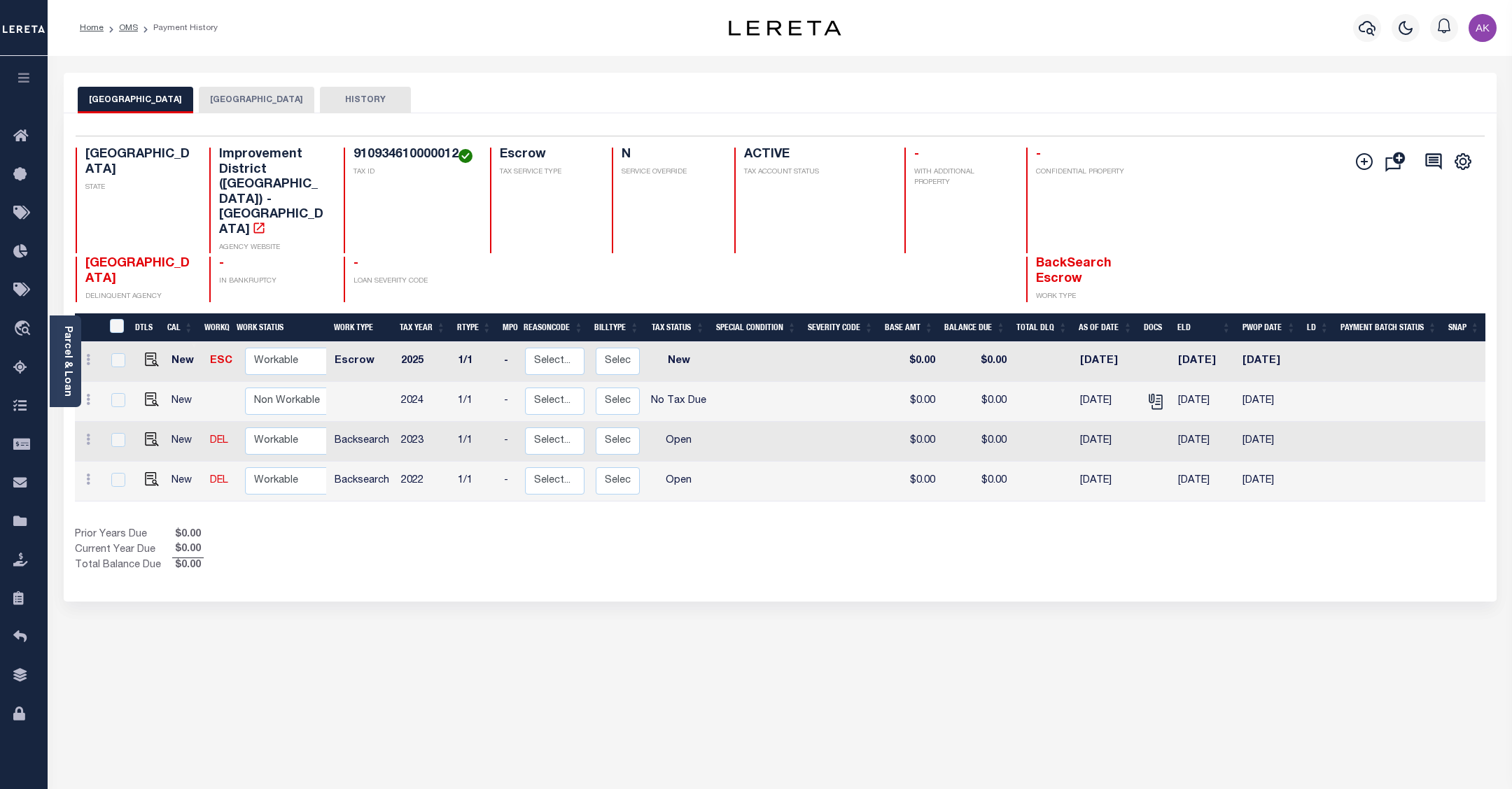
click at [265, 99] on button "HARRIS COUNTY" at bounding box center [256, 99] width 115 height 27
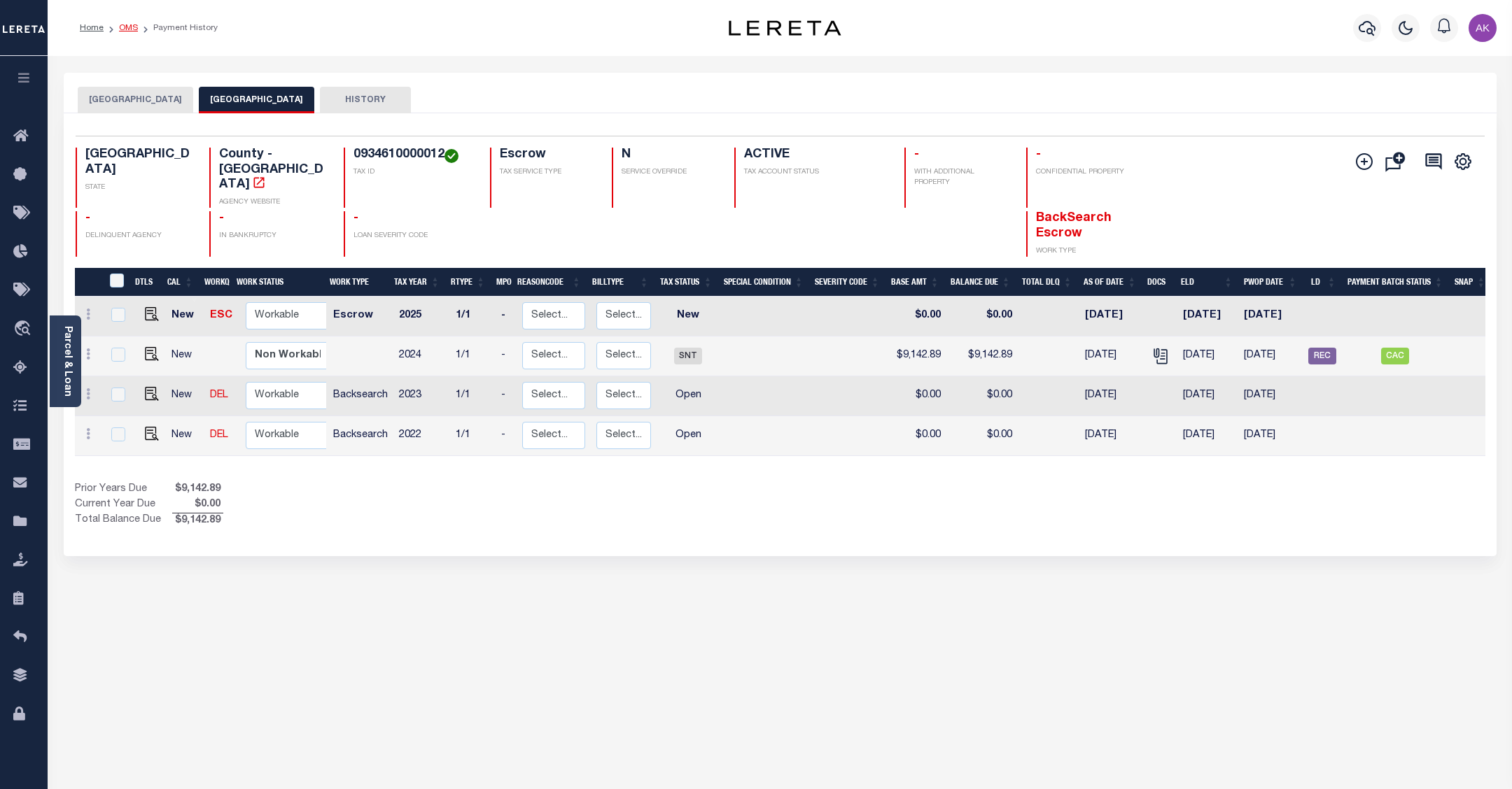
click at [128, 29] on link "OMS" at bounding box center [128, 28] width 19 height 8
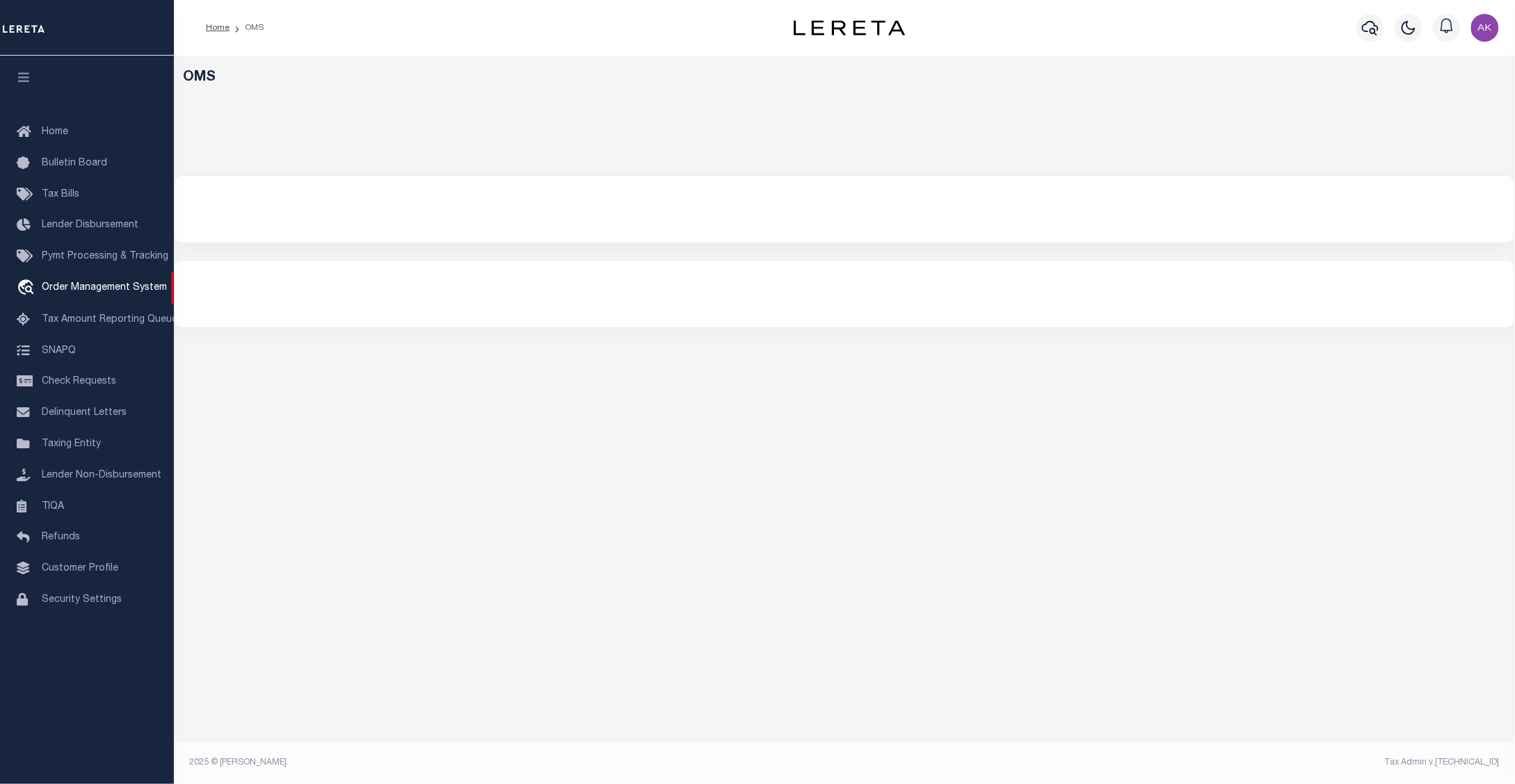
select select "200"
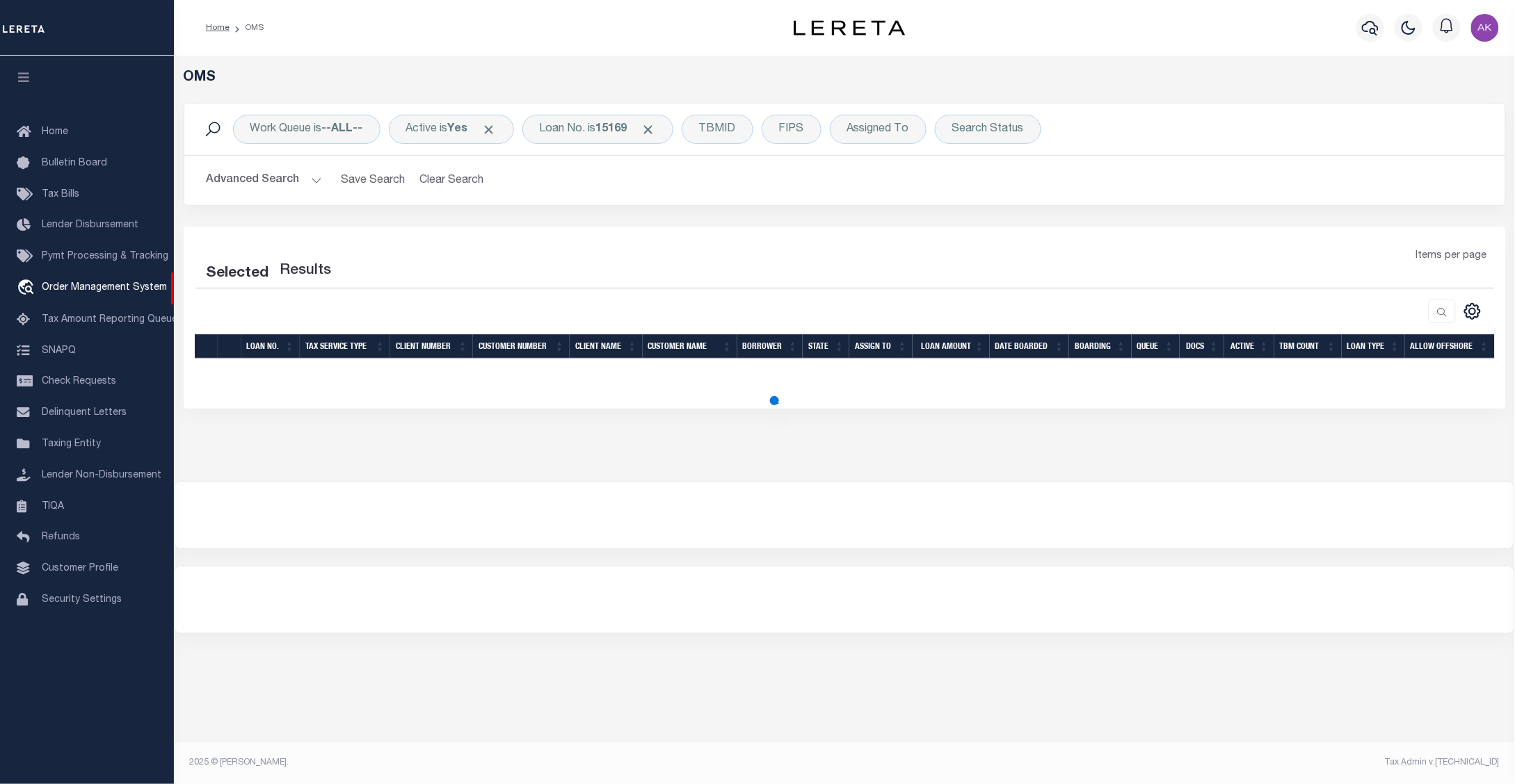
select select "200"
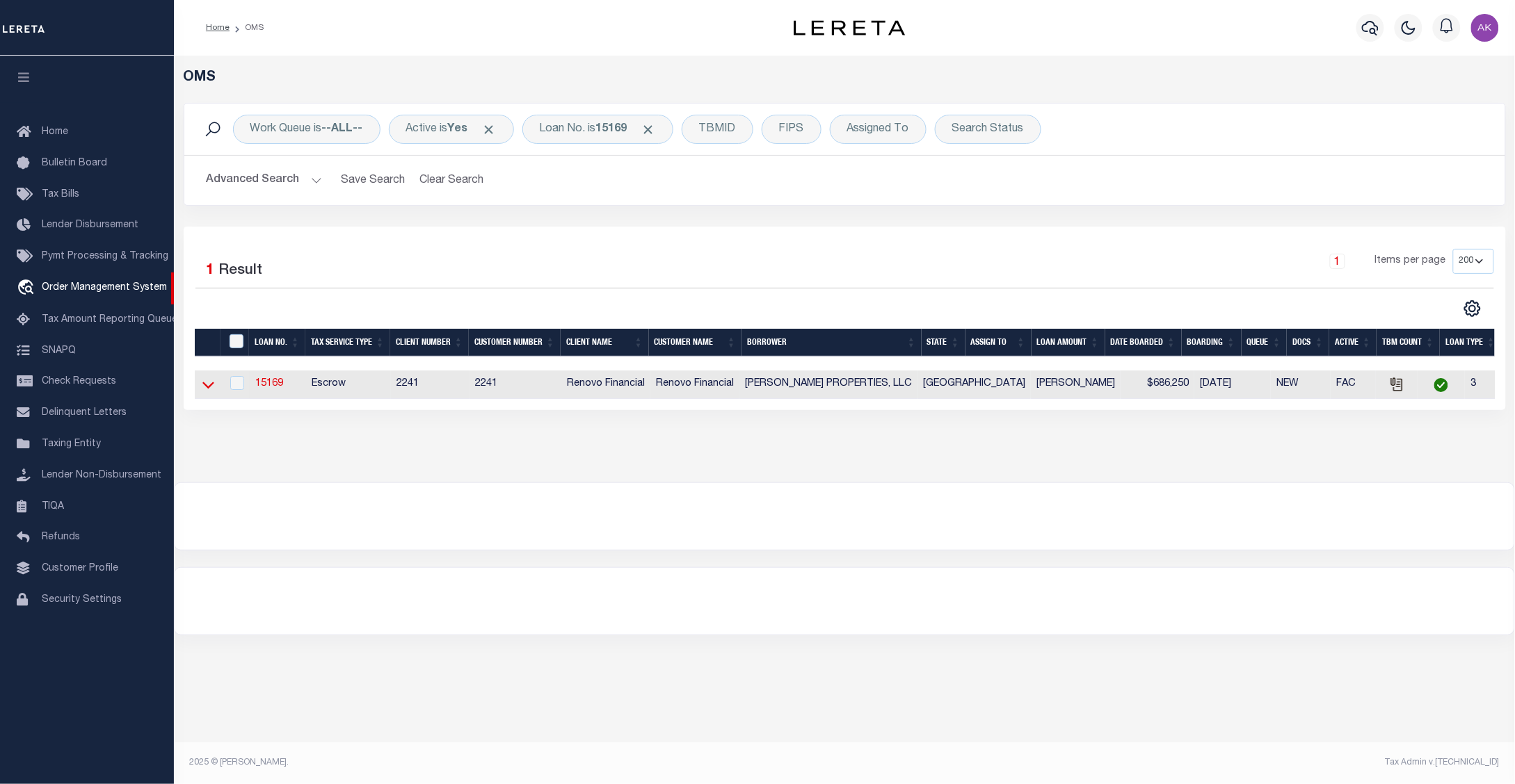
click at [210, 388] on icon at bounding box center [208, 385] width 12 height 7
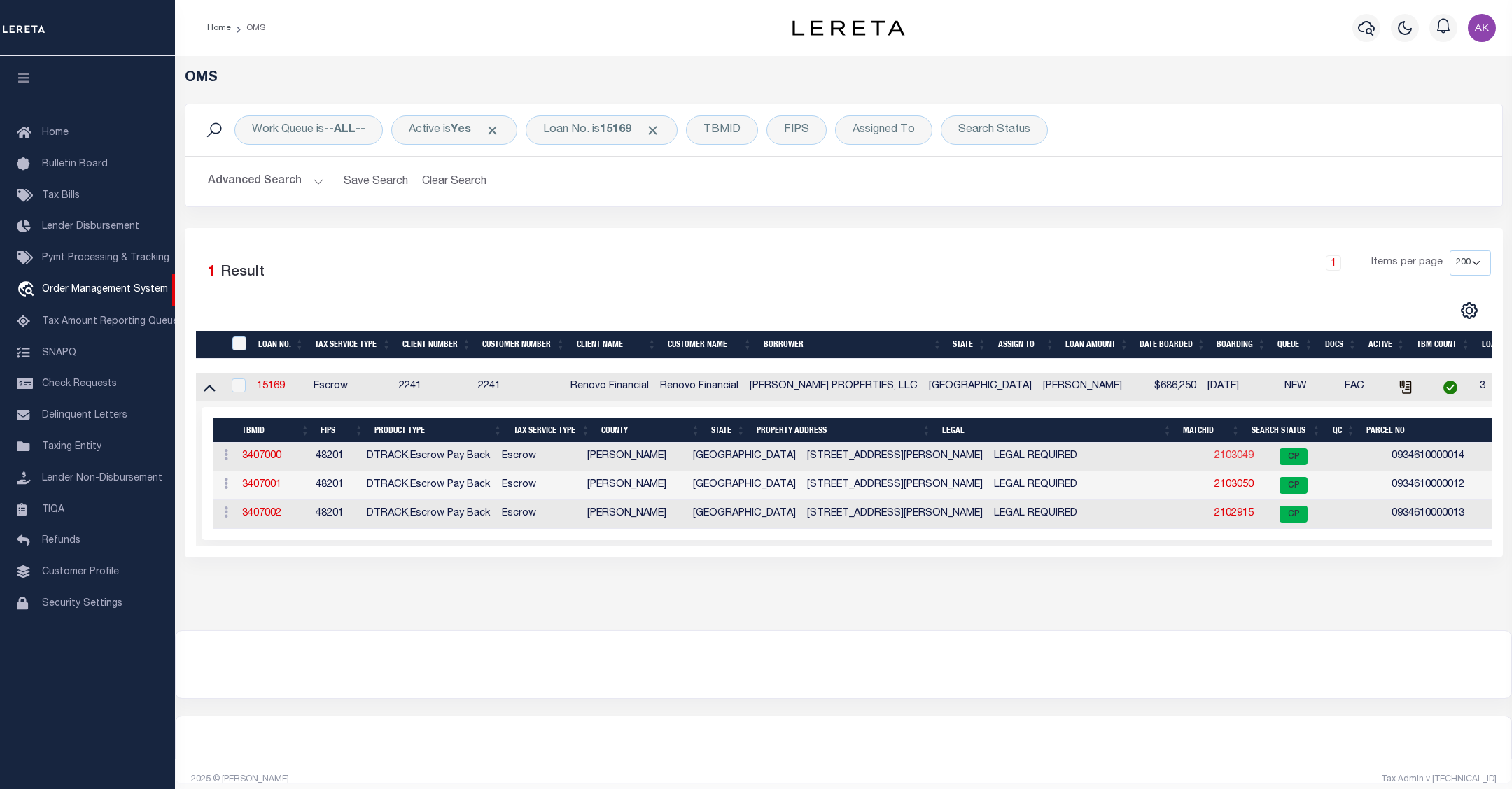
click at [1214, 456] on link "2103049" at bounding box center [1234, 456] width 39 height 10
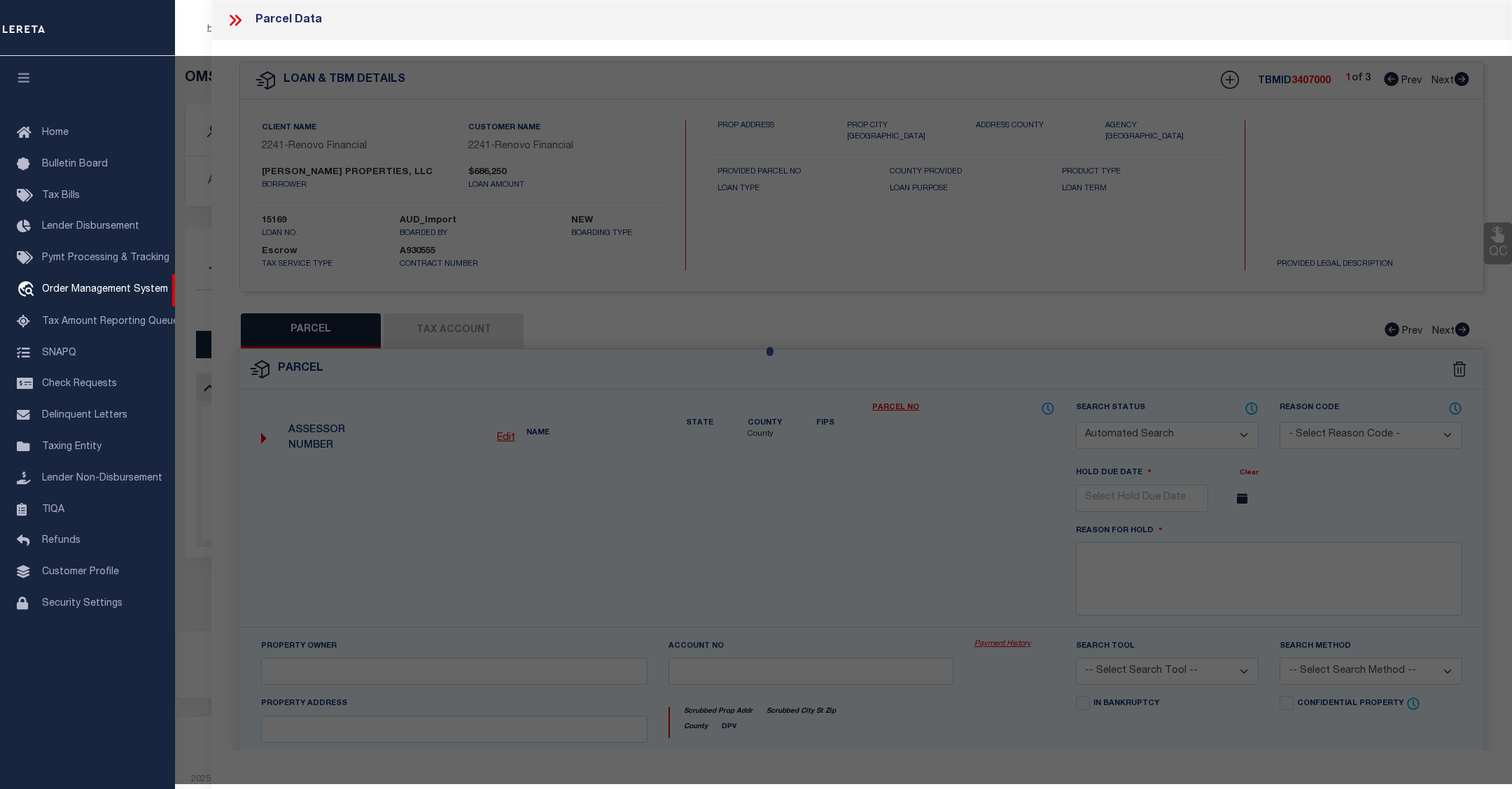
checkbox input "false"
select select "CP"
type input "CHOUDRY GROUP INC"
select select "AGW"
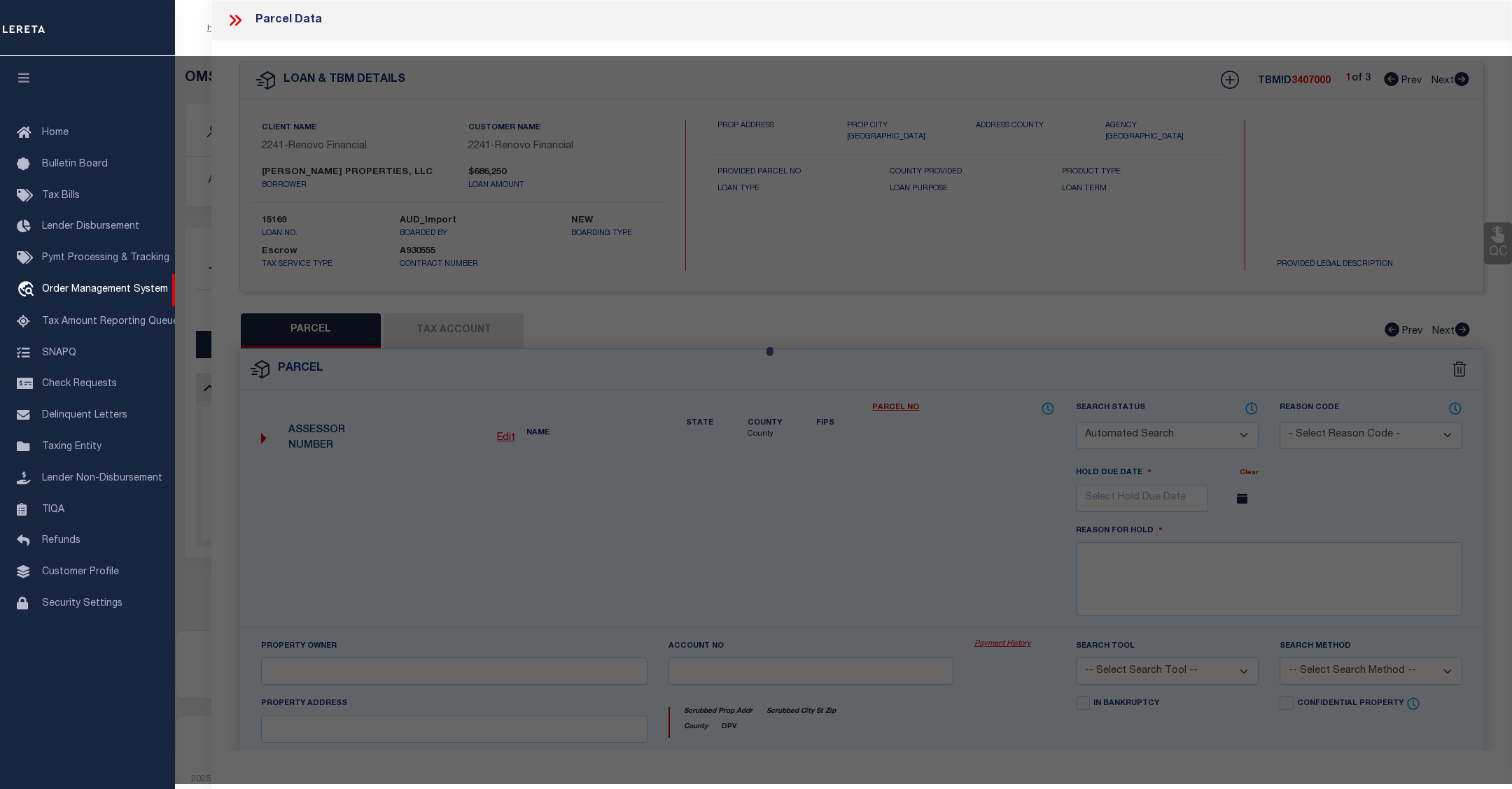
select select "LEG"
type input "6712 BIGGS CT"
type input "HOUSTON, TX 77061"
type textarea "LT 14 BLK 67 [GEOGRAPHIC_DATA] 7 EXTN"
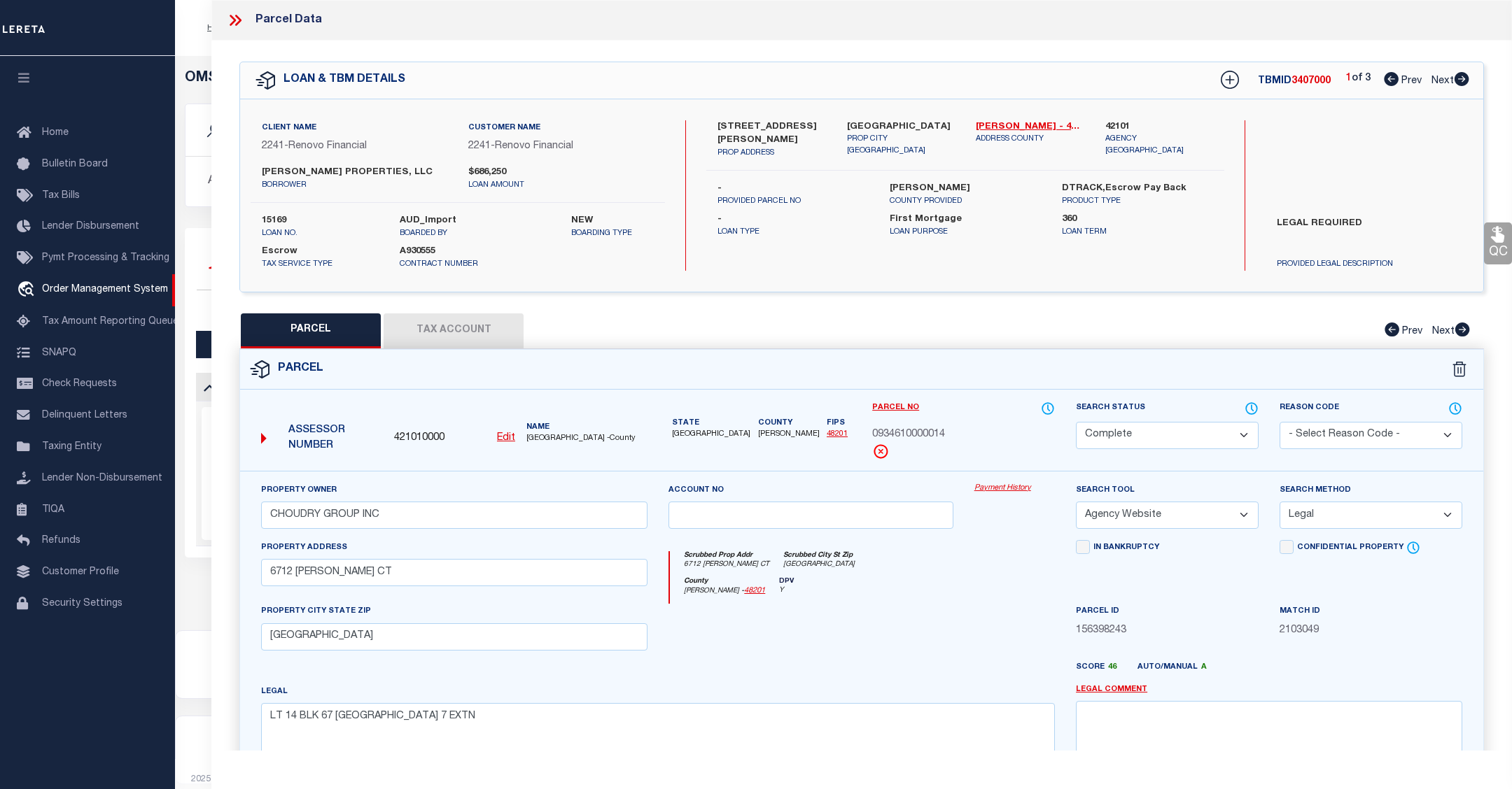
click at [1003, 488] on link "Payment History" at bounding box center [1014, 489] width 80 height 12
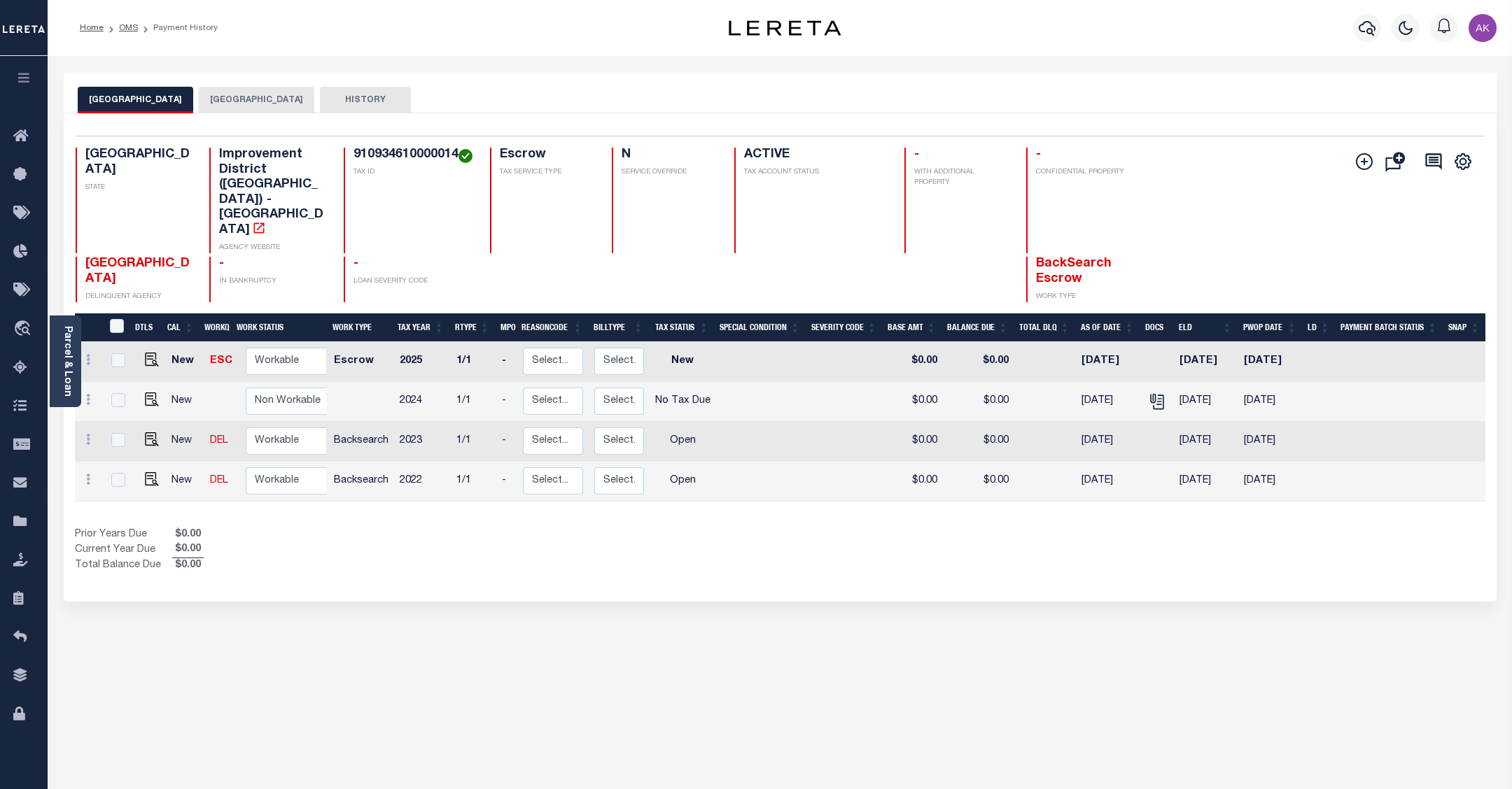
click at [256, 96] on button "[GEOGRAPHIC_DATA]" at bounding box center [256, 99] width 115 height 27
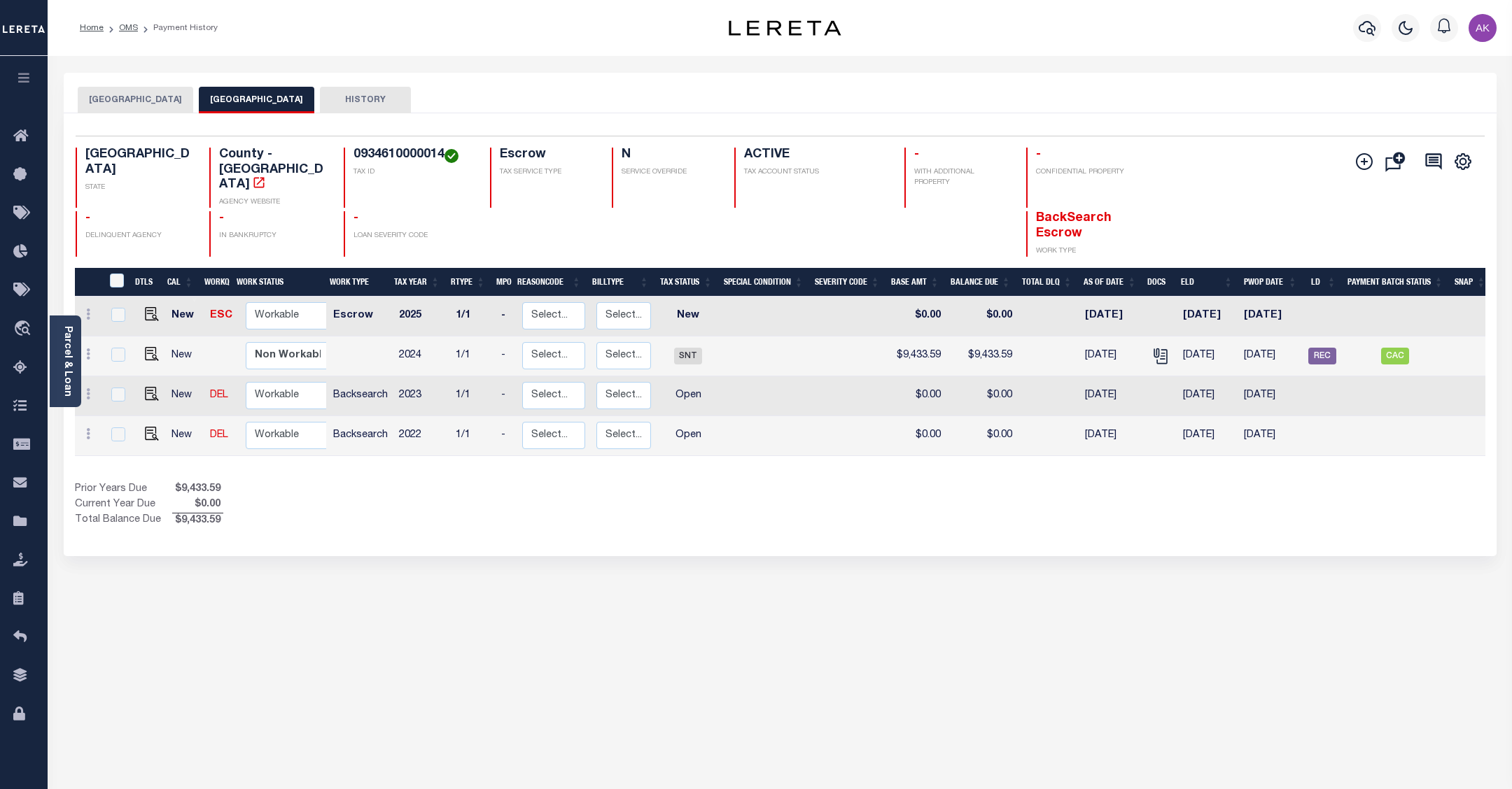
click at [1334, 648] on div "HOBBY AREA DISTRICT HARRIS COUNTY HISTORY Selected 4" at bounding box center [780, 467] width 1454 height 790
click at [151, 347] on img "" at bounding box center [151, 354] width 14 height 14
checkbox input "true"
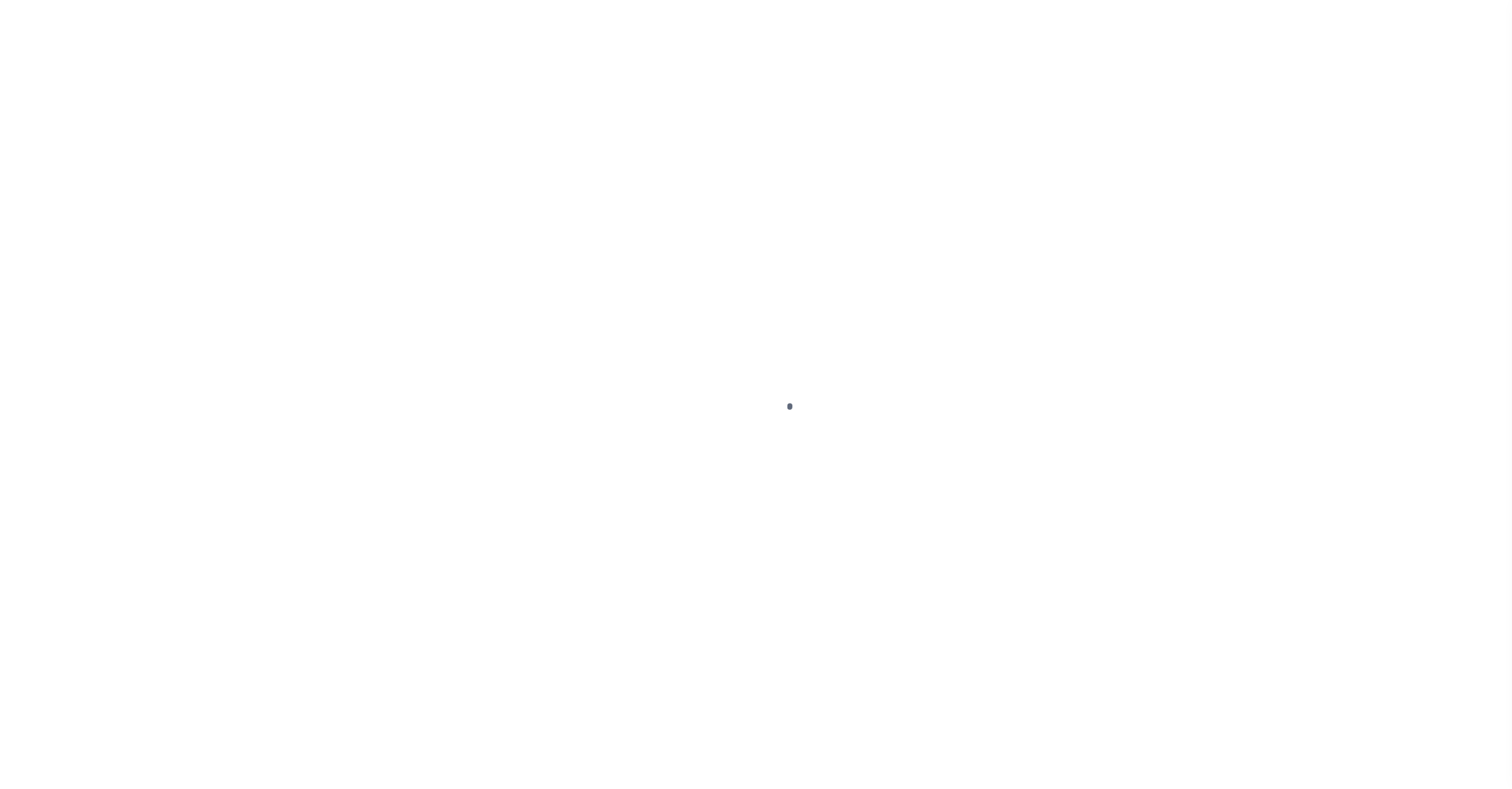
select select "SNT"
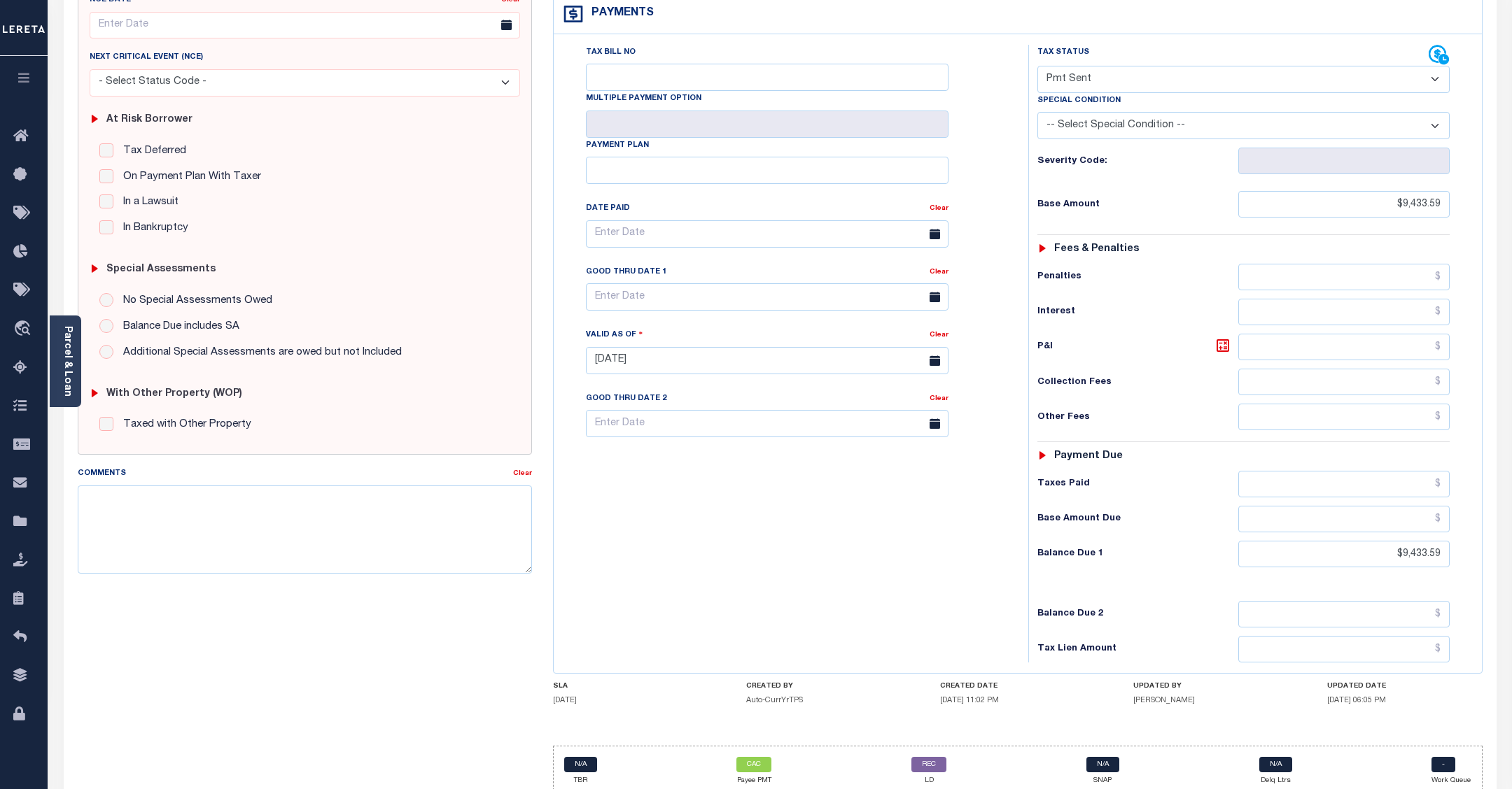
scroll to position [247, 0]
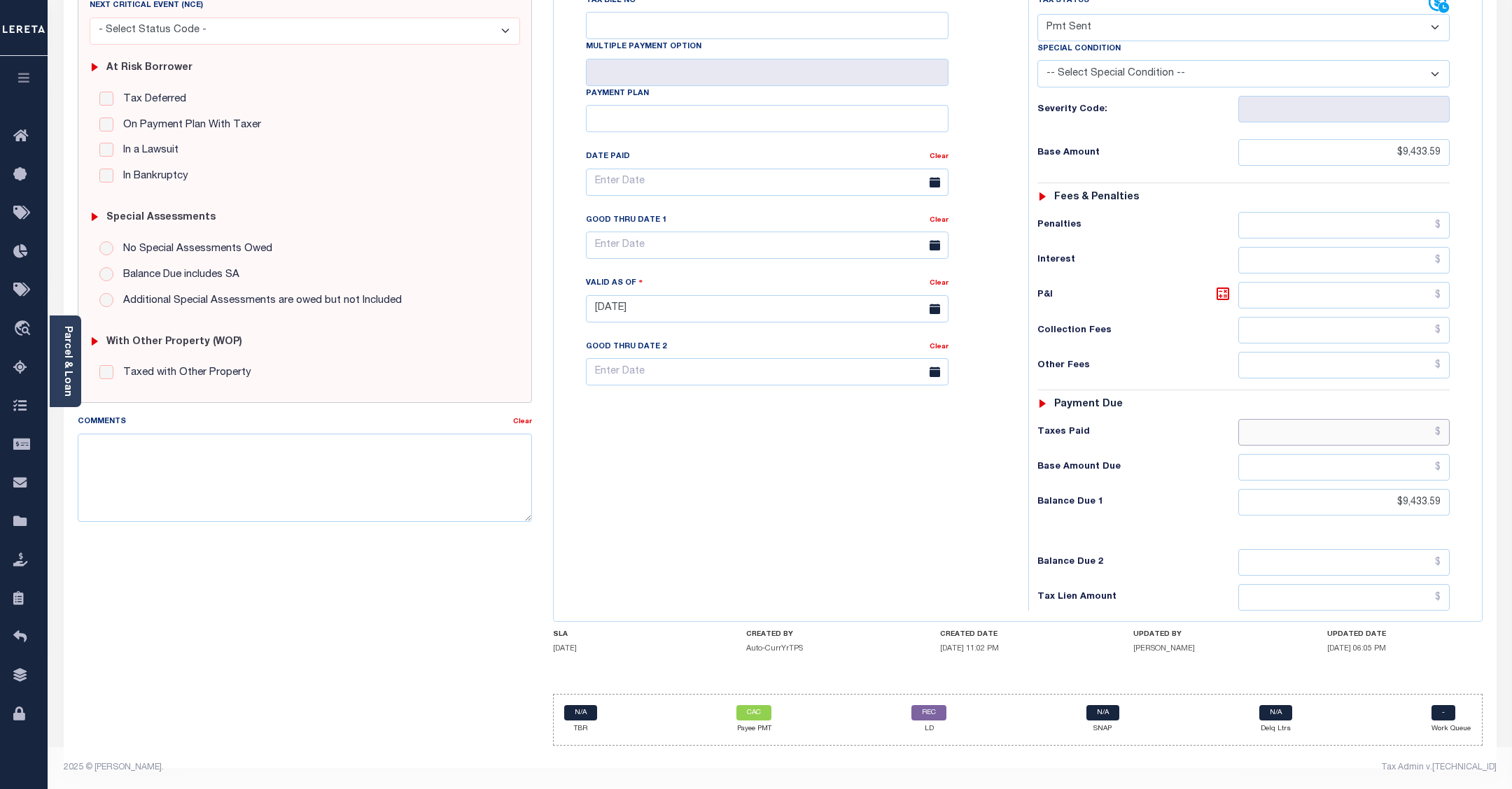
click at [1267, 433] on input "text" at bounding box center [1344, 432] width 211 height 27
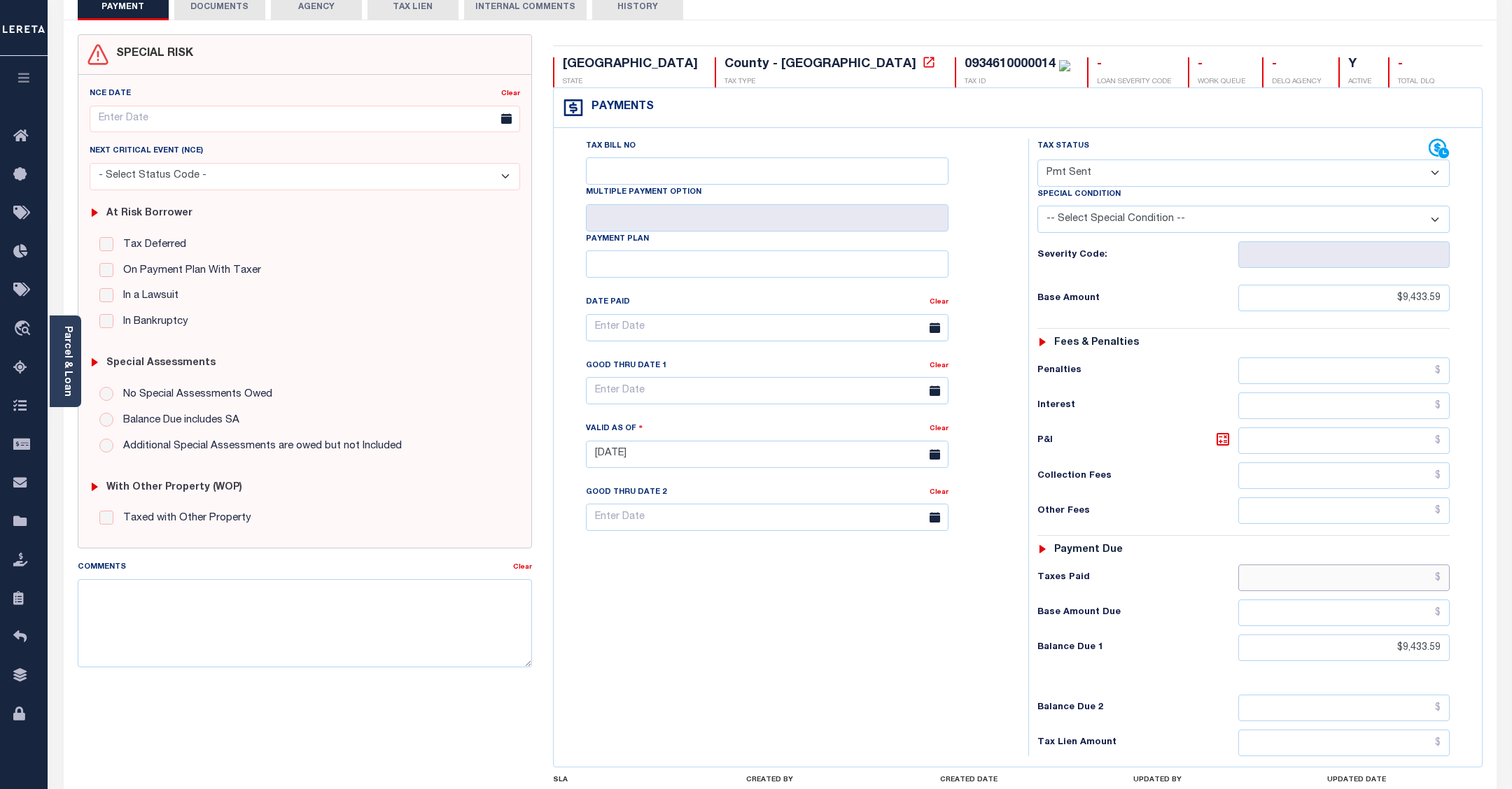
scroll to position [0, 0]
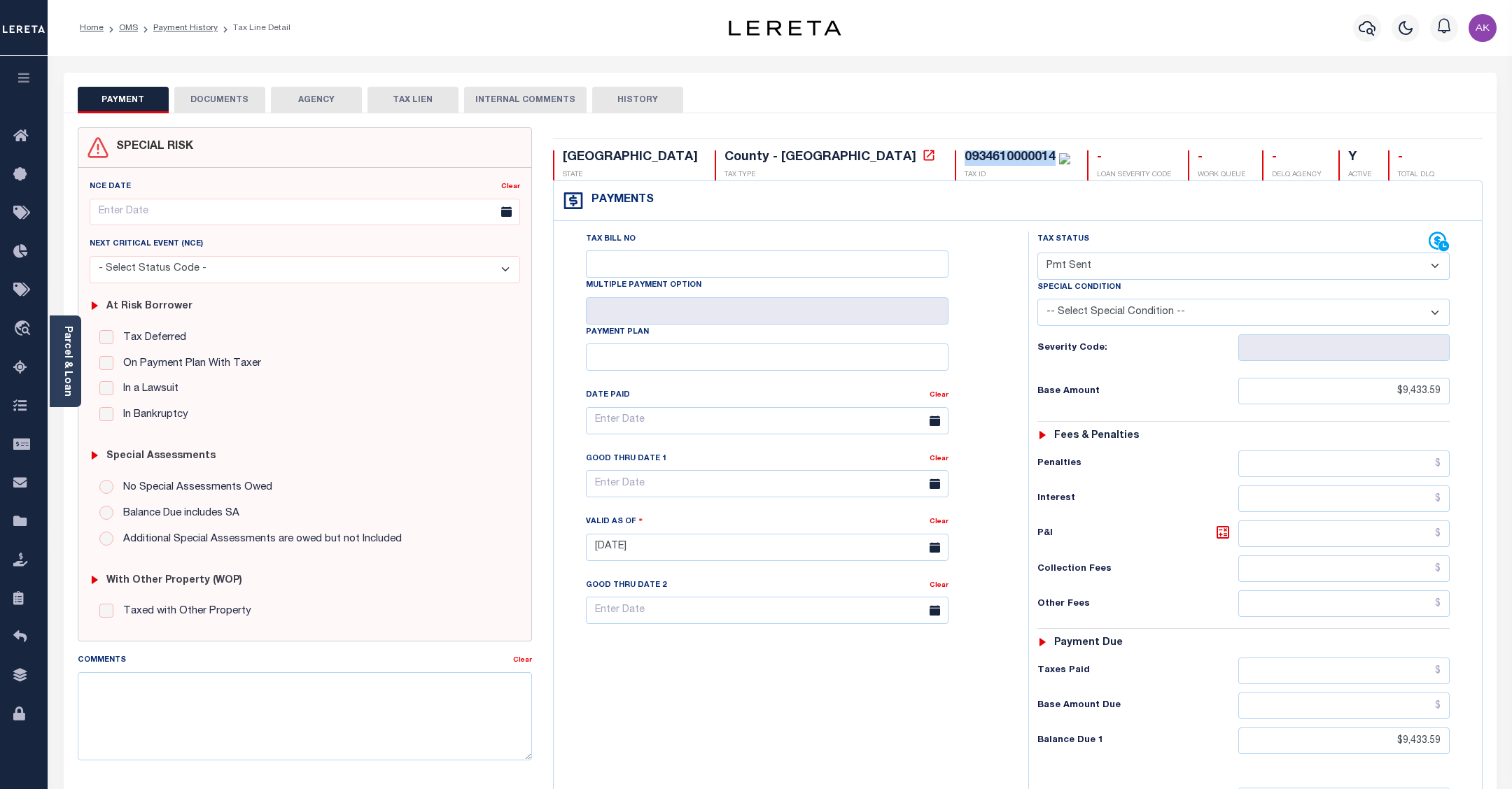
drag, startPoint x: 819, startPoint y: 160, endPoint x: 729, endPoint y: 155, distance: 90.1
click at [964, 155] on div "0934610000014" at bounding box center [1017, 158] width 106 height 15
copy div "0934610000014"
click at [922, 159] on icon at bounding box center [928, 155] width 14 height 14
click at [194, 28] on link "Payment History" at bounding box center [185, 28] width 64 height 8
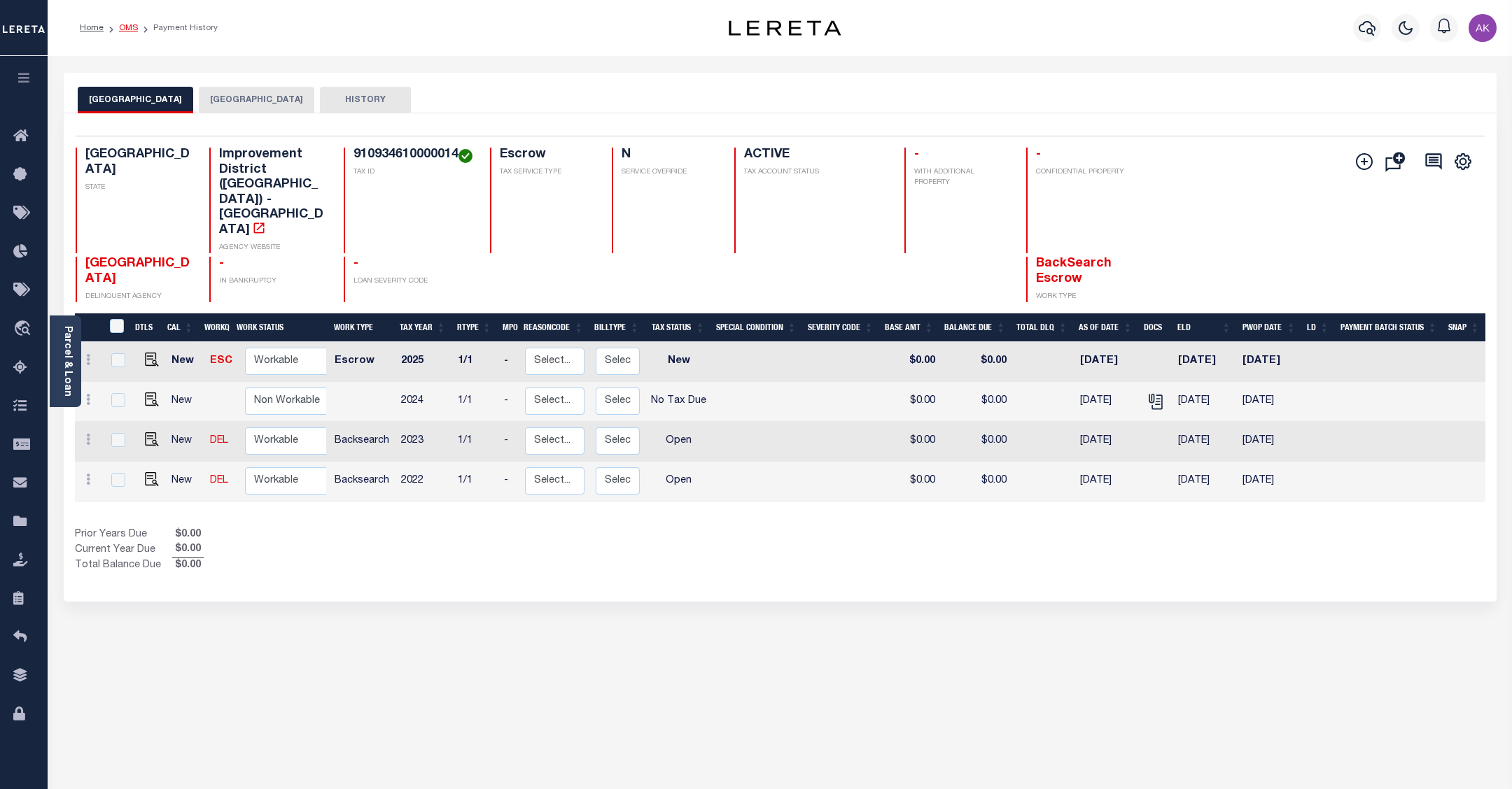
click at [131, 29] on link "OMS" at bounding box center [128, 28] width 19 height 8
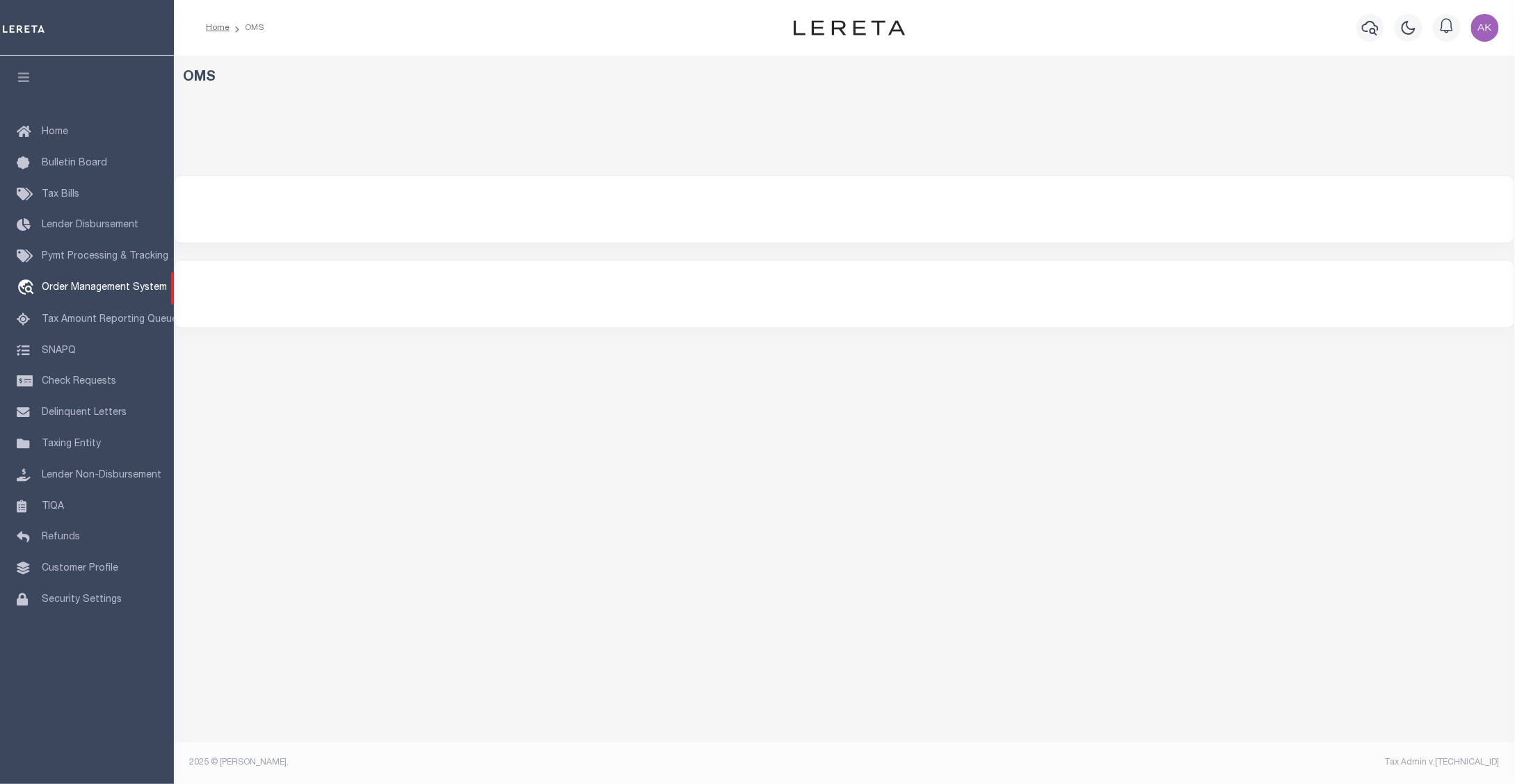
select select "200"
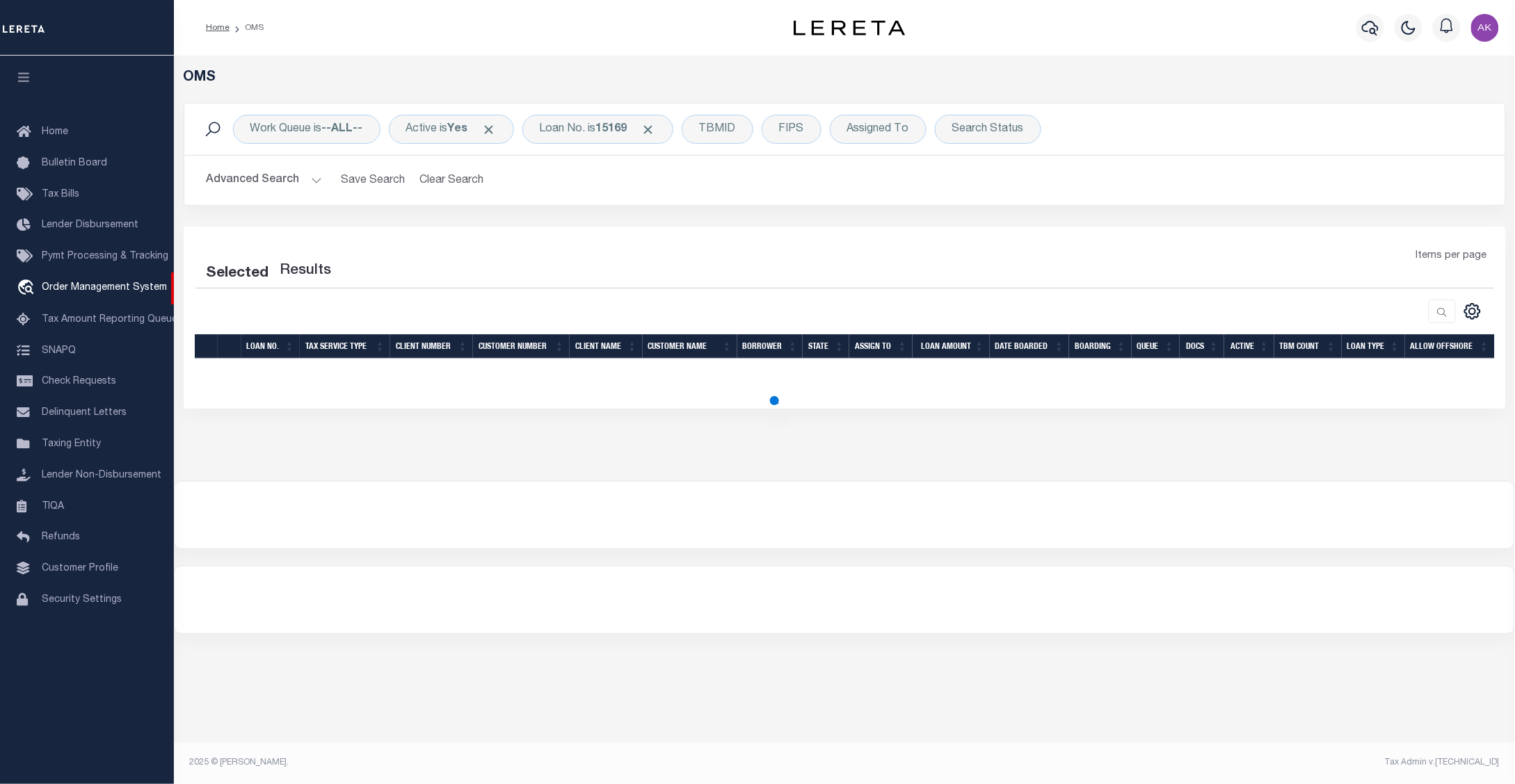
select select "200"
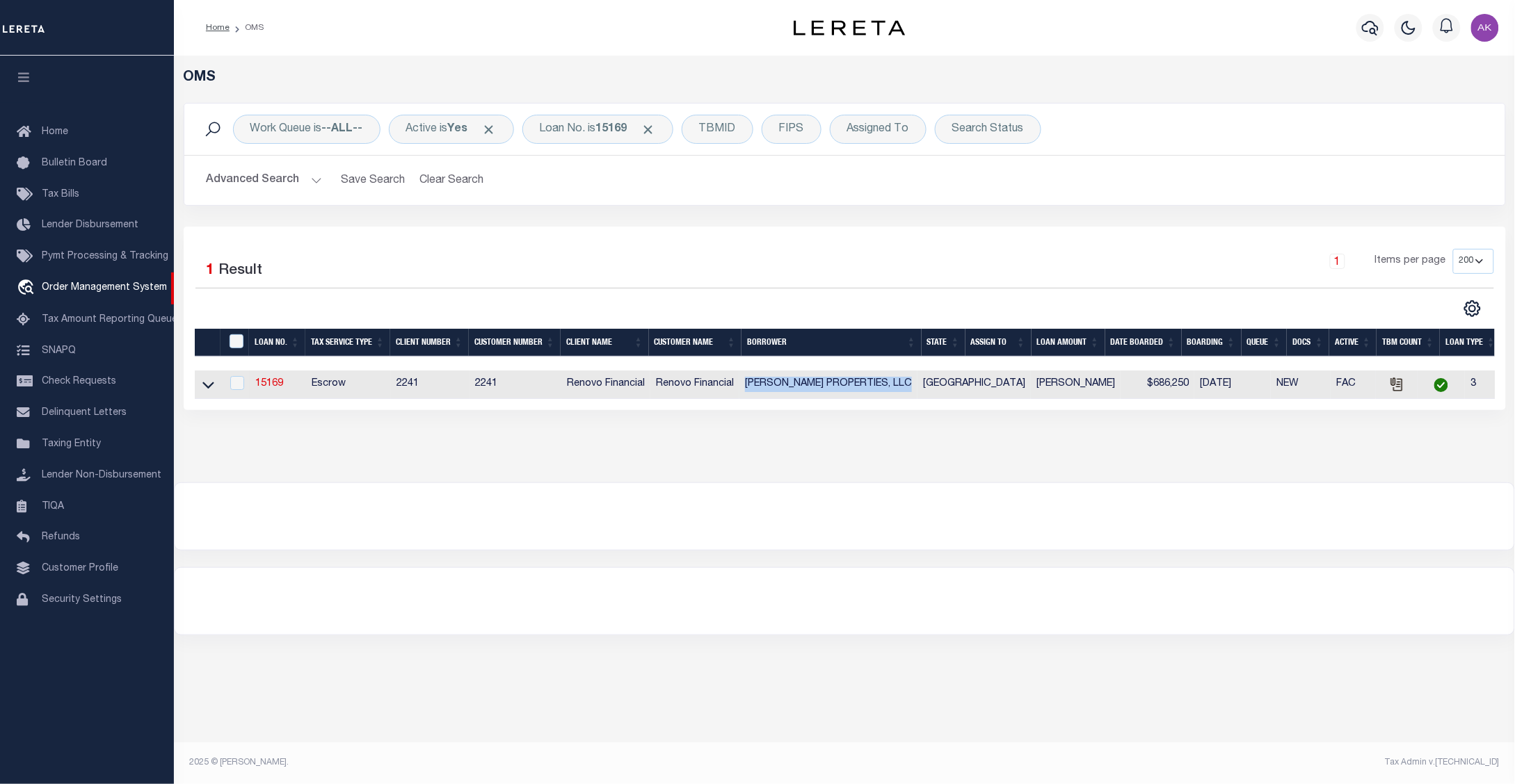
drag, startPoint x: 748, startPoint y: 387, endPoint x: 922, endPoint y: 387, distance: 174.0
click at [917, 387] on td "AMARI HOUSTON PROPERTIES, LLC" at bounding box center [828, 385] width 178 height 29
checkbox input "true"
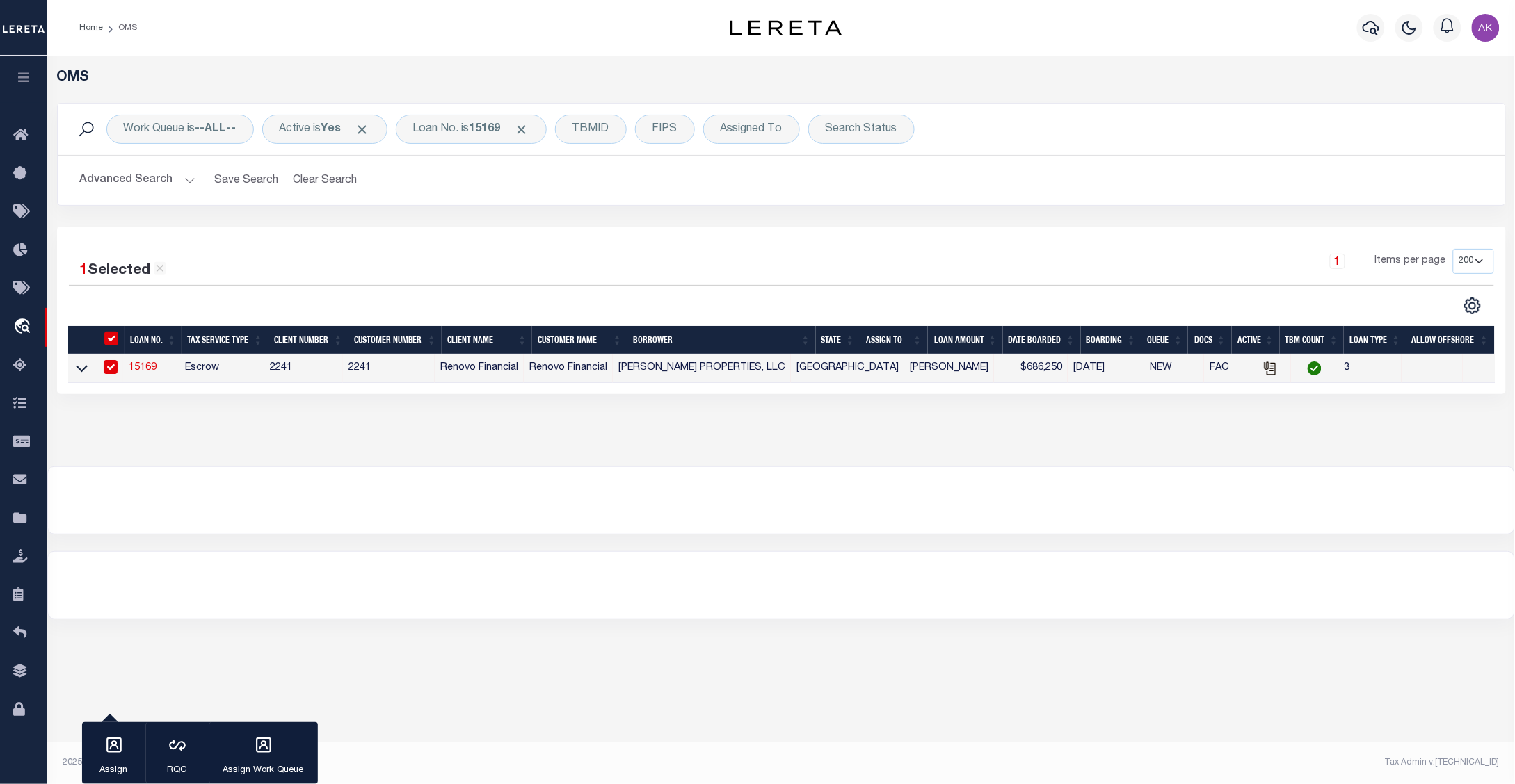
drag, startPoint x: 907, startPoint y: 390, endPoint x: 739, endPoint y: 374, distance: 168.8
drag, startPoint x: 739, startPoint y: 374, endPoint x: 634, endPoint y: 369, distance: 105.1
click at [634, 369] on td "AMARI HOUSTON PROPERTIES, LLC" at bounding box center [701, 369] width 178 height 29
checkbox input "false"
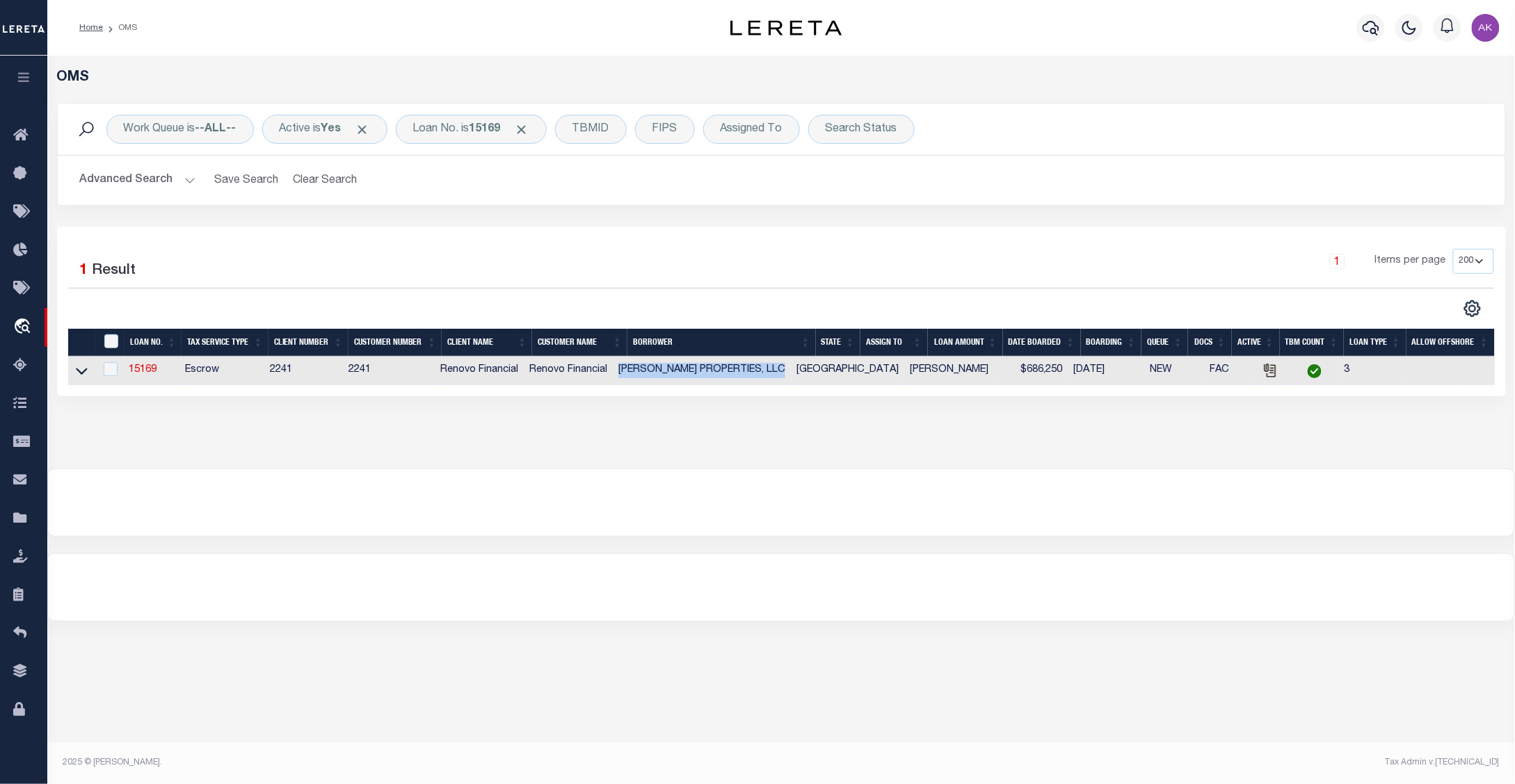
drag, startPoint x: 634, startPoint y: 368, endPoint x: 807, endPoint y: 375, distance: 173.1
click at [791, 375] on td "AMARI HOUSTON PROPERTIES, LLC" at bounding box center [701, 371] width 178 height 29
checkbox input "true"
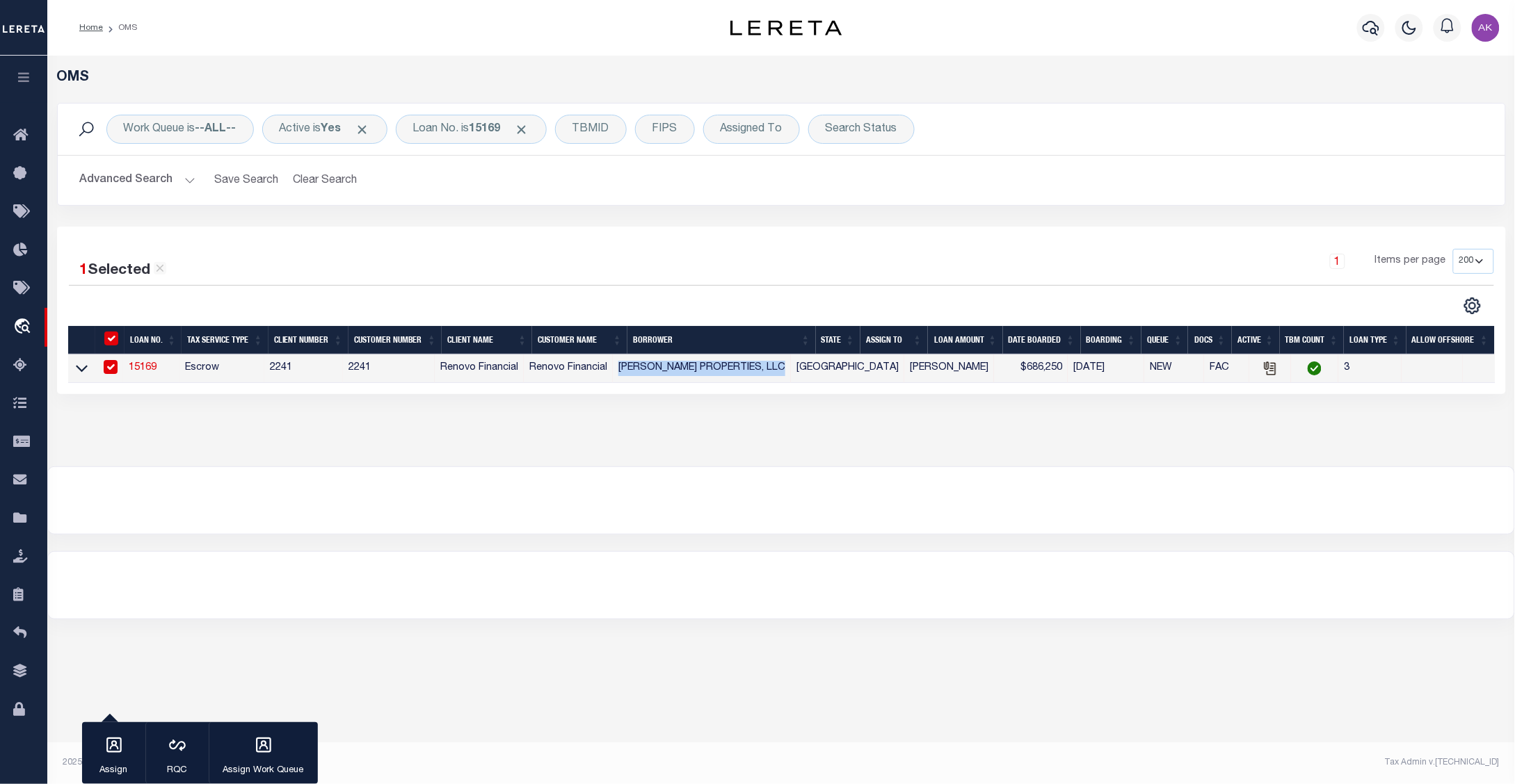
copy td "AMARI HOUSTON PROPERTIES, LLC"
click at [530, 125] on span "Click to Remove" at bounding box center [521, 129] width 14 height 14
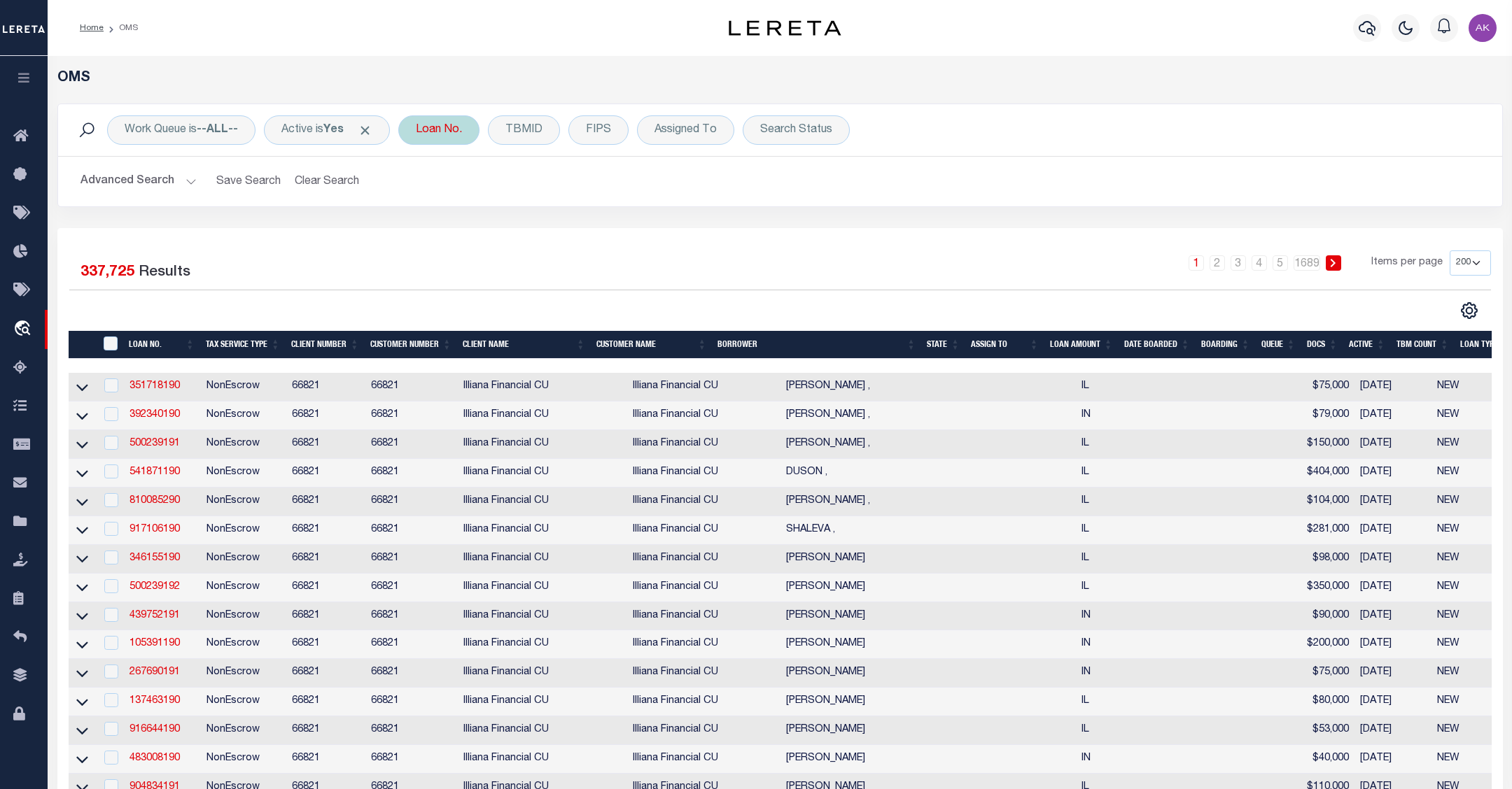
click at [452, 135] on div "Loan No." at bounding box center [439, 130] width 81 height 29
click at [460, 197] on input "text" at bounding box center [519, 199] width 206 height 27
type input "10011771"
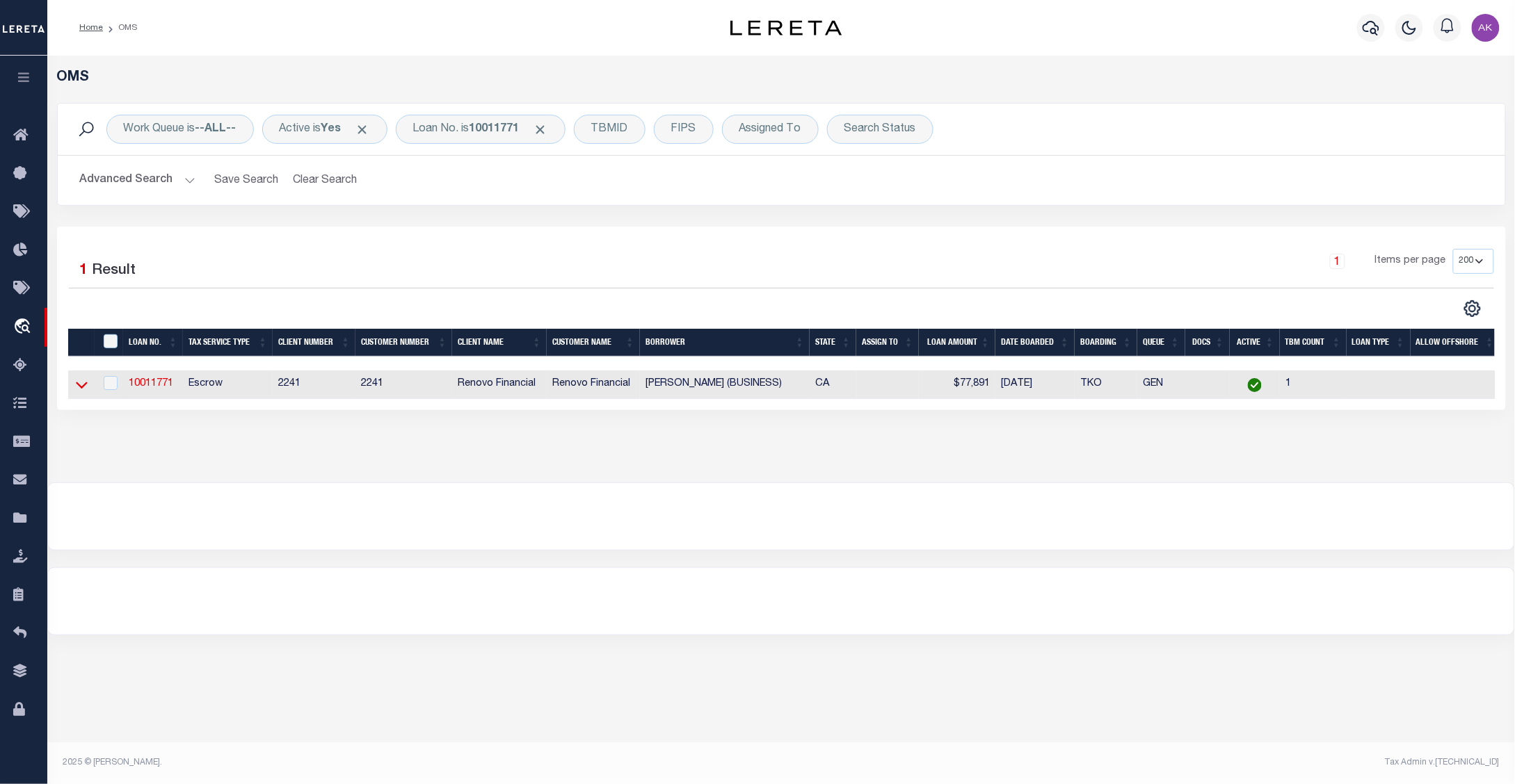
click at [80, 386] on icon at bounding box center [82, 384] width 12 height 14
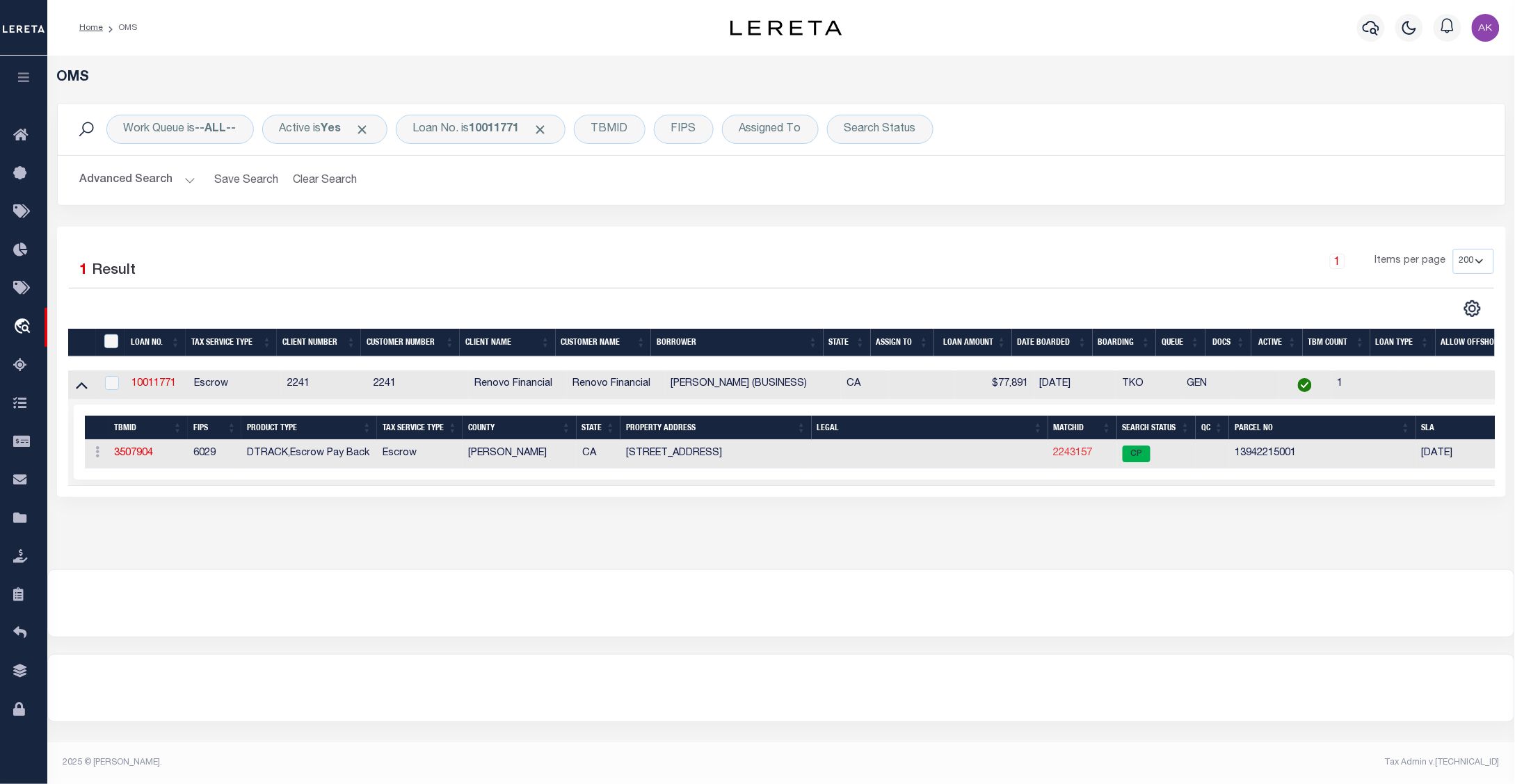
click at [1068, 456] on link "2243157" at bounding box center [1073, 453] width 39 height 10
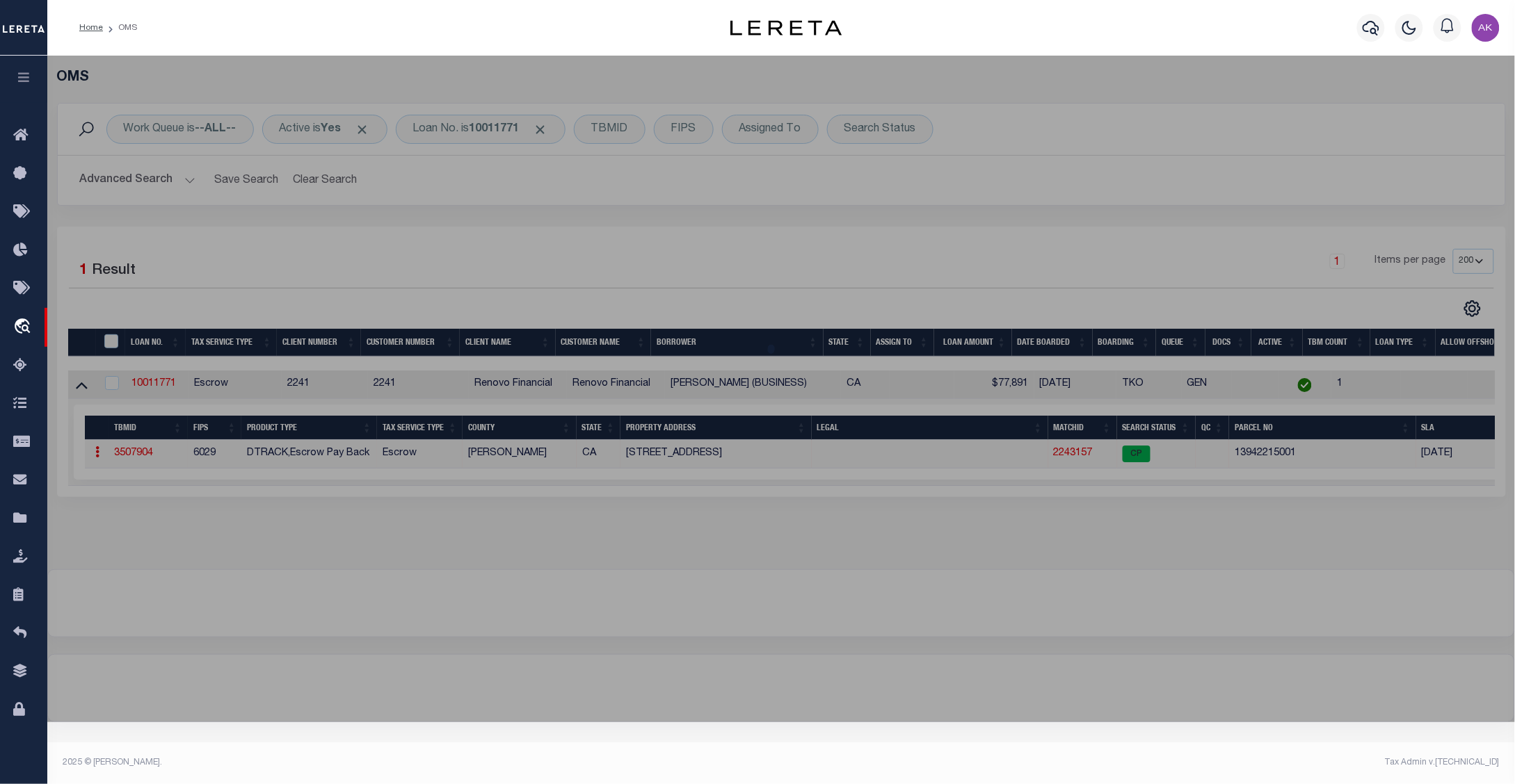
checkbox input "false"
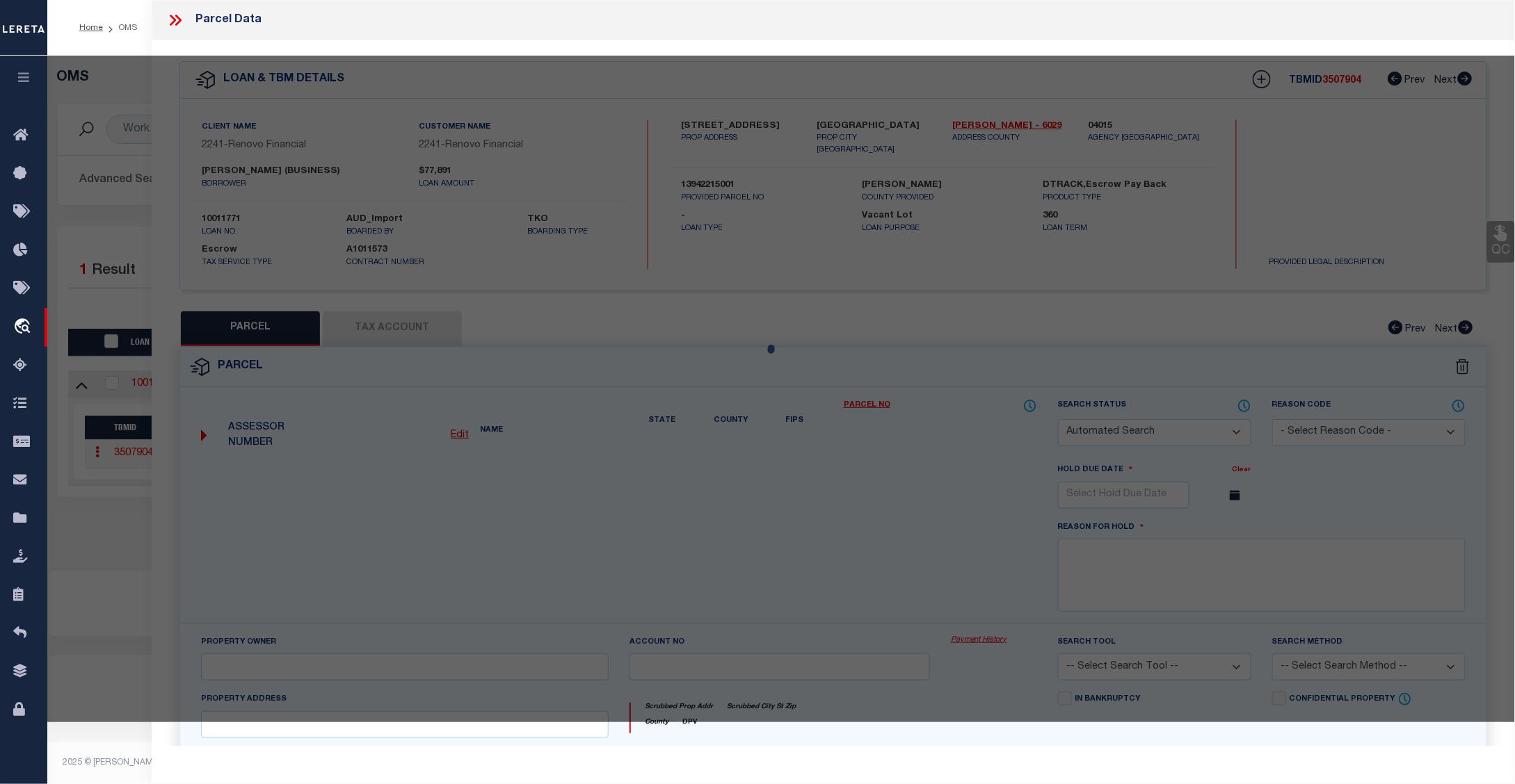
select select "CP"
type input "HOUSE OF RUTH OUTREACH MINISTRIES C"
select select "ATL"
select select "ADD"
type input "136 S KING ST"
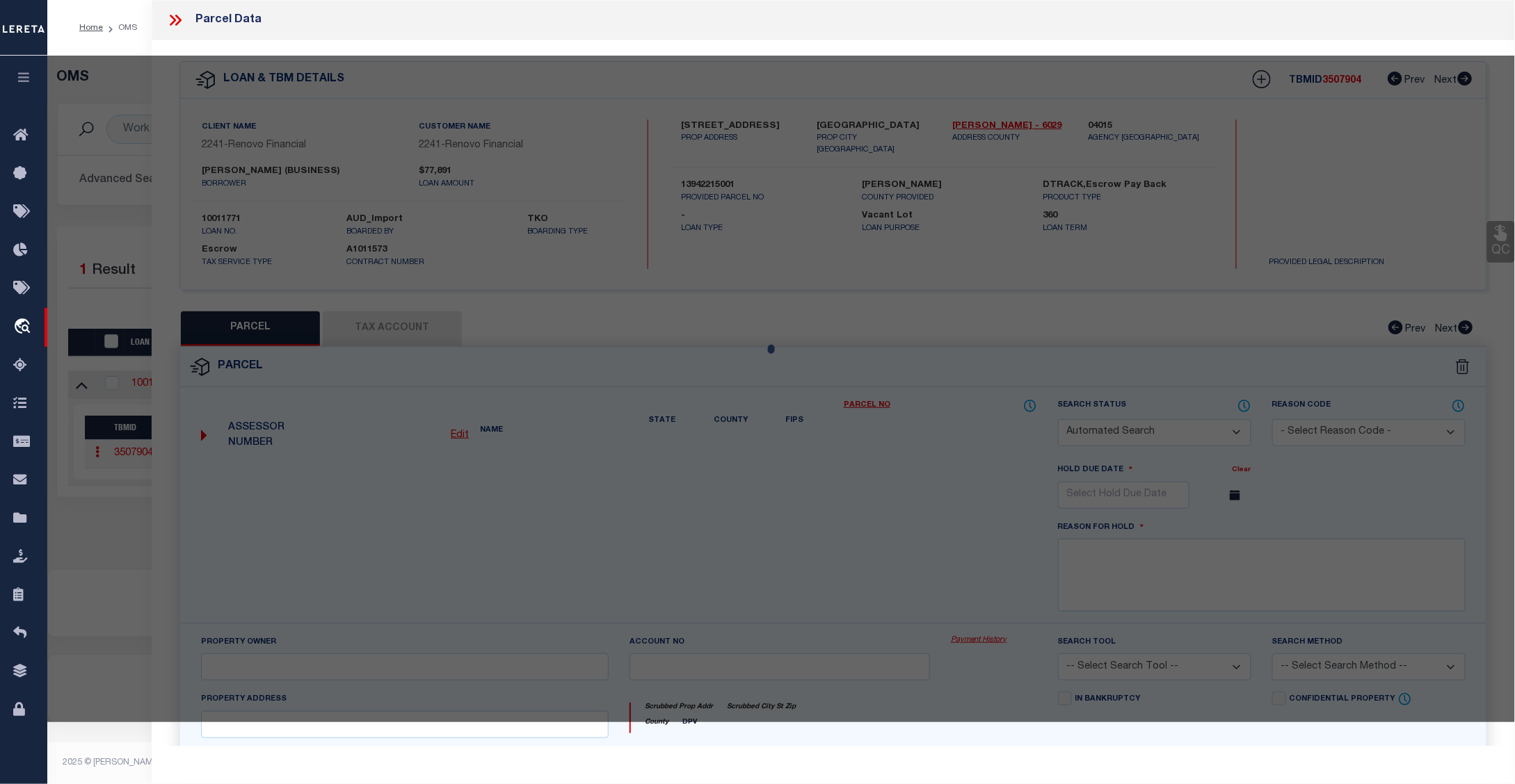
checkbox input "false"
type input "BAKERSFIELD, CA 93307"
type textarea "CITY MILHM, BLOCK 4, LOT 2-4"
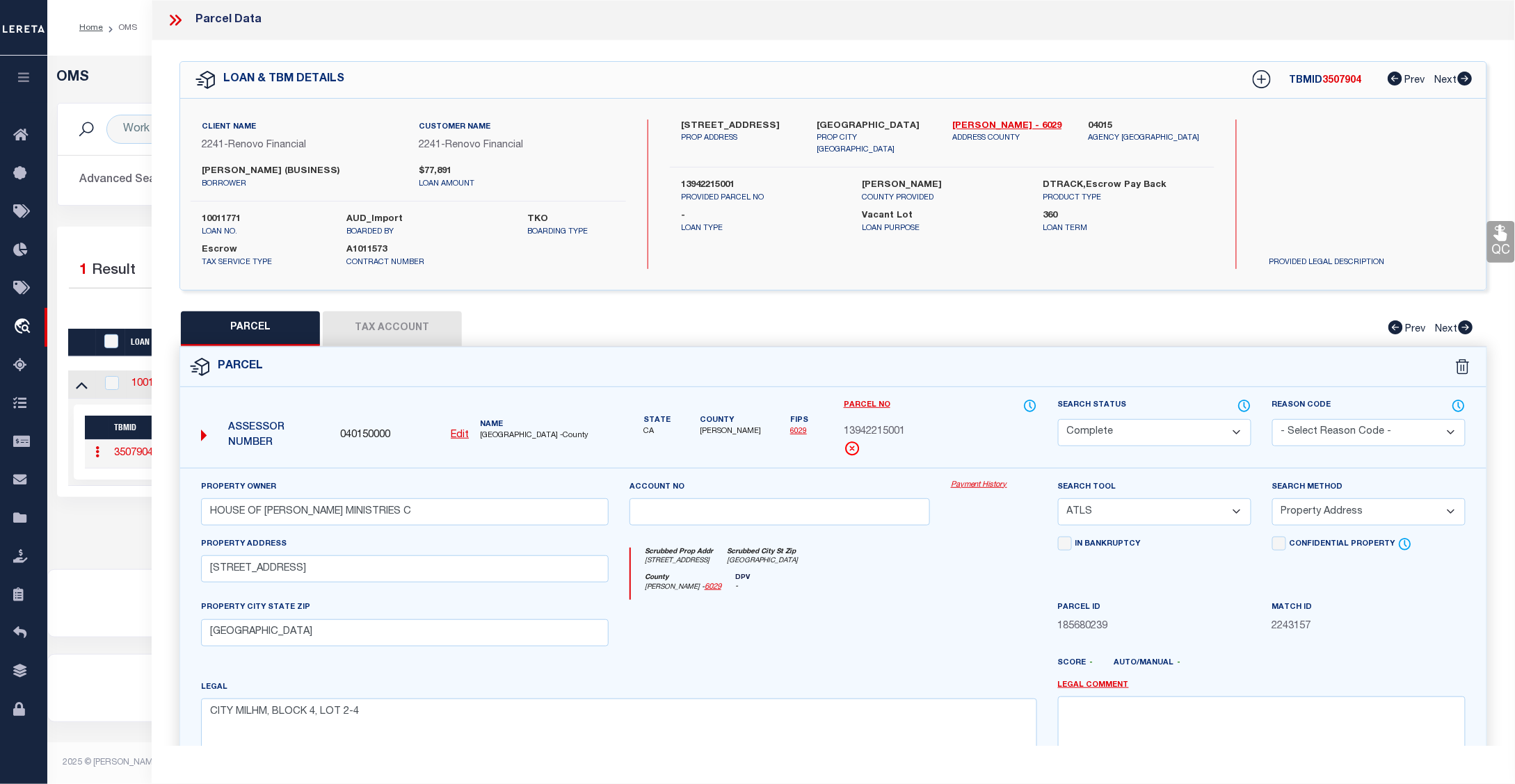
click at [978, 485] on link "Payment History" at bounding box center [993, 486] width 86 height 12
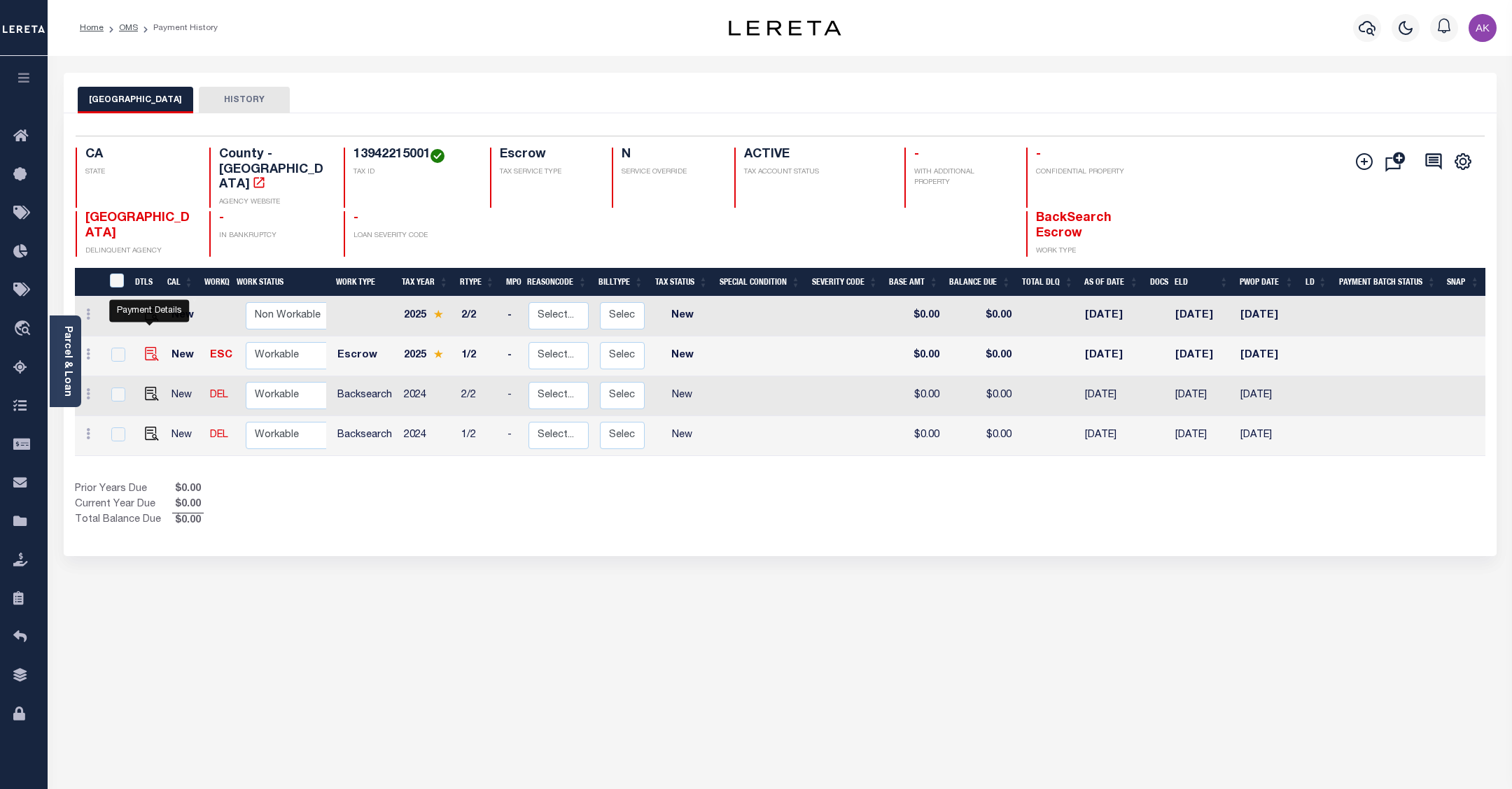
click at [148, 347] on img "" at bounding box center [151, 354] width 14 height 14
checkbox input "true"
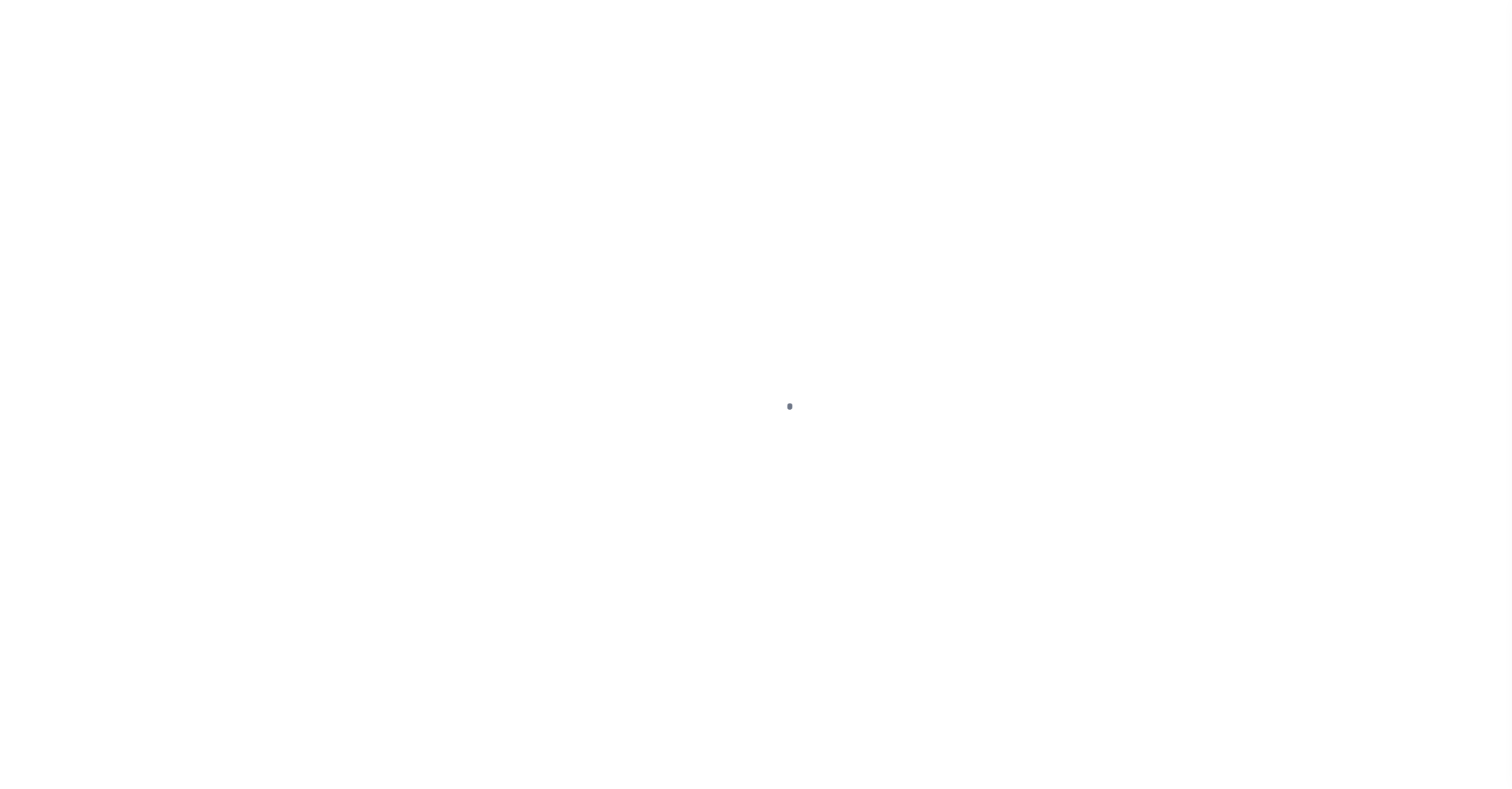
select select "NW2"
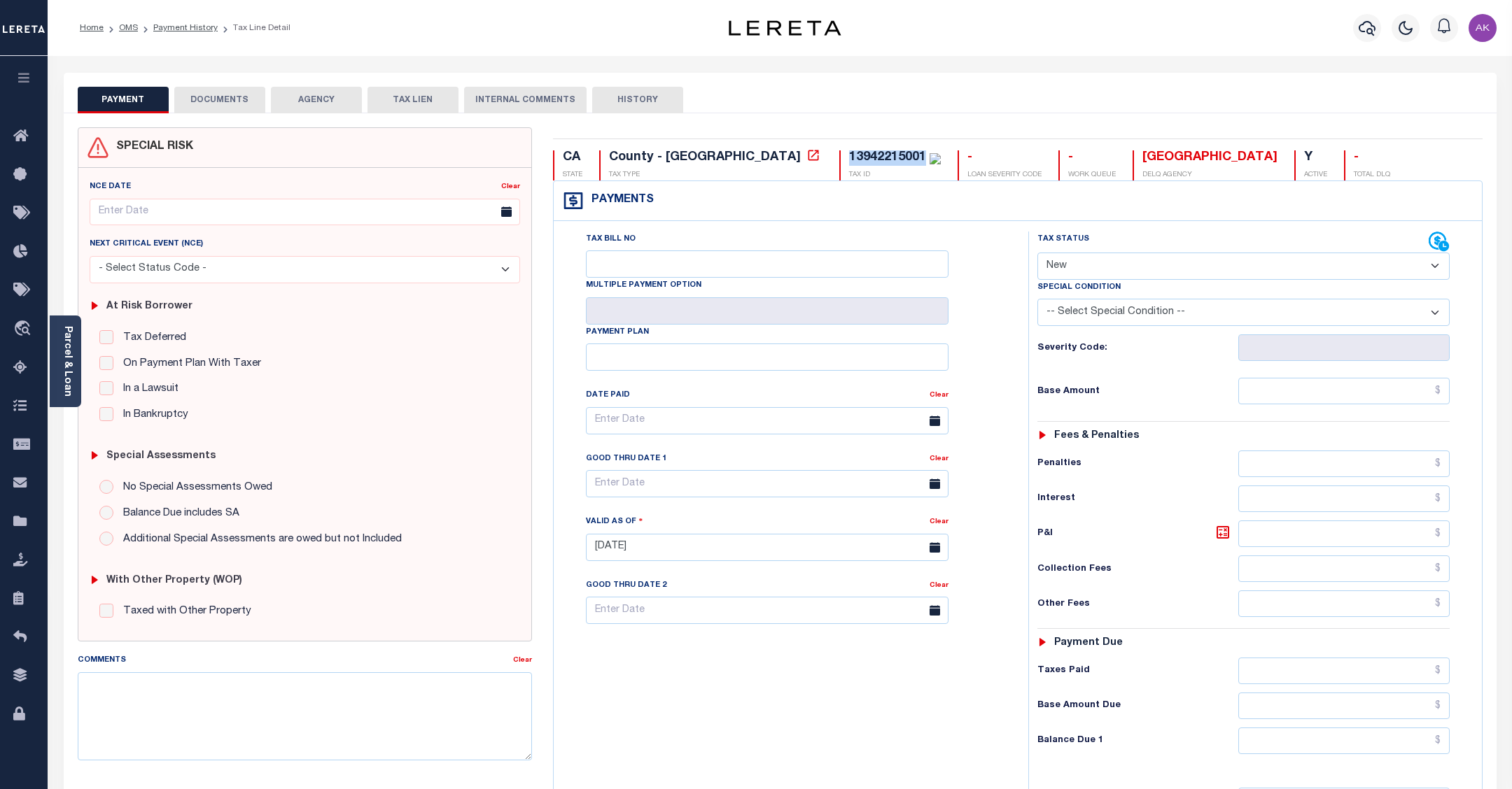
drag, startPoint x: 805, startPoint y: 155, endPoint x: 727, endPoint y: 160, distance: 78.2
click at [839, 160] on div "13942215001 TAX ID" at bounding box center [889, 165] width 102 height 30
copy div "13942215001"
click at [806, 156] on icon at bounding box center [813, 155] width 14 height 14
click at [193, 28] on link "Payment History" at bounding box center [185, 28] width 64 height 8
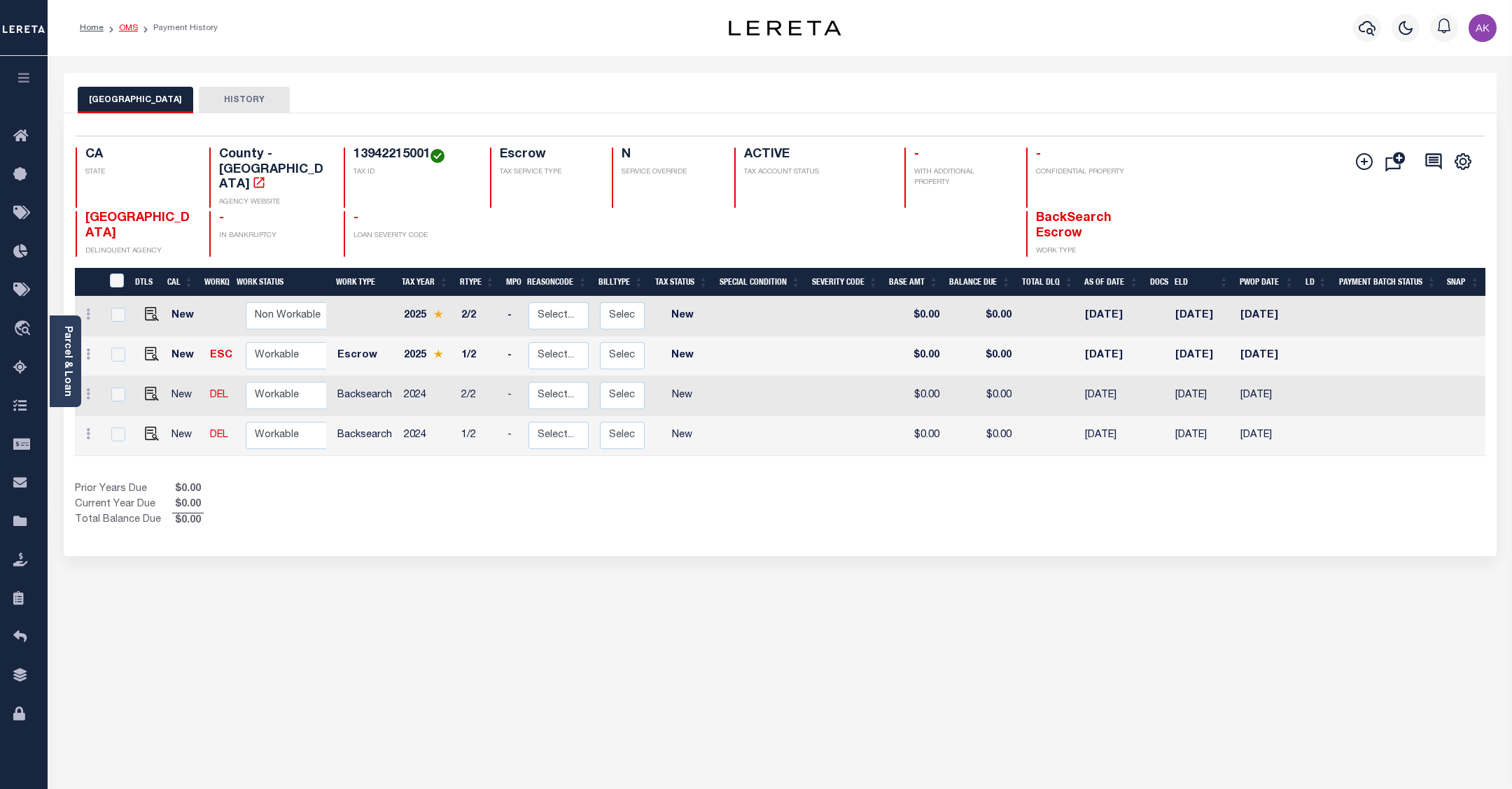
click at [124, 25] on link "OMS" at bounding box center [128, 28] width 19 height 8
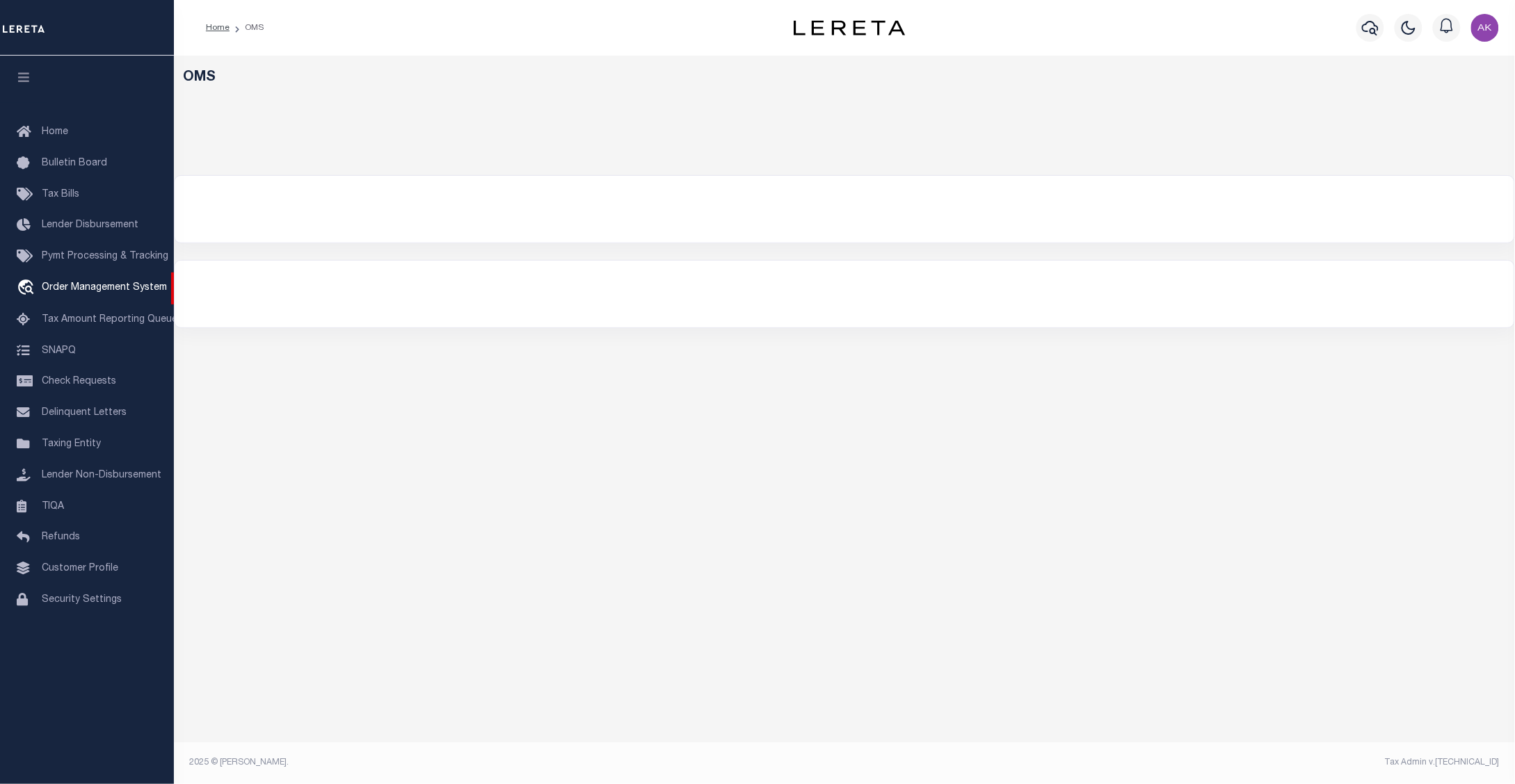
select select "200"
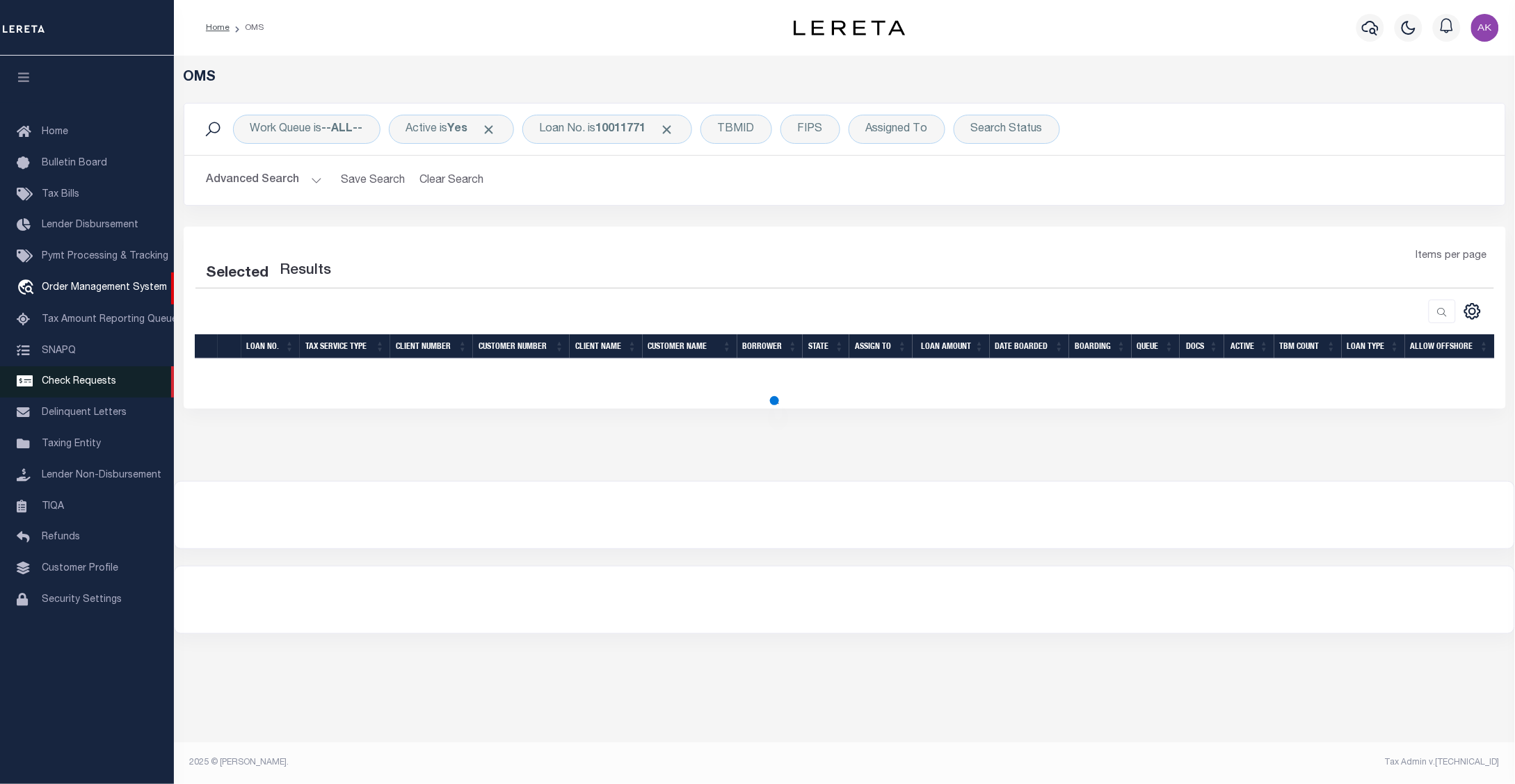
select select "200"
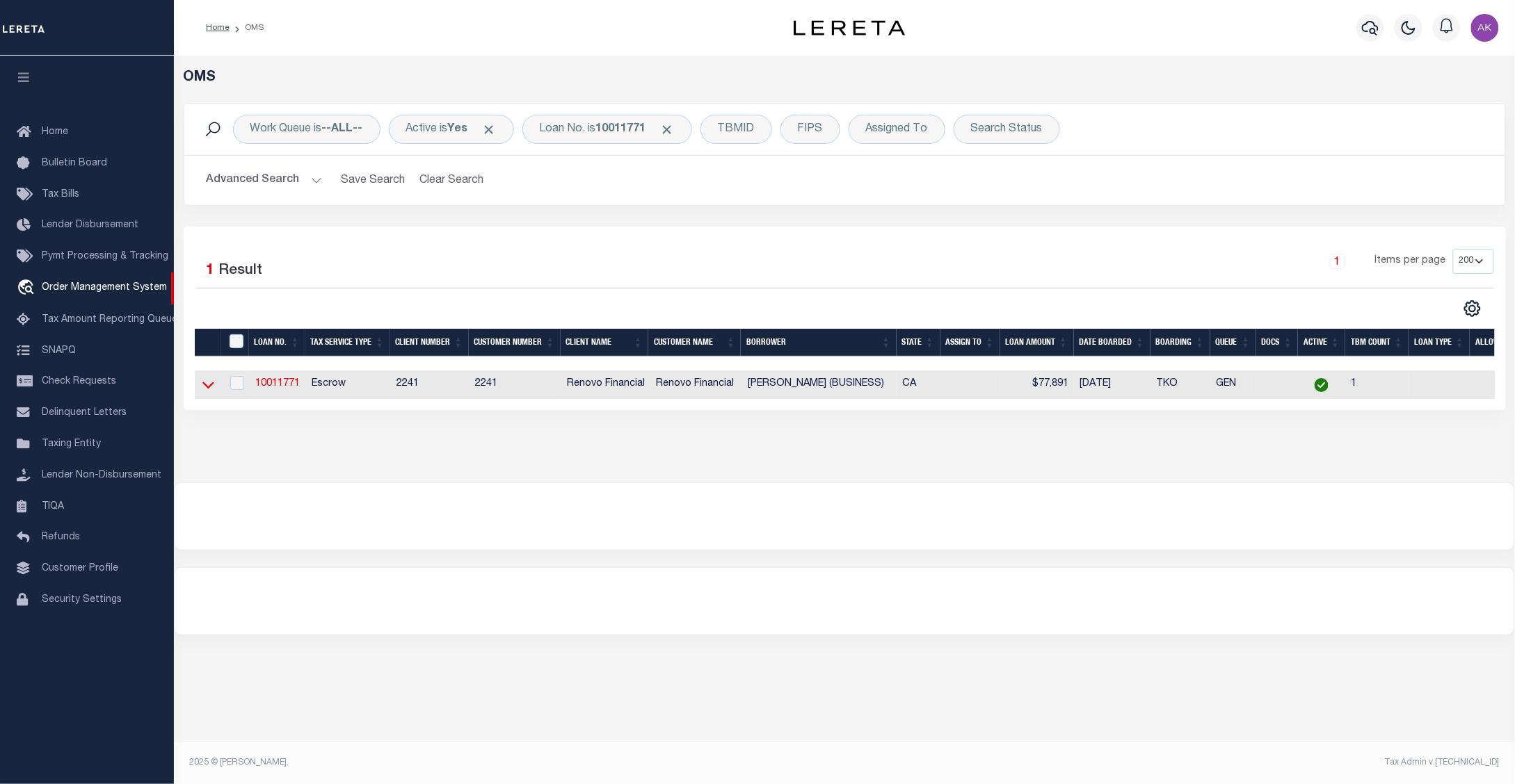
click at [204, 390] on icon at bounding box center [208, 384] width 12 height 14
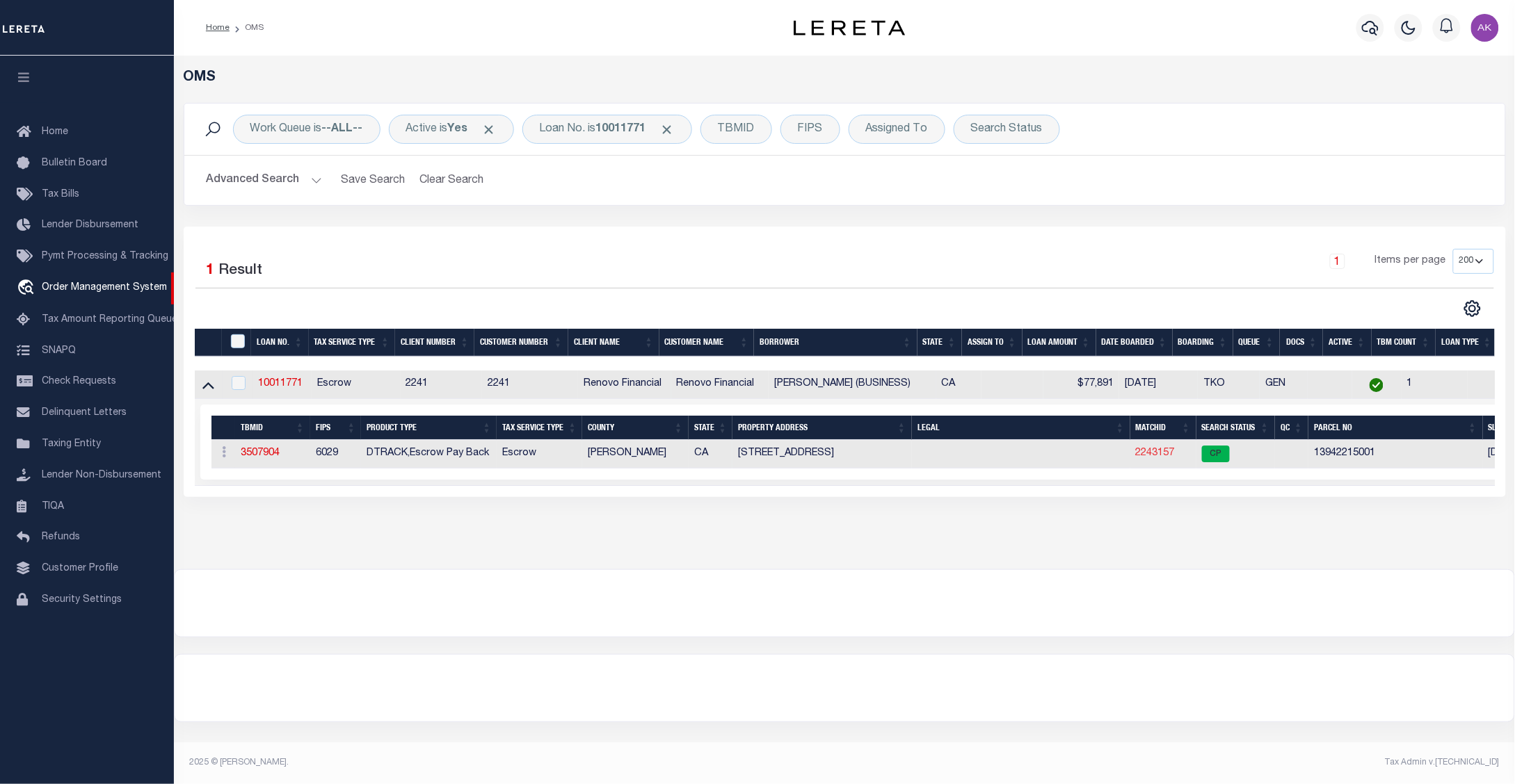
click at [1148, 458] on link "2243157" at bounding box center [1155, 453] width 39 height 10
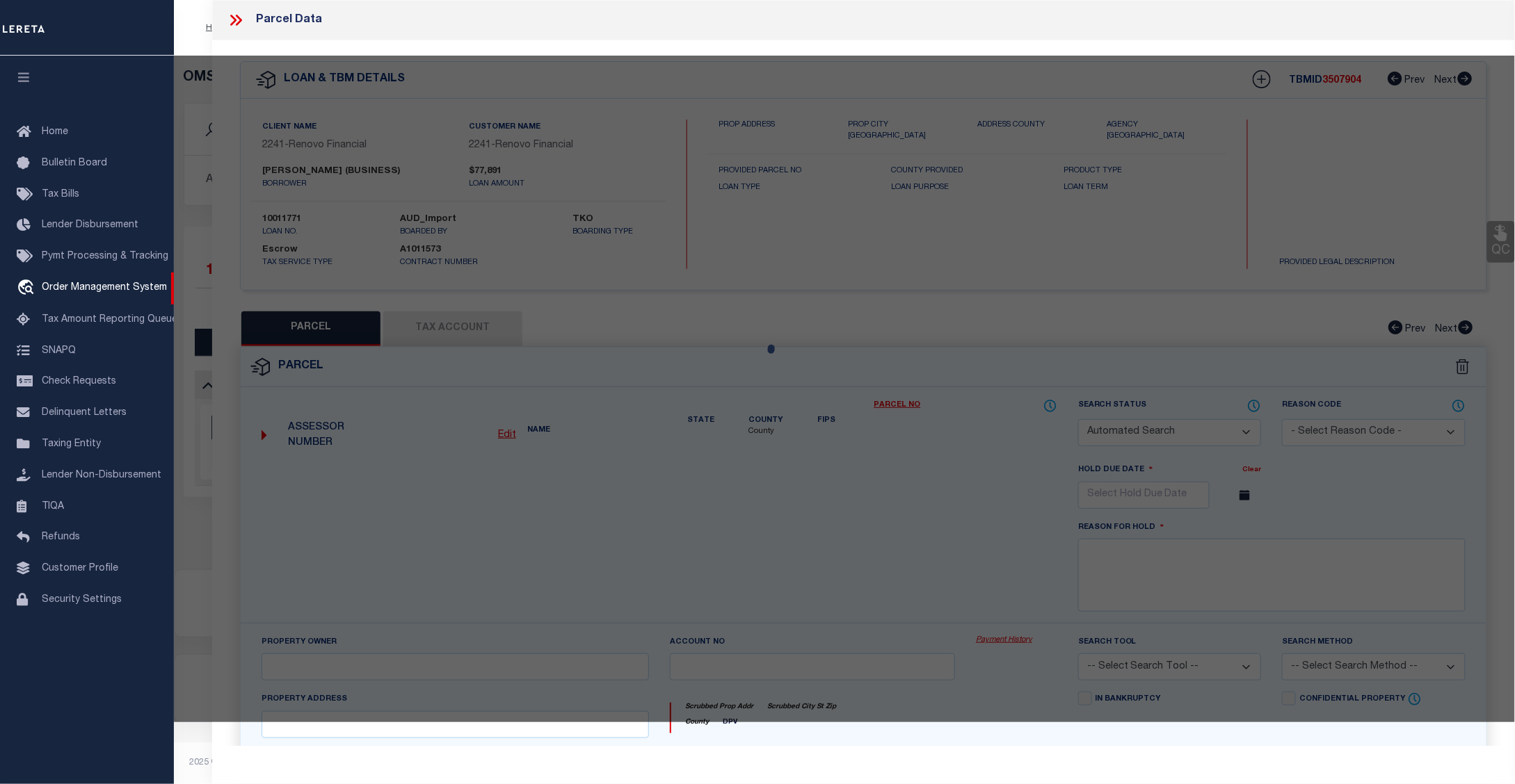
checkbox input "false"
select select "CP"
type input "HOUSE OF RUTH OUTREACH MINISTRIES C"
select select "ATL"
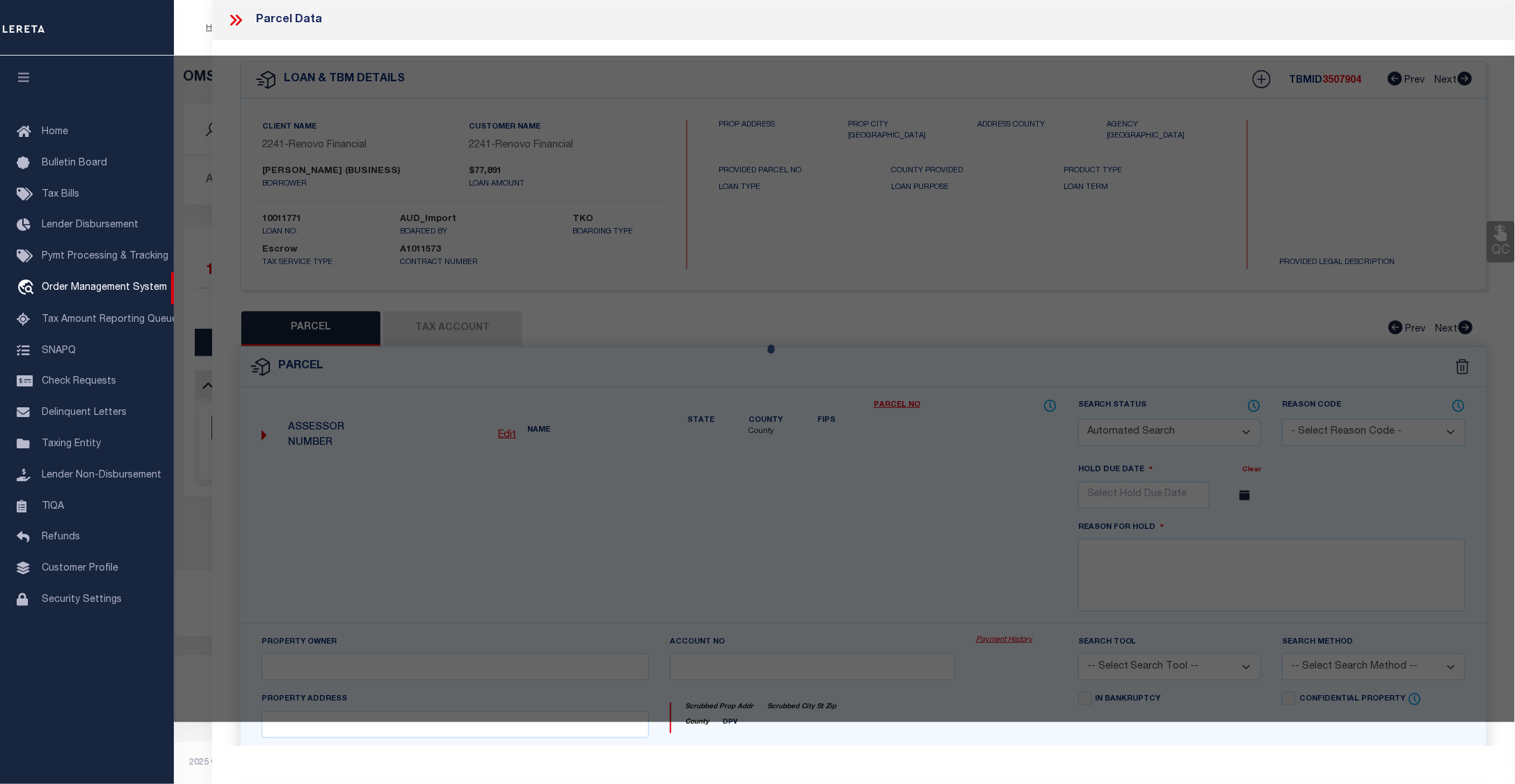
select select "ADD"
type input "136 S KING ST"
checkbox input "false"
type input "BAKERSFIELD, CA 93307"
type textarea "CITY MILHM, BLOCK 4, LOT 2-4"
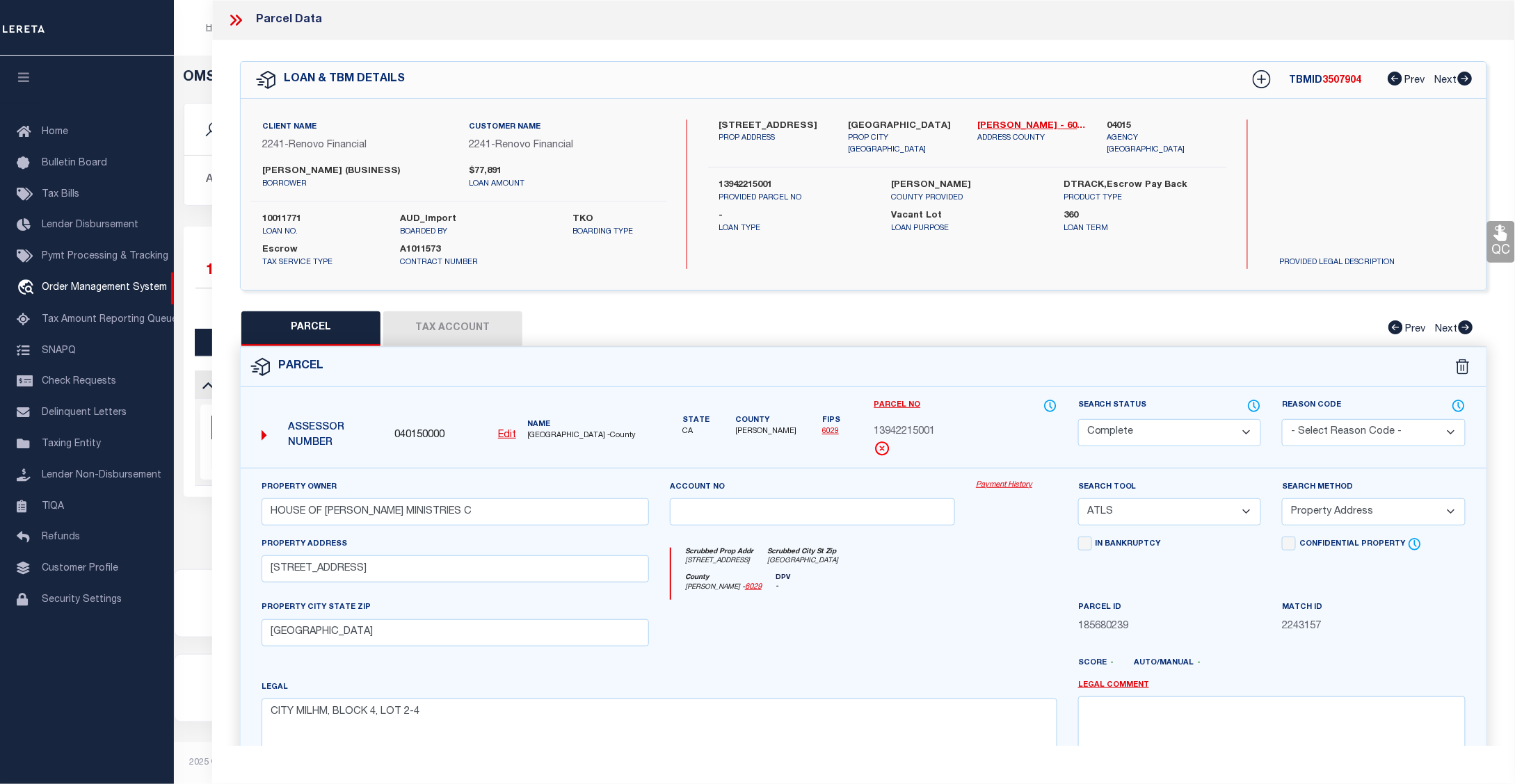
click at [235, 20] on icon at bounding box center [233, 20] width 6 height 11
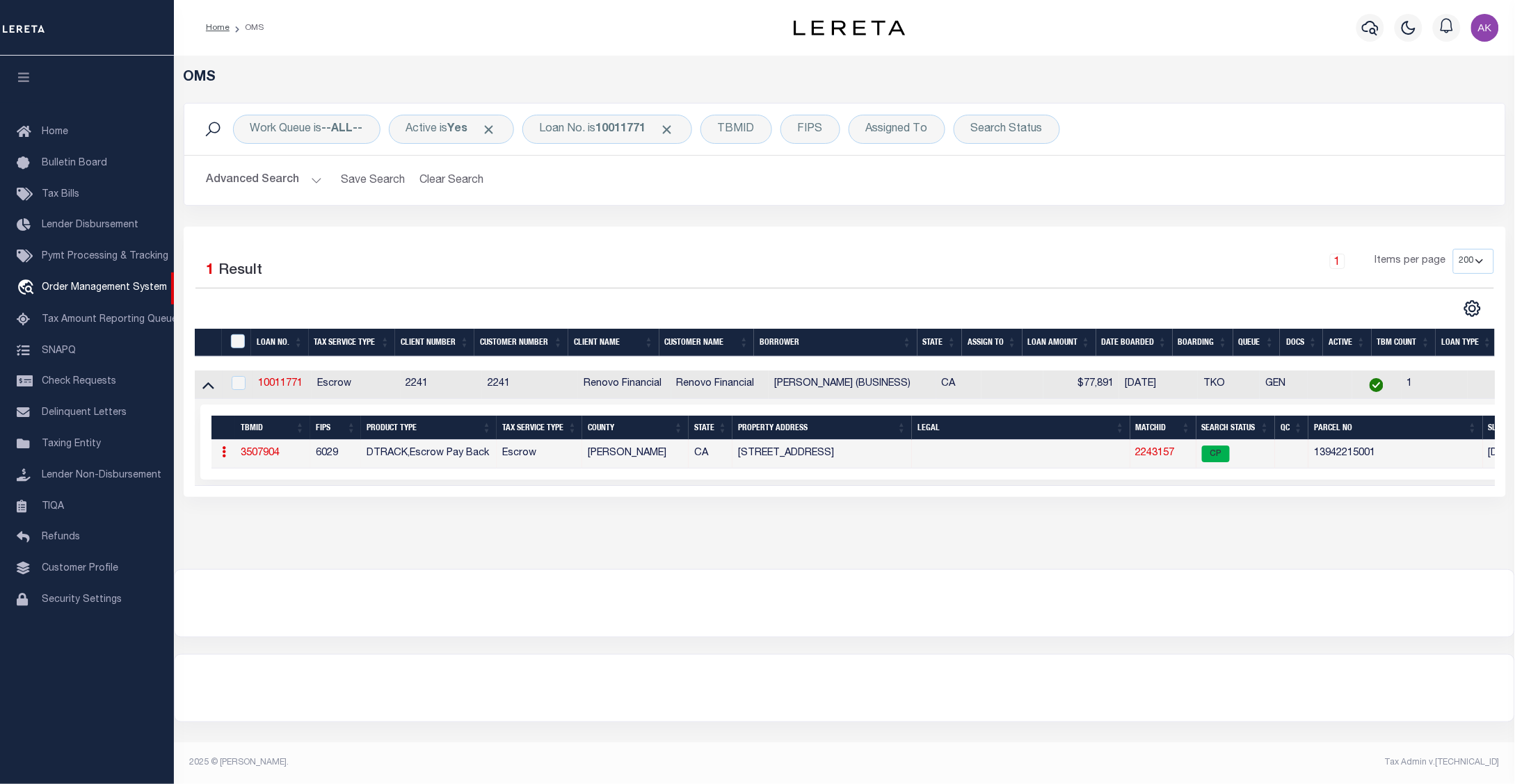
click at [1259, 620] on div at bounding box center [844, 604] width 1339 height 67
click at [675, 128] on span "Click to Remove" at bounding box center [667, 129] width 14 height 14
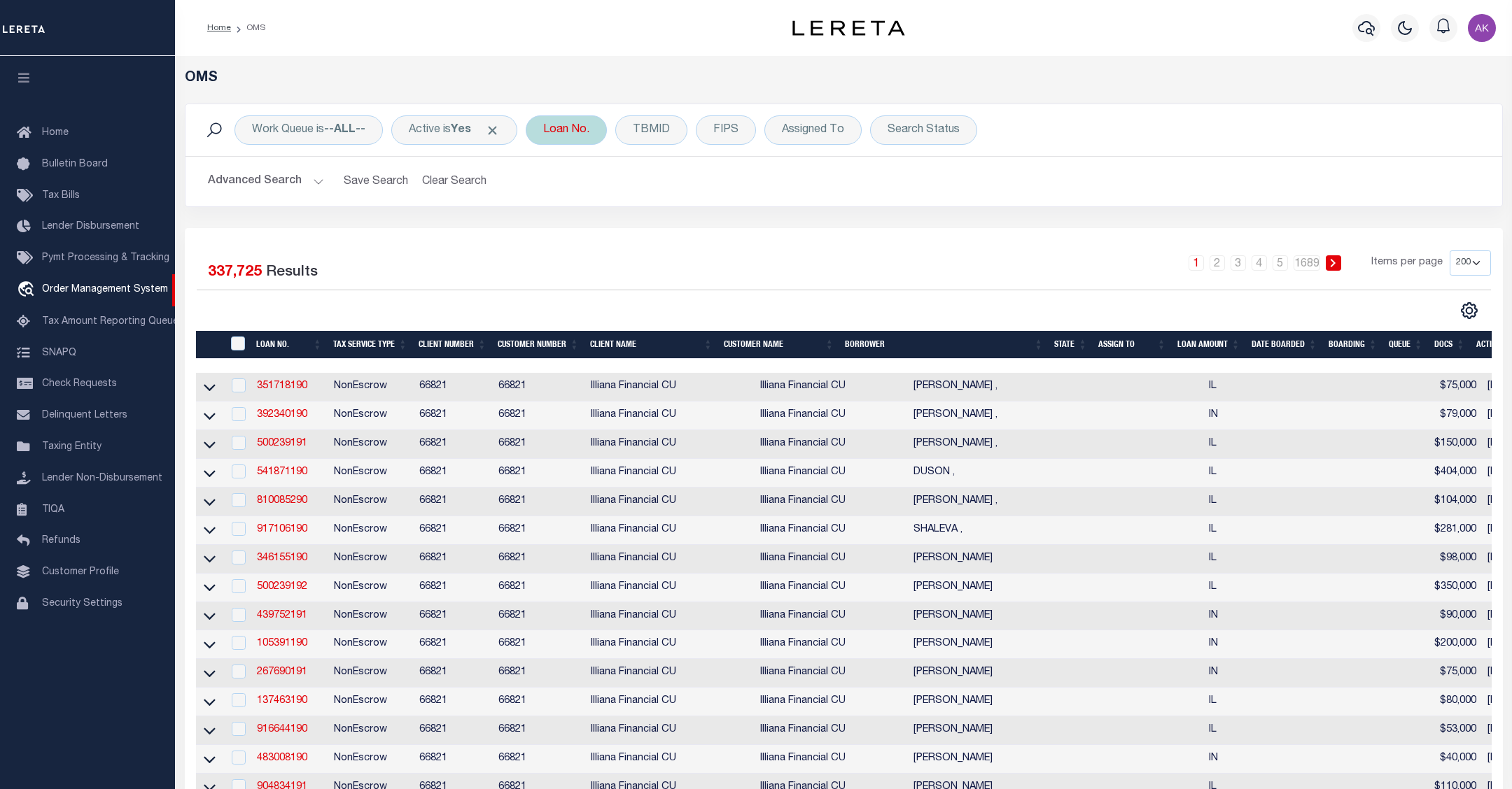
click at [584, 125] on div "Loan No." at bounding box center [566, 130] width 81 height 29
click at [581, 197] on input "text" at bounding box center [646, 199] width 206 height 27
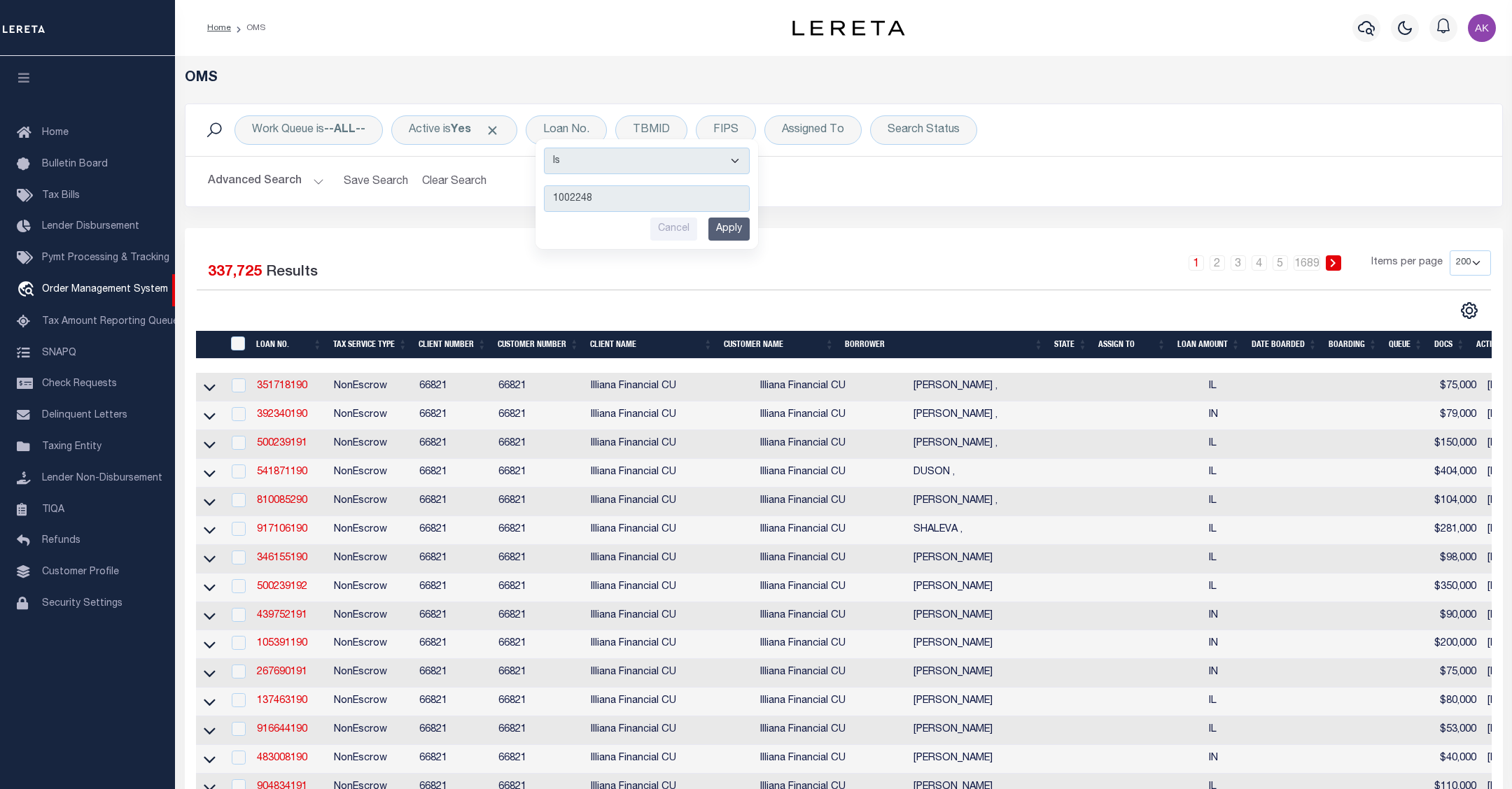
type input "10022482"
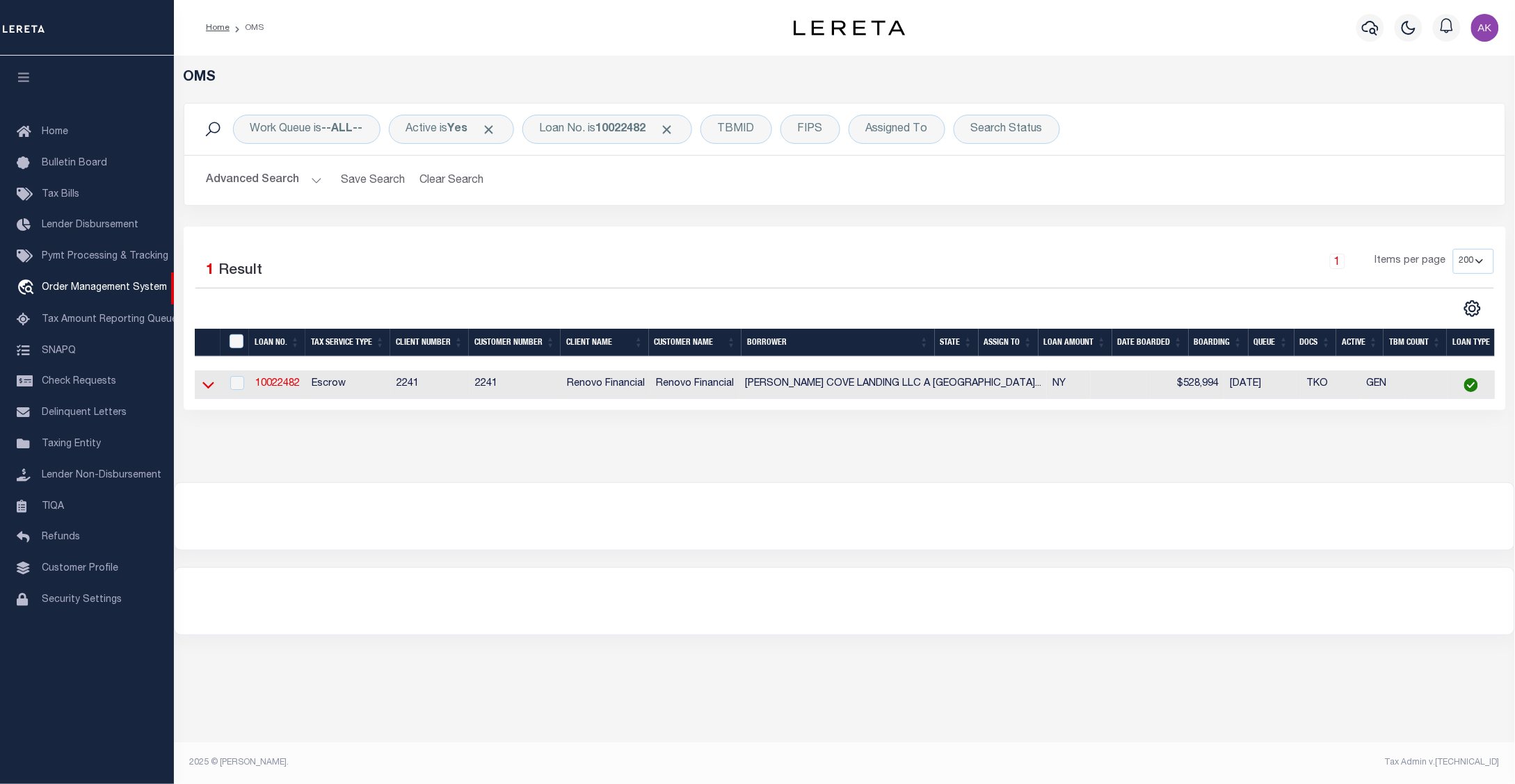
click at [207, 390] on icon at bounding box center [208, 385] width 12 height 7
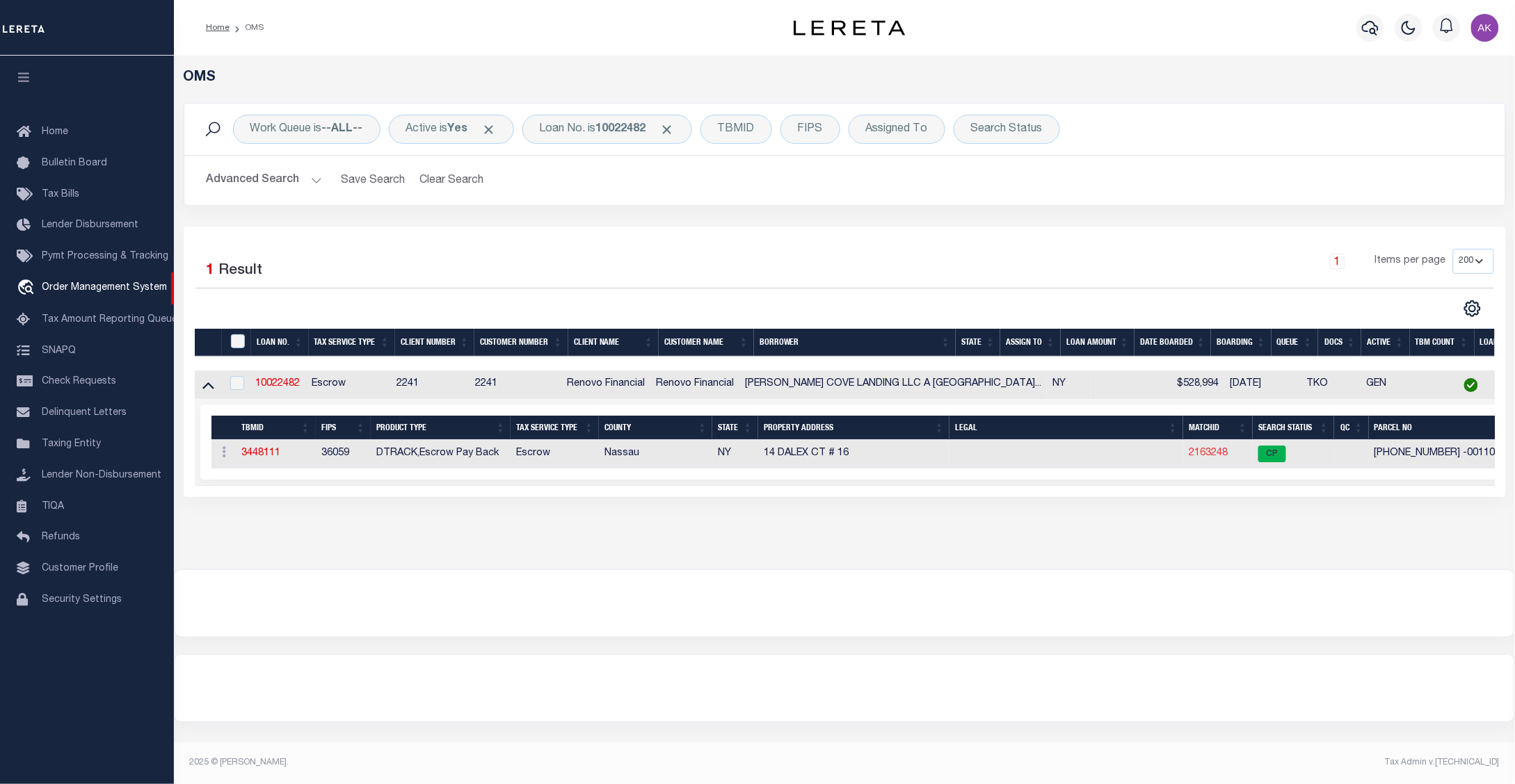
click at [1188, 456] on link "2163248" at bounding box center [1207, 453] width 39 height 10
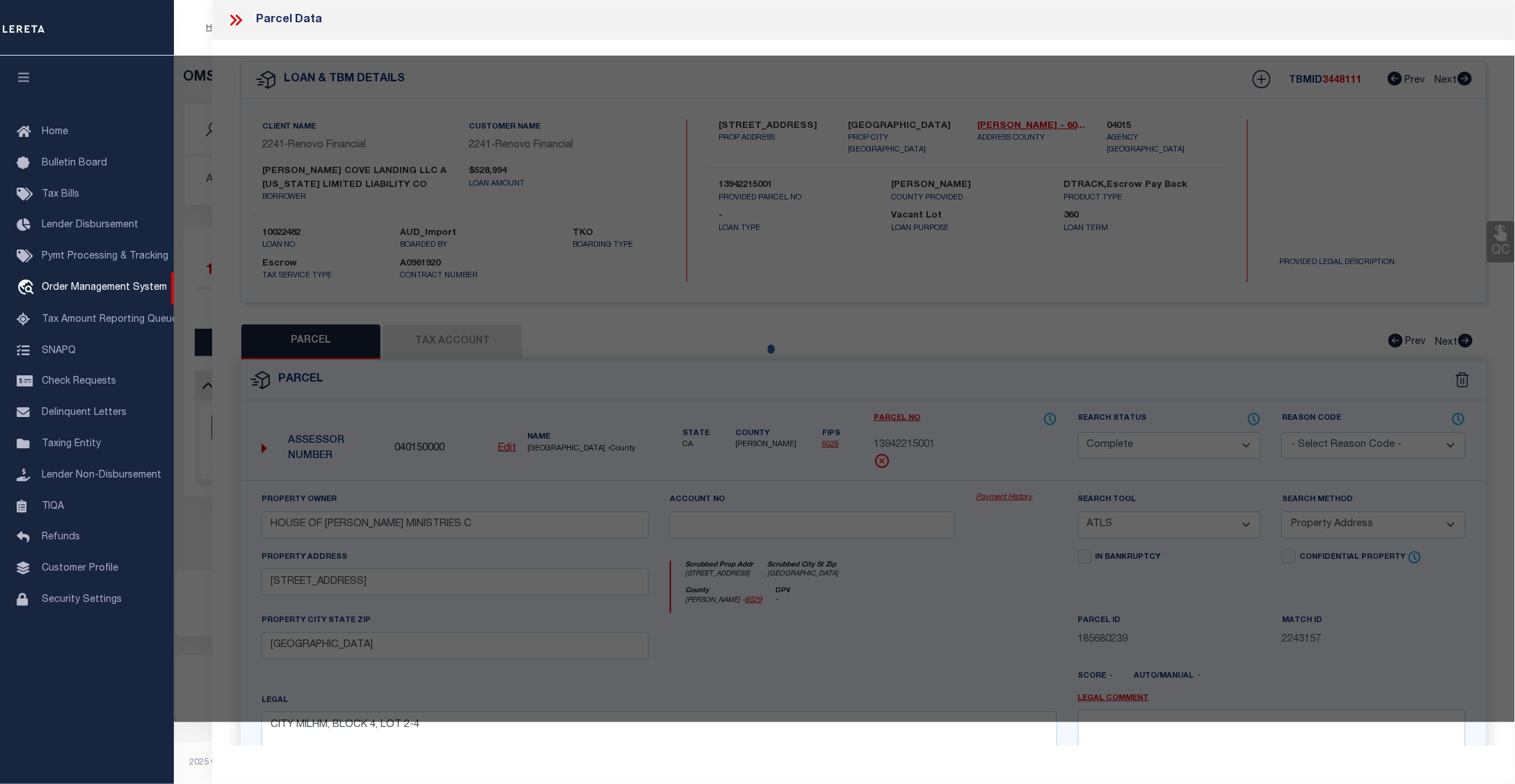
select select "AS"
select select
checkbox input "false"
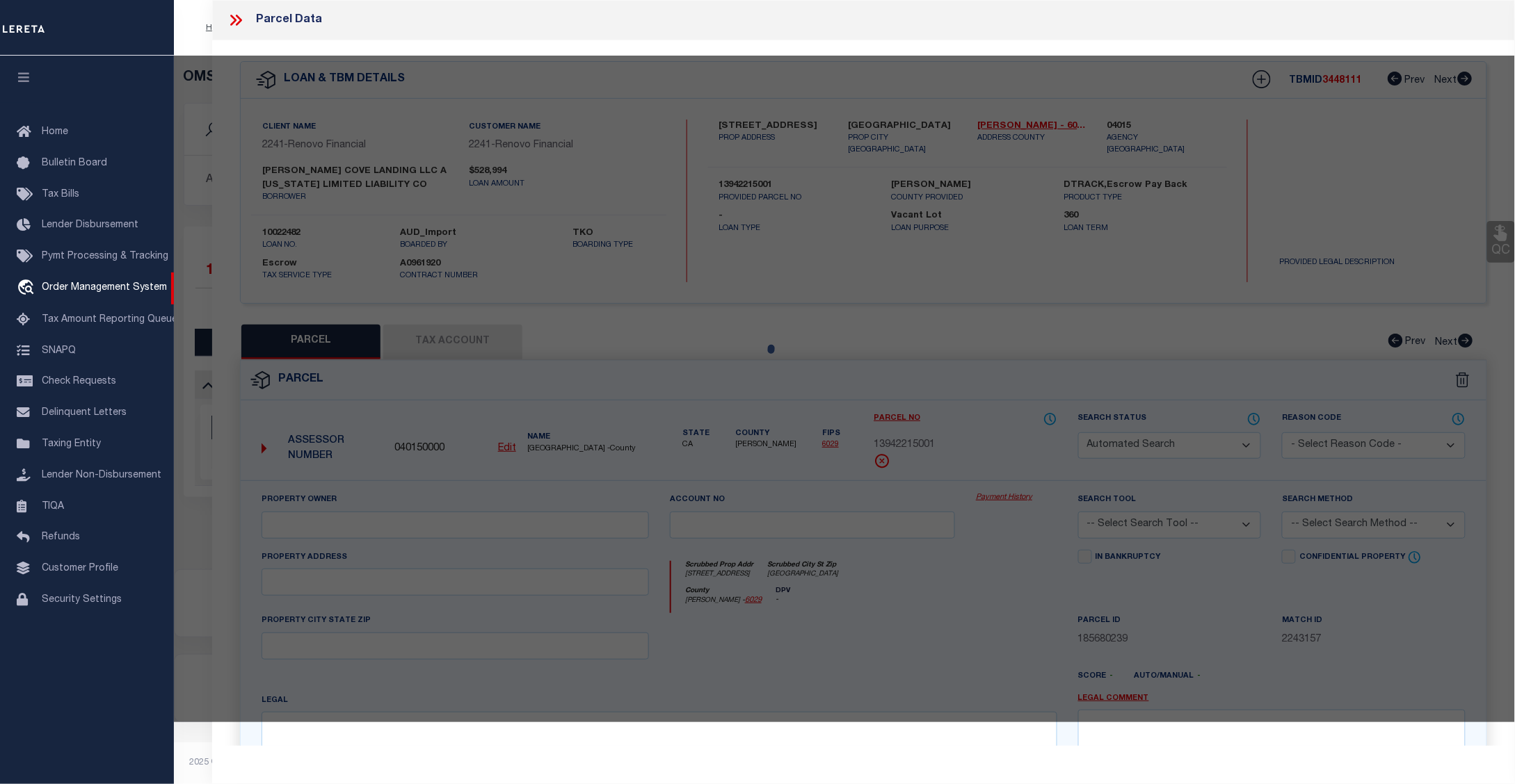
select select "CP"
type input "[PERSON_NAME] & [PERSON_NAME]"
select select "ATL"
select select "ADD"
type input "[STREET_ADDRESS]"
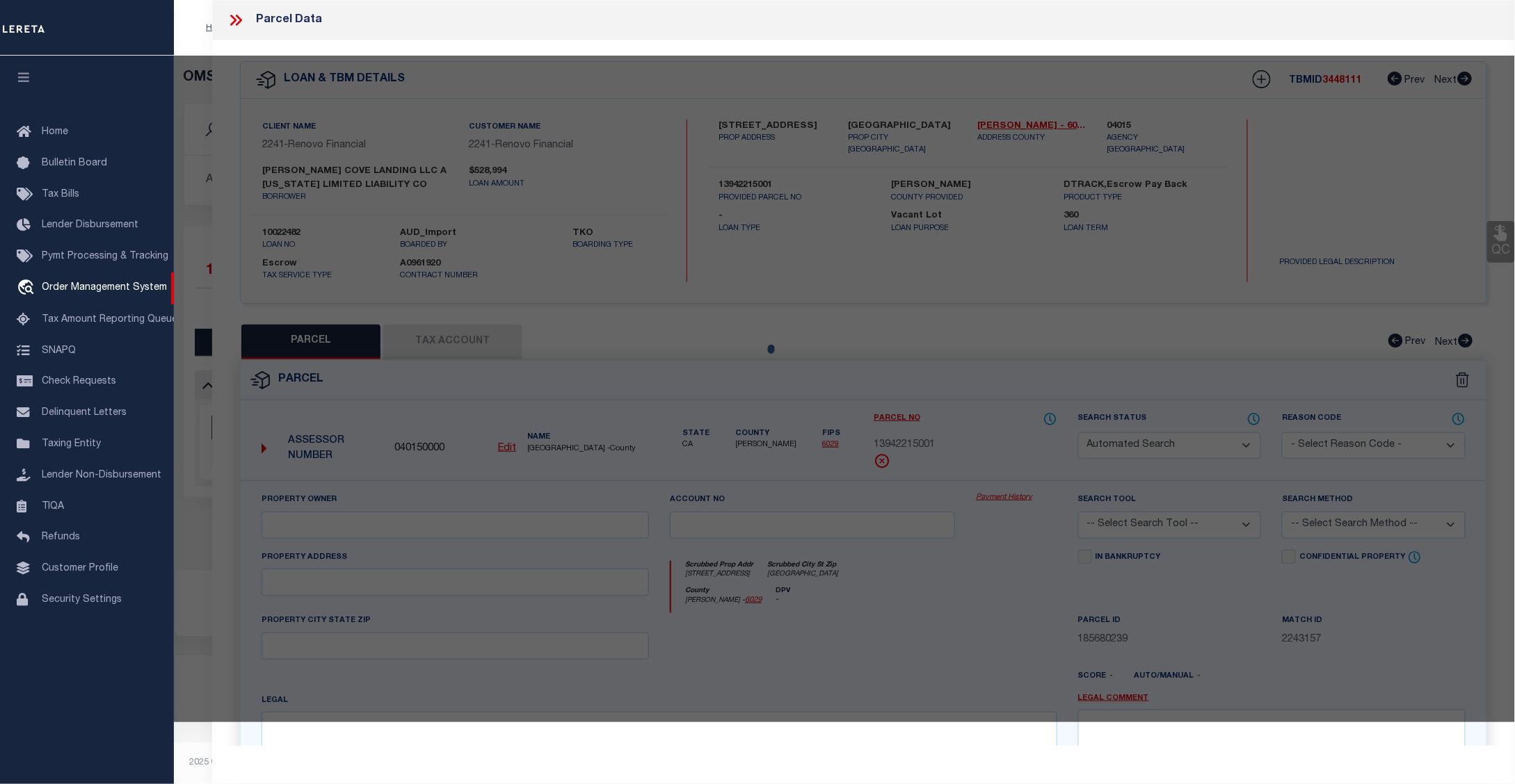
checkbox input "false"
type input "GLEN COVE, NY 11542"
type textarea "TOWN #4 SCH DIST 005"
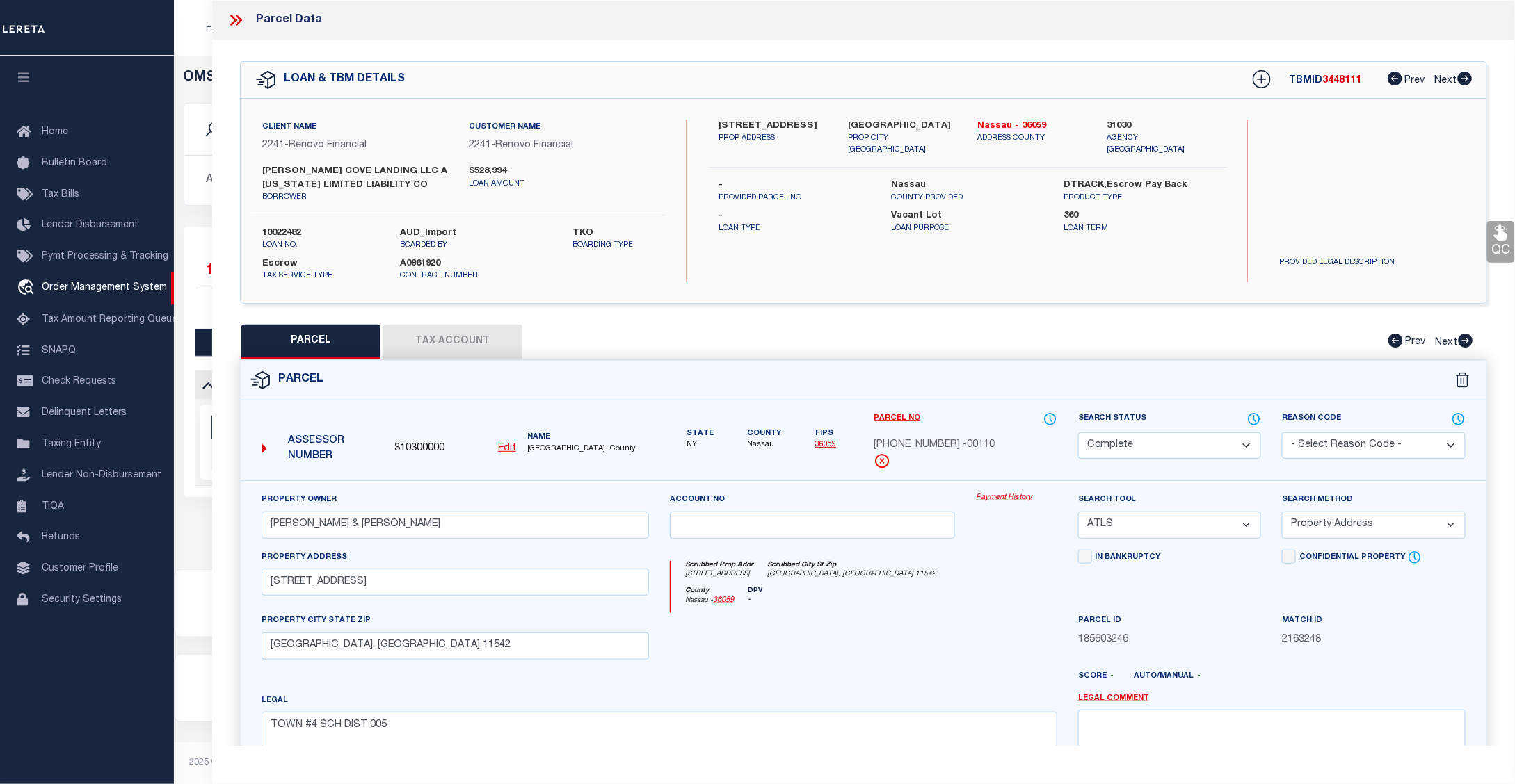
click at [1017, 495] on link "Payment History" at bounding box center [1016, 498] width 81 height 12
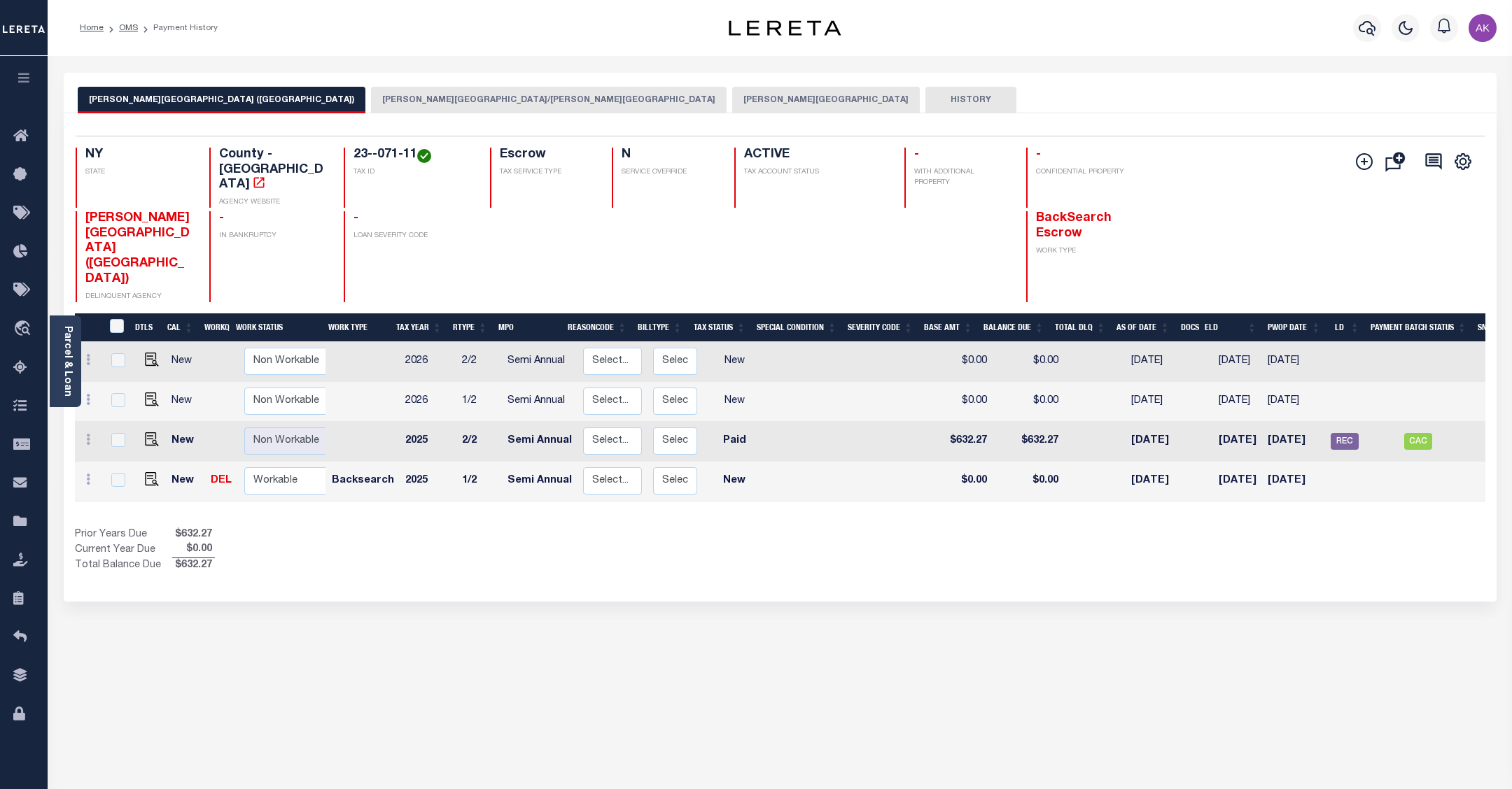
click at [732, 99] on button "[PERSON_NAME][GEOGRAPHIC_DATA]" at bounding box center [825, 99] width 187 height 27
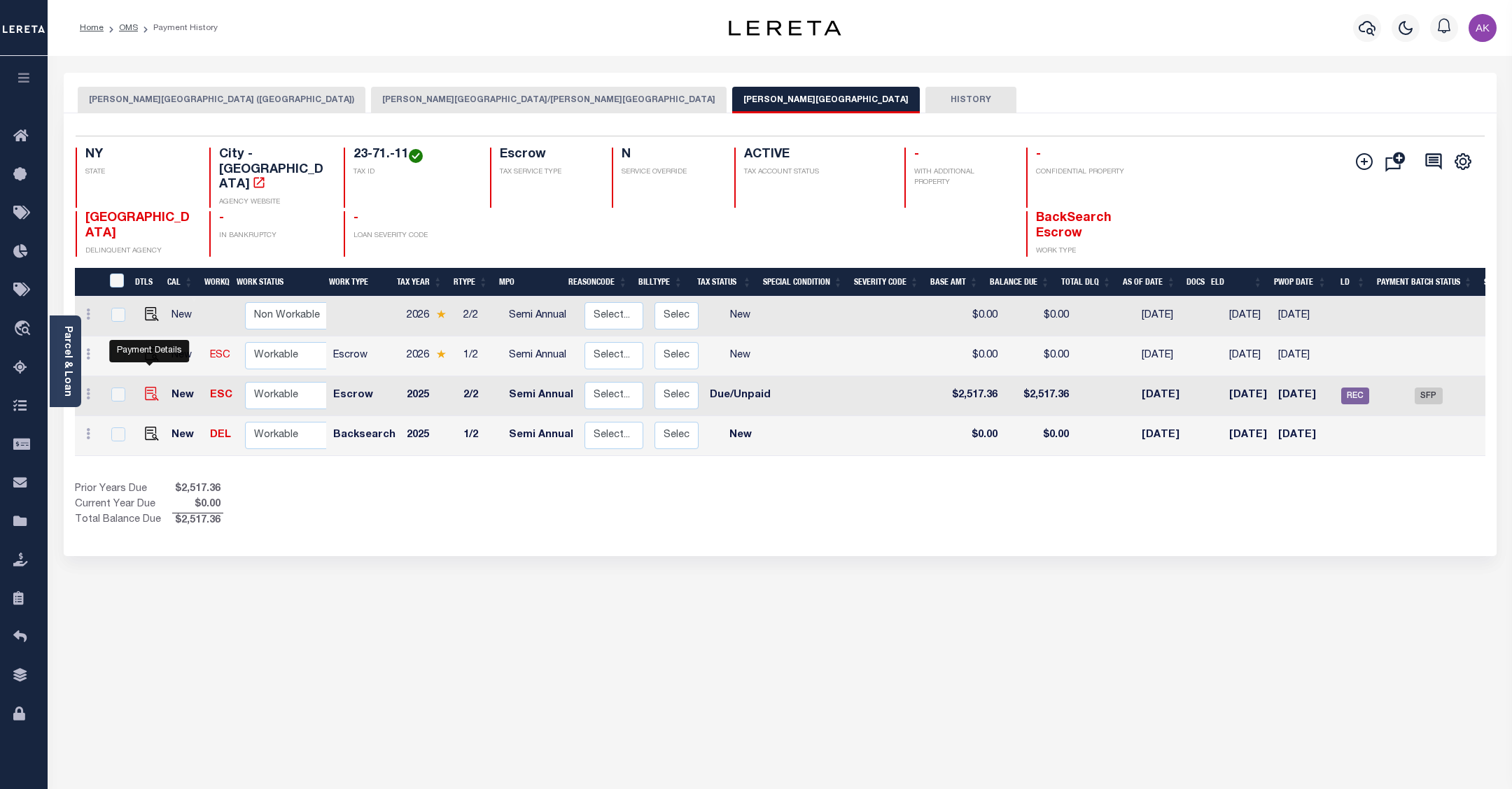
click at [147, 387] on img "" at bounding box center [151, 394] width 14 height 14
checkbox input "true"
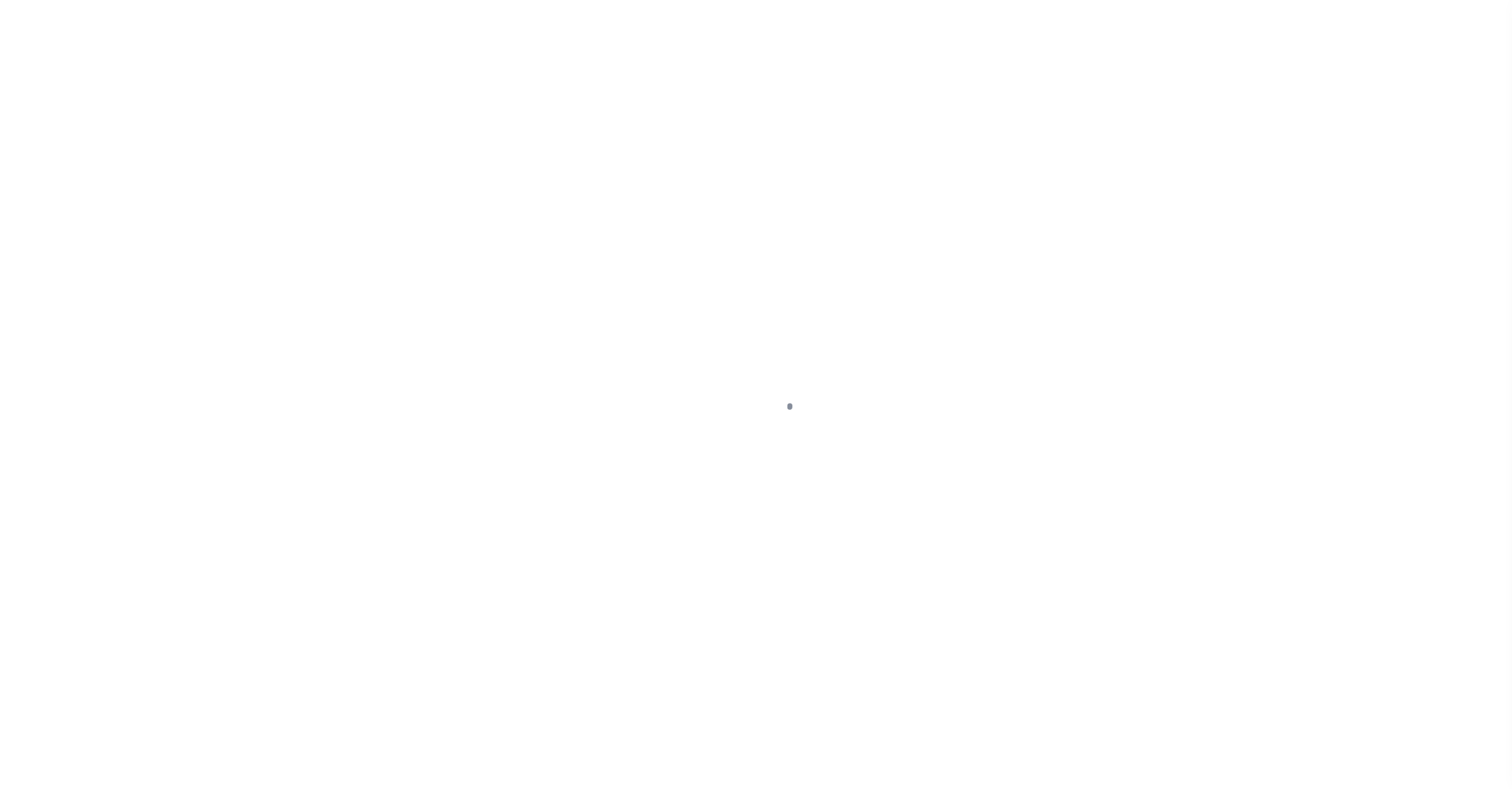
select select "DUE"
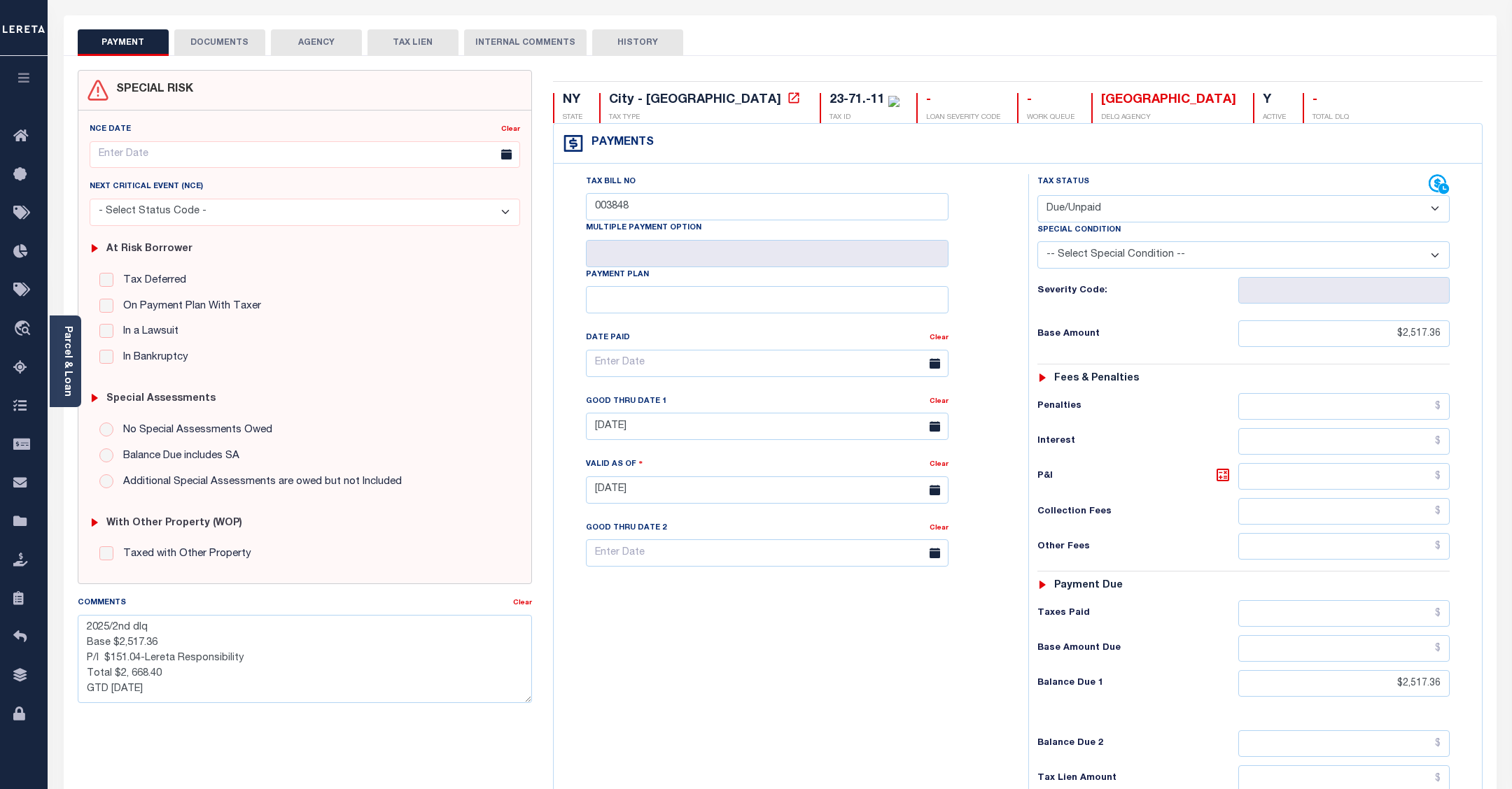
scroll to position [247, 0]
